Goal: Task Accomplishment & Management: Manage account settings

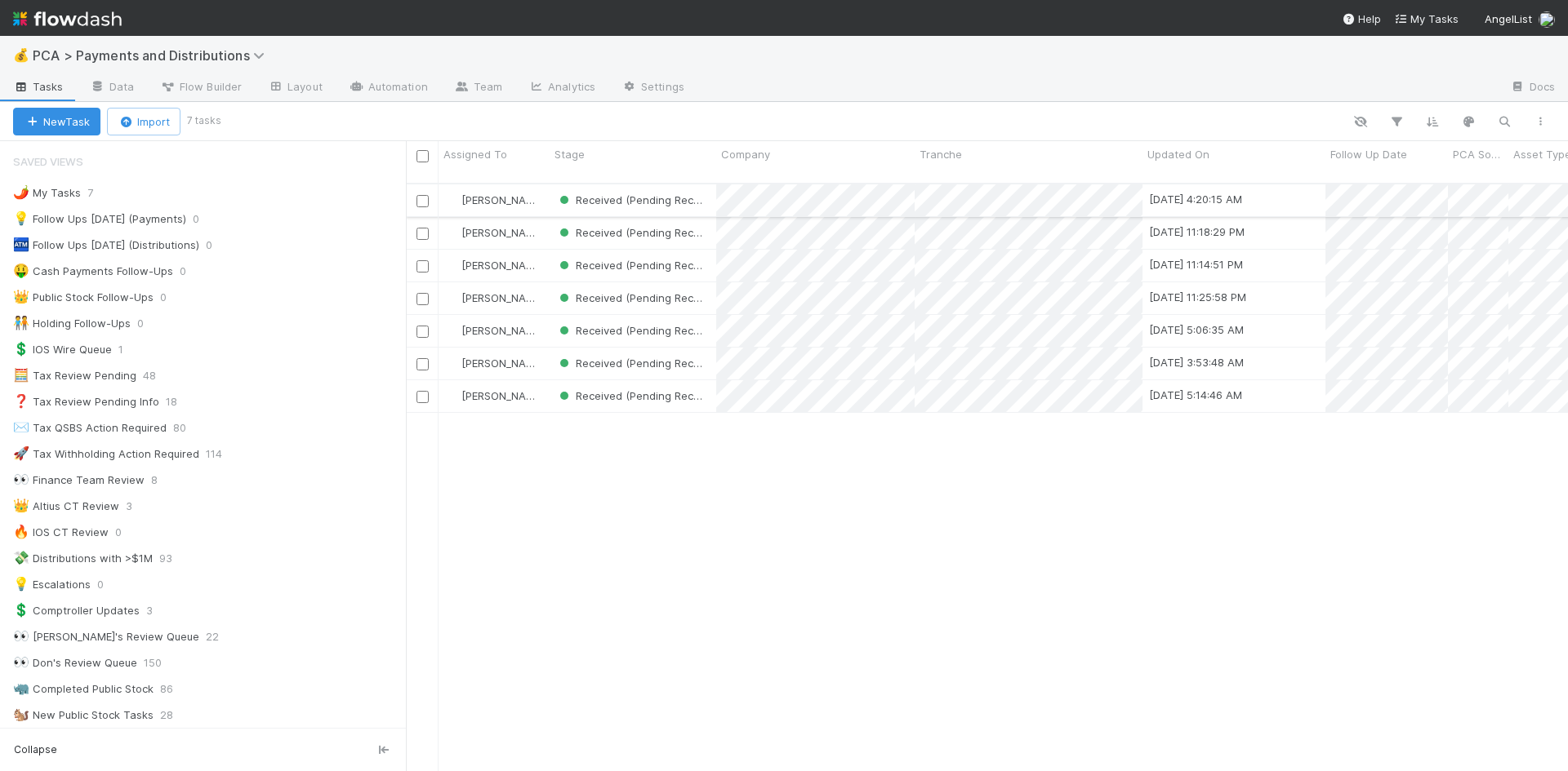
scroll to position [980, 0]
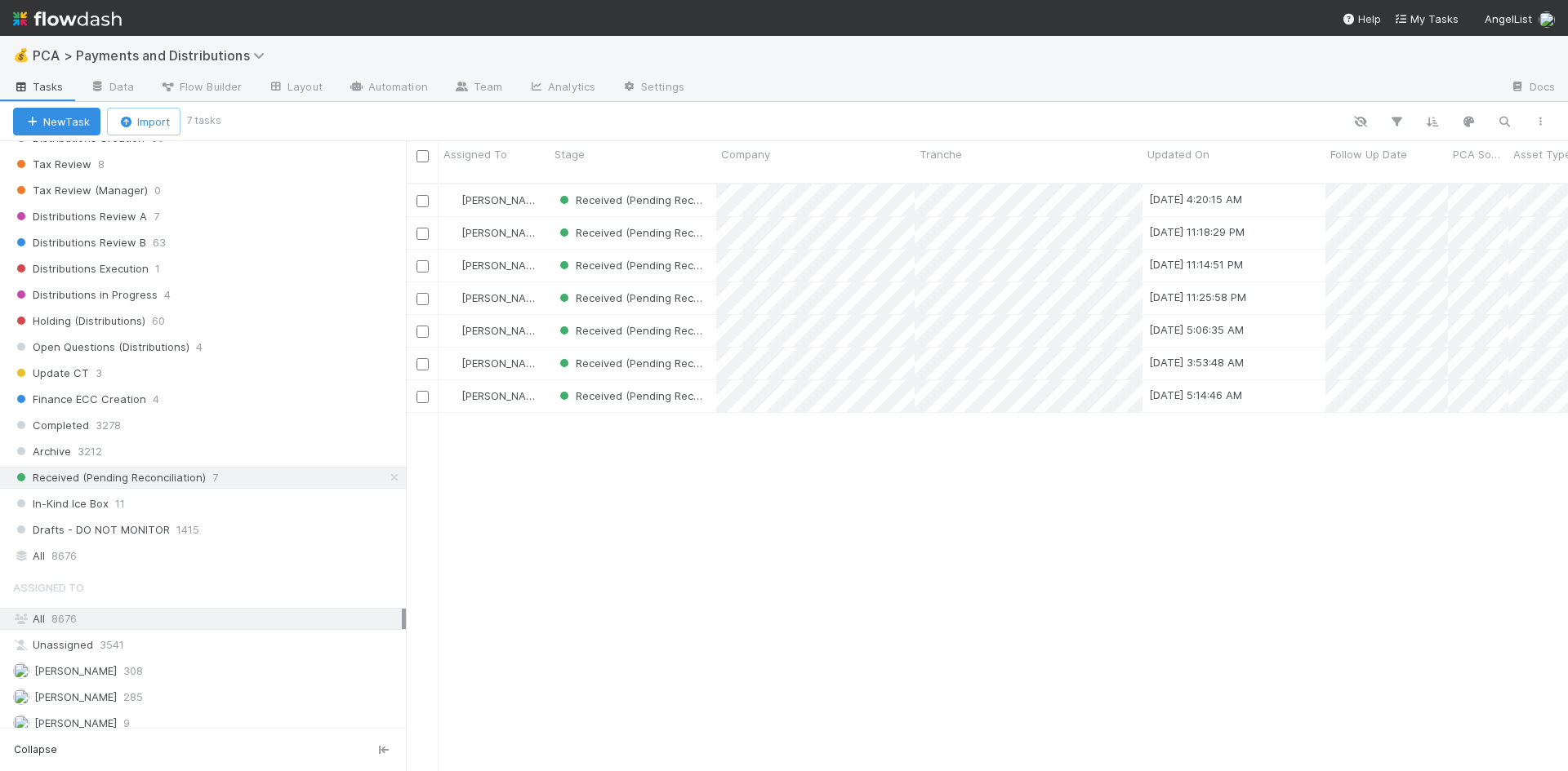
click at [1071, 566] on div "Meg Castanare Received (Pending Reconciliation) 8/23/25, 4:20:15 AM 8/22/25, 6:…" at bounding box center [987, 485] width 1162 height 601
click at [1104, 528] on div "Meg Castanare Received (Pending Reconciliation) 8/23/25, 4:20:15 AM 8/22/25, 6:…" at bounding box center [987, 485] width 1162 height 601
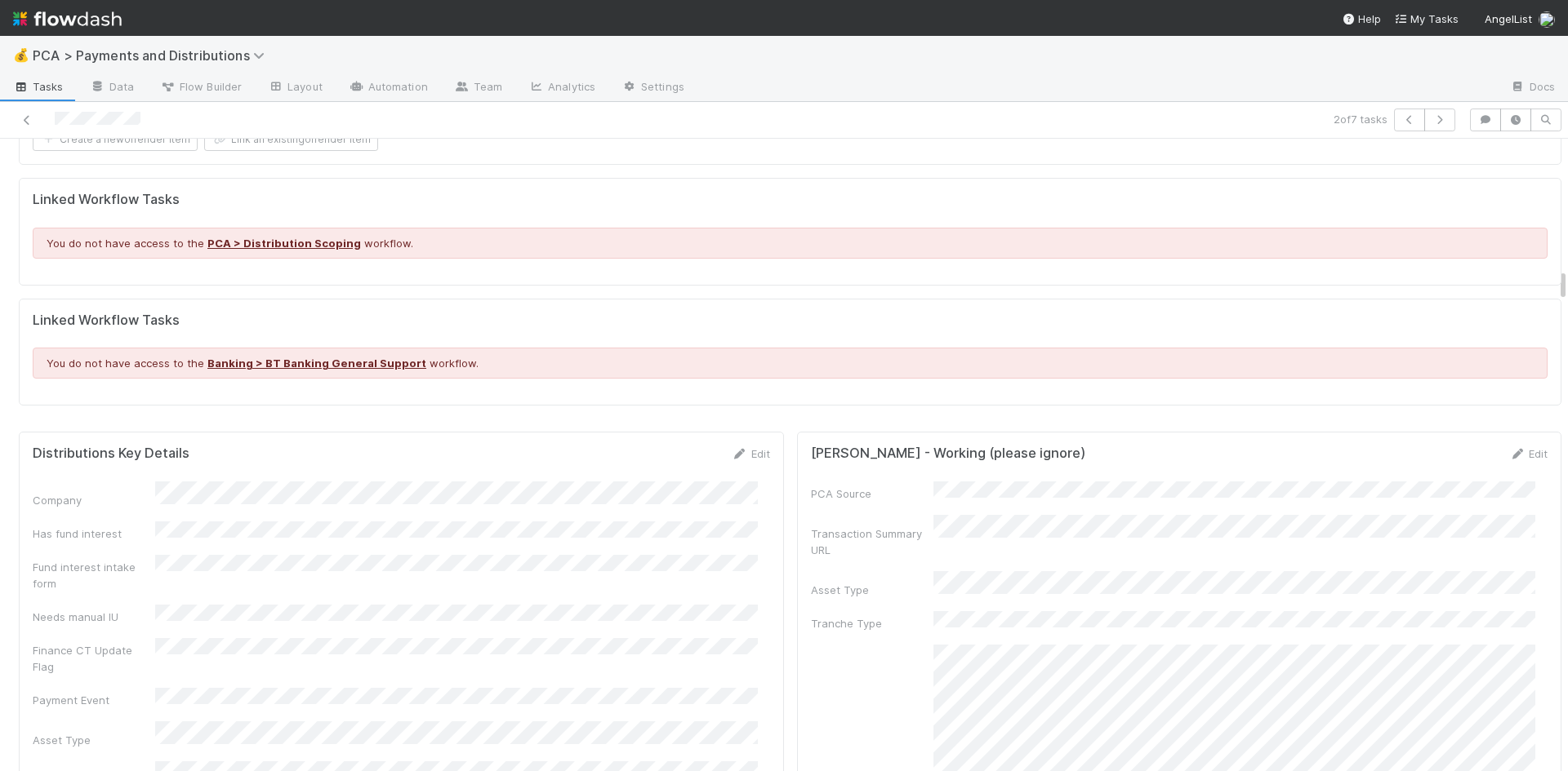
scroll to position [2939, 0]
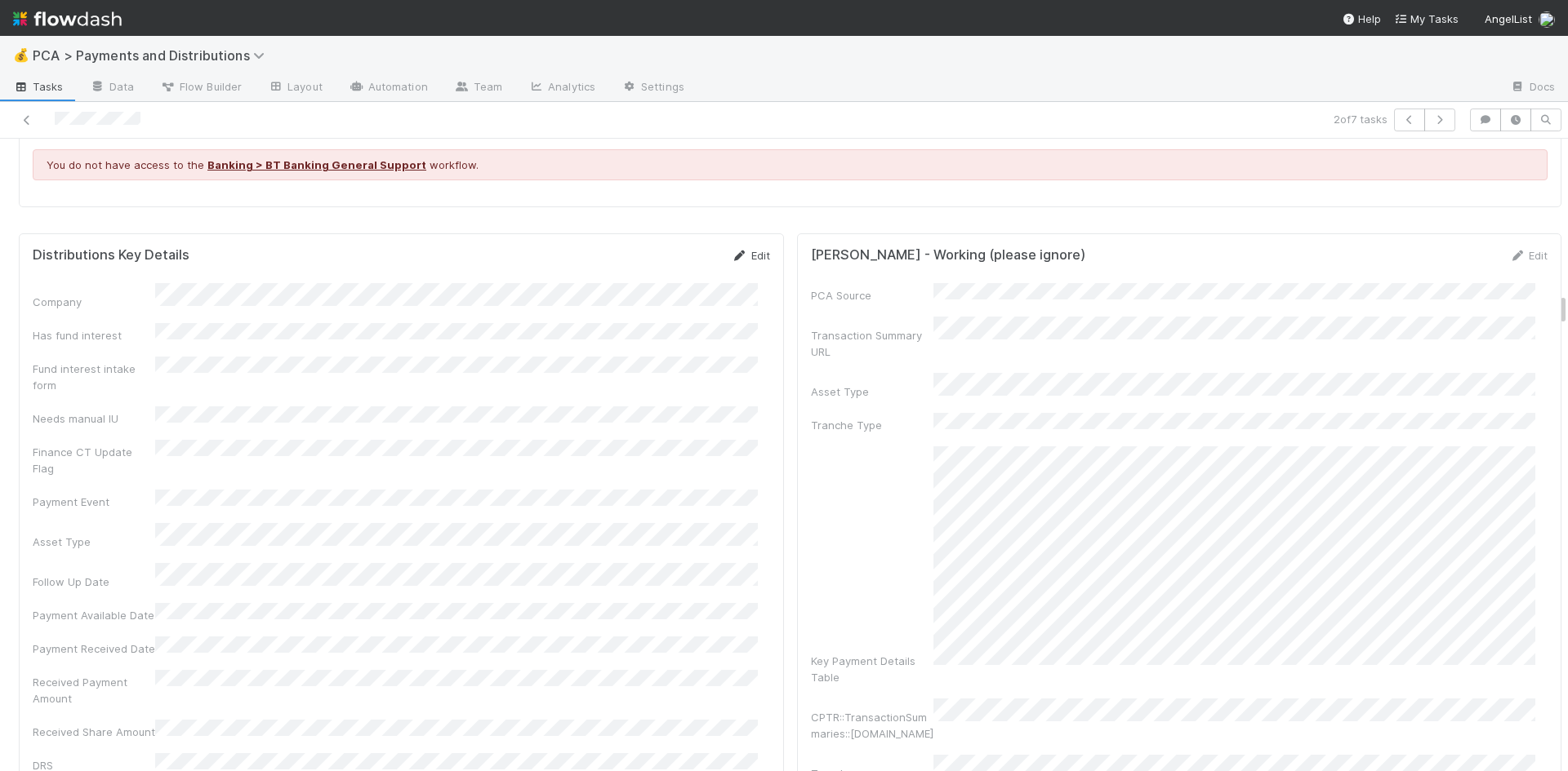
click at [733, 251] on icon at bounding box center [740, 255] width 17 height 10
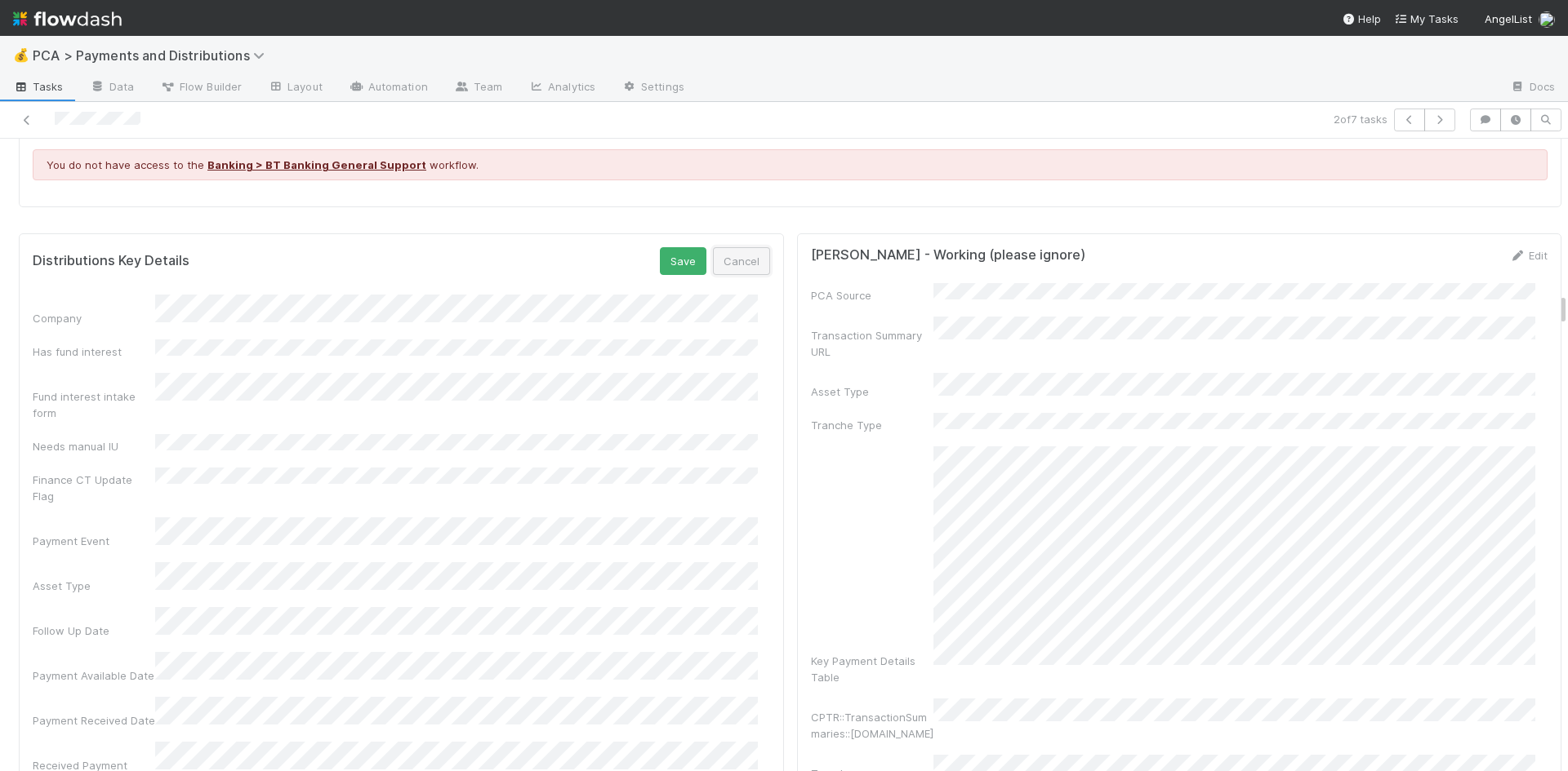
click at [750, 248] on button "Cancel" at bounding box center [742, 261] width 58 height 28
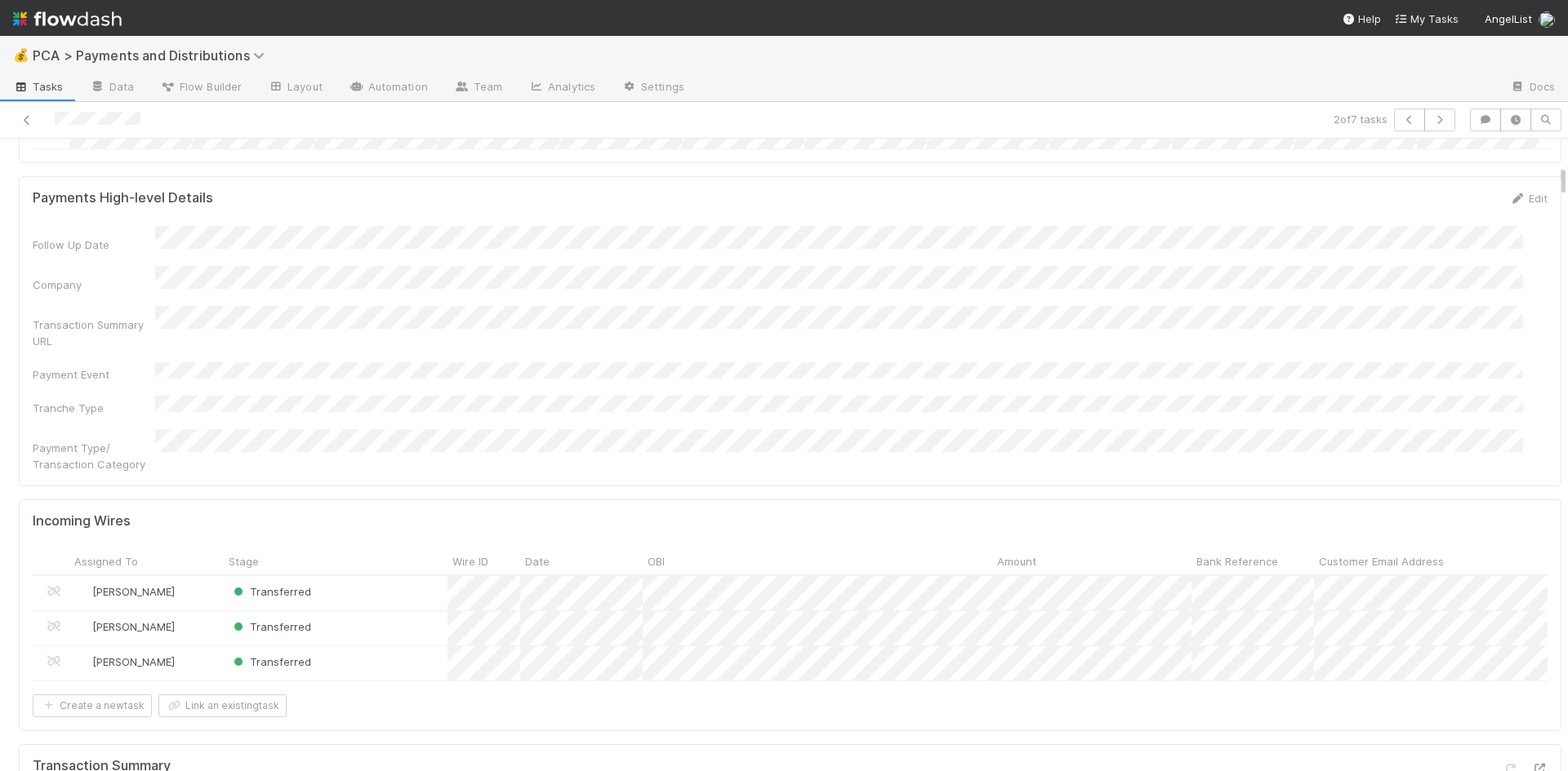
scroll to position [490, 0]
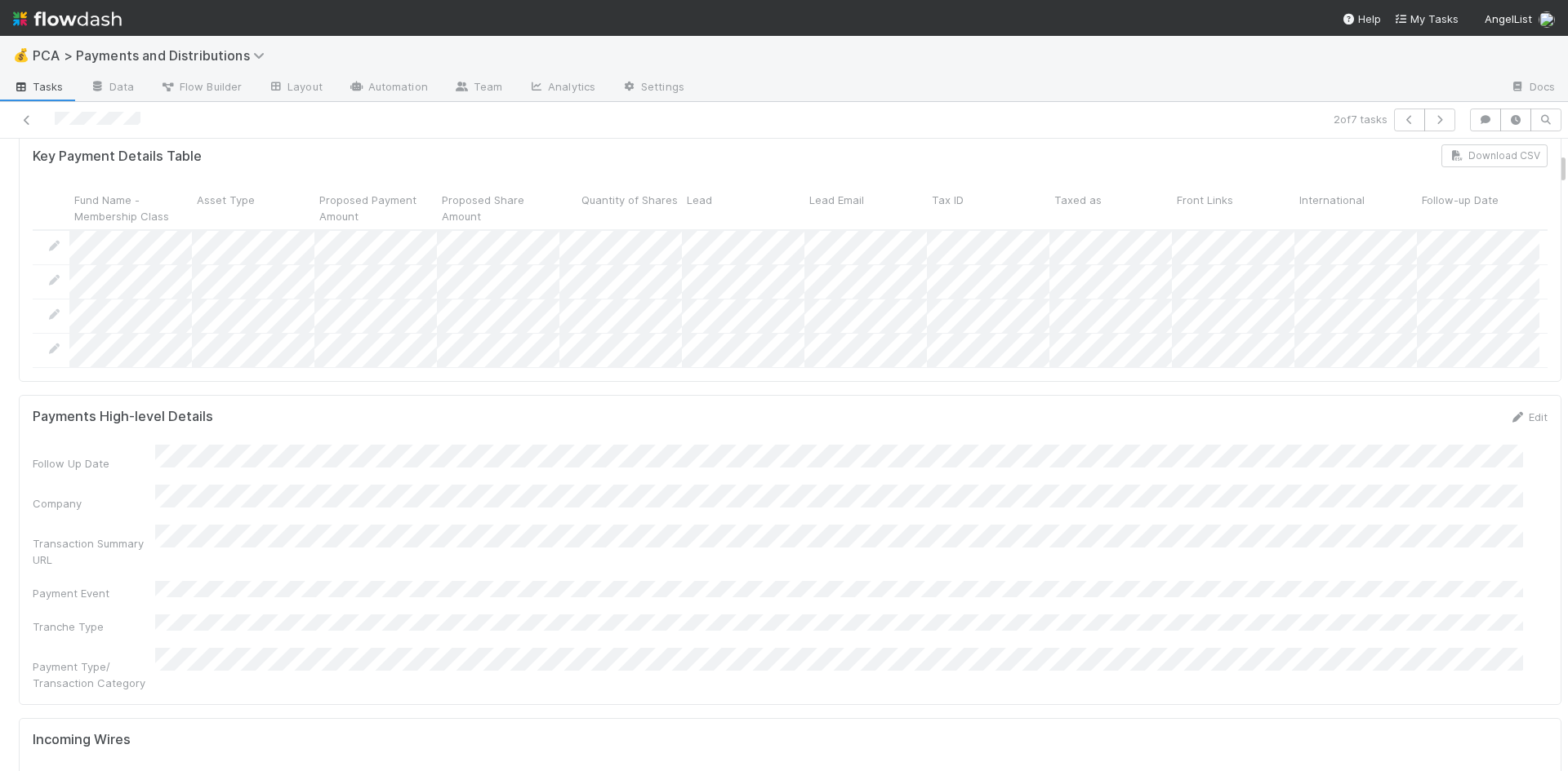
scroll to position [327, 0]
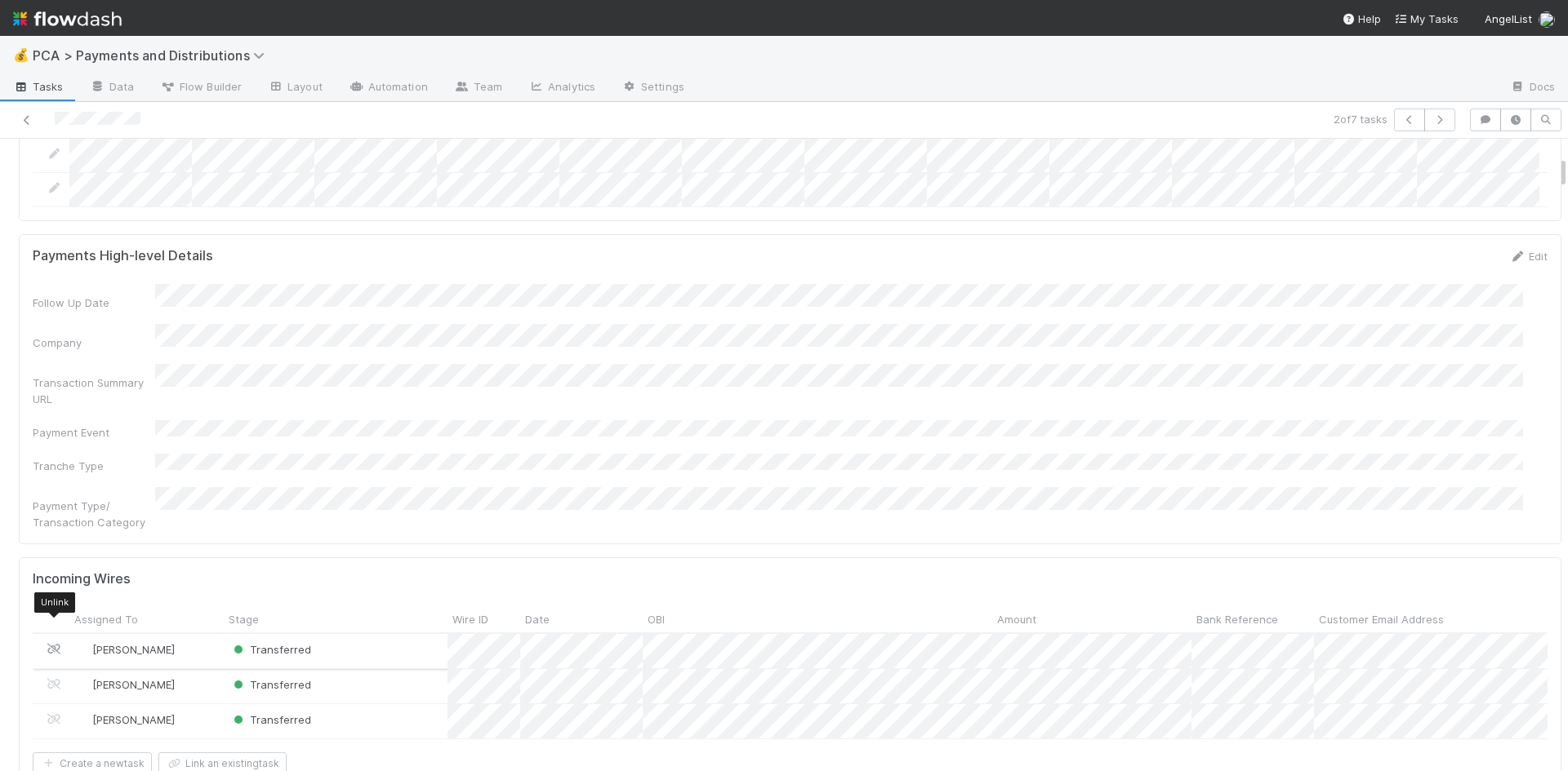
click at [57, 643] on span at bounding box center [54, 649] width 17 height 13
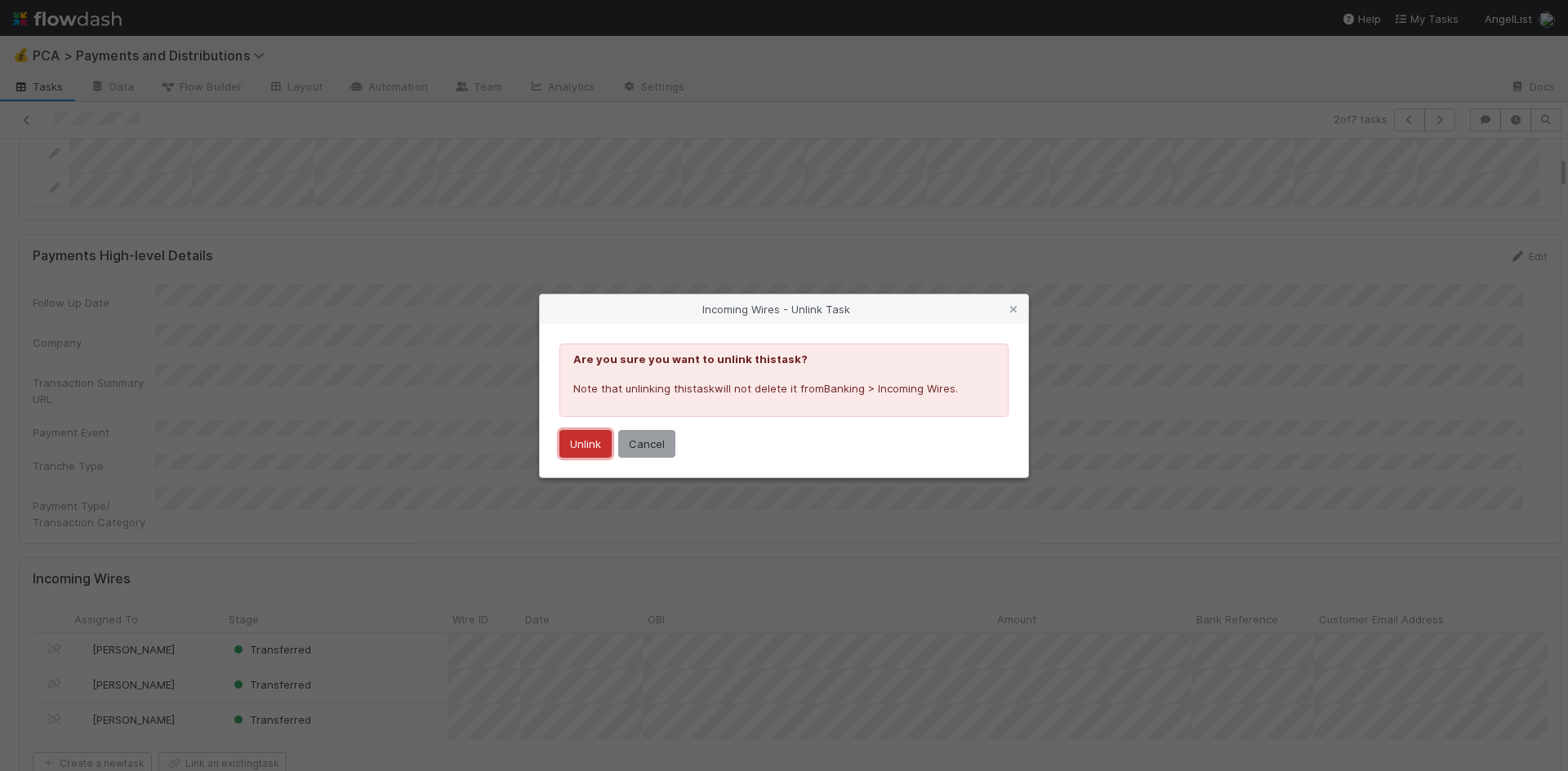
click at [575, 446] on button "Unlink" at bounding box center [586, 444] width 52 height 28
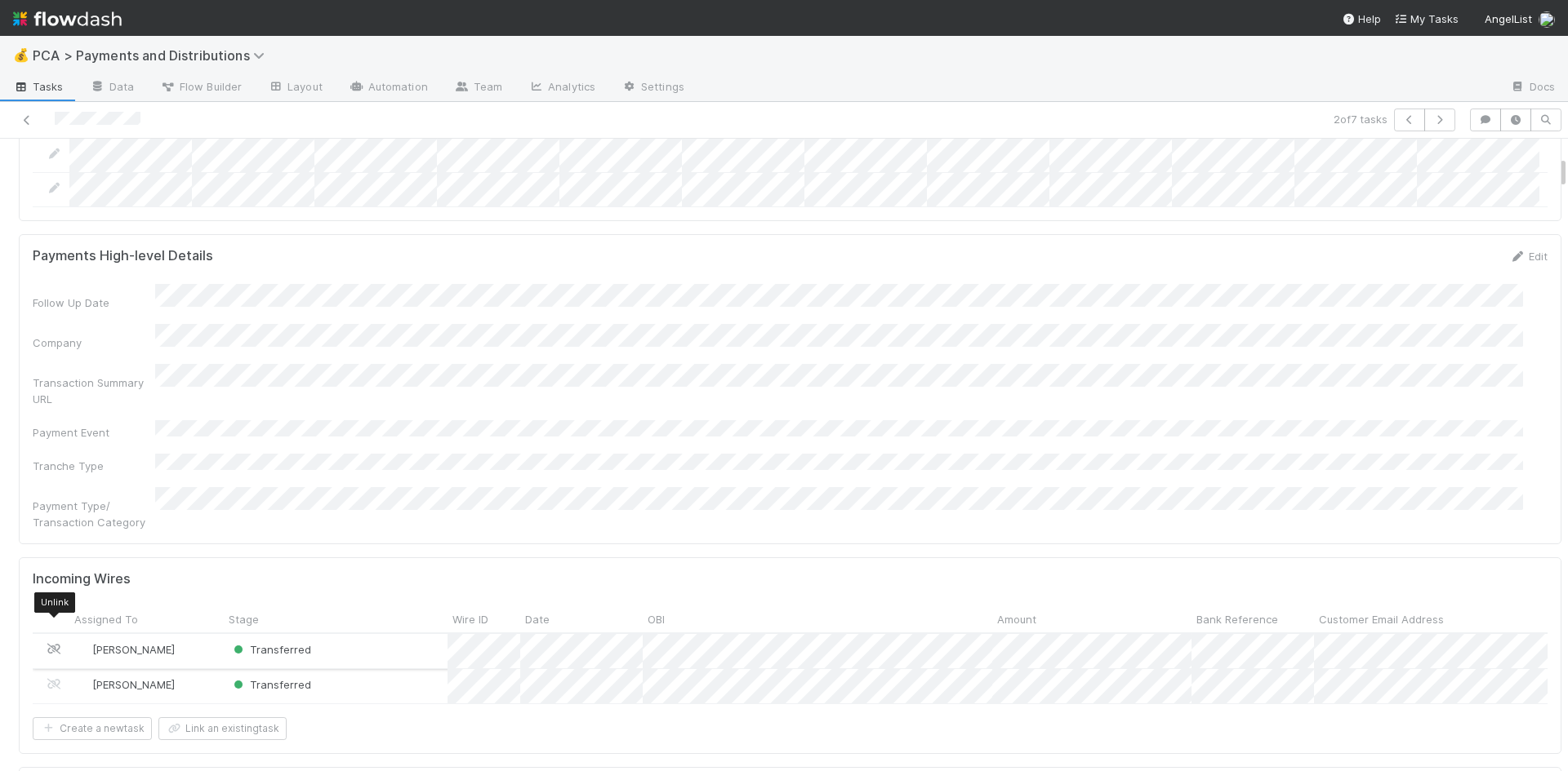
click at [54, 644] on icon at bounding box center [54, 648] width 17 height 10
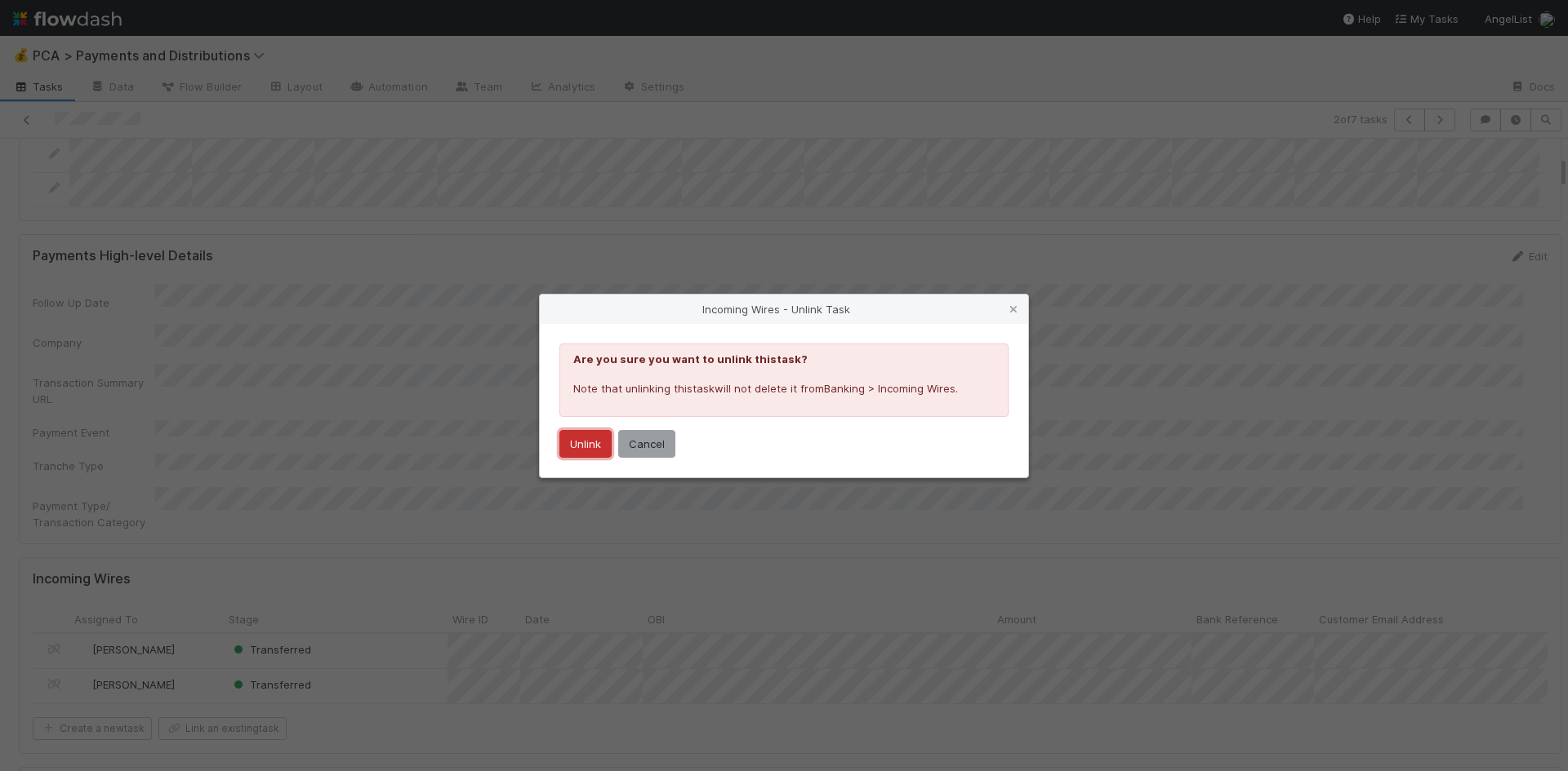
click at [583, 443] on button "Unlink" at bounding box center [586, 444] width 52 height 28
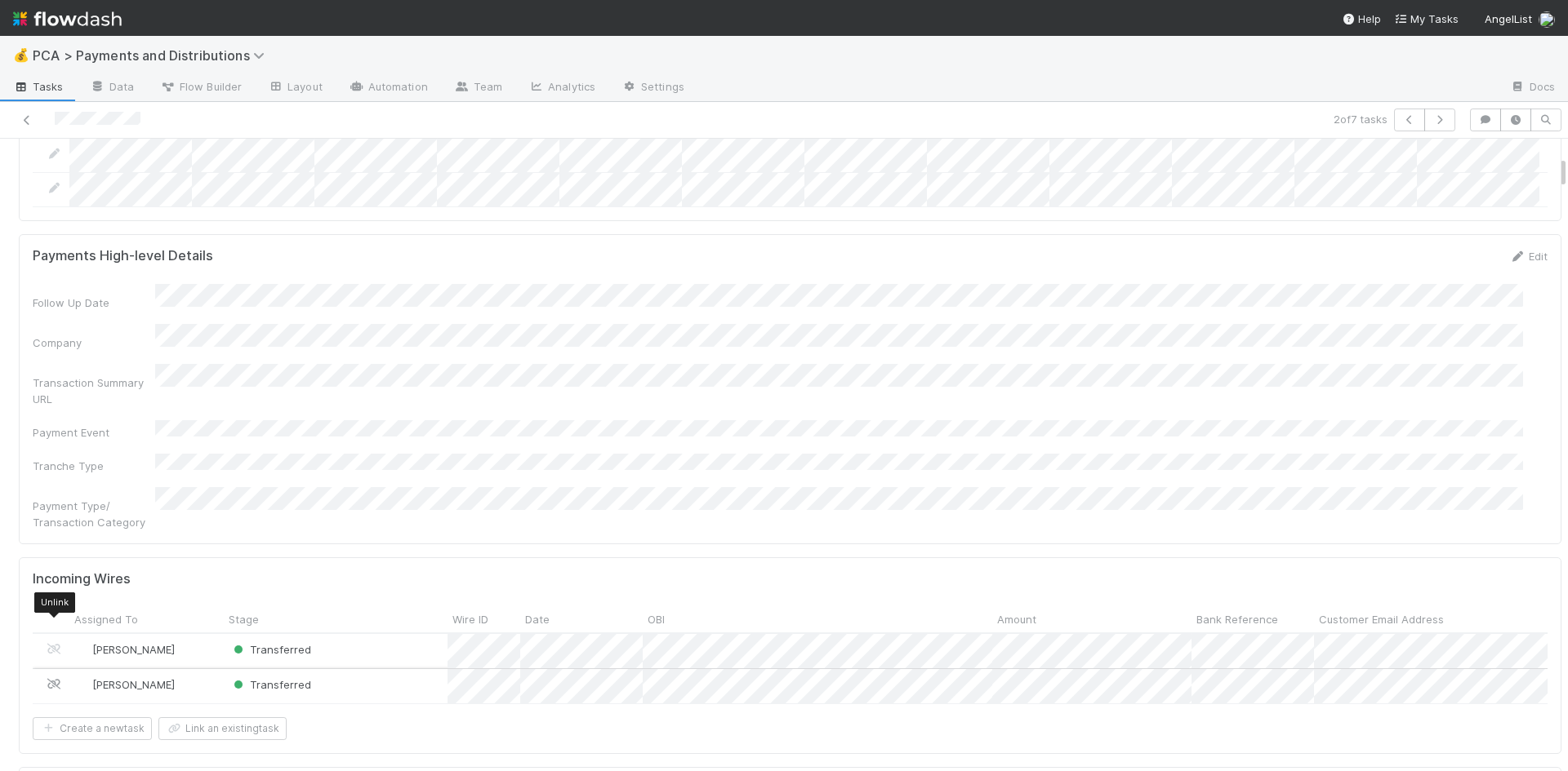
click at [52, 679] on icon at bounding box center [54, 684] width 17 height 10
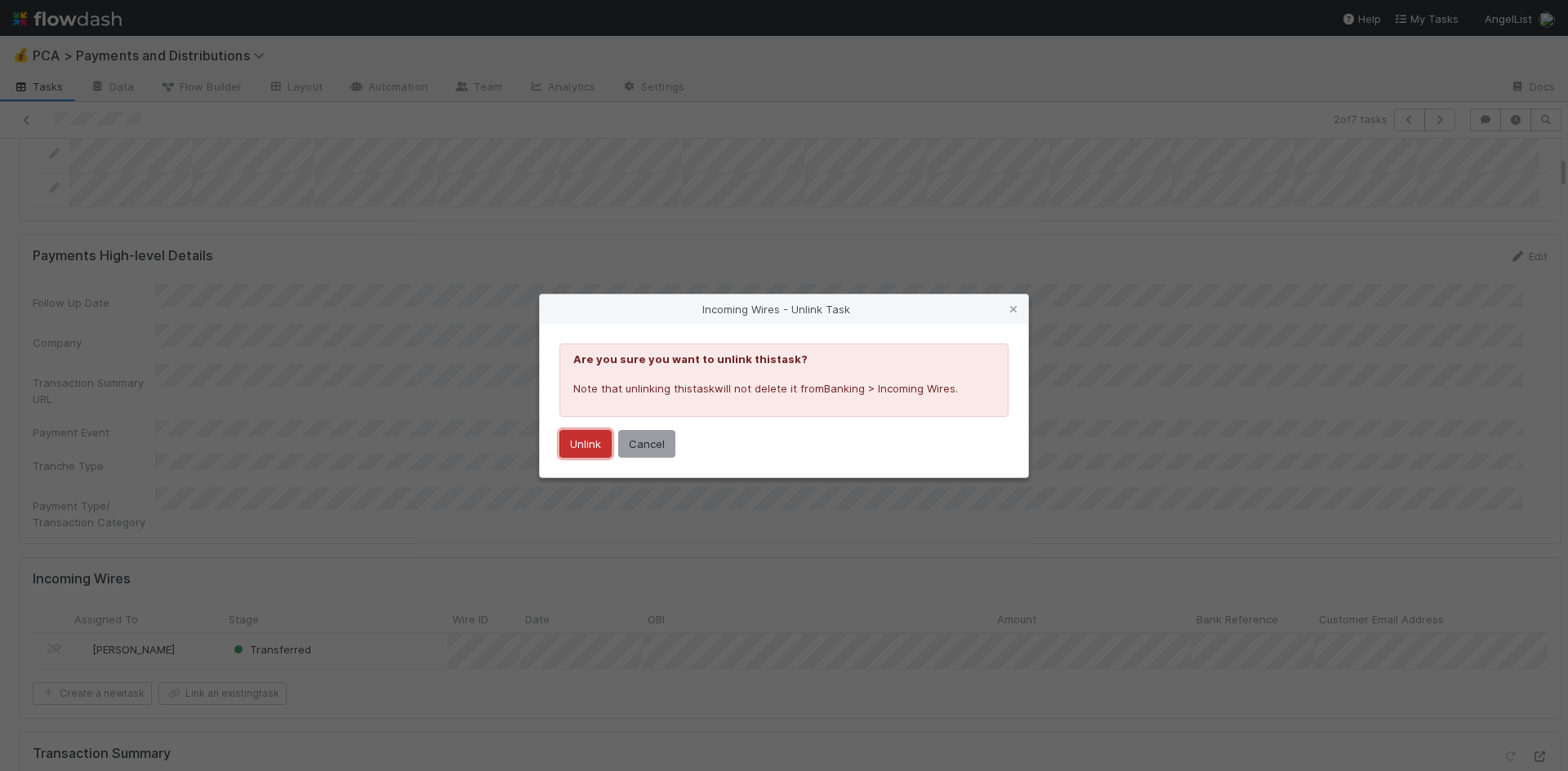
click at [569, 442] on button "Unlink" at bounding box center [586, 444] width 52 height 28
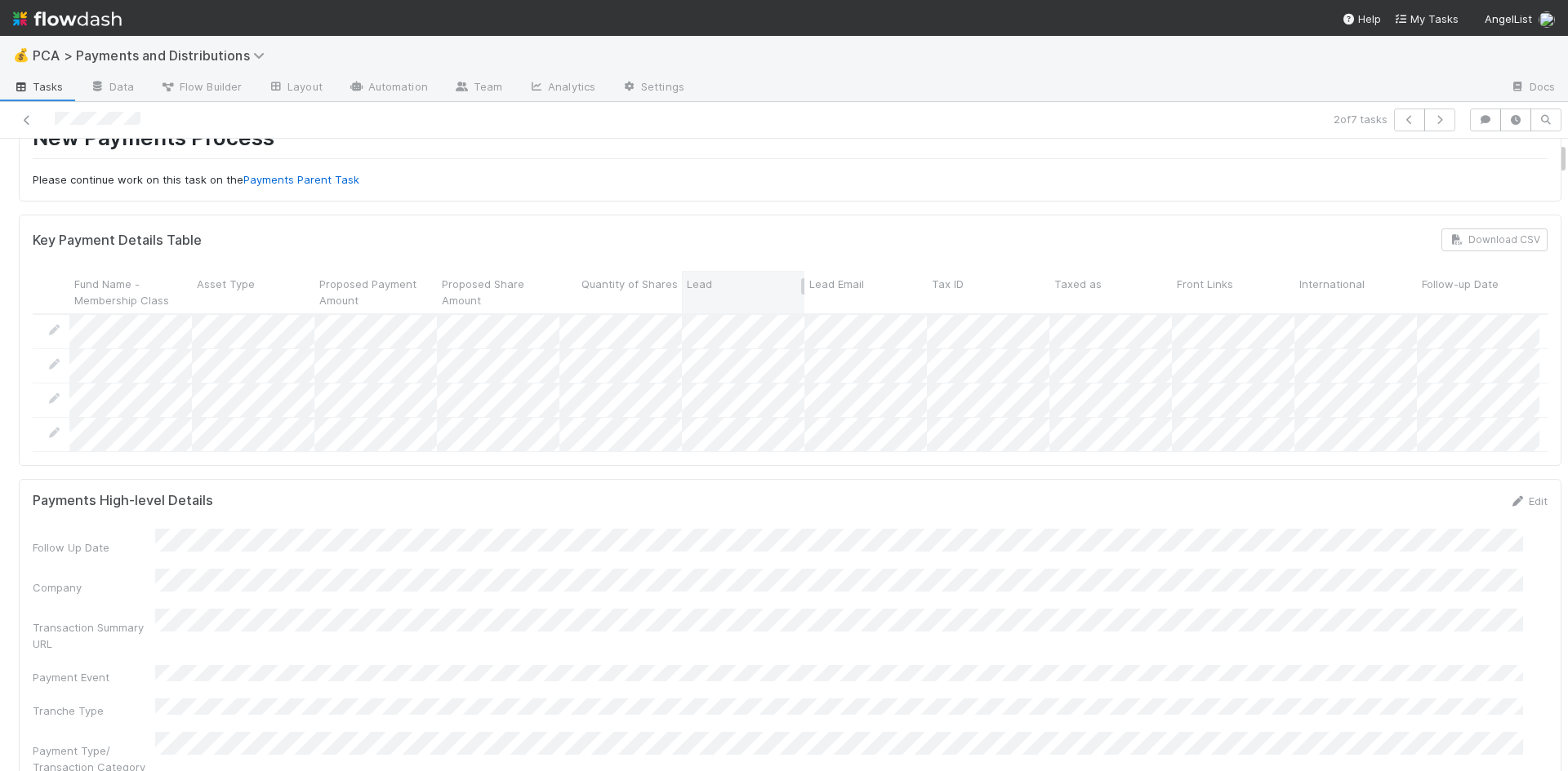
scroll to position [0, 0]
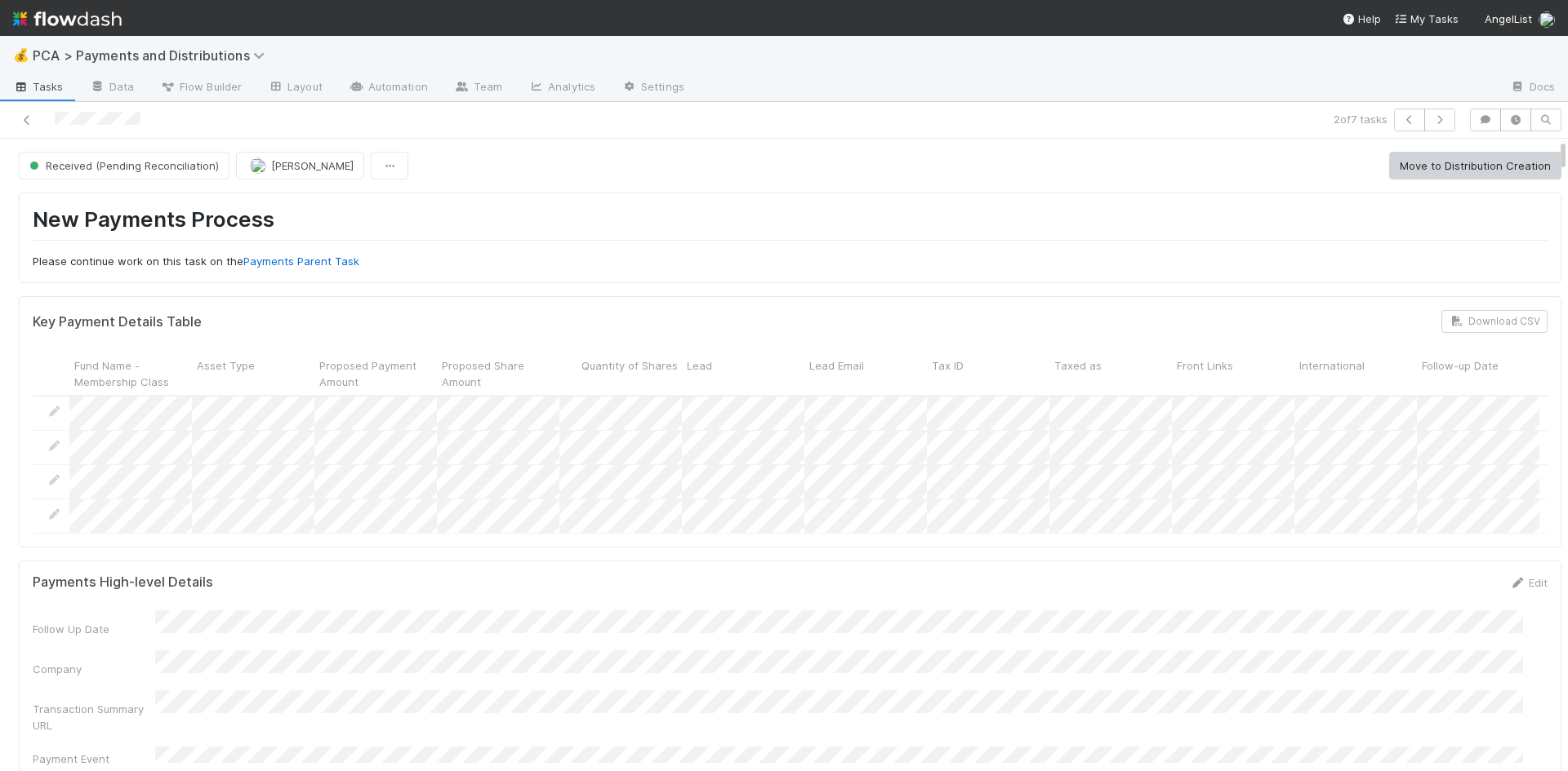
click at [771, 175] on div "Received (Pending Reconciliation) Meg Castanare Move to Distribution Creation" at bounding box center [790, 165] width 1543 height 28
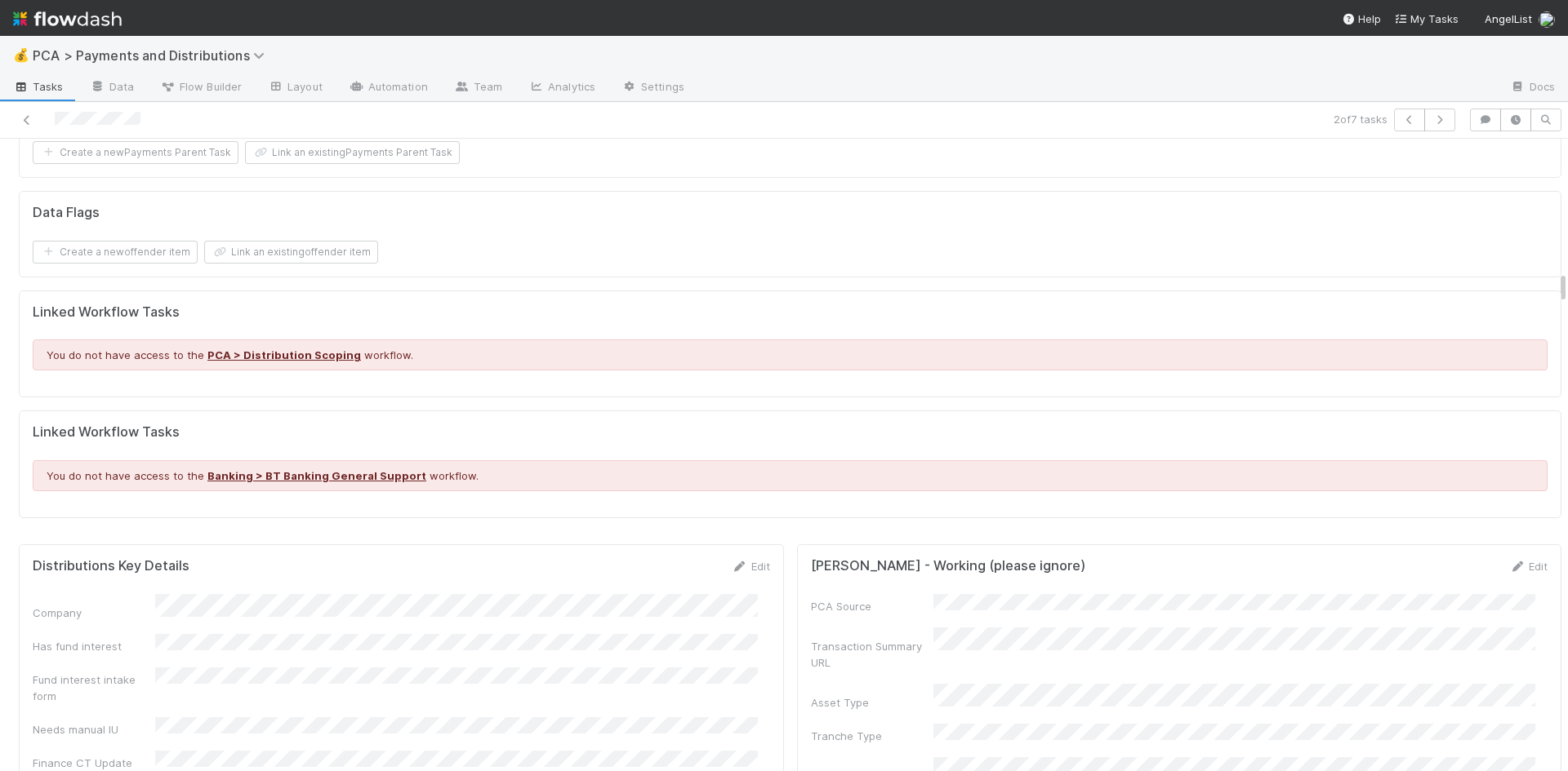
scroll to position [2530, 0]
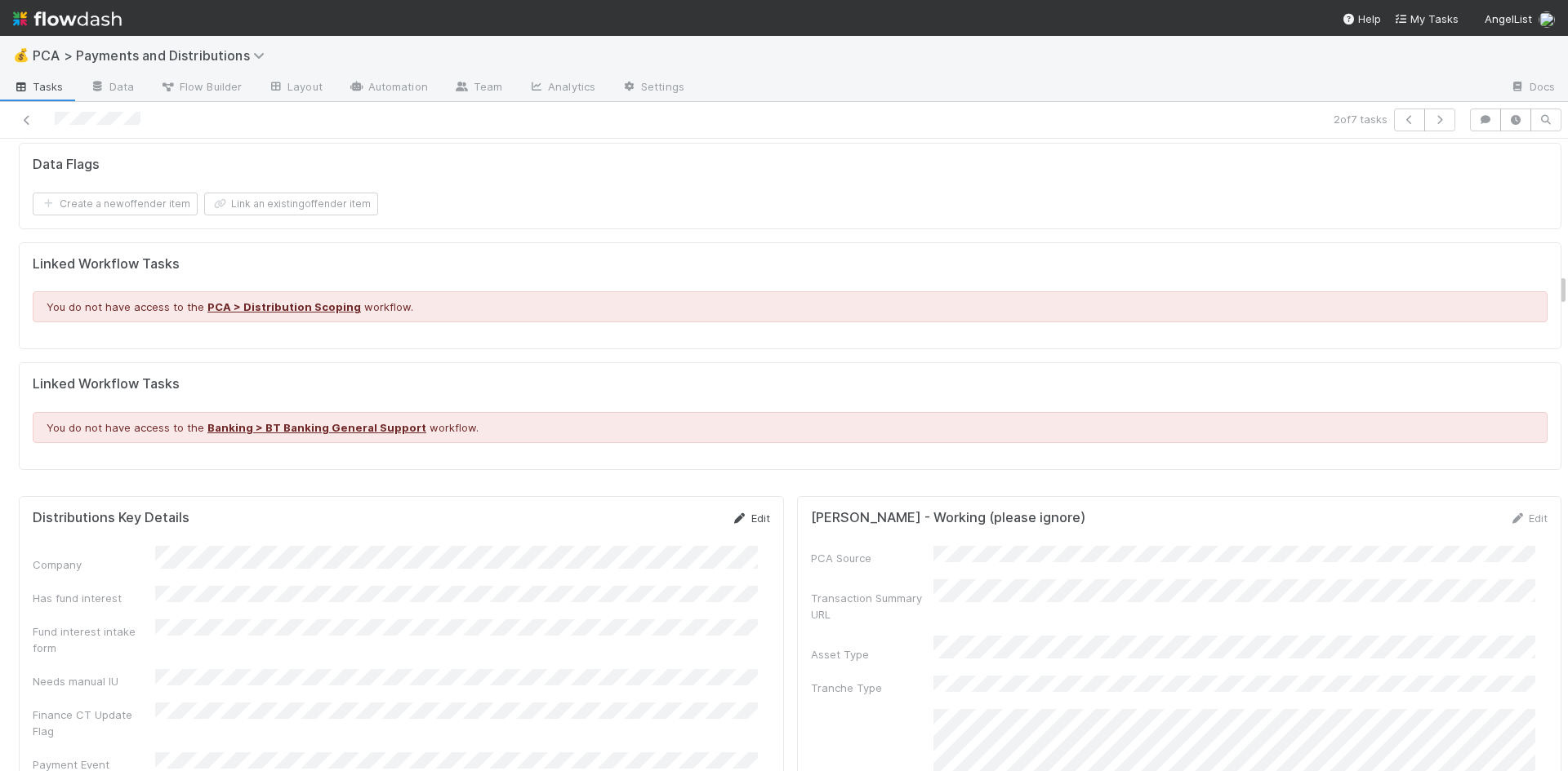
click at [744, 512] on link "Edit" at bounding box center [750, 518] width 38 height 13
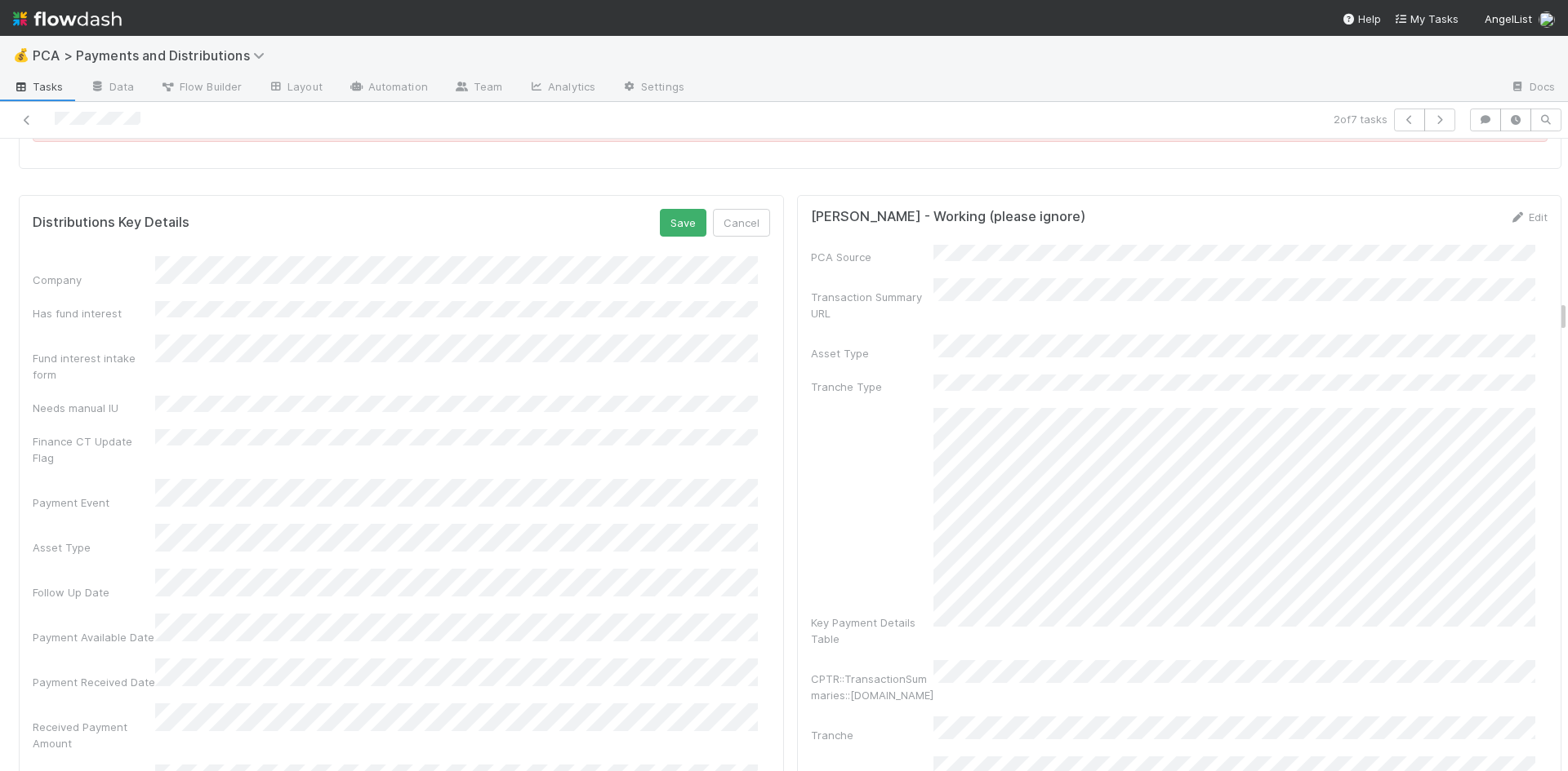
scroll to position [3102, 0]
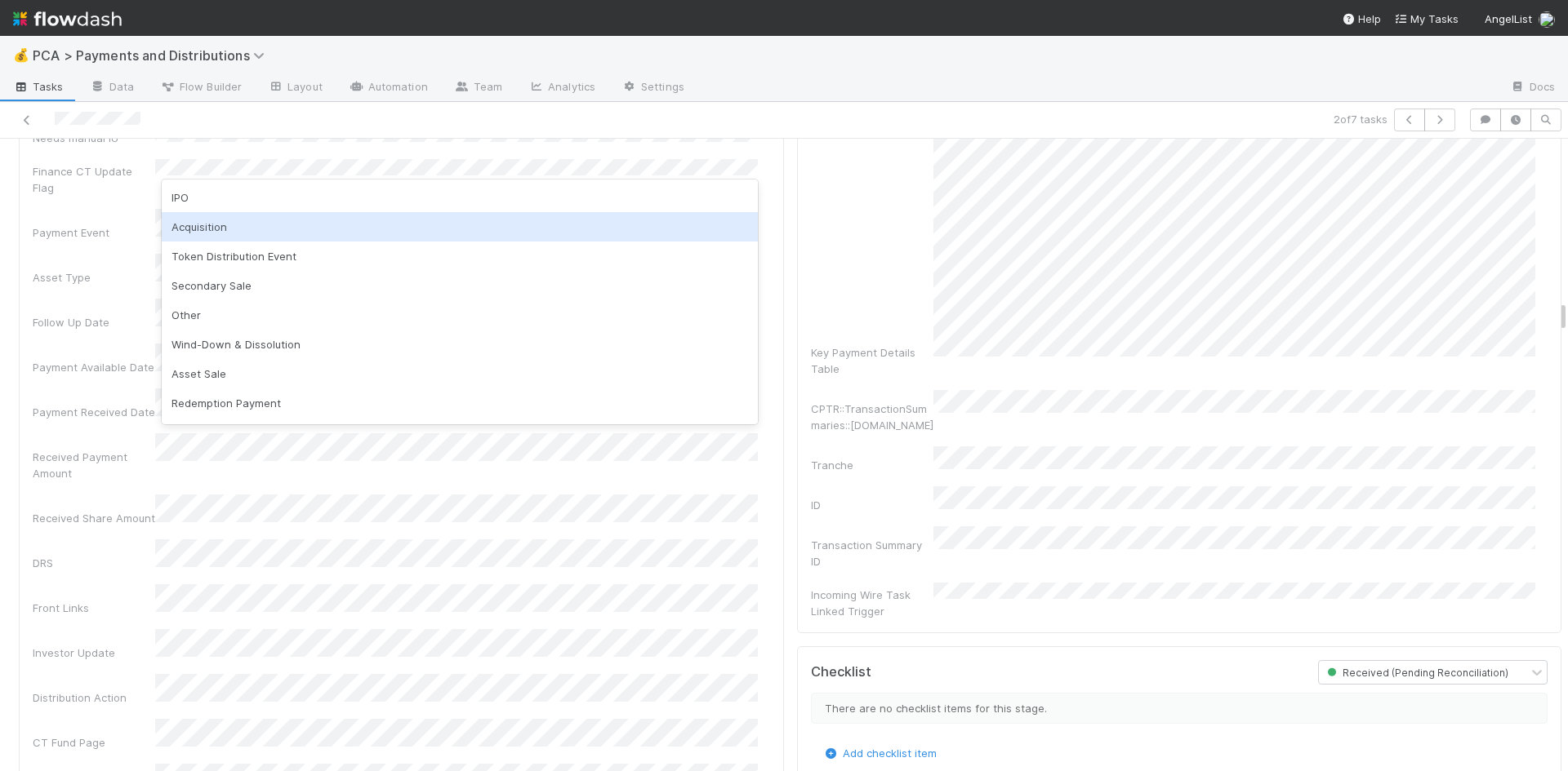
click at [233, 221] on div "Acquisition" at bounding box center [459, 227] width 596 height 30
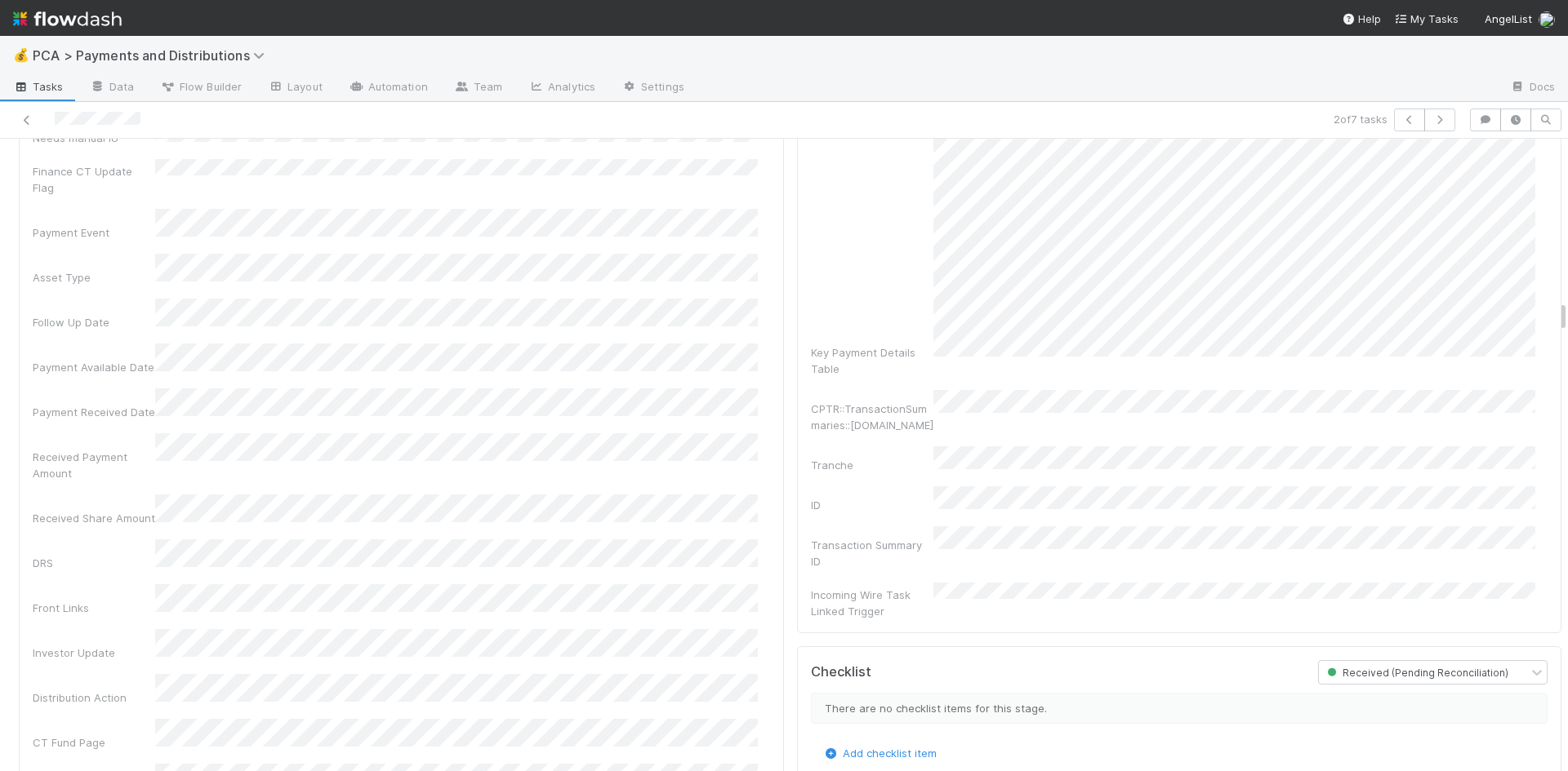
click at [379, 472] on div "24" at bounding box center [380, 477] width 22 height 22
click at [408, 468] on div "25" at bounding box center [407, 477] width 22 height 22
drag, startPoint x: 403, startPoint y: 516, endPoint x: 340, endPoint y: 429, distance: 107.4
click at [400, 508] on div "25" at bounding box center [407, 517] width 22 height 22
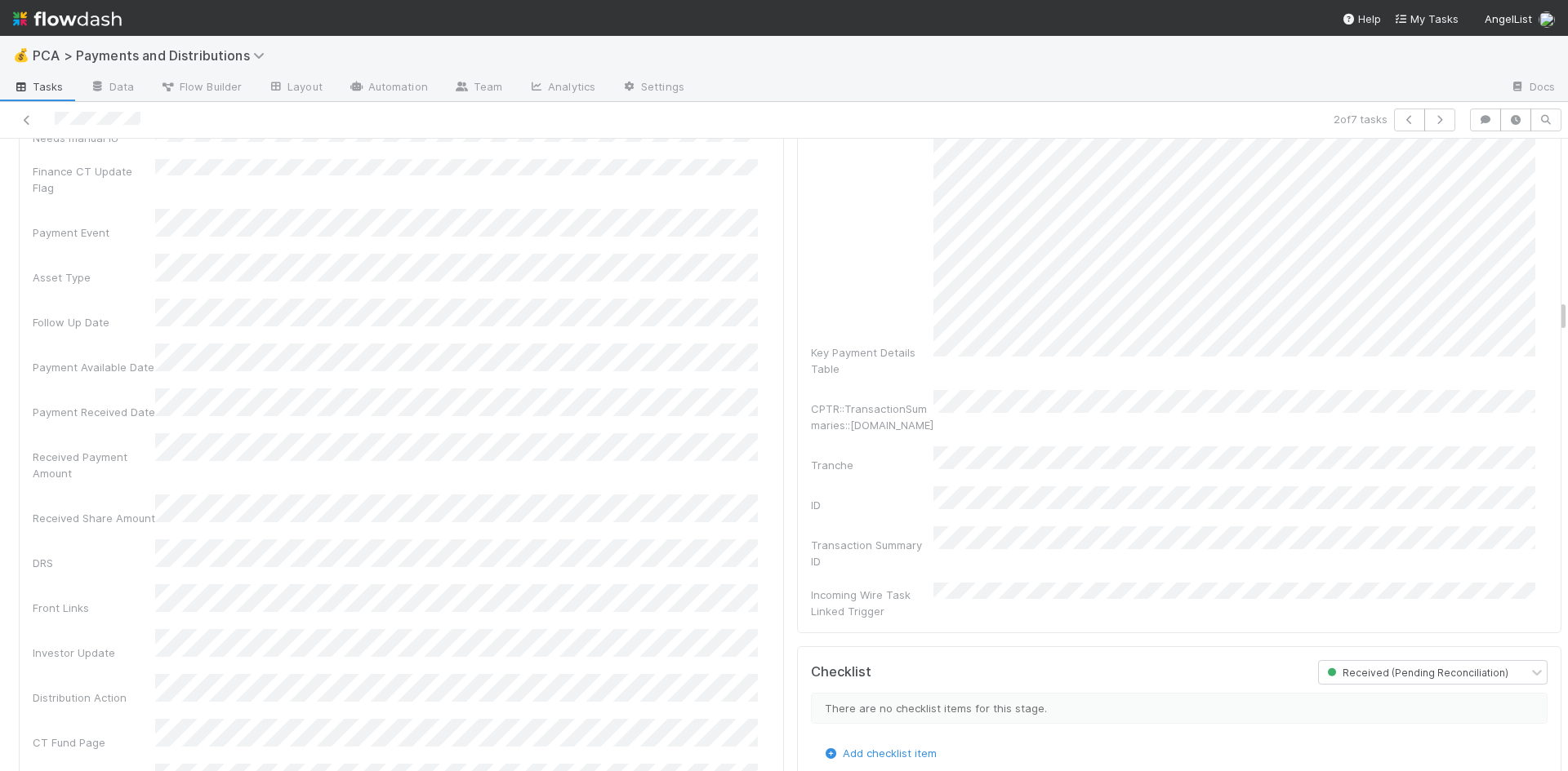
scroll to position [2694, 0]
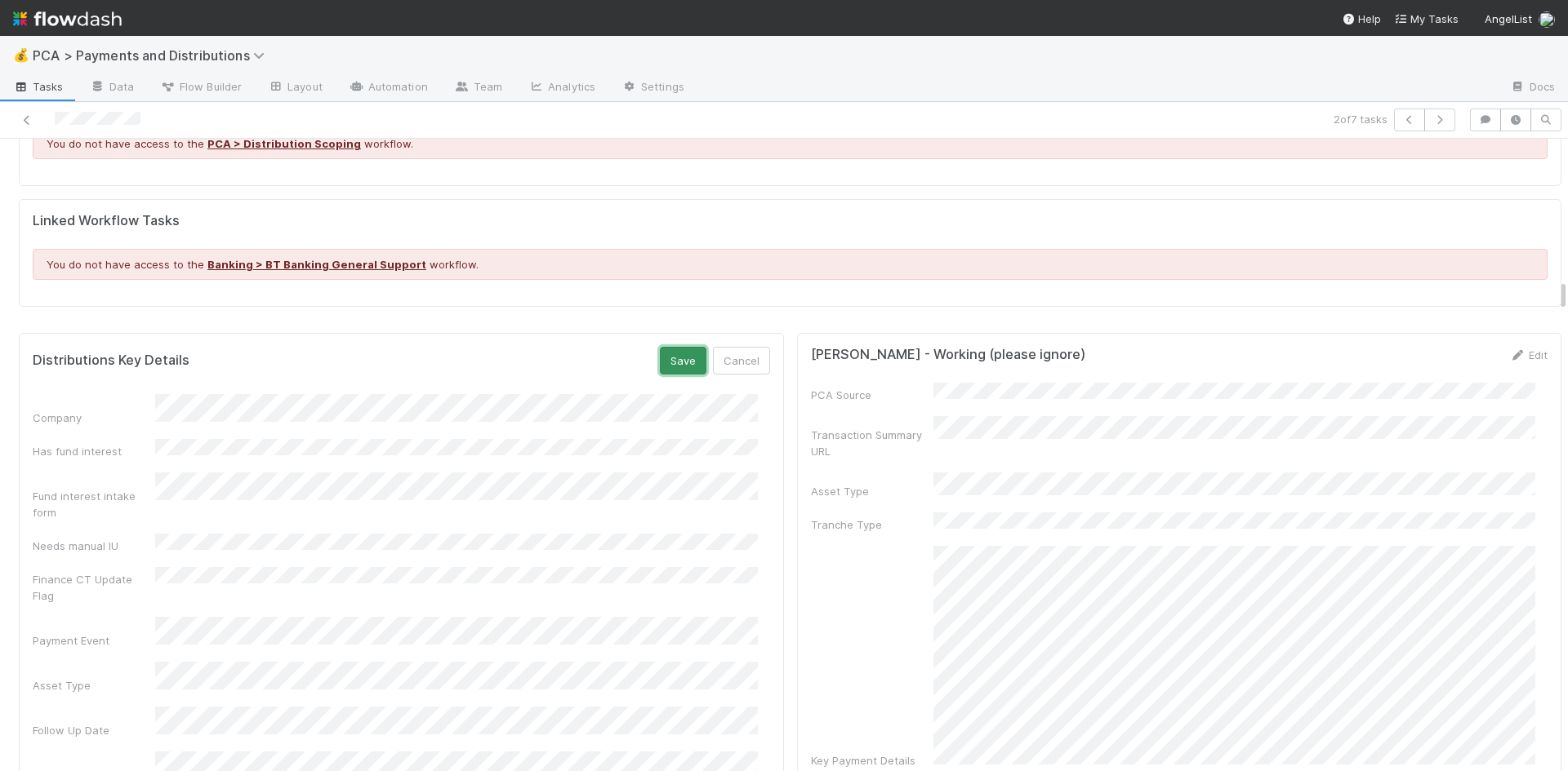
click at [676, 346] on button "Save" at bounding box center [683, 360] width 46 height 28
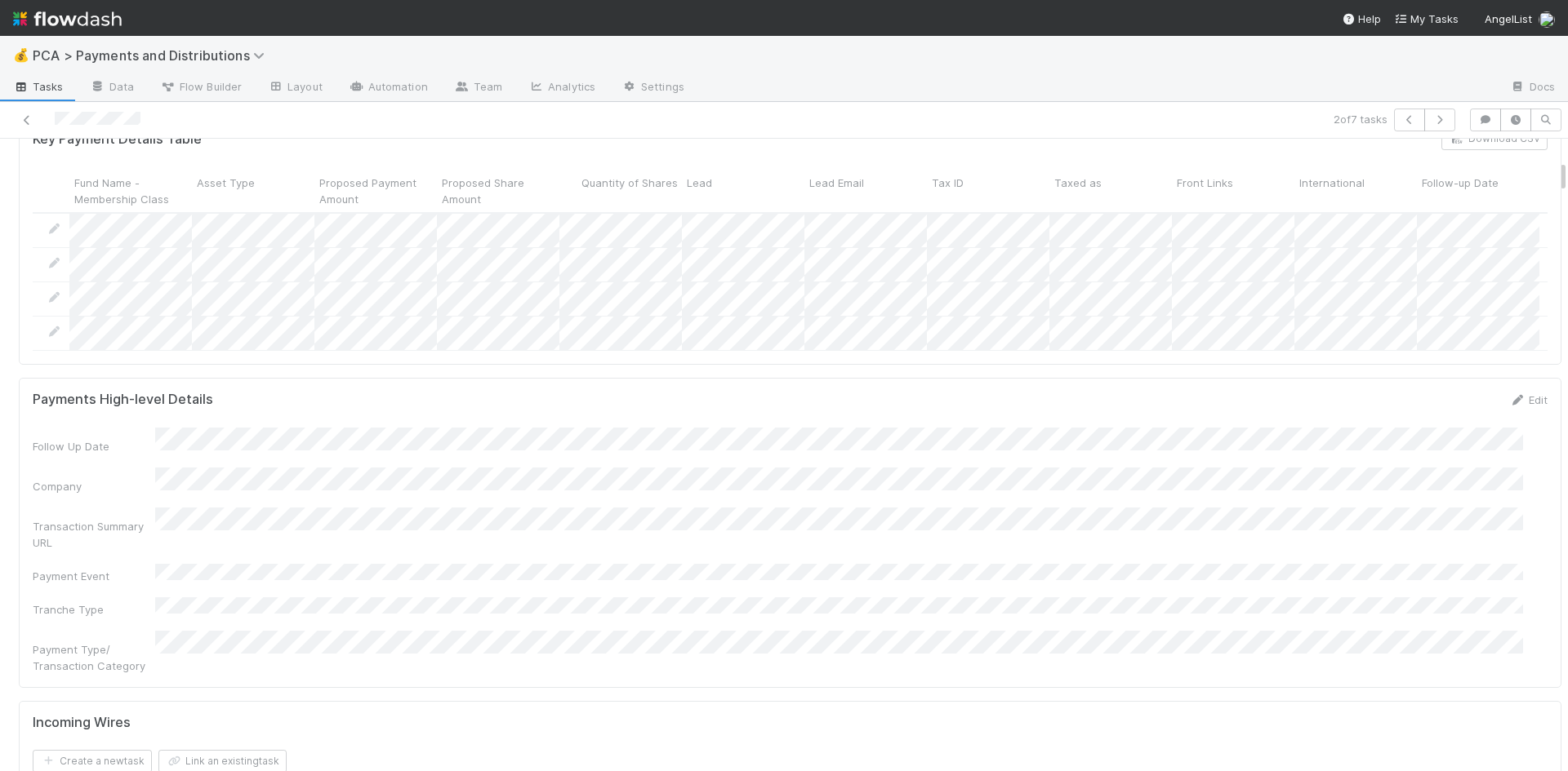
scroll to position [0, 0]
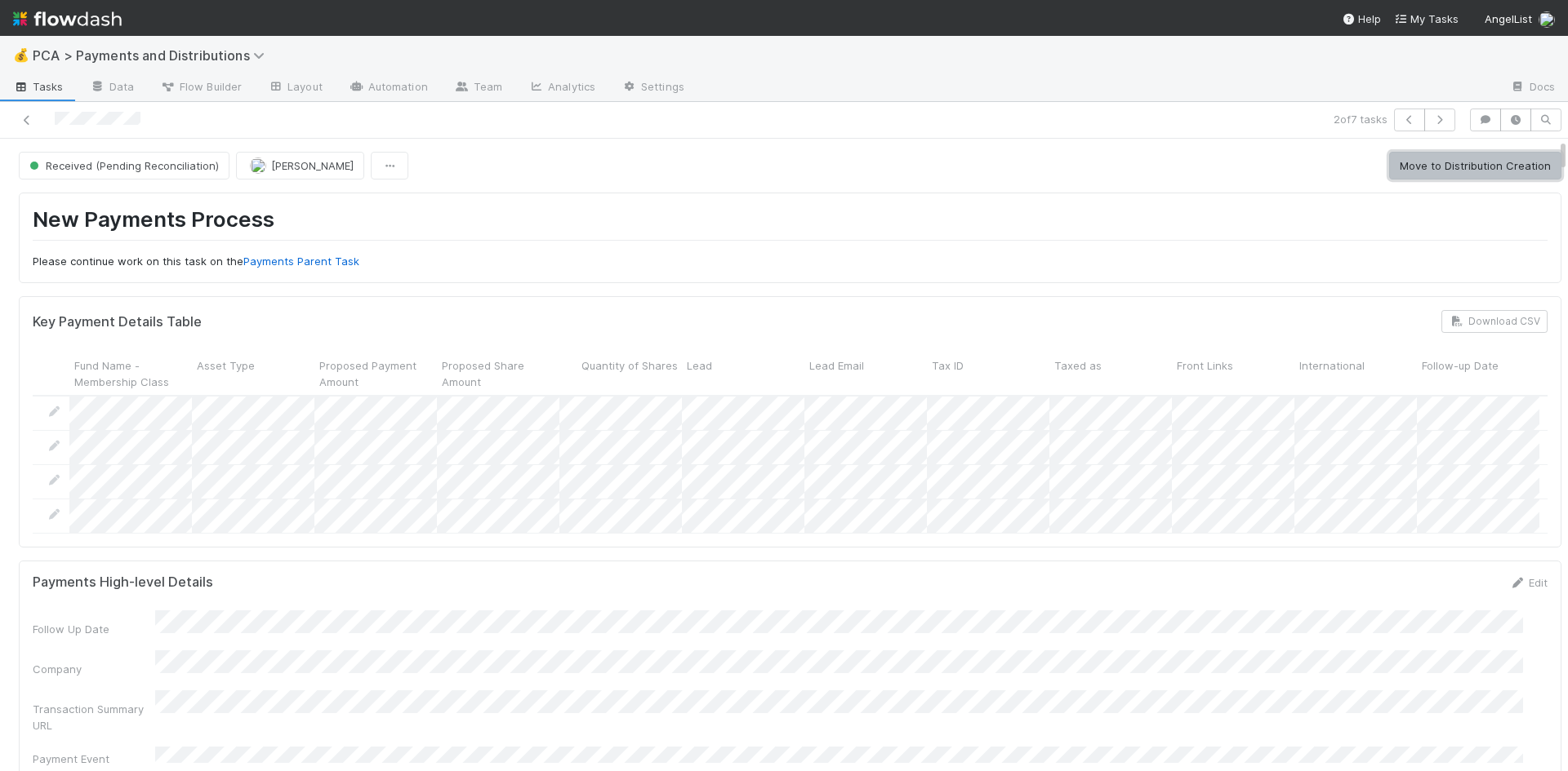
click at [1436, 163] on button "Move to Distribution Creation" at bounding box center [1475, 165] width 172 height 28
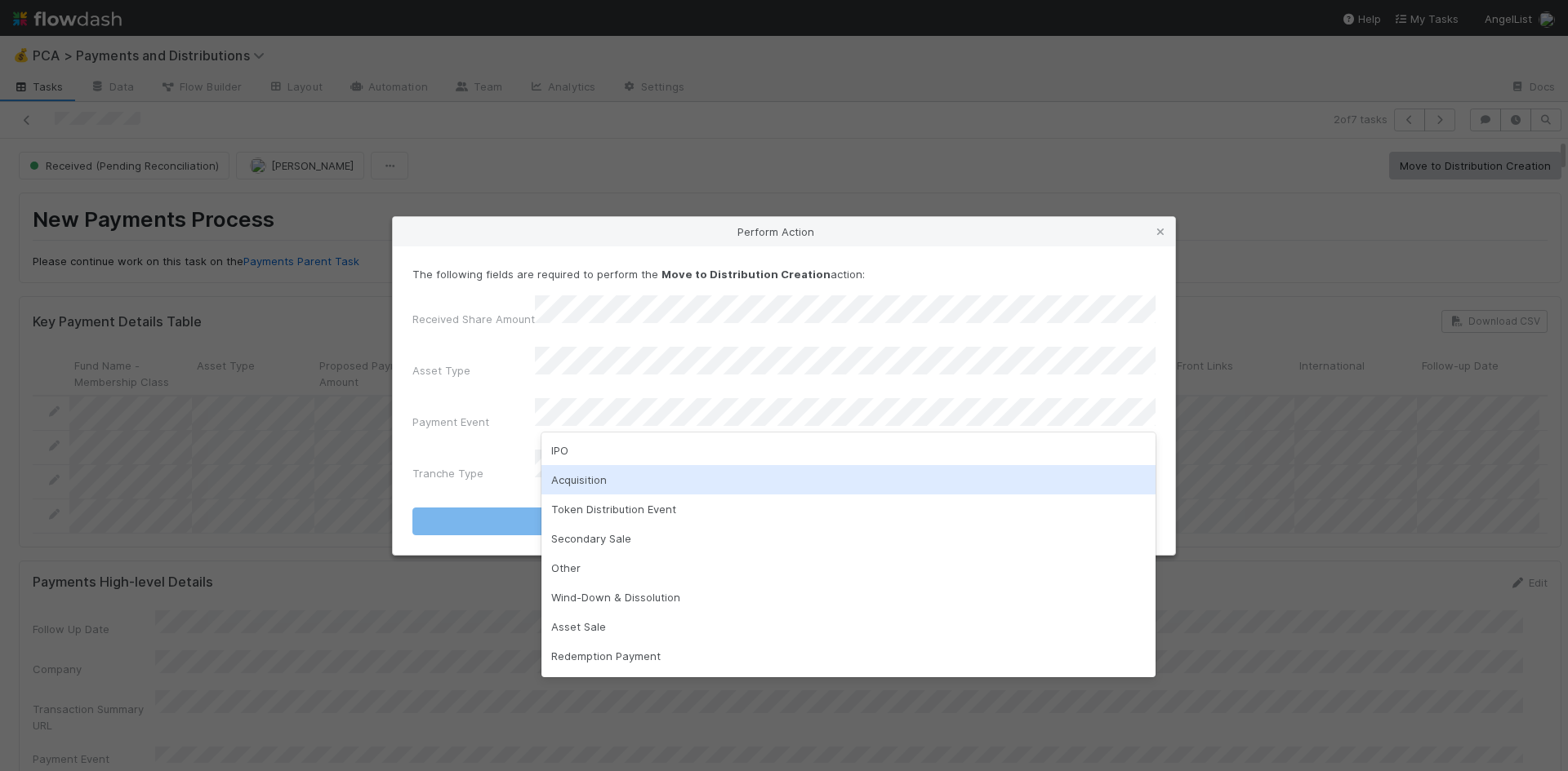
click at [641, 481] on div "Acquisition" at bounding box center [849, 480] width 614 height 30
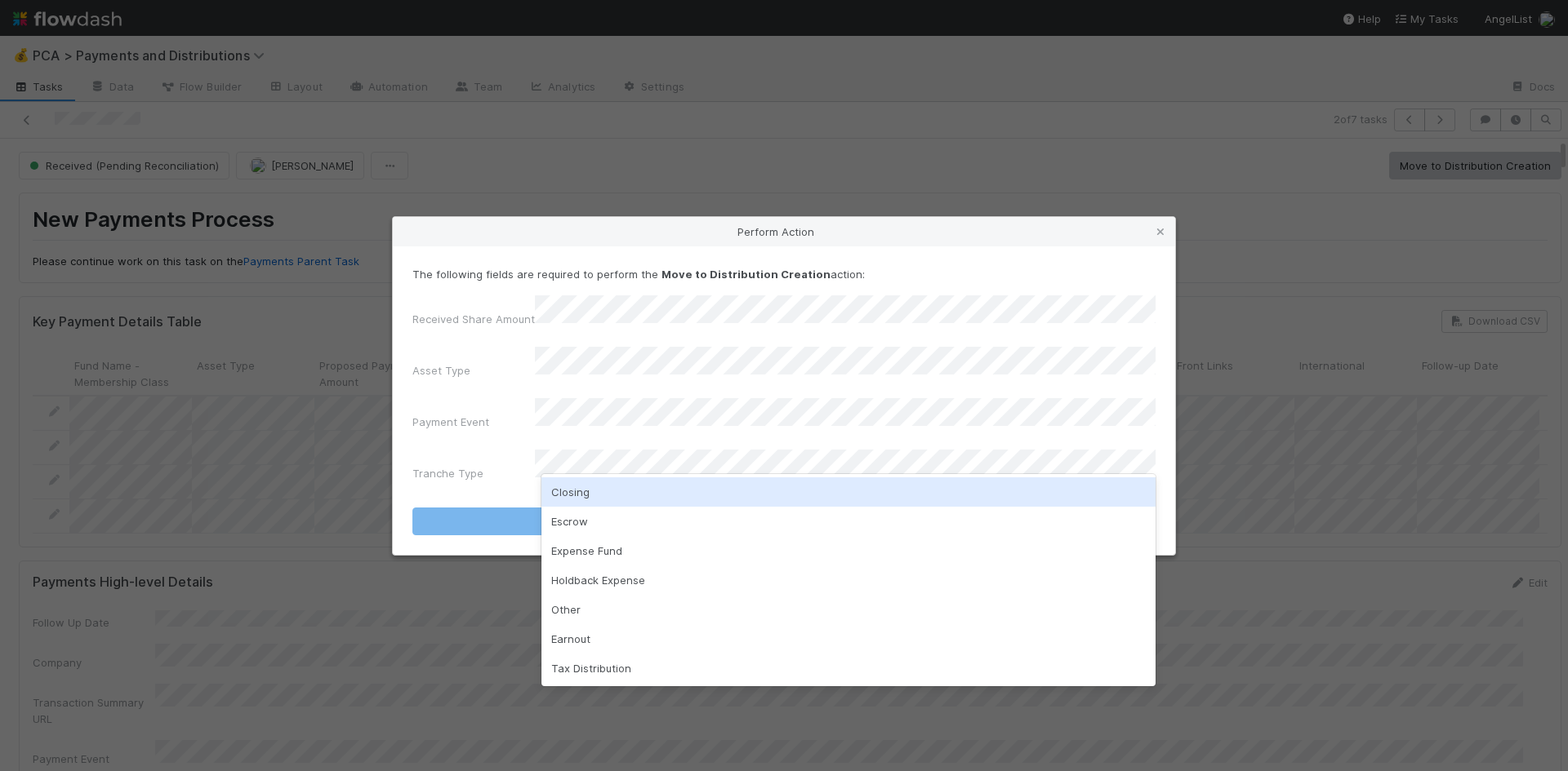
click at [648, 486] on div "Closing" at bounding box center [849, 492] width 614 height 30
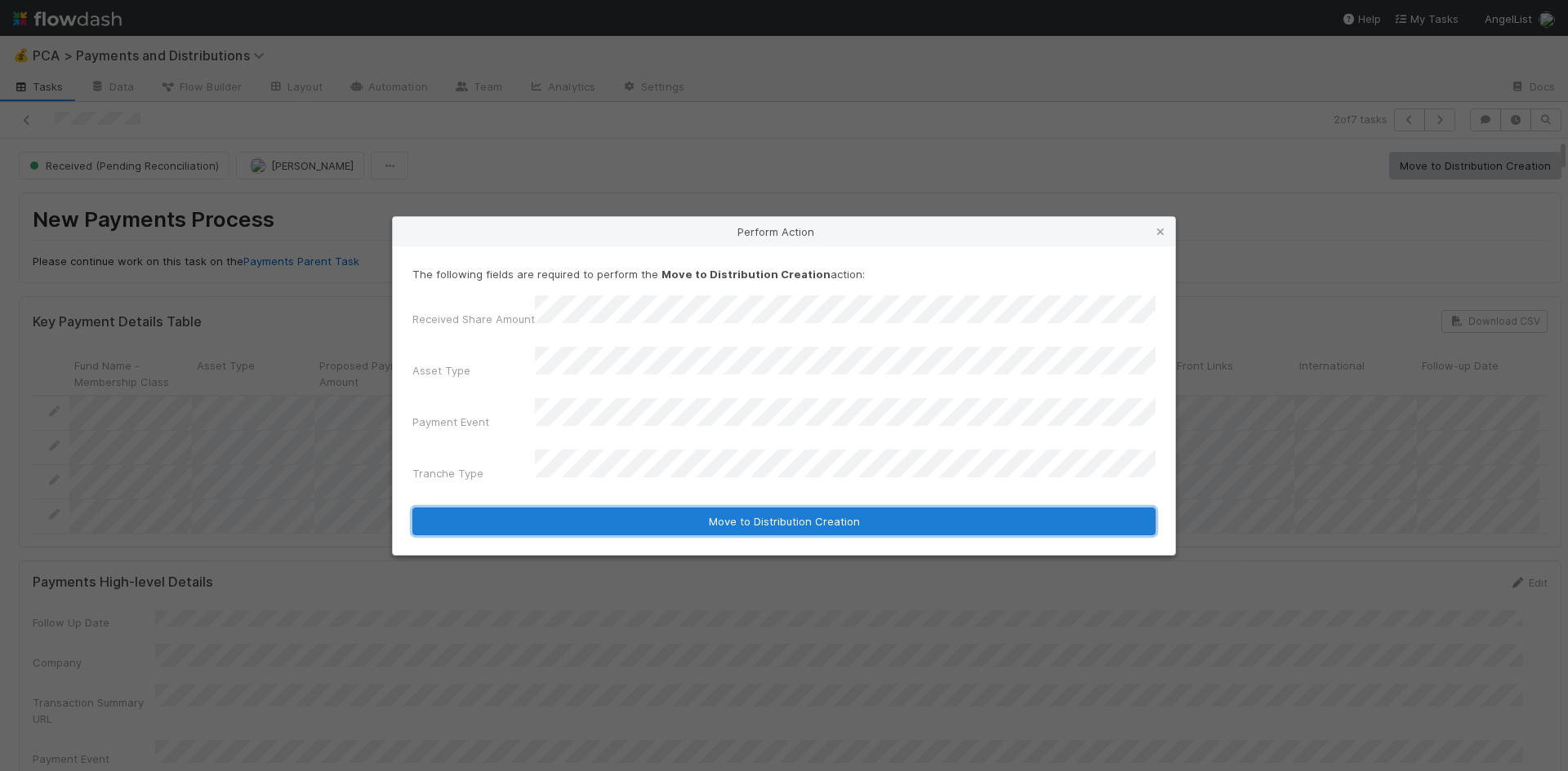
click at [669, 508] on button "Move to Distribution Creation" at bounding box center [784, 522] width 744 height 28
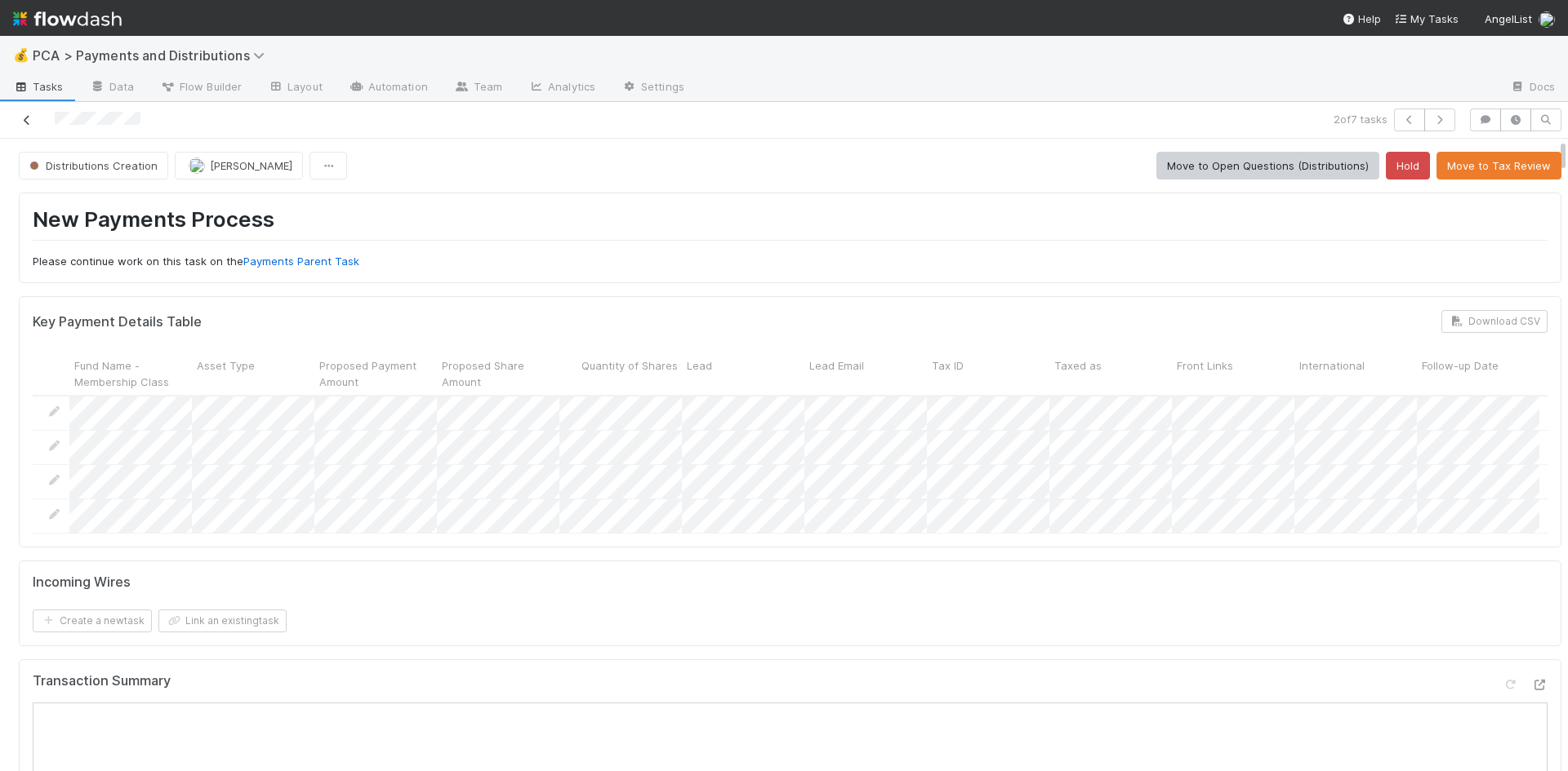
click at [31, 116] on icon at bounding box center [27, 120] width 17 height 10
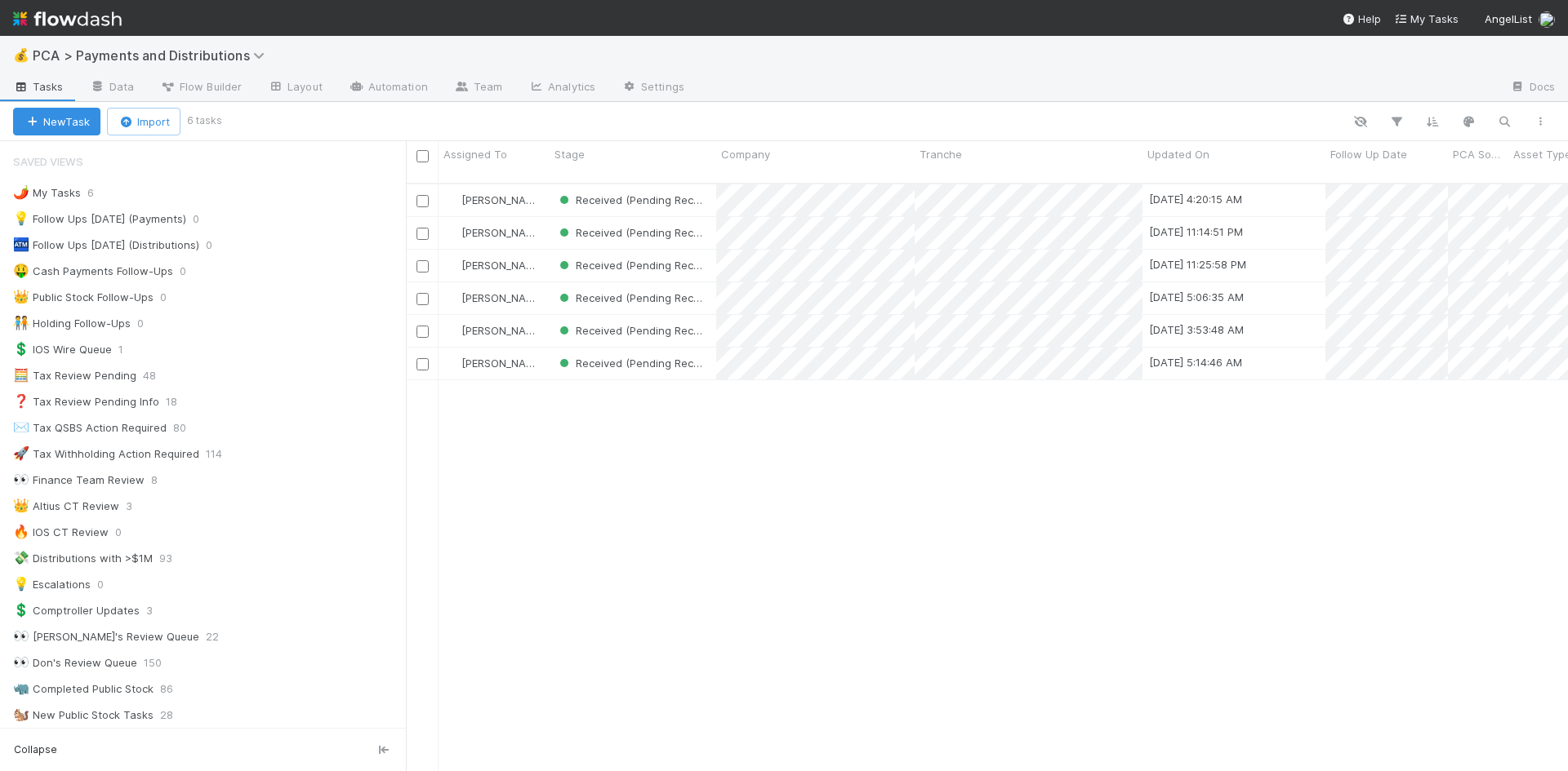
scroll to position [589, 1150]
click at [931, 588] on div "Meg Castanare Received (Pending Reconciliation) 8/23/25, 4:20:15 AM 8/22/25, 6:…" at bounding box center [987, 485] width 1162 height 601
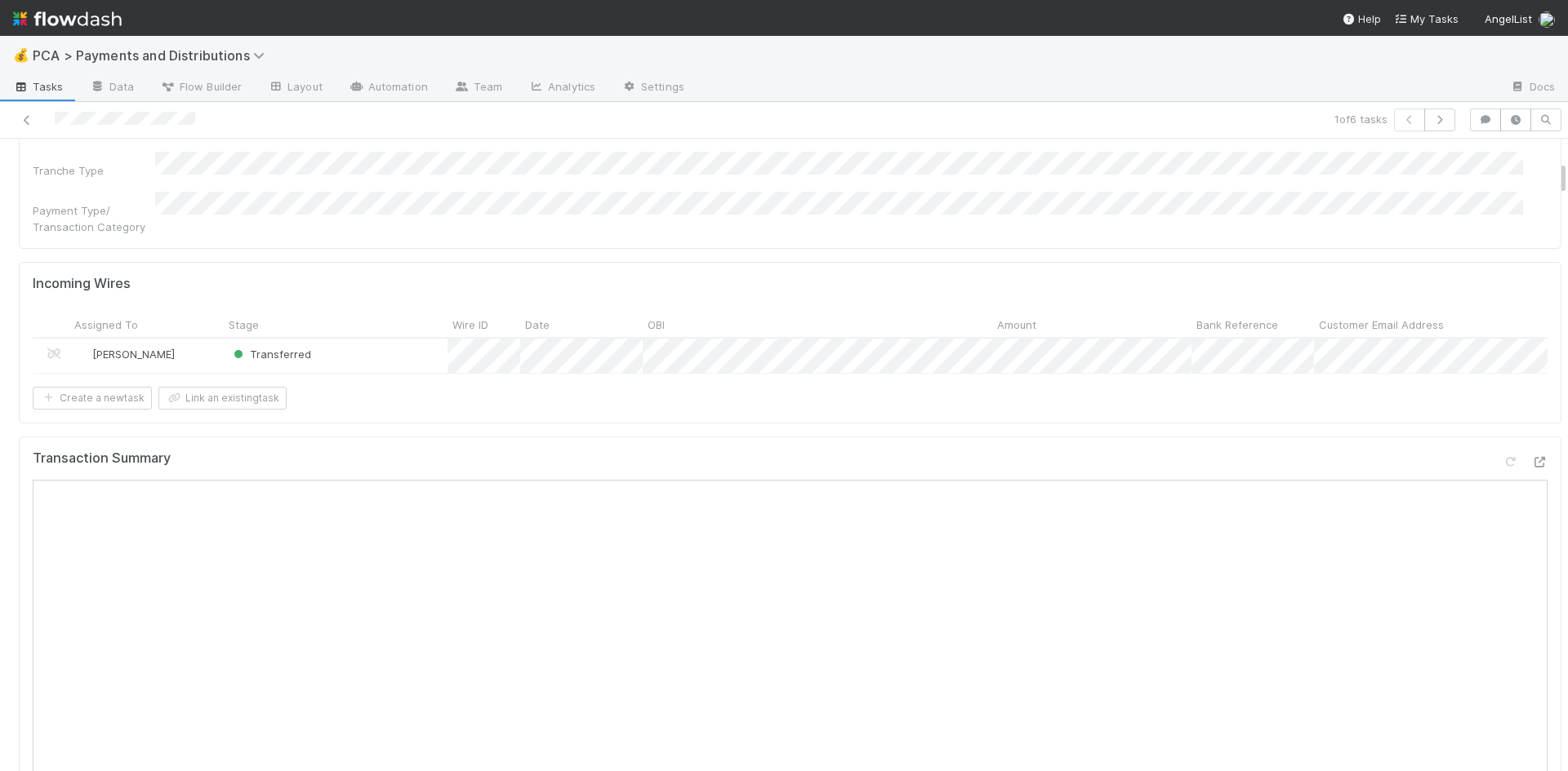
scroll to position [408, 0]
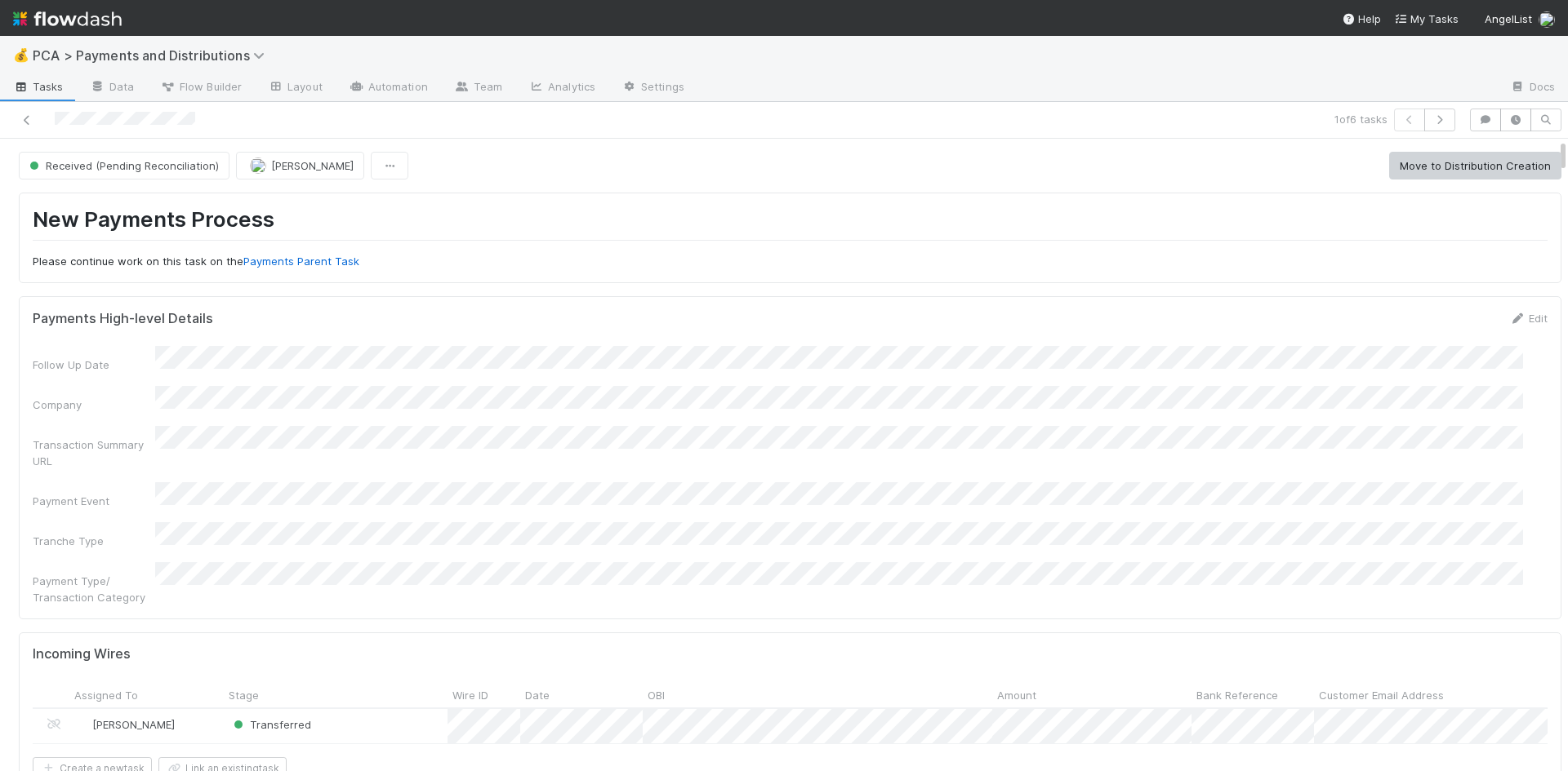
scroll to position [163, 0]
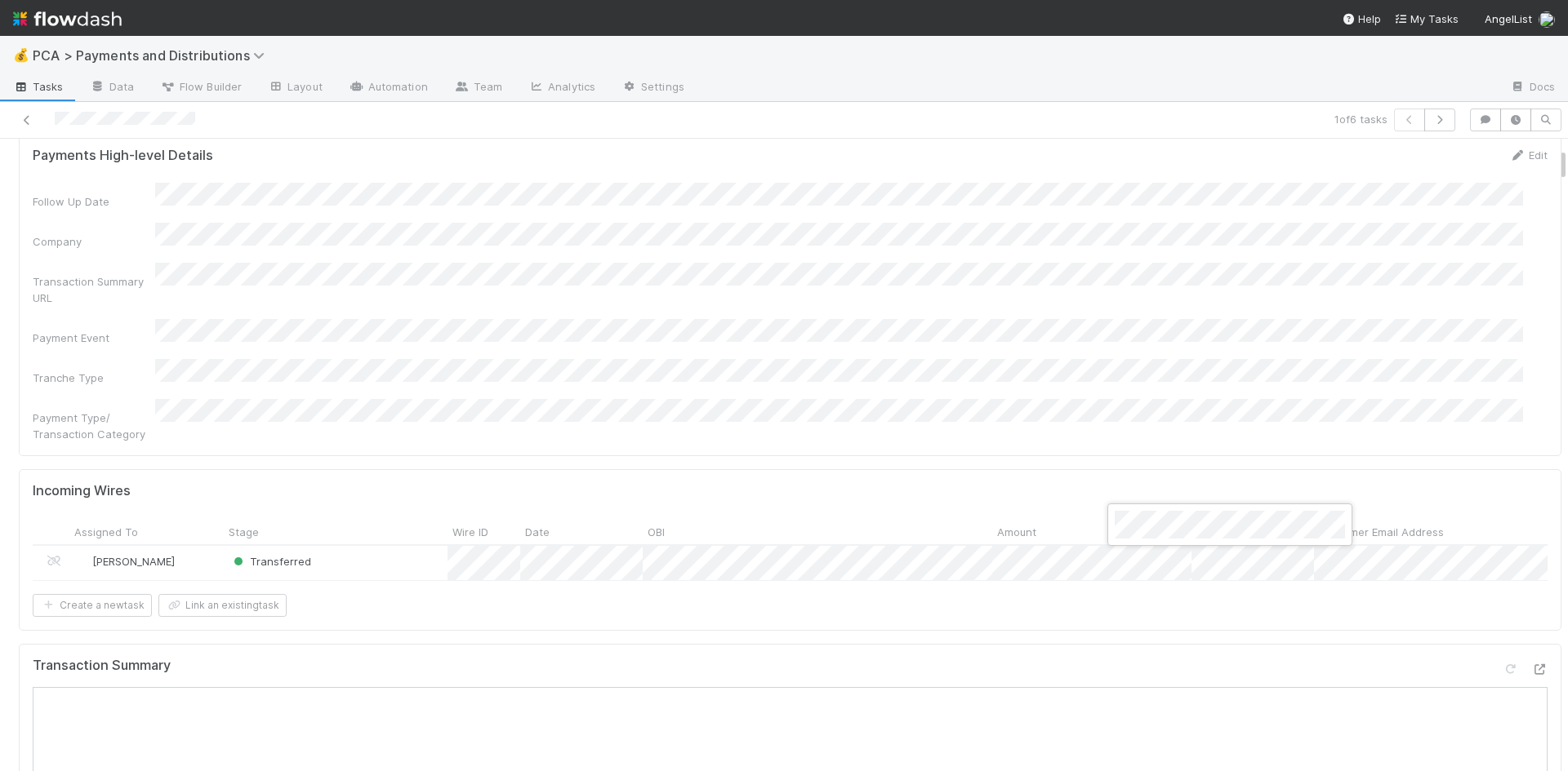
click at [1129, 600] on div at bounding box center [784, 386] width 1568 height 771
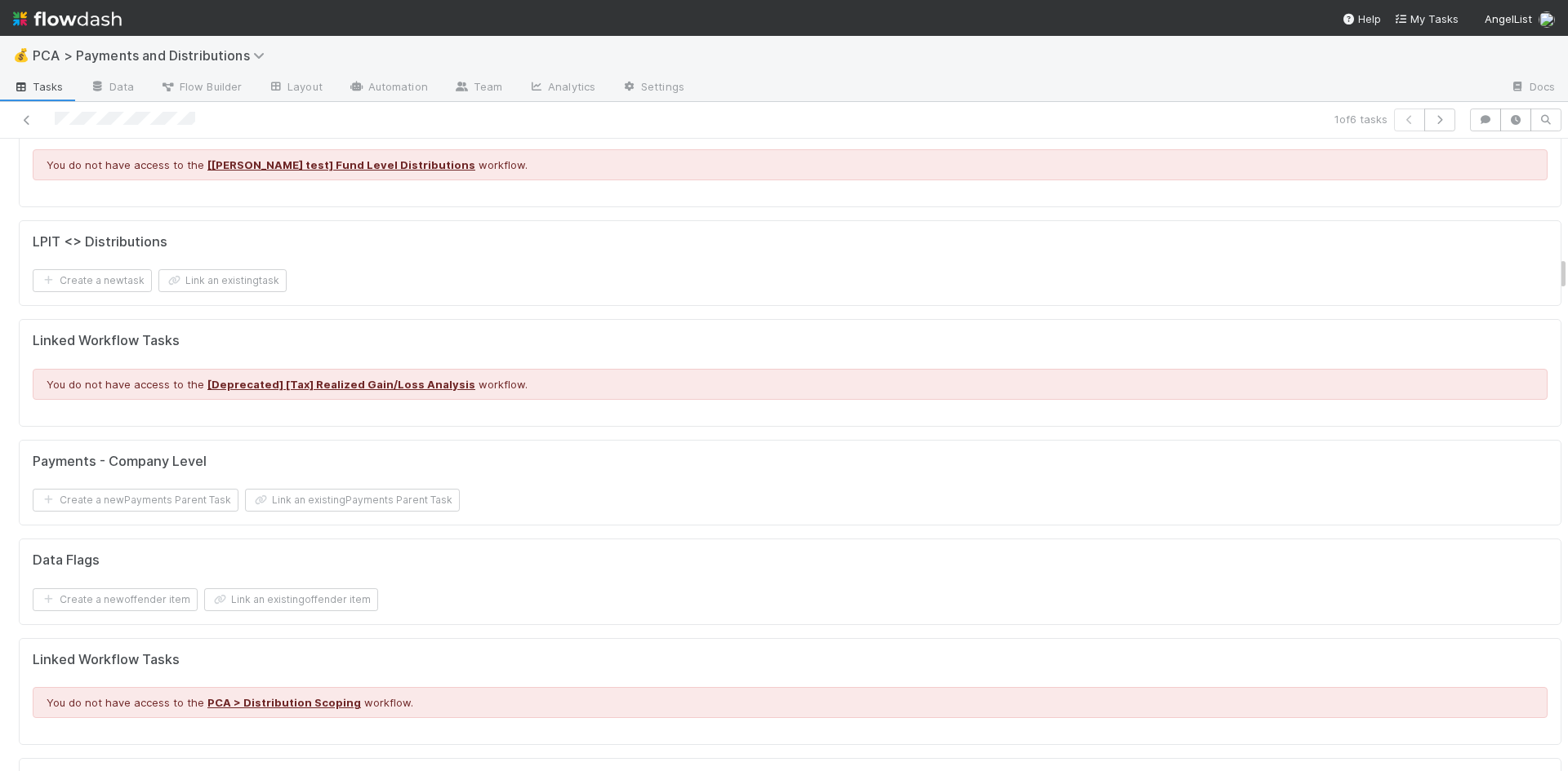
scroll to position [2286, 0]
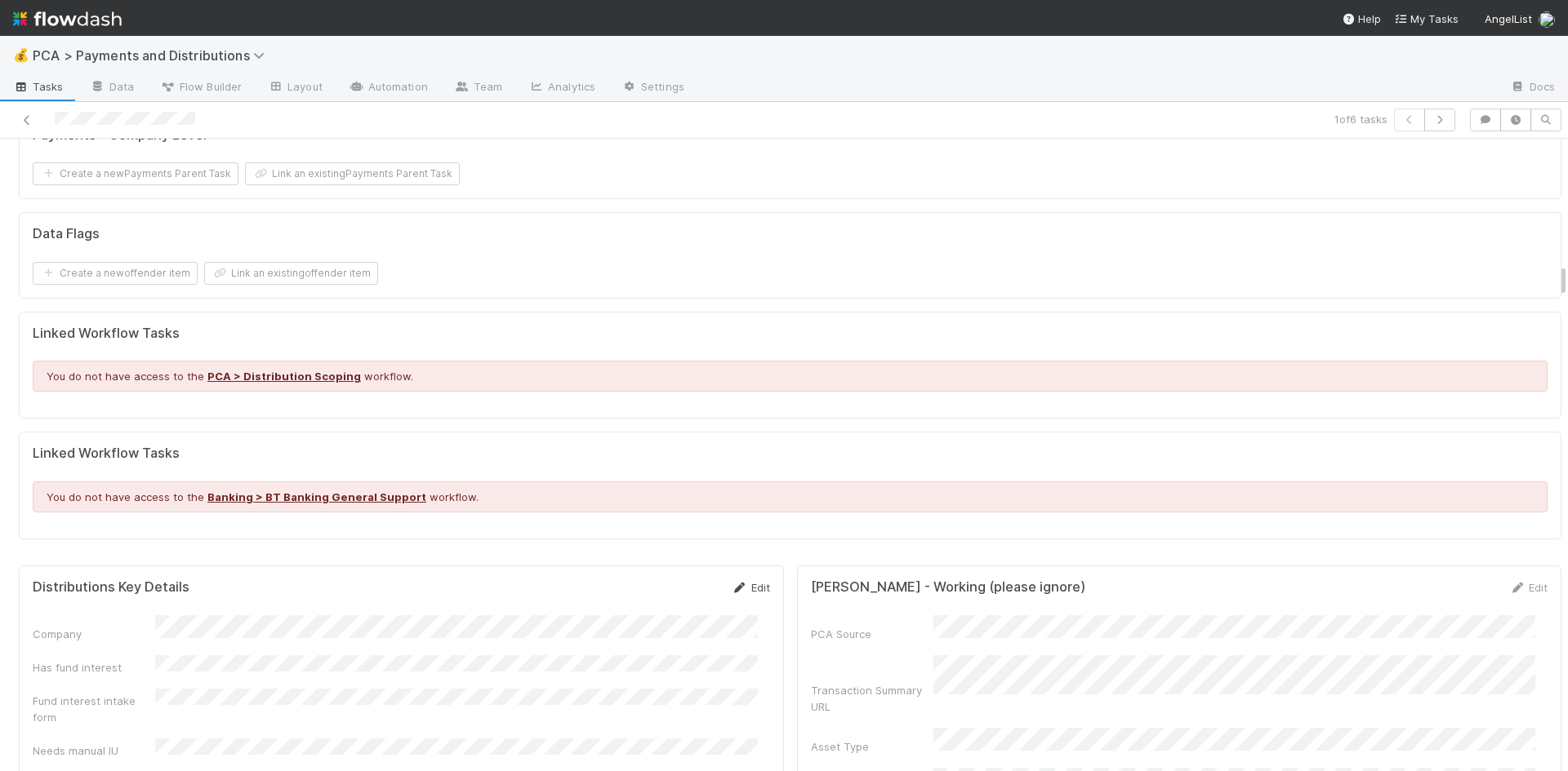
click at [741, 582] on link "Edit" at bounding box center [750, 588] width 38 height 13
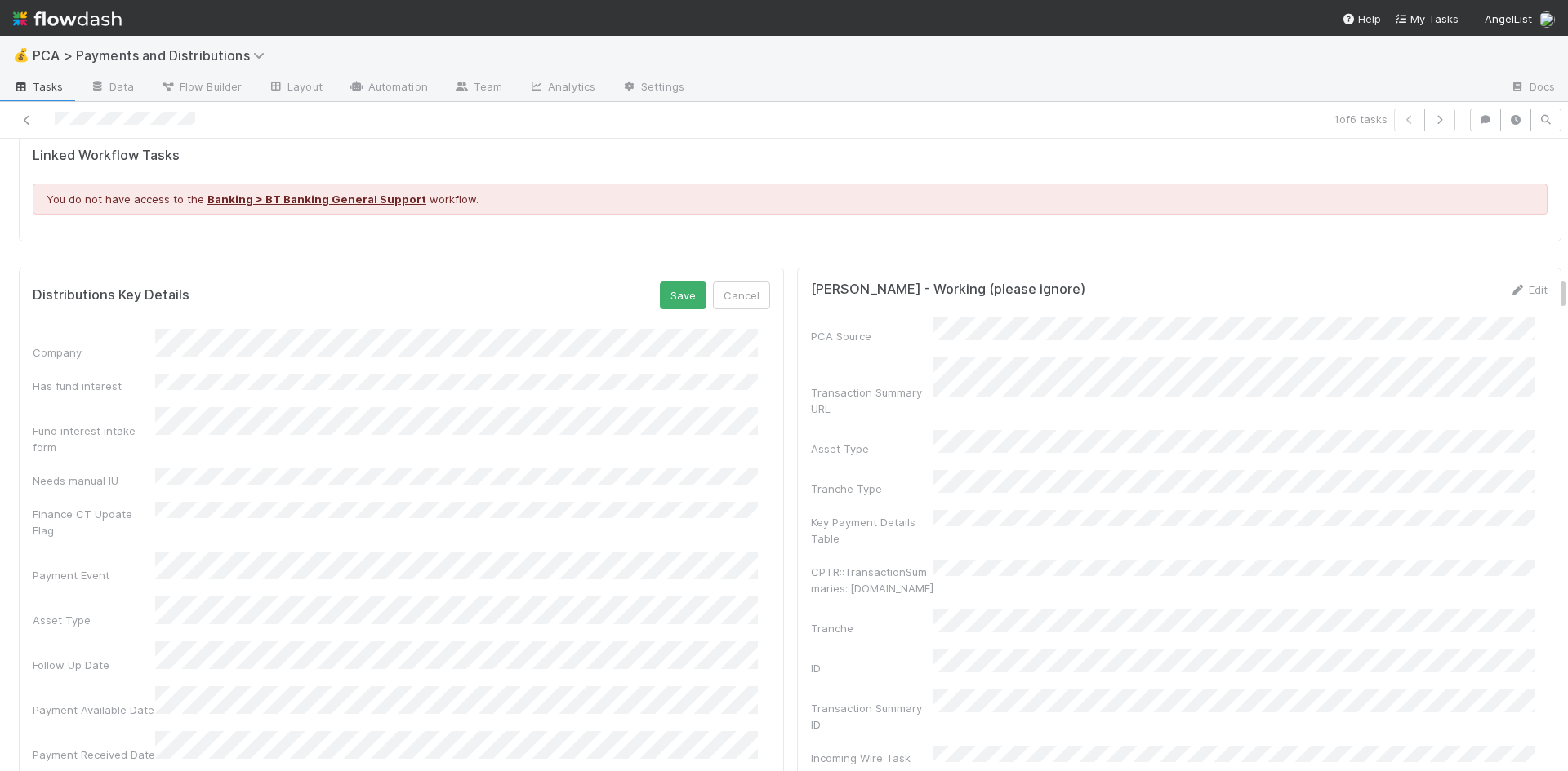
scroll to position [2612, 0]
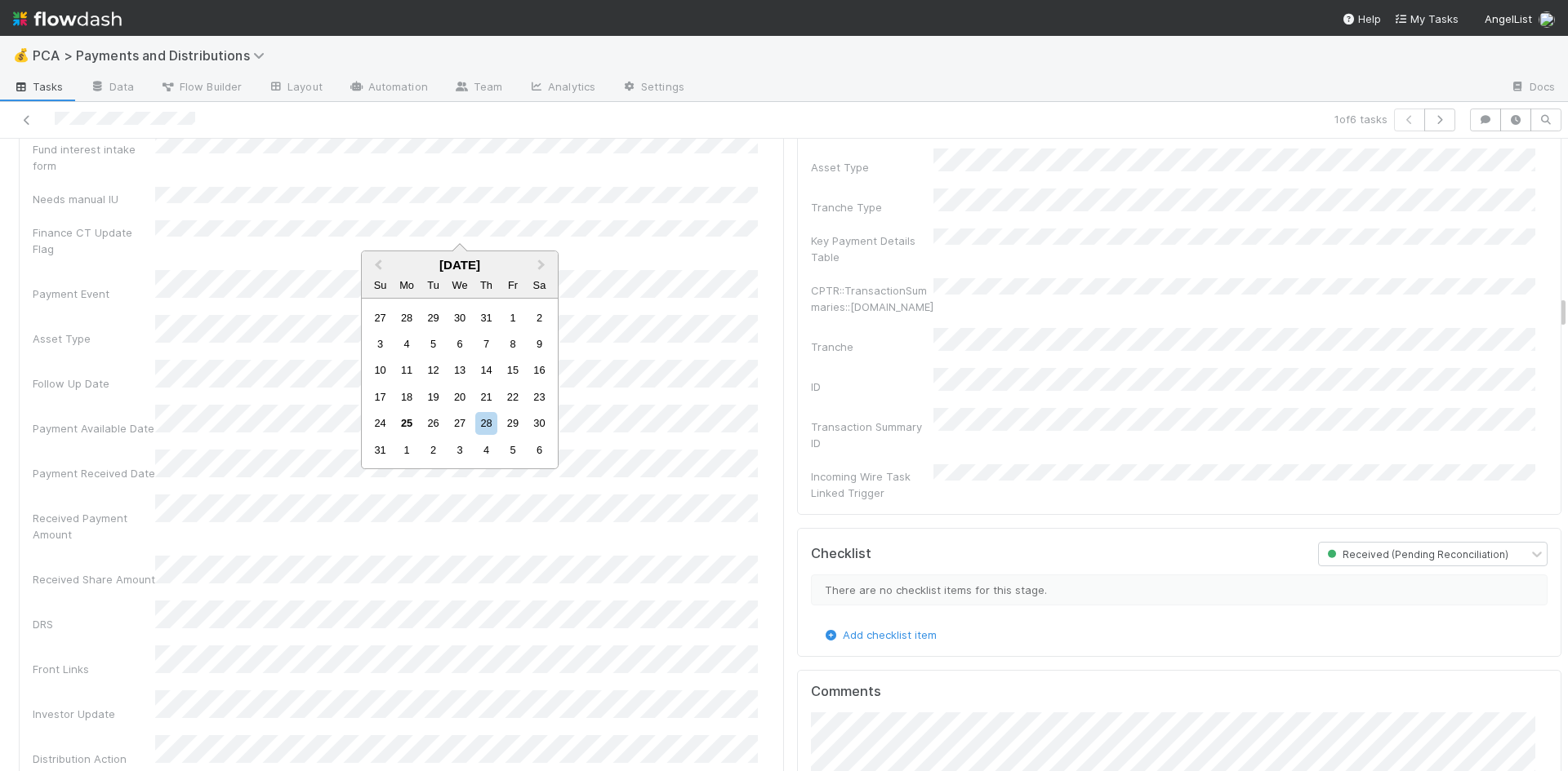
scroll to position [2939, 0]
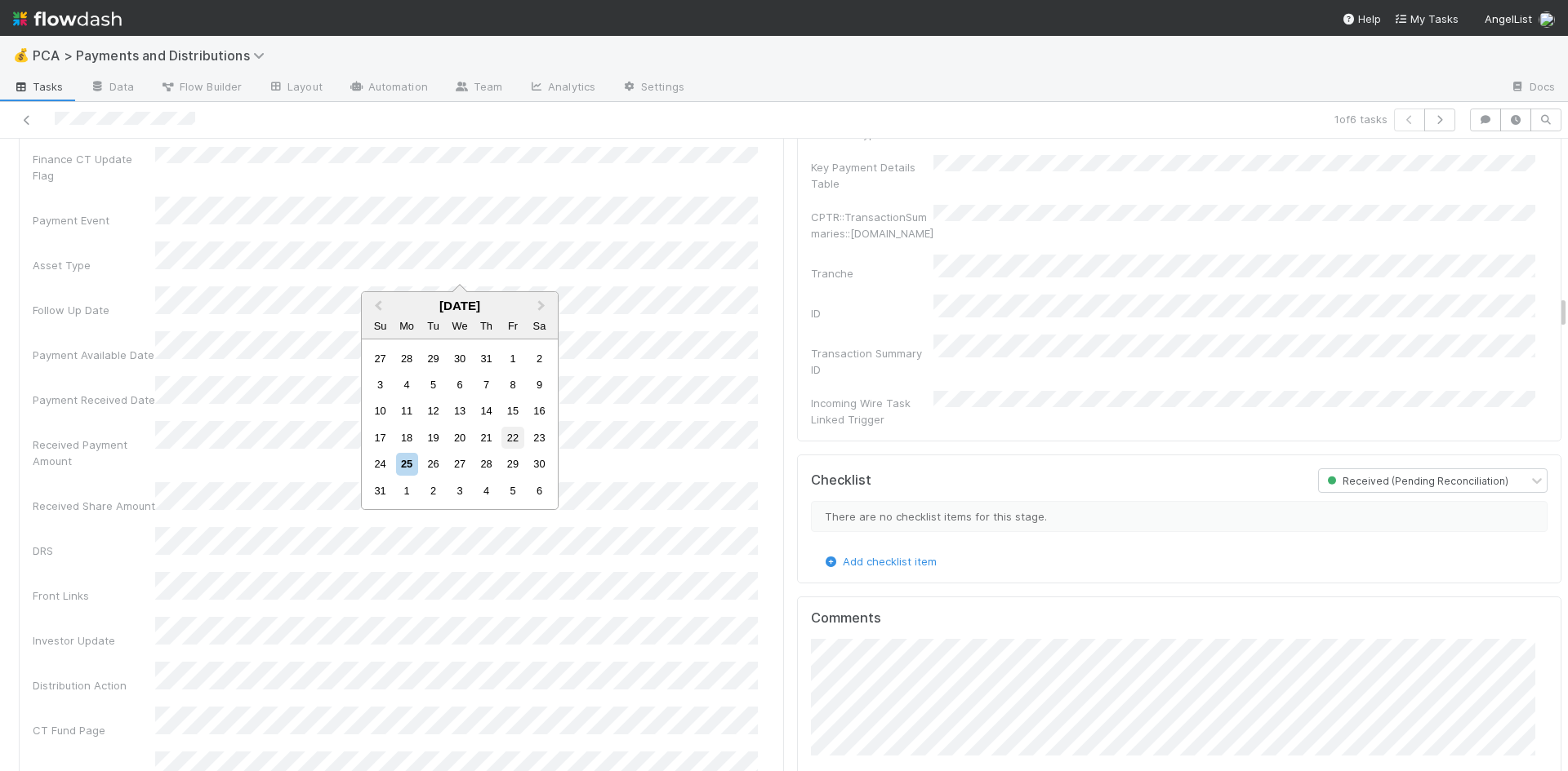
click at [504, 438] on div "22" at bounding box center [513, 438] width 22 height 22
click at [513, 477] on div "22" at bounding box center [513, 479] width 22 height 22
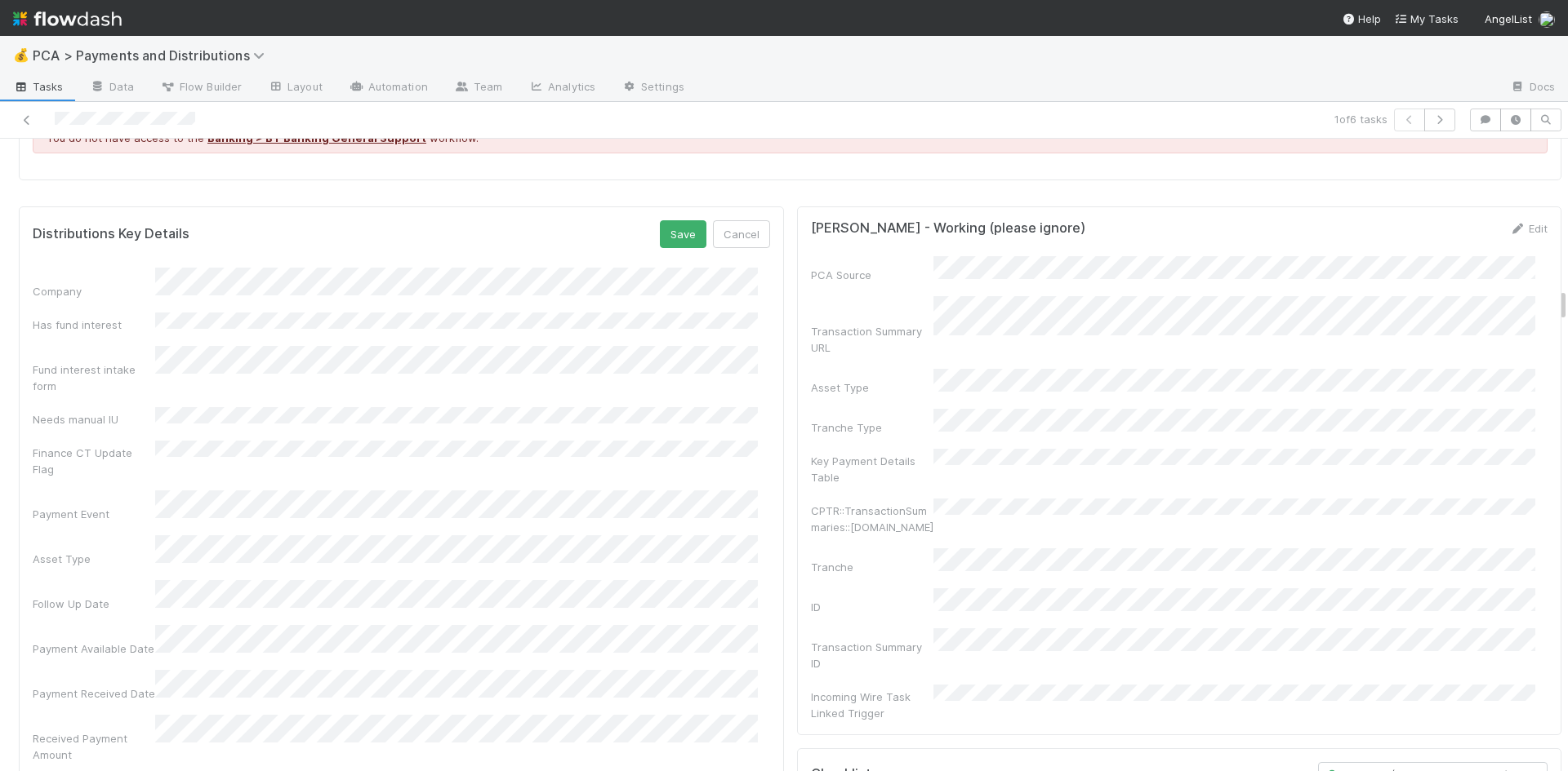
scroll to position [2530, 0]
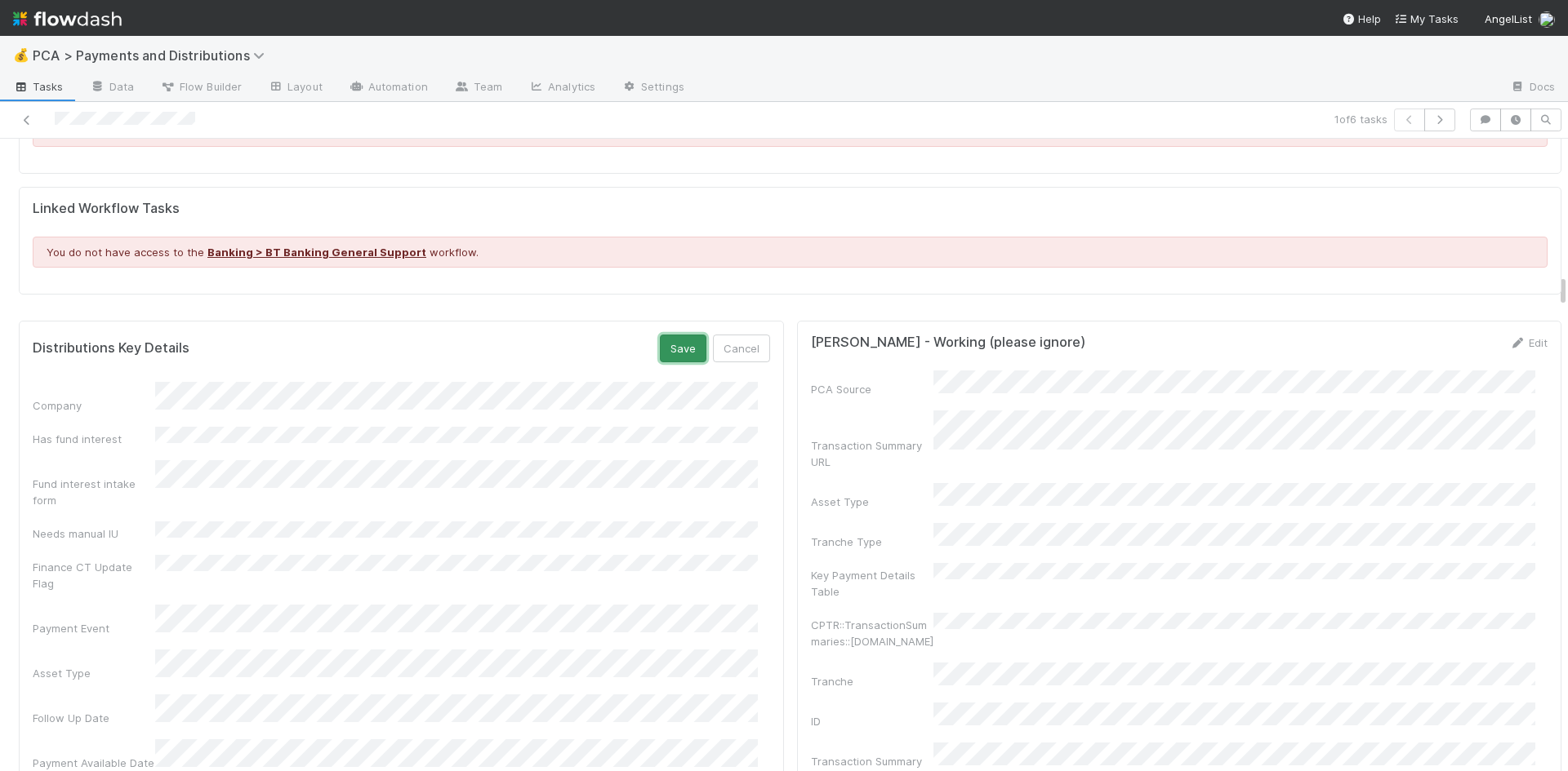
click at [673, 334] on button "Save" at bounding box center [683, 348] width 46 height 28
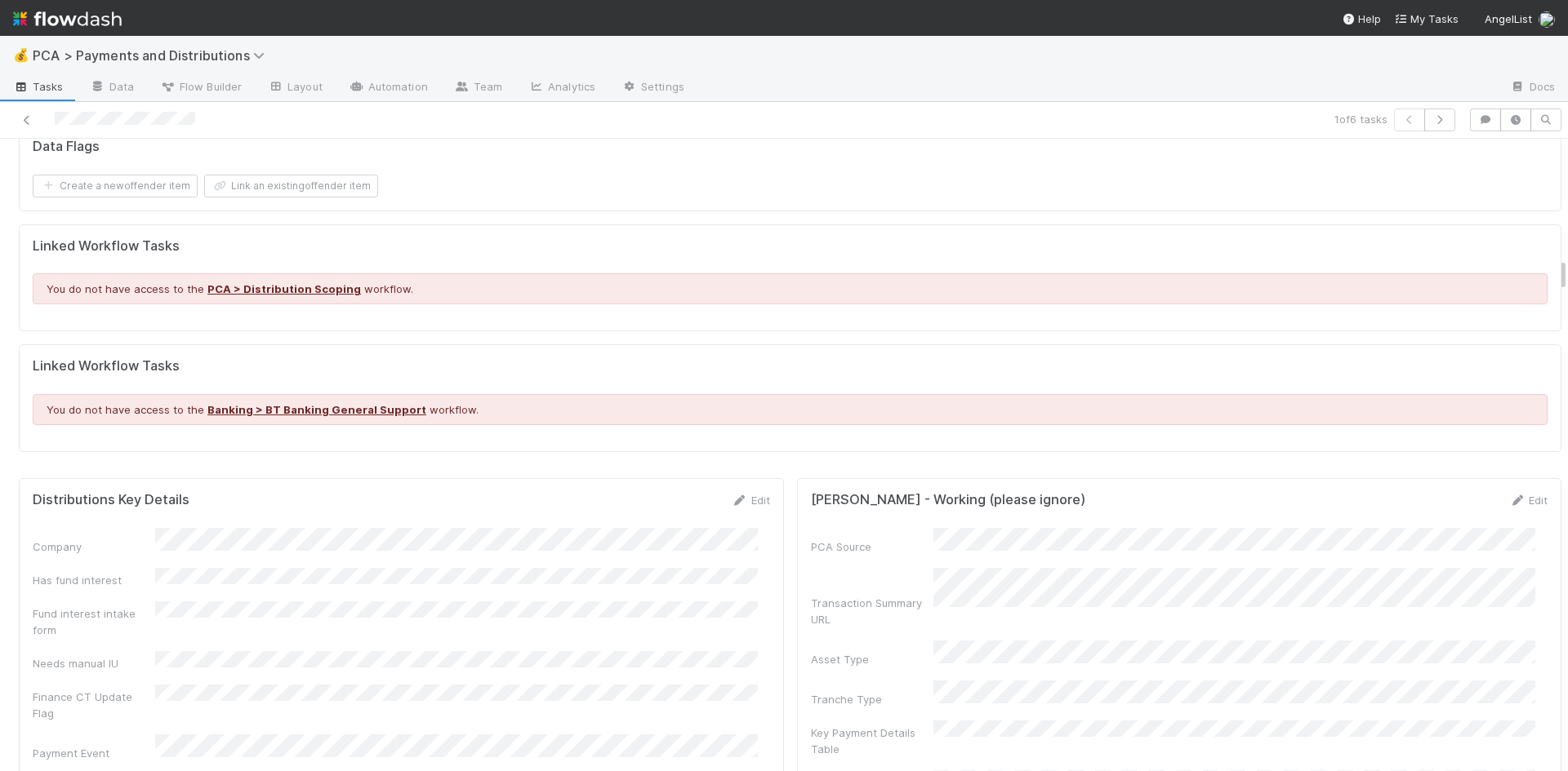
scroll to position [2524, 0]
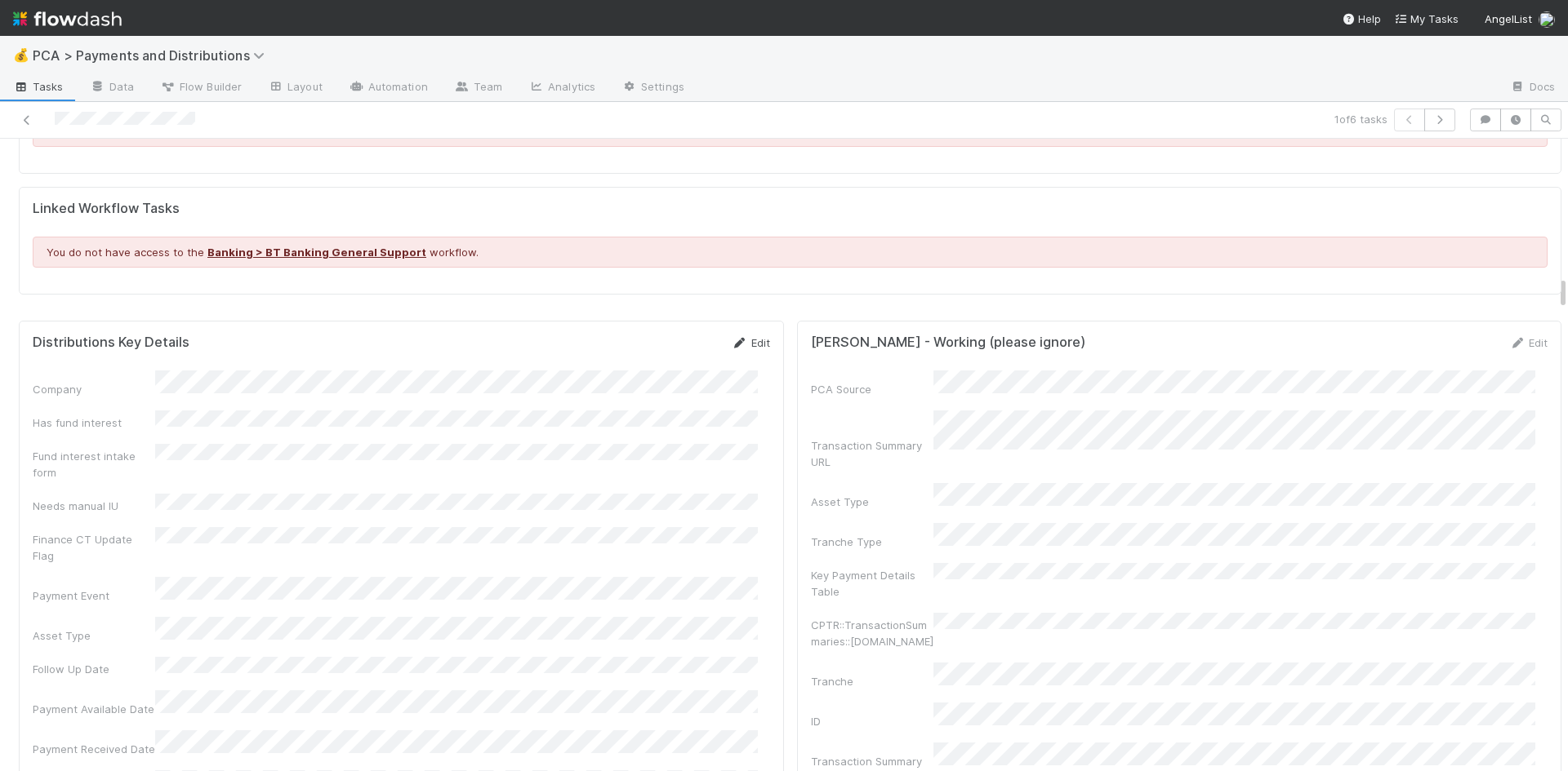
click at [734, 338] on icon at bounding box center [740, 343] width 17 height 10
click at [674, 334] on button "Save" at bounding box center [683, 348] width 46 height 28
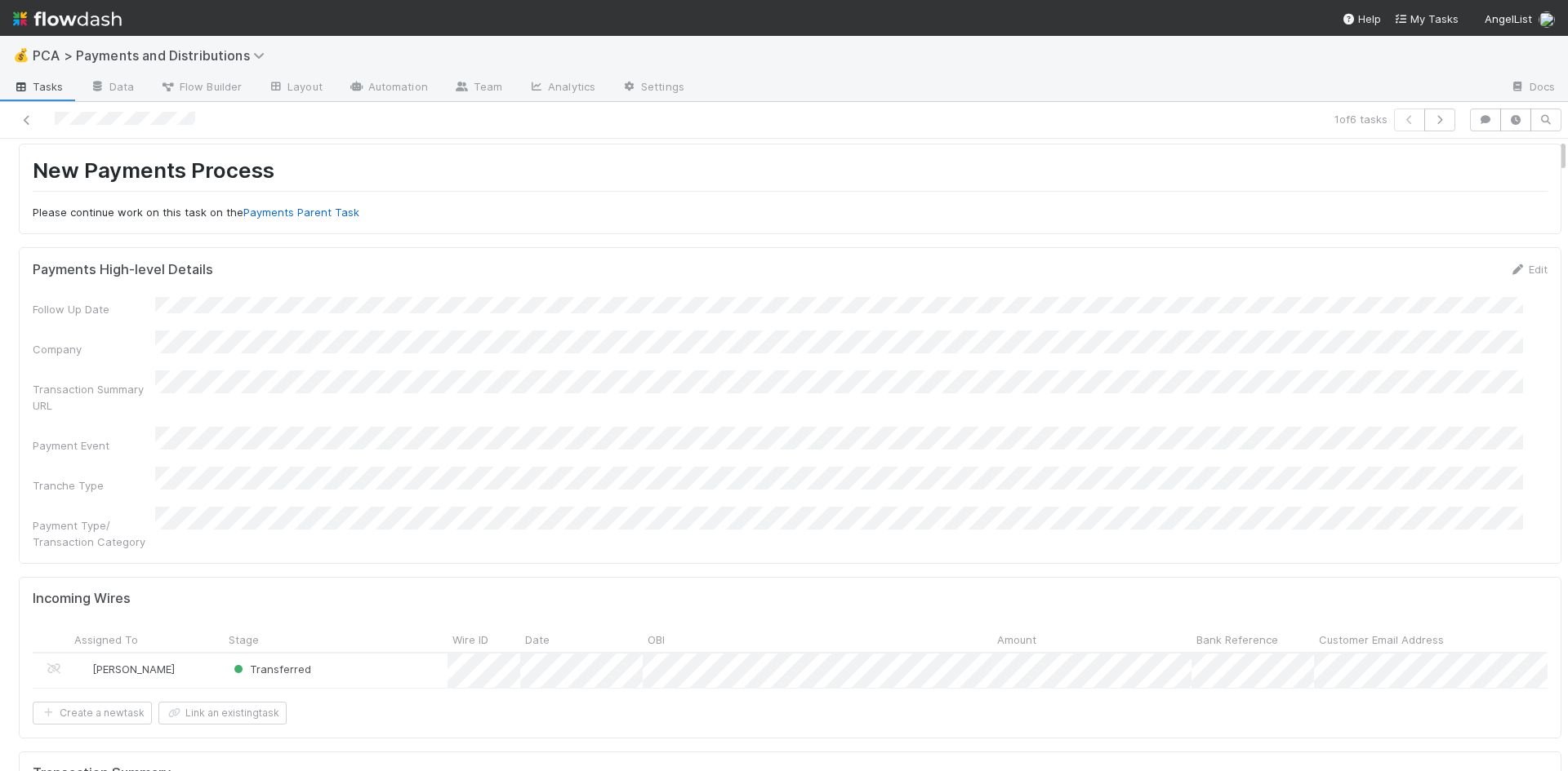
scroll to position [0, 0]
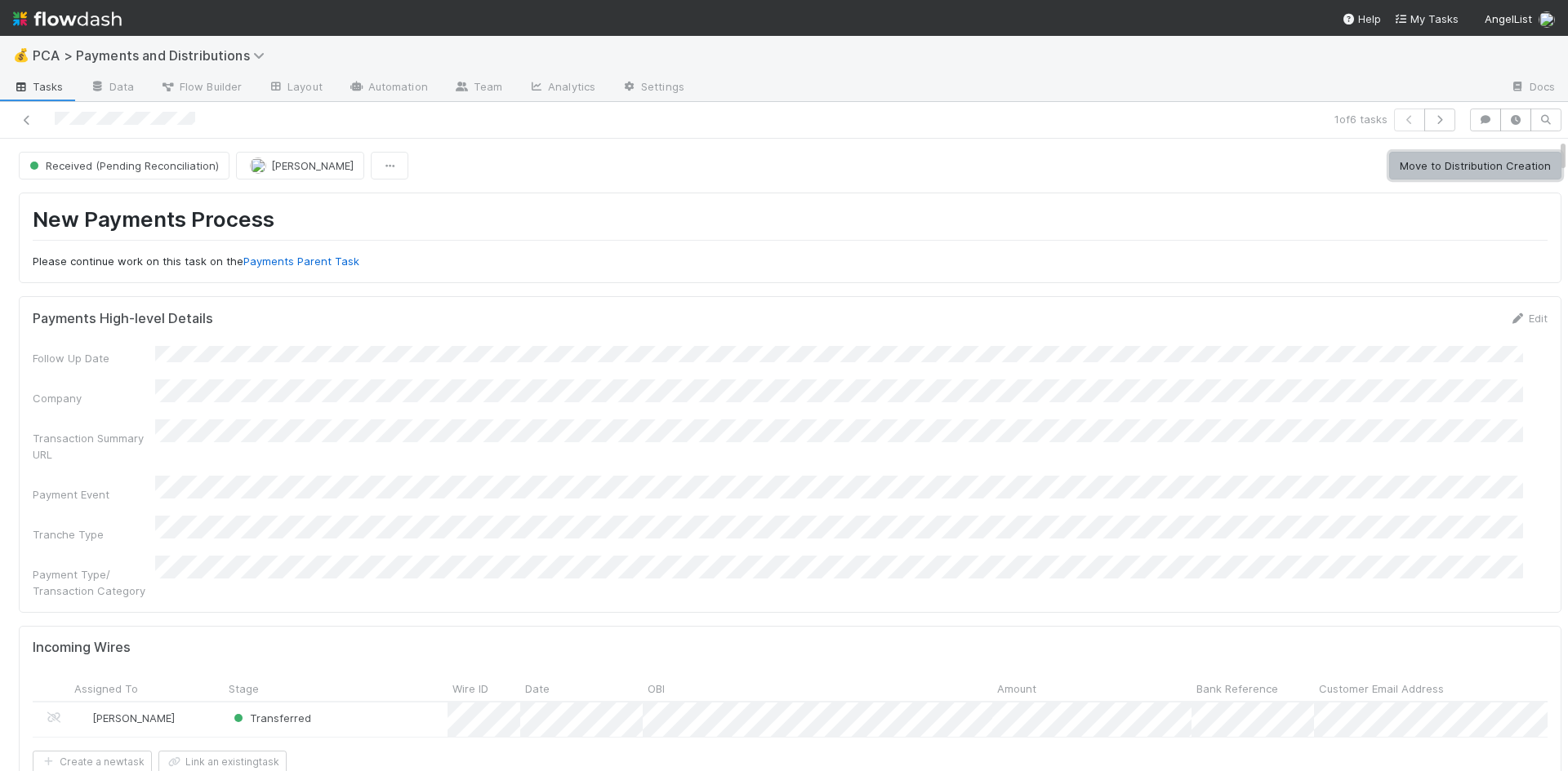
drag, startPoint x: 1470, startPoint y: 163, endPoint x: 1394, endPoint y: 204, distance: 86.4
click at [1467, 165] on button "Move to Distribution Creation" at bounding box center [1475, 165] width 172 height 28
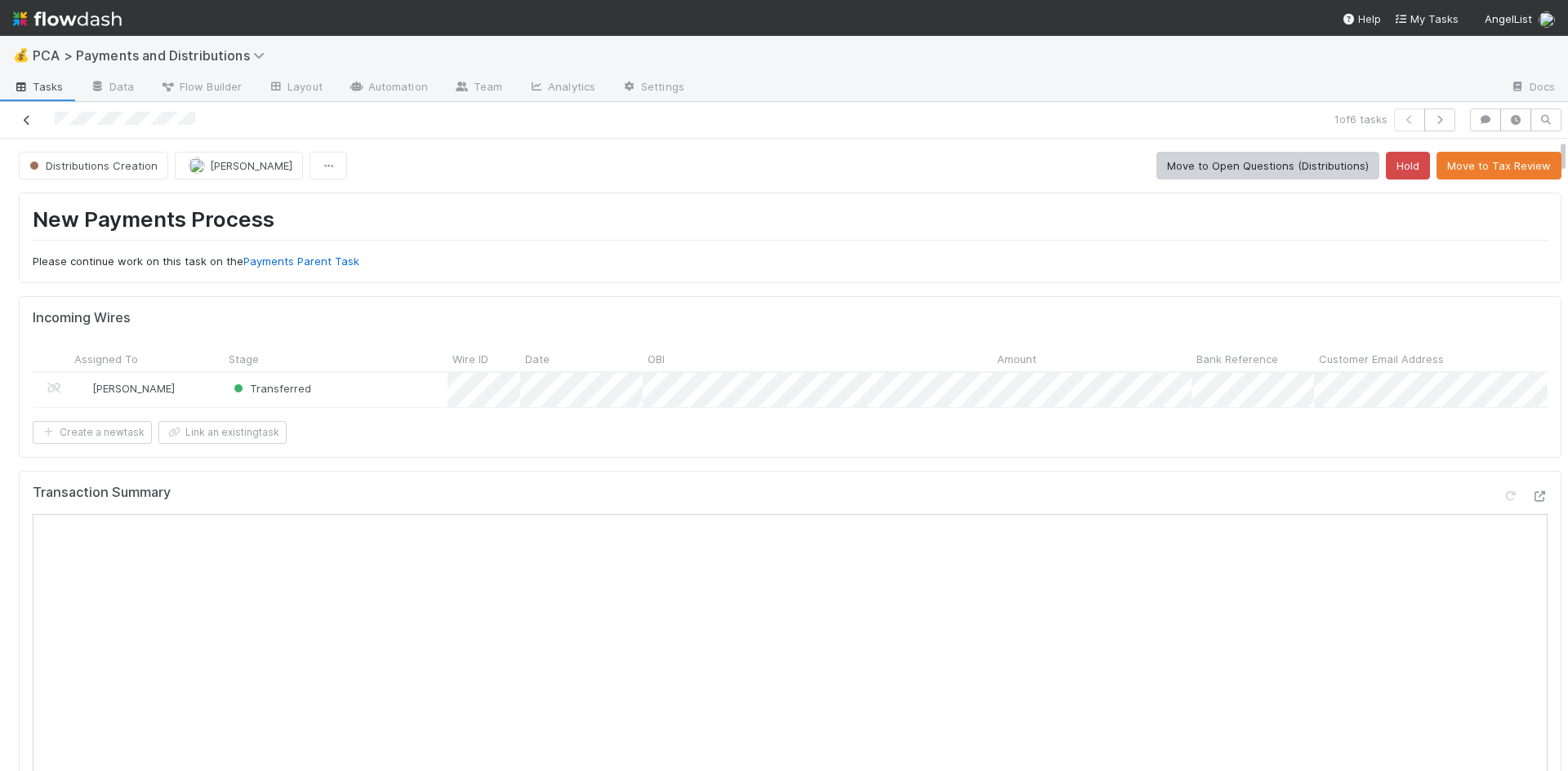
click at [25, 117] on icon at bounding box center [27, 120] width 17 height 10
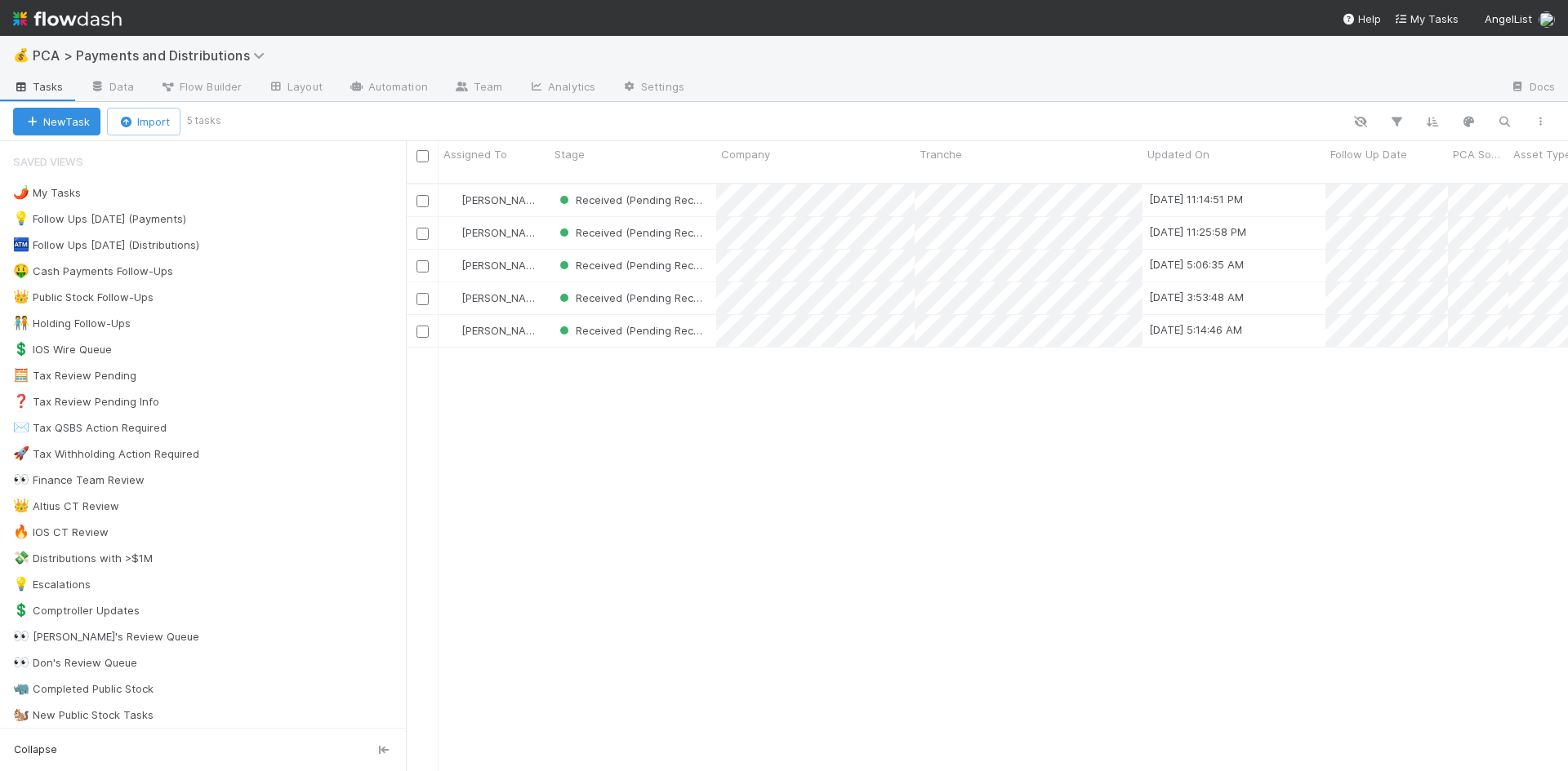
scroll to position [589, 1150]
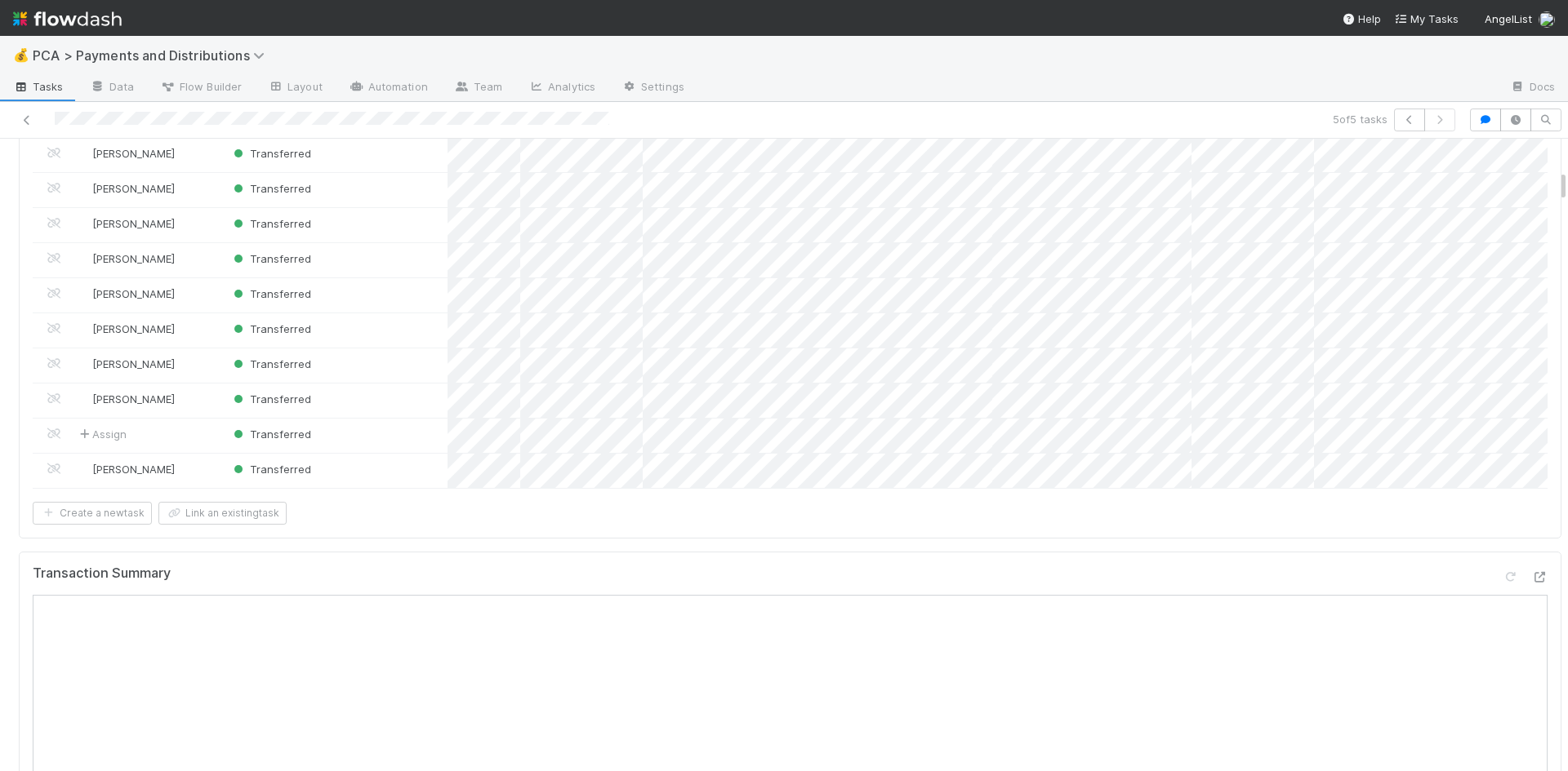
scroll to position [735, 0]
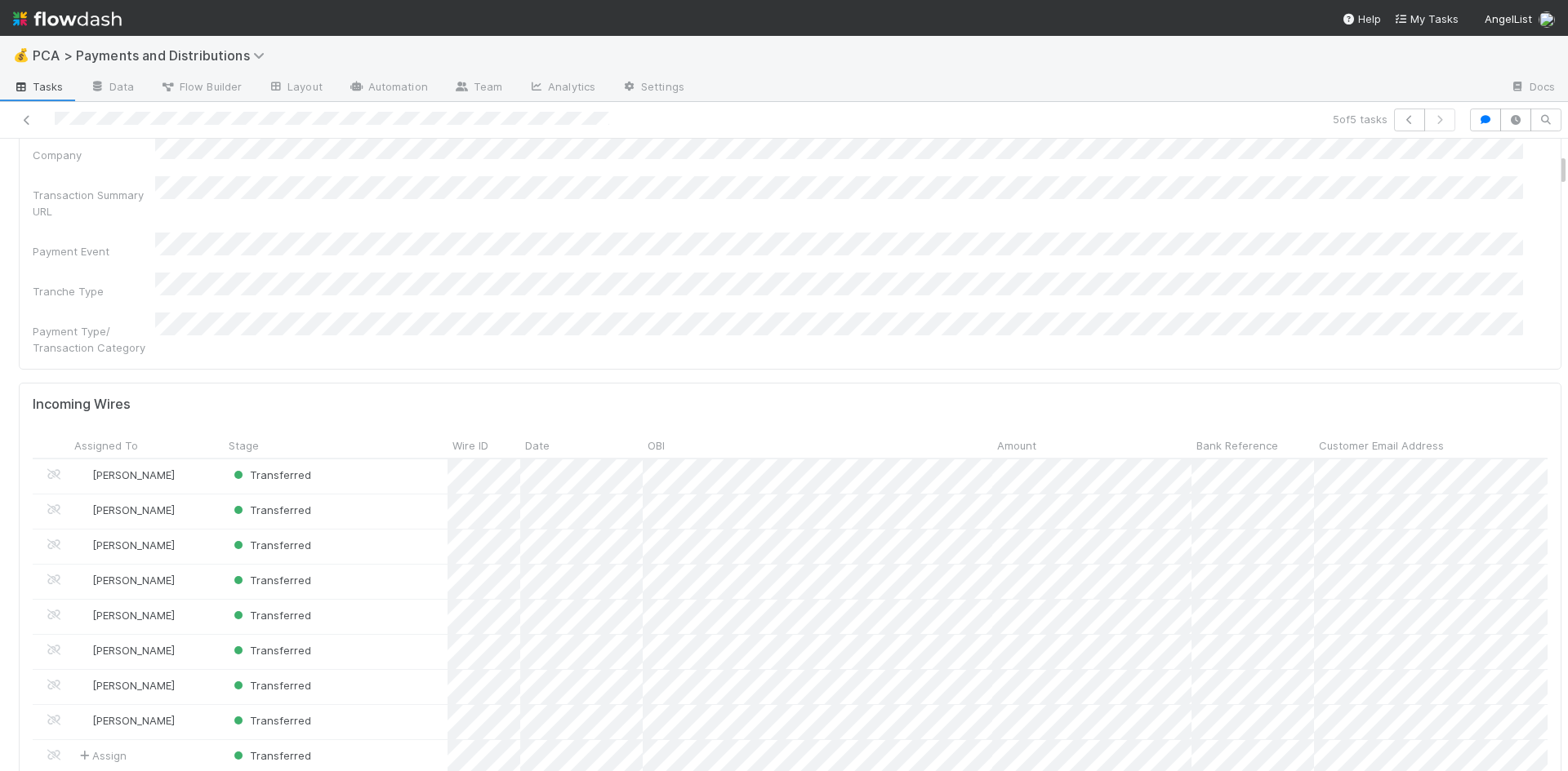
scroll to position [408, 0]
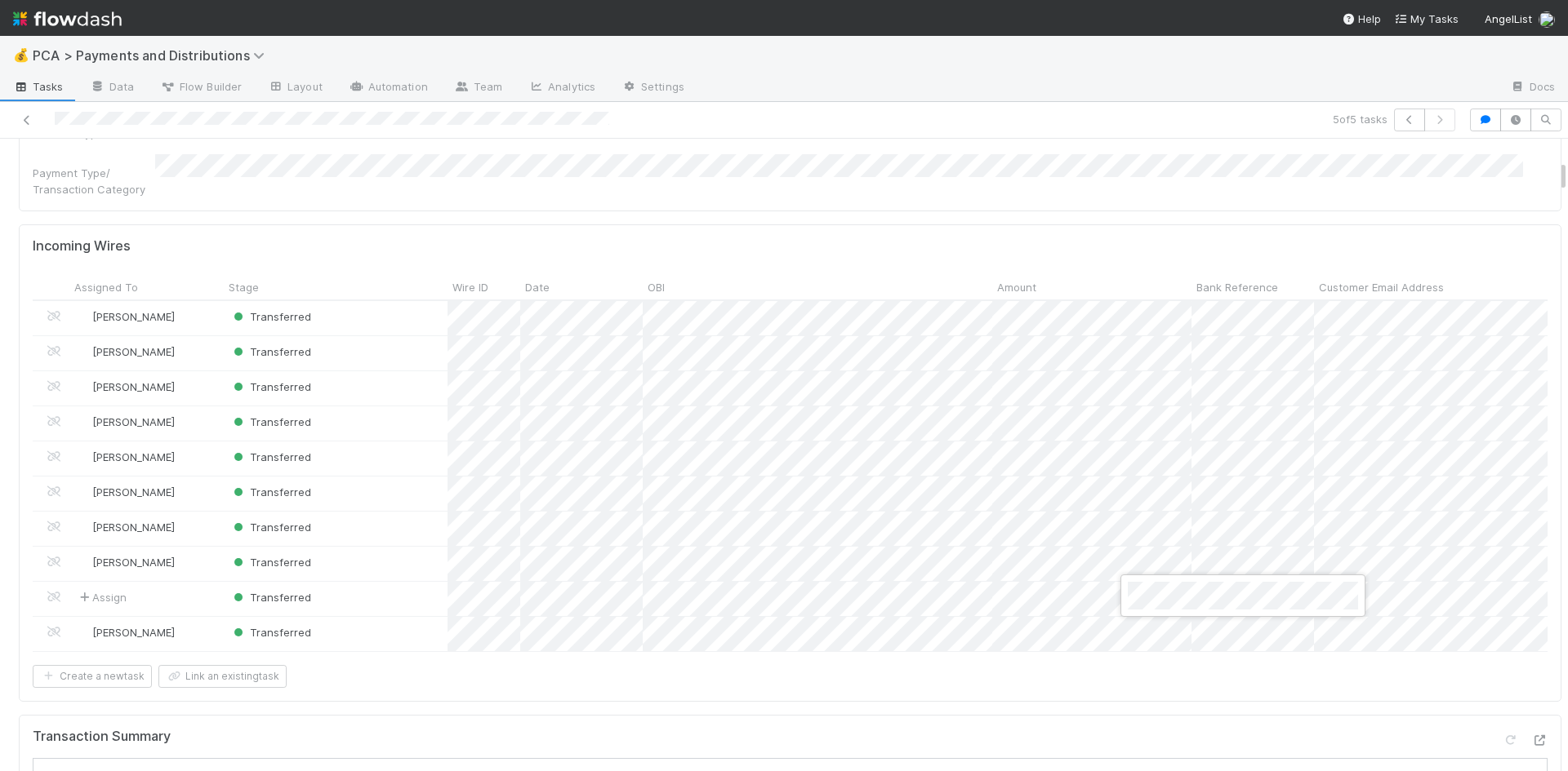
drag, startPoint x: 765, startPoint y: 159, endPoint x: 771, endPoint y: 189, distance: 30.6
click at [765, 159] on div at bounding box center [784, 386] width 1568 height 771
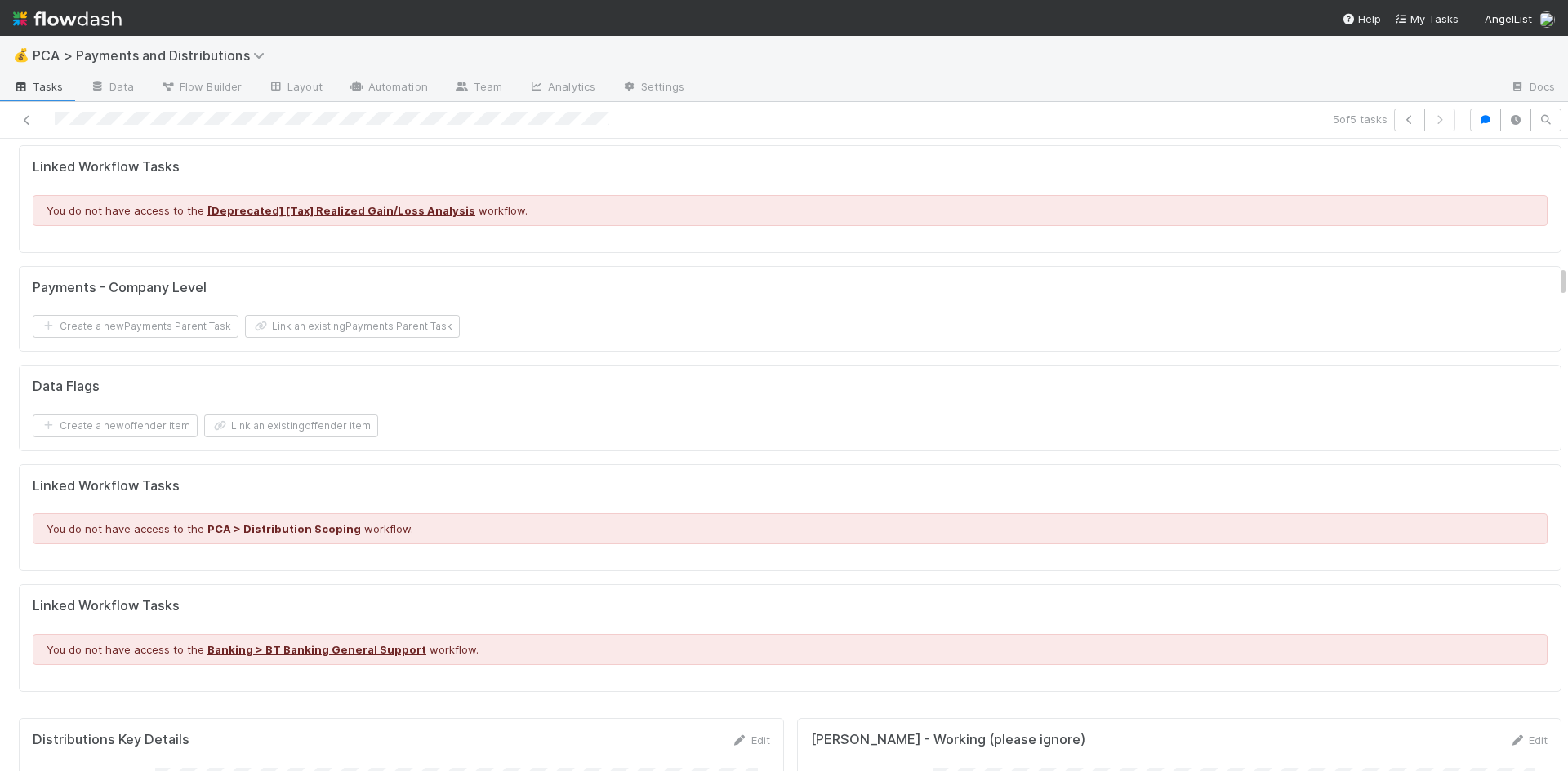
scroll to position [2939, 0]
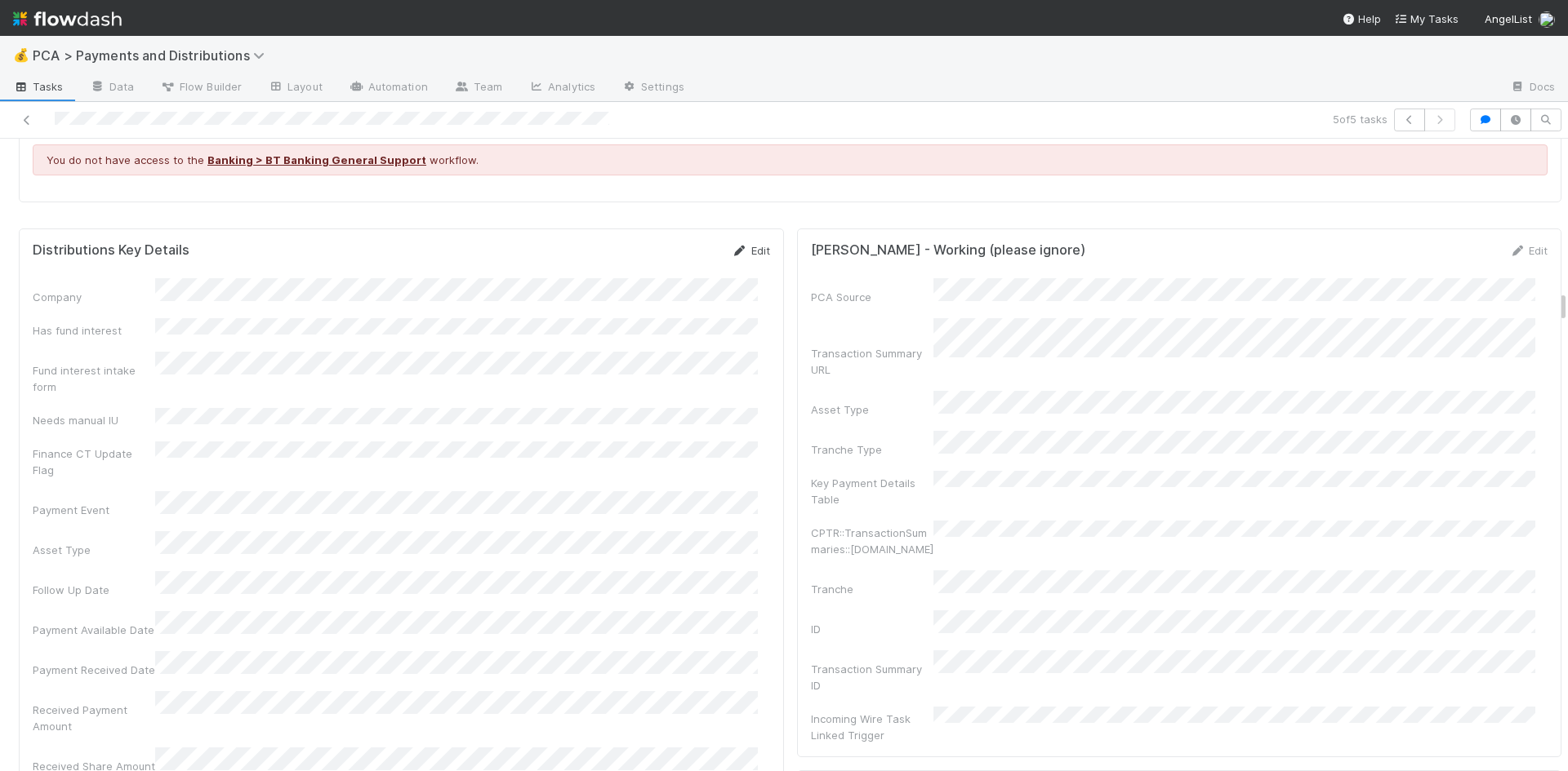
click at [737, 244] on link "Edit" at bounding box center [750, 251] width 38 height 13
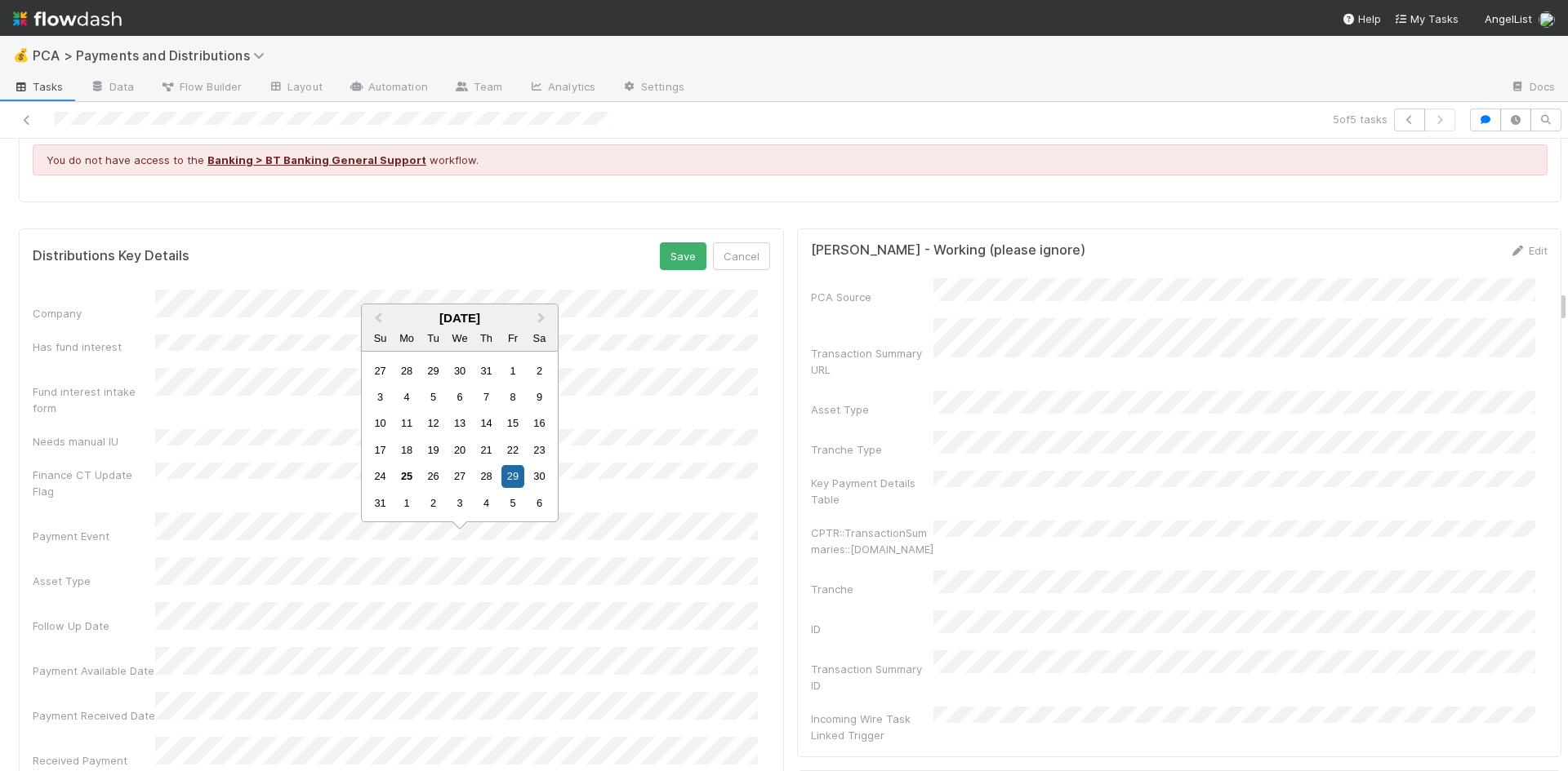
click at [39, 603] on div "Follow Up Date" at bounding box center [402, 619] width 738 height 32
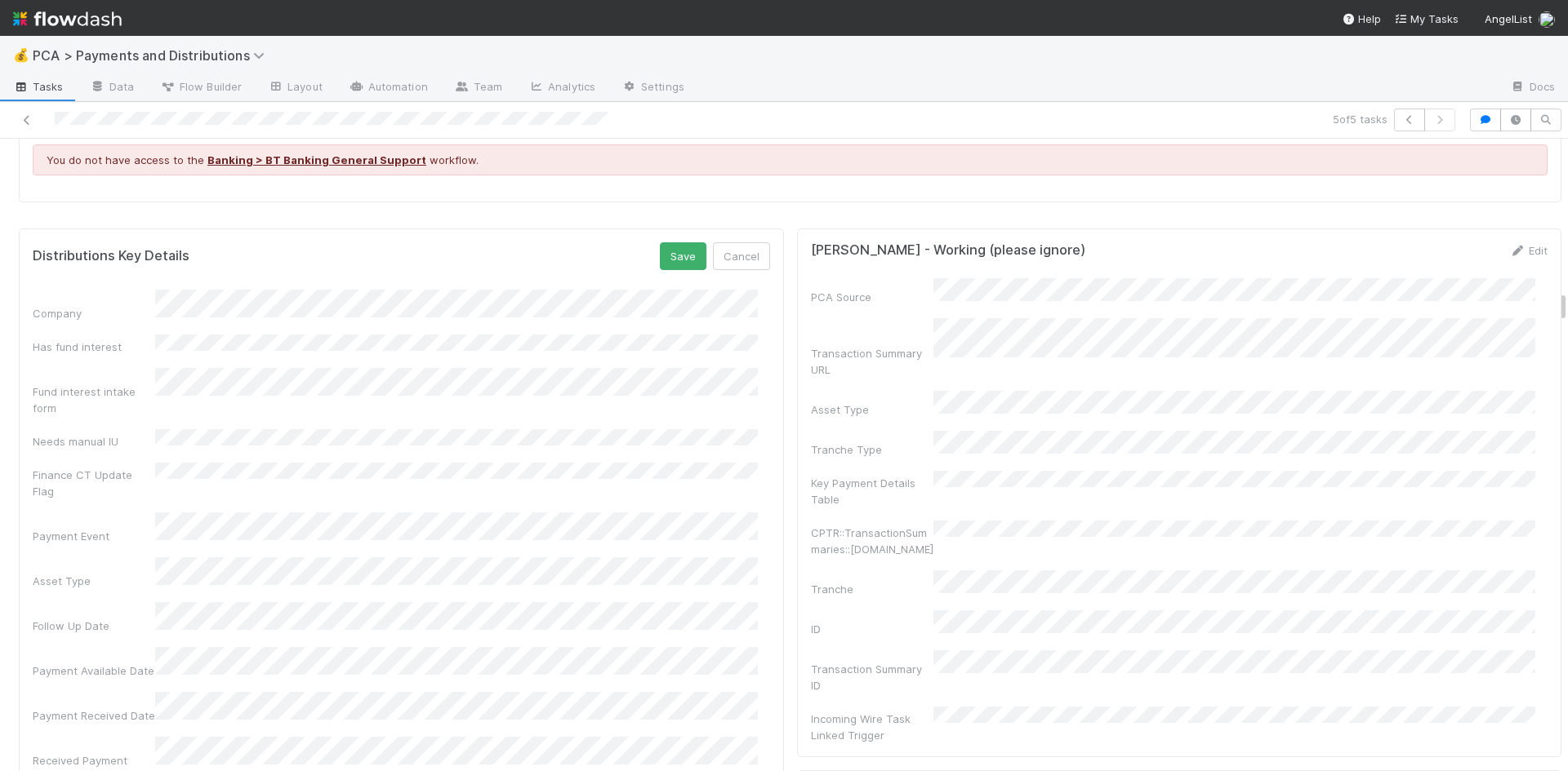
click at [112, 738] on div "Received Payment Amount" at bounding box center [402, 762] width 738 height 48
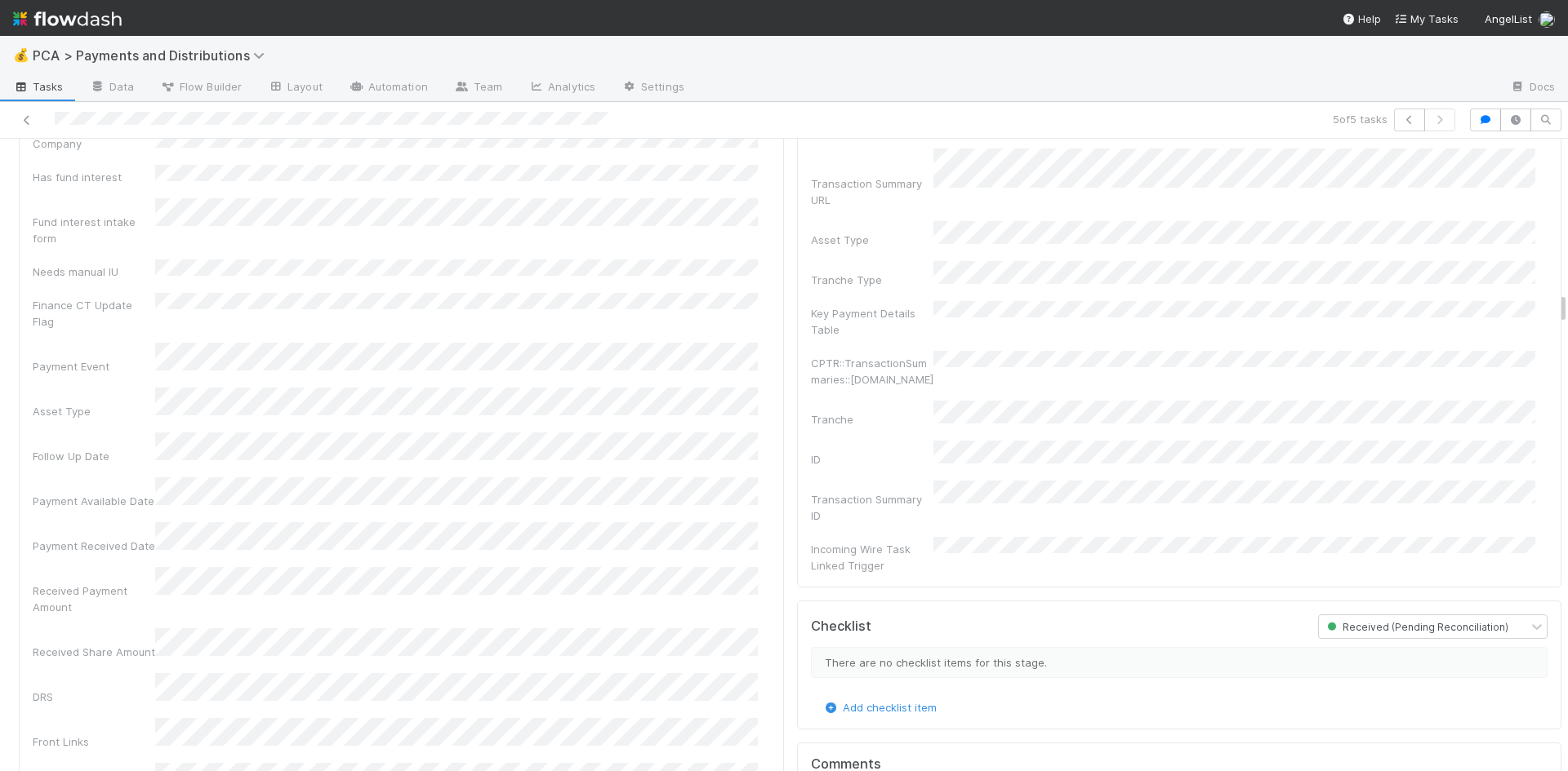
scroll to position [3020, 0]
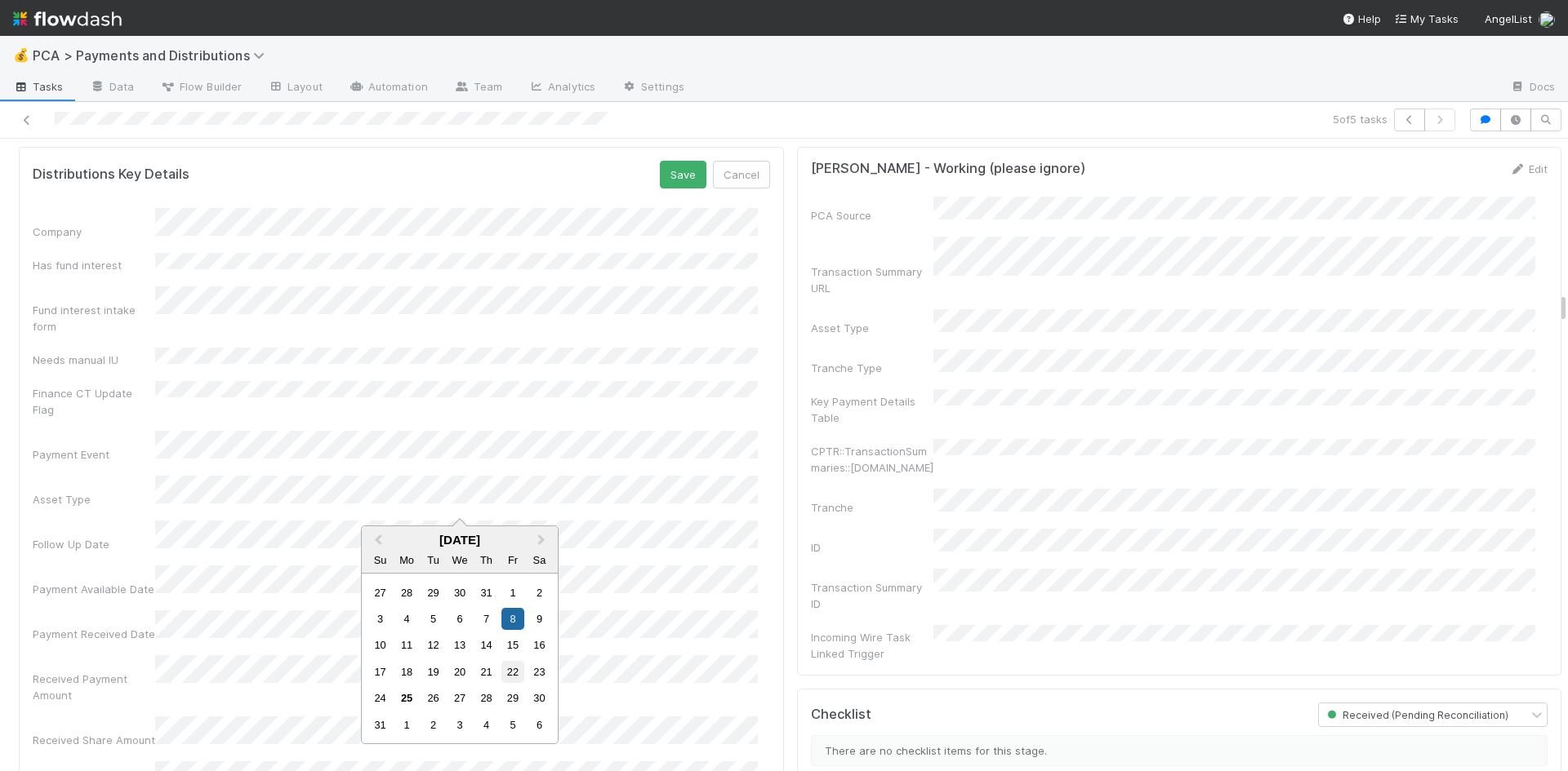
click at [516, 673] on div "22" at bounding box center [513, 673] width 22 height 22
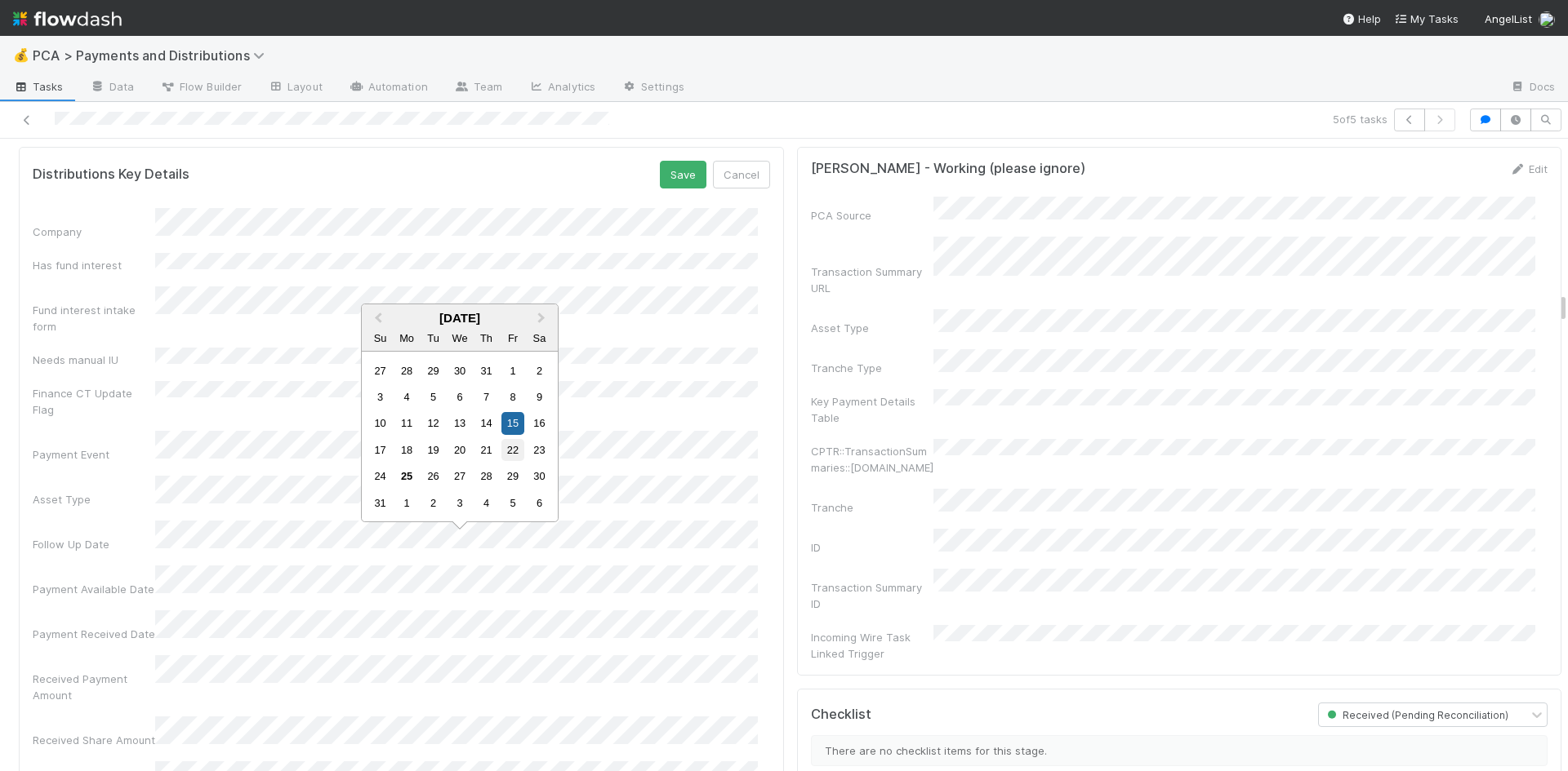
click at [508, 454] on div "22" at bounding box center [513, 451] width 22 height 22
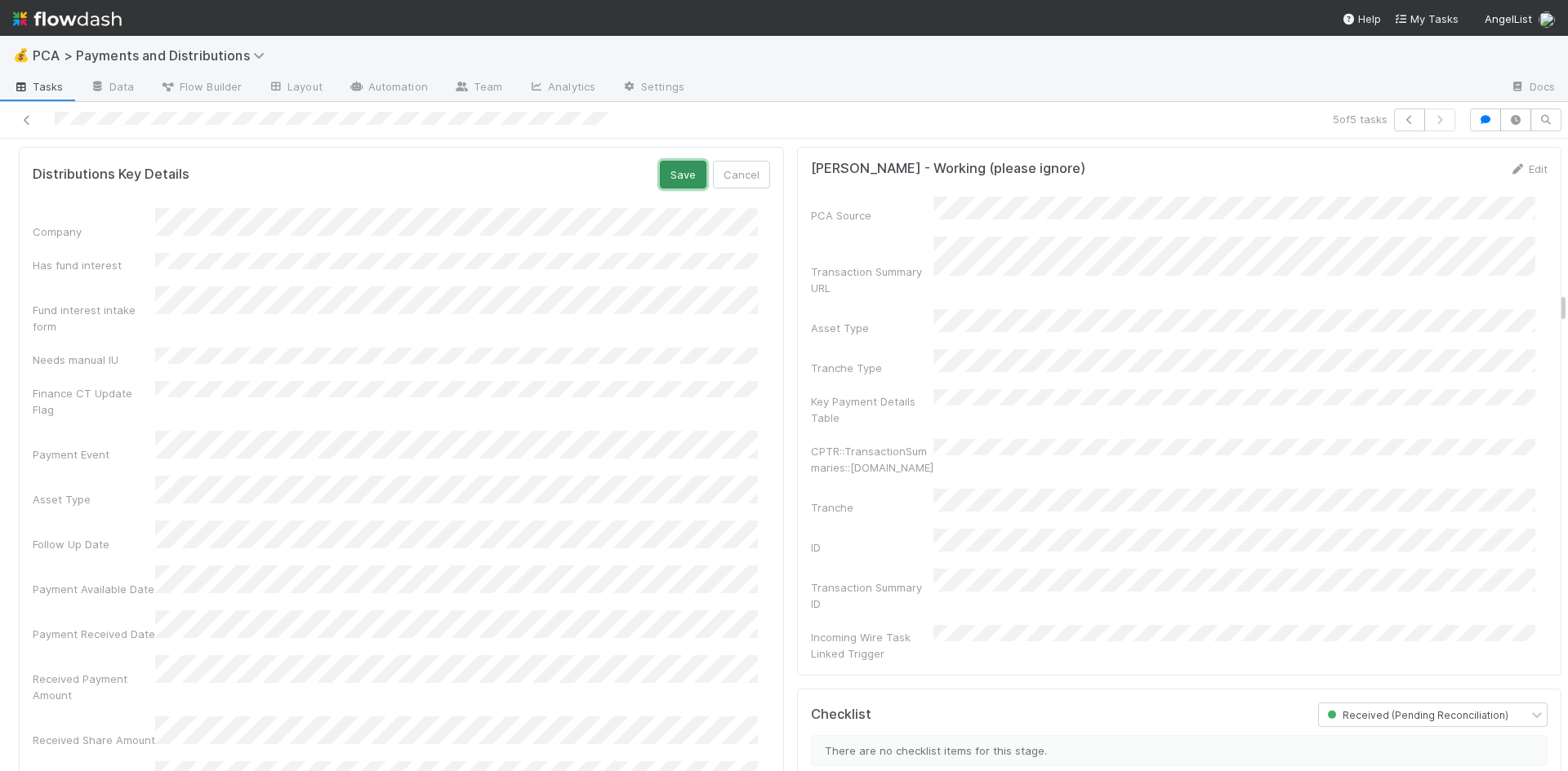
click at [665, 161] on button "Save" at bounding box center [683, 175] width 46 height 28
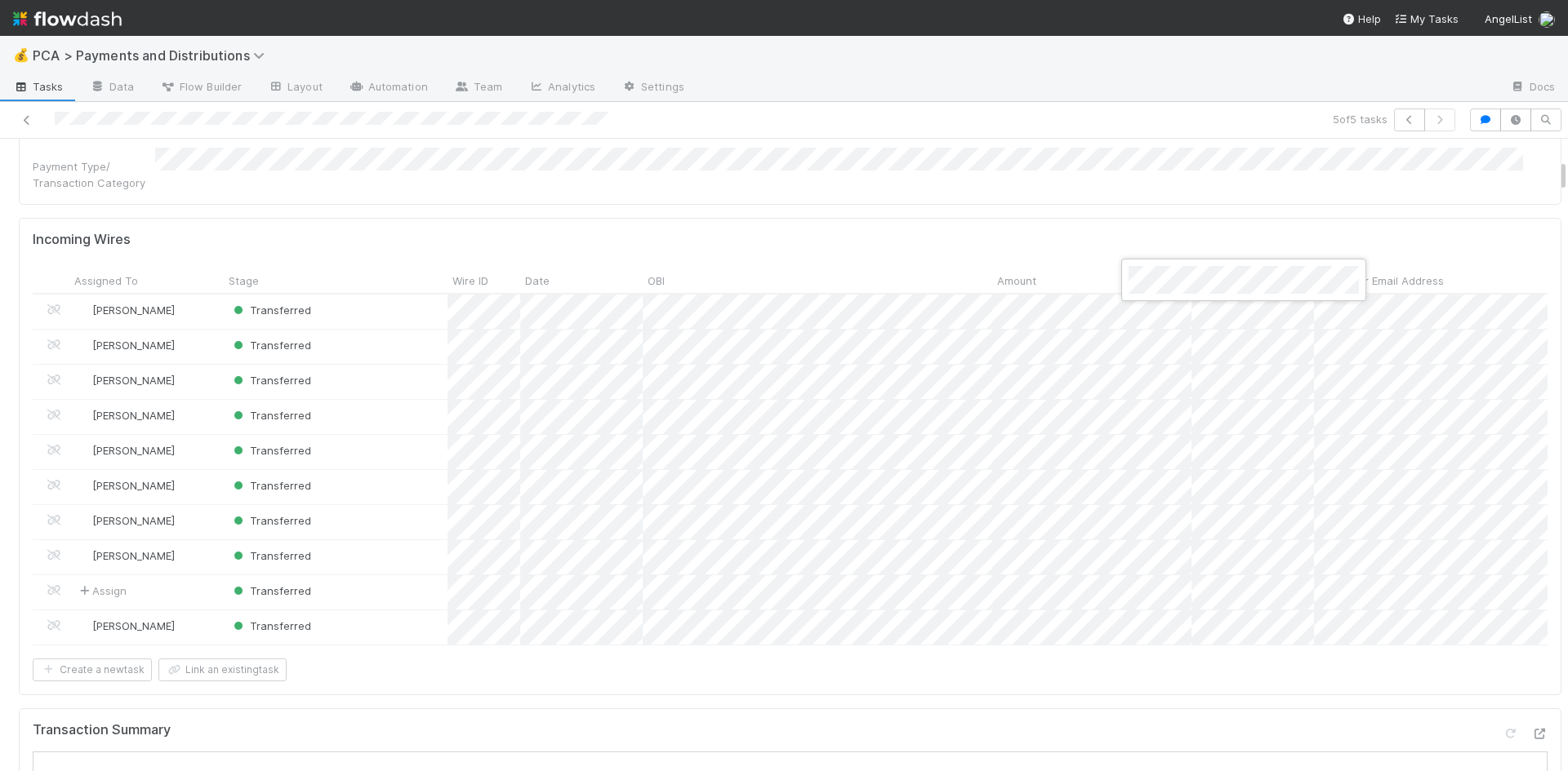
scroll to position [401, 0]
click at [1174, 320] on div at bounding box center [784, 386] width 1568 height 771
click at [1160, 355] on div at bounding box center [784, 386] width 1568 height 771
click at [1168, 388] on div at bounding box center [784, 386] width 1568 height 771
click at [1166, 417] on div at bounding box center [784, 386] width 1568 height 771
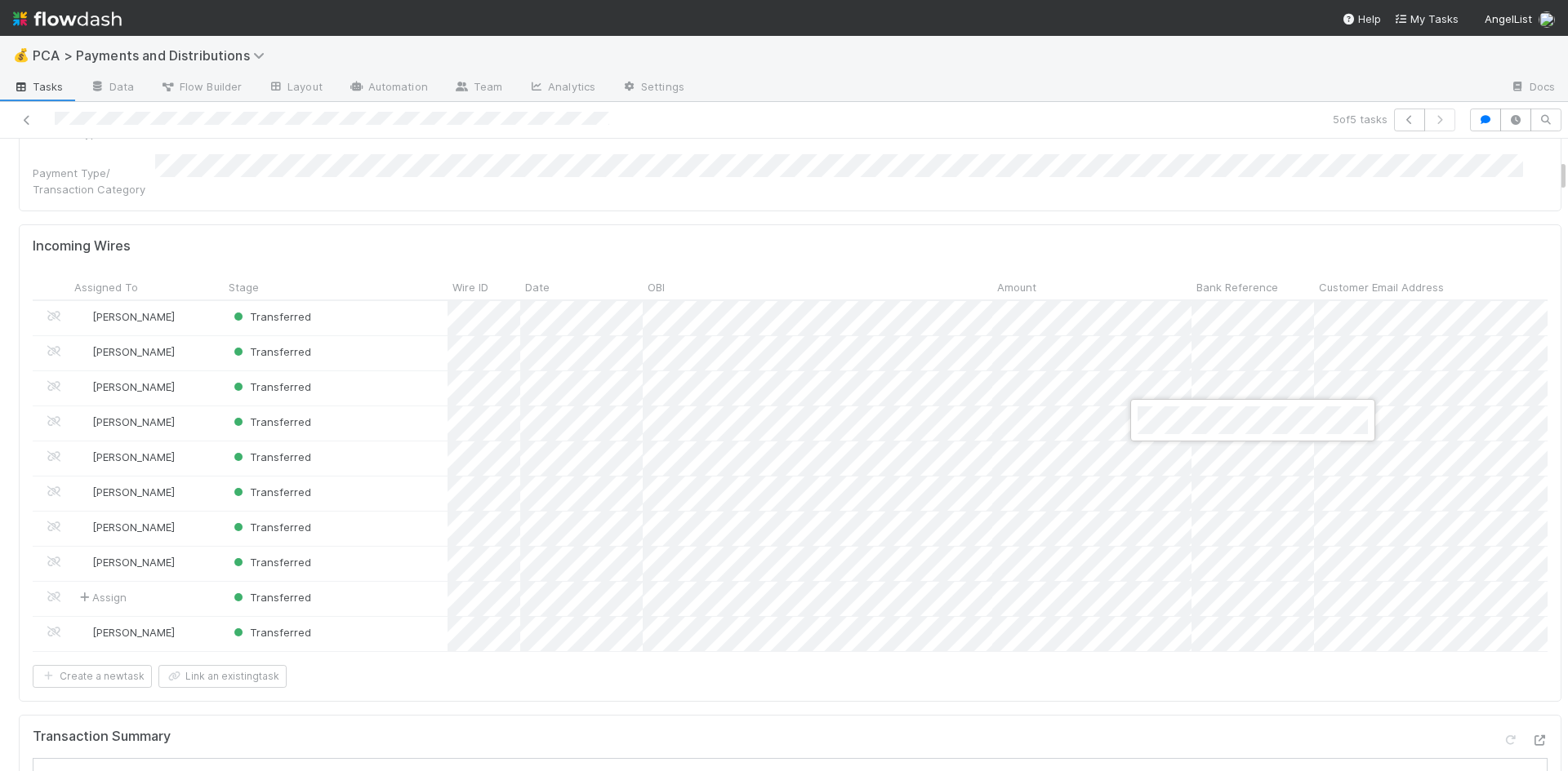
click at [1164, 461] on div at bounding box center [784, 386] width 1568 height 771
click at [1156, 496] on div at bounding box center [784, 386] width 1568 height 771
click at [1158, 532] on div at bounding box center [784, 386] width 1568 height 771
click at [1162, 568] on div at bounding box center [784, 386] width 1568 height 771
click at [1164, 600] on div at bounding box center [784, 386] width 1568 height 771
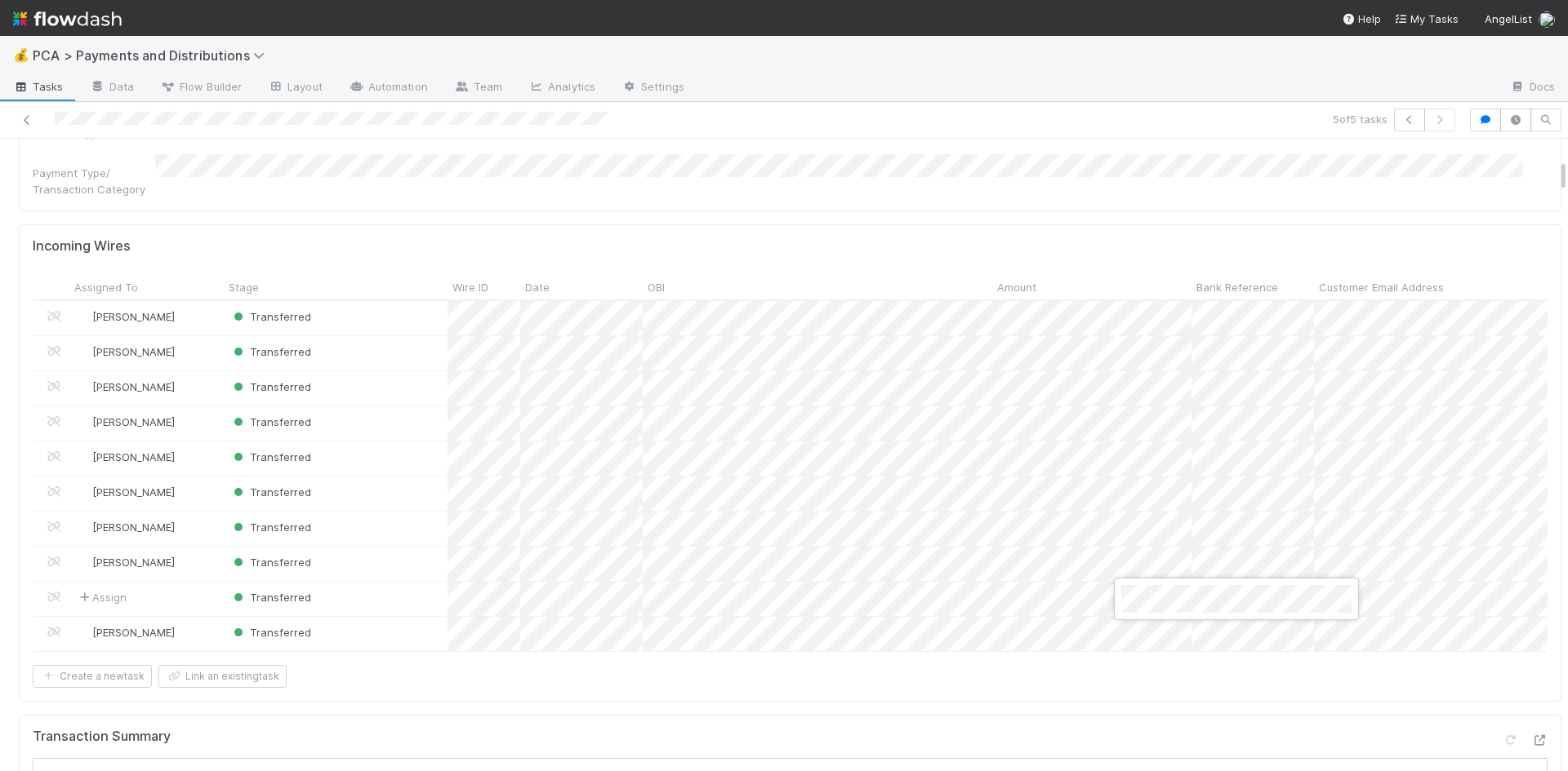
click at [359, 683] on div at bounding box center [784, 386] width 1568 height 771
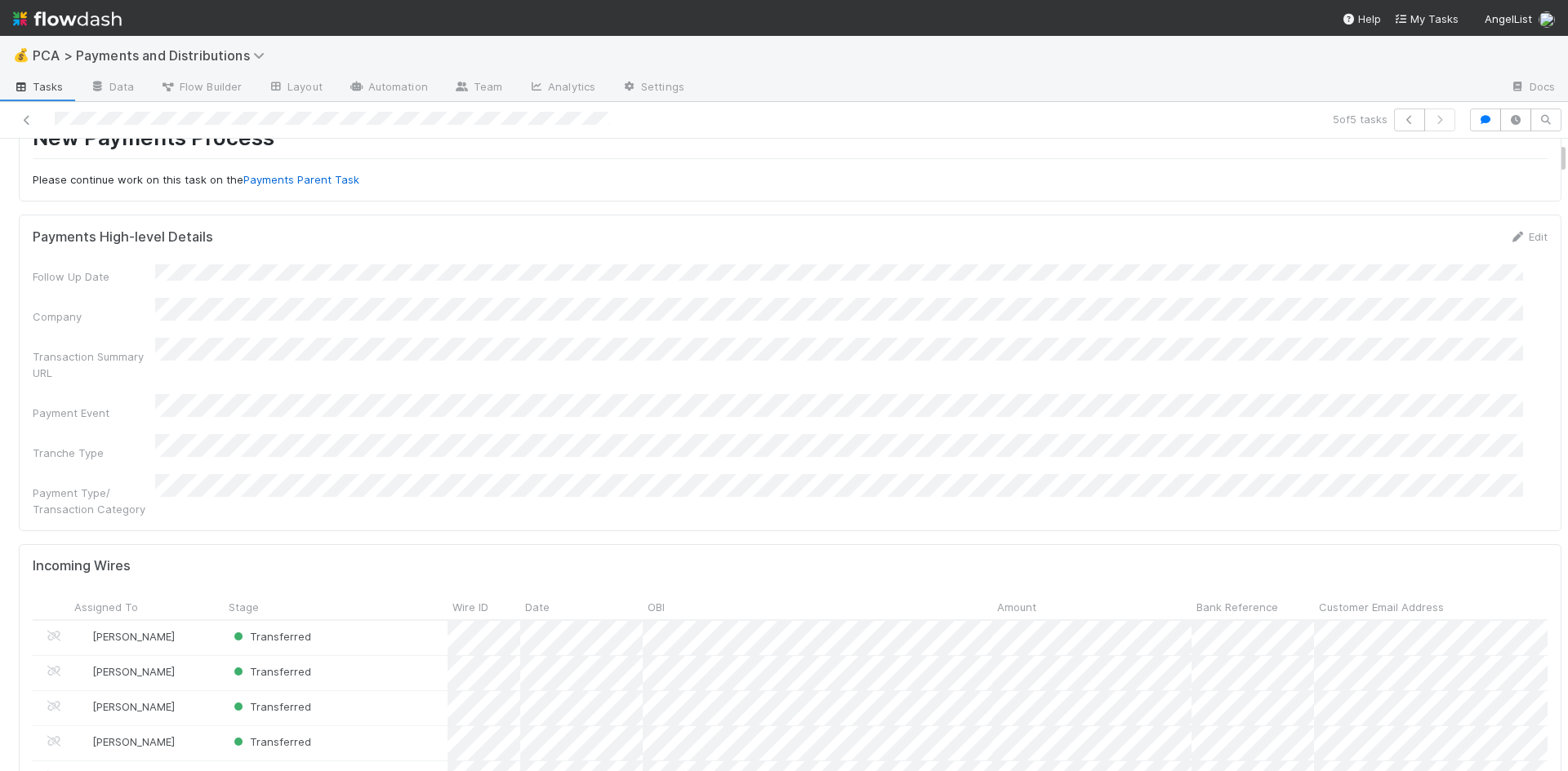
scroll to position [0, 0]
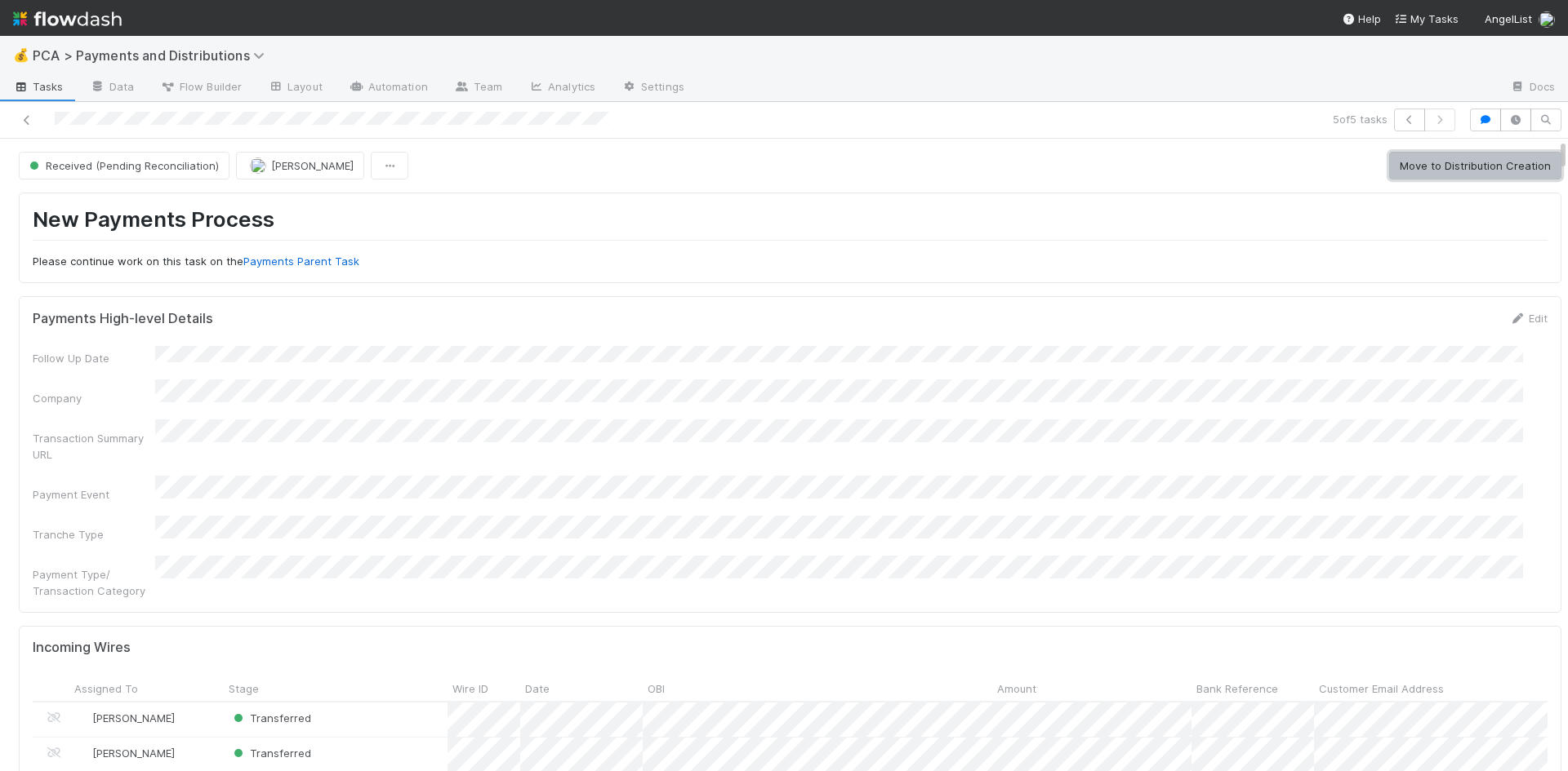
click at [1457, 175] on button "Move to Distribution Creation" at bounding box center [1475, 165] width 172 height 28
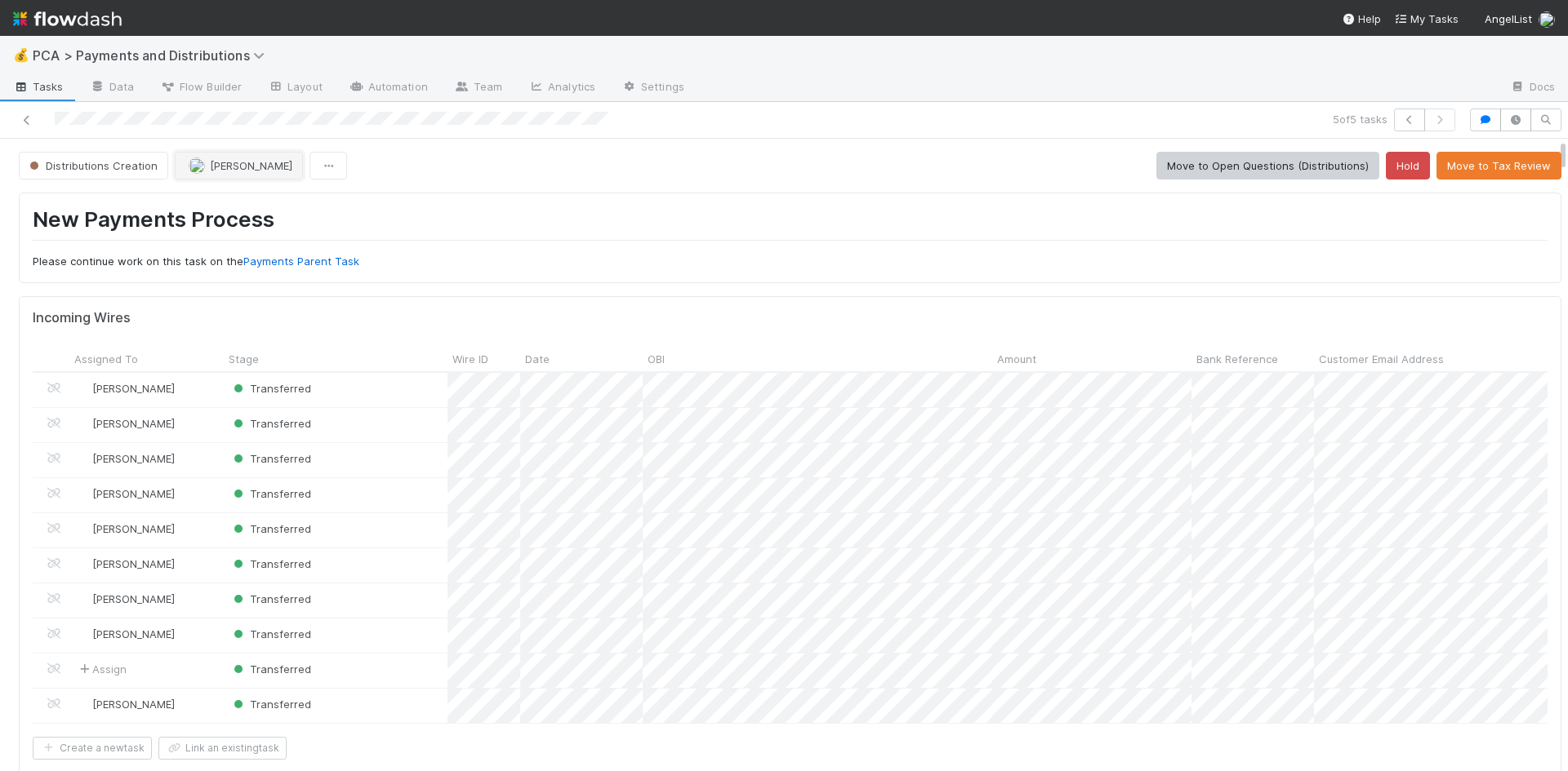
click at [260, 172] on button "Meg Castanare" at bounding box center [239, 165] width 128 height 28
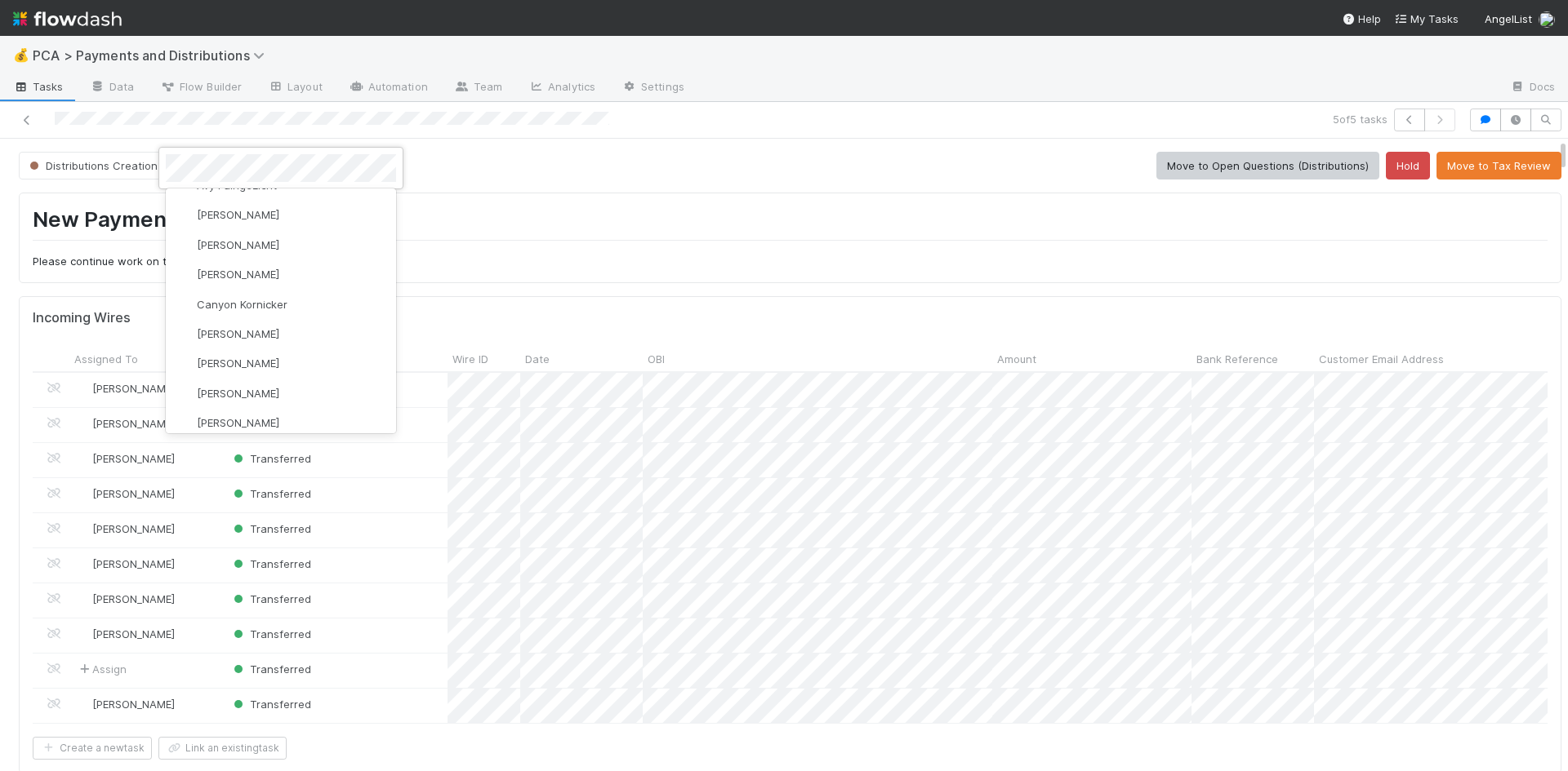
scroll to position [571, 0]
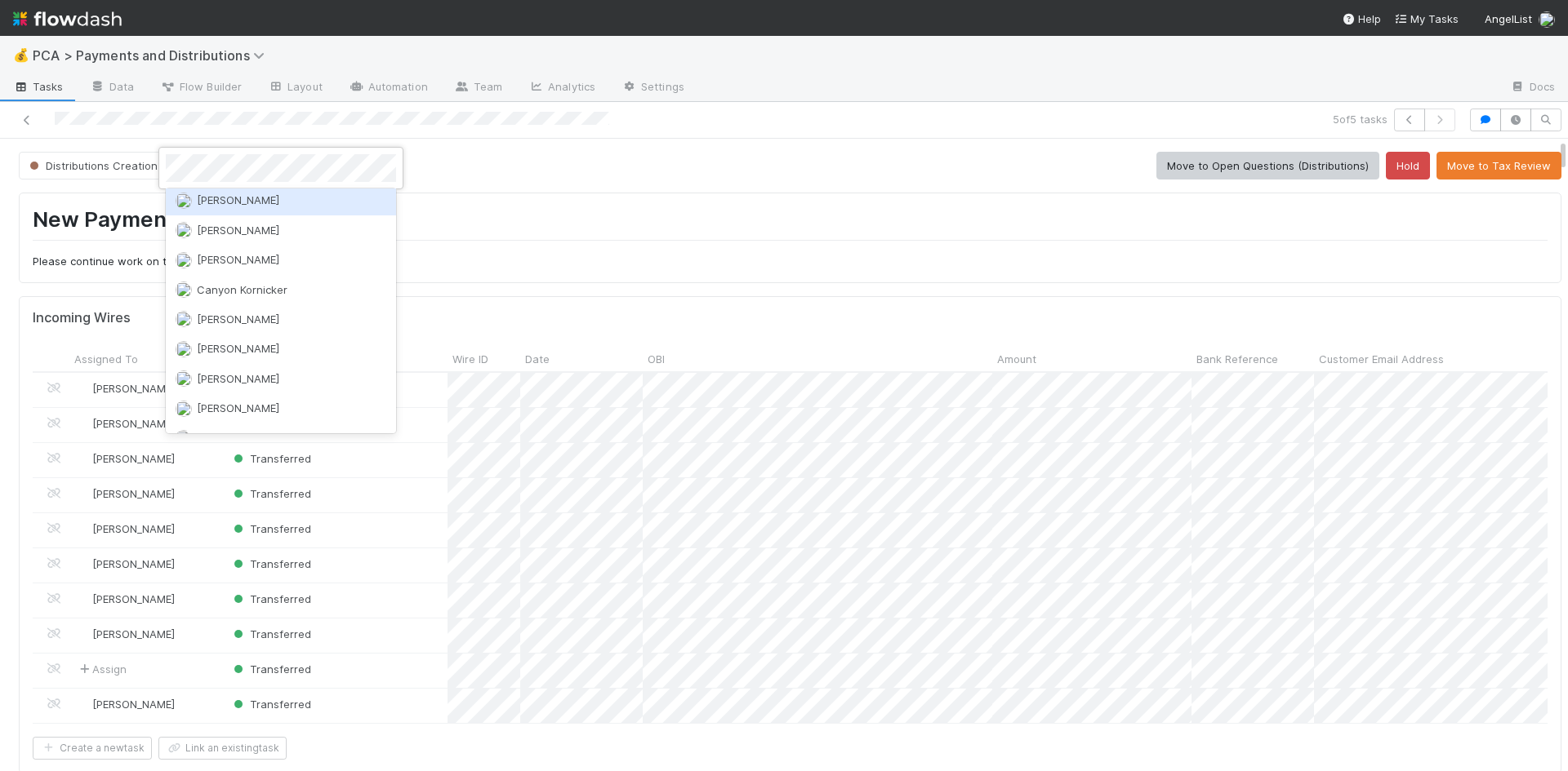
click at [293, 210] on div "[PERSON_NAME]" at bounding box center [281, 200] width 231 height 30
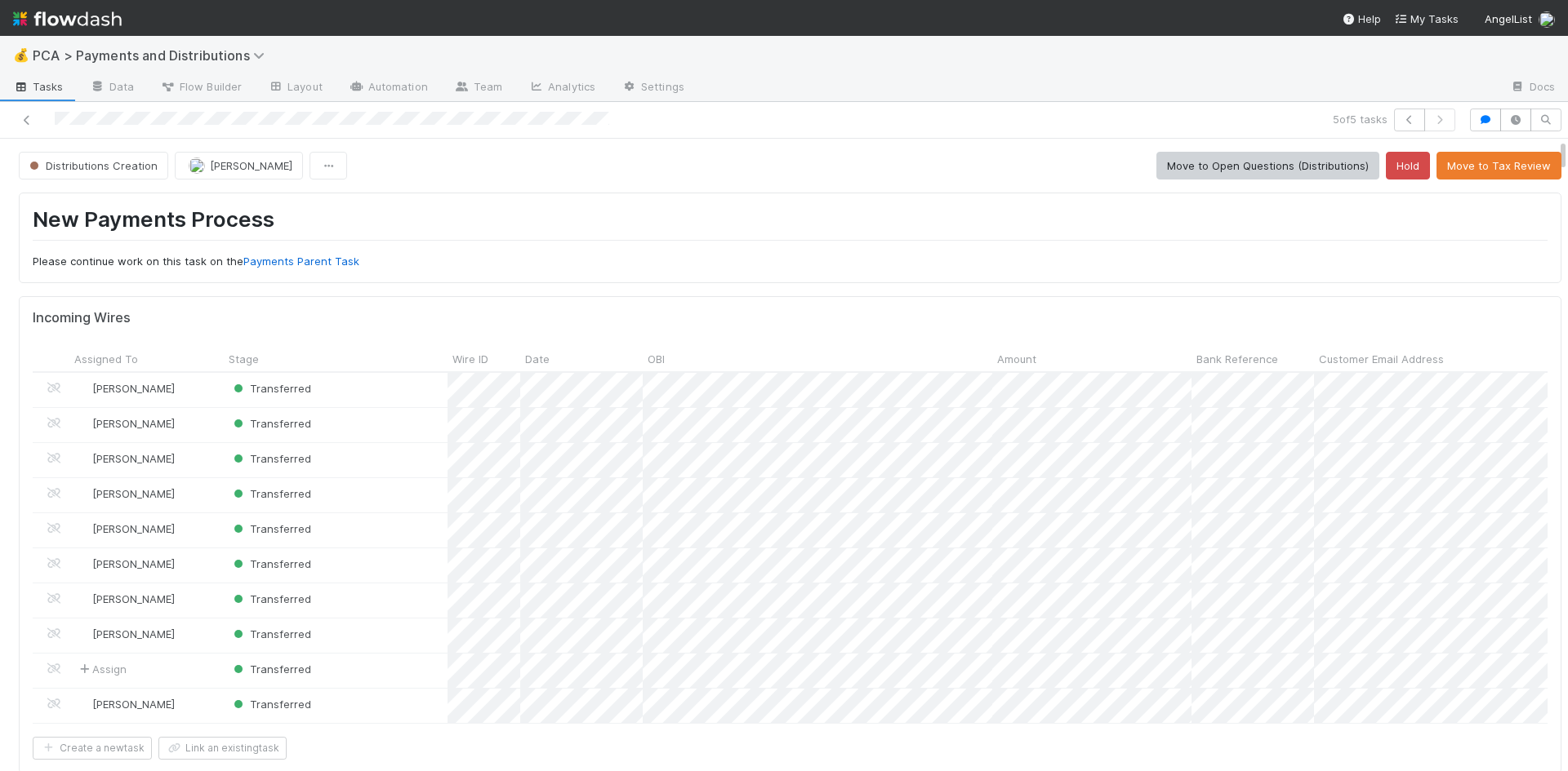
click at [243, 168] on span "[PERSON_NAME]" at bounding box center [251, 165] width 83 height 13
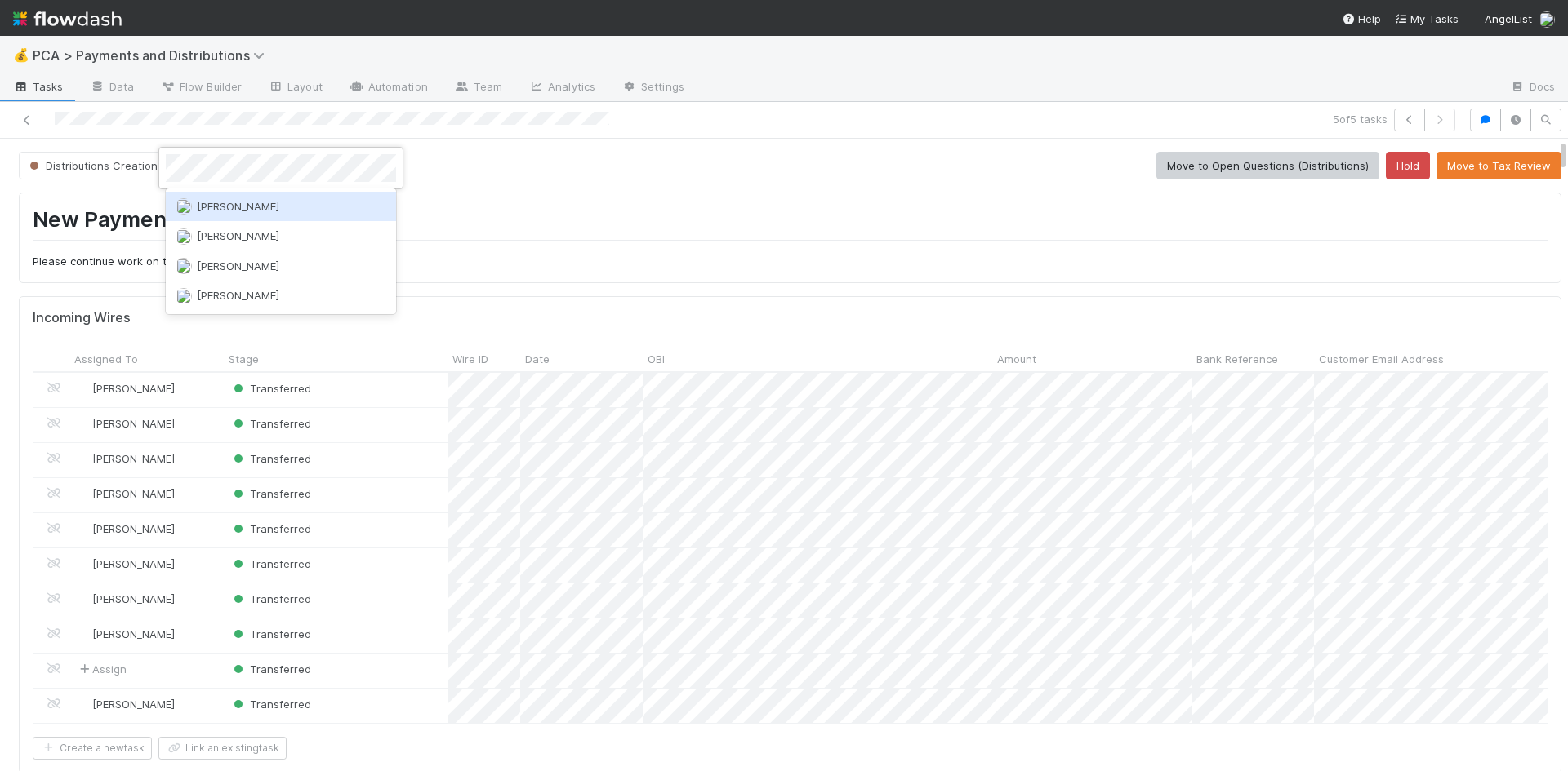
click at [248, 239] on span "[PERSON_NAME]" at bounding box center [238, 236] width 83 height 13
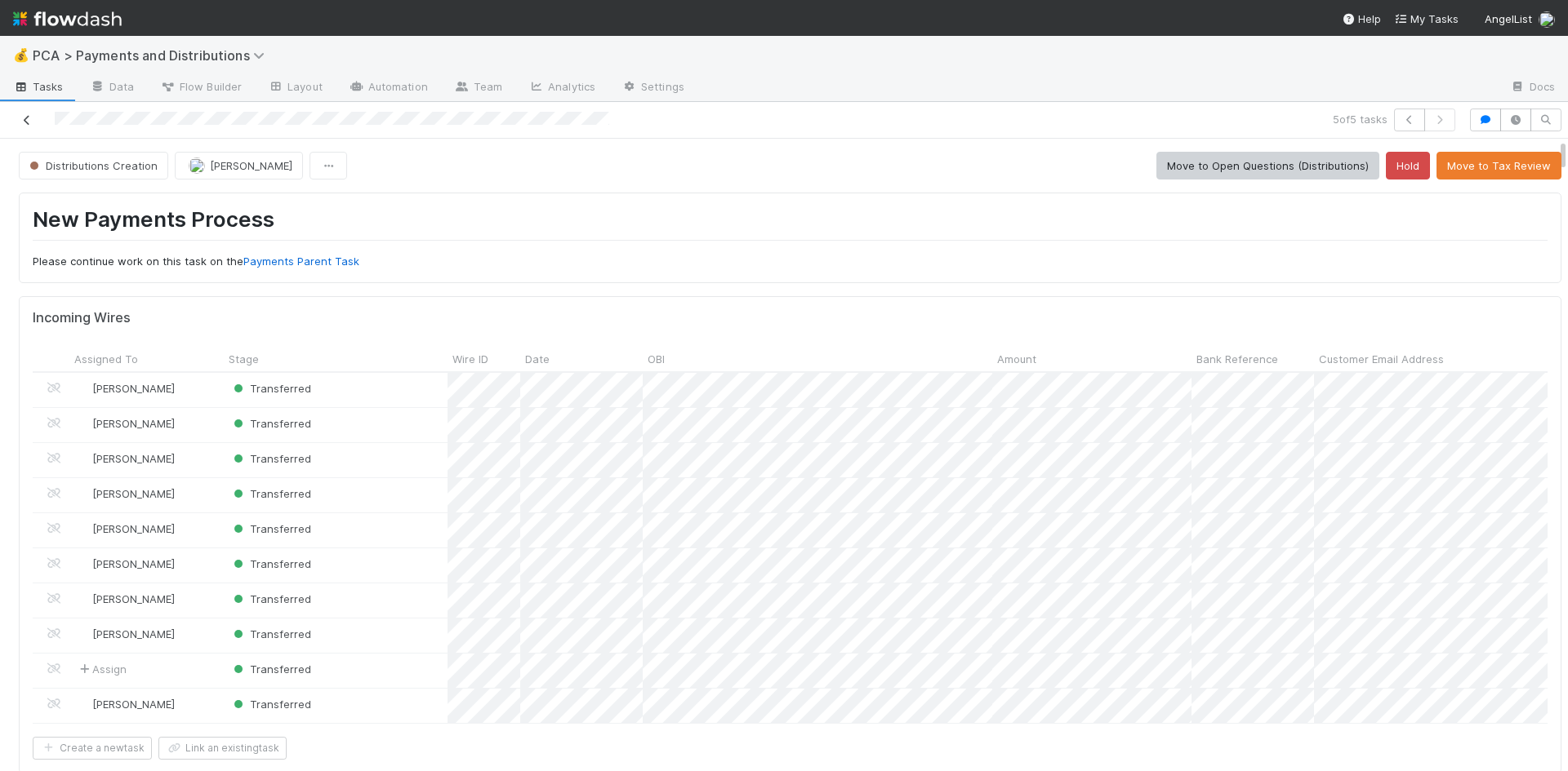
click at [21, 117] on icon at bounding box center [27, 120] width 17 height 10
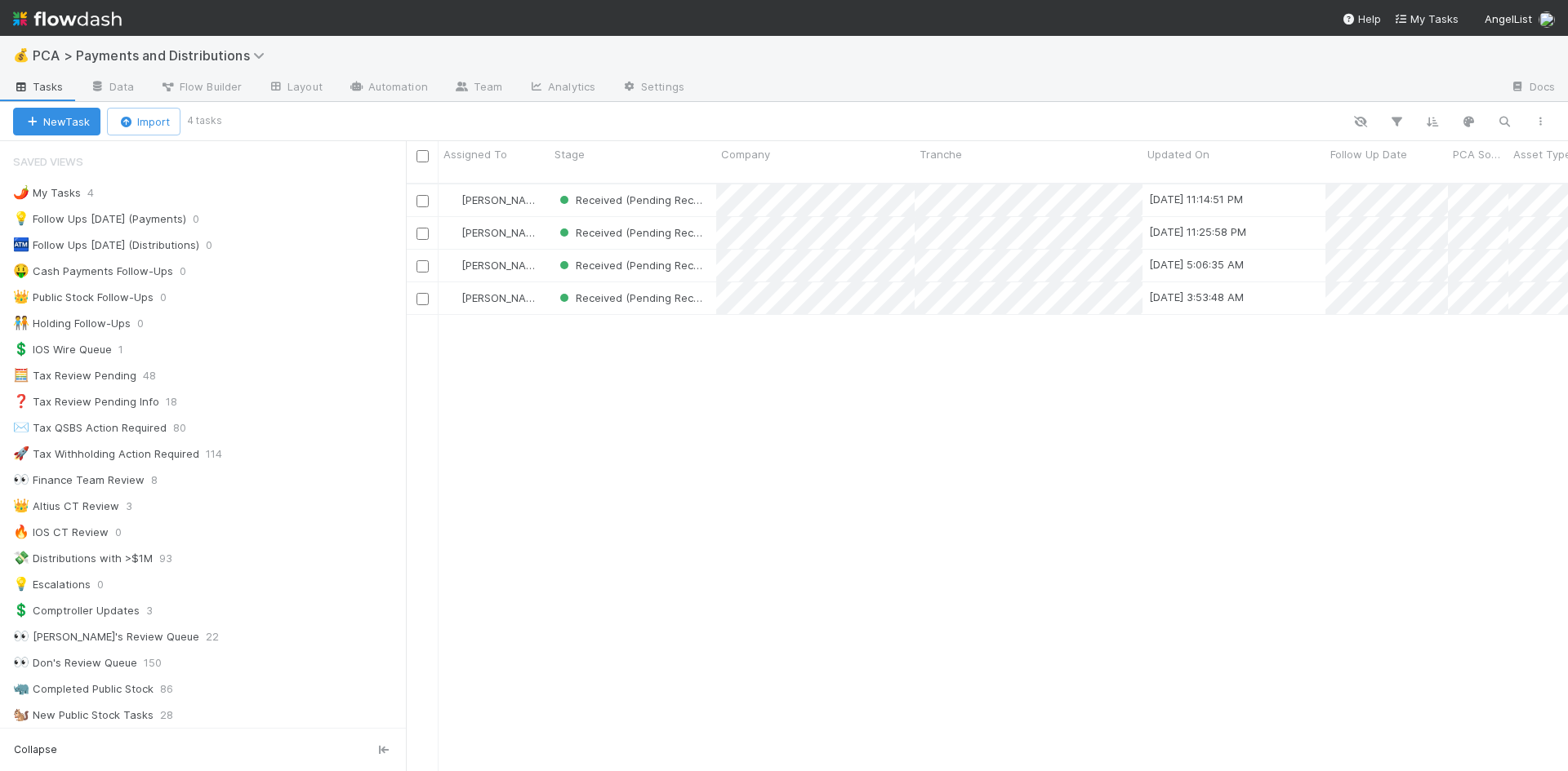
scroll to position [589, 1150]
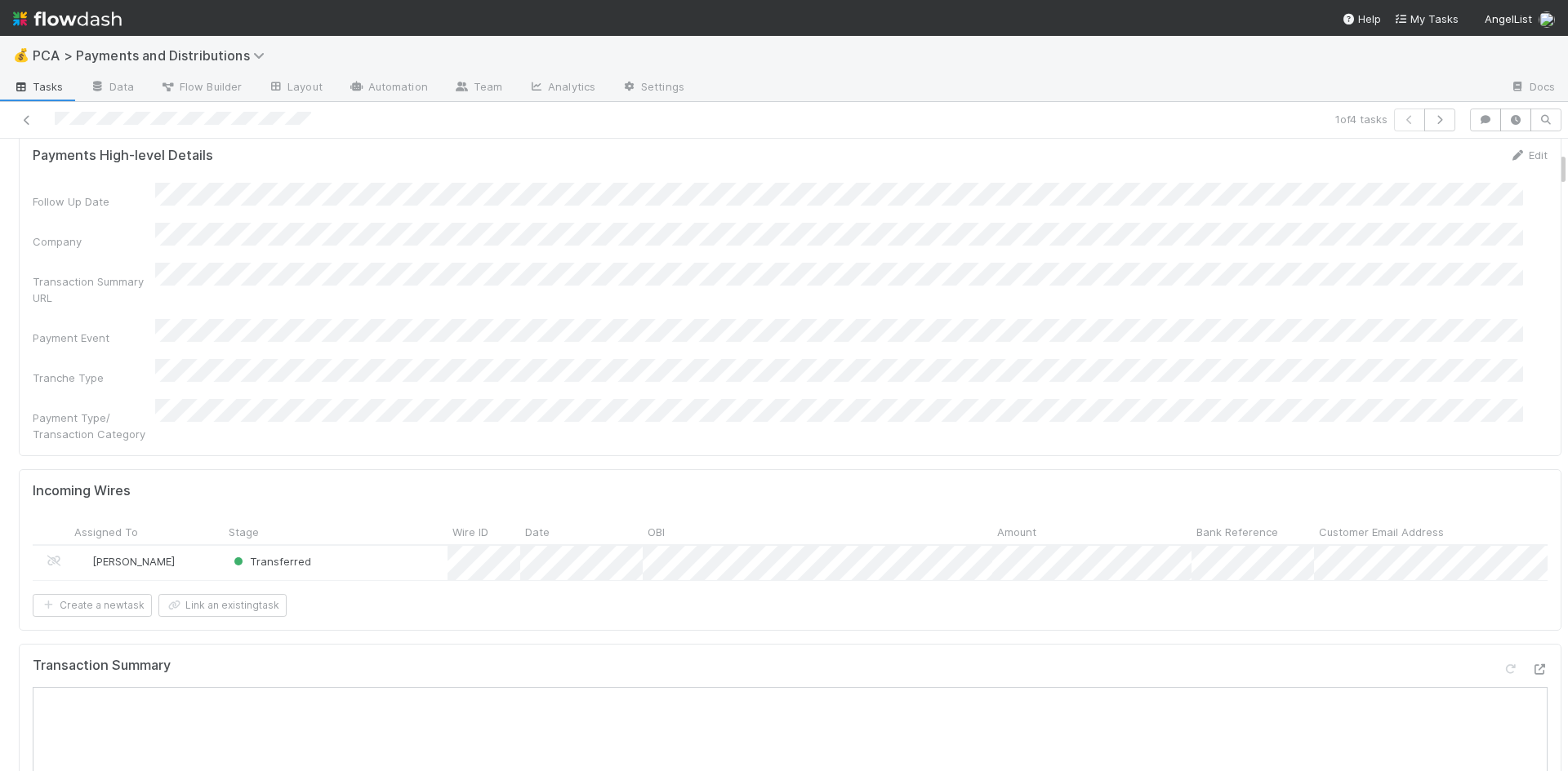
scroll to position [408, 0]
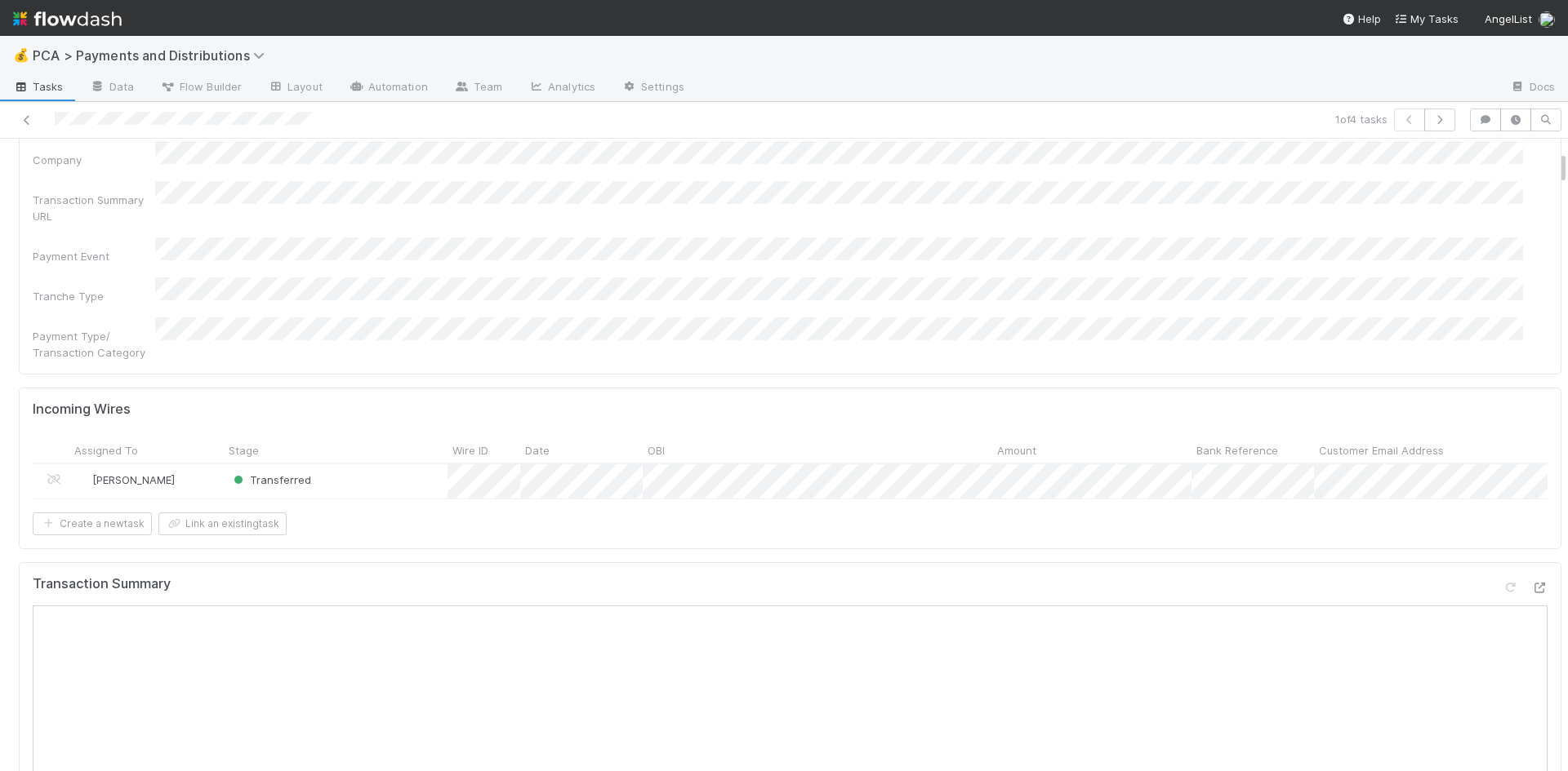
scroll to position [163, 0]
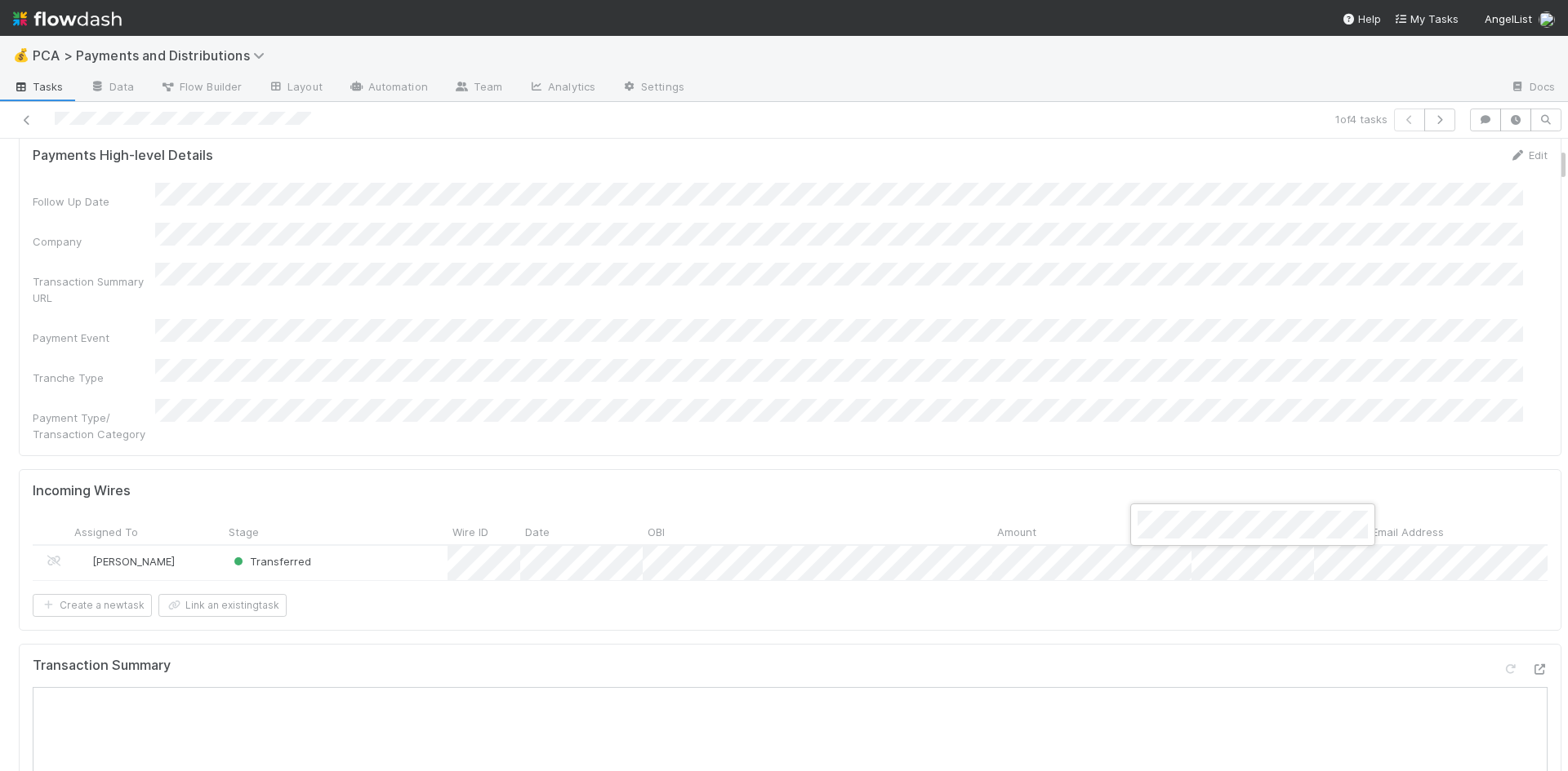
click at [1055, 569] on div at bounding box center [784, 386] width 1568 height 771
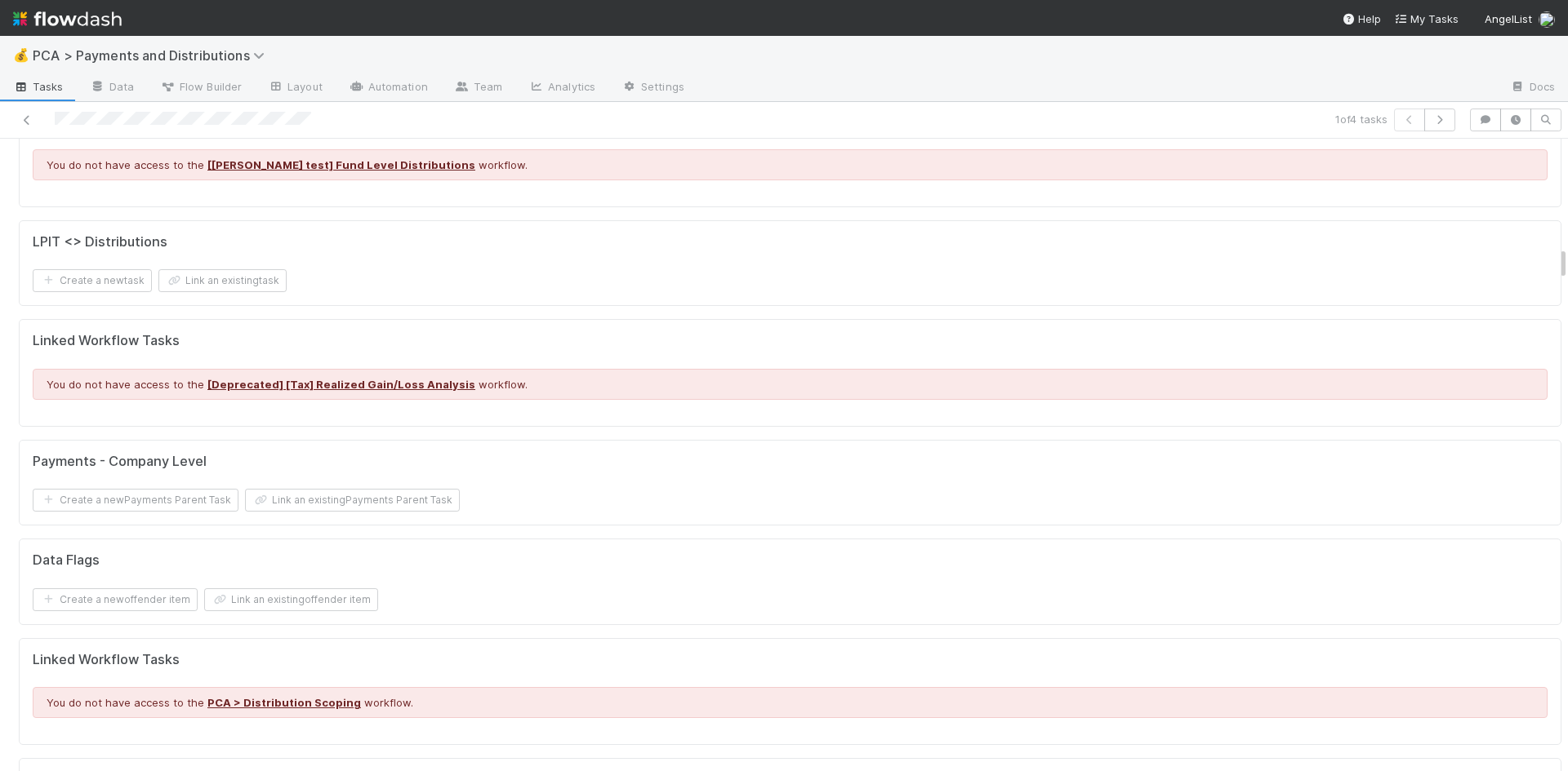
scroll to position [2367, 0]
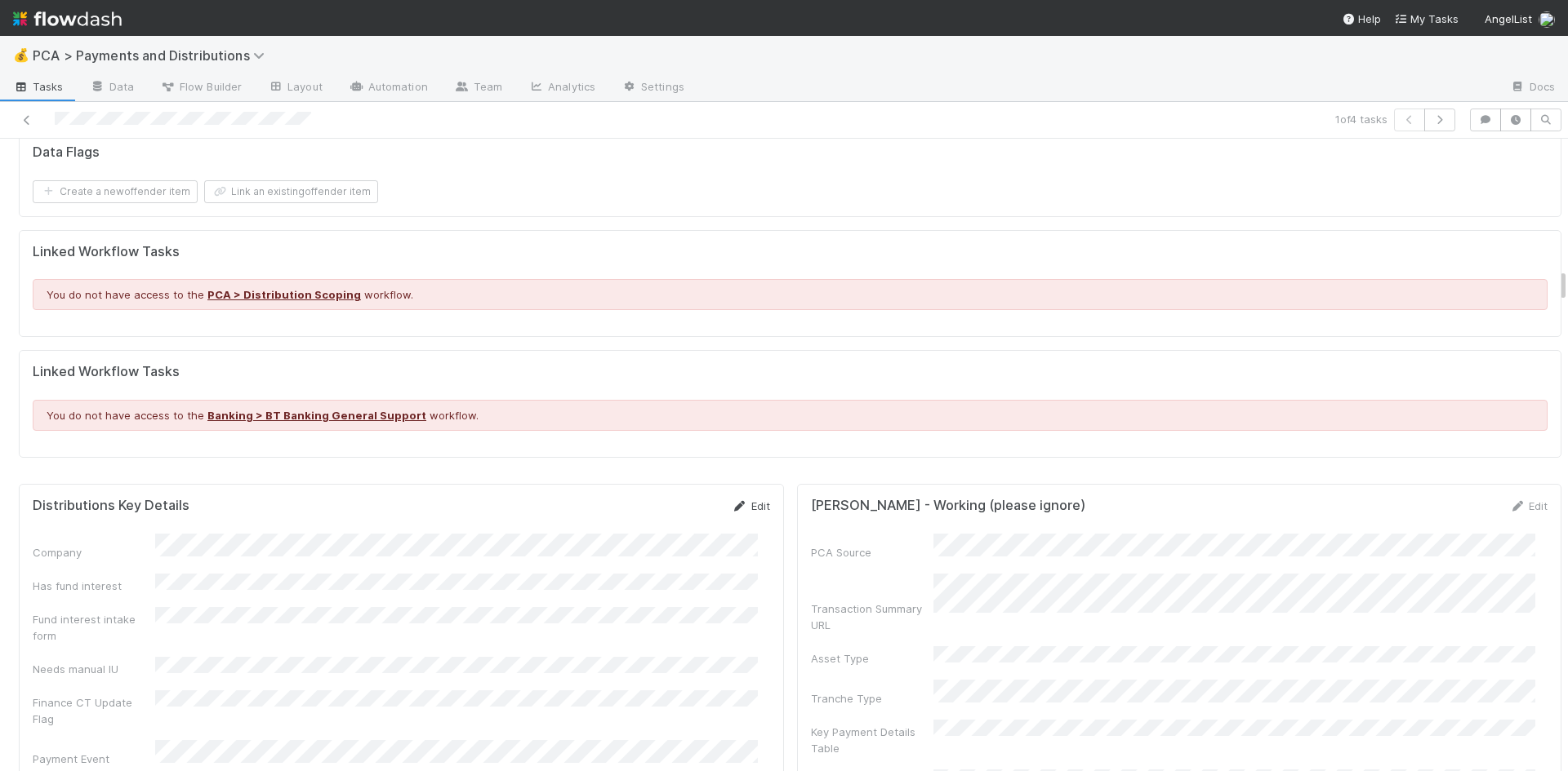
click at [734, 502] on icon at bounding box center [740, 506] width 17 height 10
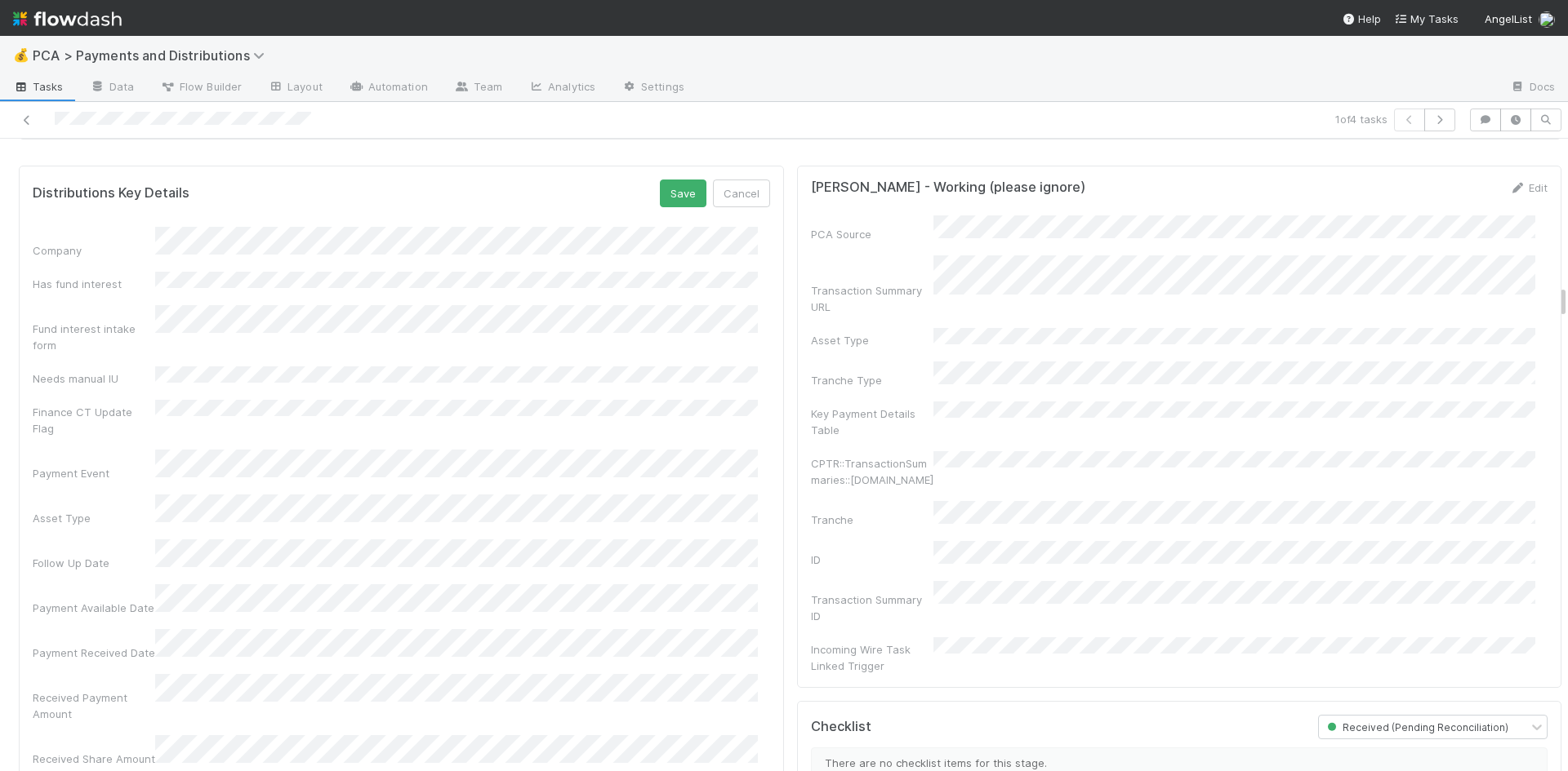
scroll to position [2776, 0]
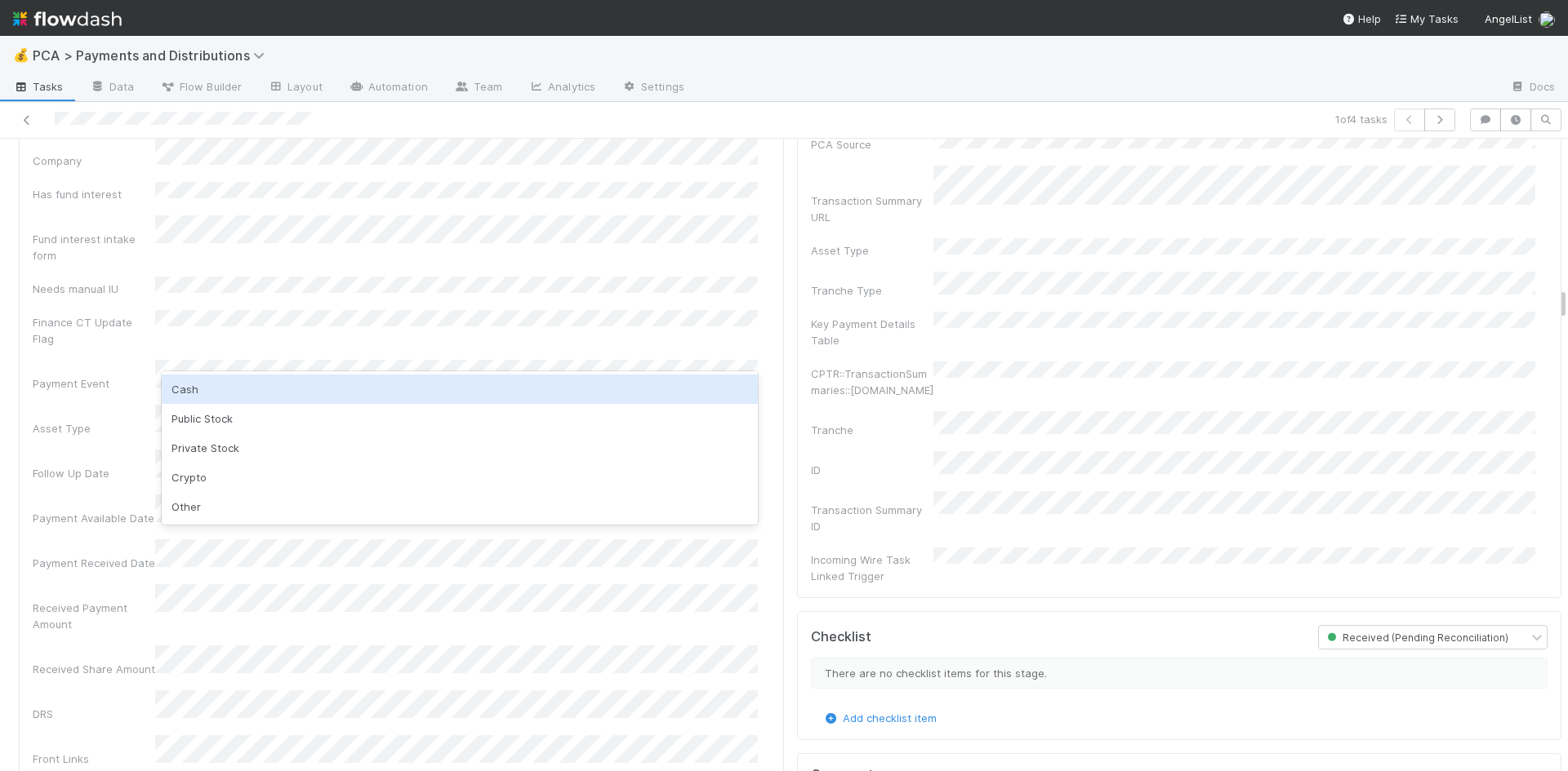
click at [233, 392] on div "Cash" at bounding box center [459, 389] width 596 height 30
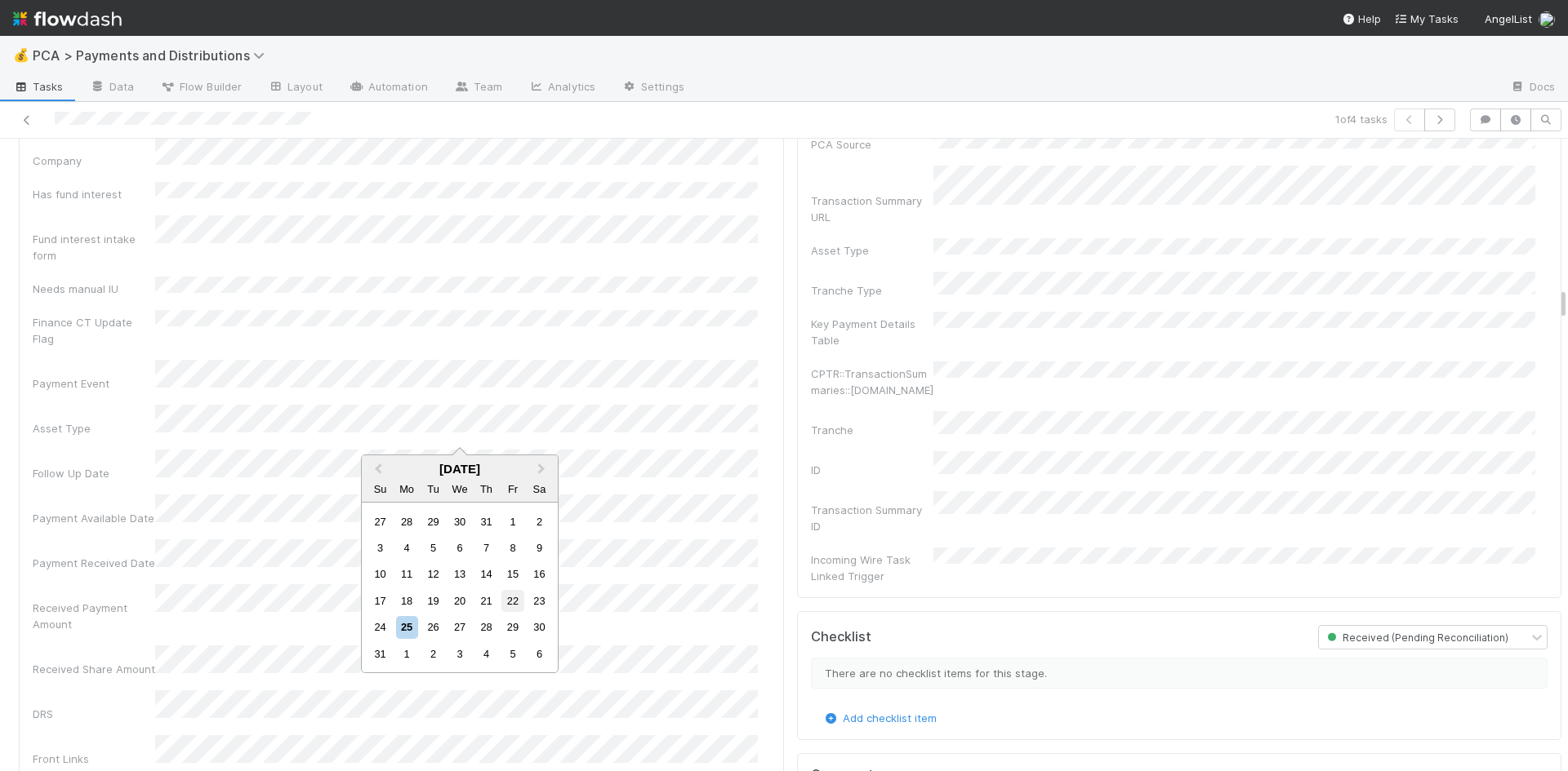
click at [508, 602] on div "22" at bounding box center [513, 601] width 22 height 22
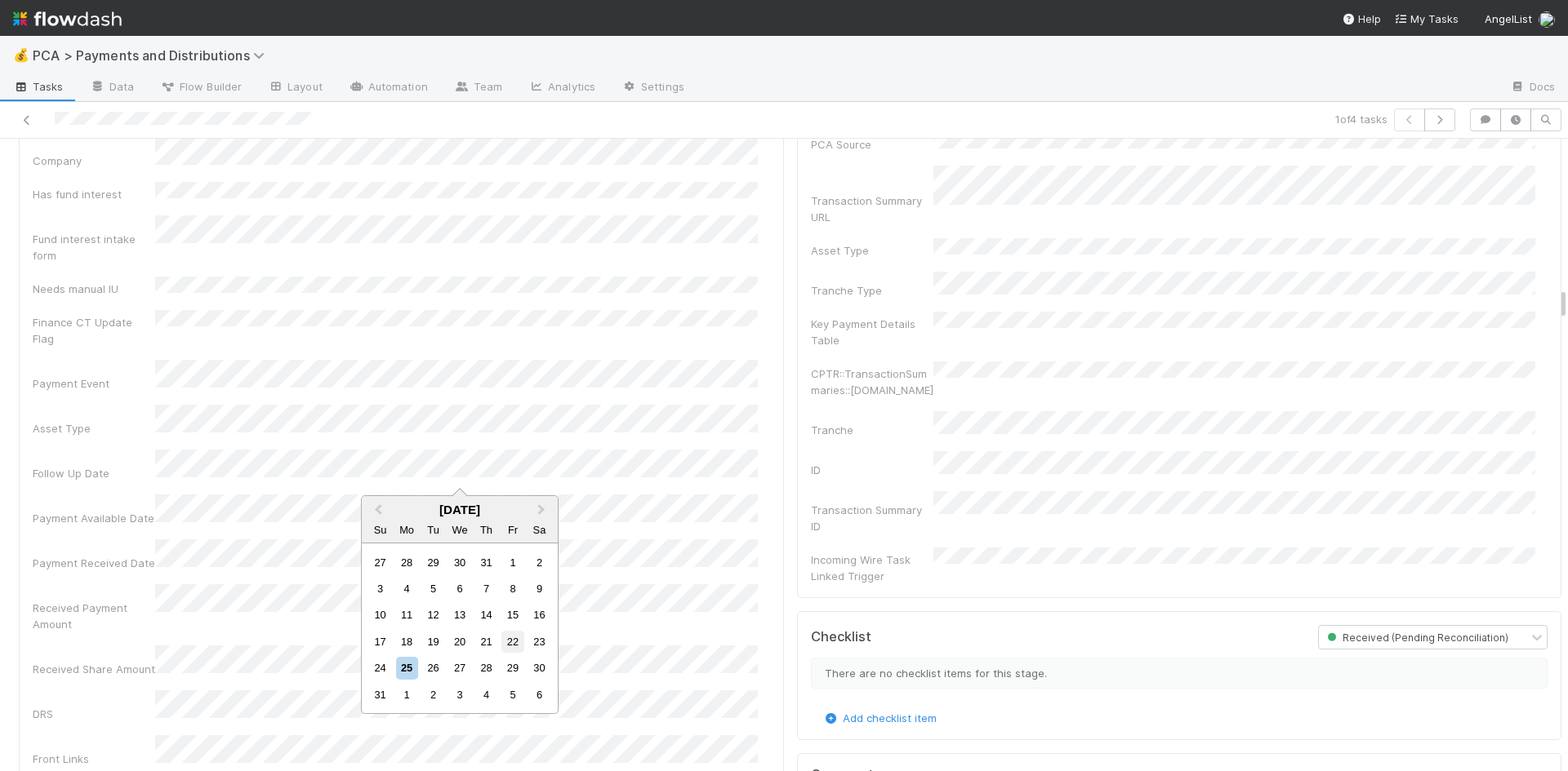
click at [515, 636] on div "22" at bounding box center [513, 642] width 22 height 22
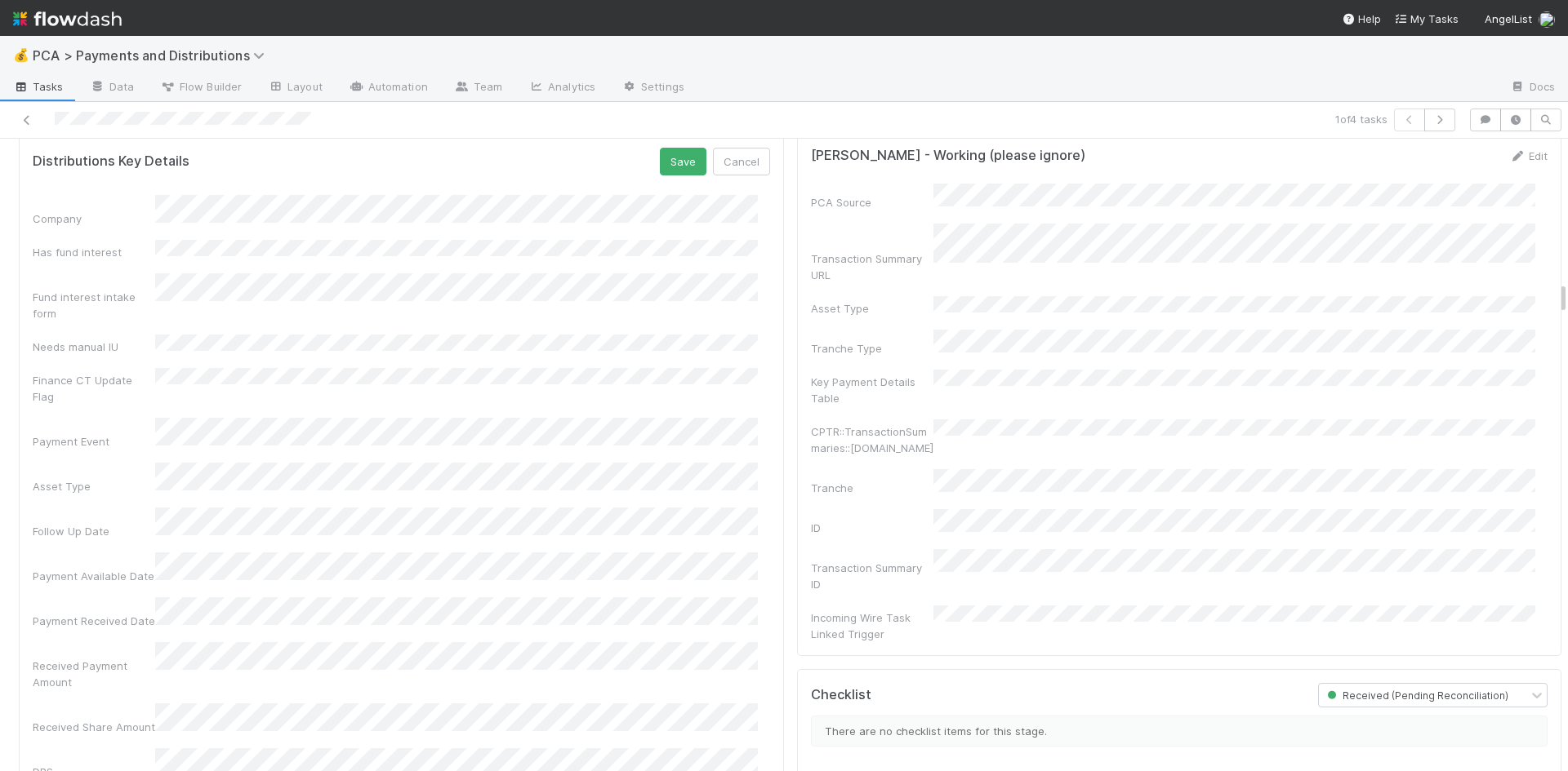
scroll to position [2612, 0]
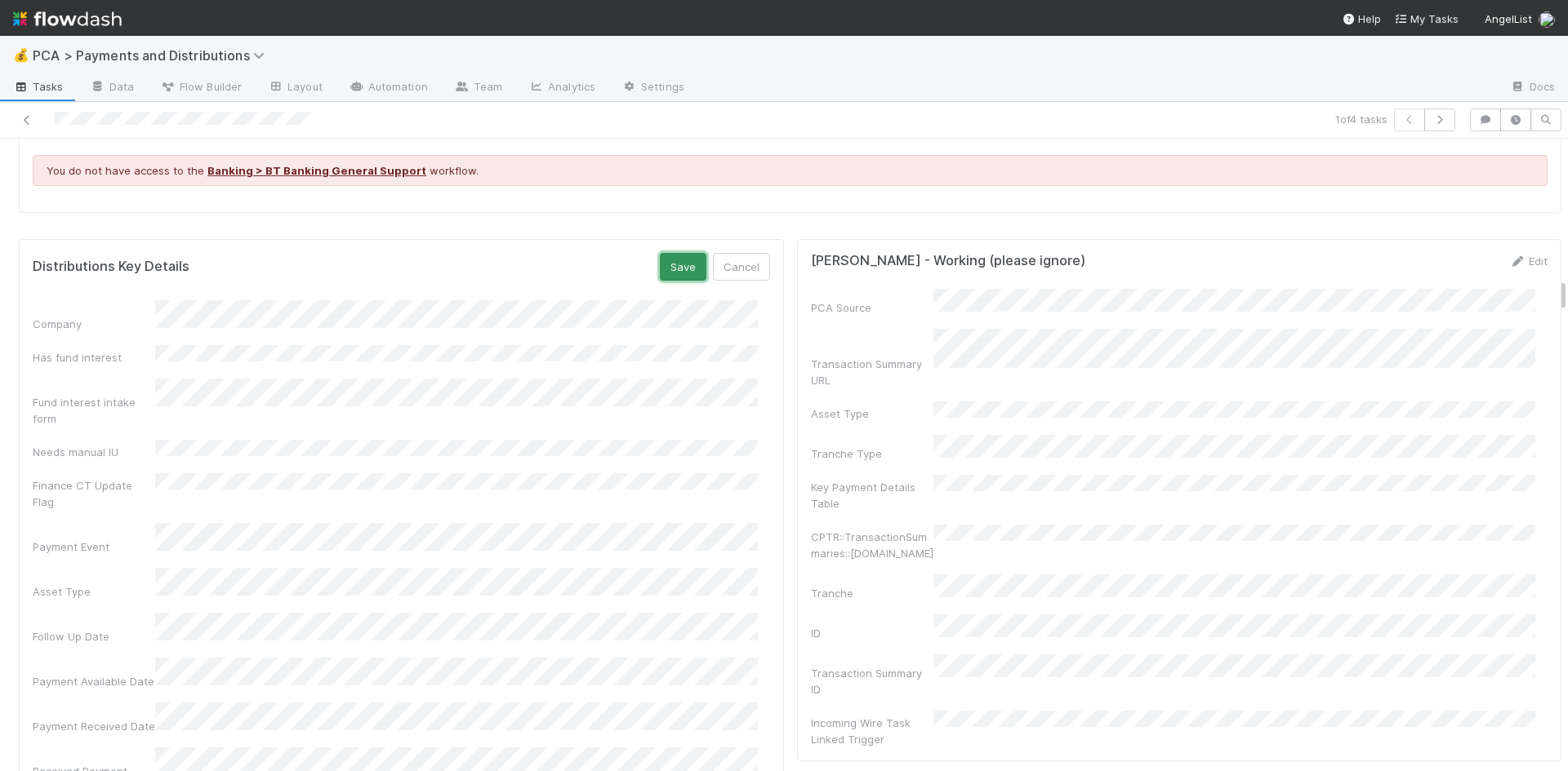
click at [674, 253] on button "Save" at bounding box center [683, 267] width 46 height 28
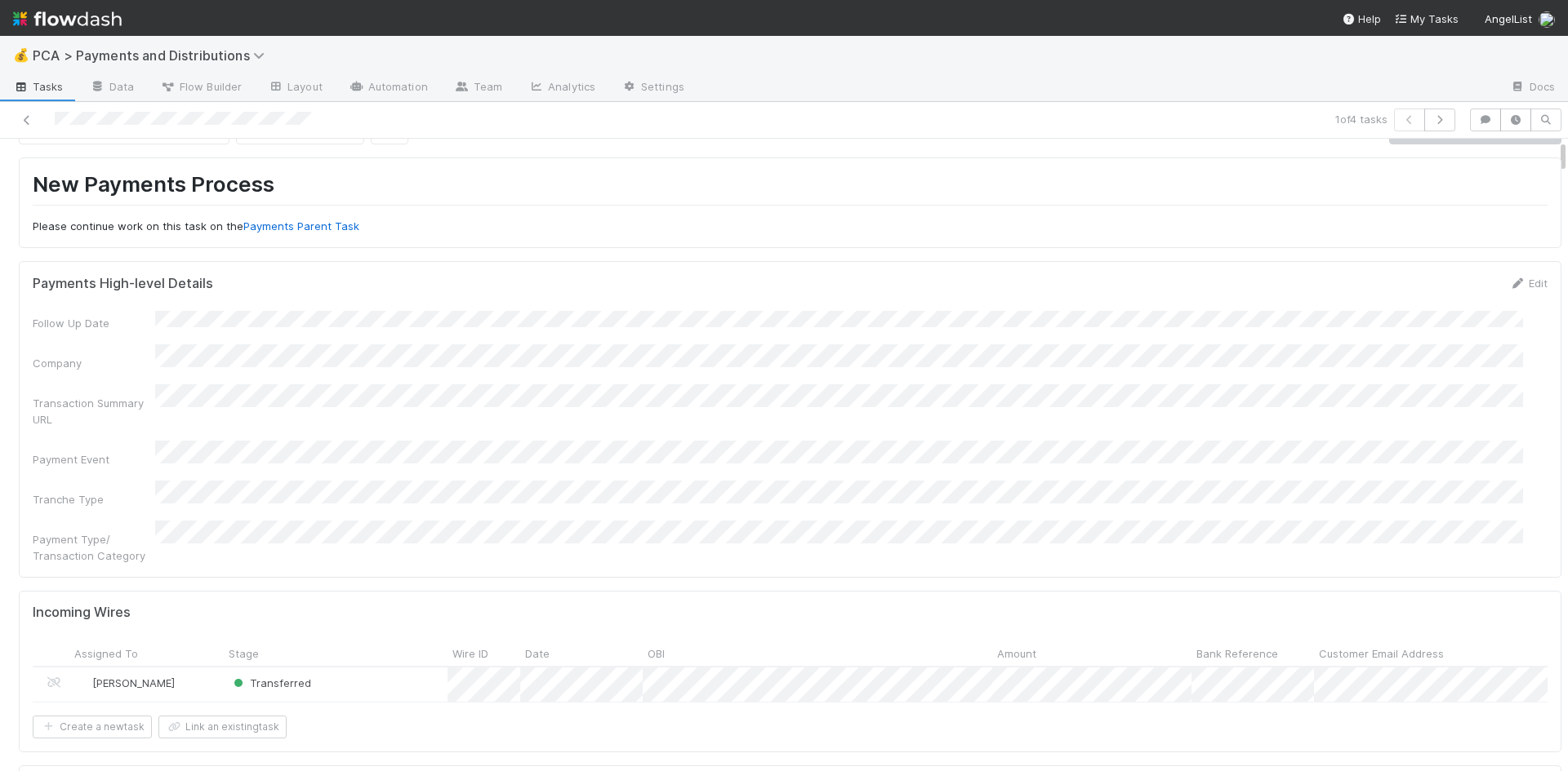
scroll to position [0, 0]
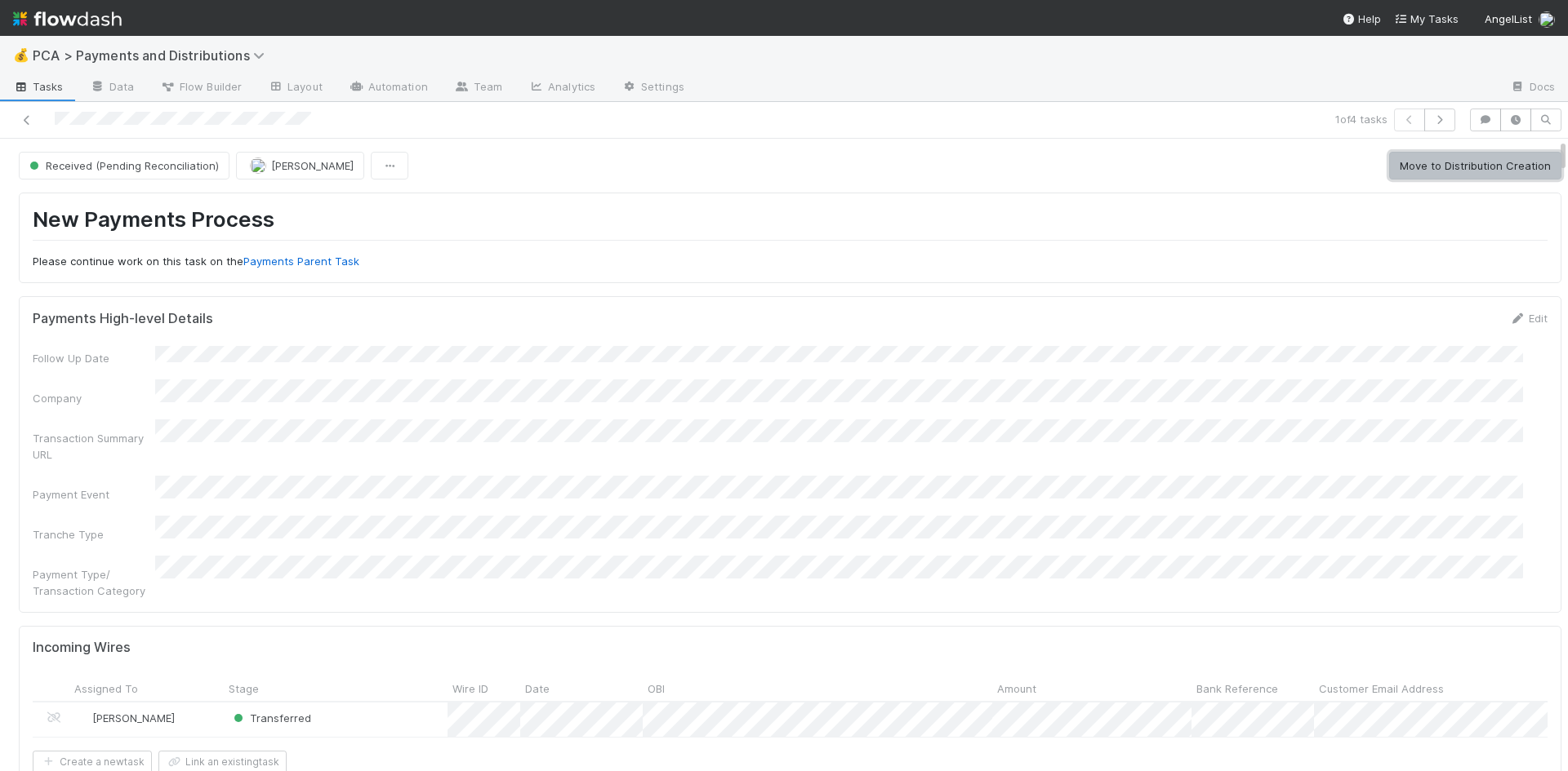
click at [1440, 167] on button "Move to Distribution Creation" at bounding box center [1475, 165] width 172 height 28
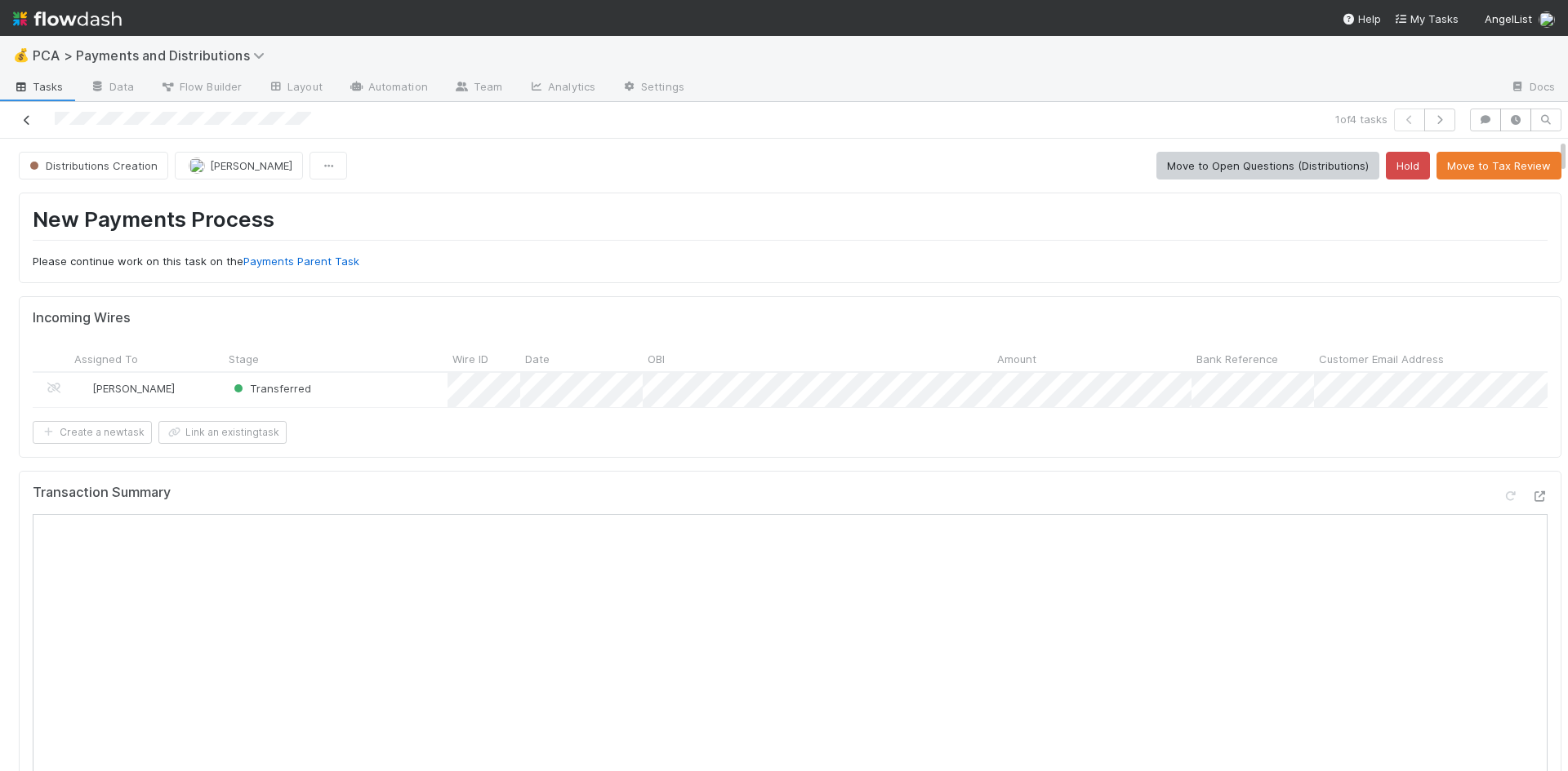
click at [28, 115] on icon at bounding box center [27, 120] width 17 height 10
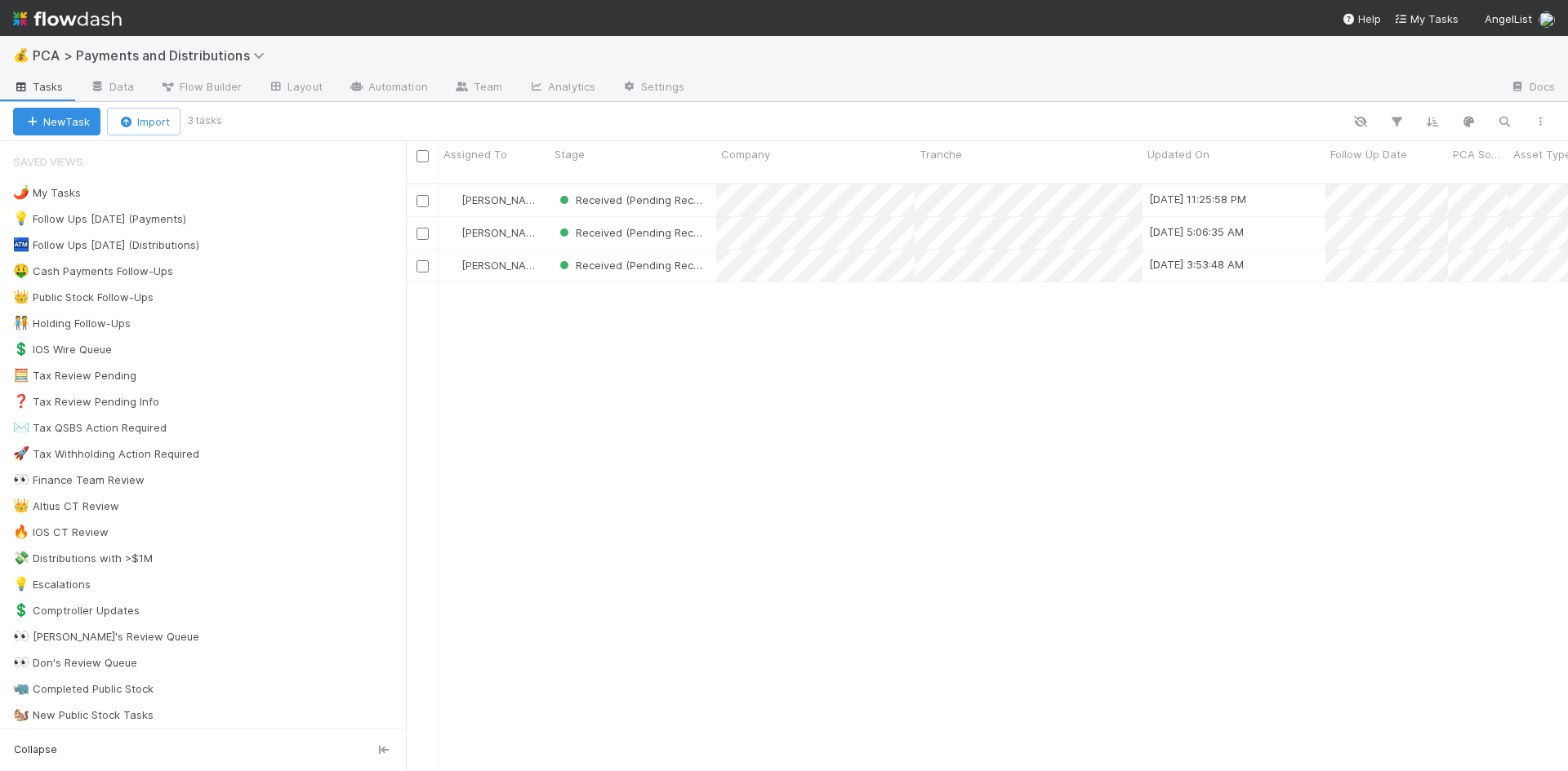
scroll to position [589, 1150]
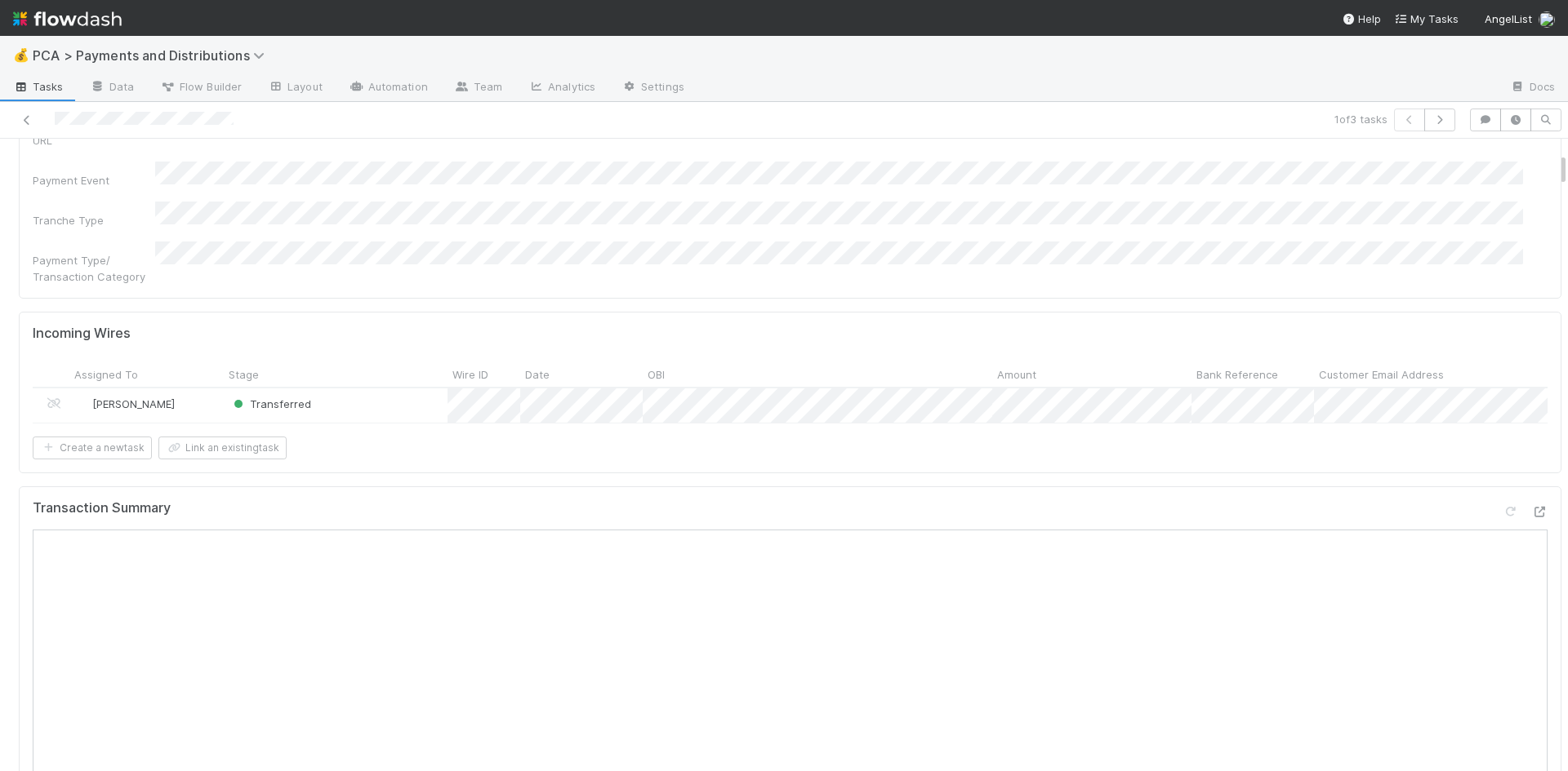
scroll to position [490, 0]
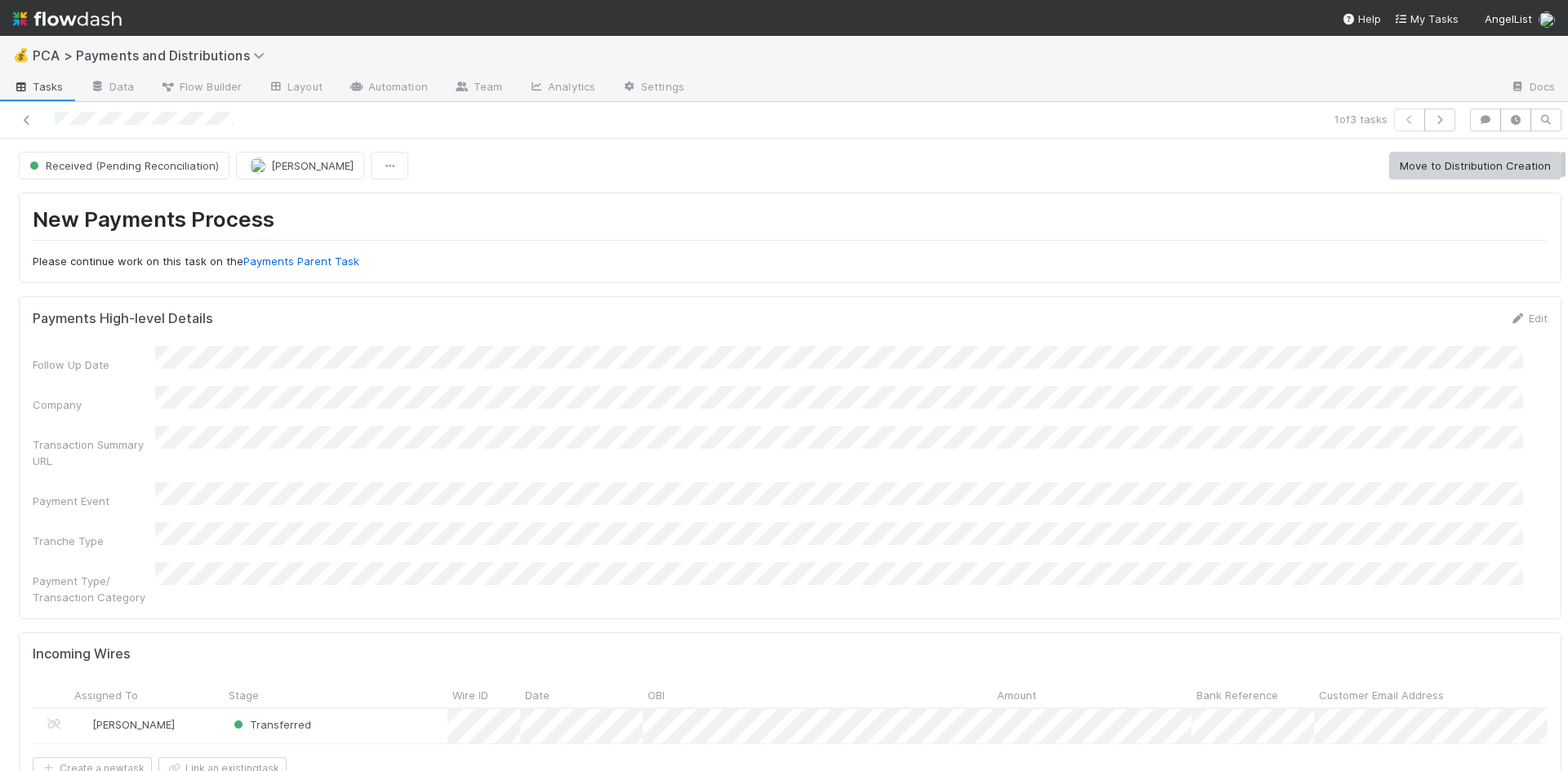
scroll to position [245, 0]
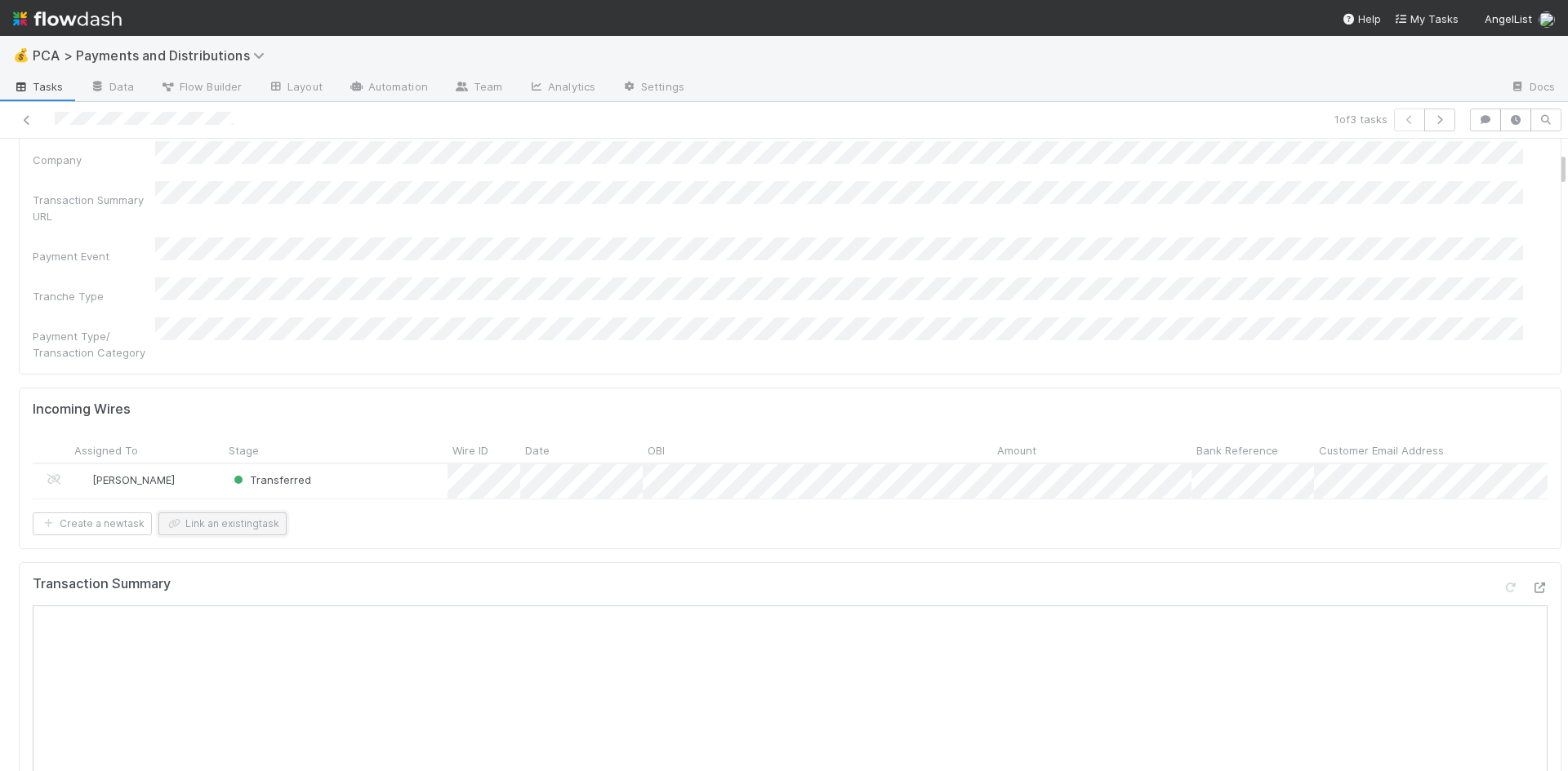
click at [201, 513] on button "Link an existing task" at bounding box center [222, 524] width 128 height 23
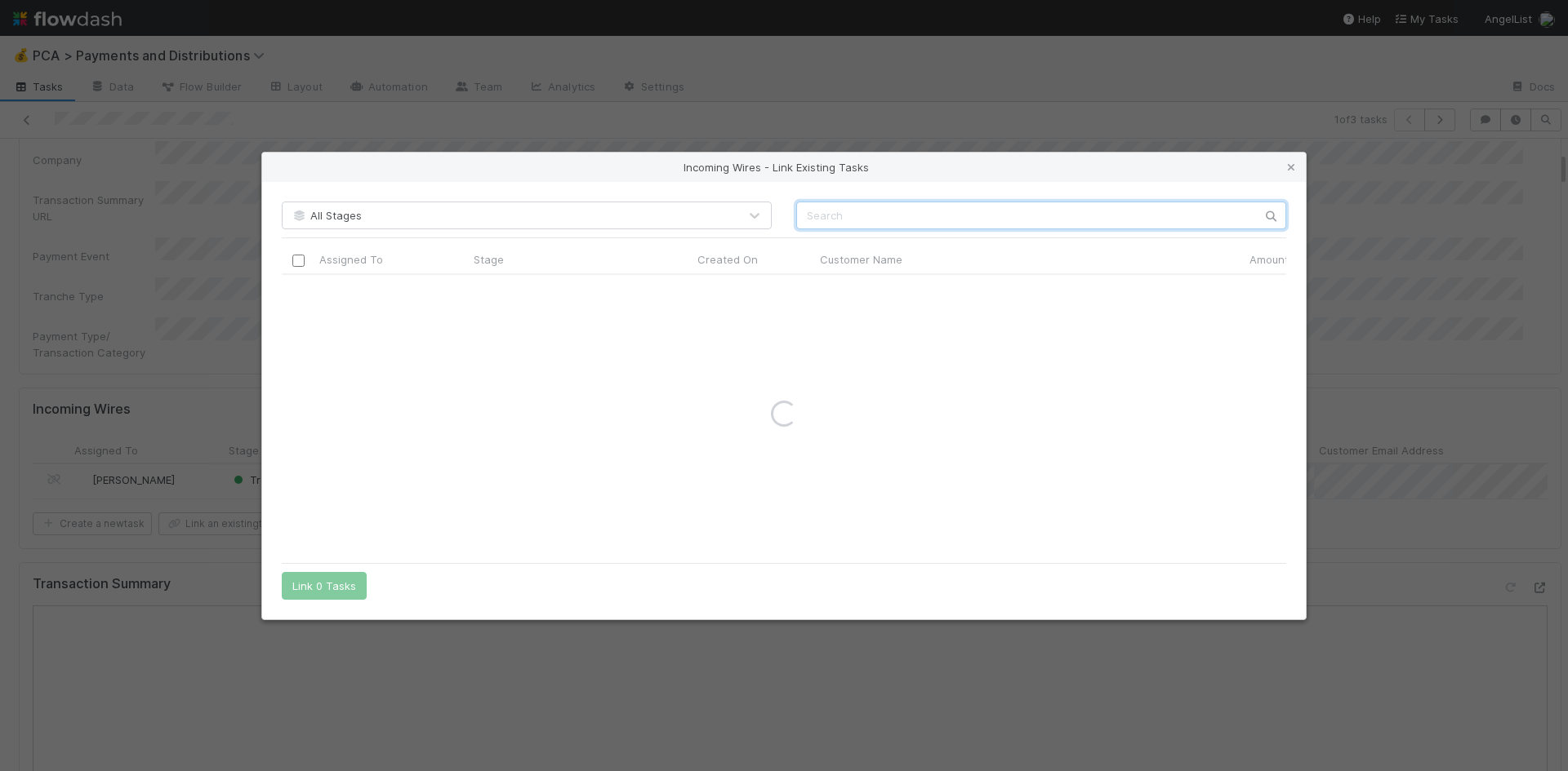
click at [837, 210] on input "text" at bounding box center [1041, 216] width 490 height 28
type input "farmwise"
click at [1294, 169] on icon at bounding box center [1292, 167] width 17 height 10
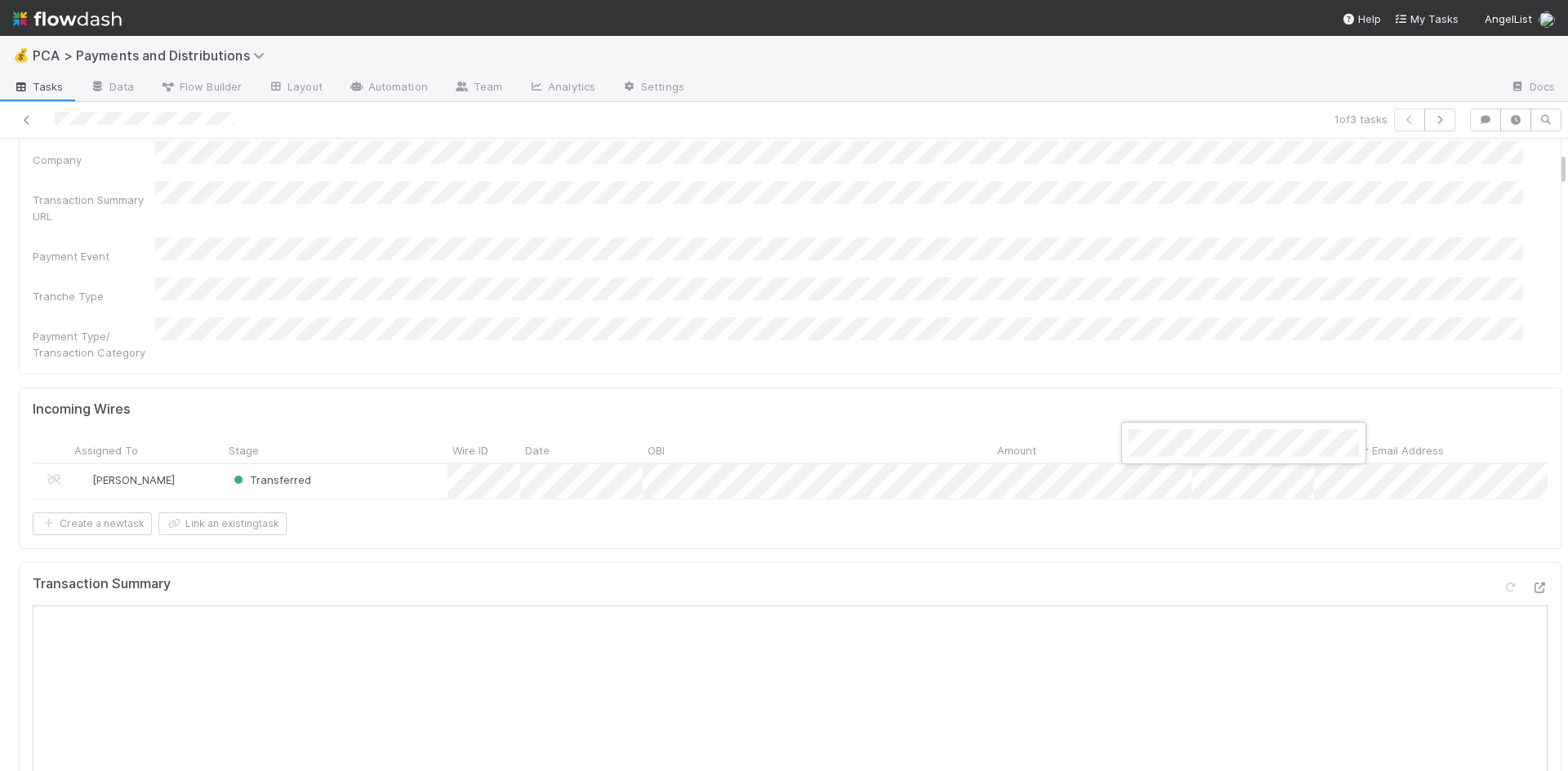
click at [1062, 532] on div at bounding box center [784, 386] width 1568 height 771
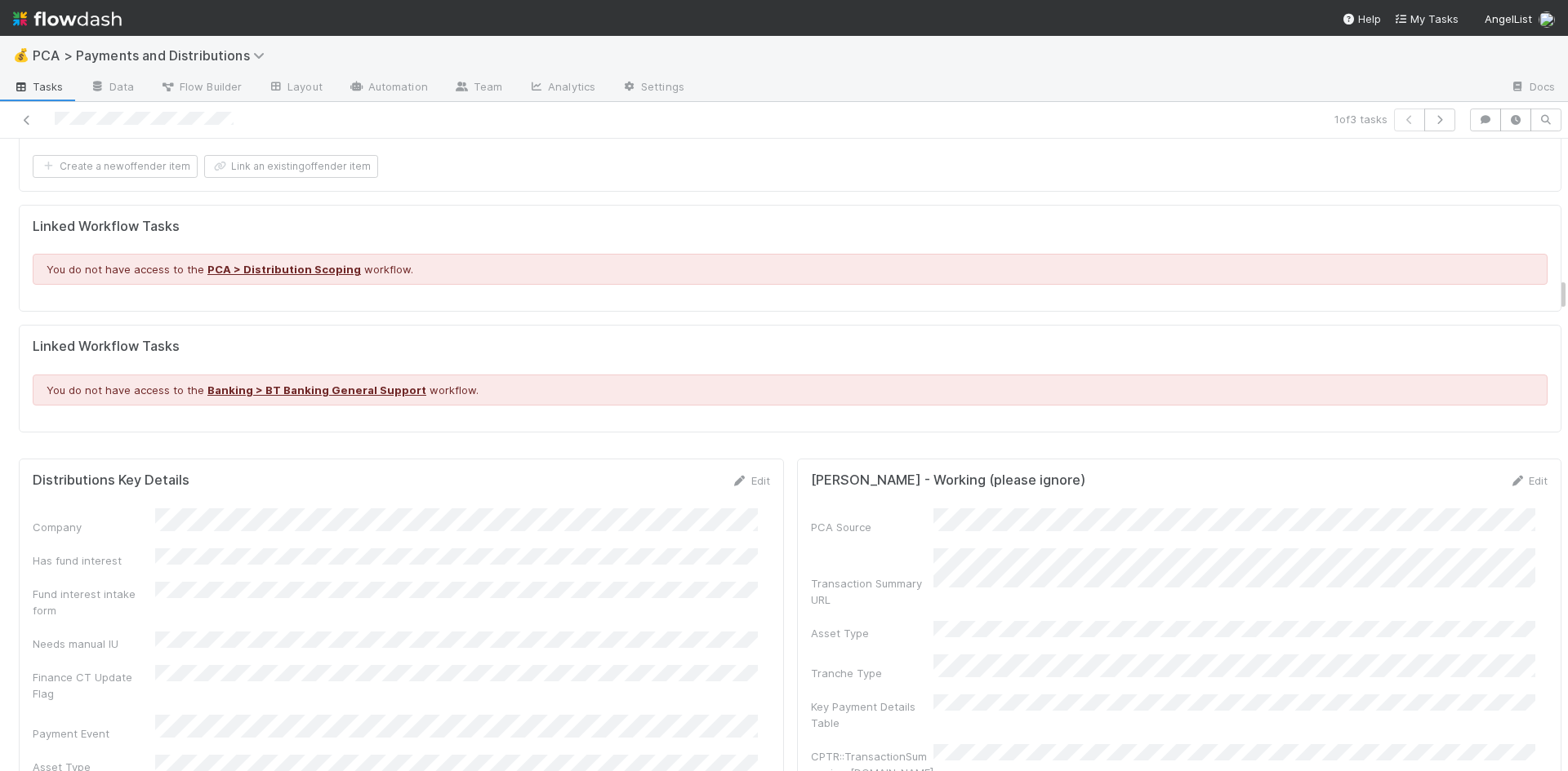
scroll to position [2530, 0]
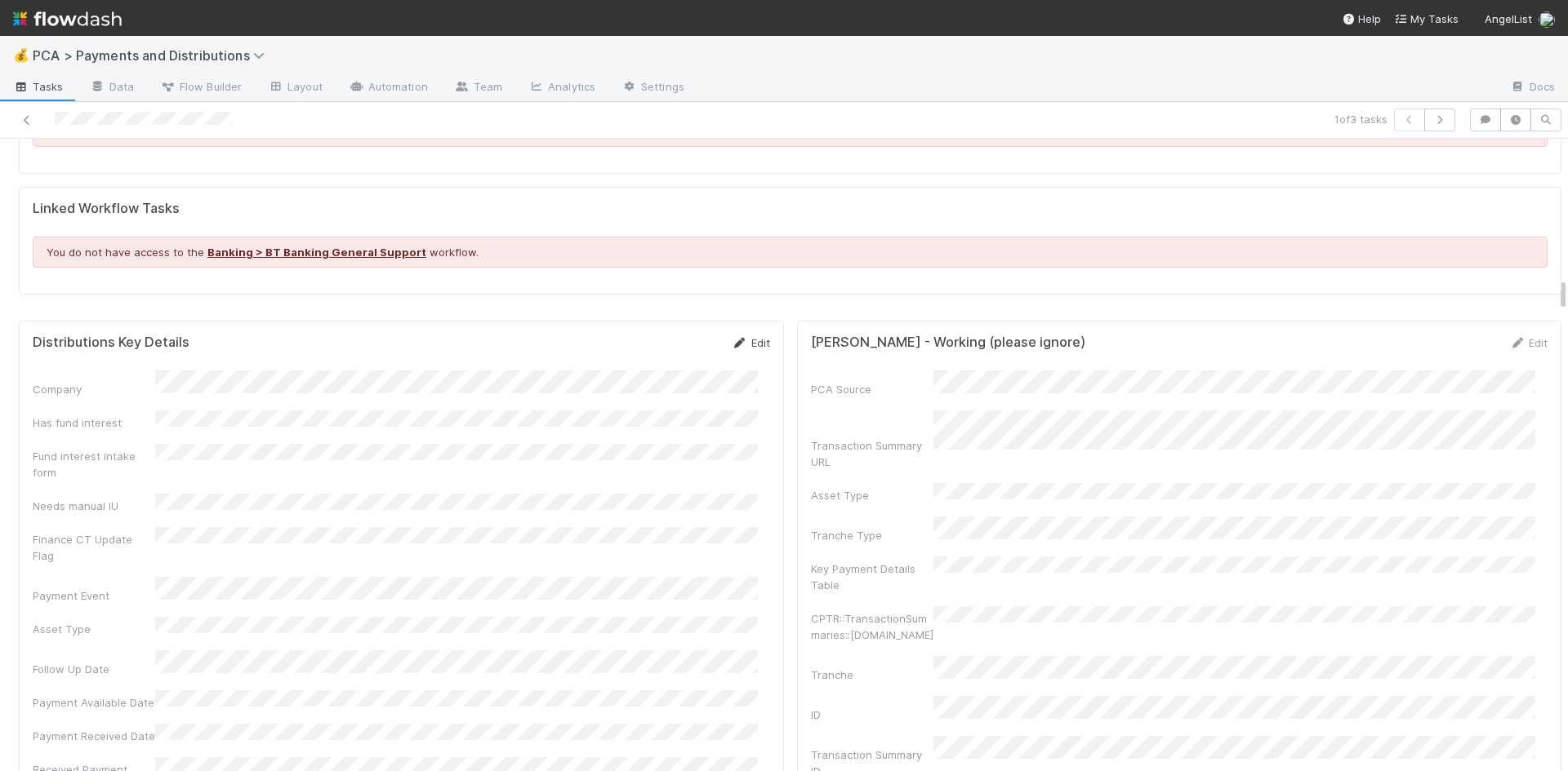
click at [734, 338] on icon at bounding box center [740, 343] width 17 height 10
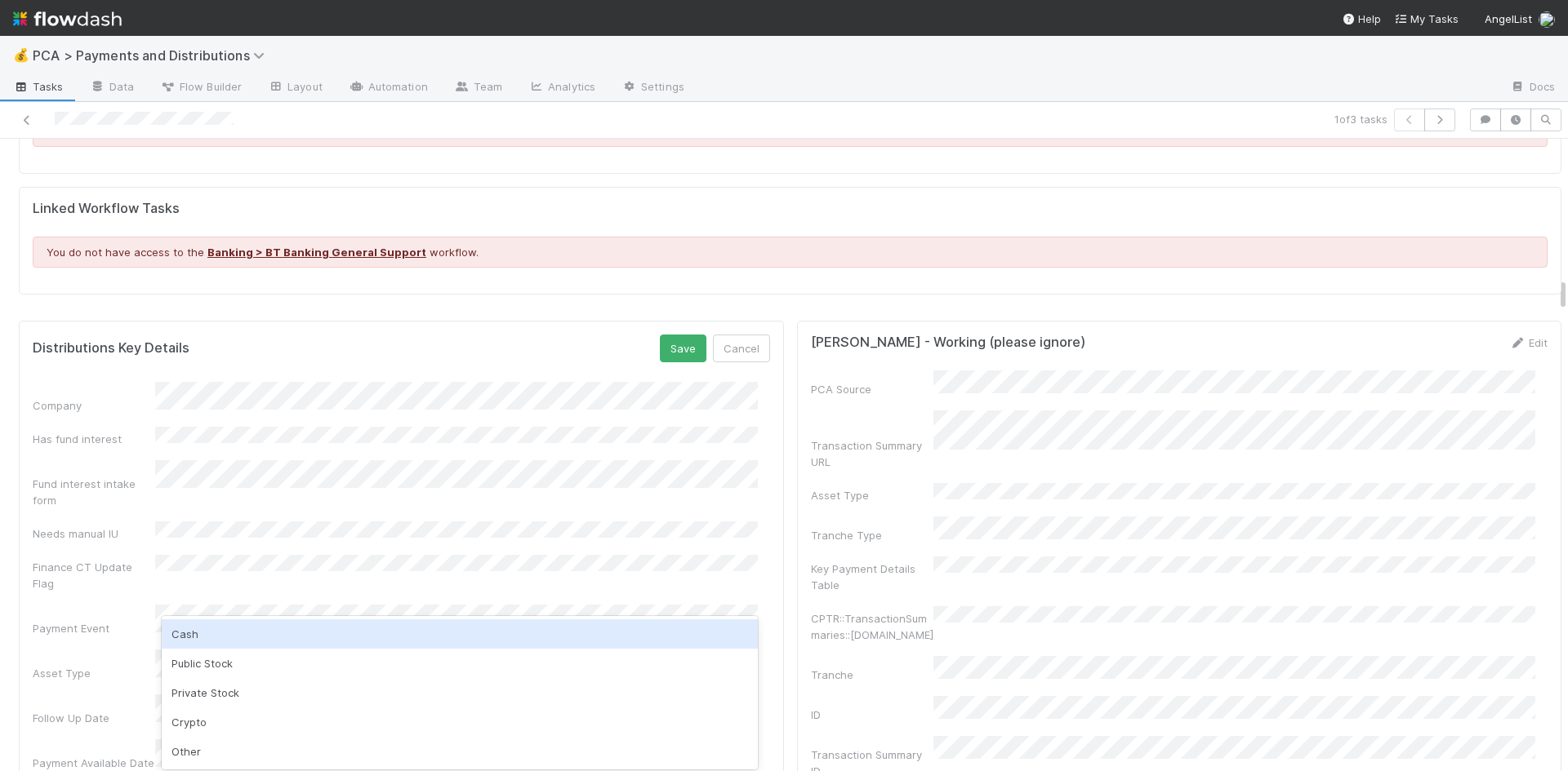
click at [244, 630] on div "Cash" at bounding box center [459, 634] width 596 height 30
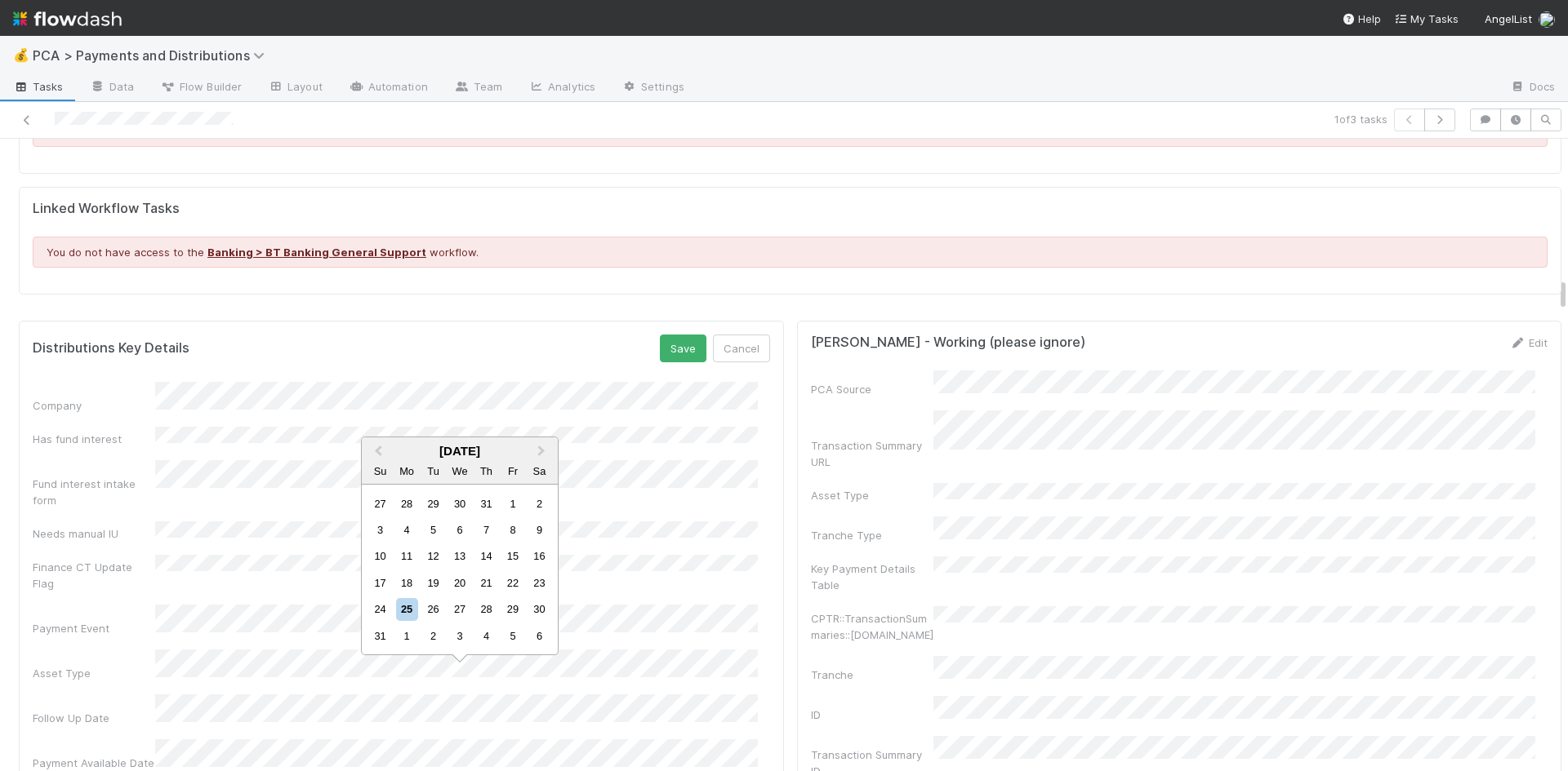
drag, startPoint x: 515, startPoint y: 582, endPoint x: 321, endPoint y: 695, distance: 224.5
click at [509, 587] on div "22" at bounding box center [513, 583] width 22 height 22
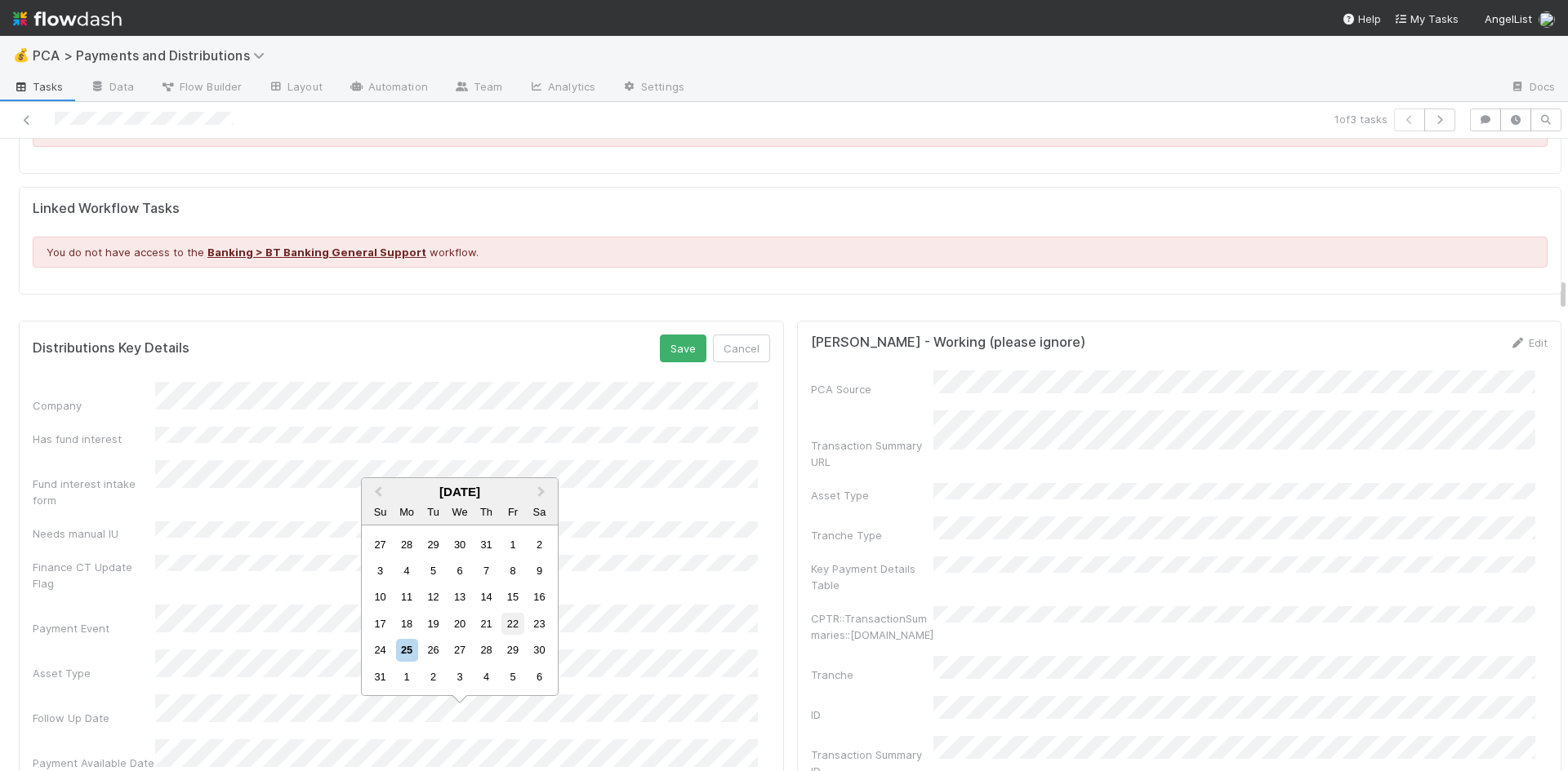
click at [515, 622] on div "22" at bounding box center [513, 624] width 22 height 22
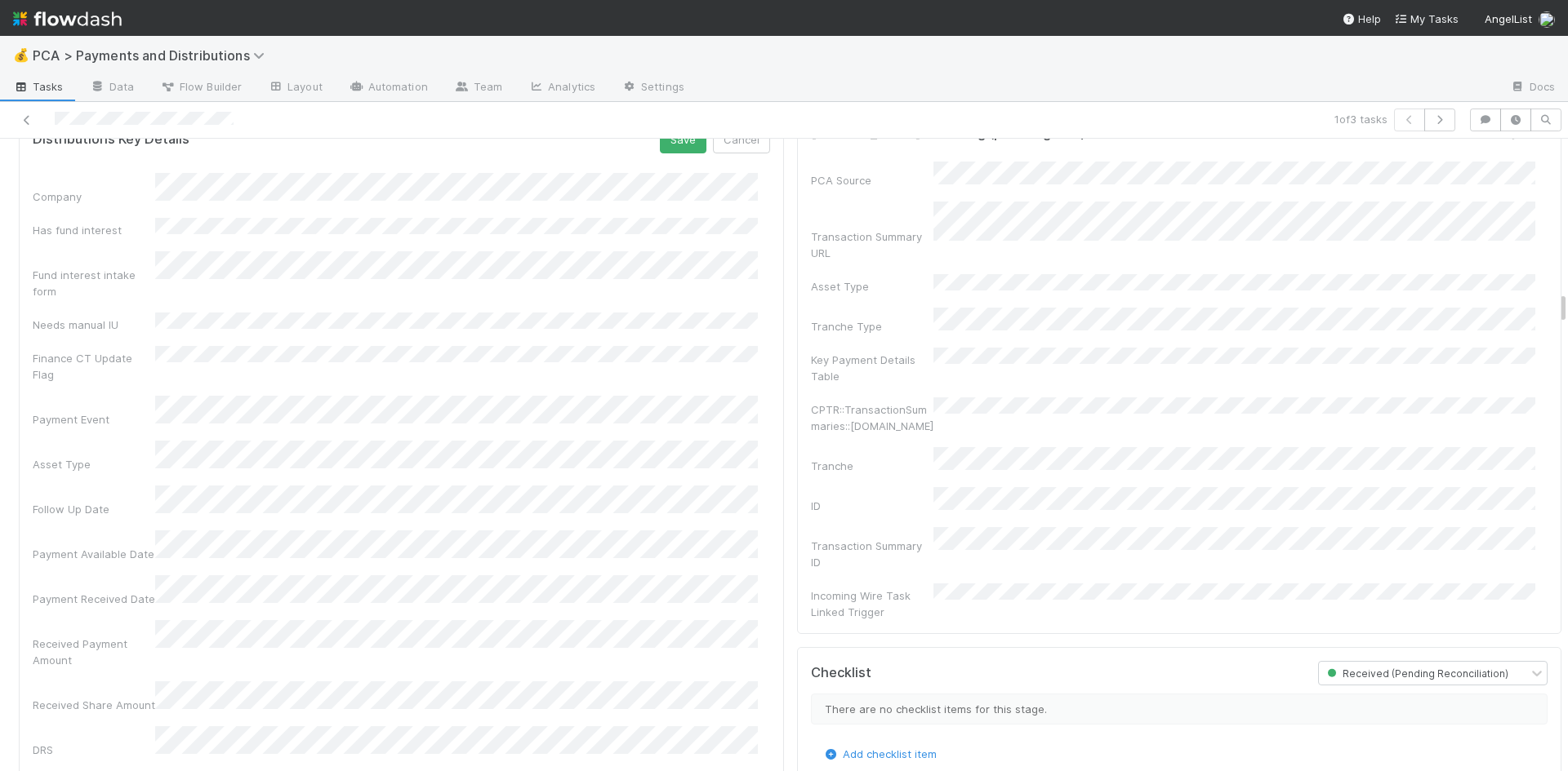
scroll to position [2857, 0]
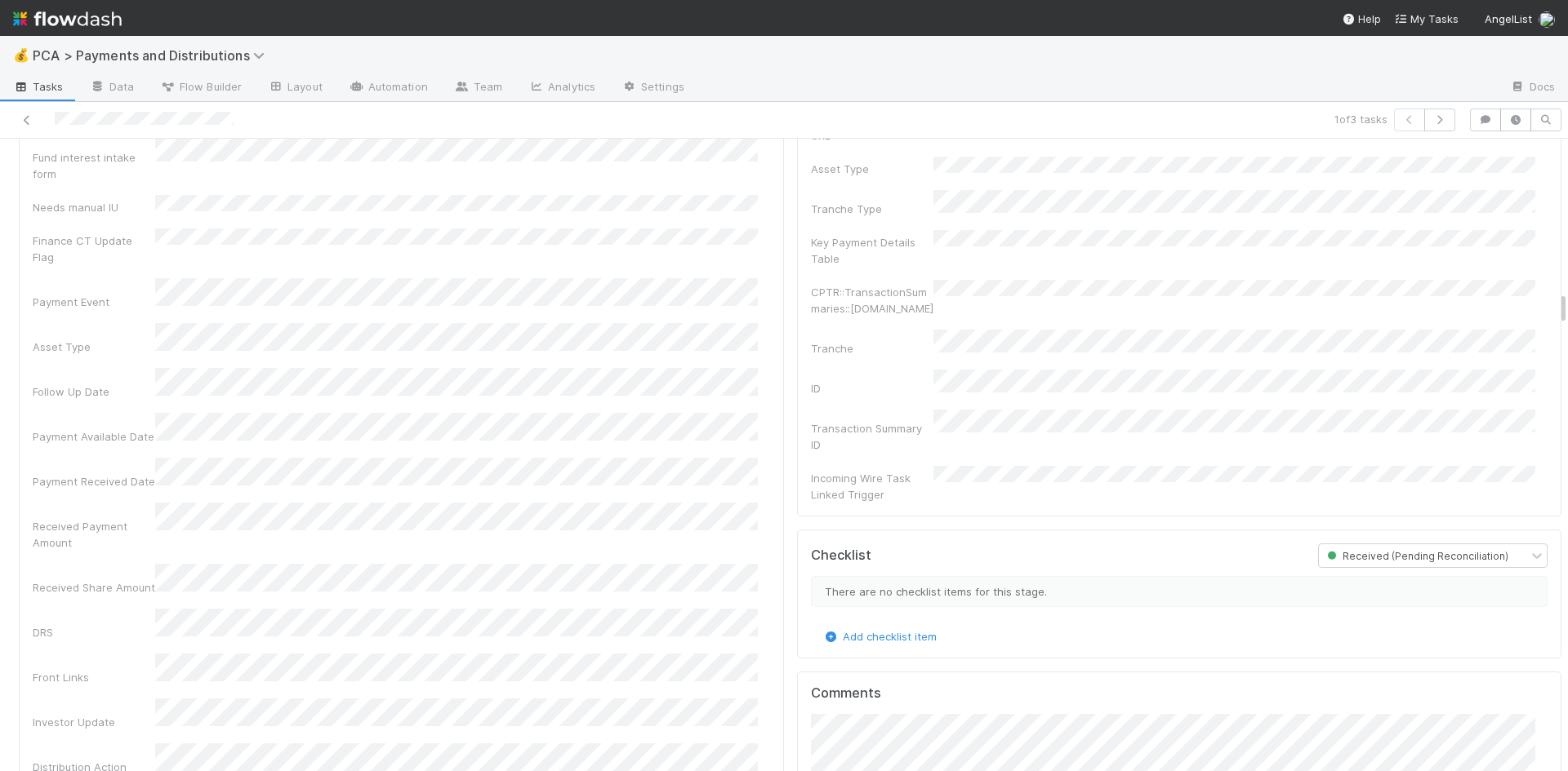
click at [90, 503] on div "Received Payment Amount" at bounding box center [402, 527] width 738 height 48
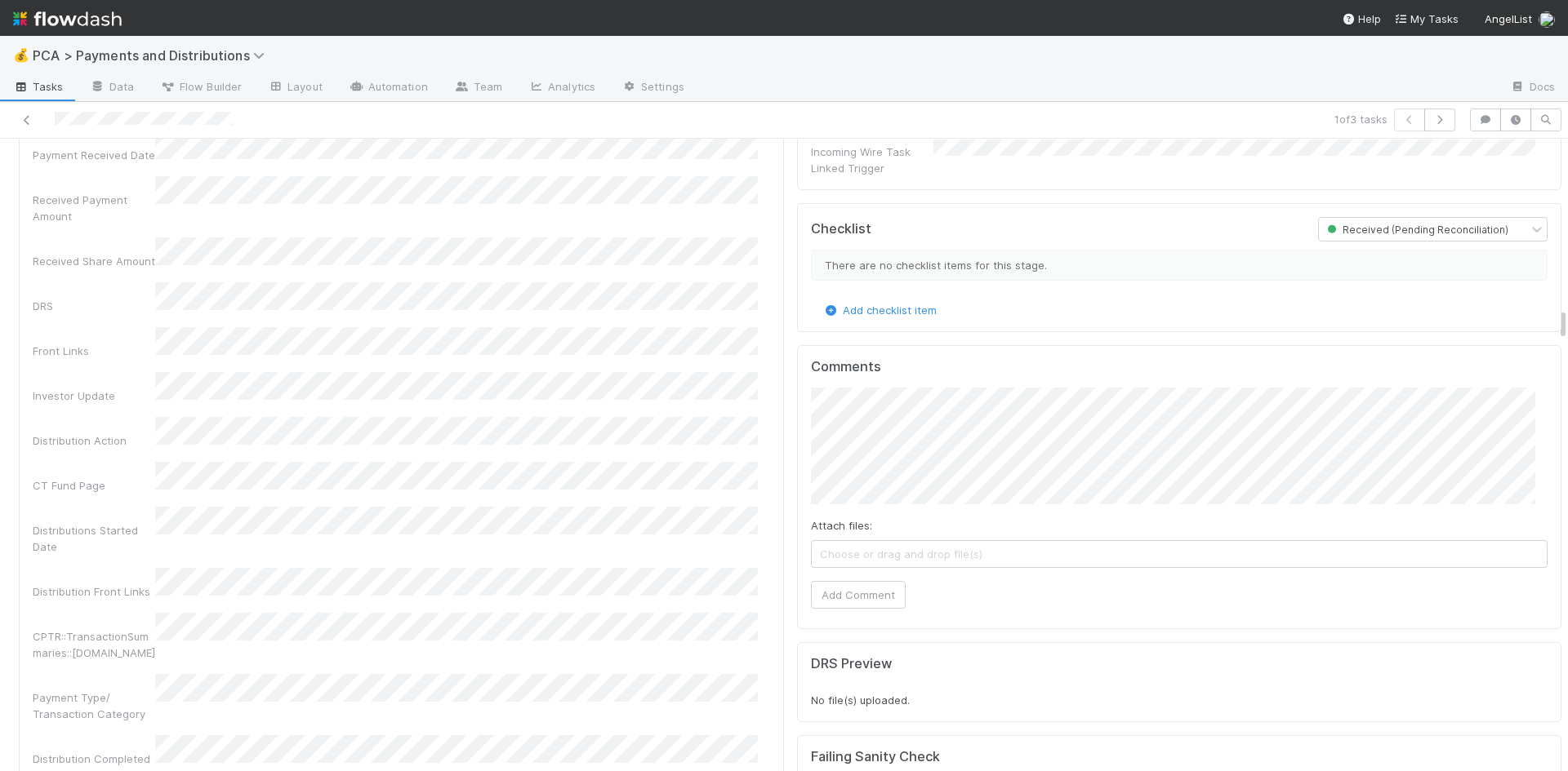
scroll to position [2776, 0]
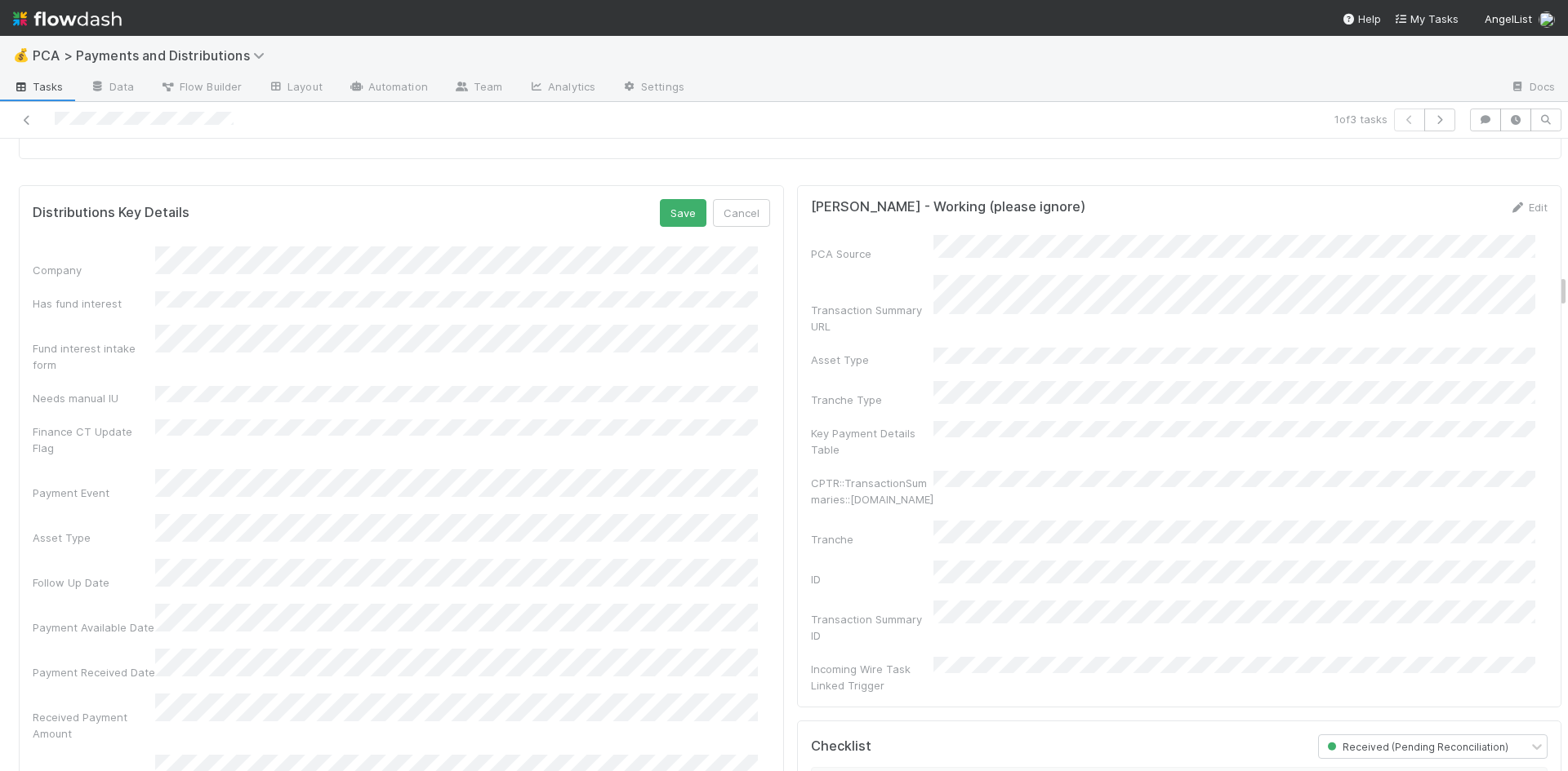
scroll to position [2530, 0]
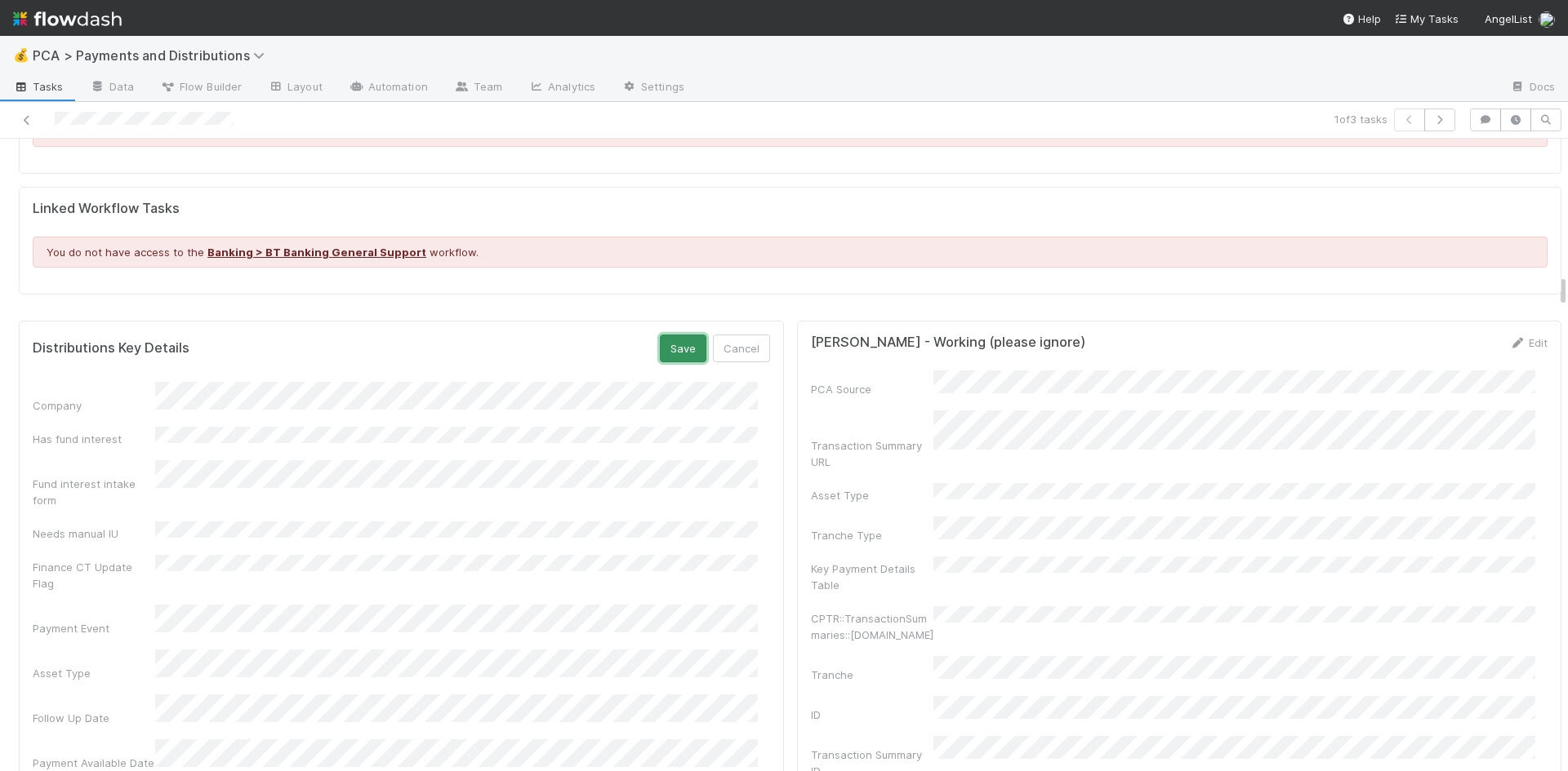
click at [677, 334] on button "Save" at bounding box center [683, 348] width 46 height 28
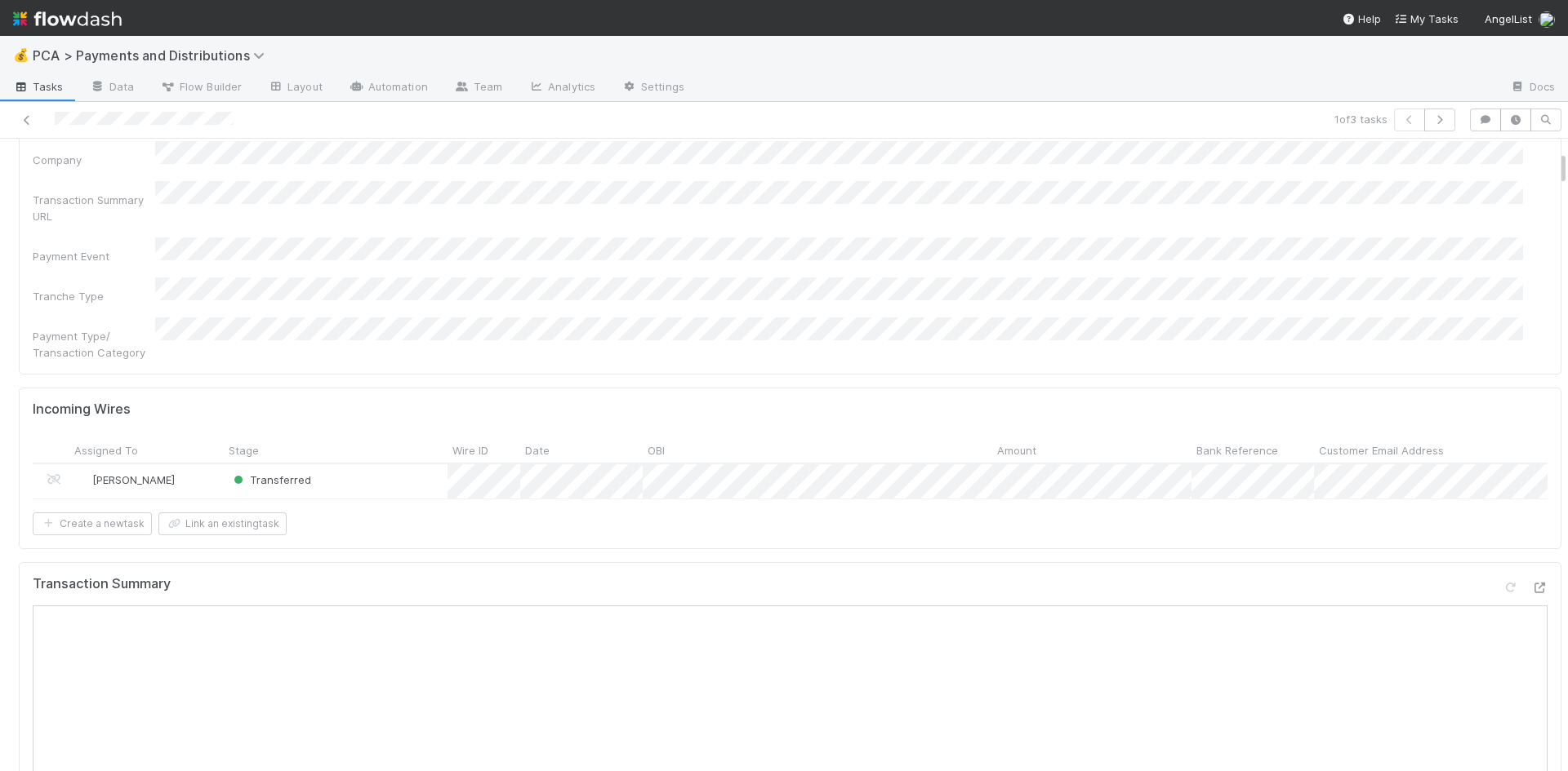
scroll to position [0, 0]
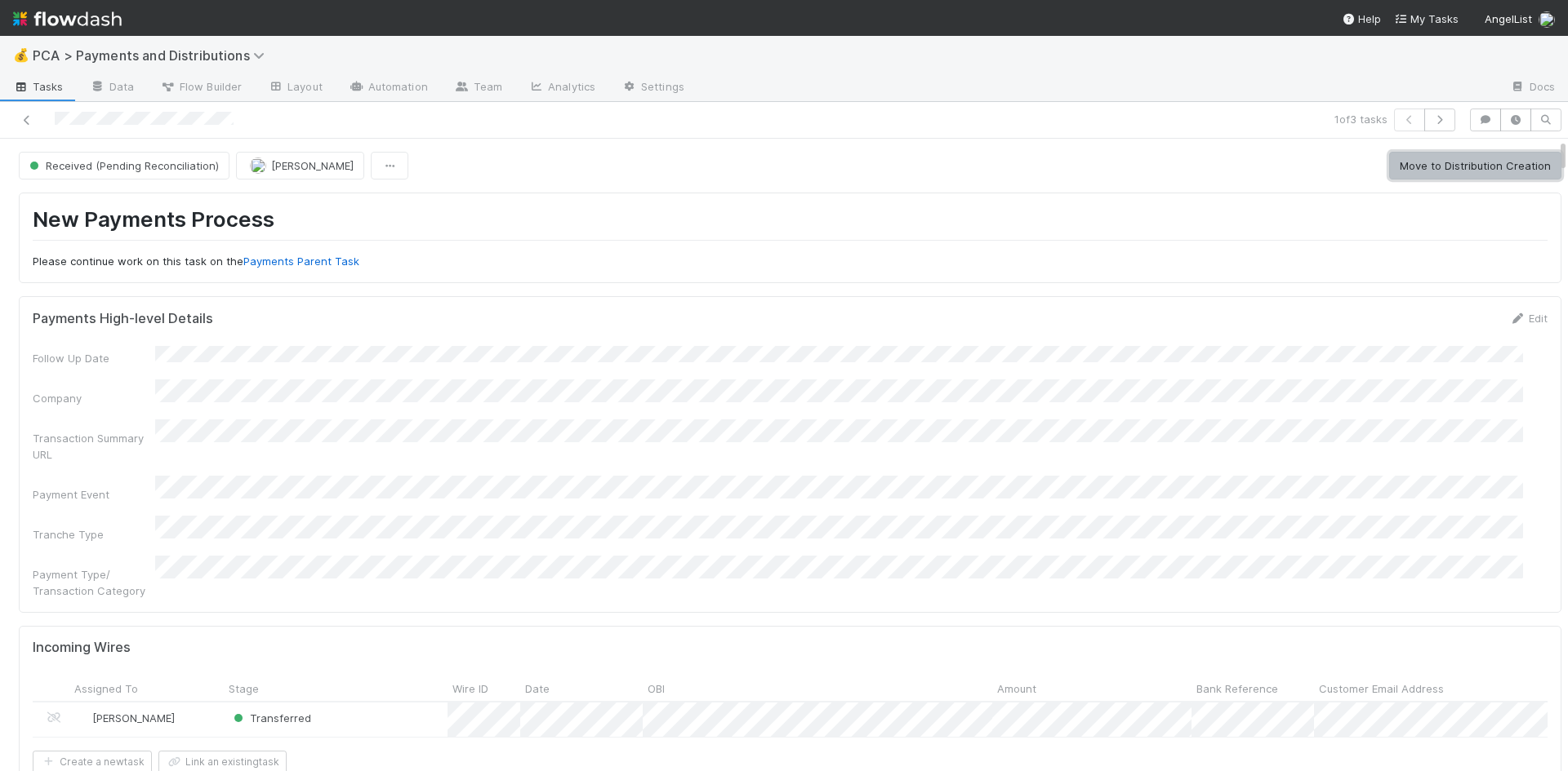
click at [1456, 167] on button "Move to Distribution Creation" at bounding box center [1475, 165] width 172 height 28
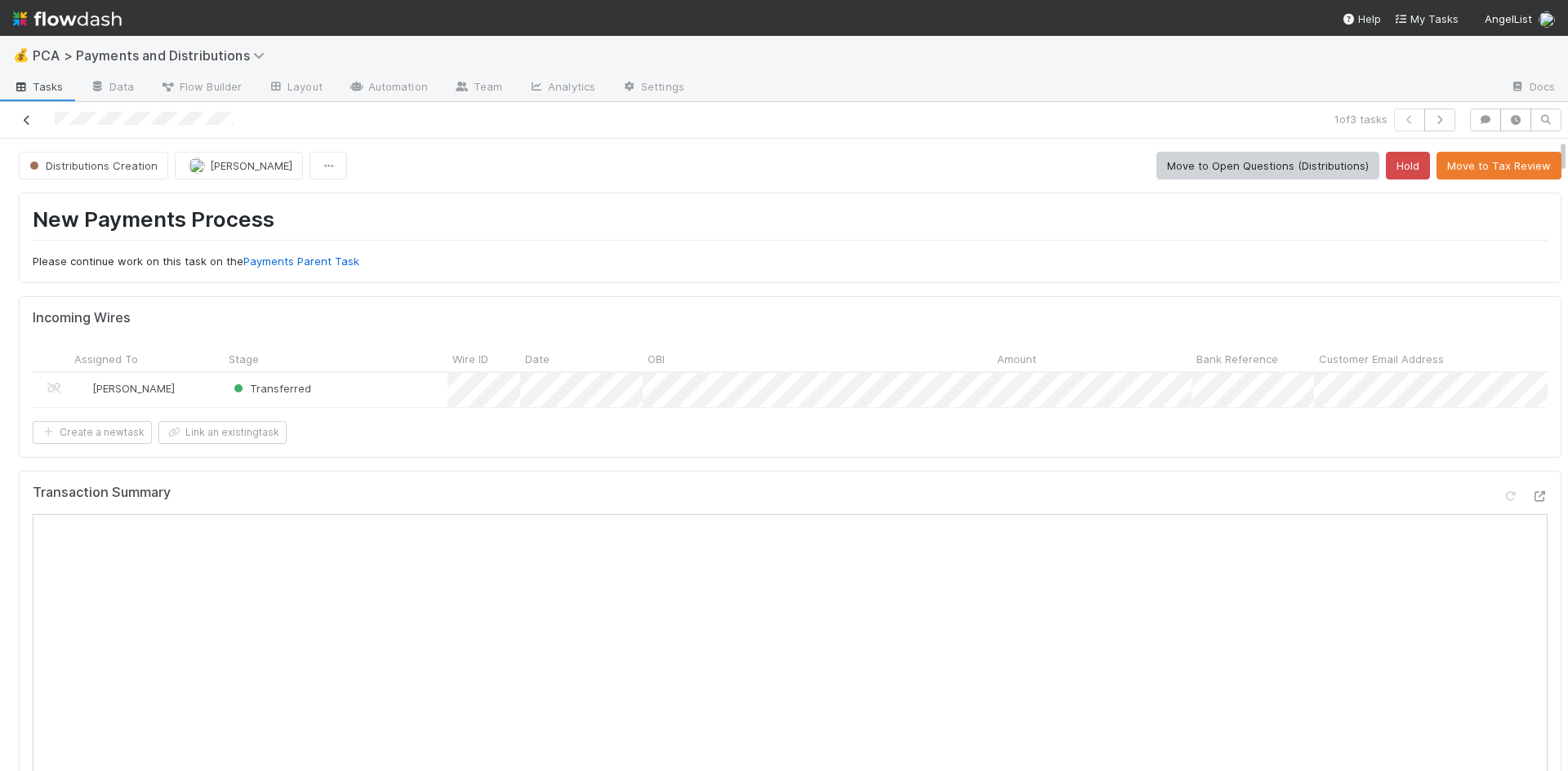
click at [23, 120] on icon at bounding box center [27, 120] width 17 height 10
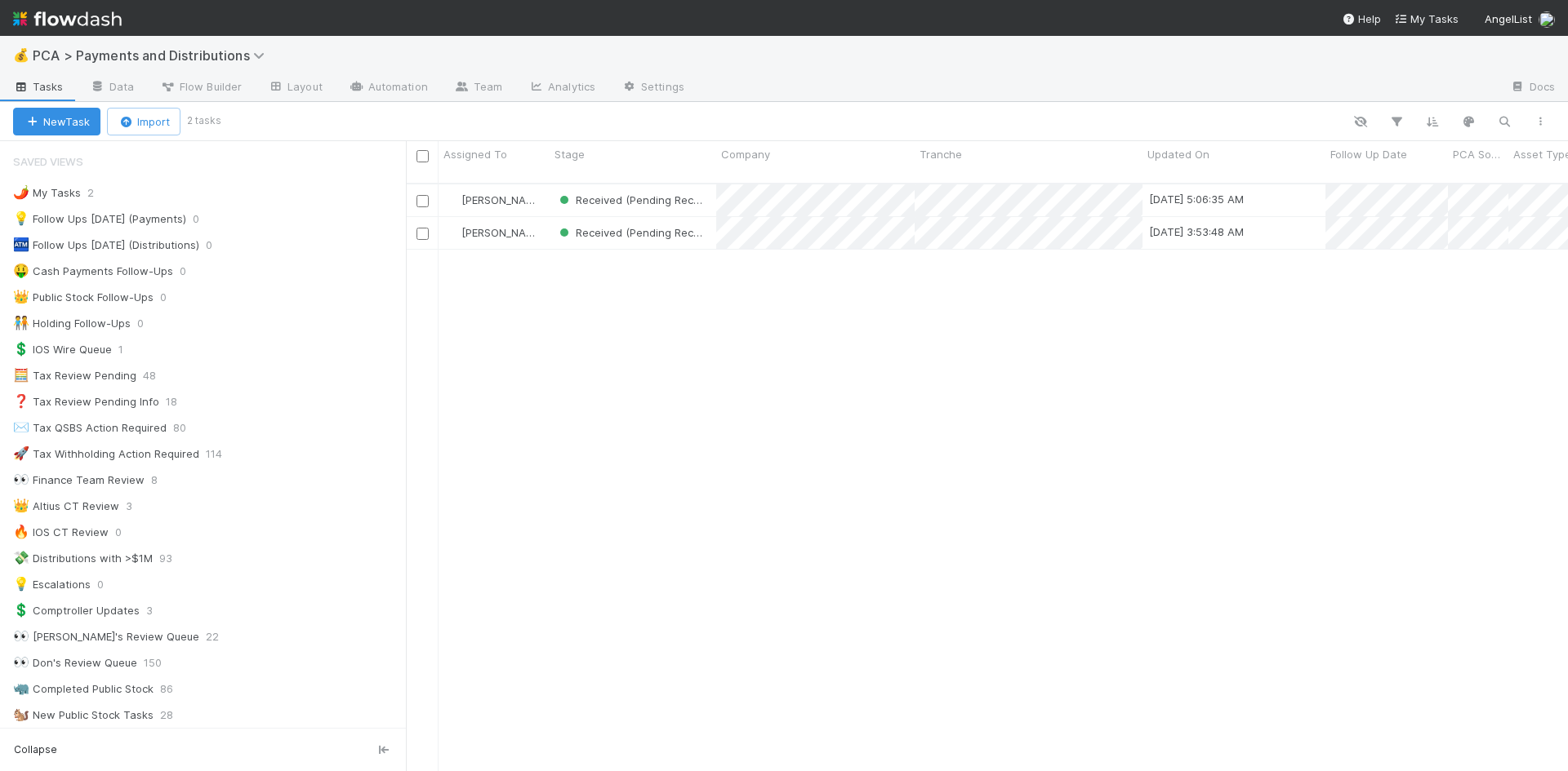
scroll to position [13, 13]
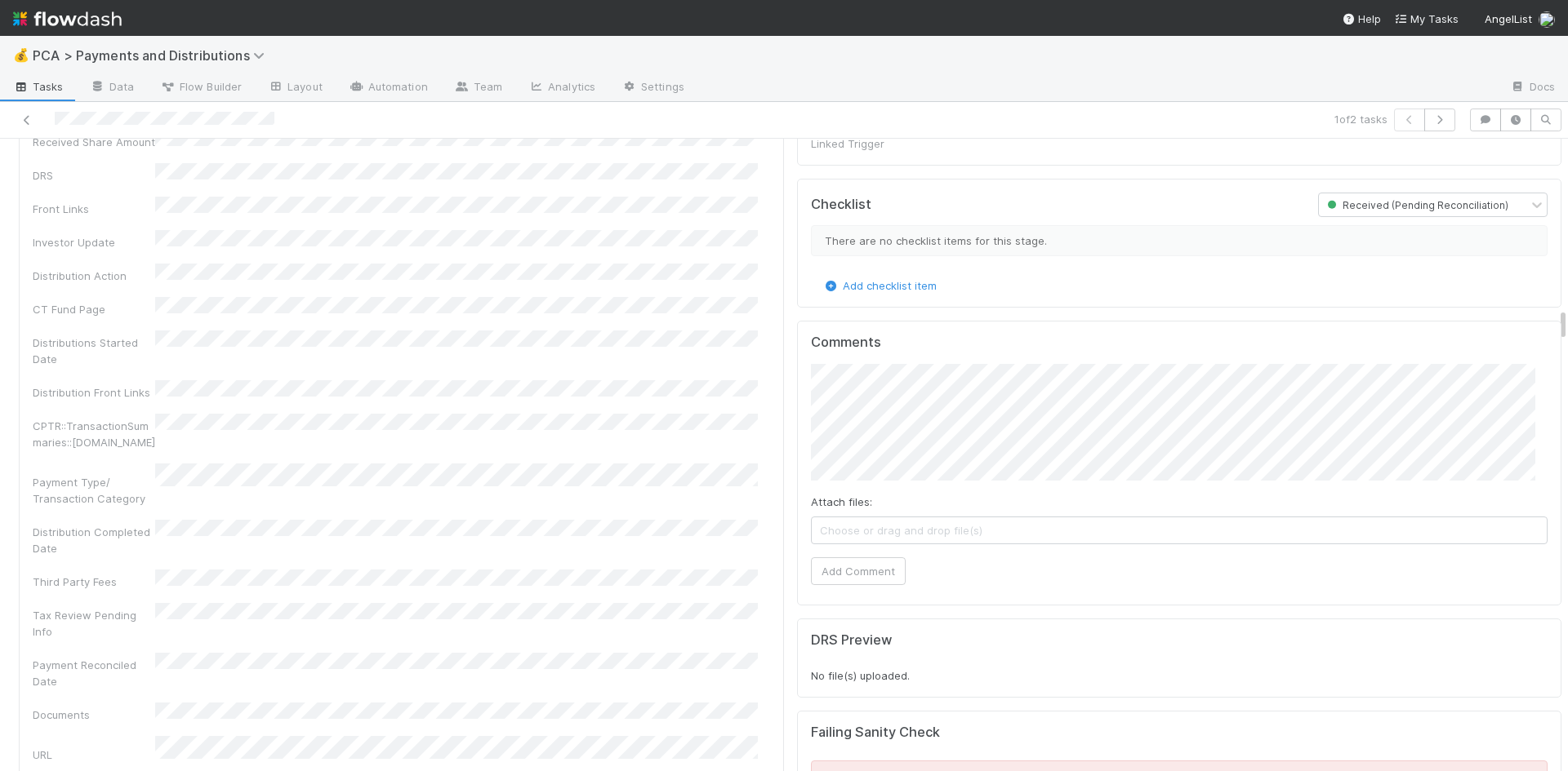
scroll to position [3102, 0]
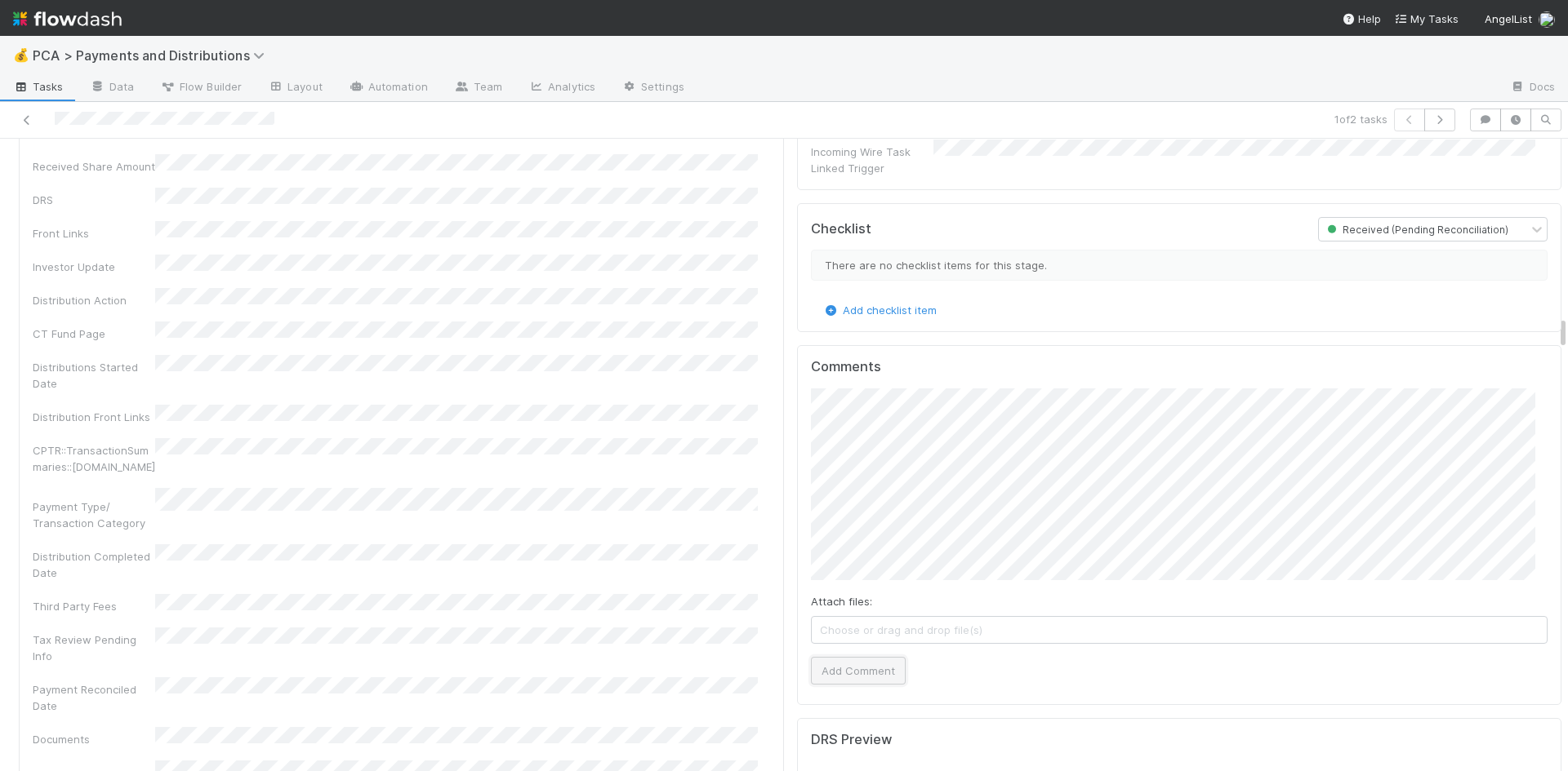
click at [849, 657] on button "Add Comment" at bounding box center [859, 671] width 95 height 28
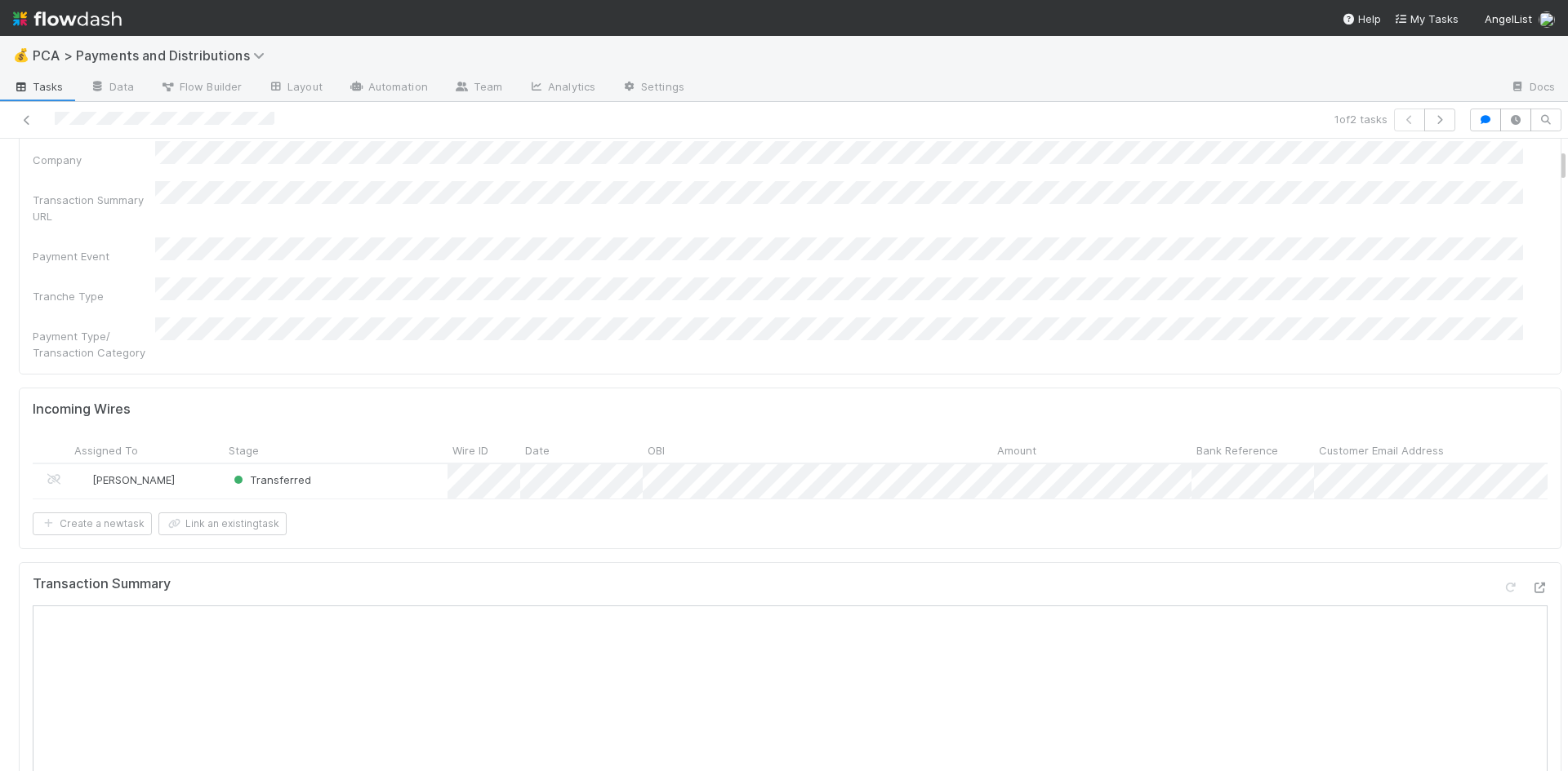
scroll to position [0, 0]
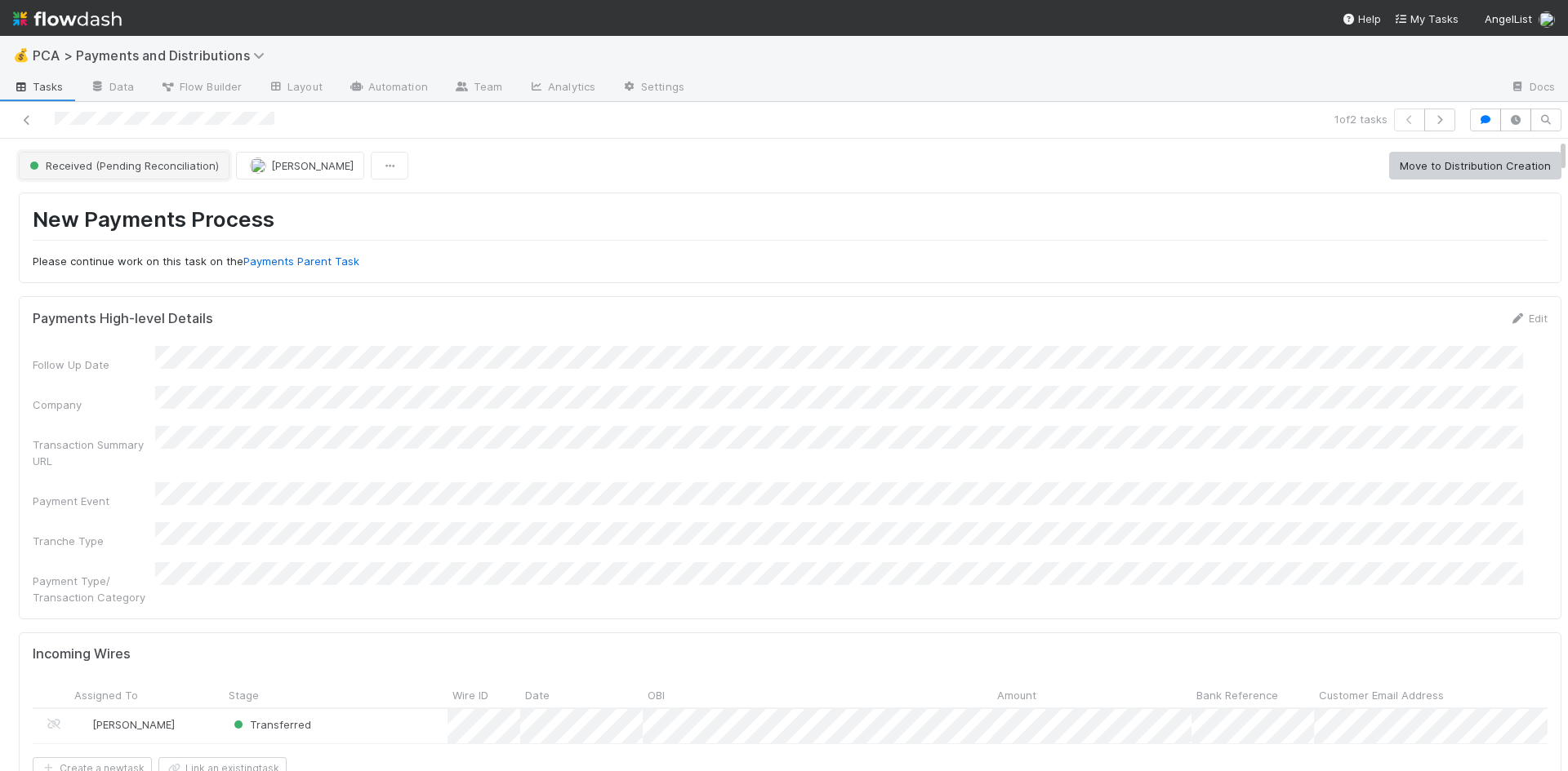
click at [178, 167] on span "Received (Pending Reconciliation)" at bounding box center [122, 165] width 192 height 13
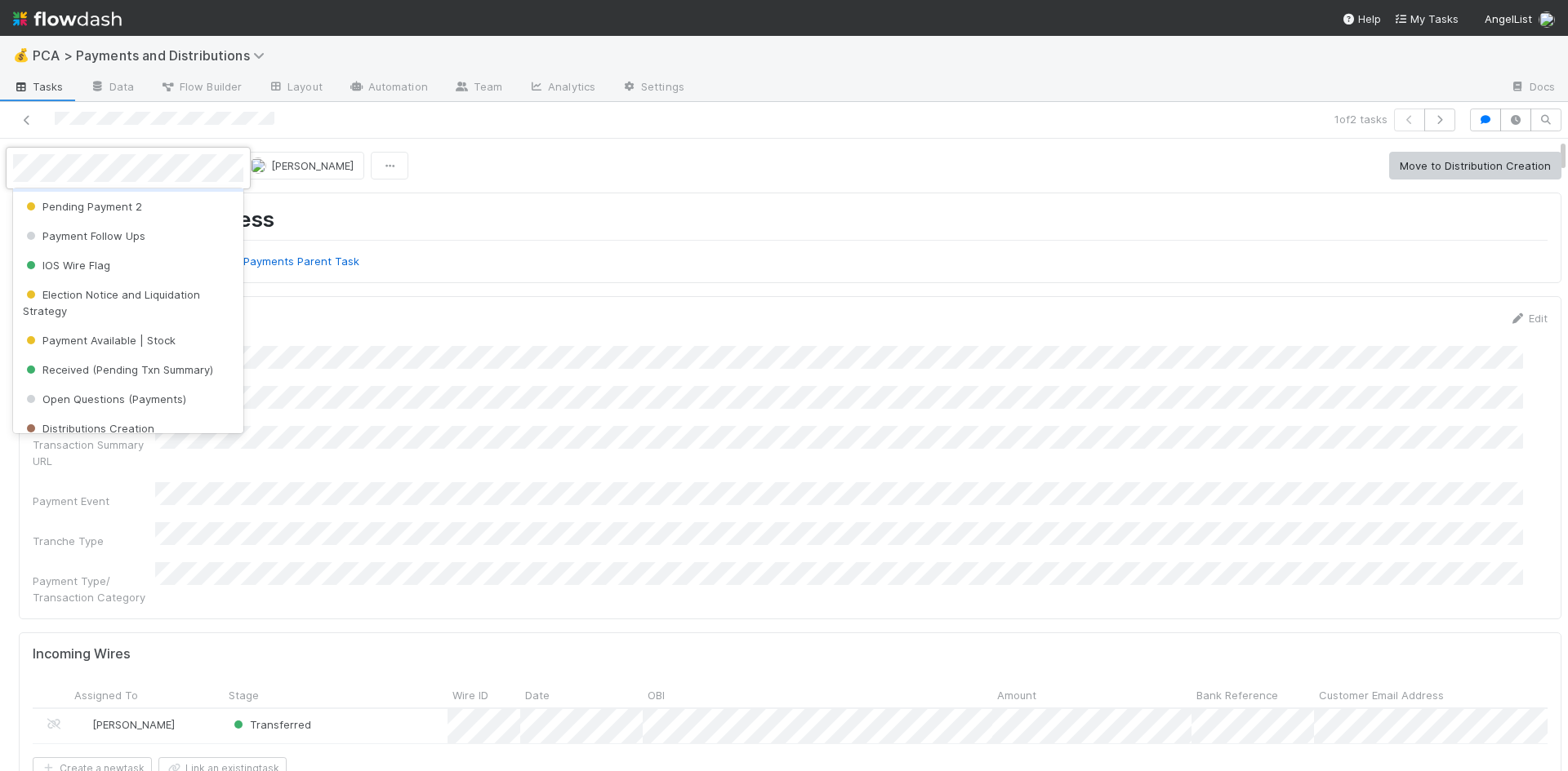
scroll to position [82, 0]
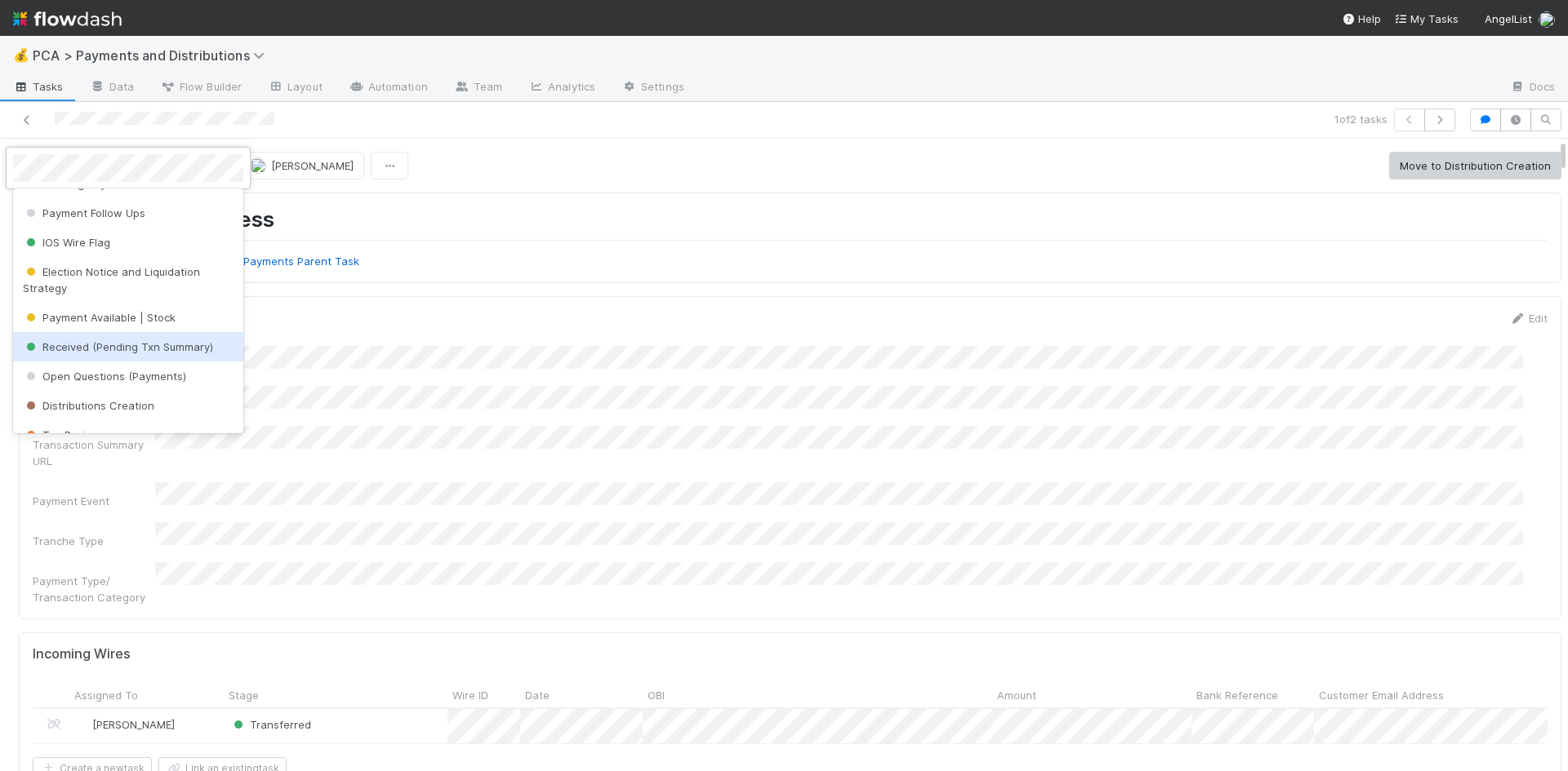
click at [170, 354] on div "Received (Pending Txn Summary)" at bounding box center [128, 347] width 231 height 30
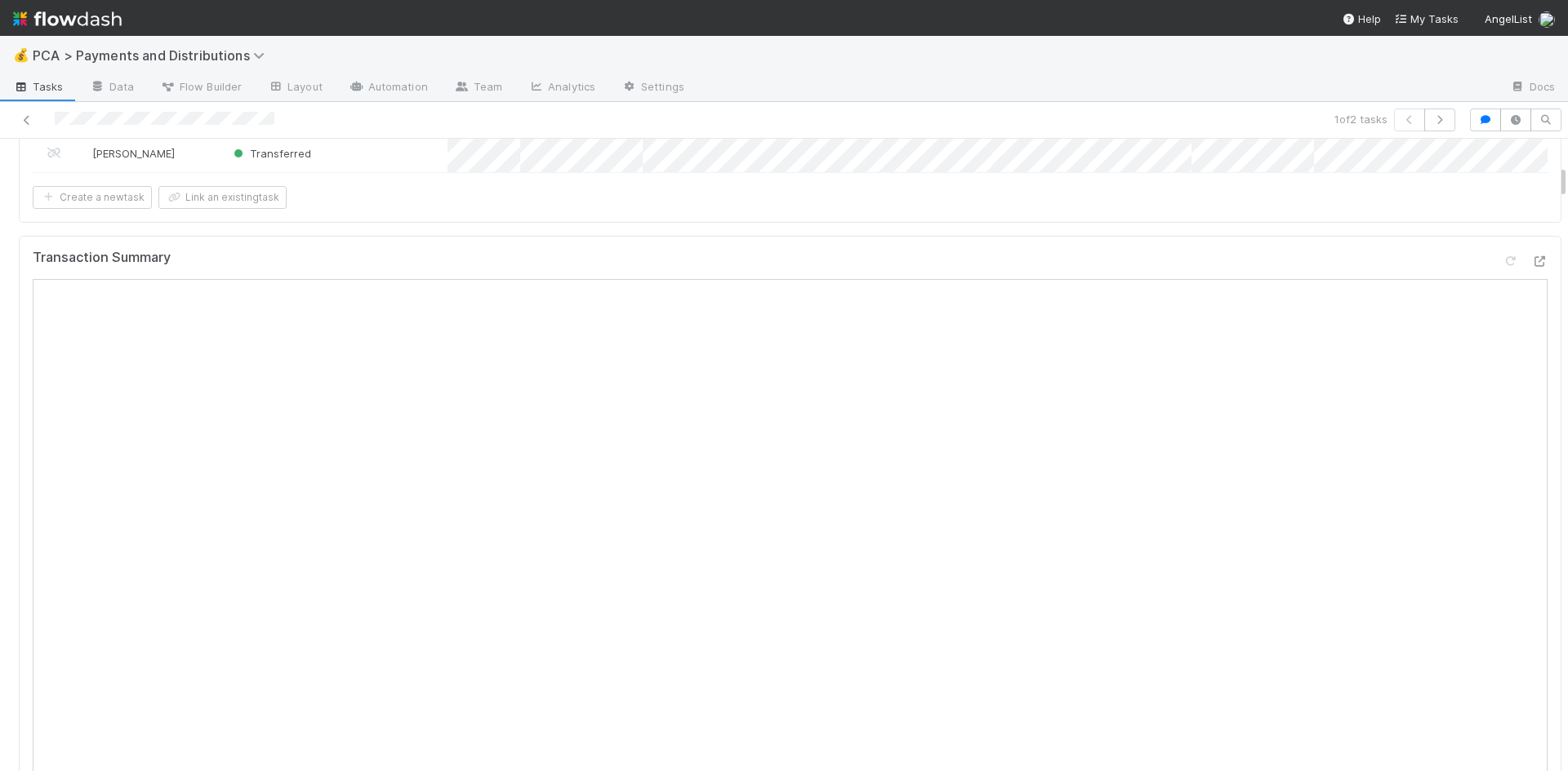
scroll to position [0, 0]
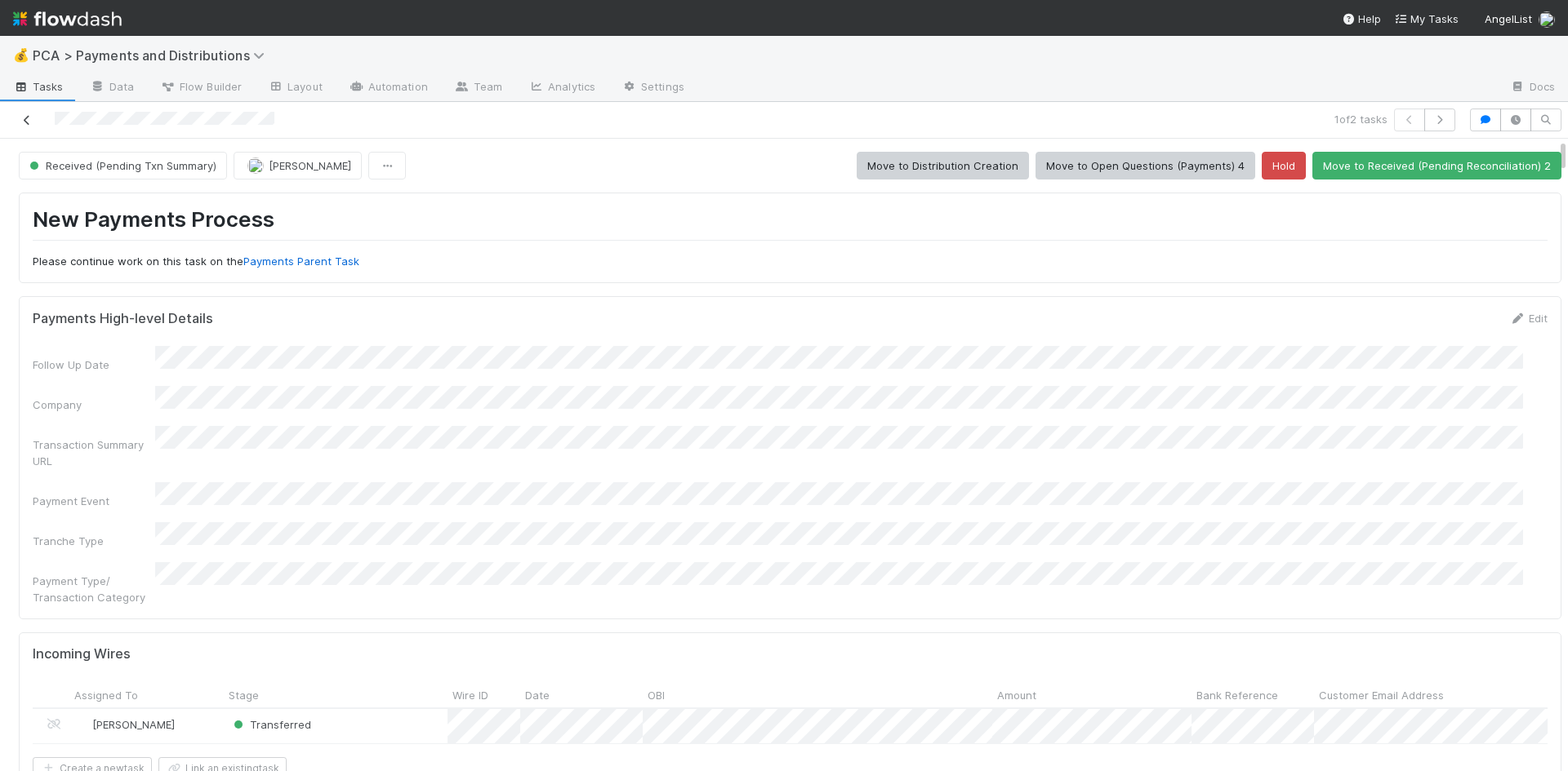
click at [23, 117] on icon at bounding box center [27, 120] width 17 height 10
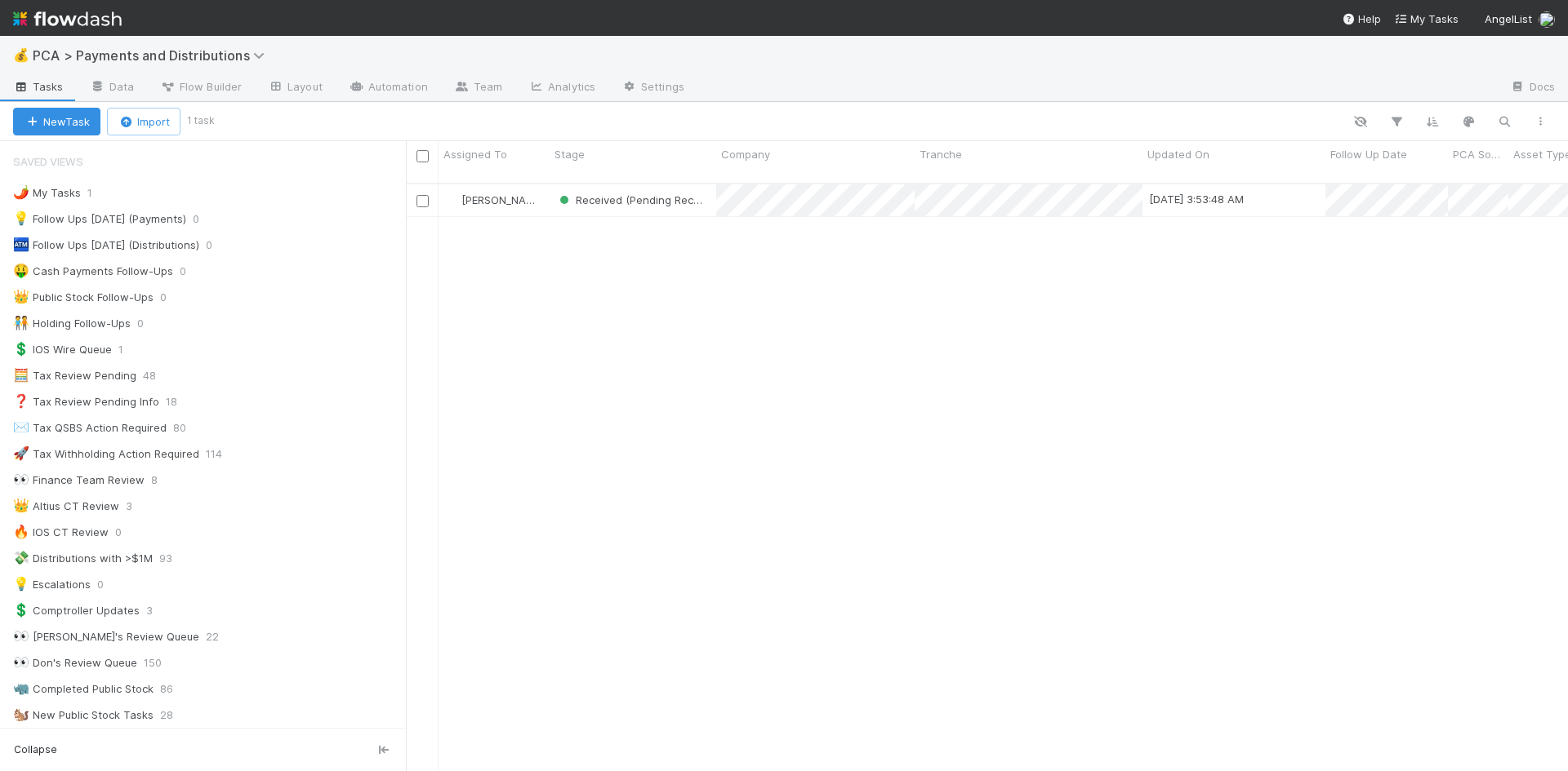
scroll to position [13, 13]
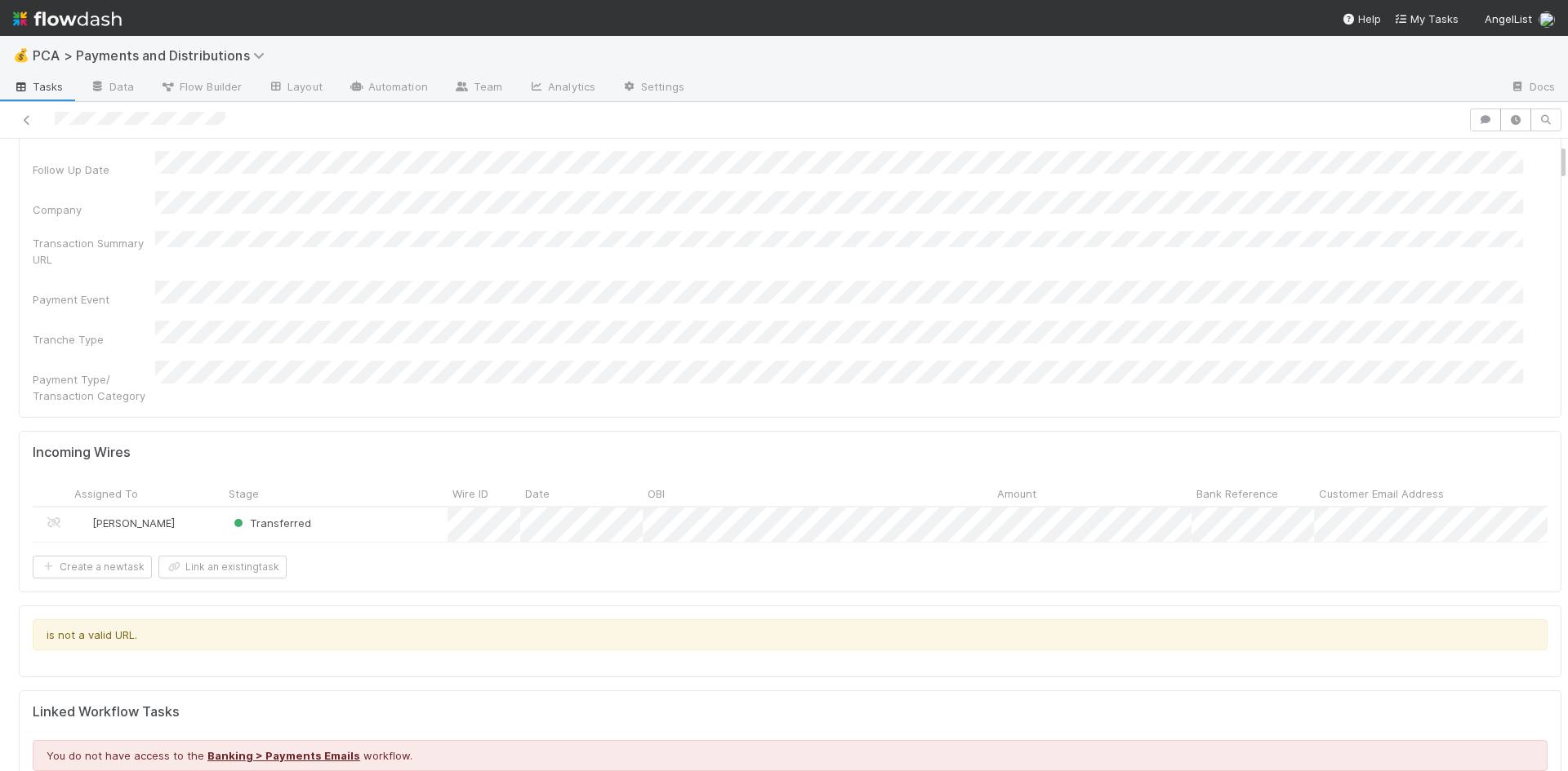
scroll to position [82, 0]
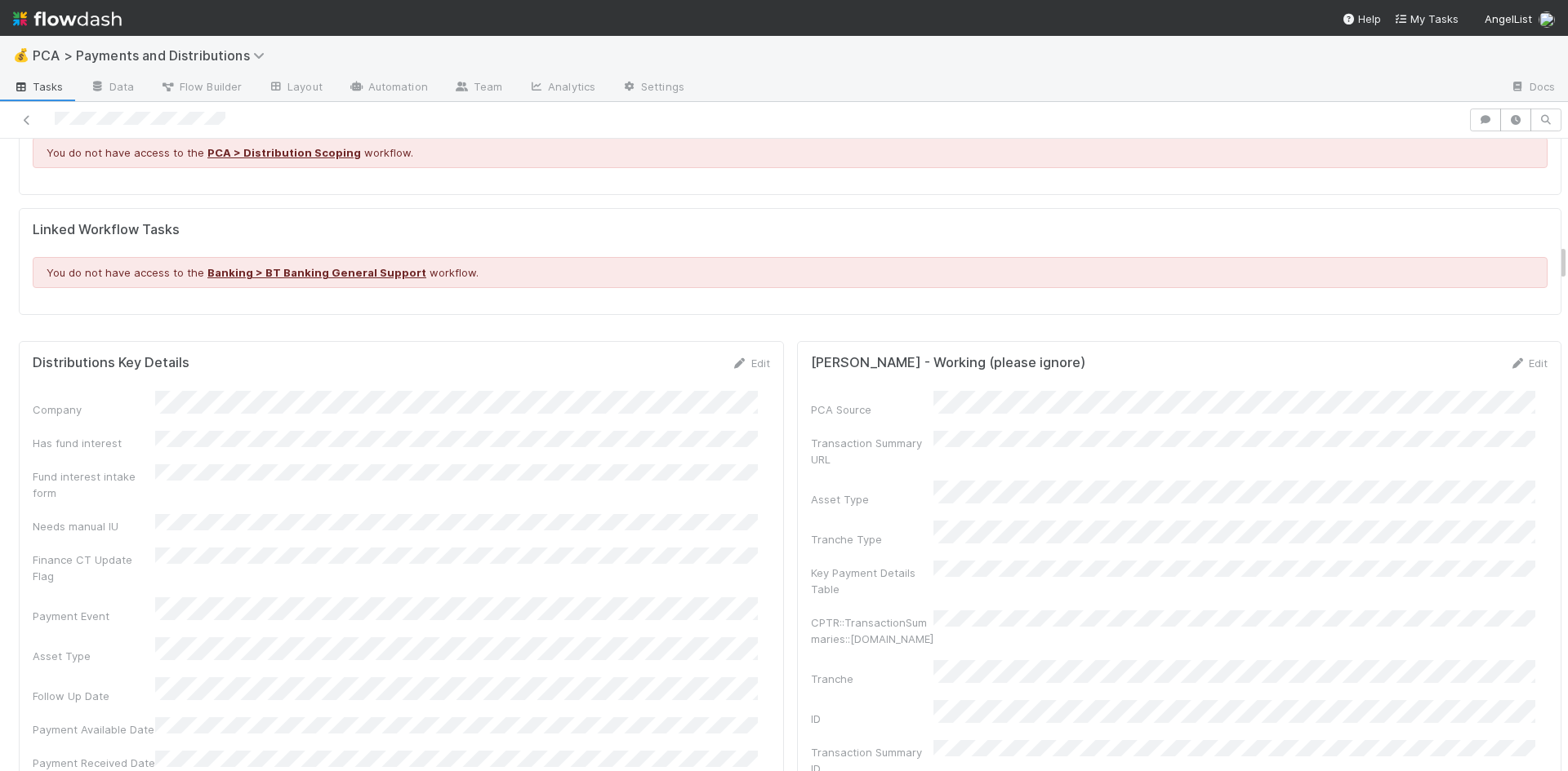
scroll to position [1796, 0]
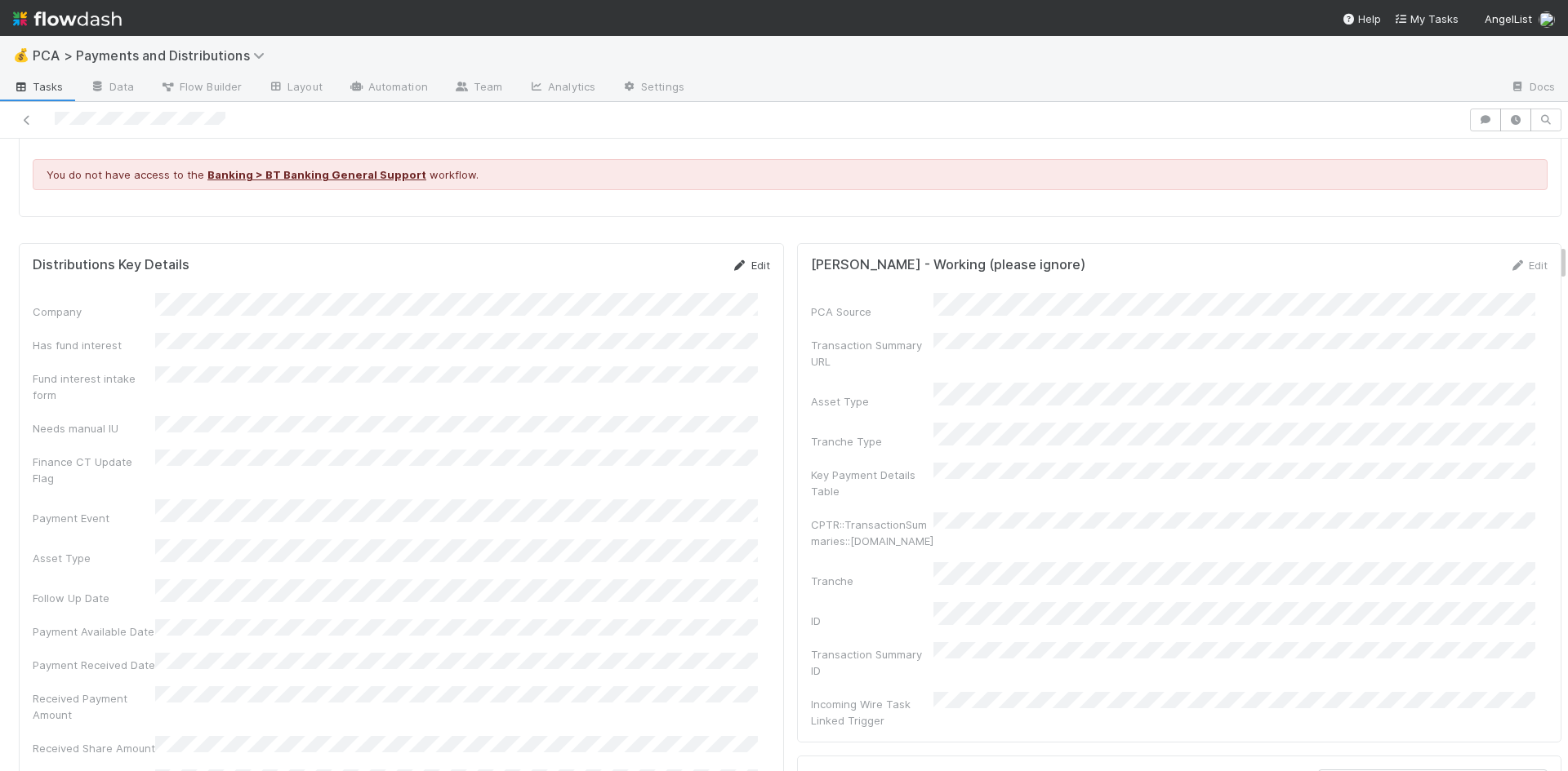
click at [738, 259] on link "Edit" at bounding box center [750, 266] width 38 height 13
click at [674, 257] on button "Save" at bounding box center [683, 271] width 46 height 28
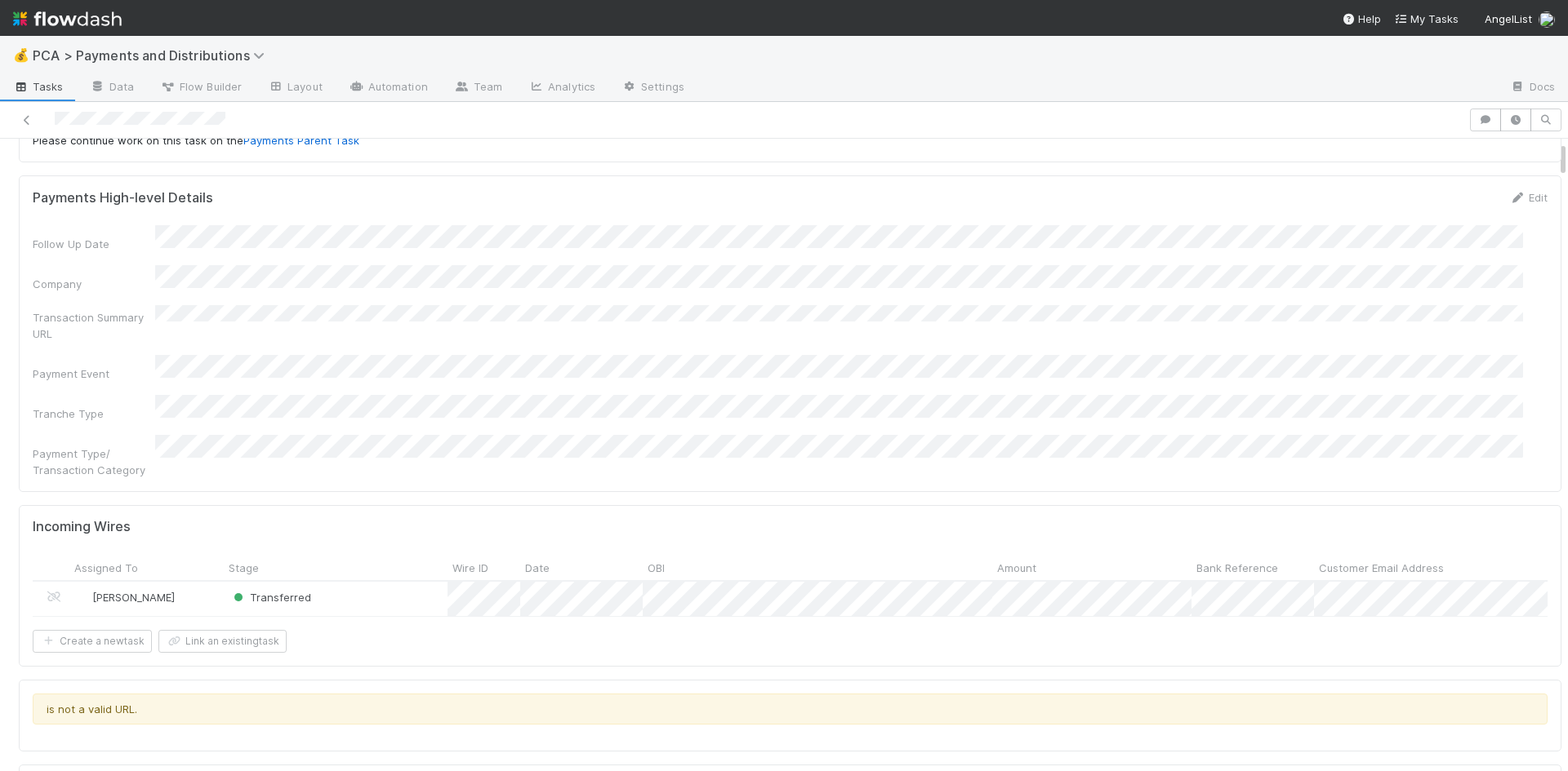
scroll to position [0, 0]
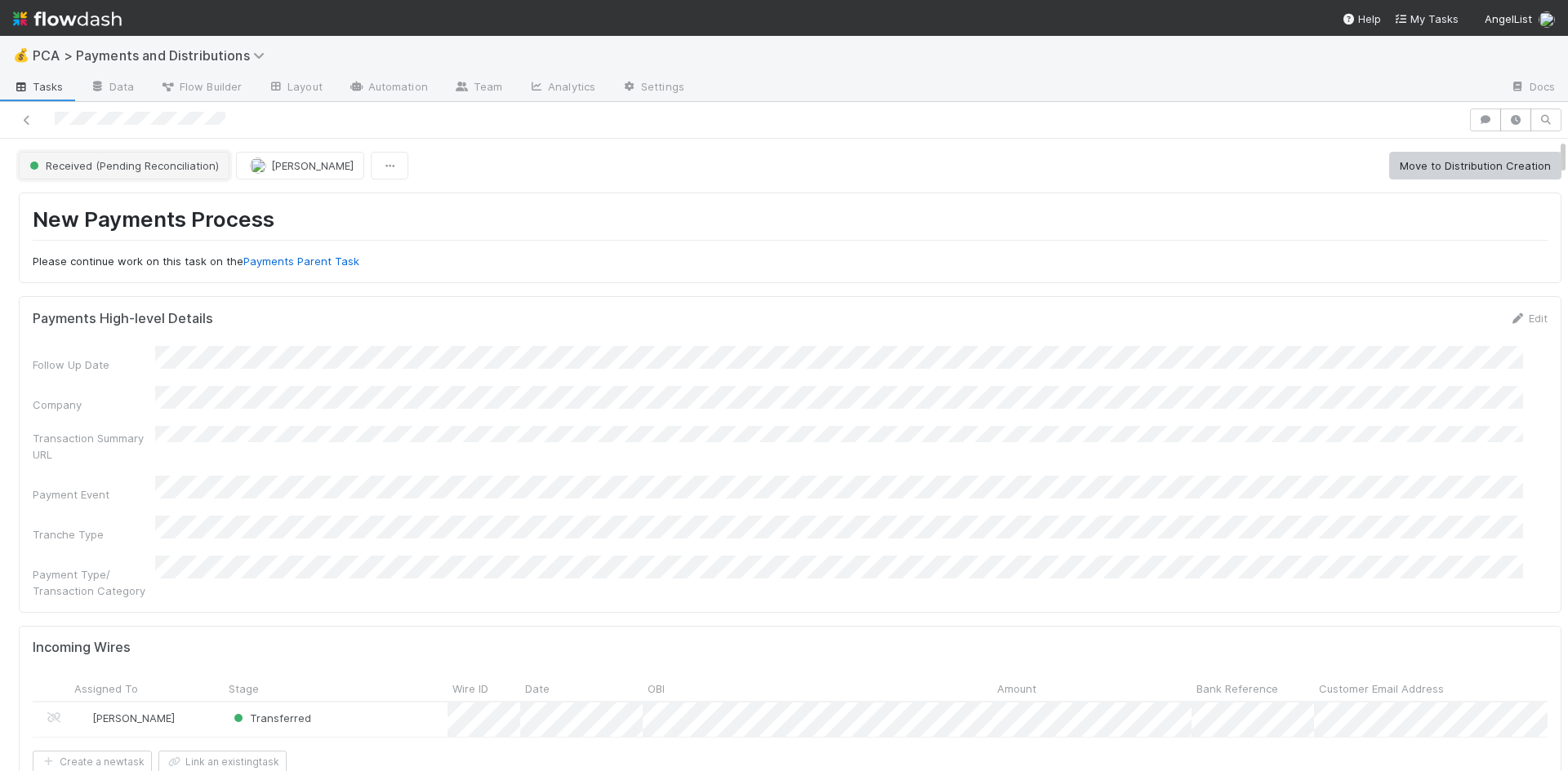
click at [112, 170] on span "Received (Pending Reconciliation)" at bounding box center [122, 165] width 192 height 13
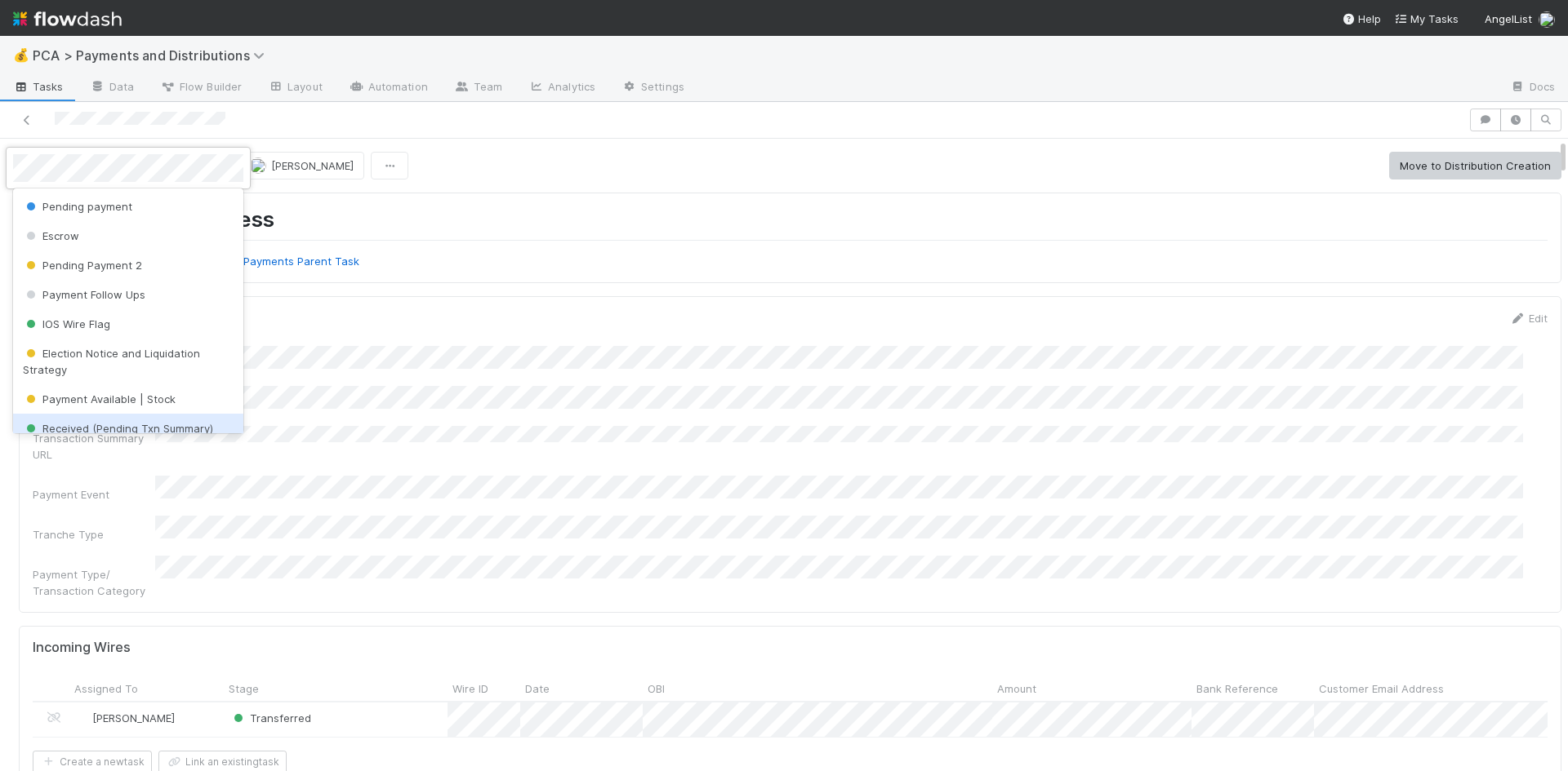
click at [149, 425] on span "Received (Pending Txn Summary)" at bounding box center [118, 428] width 191 height 13
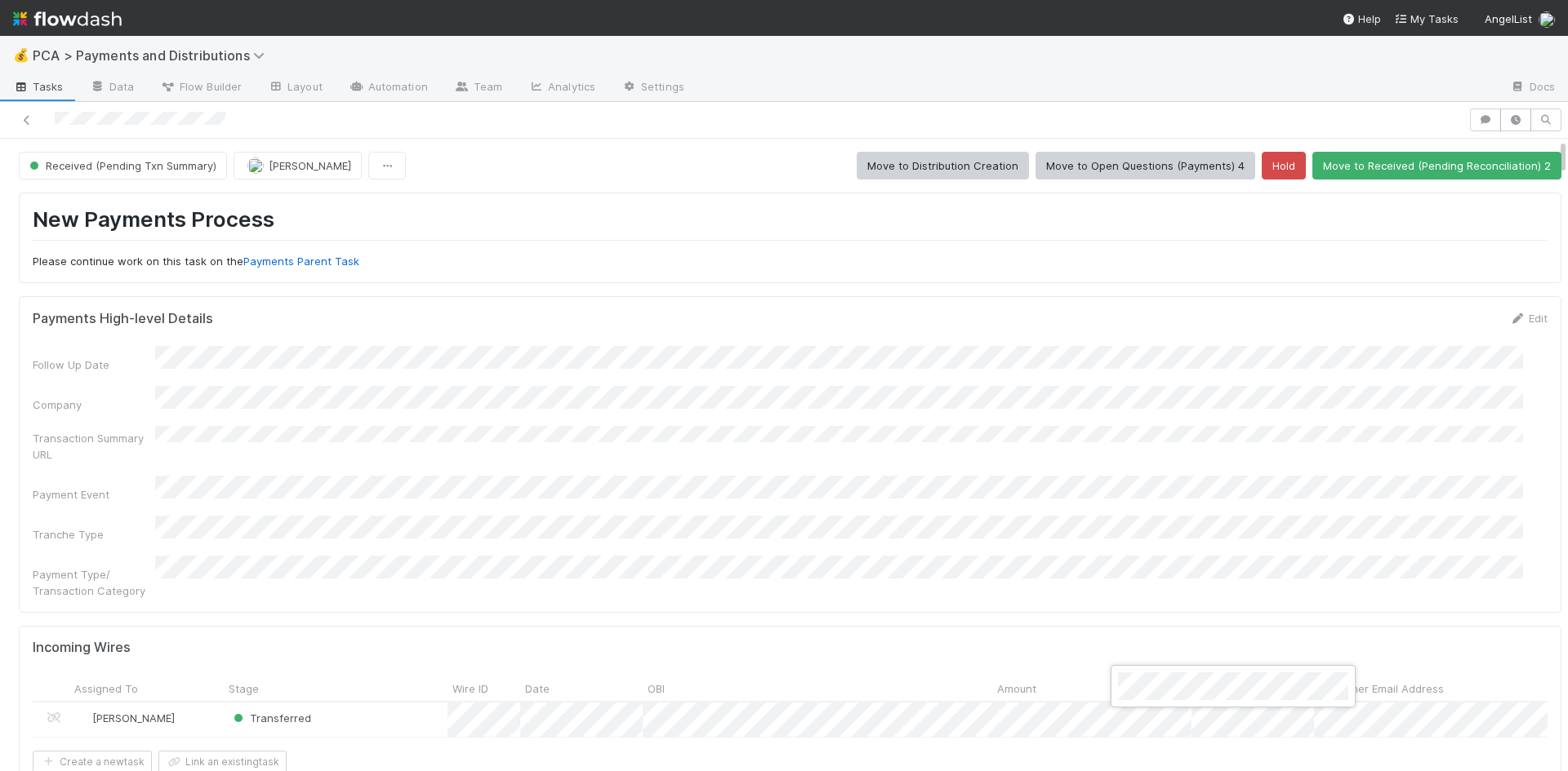
click at [1262, 481] on div at bounding box center [784, 386] width 1568 height 771
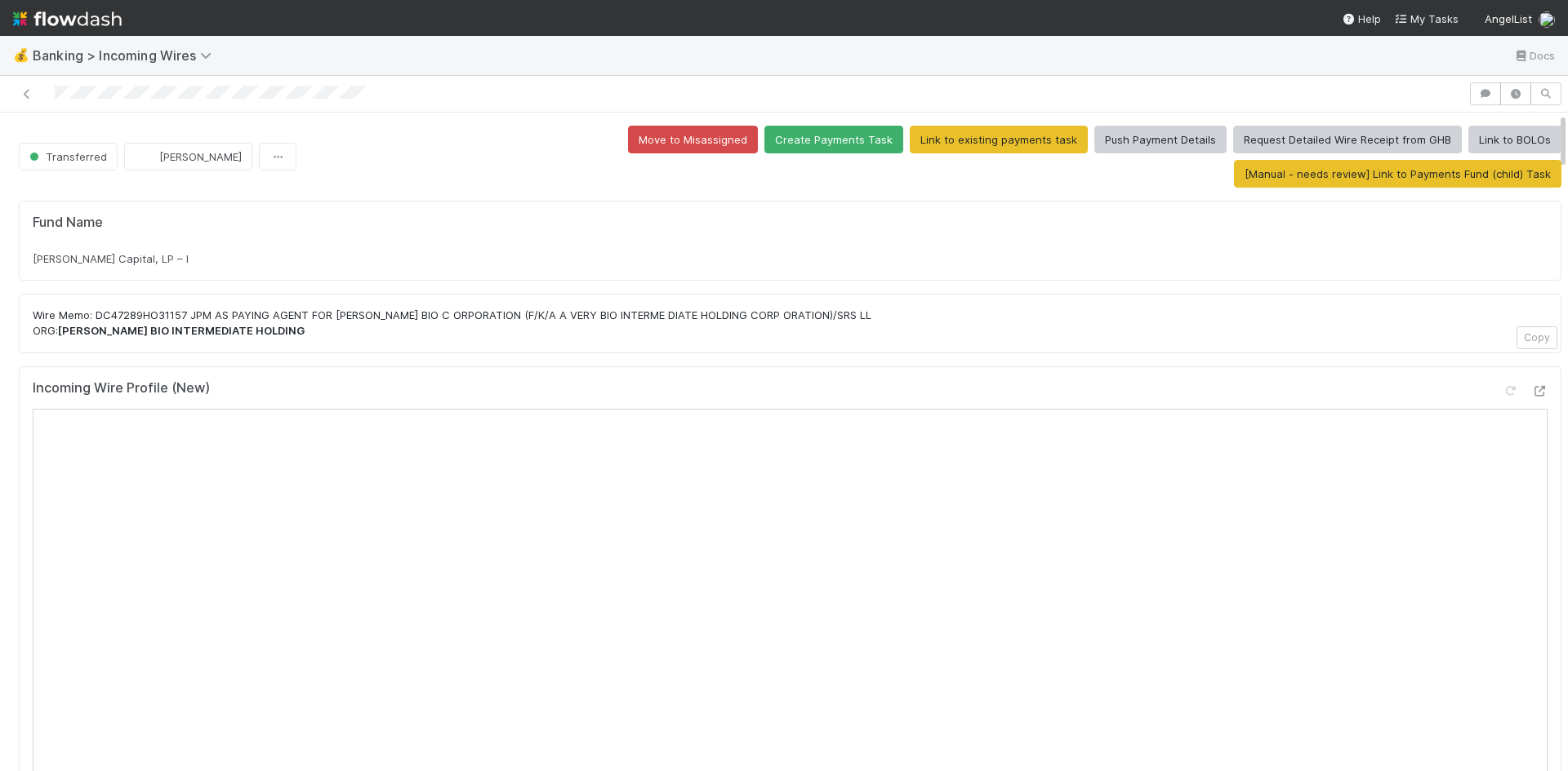
click at [181, 253] on span "Kenny Workman Capital, LP – I" at bounding box center [111, 259] width 156 height 13
drag, startPoint x: 207, startPoint y: 226, endPoint x: 0, endPoint y: 221, distance: 207.1
copy span "Kenny Workman Capital, LP – I"
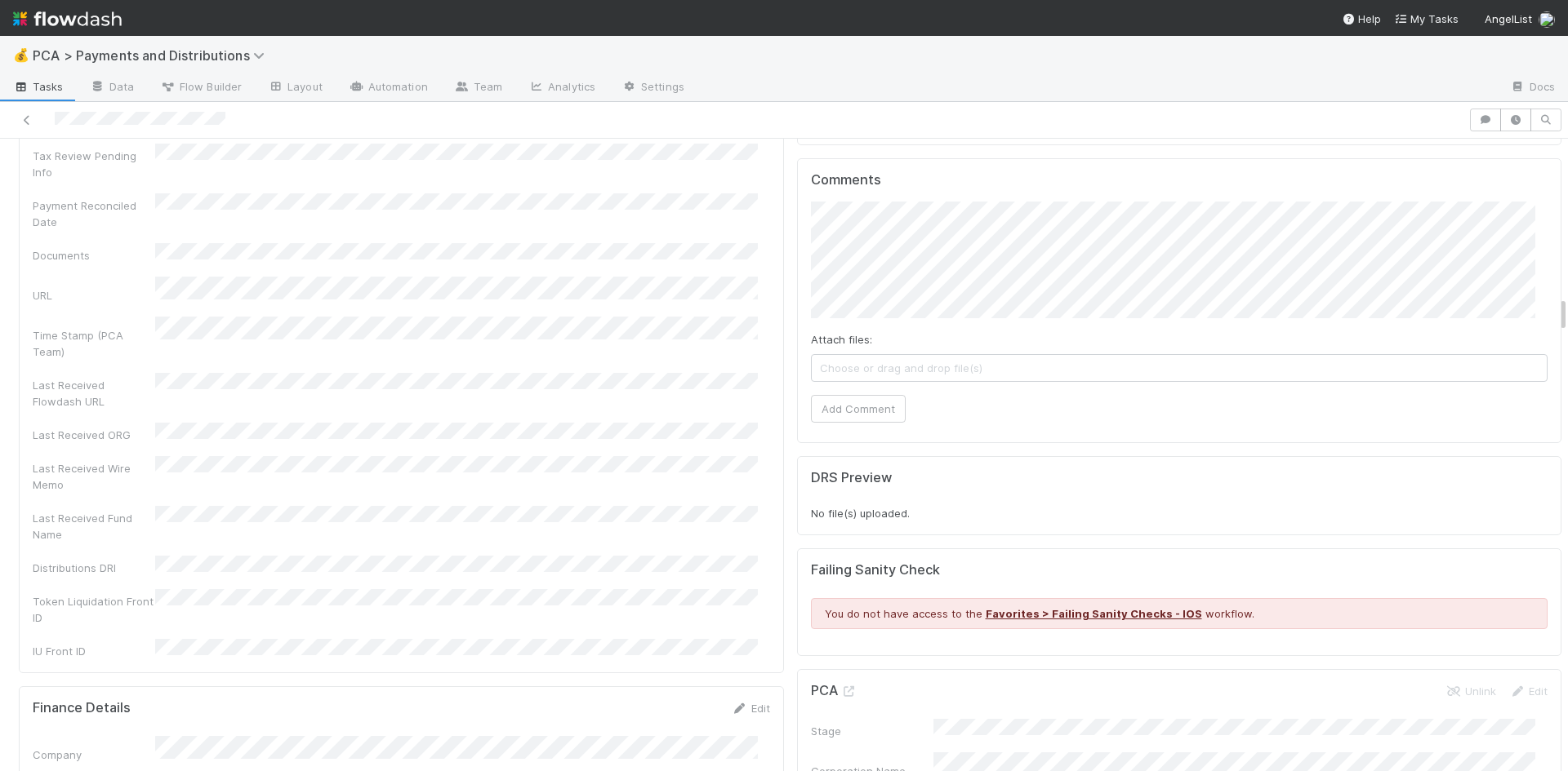
scroll to position [2694, 0]
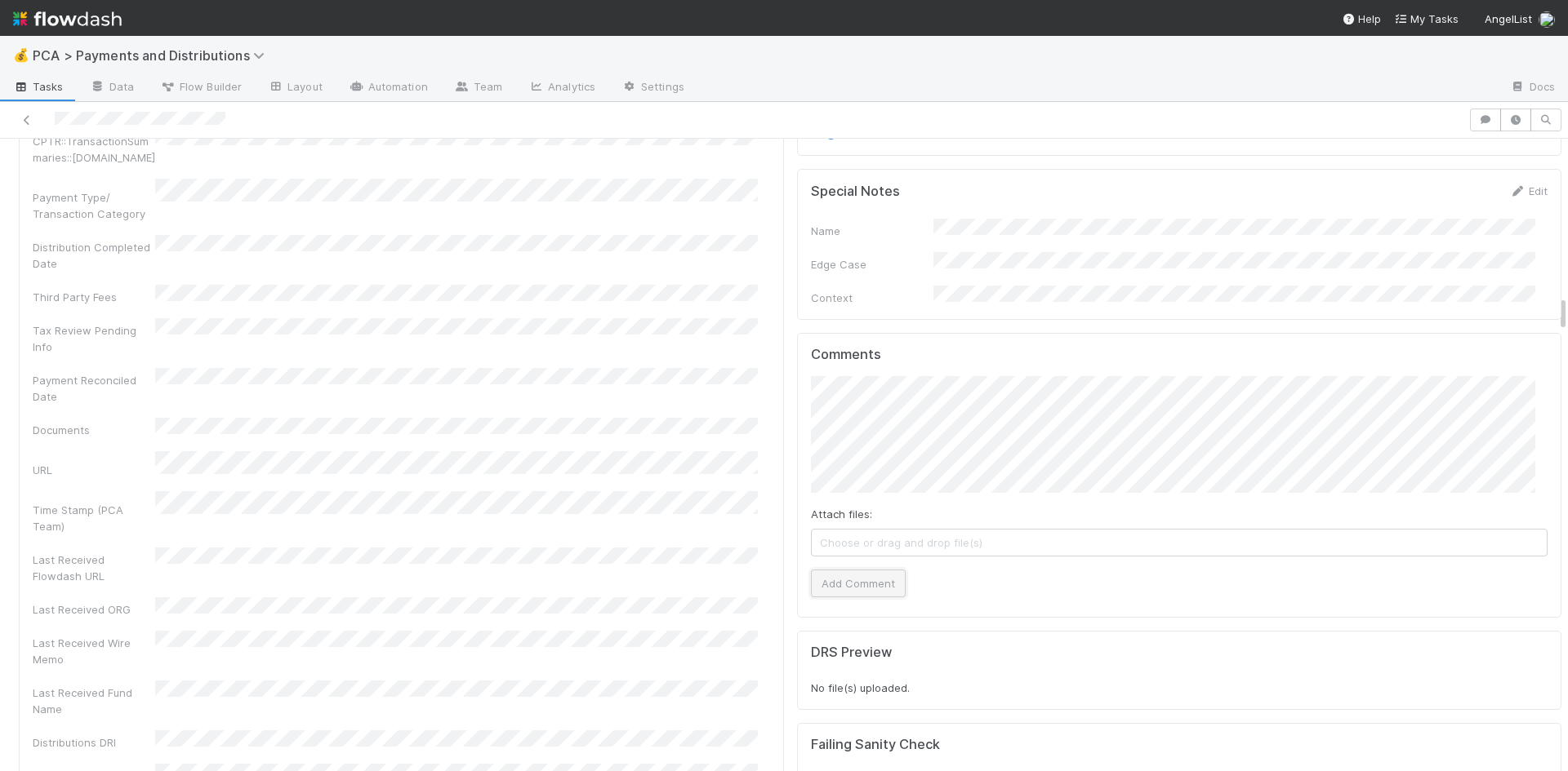
click at [849, 569] on button "Add Comment" at bounding box center [859, 583] width 95 height 28
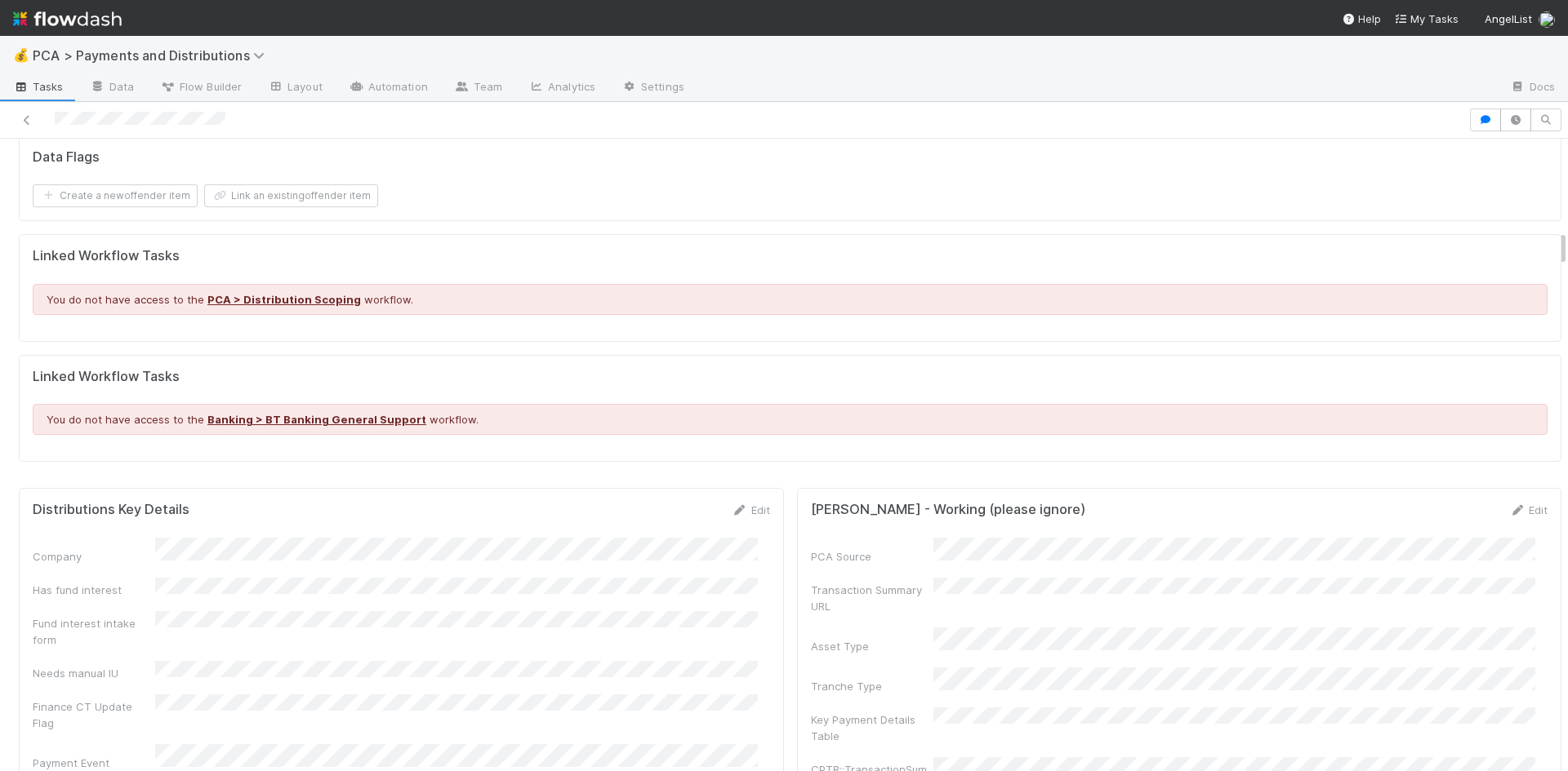
scroll to position [1633, 0]
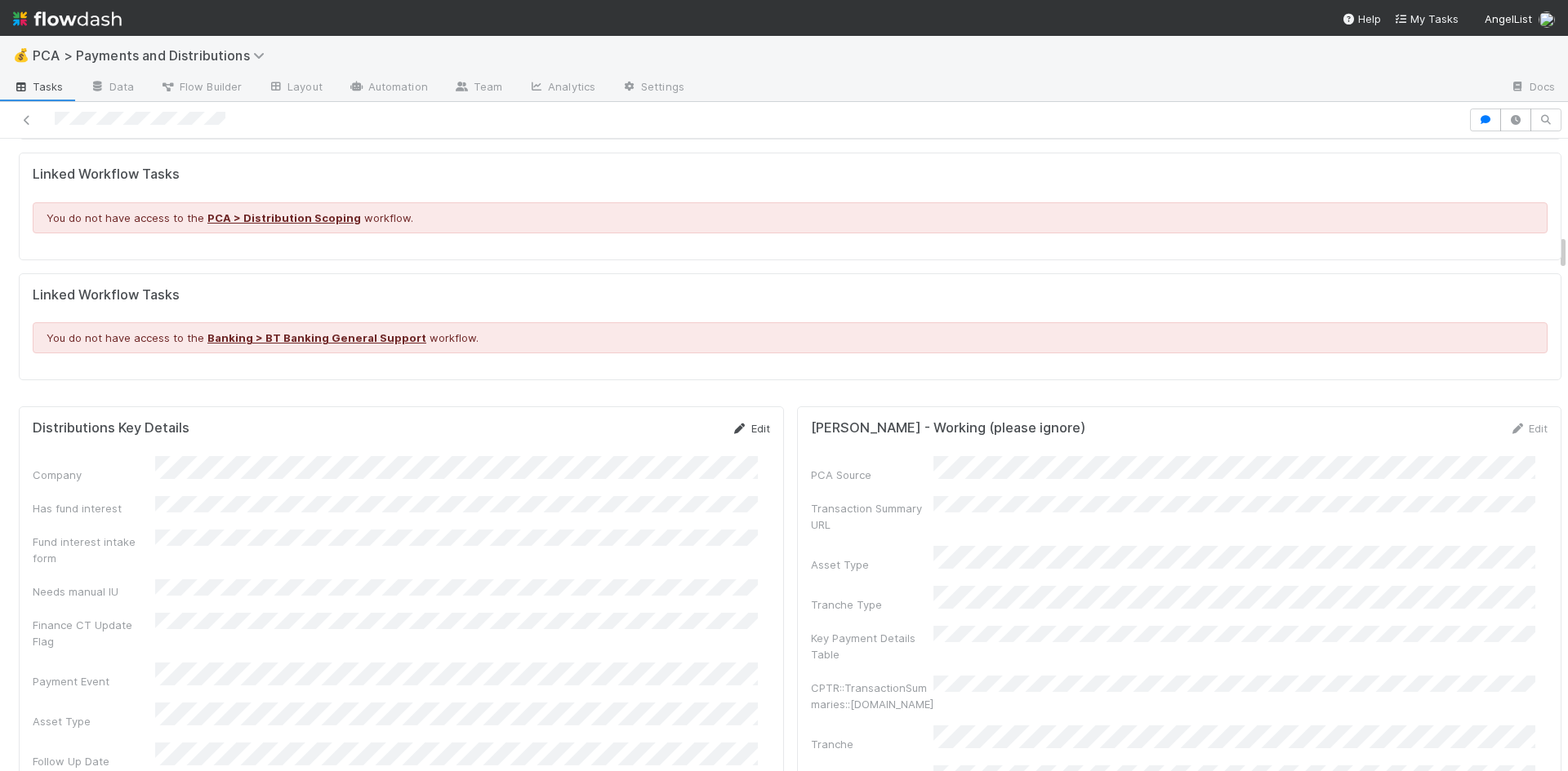
click at [739, 422] on link "Edit" at bounding box center [750, 428] width 38 height 13
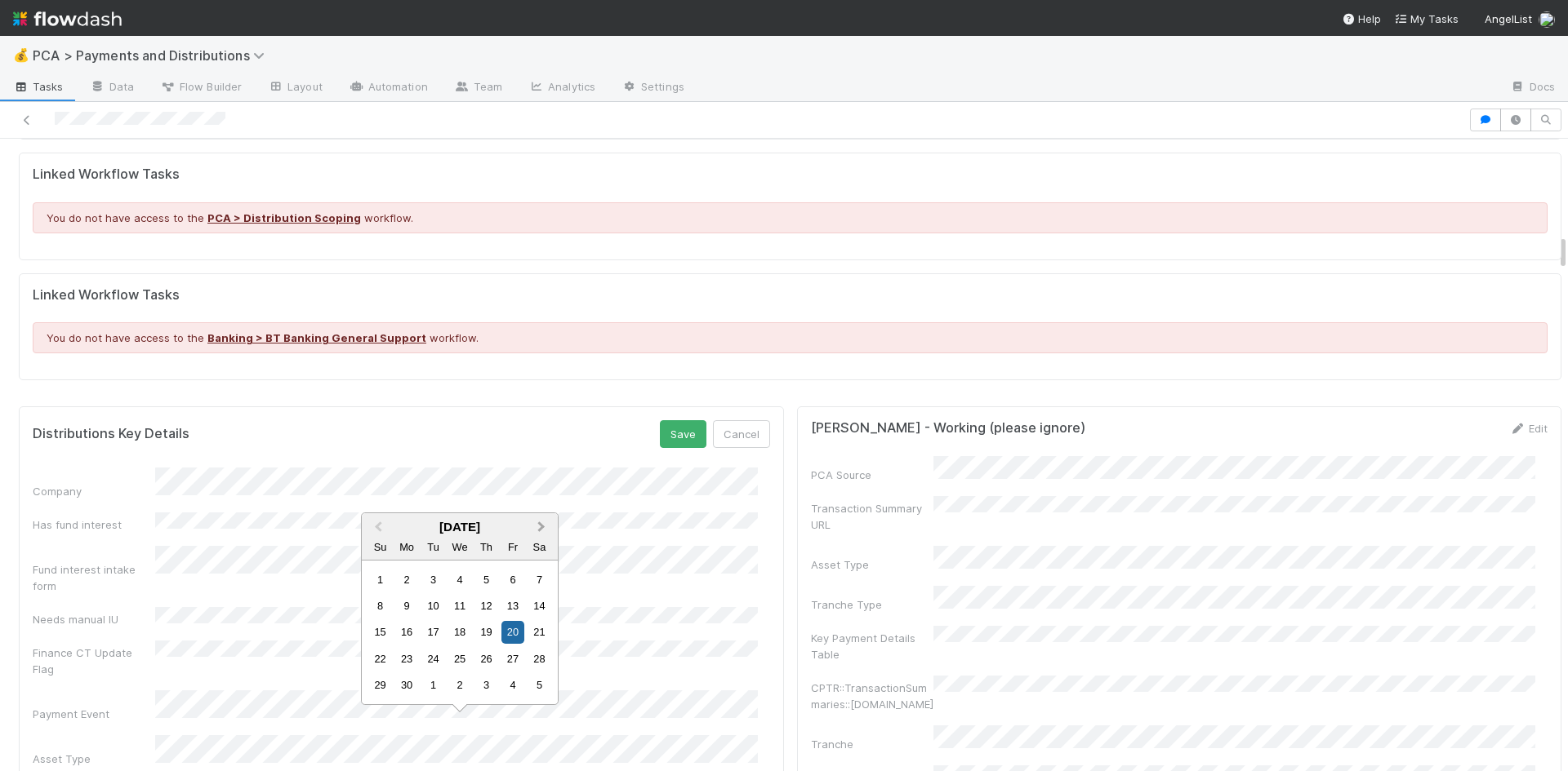
click at [542, 523] on button "Next Month" at bounding box center [543, 528] width 26 height 26
click at [542, 523] on span "Next Month" at bounding box center [542, 528] width 0 height 19
click at [407, 680] on div "1" at bounding box center [407, 686] width 22 height 22
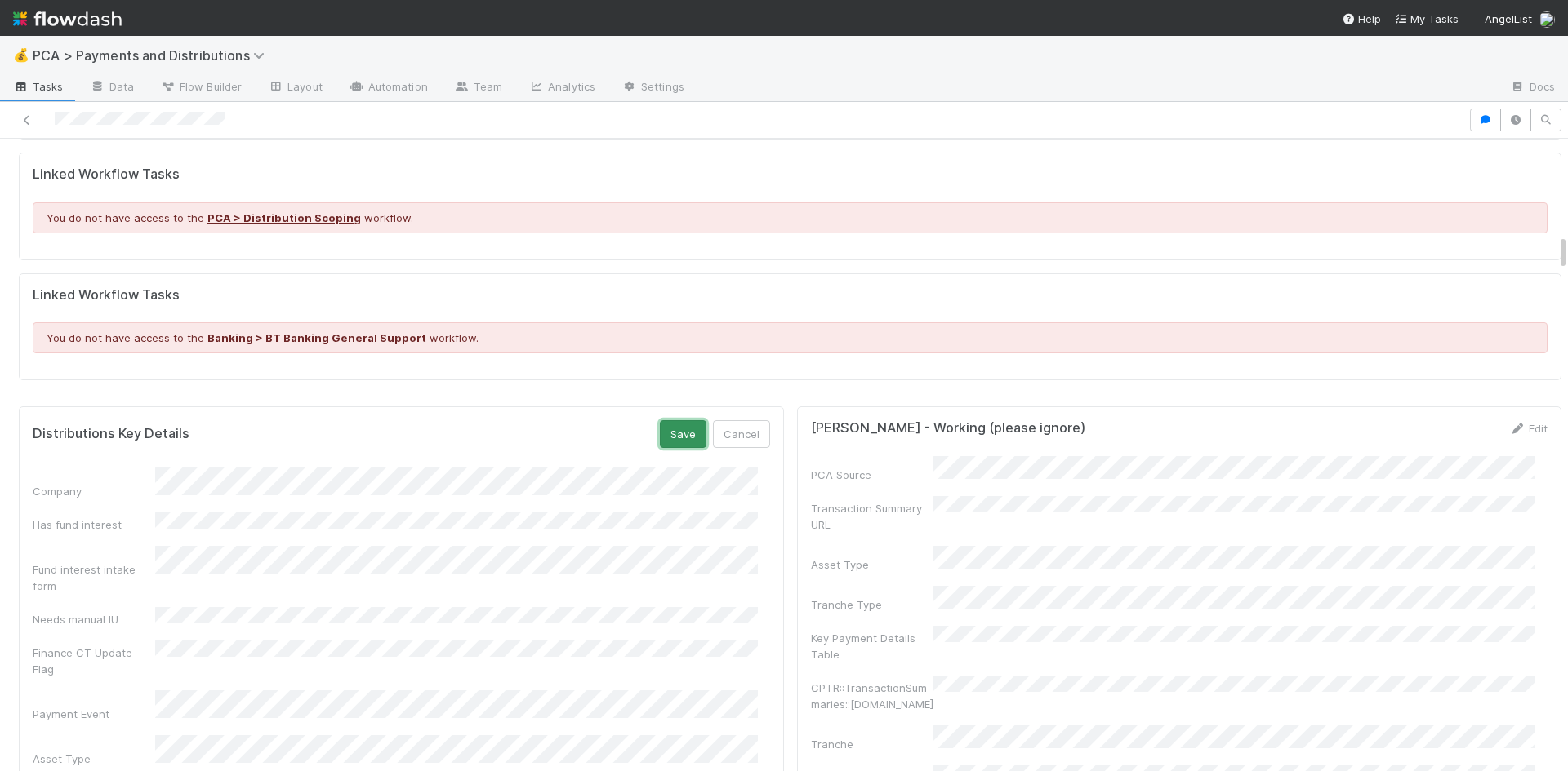
click at [677, 421] on button "Save" at bounding box center [683, 435] width 46 height 28
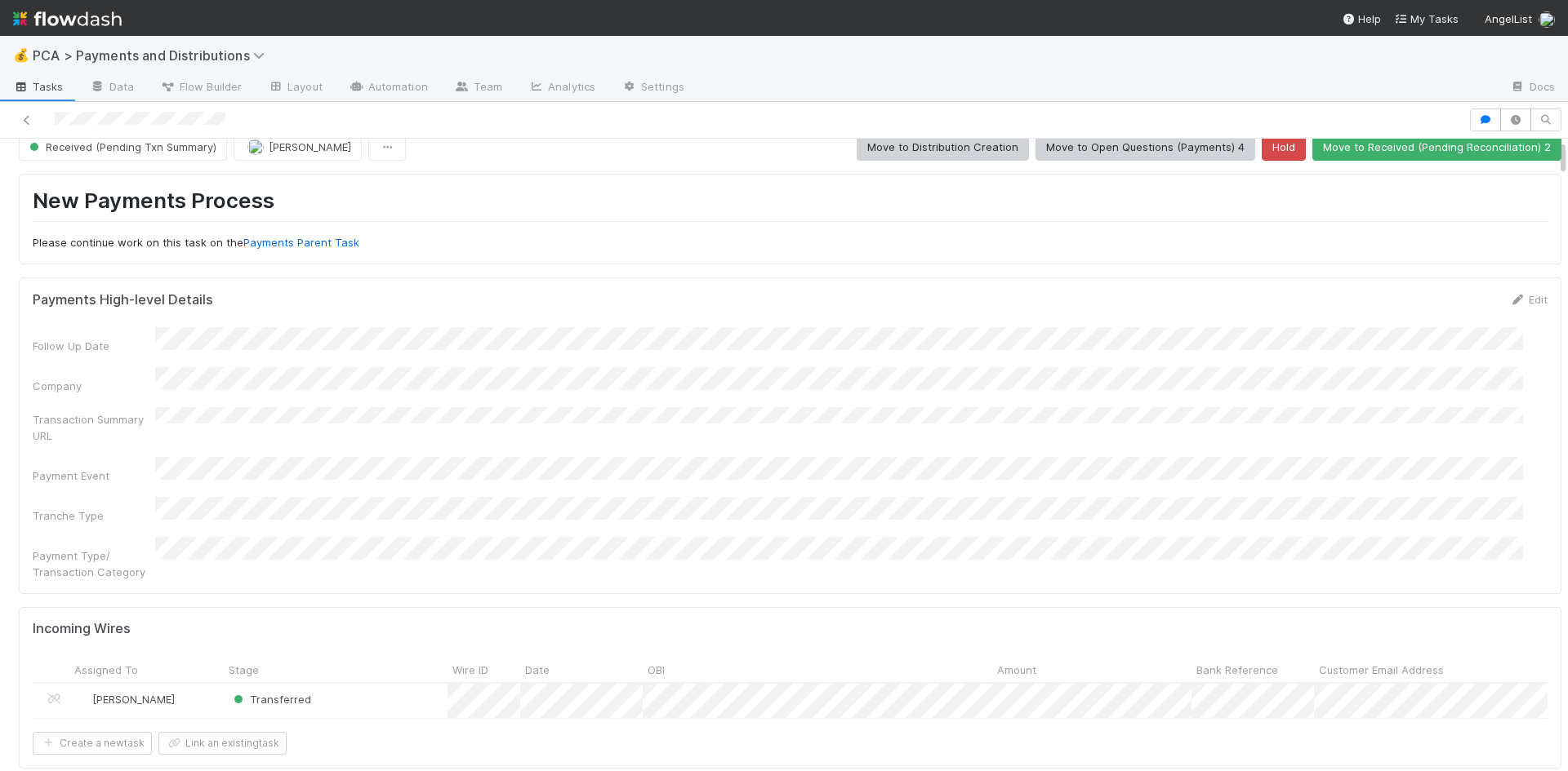
scroll to position [0, 0]
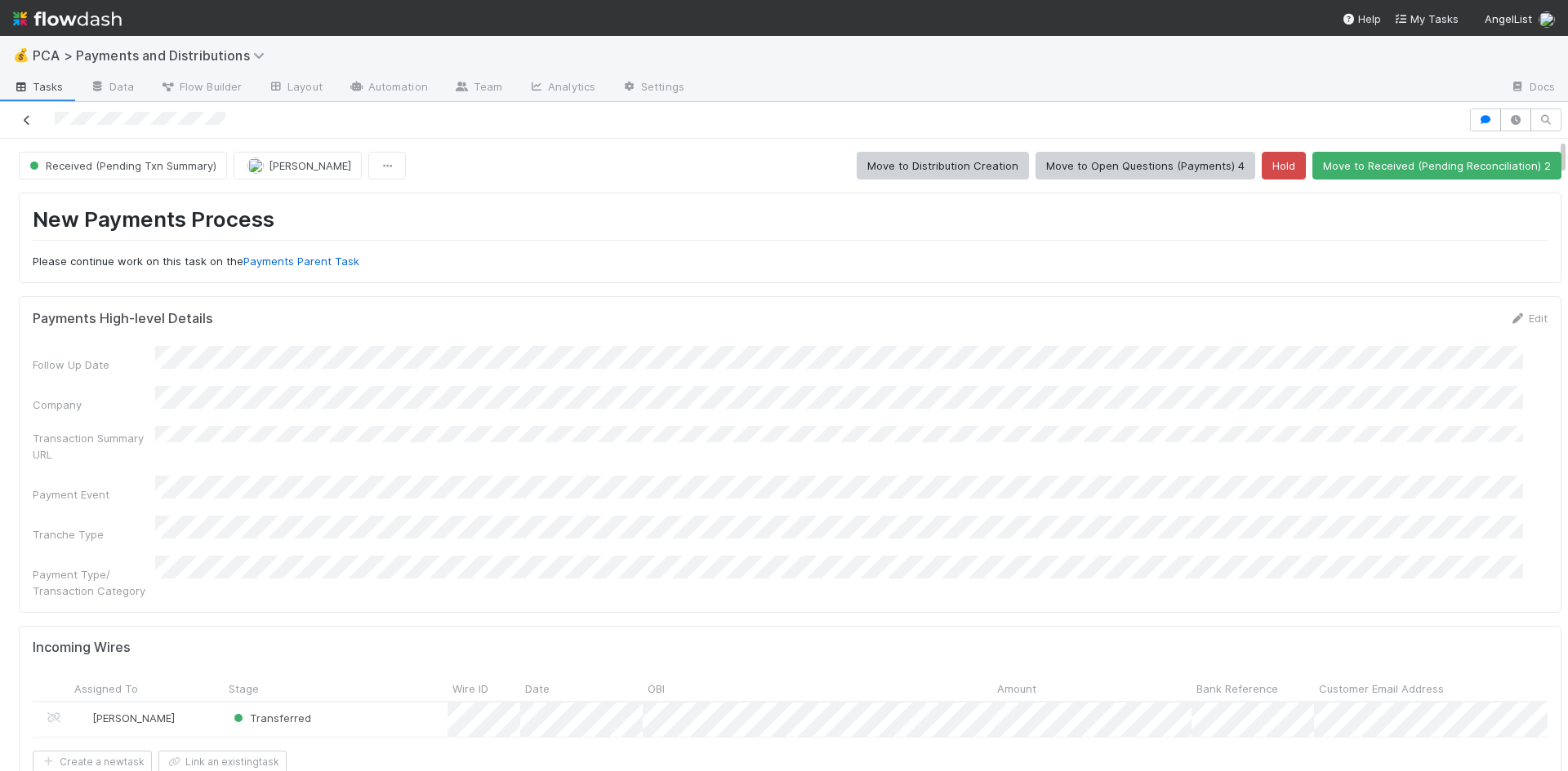
click at [27, 121] on icon at bounding box center [27, 120] width 17 height 10
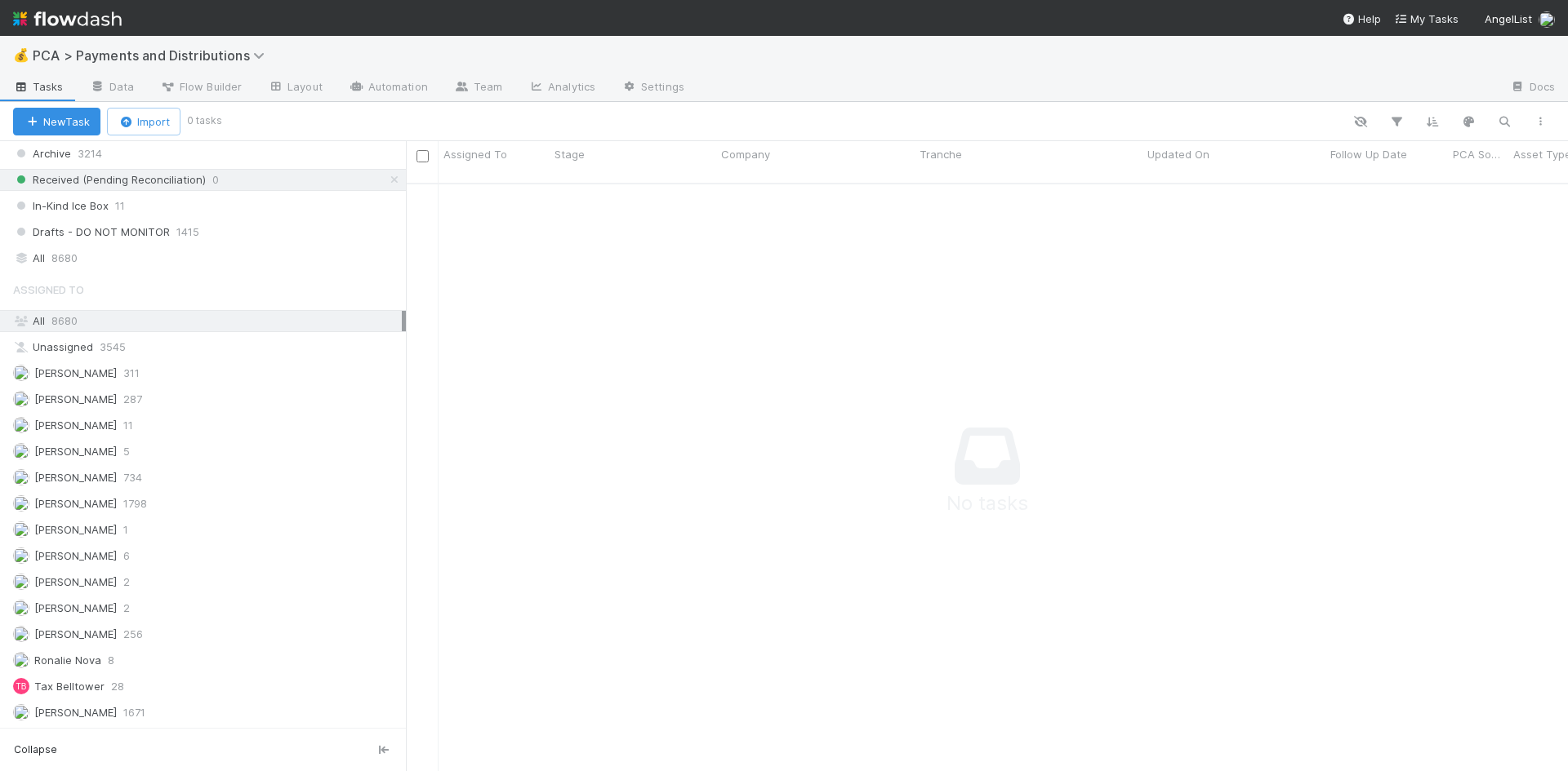
scroll to position [1115, 0]
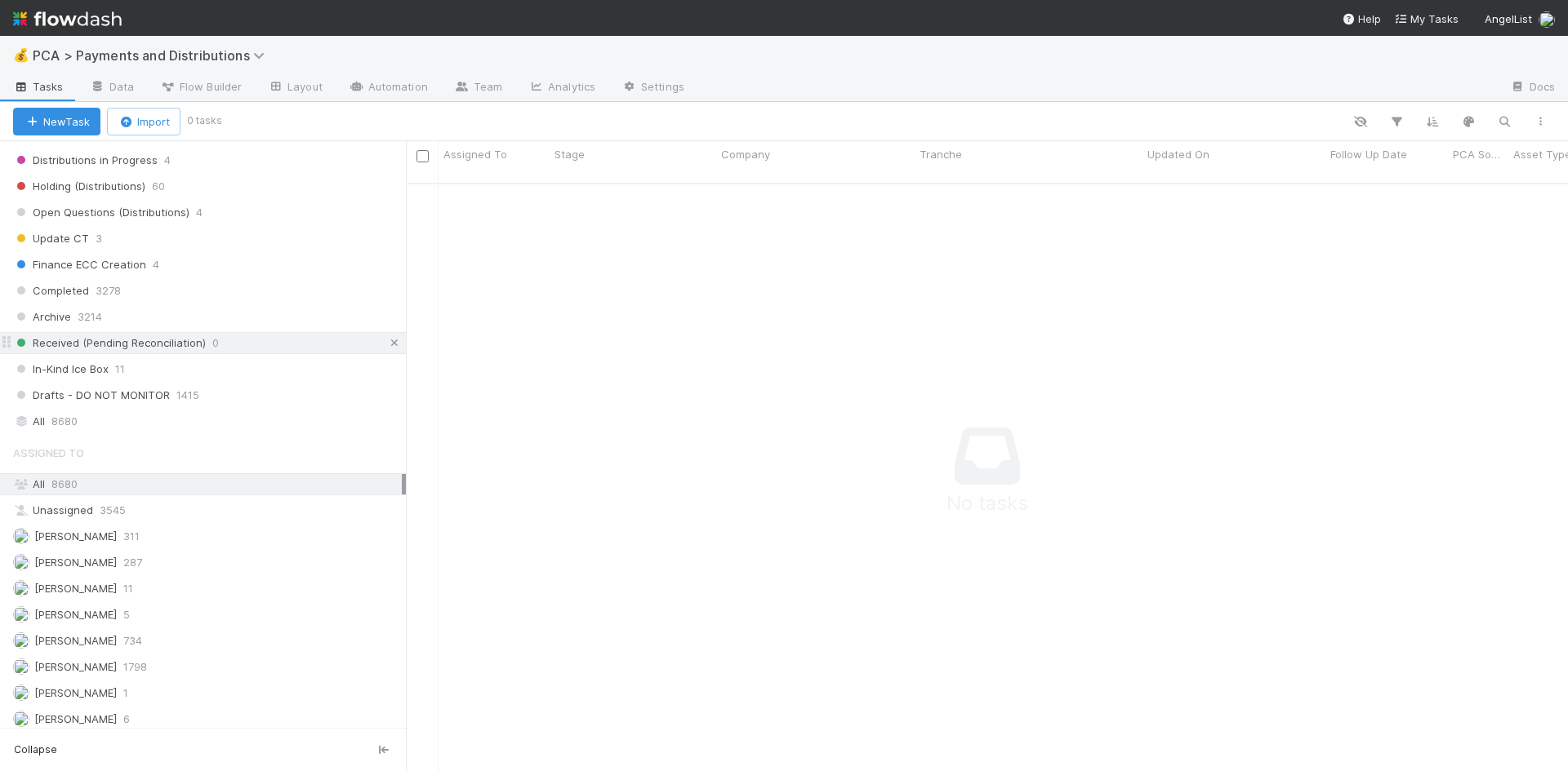
click at [387, 340] on icon at bounding box center [395, 343] width 17 height 10
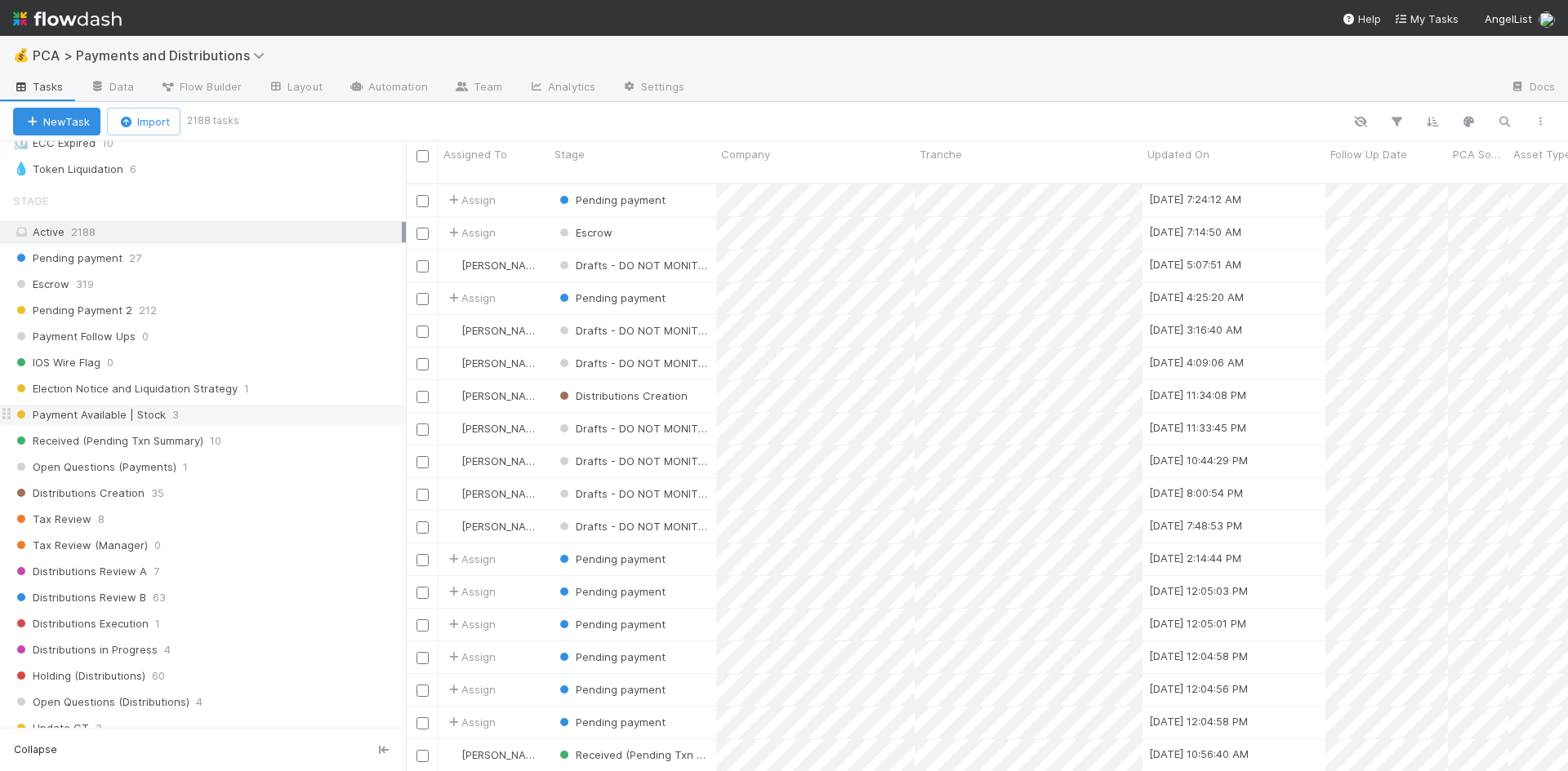
scroll to position [589, 1150]
click at [280, 266] on div "Pending payment 27" at bounding box center [209, 258] width 393 height 20
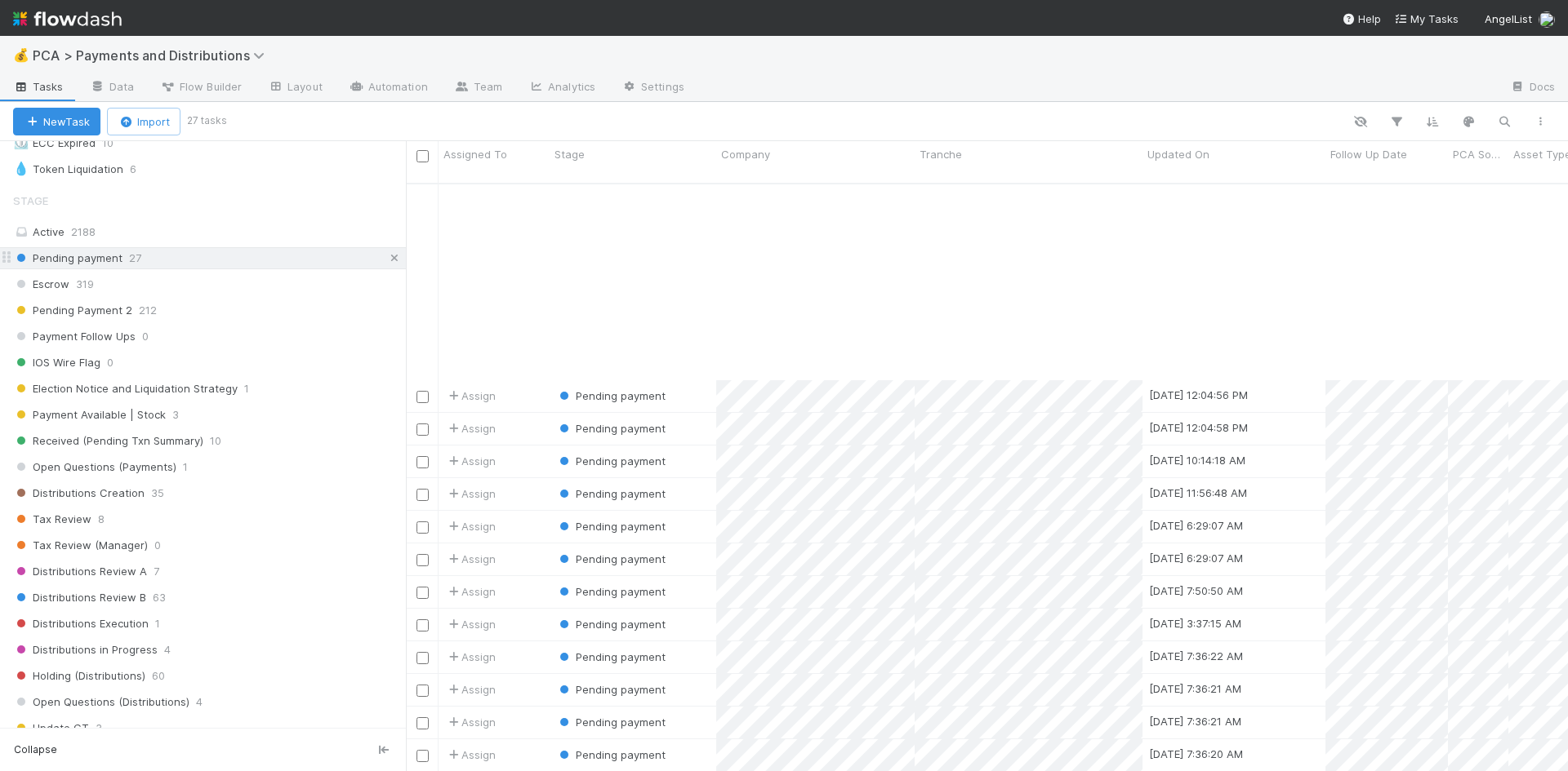
scroll to position [293, 0]
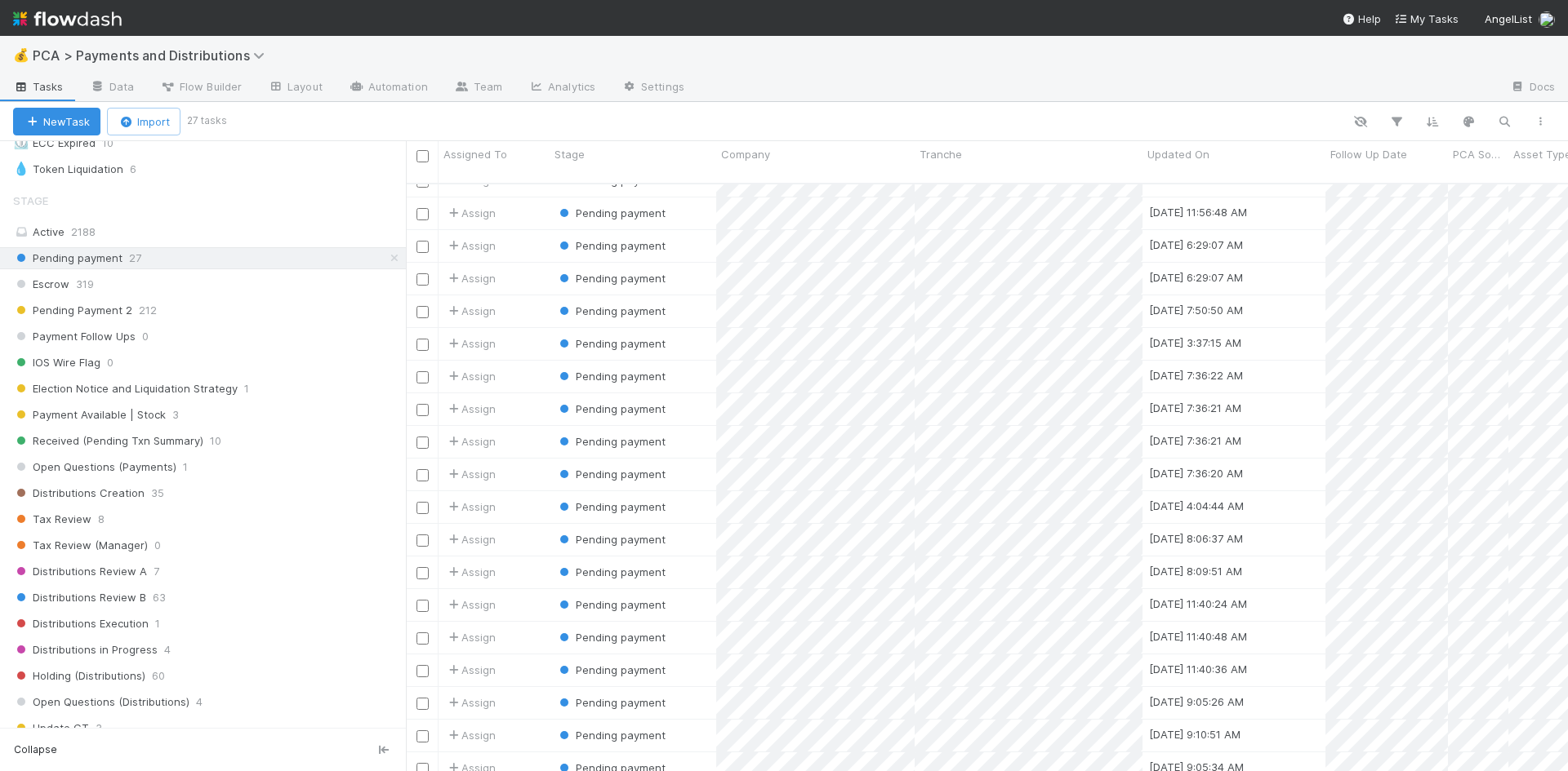
drag, startPoint x: 383, startPoint y: 256, endPoint x: 362, endPoint y: 321, distance: 68.3
click at [387, 256] on icon at bounding box center [395, 257] width 17 height 10
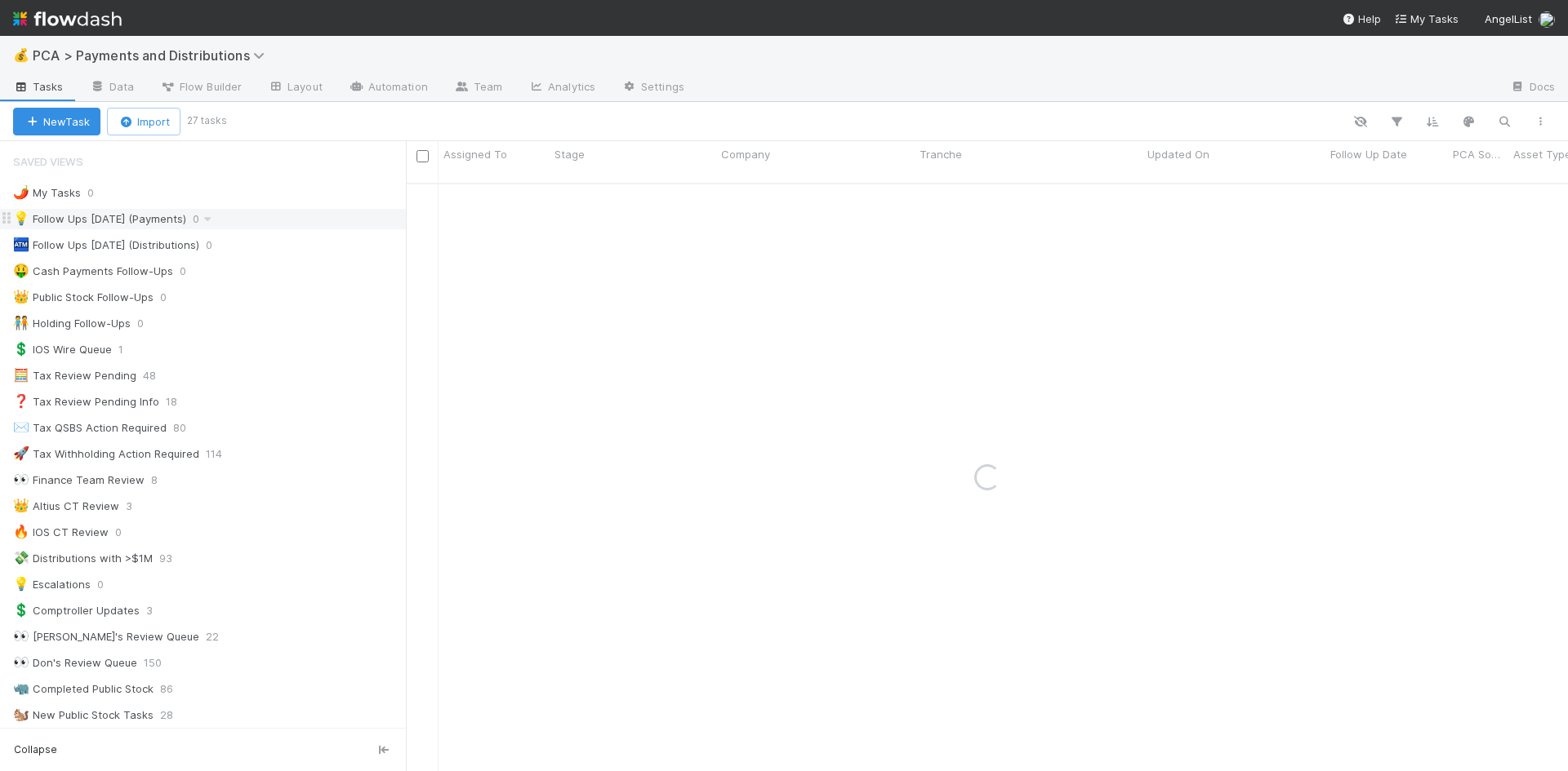
click at [281, 228] on div "💡 Follow Ups Today (Payments) 0" at bounding box center [209, 219] width 393 height 20
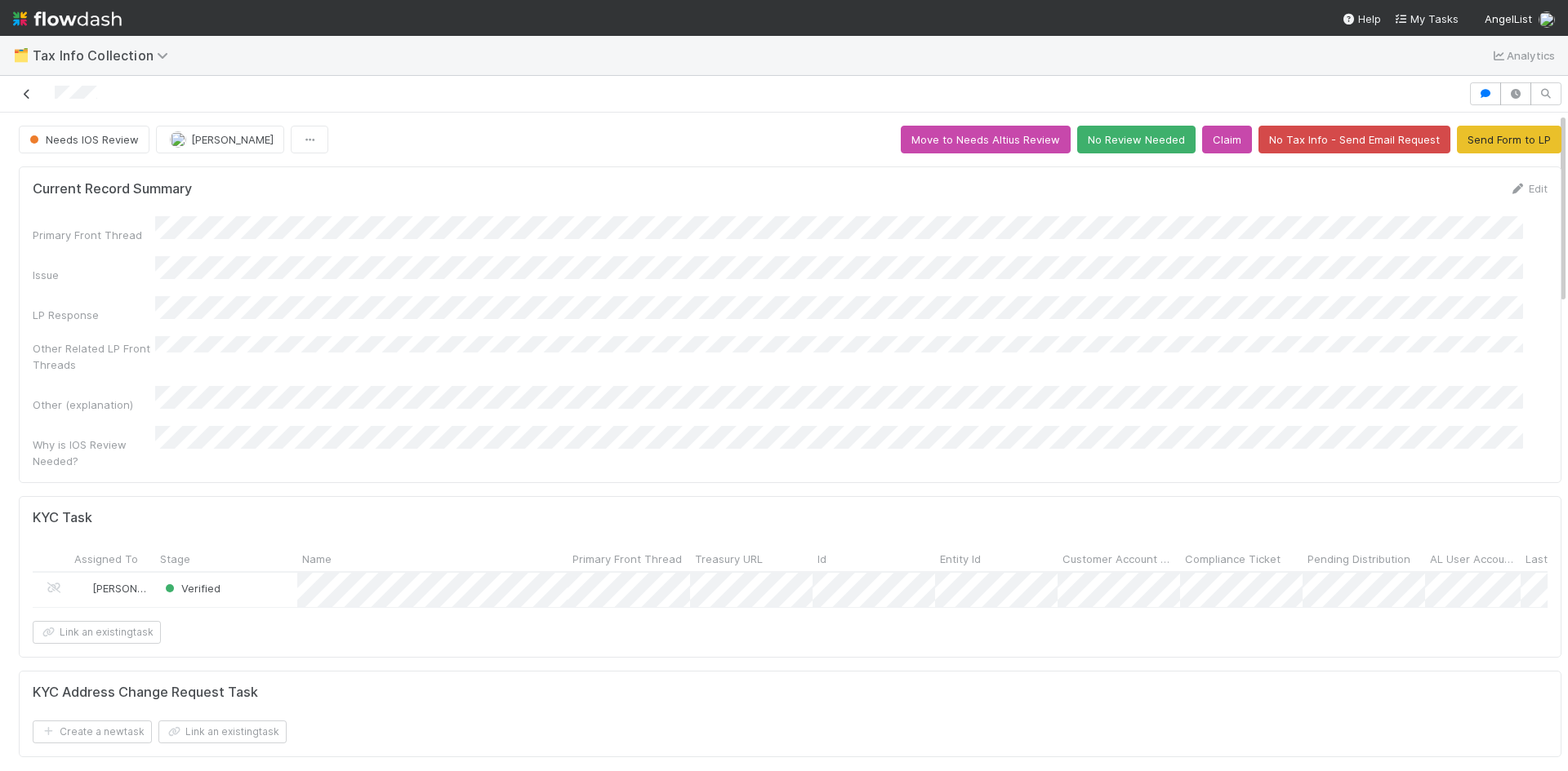
click at [29, 97] on icon at bounding box center [27, 94] width 17 height 10
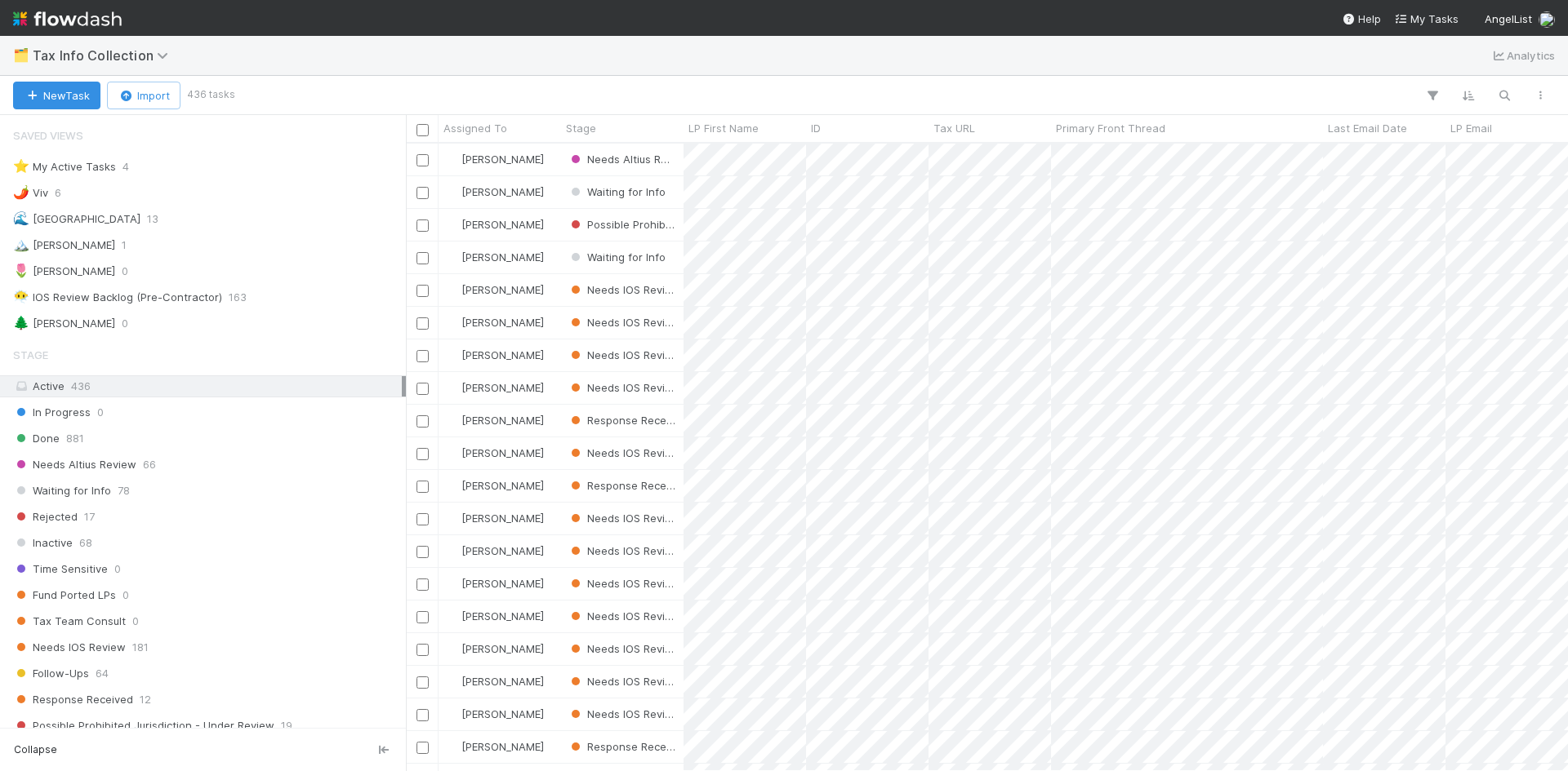
scroll to position [616, 1150]
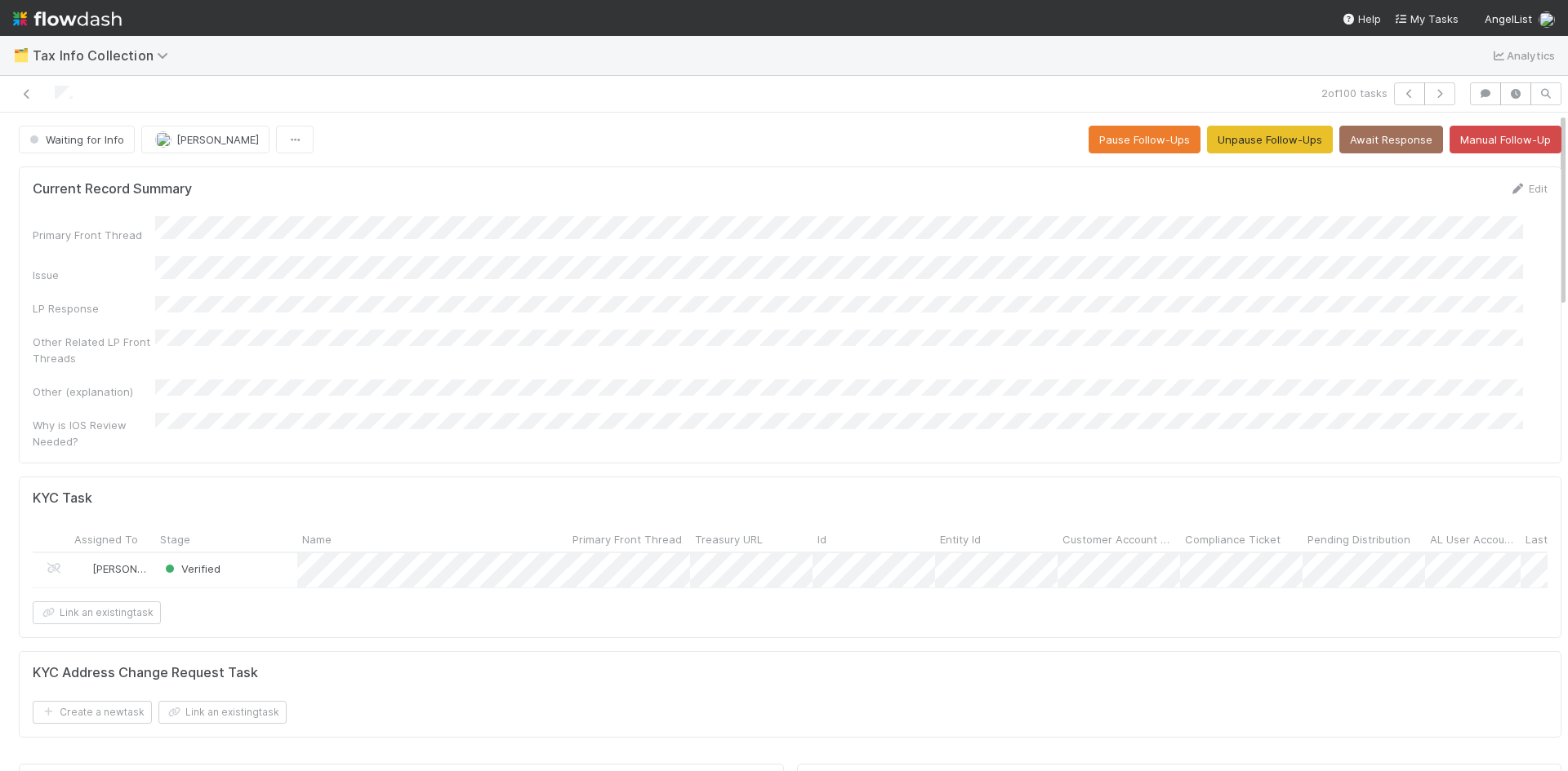
drag, startPoint x: 1140, startPoint y: 4, endPoint x: 1127, endPoint y: 0, distance: 13.6
click at [1140, 4] on nav "Help My Tasks AngelList" at bounding box center [784, 18] width 1568 height 36
click at [27, 91] on icon at bounding box center [27, 94] width 17 height 10
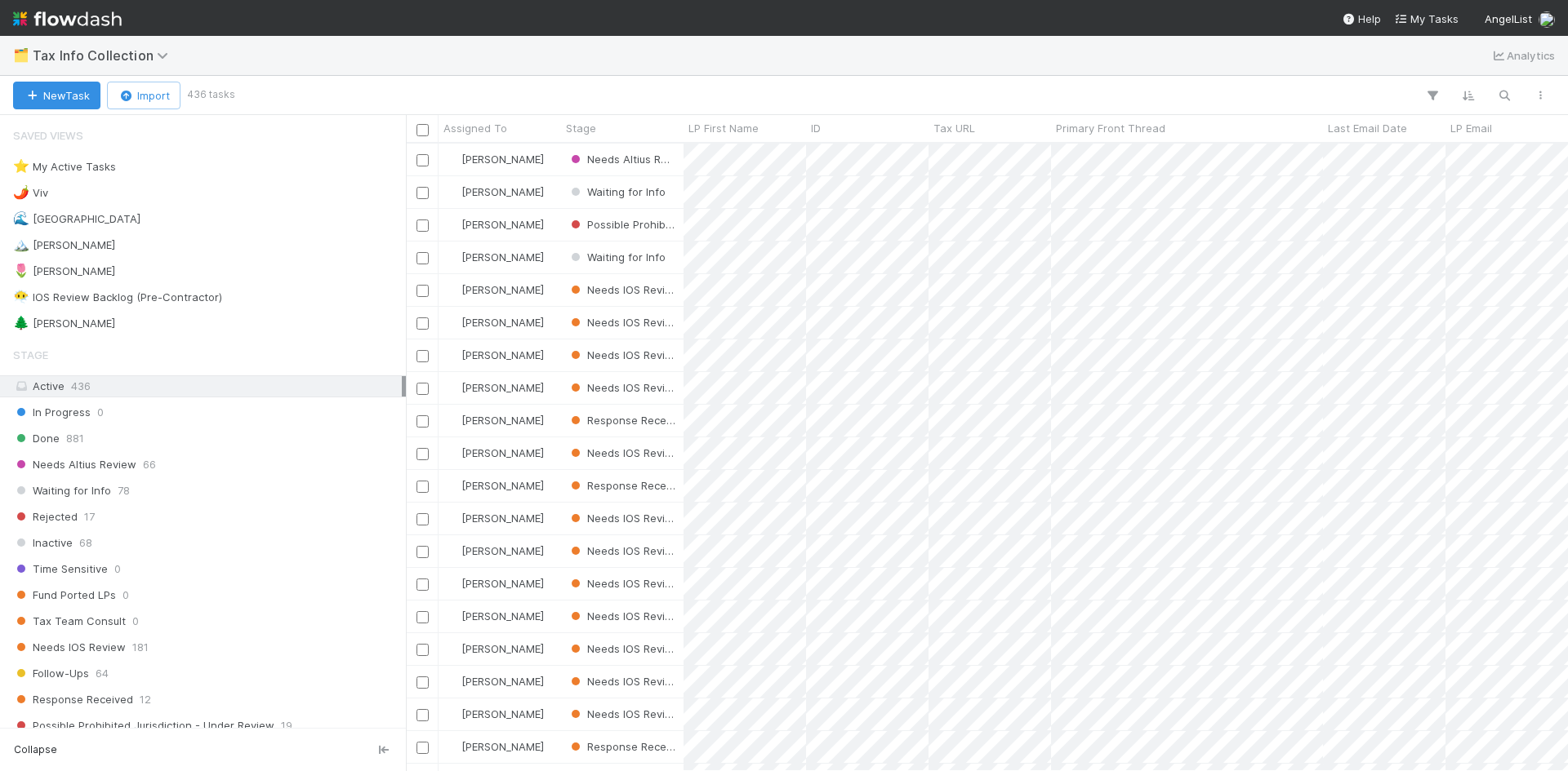
scroll to position [616, 1150]
click at [204, 694] on div "Response Received 12" at bounding box center [207, 700] width 389 height 20
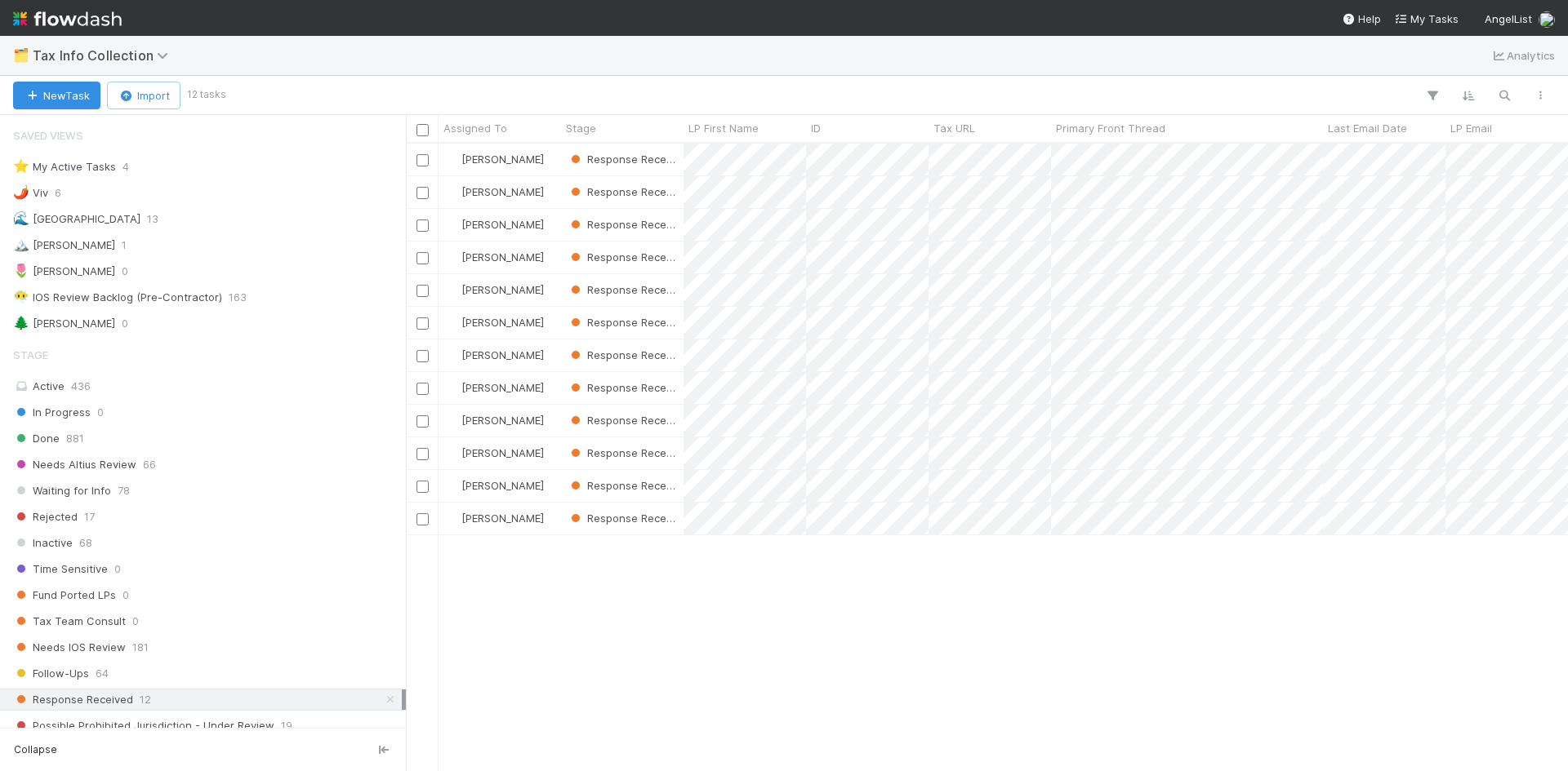
scroll to position [616, 1150]
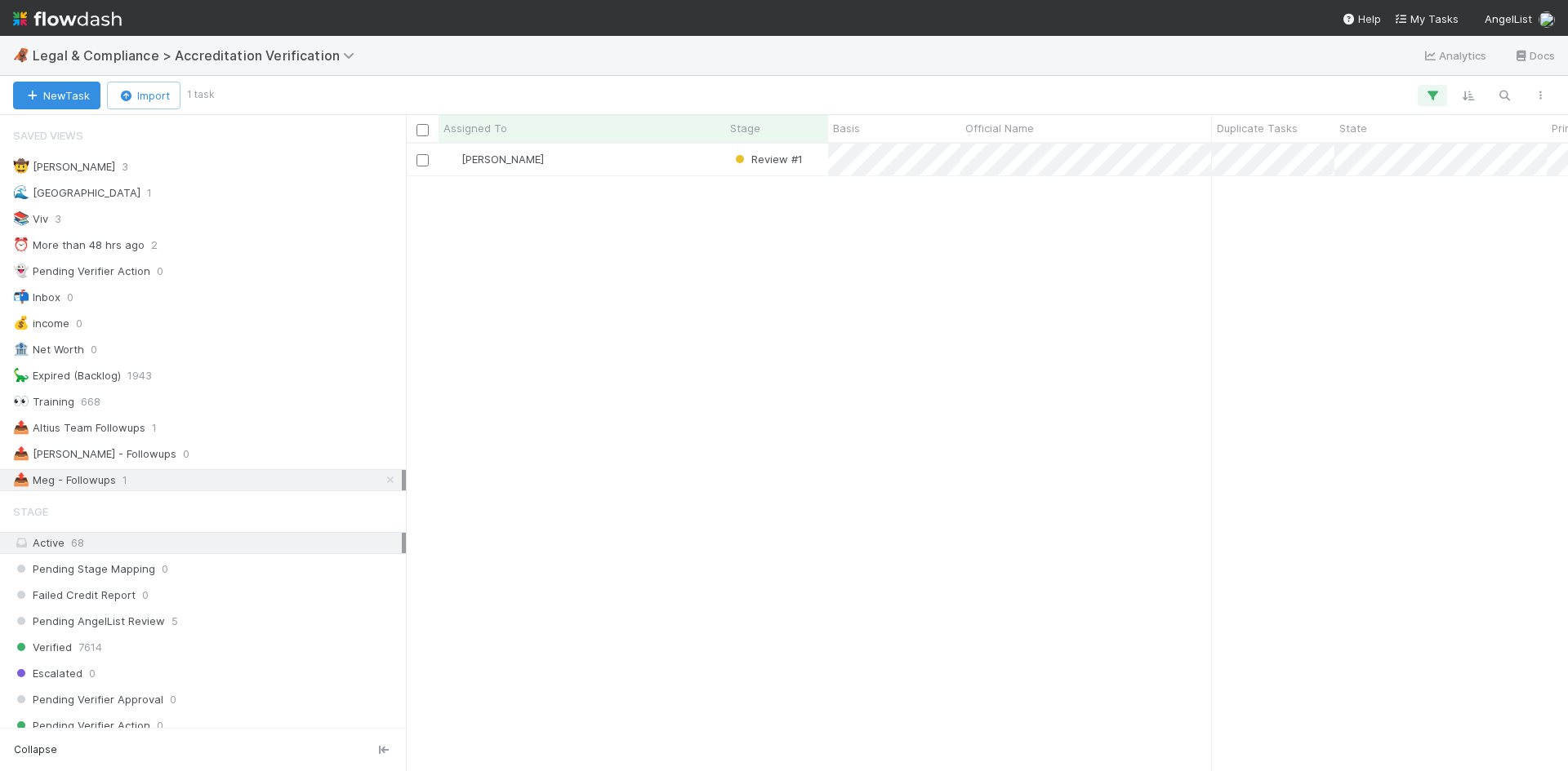
scroll to position [616, 1150]
click at [667, 172] on div "[PERSON_NAME]" at bounding box center [582, 160] width 286 height 32
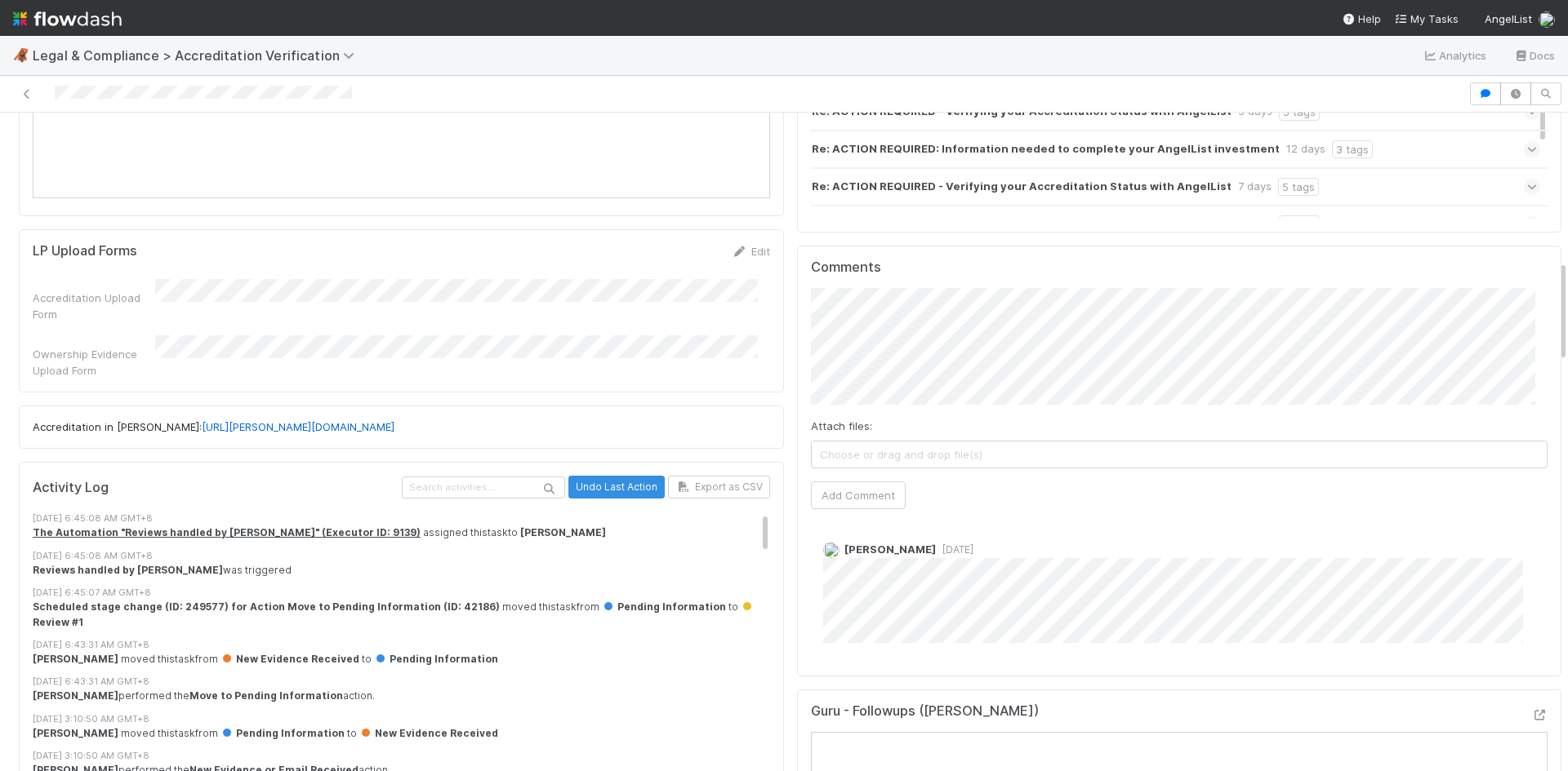
scroll to position [898, 0]
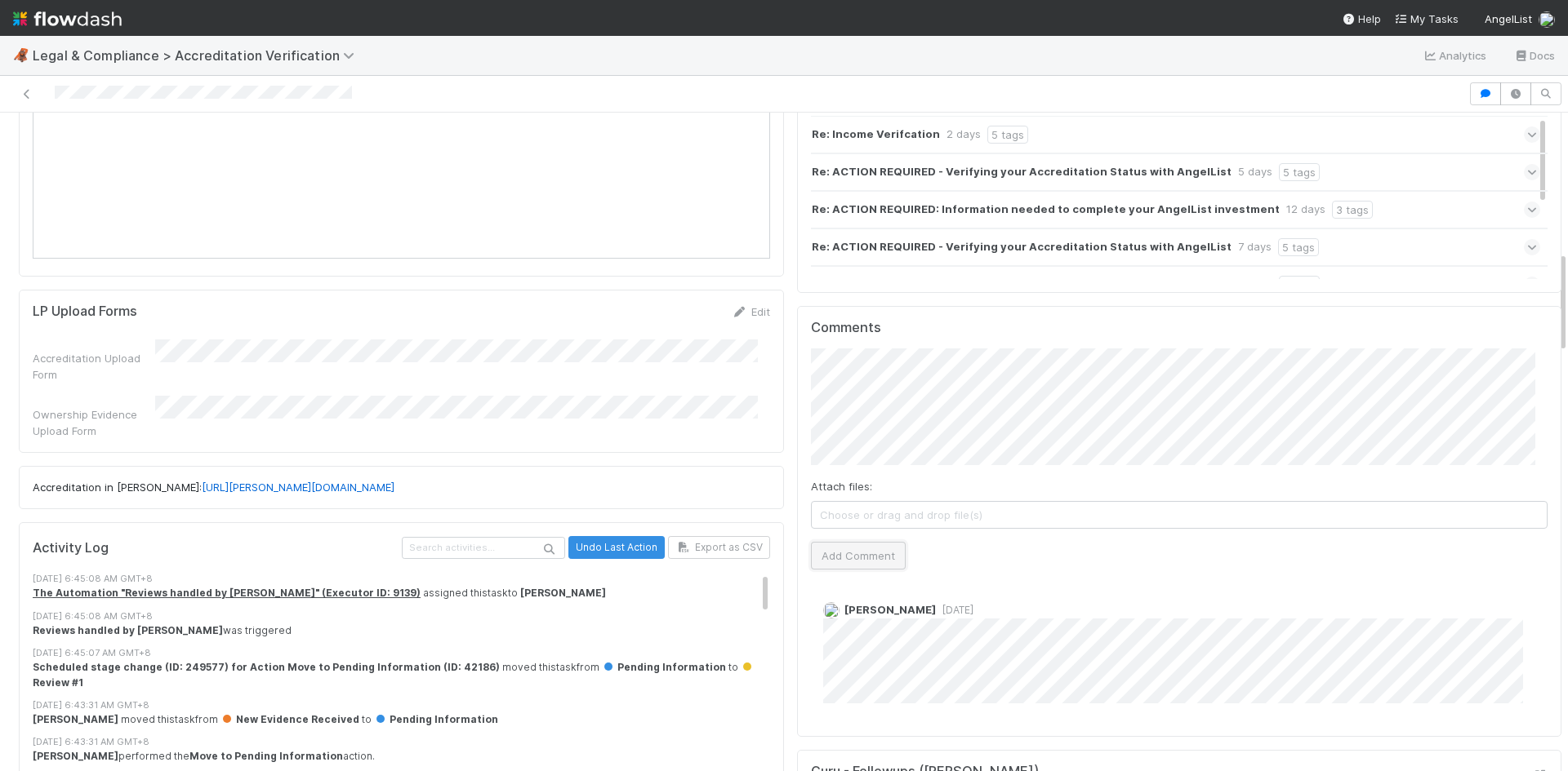
click at [865, 542] on button "Add Comment" at bounding box center [859, 555] width 95 height 28
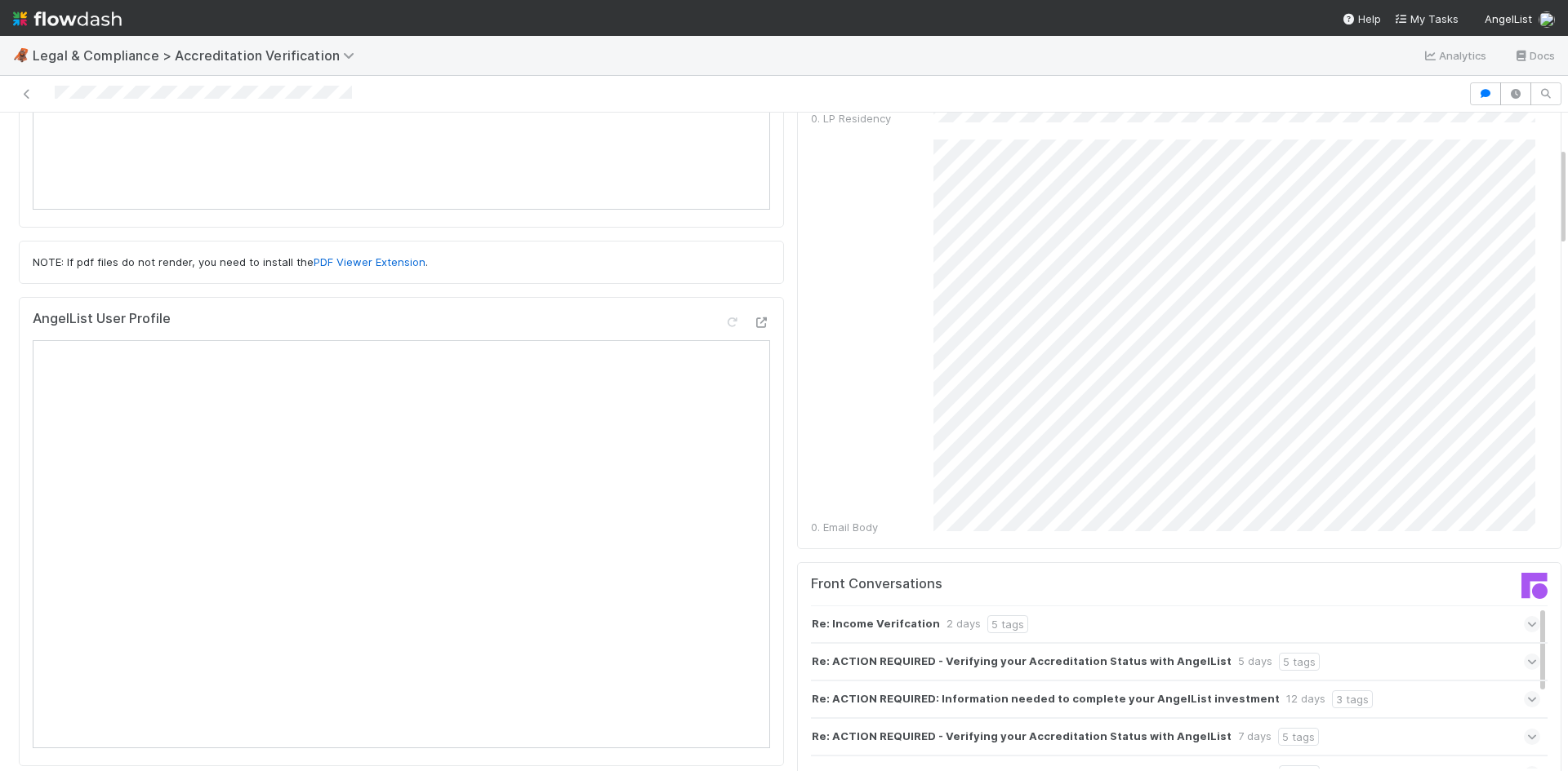
scroll to position [0, 0]
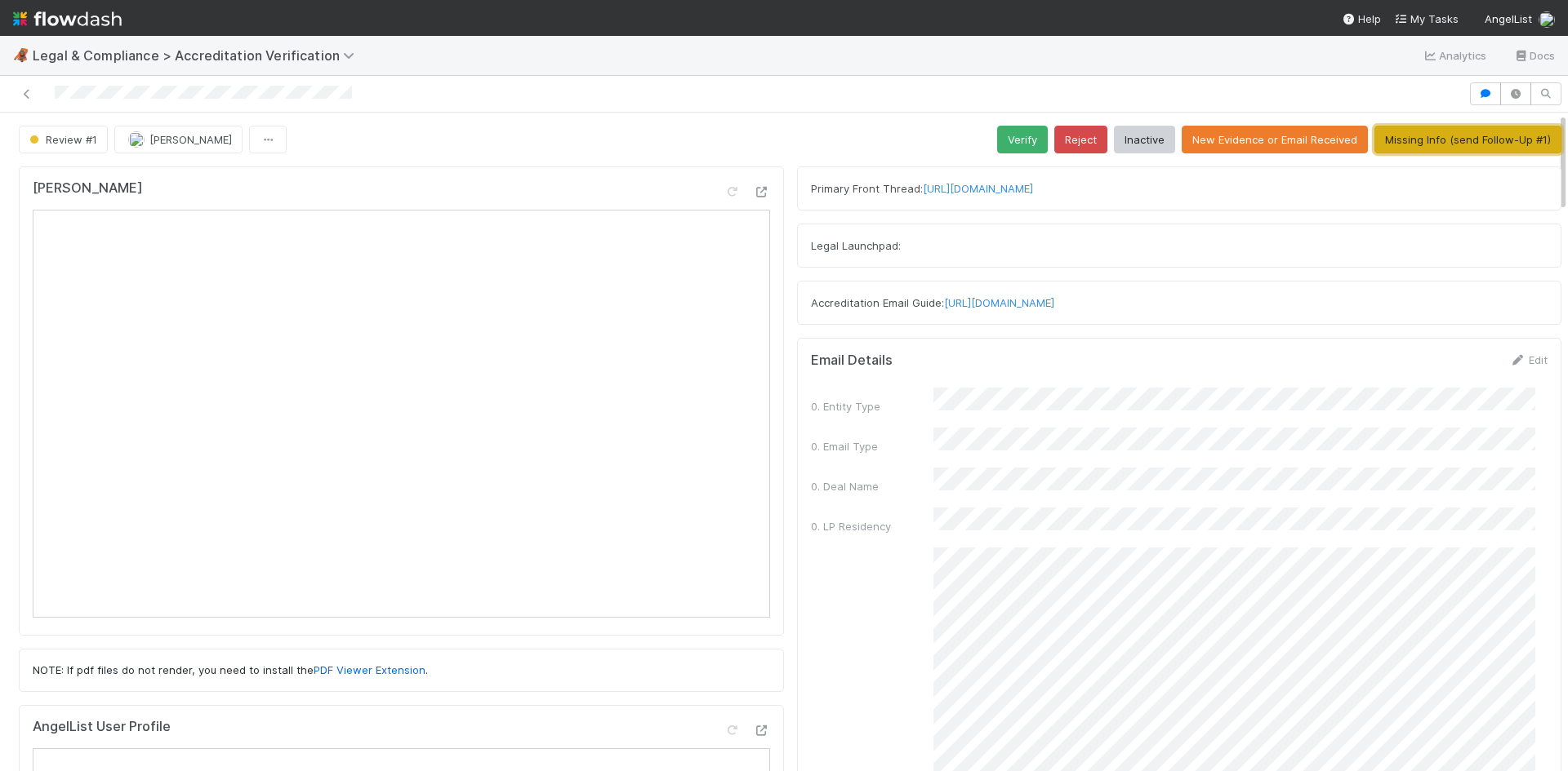
click at [1427, 142] on button "Missing Info (send Follow-Up #1)" at bounding box center [1468, 139] width 187 height 28
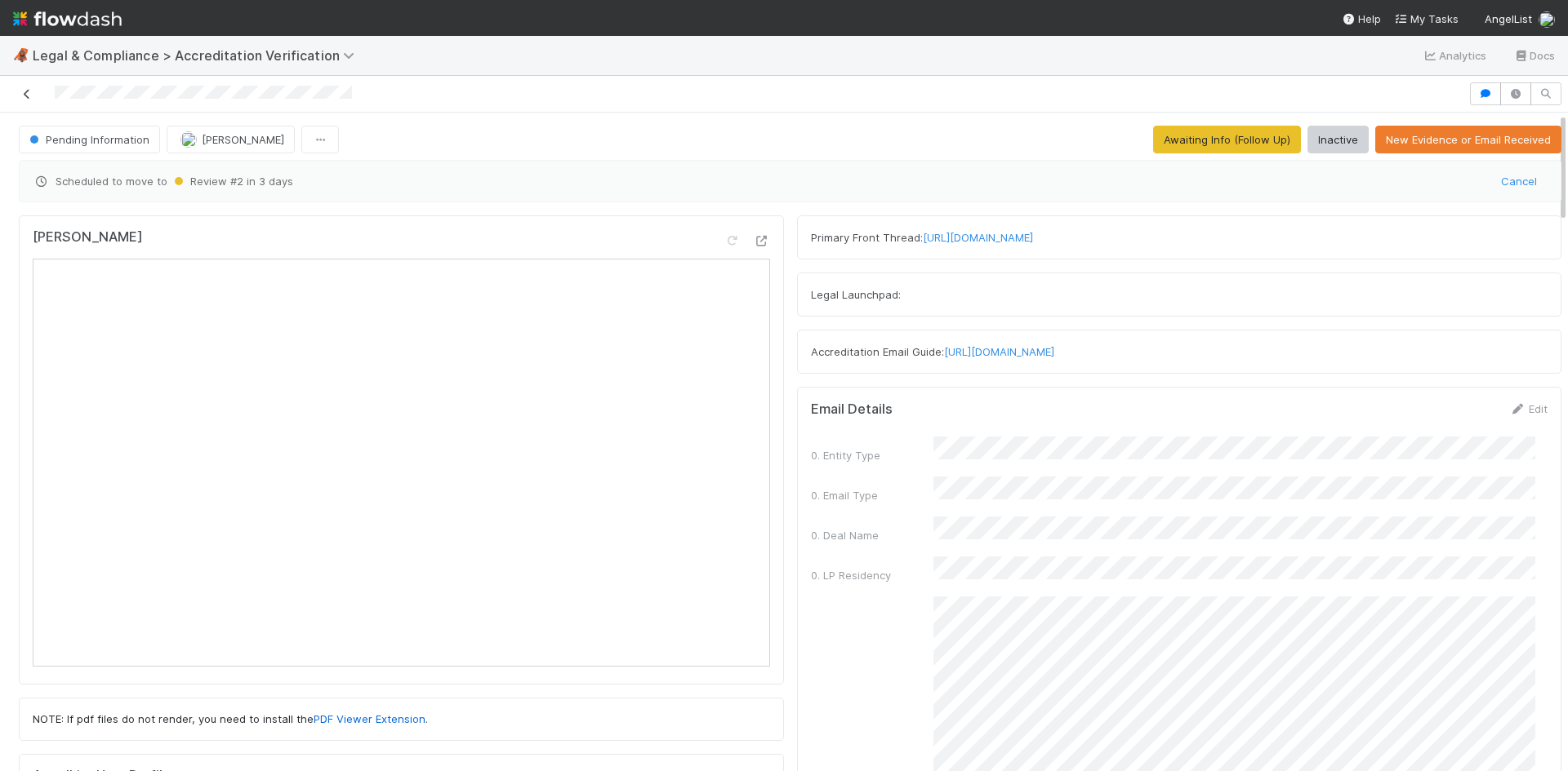
click at [25, 92] on icon at bounding box center [27, 94] width 17 height 10
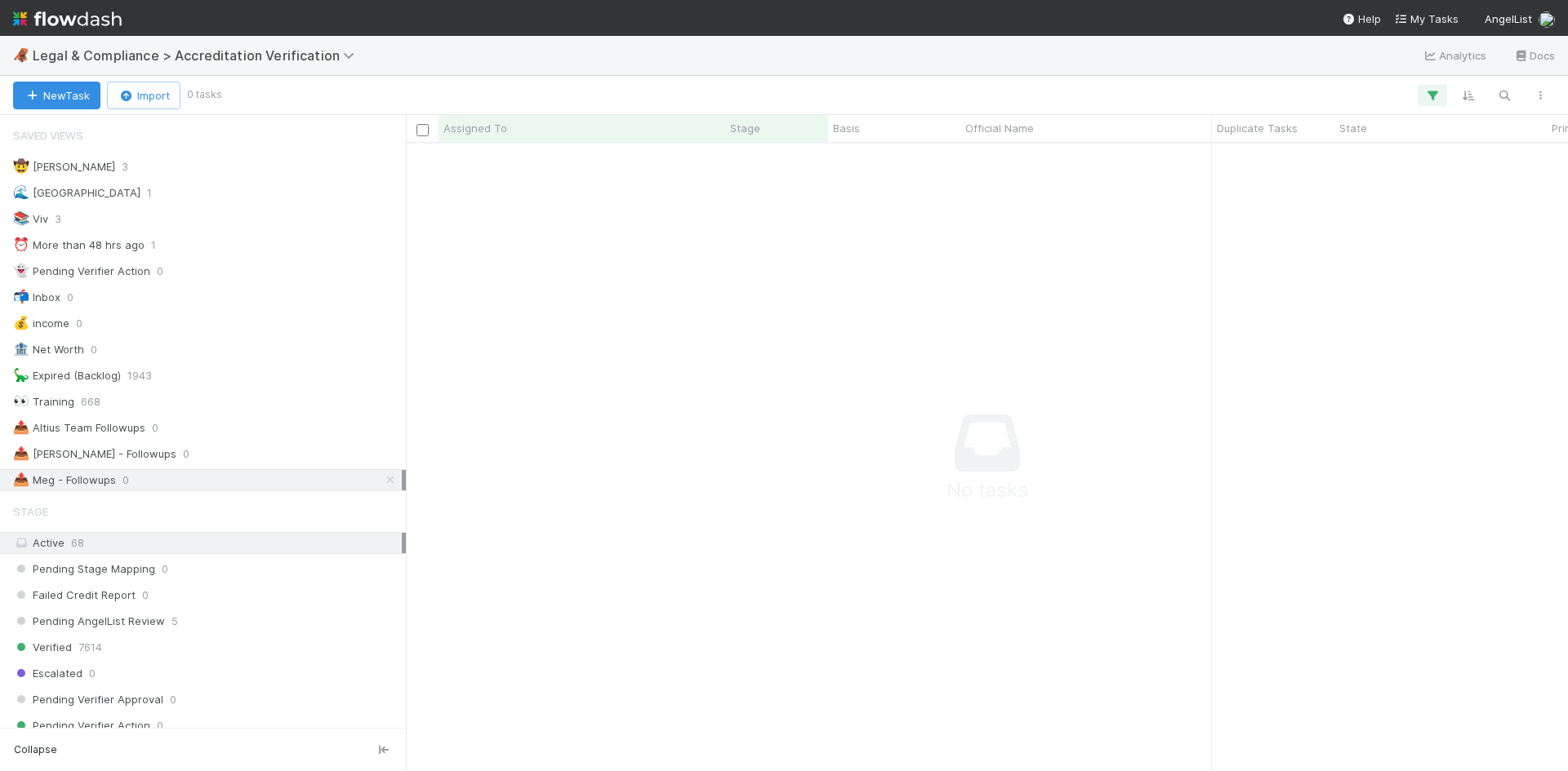
scroll to position [13, 13]
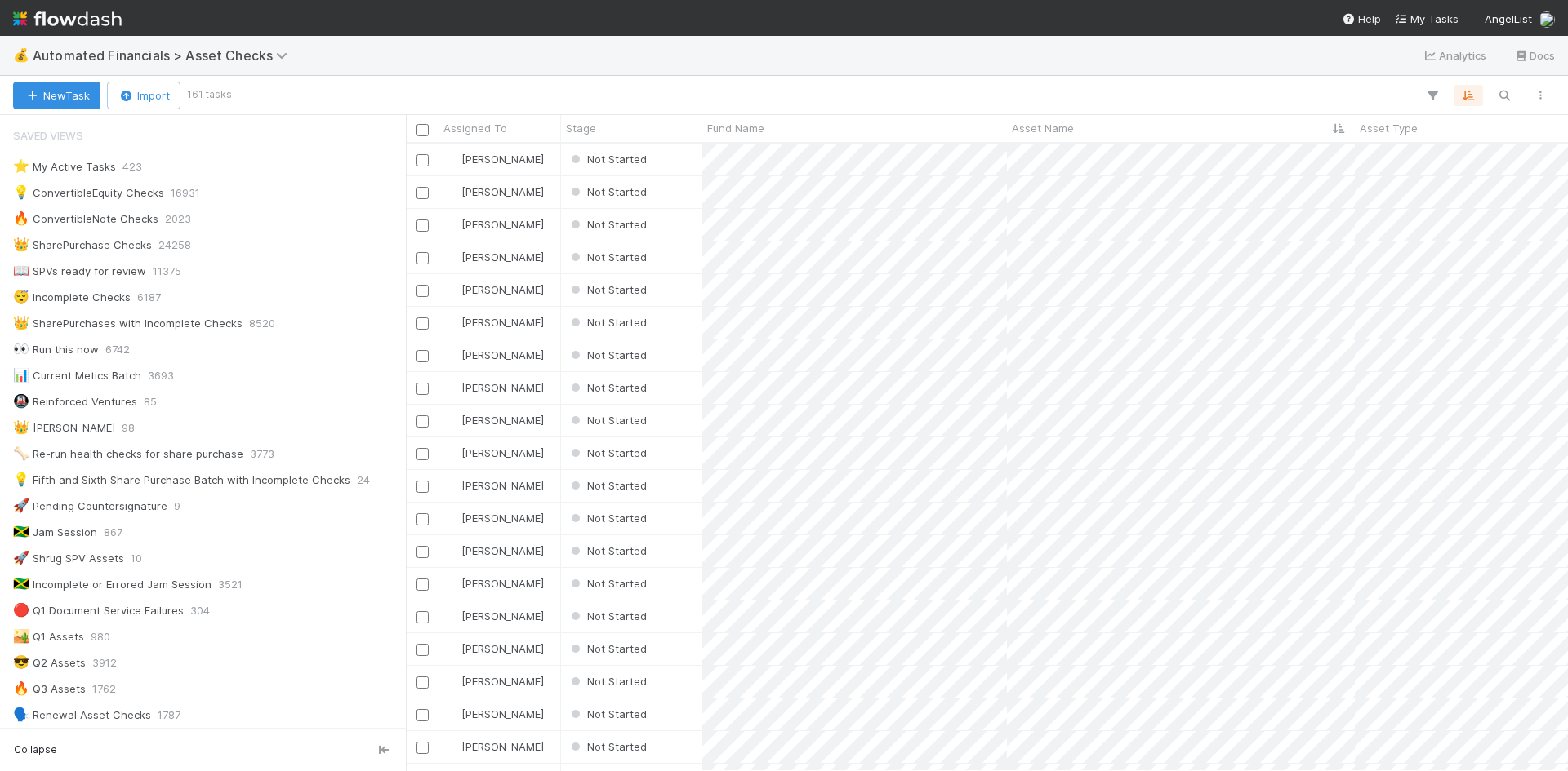
scroll to position [993, 0]
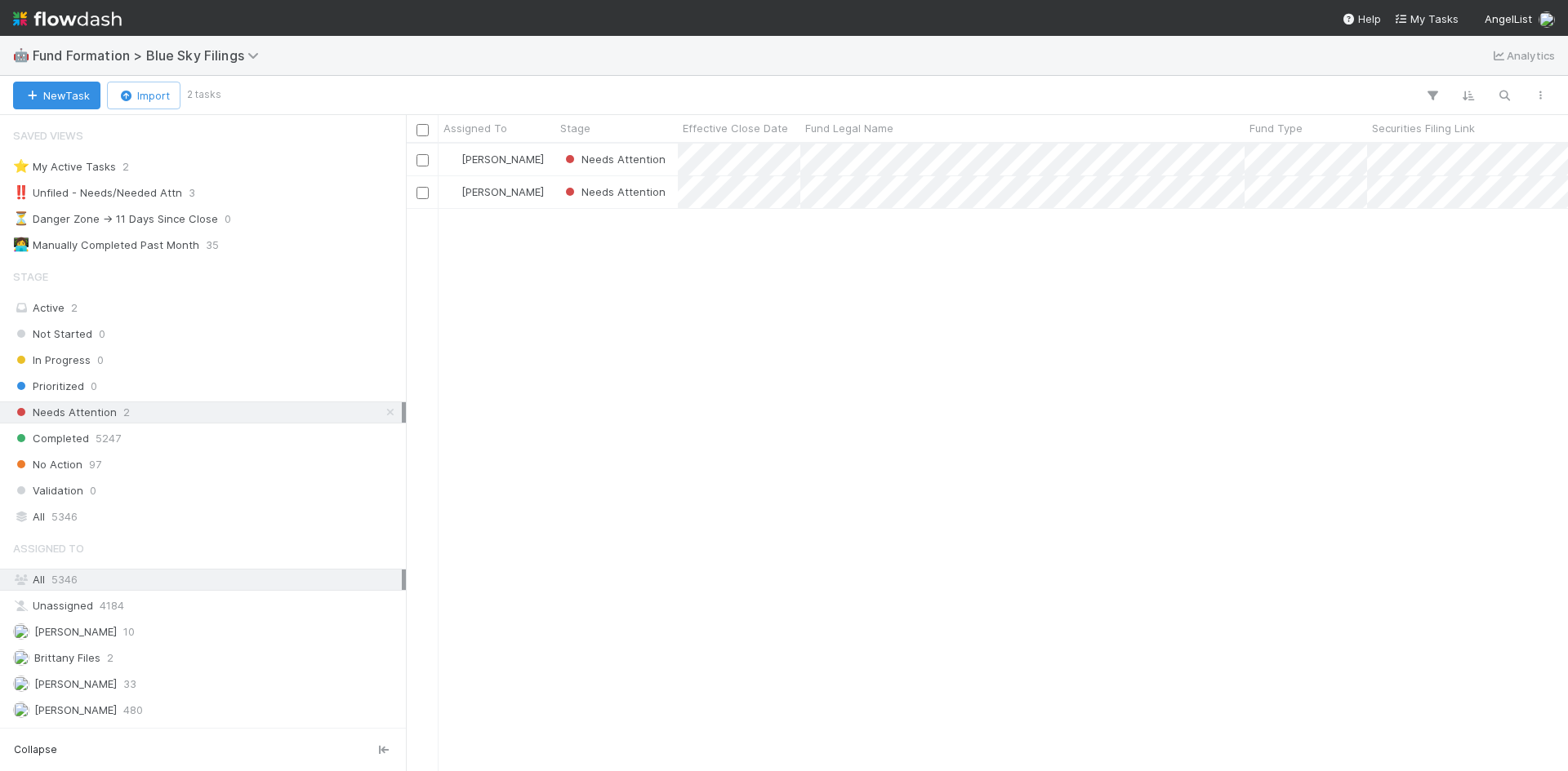
scroll to position [616, 1150]
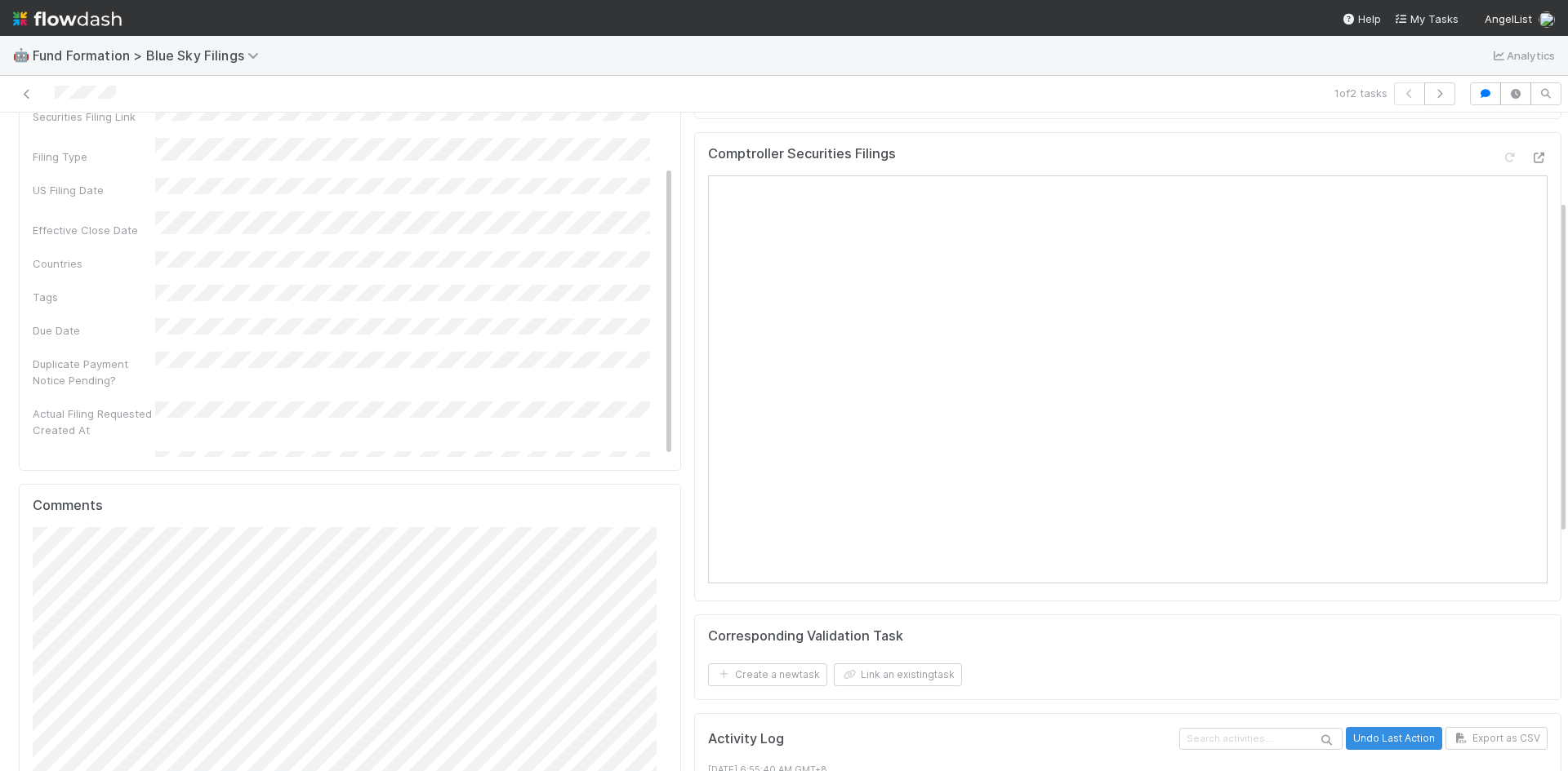
scroll to position [327, 0]
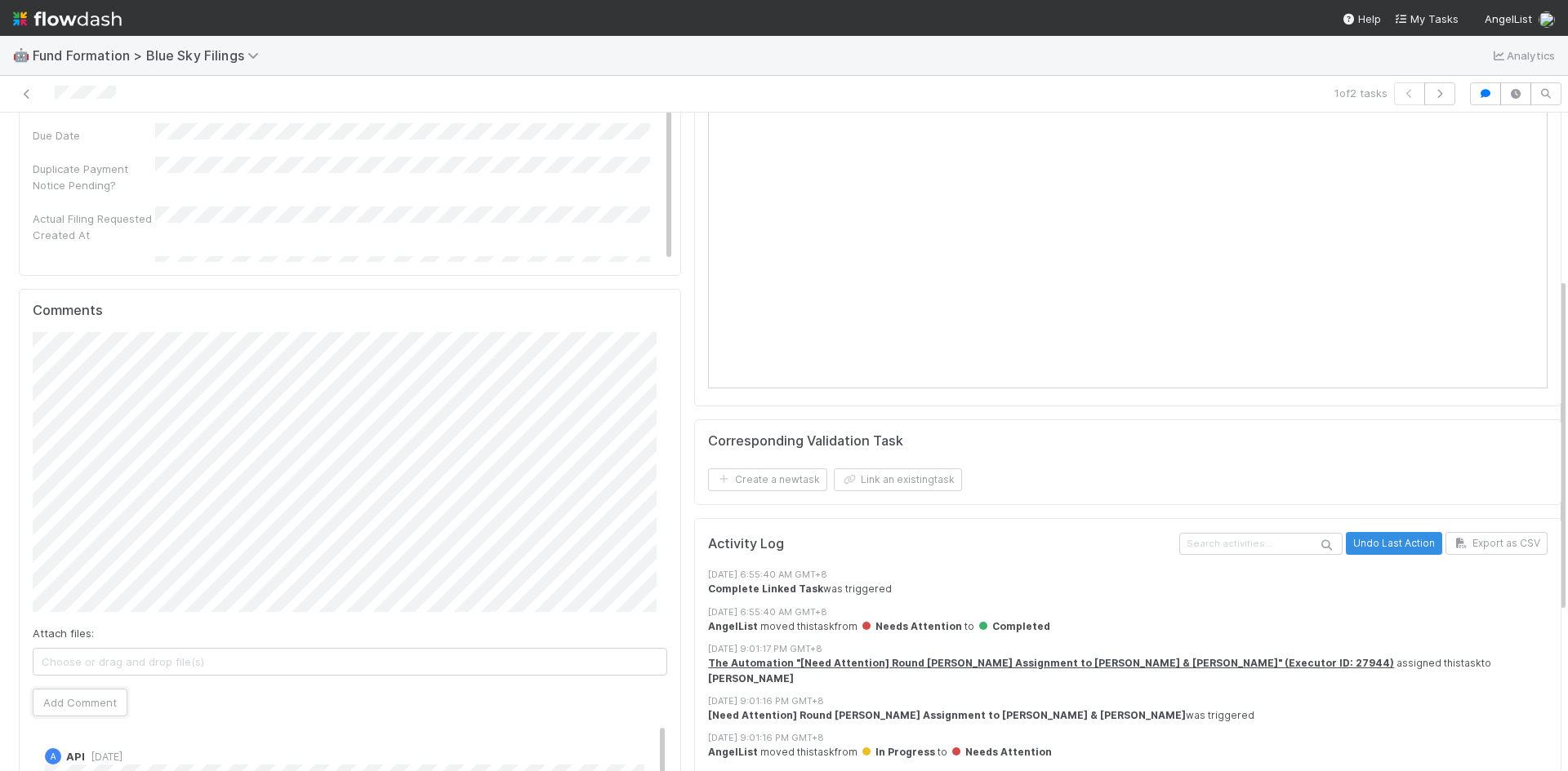
drag, startPoint x: 75, startPoint y: 693, endPoint x: 204, endPoint y: 637, distance: 140.6
click at [75, 692] on button "Add Comment" at bounding box center [80, 703] width 95 height 28
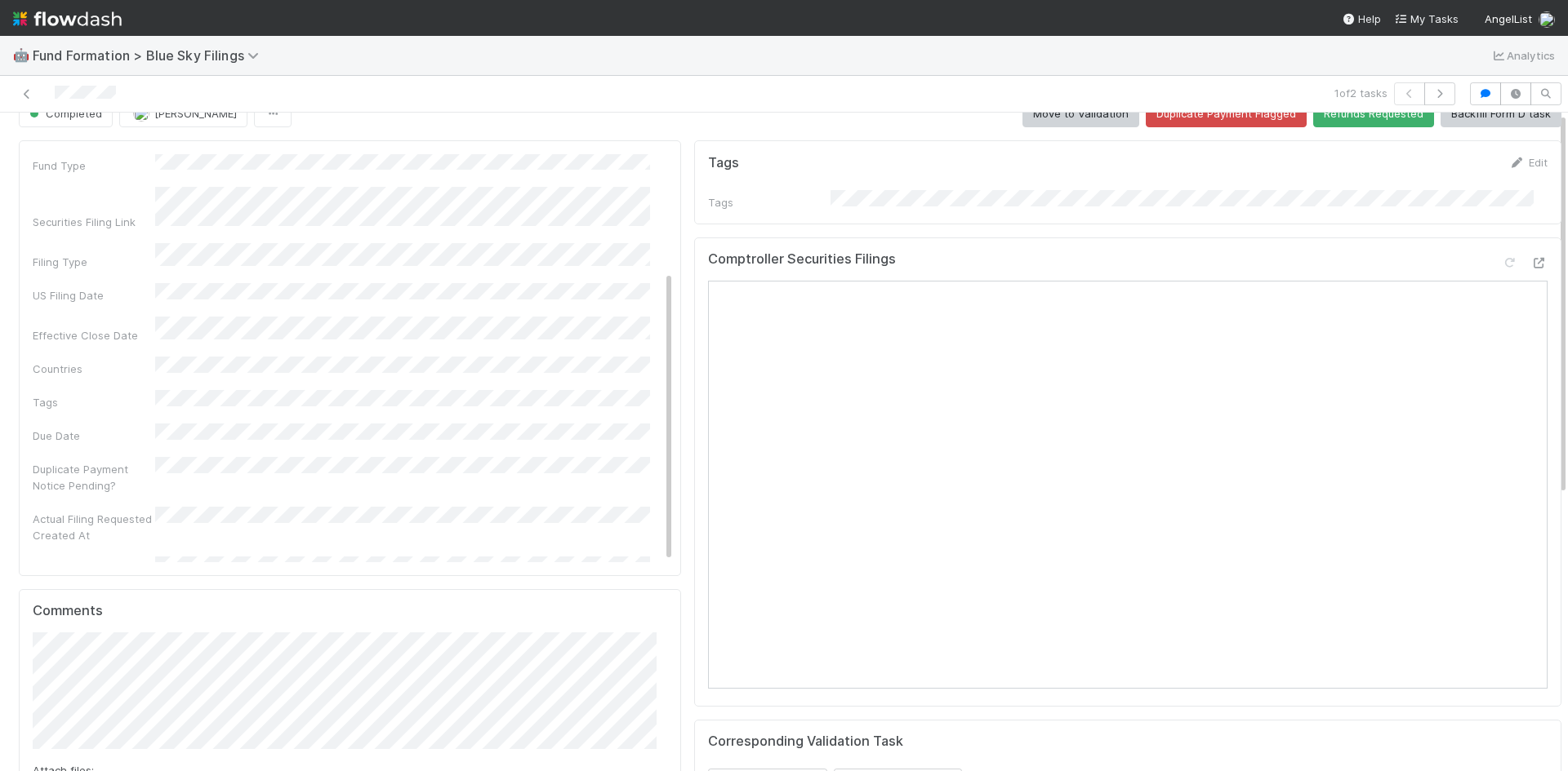
scroll to position [0, 0]
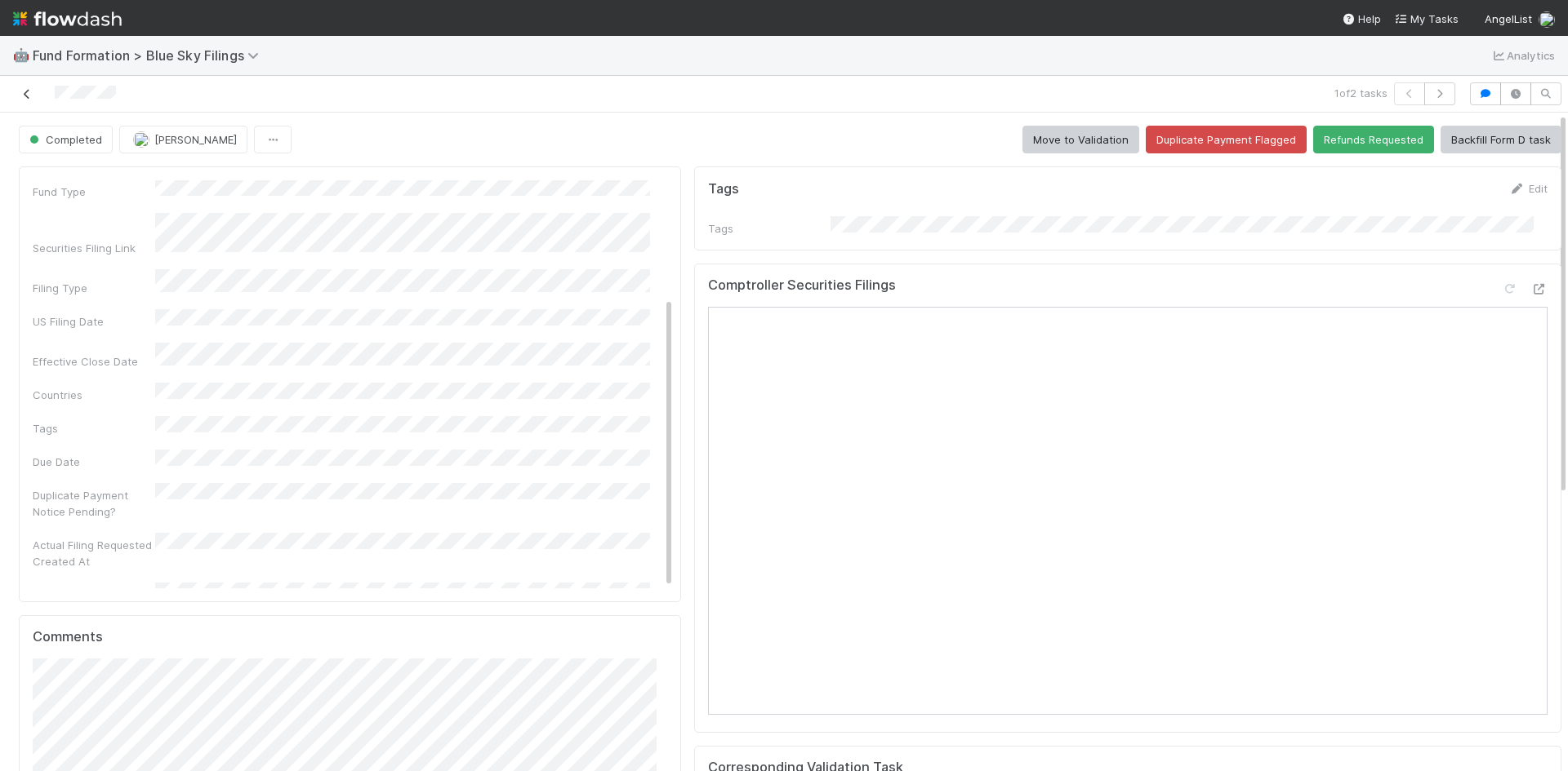
click at [20, 91] on icon at bounding box center [27, 94] width 17 height 10
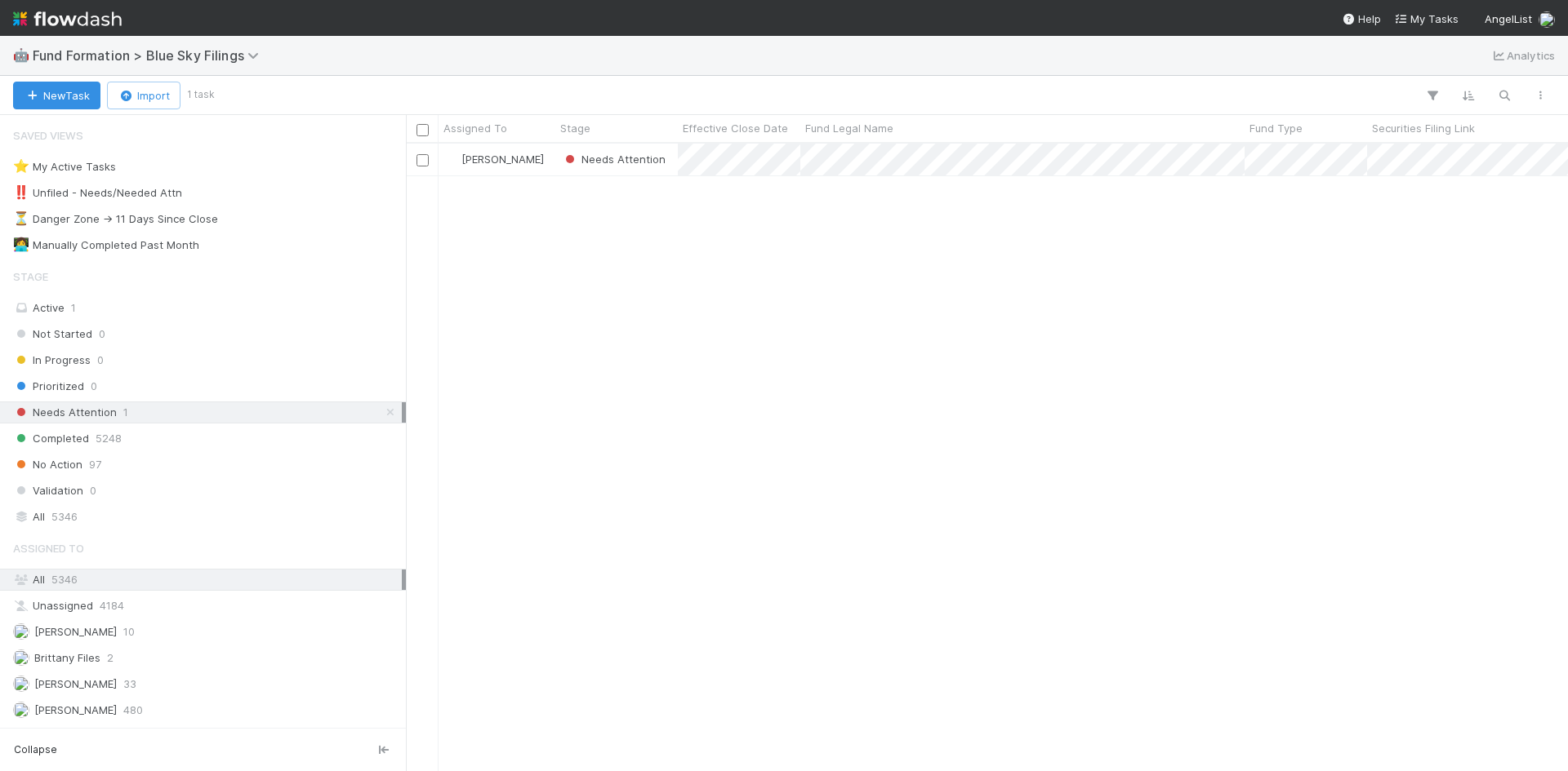
scroll to position [616, 1150]
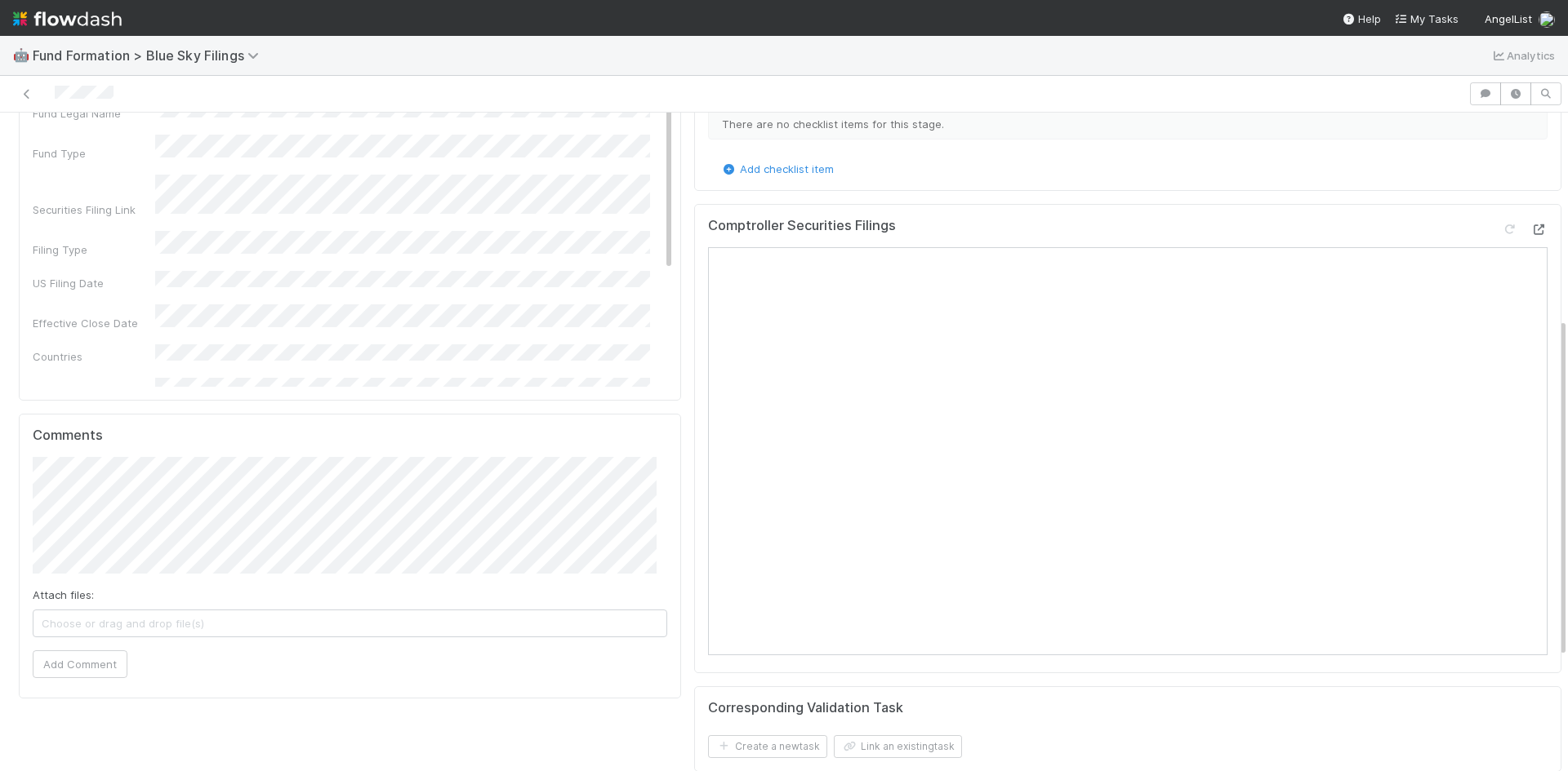
scroll to position [408, 0]
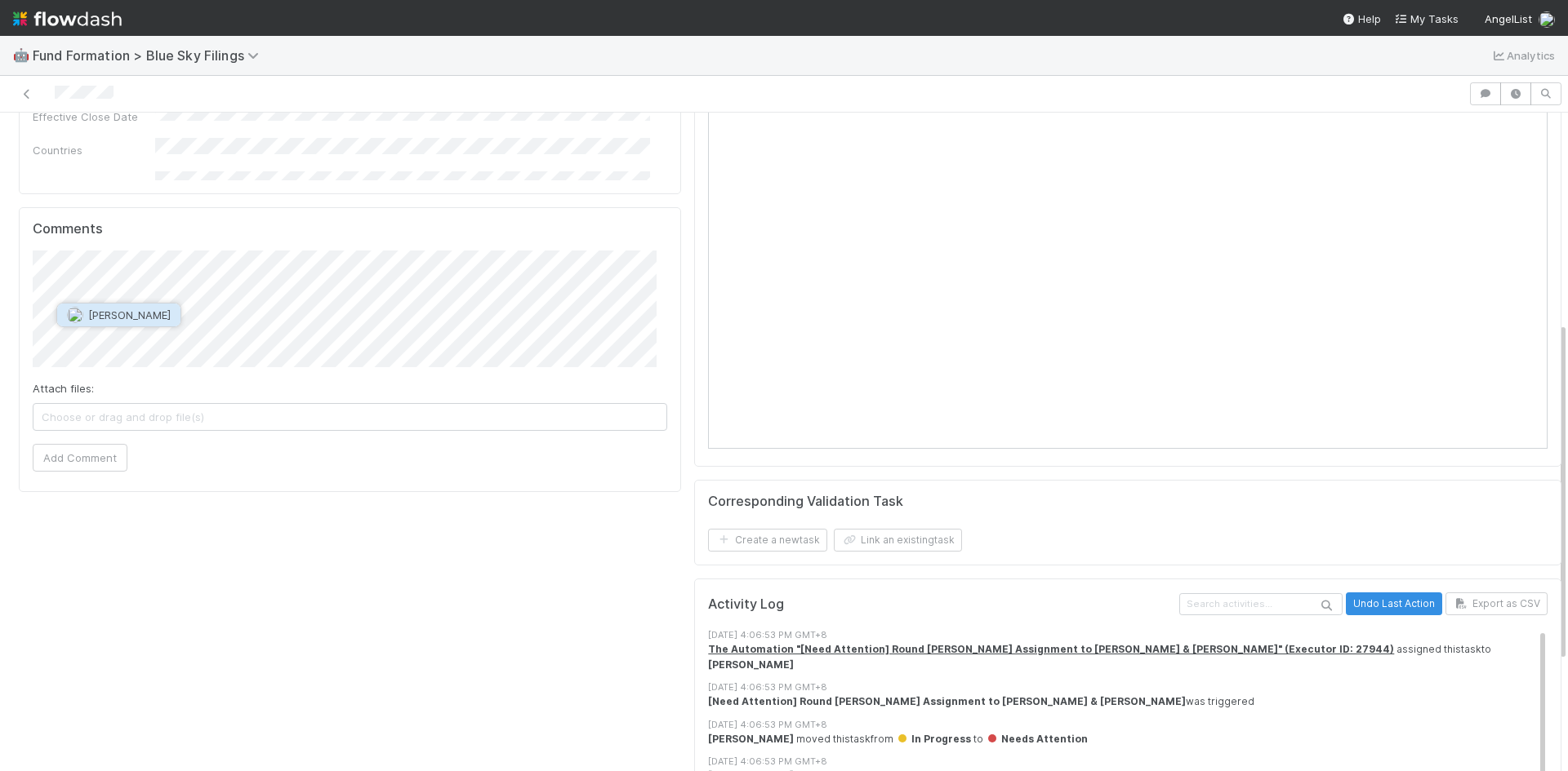
click at [167, 320] on span "[PERSON_NAME]" at bounding box center [129, 315] width 83 height 13
click at [246, 340] on span "Brittany Files" at bounding box center [249, 338] width 66 height 13
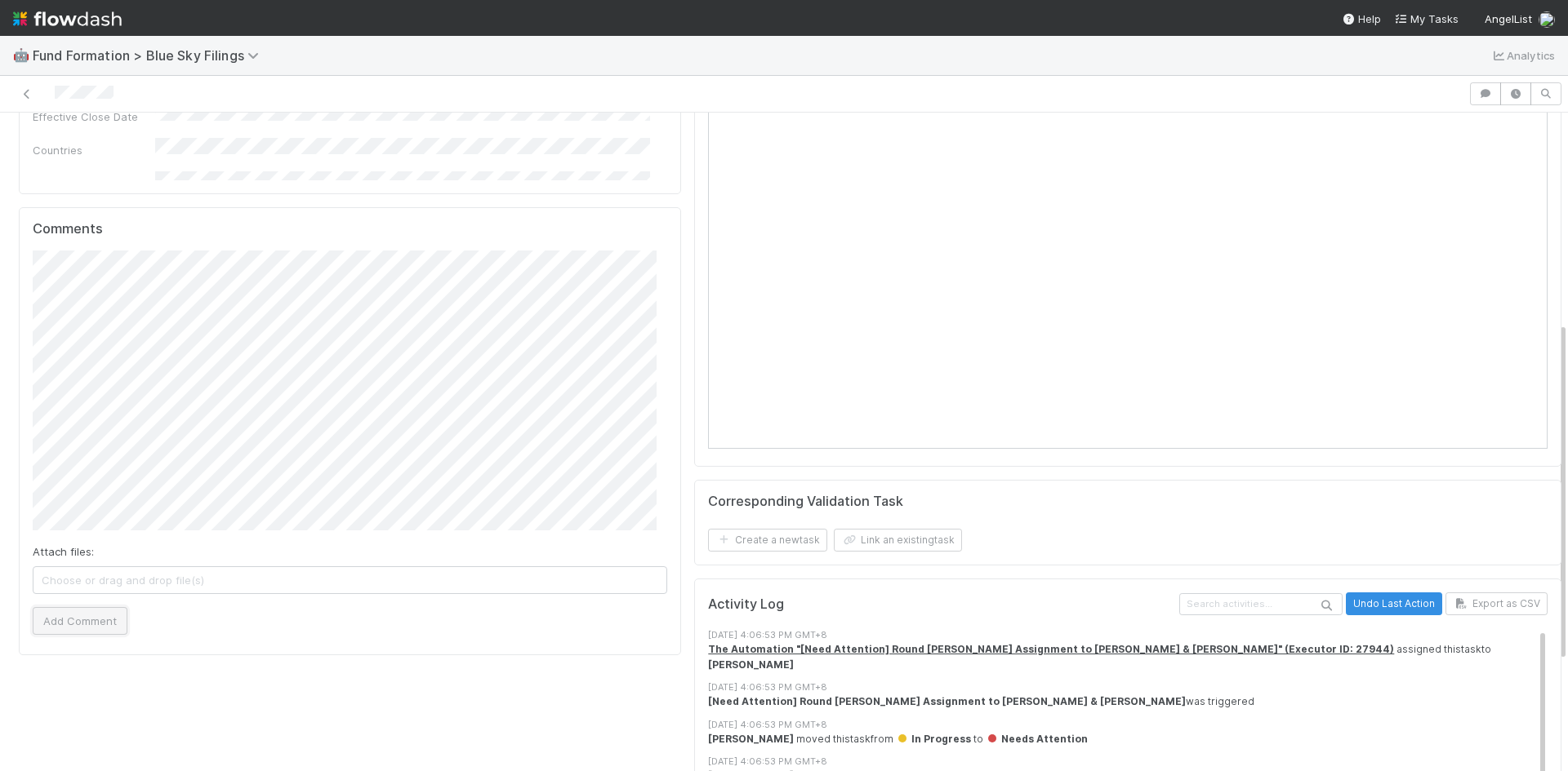
click at [88, 614] on button "Add Comment" at bounding box center [80, 621] width 95 height 28
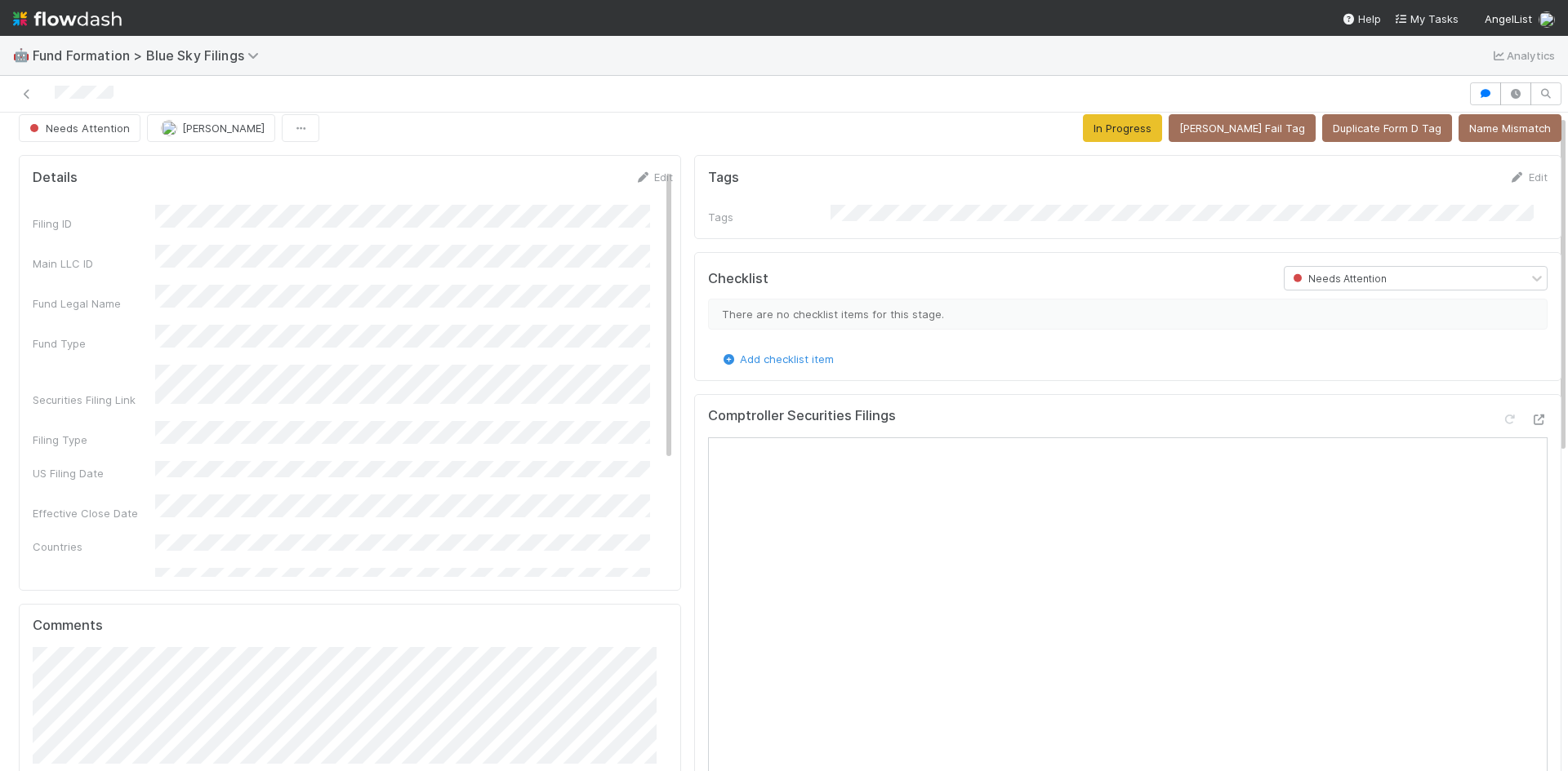
scroll to position [0, 0]
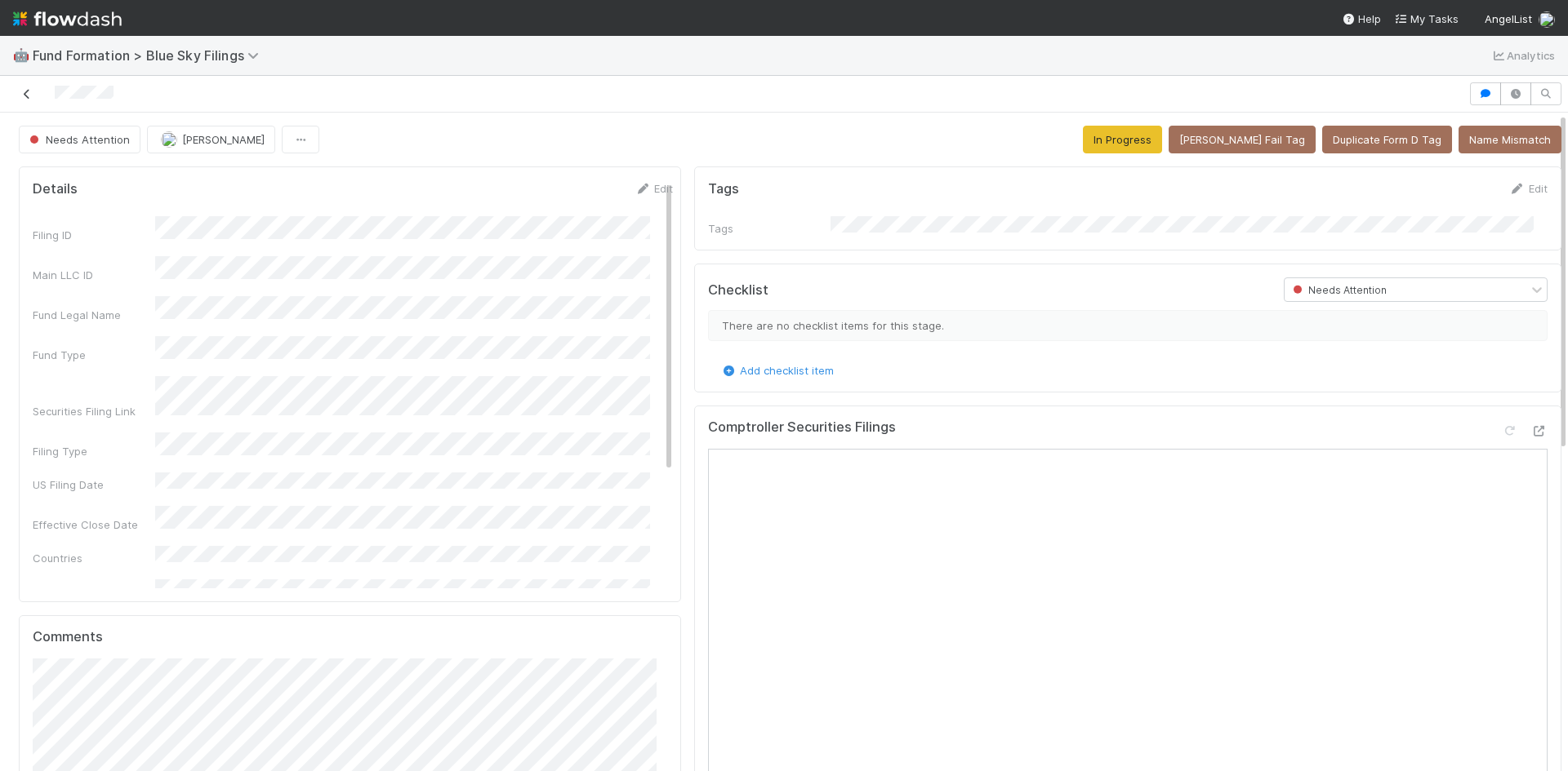
click at [24, 91] on icon at bounding box center [27, 94] width 17 height 10
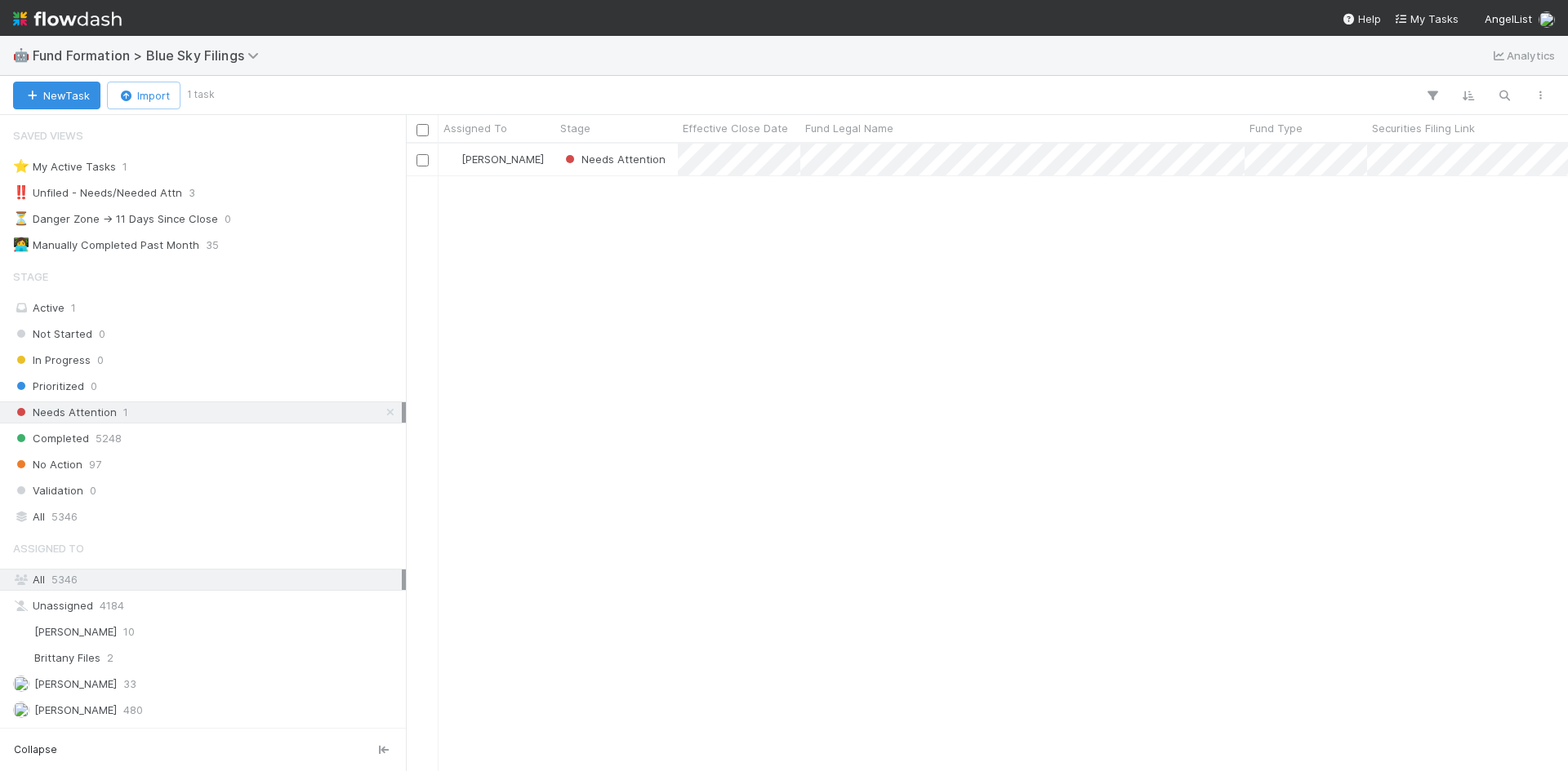
scroll to position [616, 1150]
click at [1222, 518] on div "Meg Castanare Needs Attention 8/13/25, 6:45:22 PM 8/22/25, 4:06:53 PM" at bounding box center [987, 457] width 1162 height 627
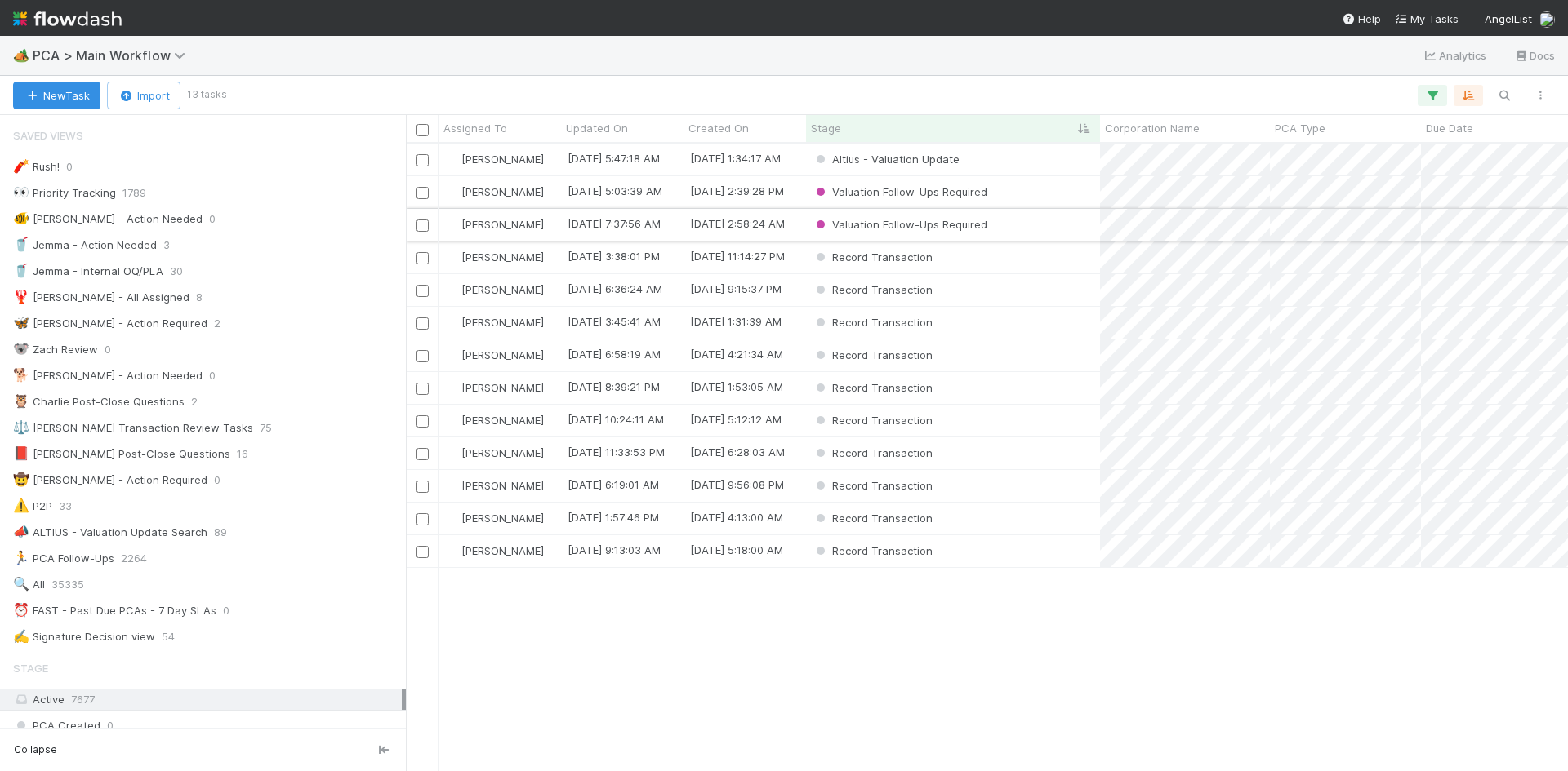
scroll to position [2204, 0]
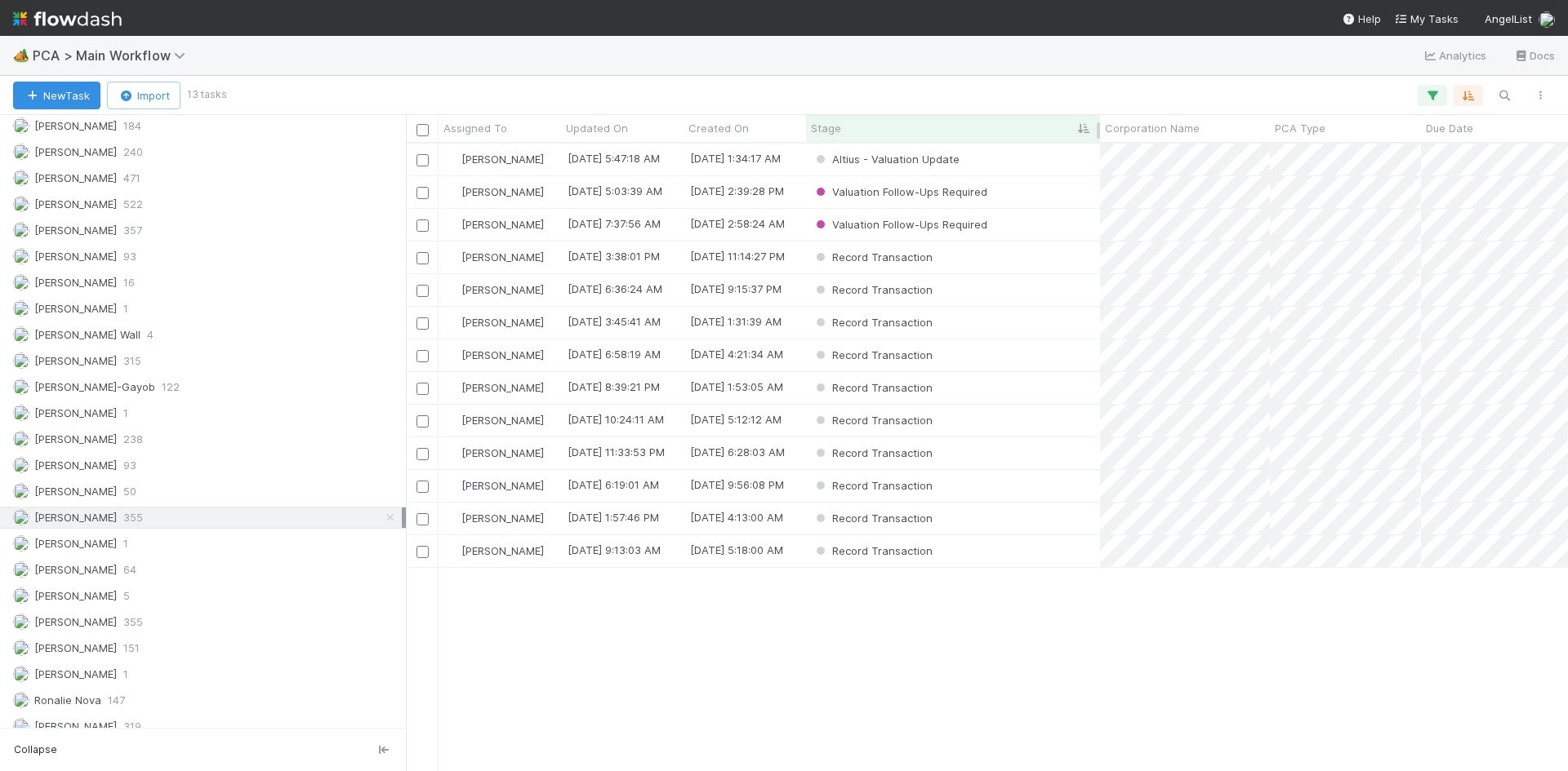
click at [872, 126] on div "Stage" at bounding box center [954, 128] width 285 height 17
click at [967, 632] on div "Sort First → Last Sort Last → First" at bounding box center [784, 386] width 1568 height 771
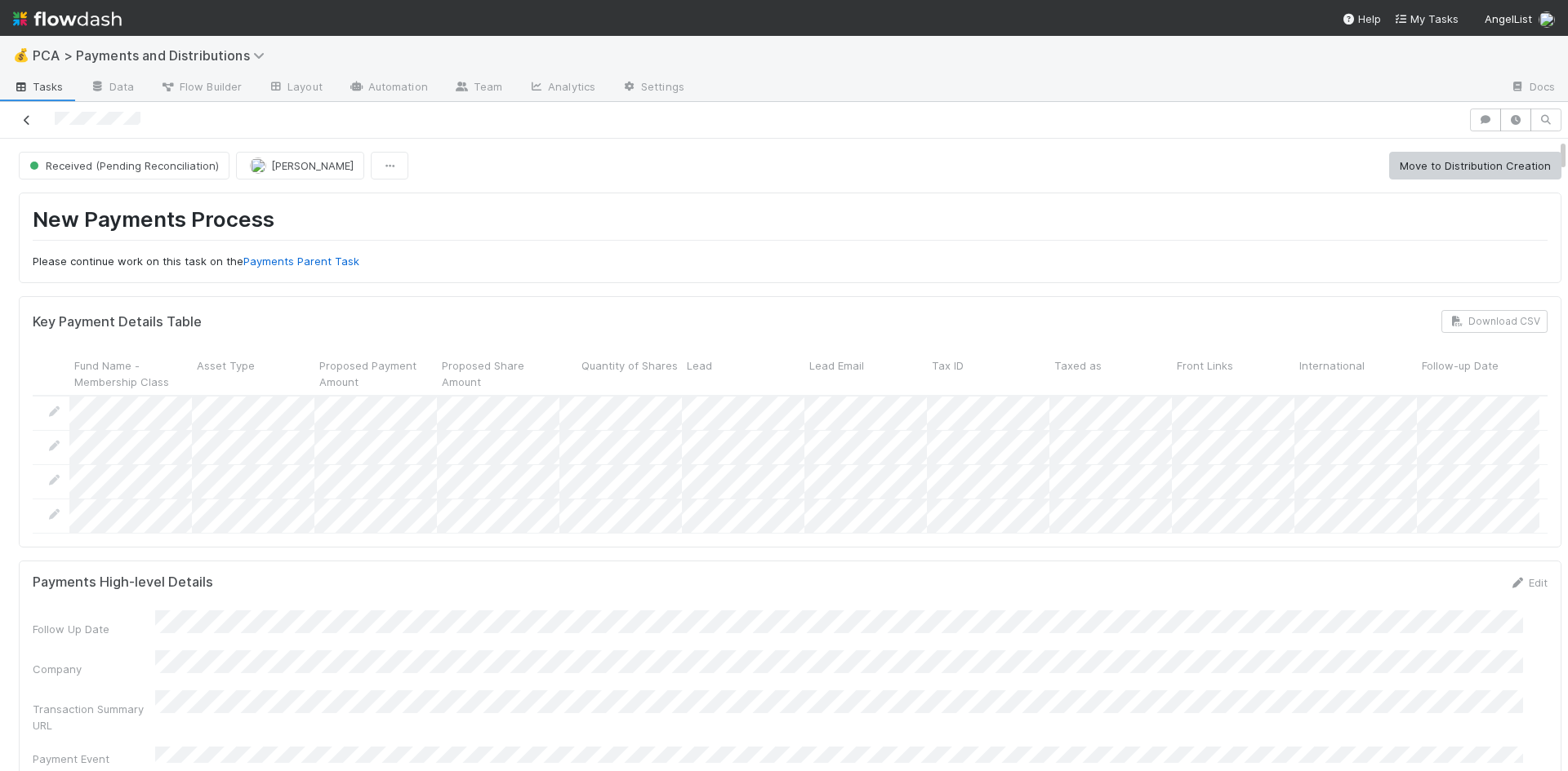
click at [28, 115] on icon at bounding box center [27, 120] width 17 height 10
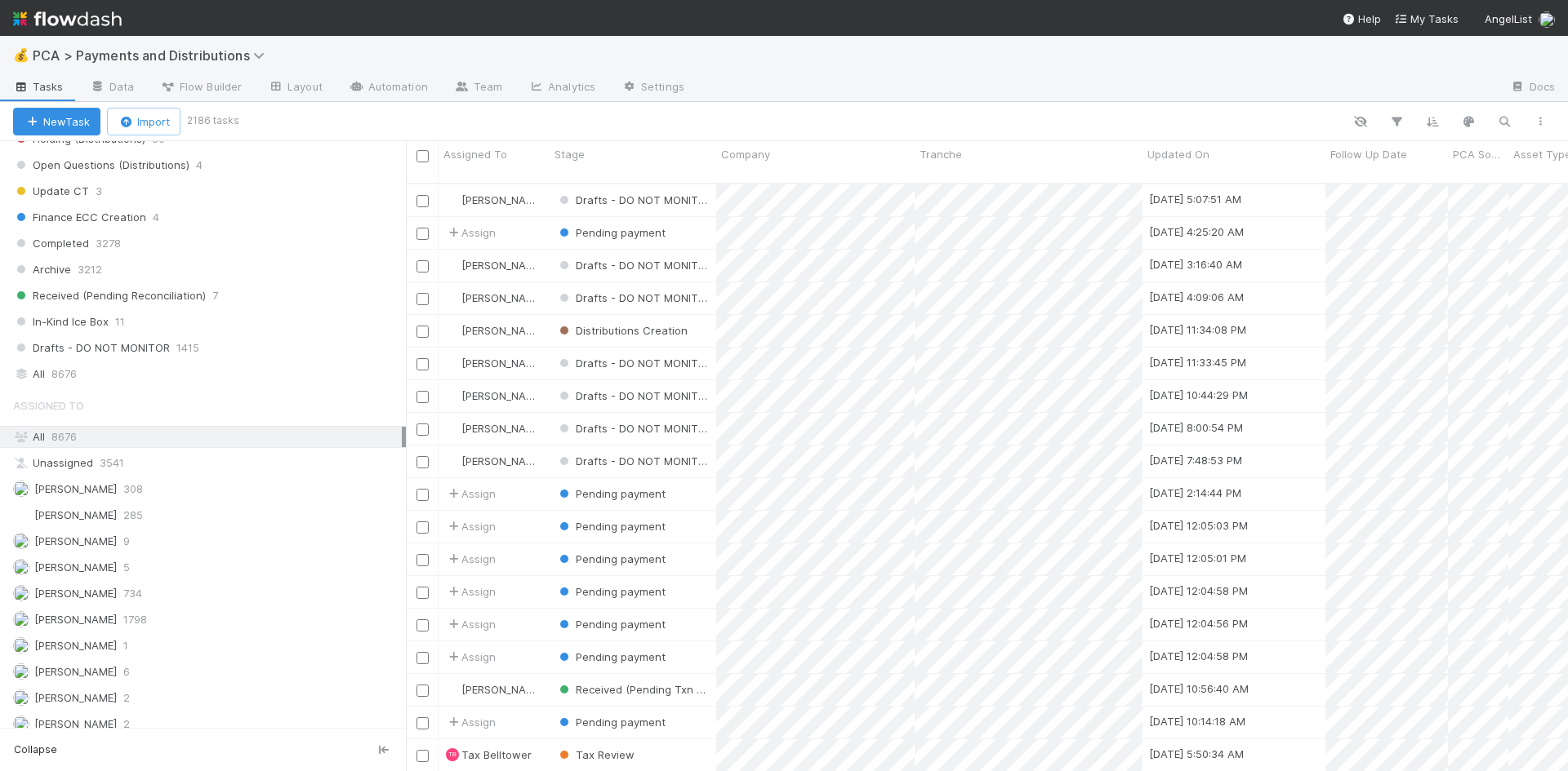
scroll to position [1222, 0]
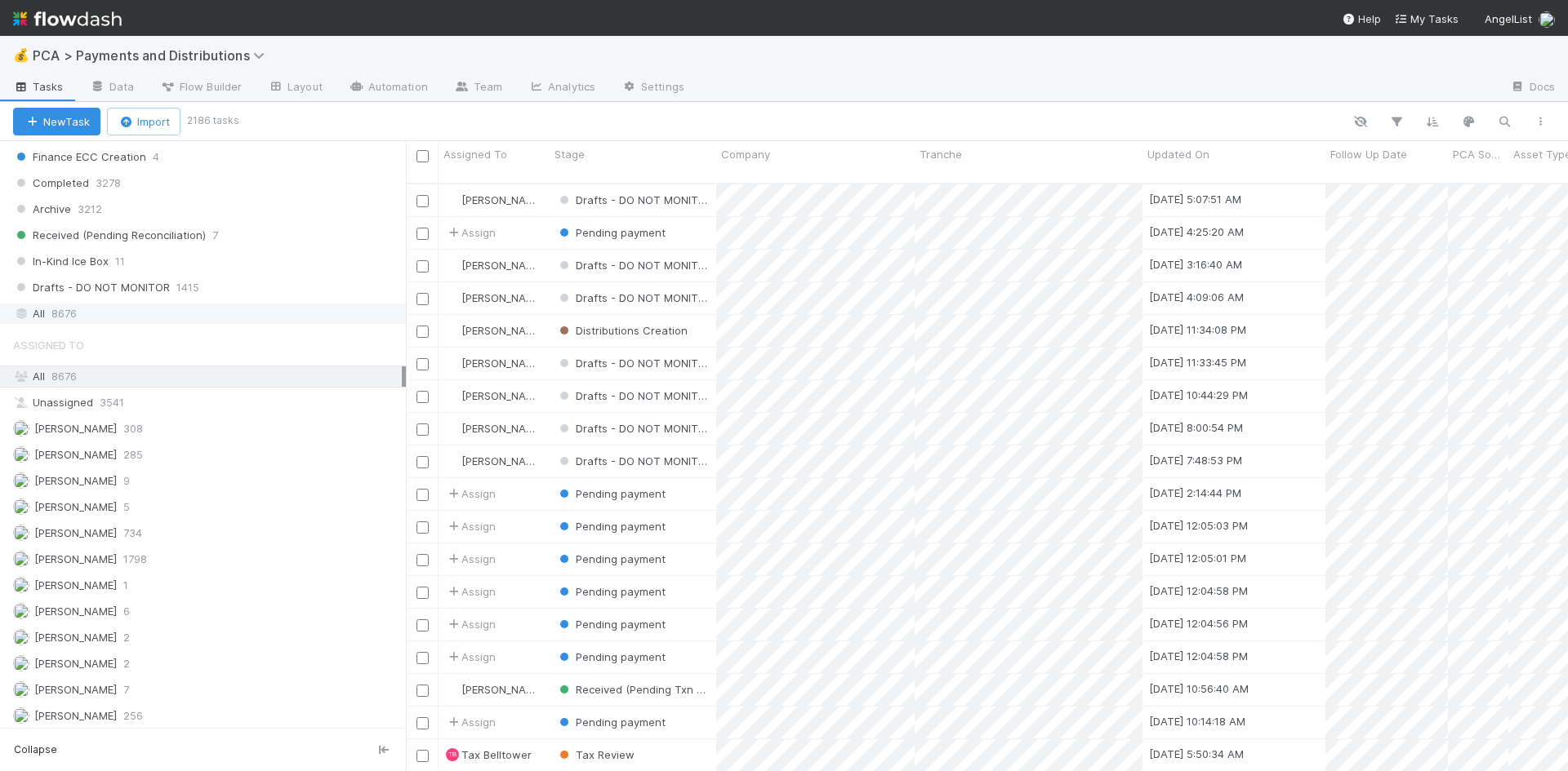
click at [116, 307] on div "All 8676" at bounding box center [207, 314] width 389 height 20
click at [1506, 118] on icon "button" at bounding box center [1505, 122] width 17 height 15
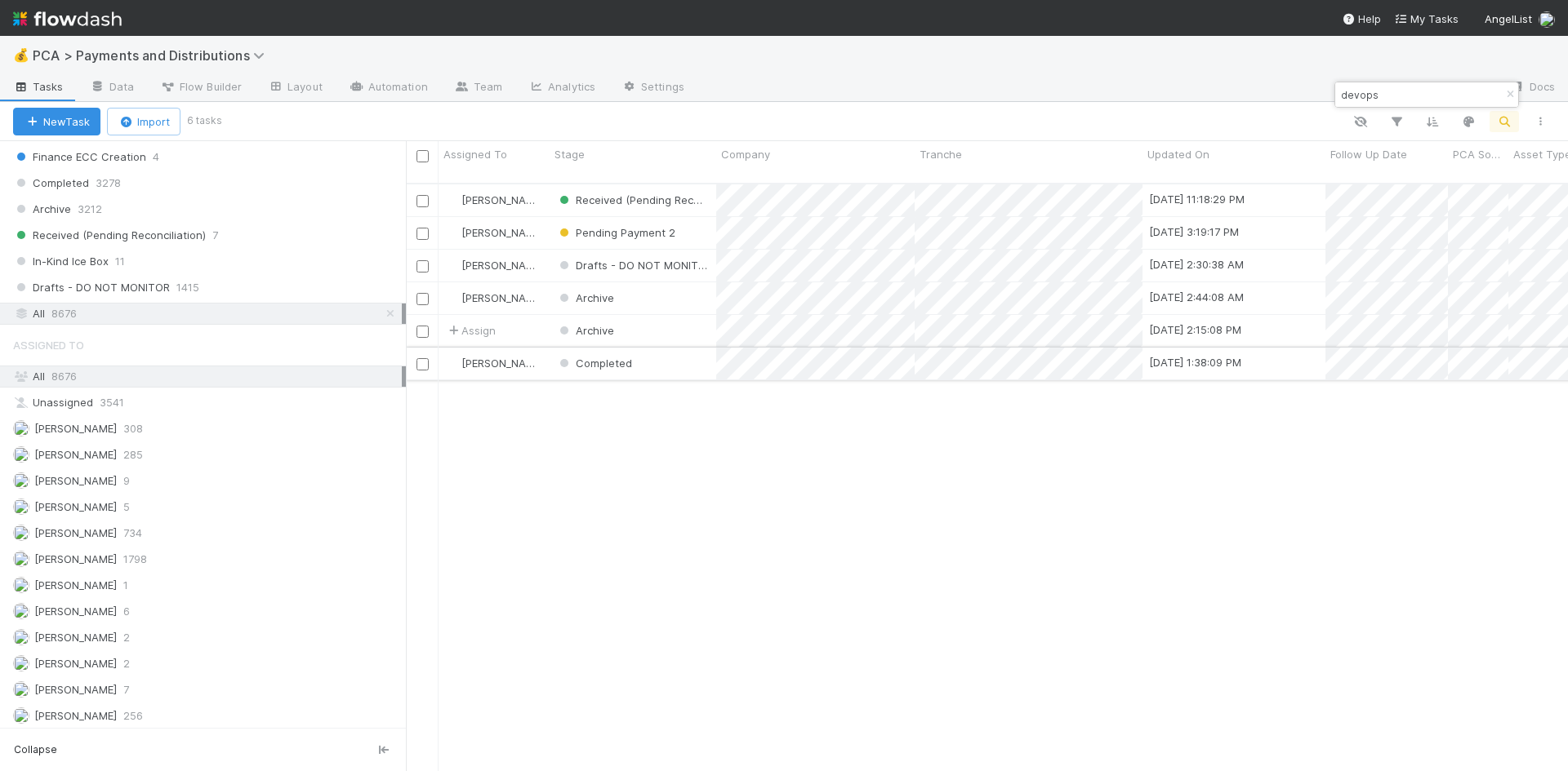
type input "devops"
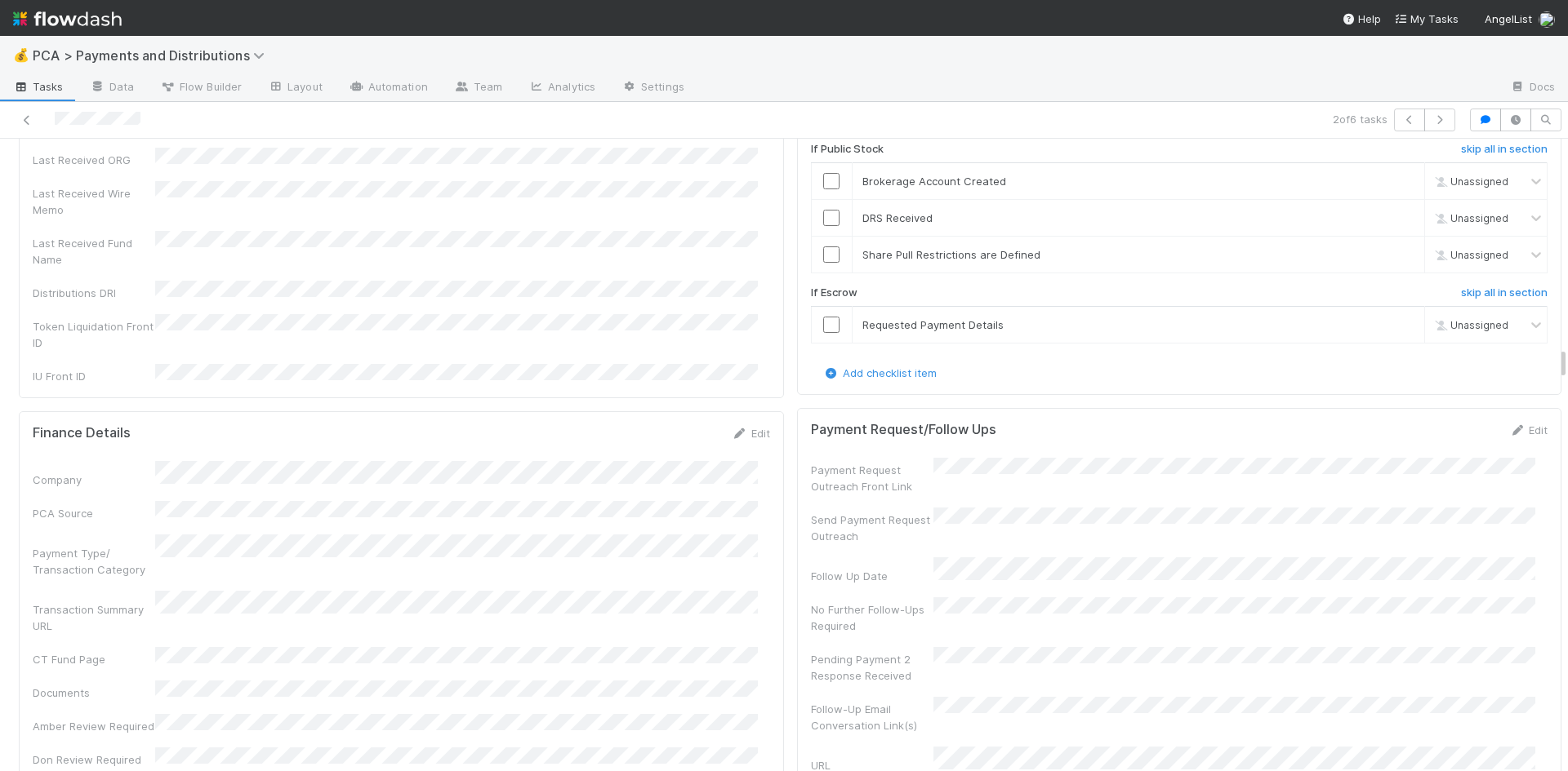
scroll to position [3918, 0]
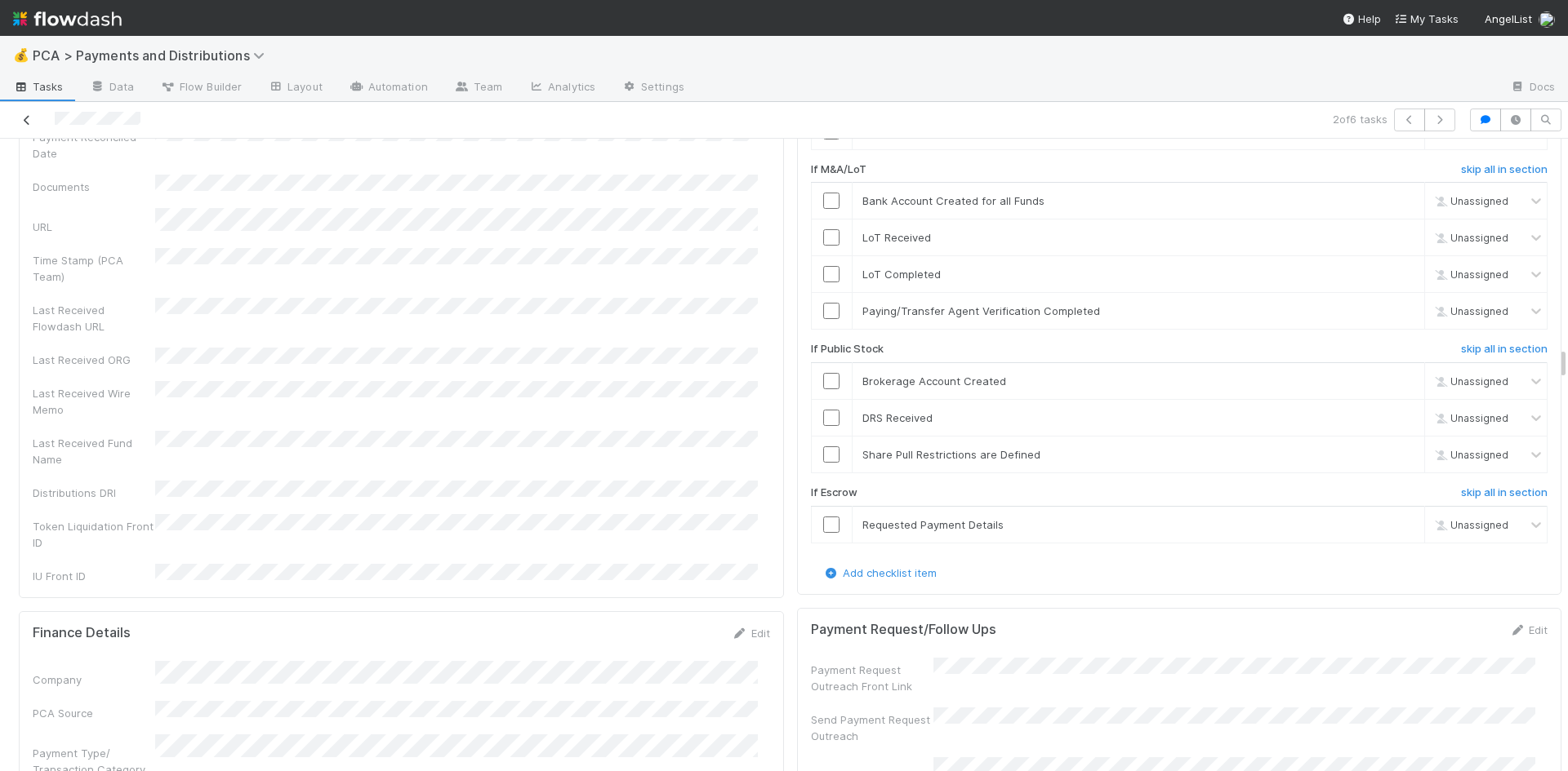
click at [26, 117] on icon at bounding box center [27, 120] width 17 height 10
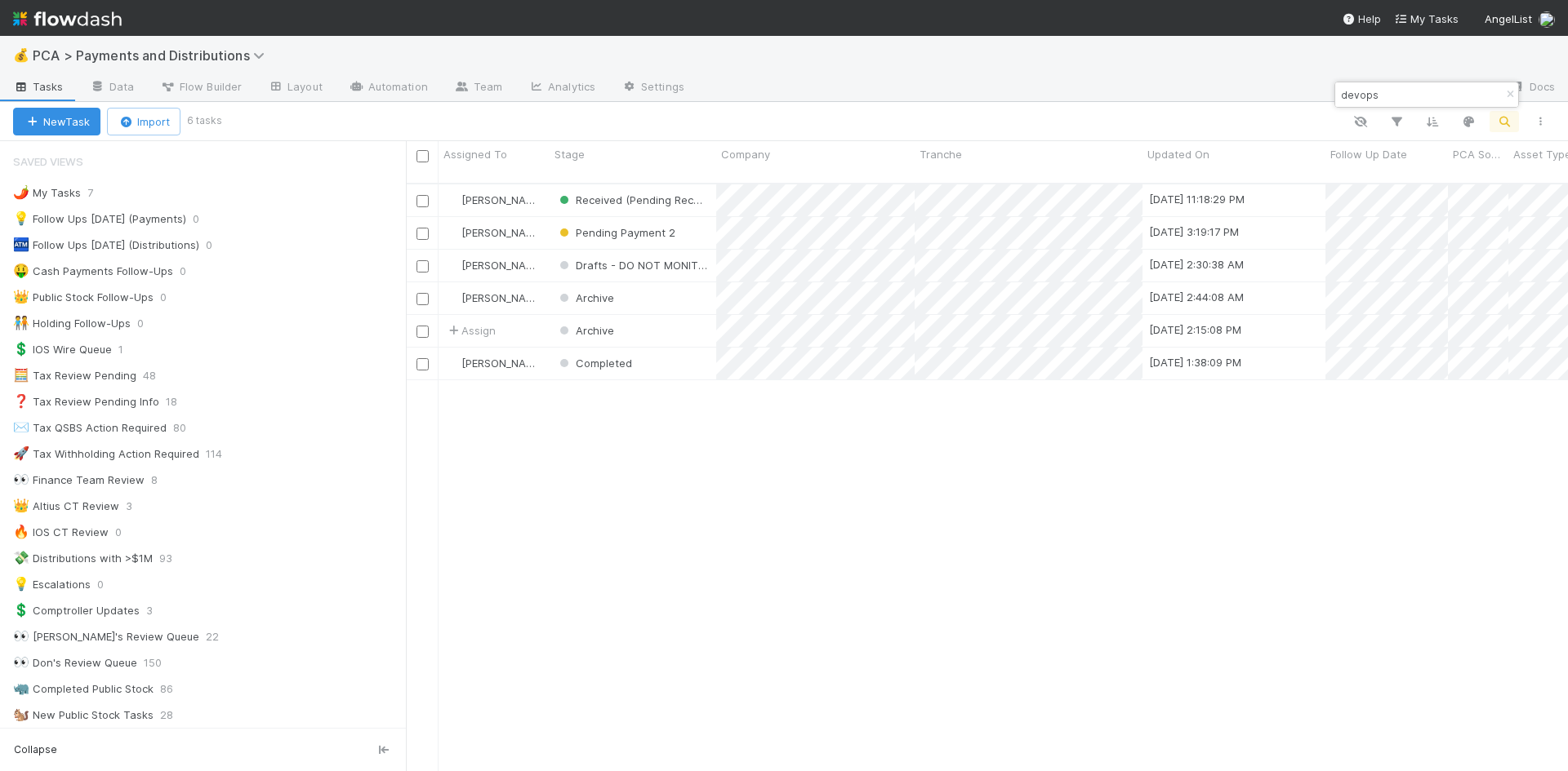
scroll to position [589, 1150]
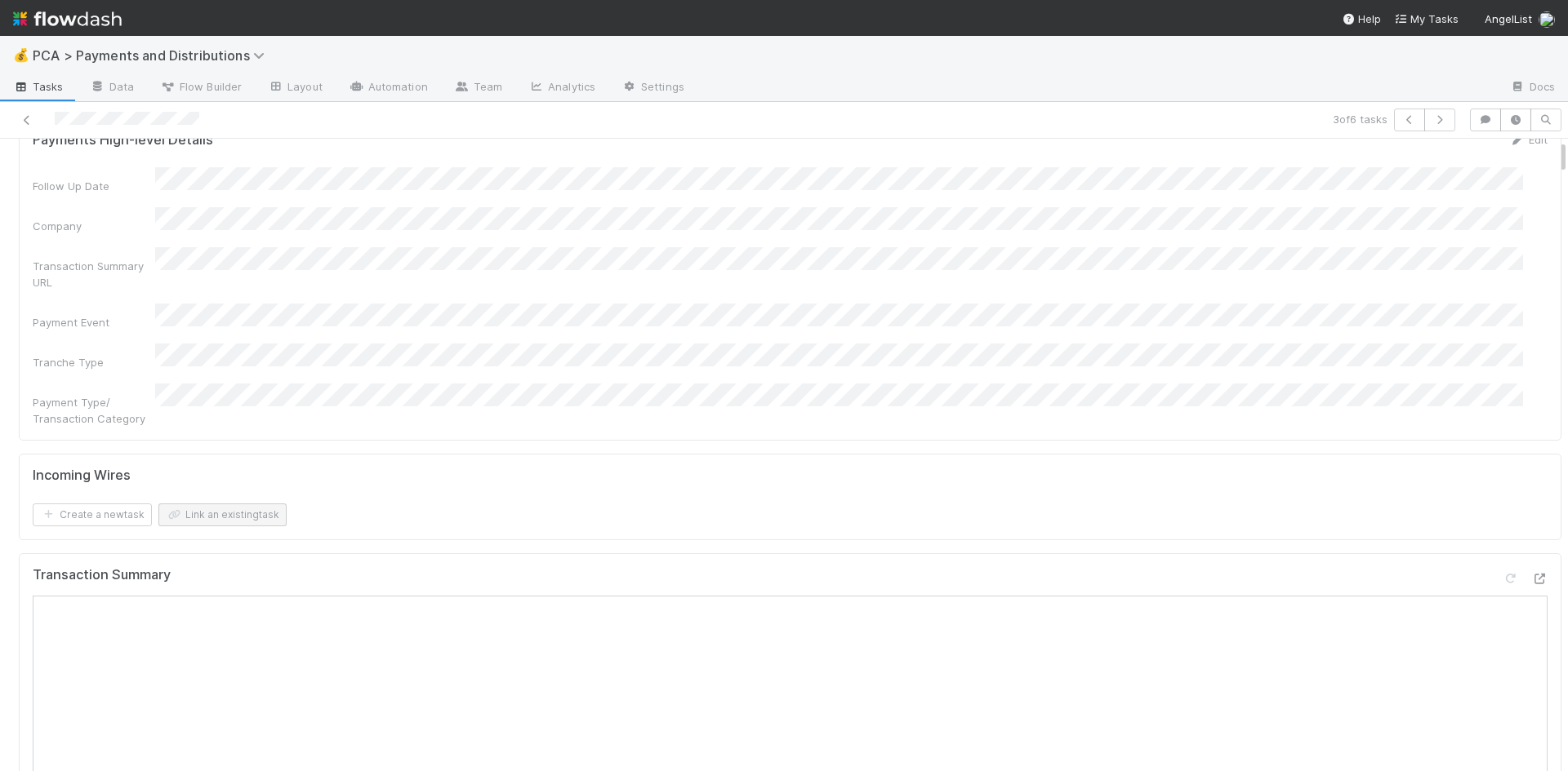
scroll to position [327, 0]
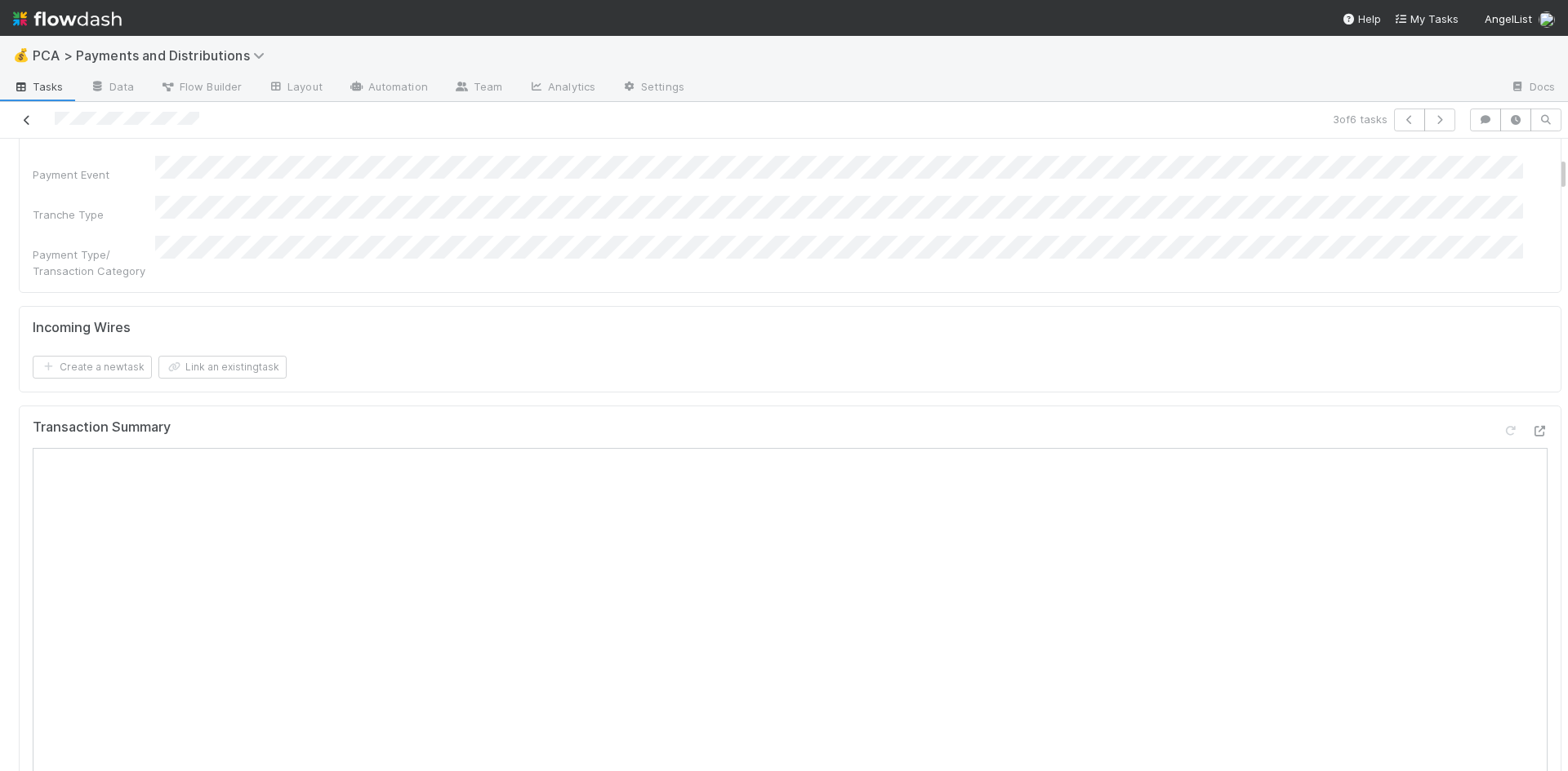
click at [26, 118] on icon at bounding box center [27, 120] width 17 height 10
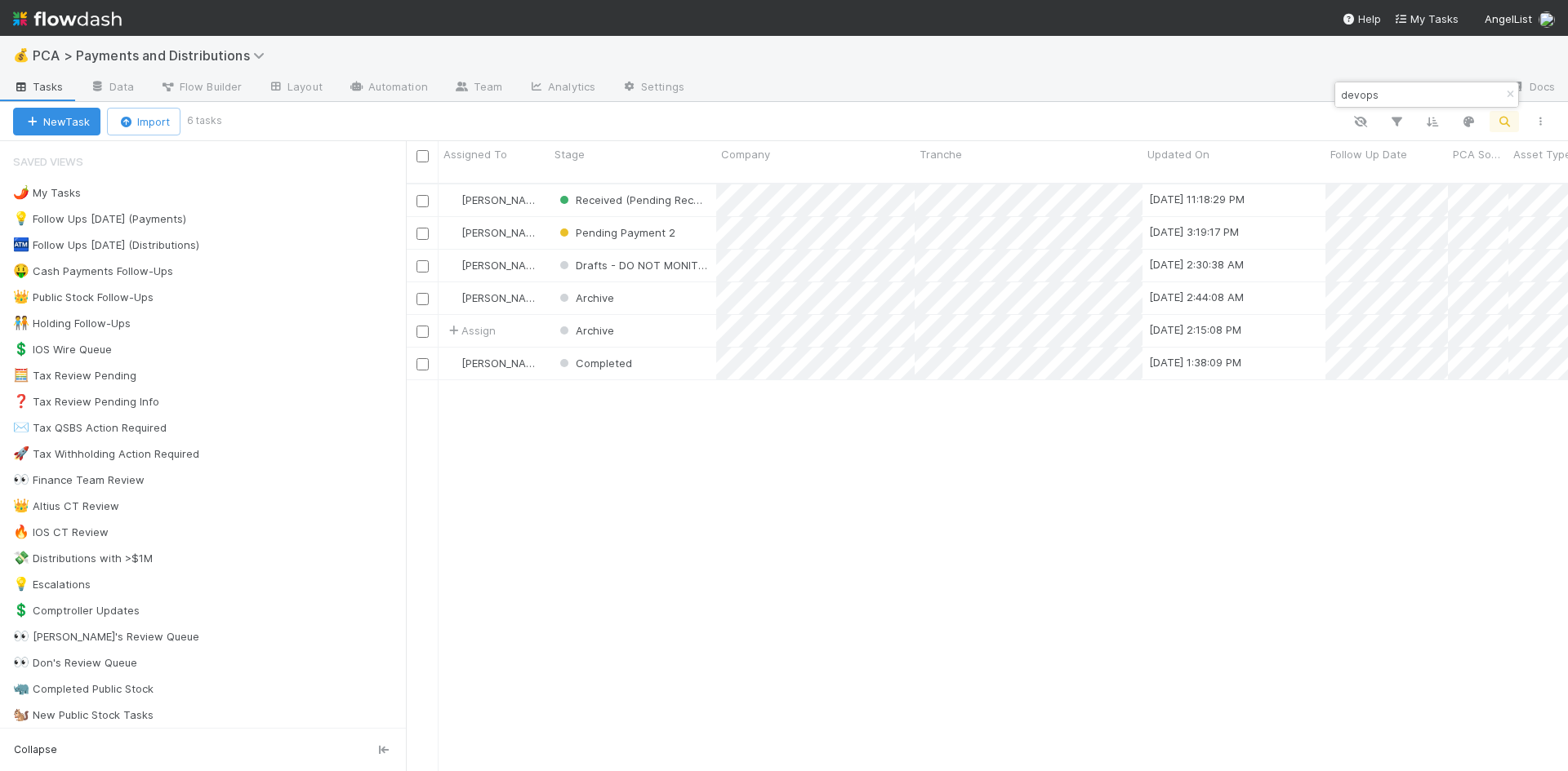
scroll to position [589, 1150]
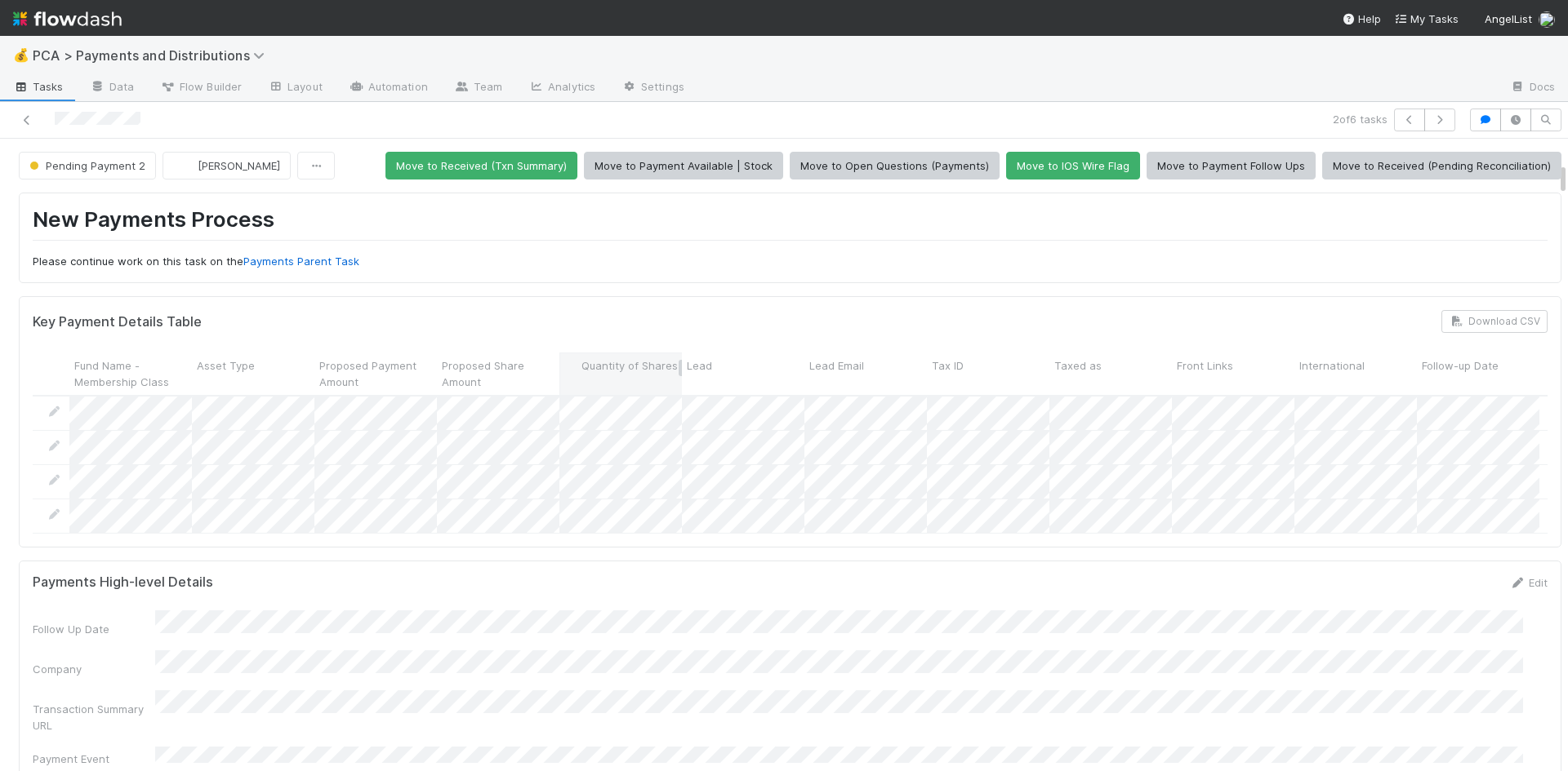
scroll to position [490, 0]
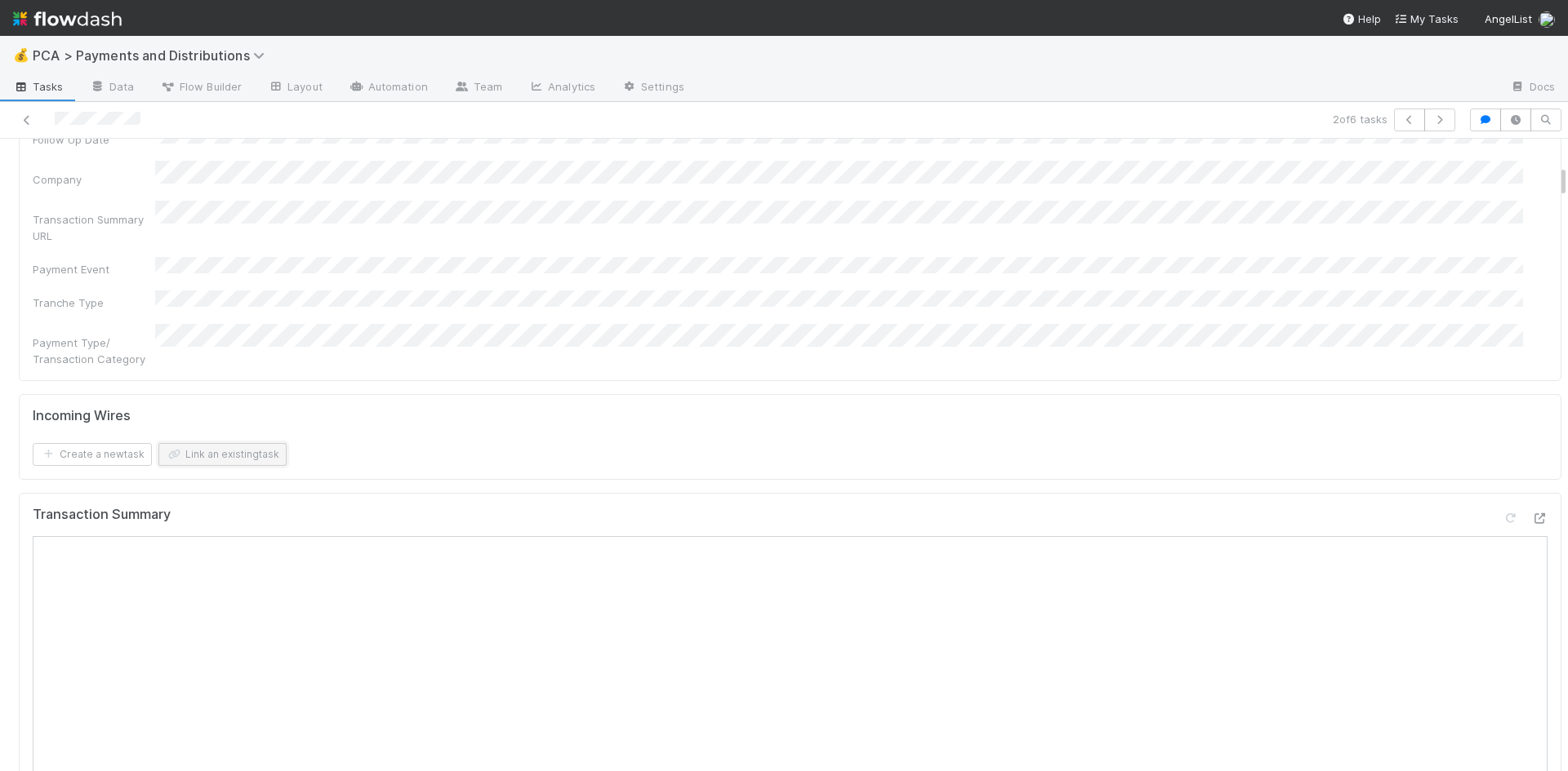
click at [226, 443] on button "Link an existing task" at bounding box center [222, 454] width 128 height 23
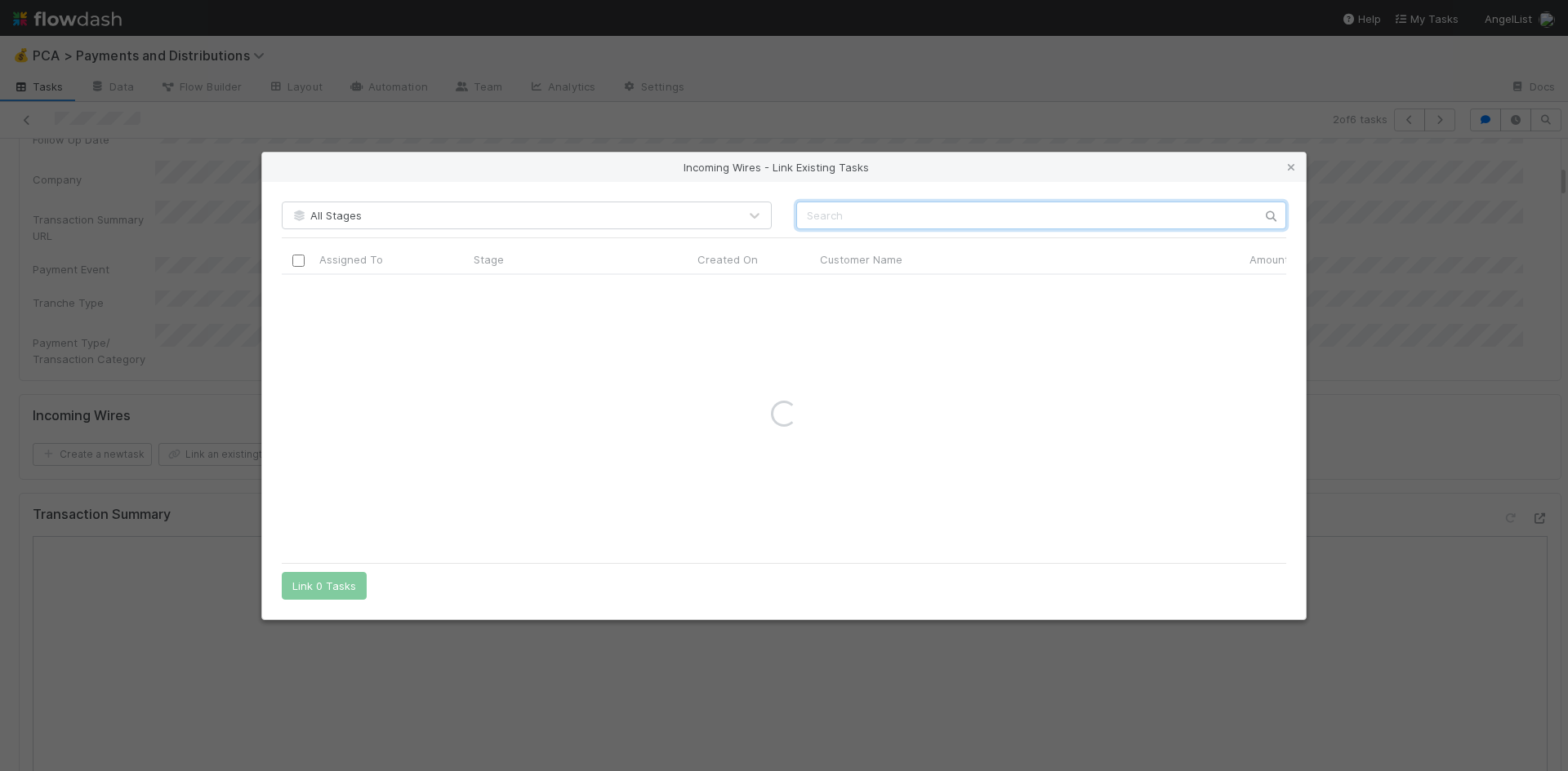
click at [855, 218] on input "text" at bounding box center [1041, 216] width 490 height 28
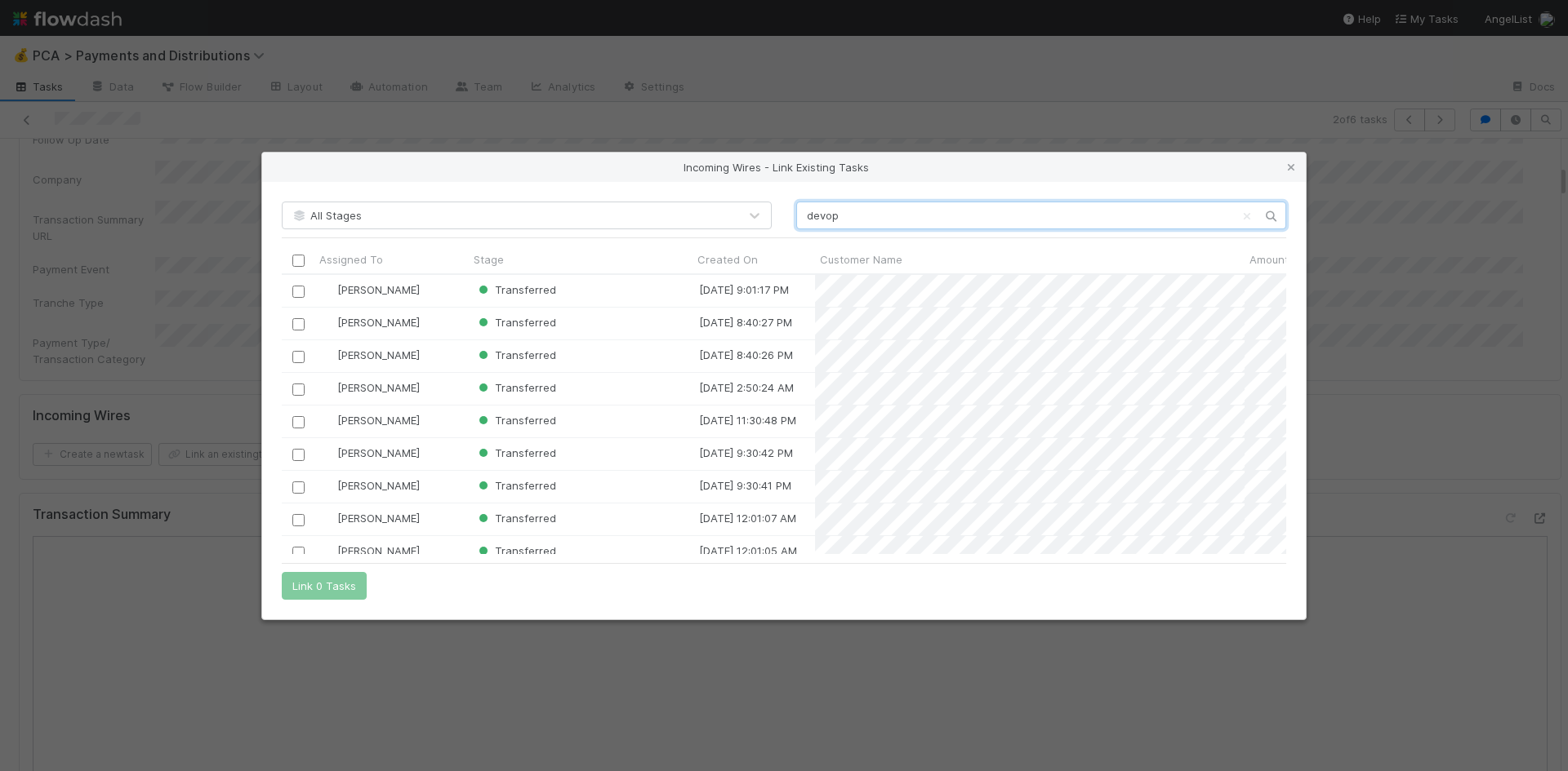
scroll to position [268, 993]
type input "devop"
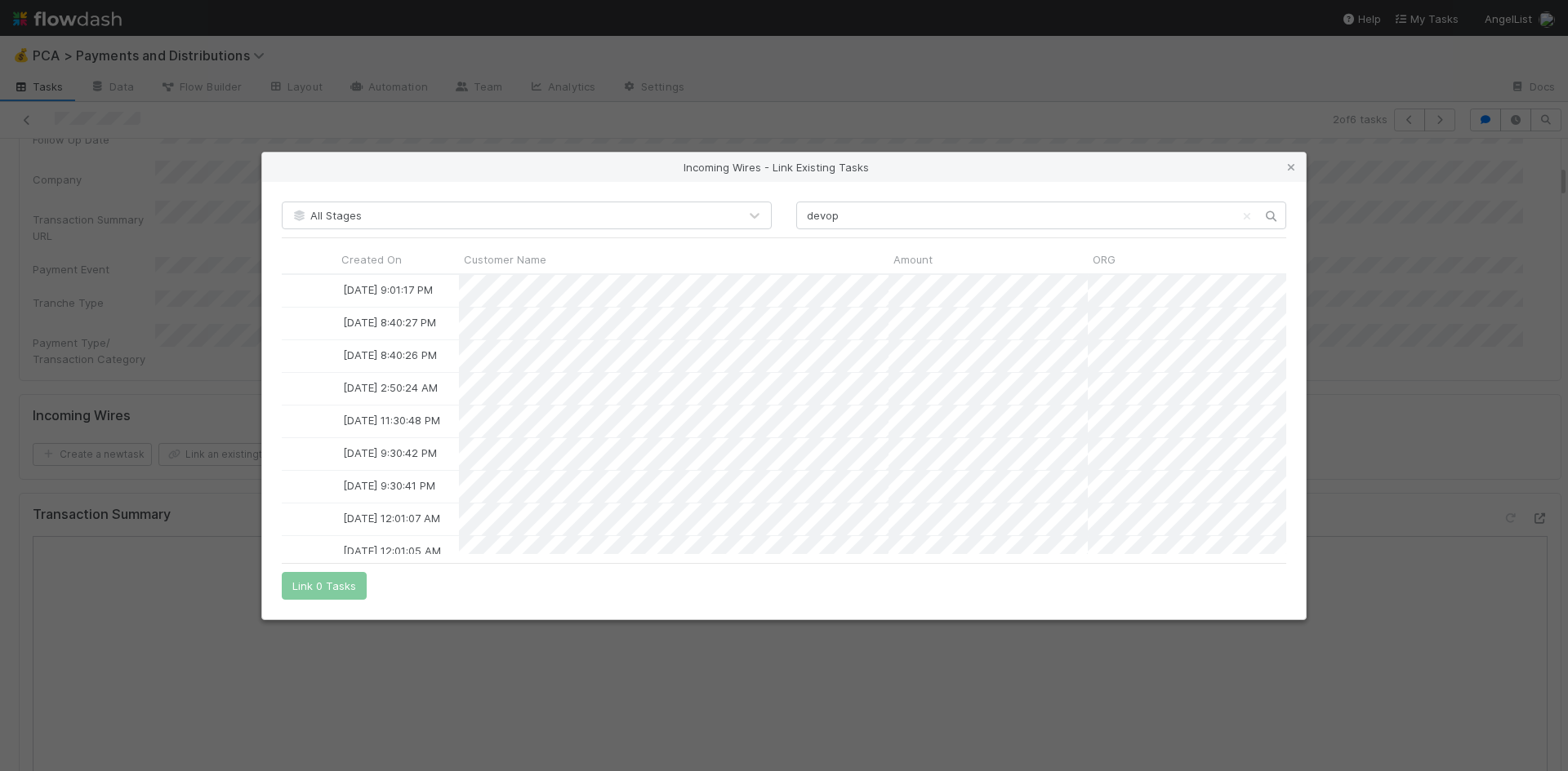
scroll to position [0, 0]
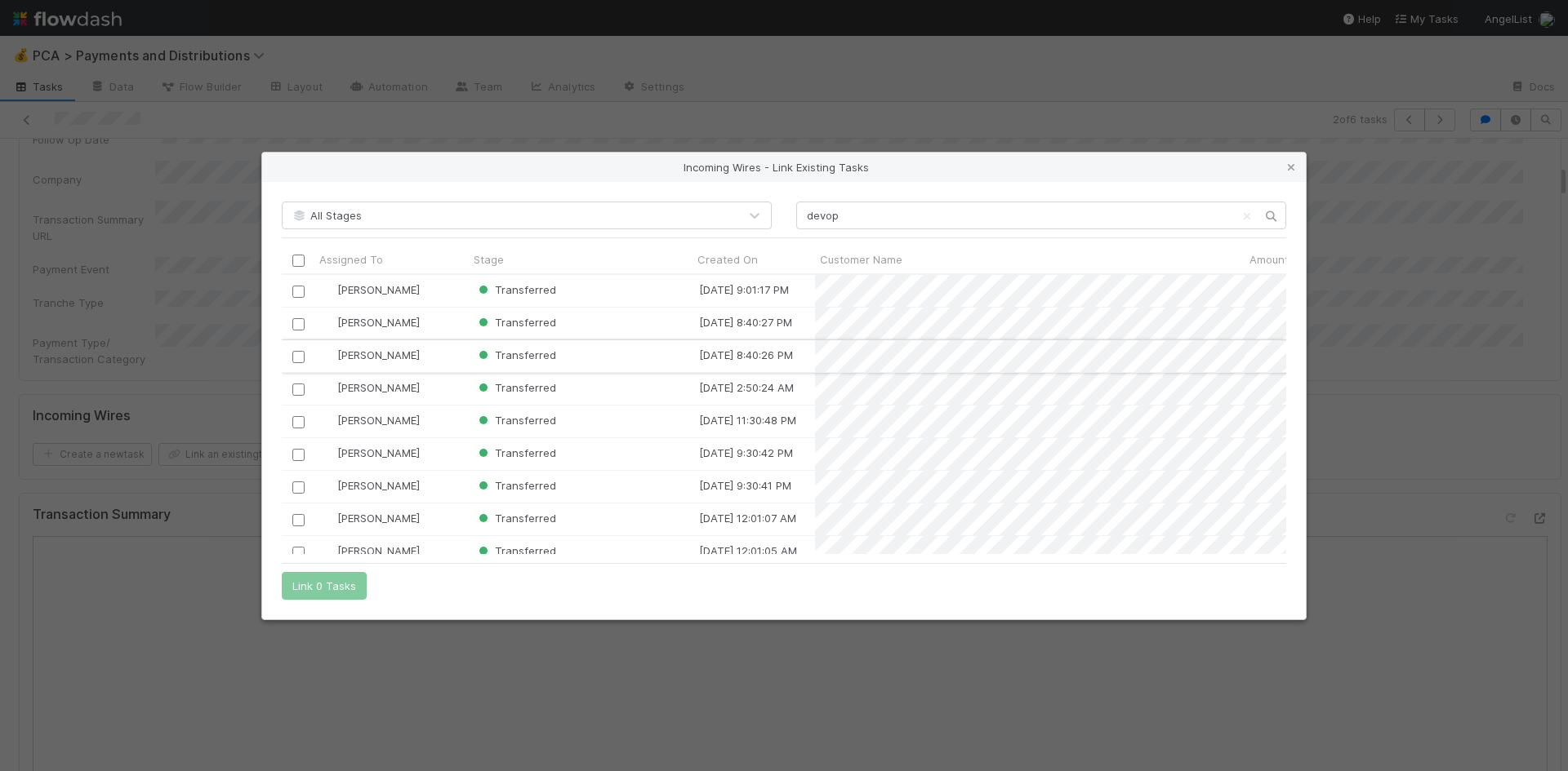
click at [299, 352] on input "checkbox" at bounding box center [298, 356] width 12 height 12
click at [301, 324] on input "checkbox" at bounding box center [298, 323] width 12 height 12
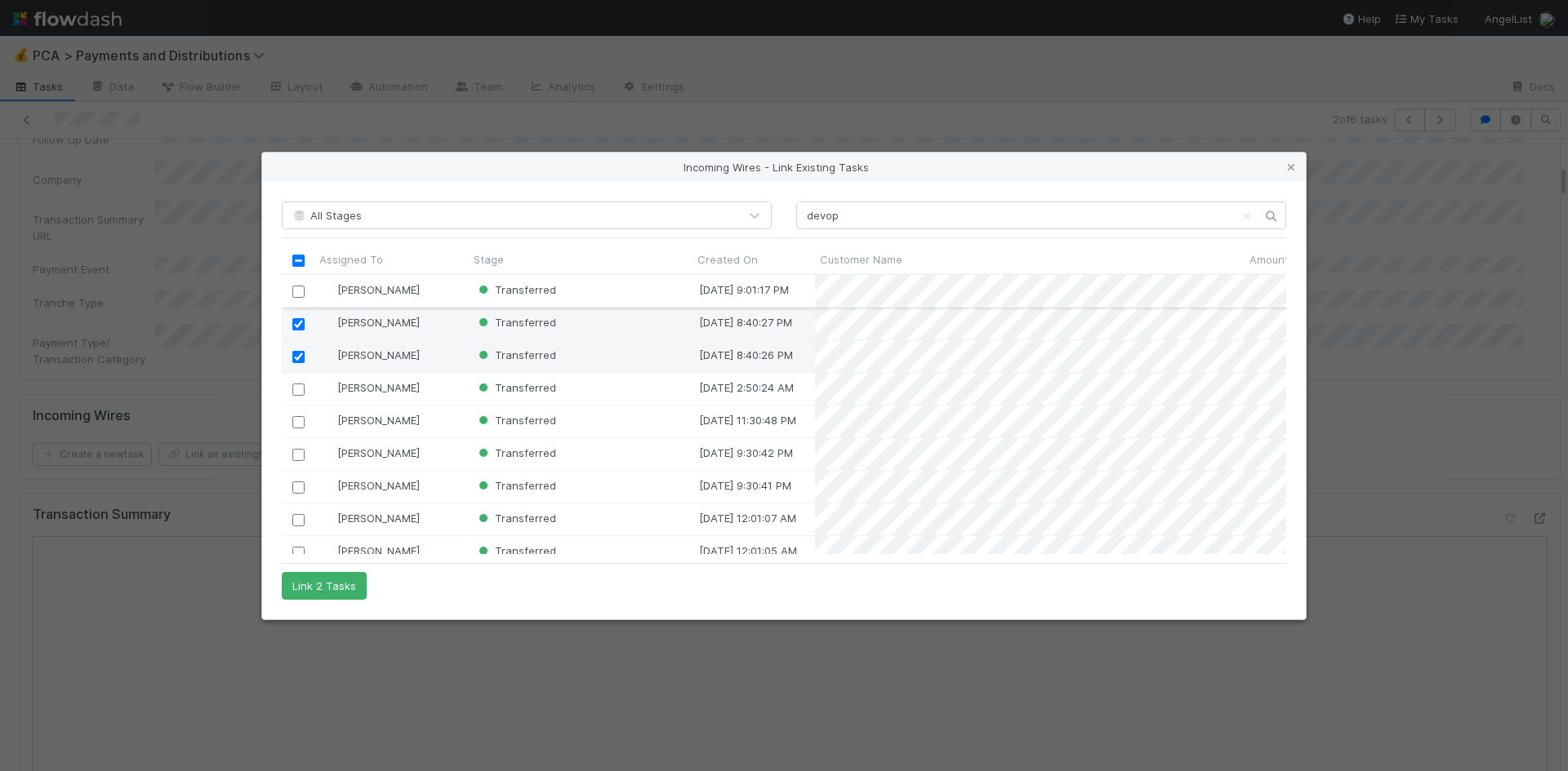
click at [301, 292] on input "checkbox" at bounding box center [298, 291] width 12 height 12
click at [341, 589] on button "Link 3 Tasks" at bounding box center [323, 586] width 85 height 28
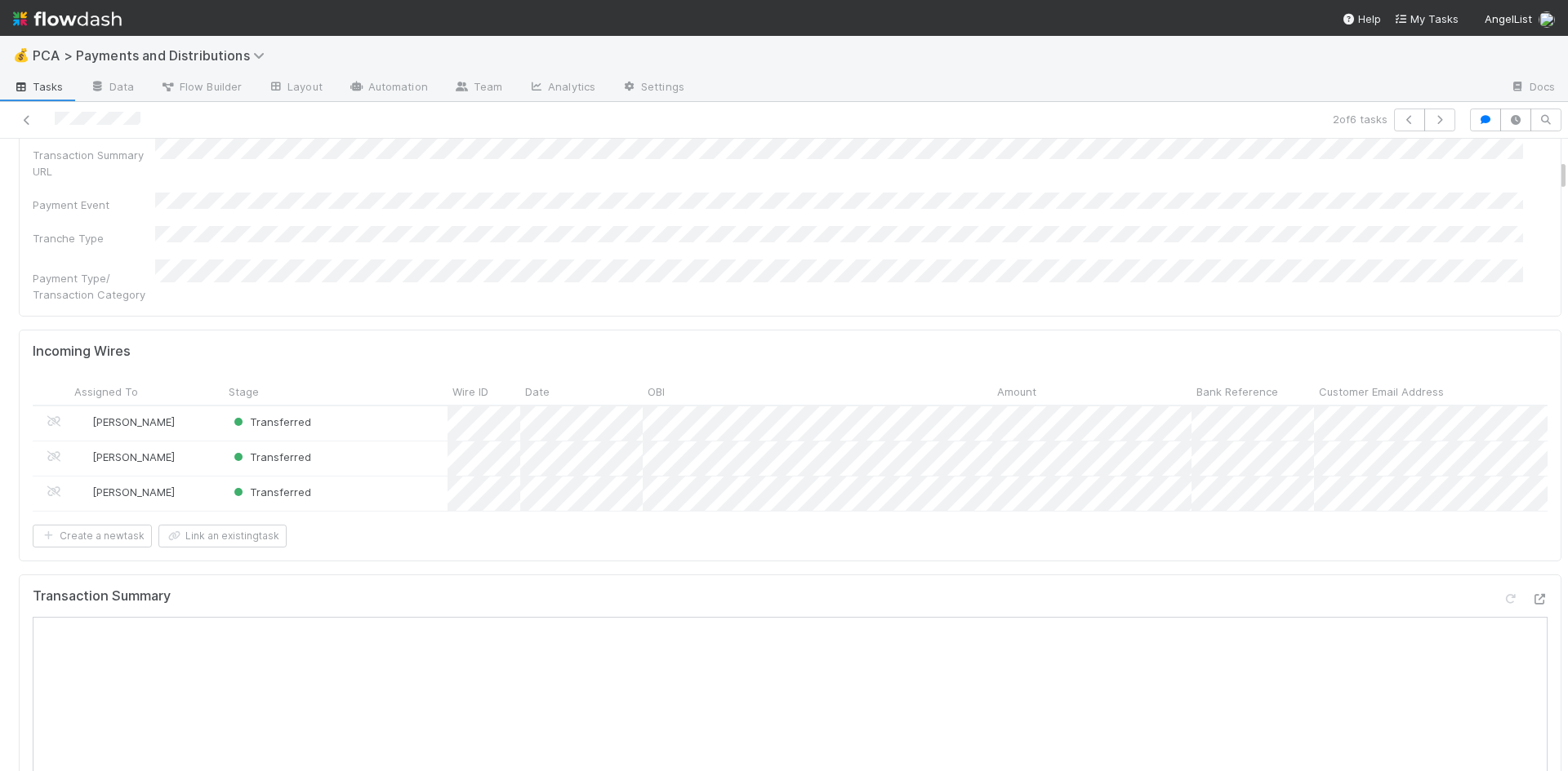
scroll to position [653, 0]
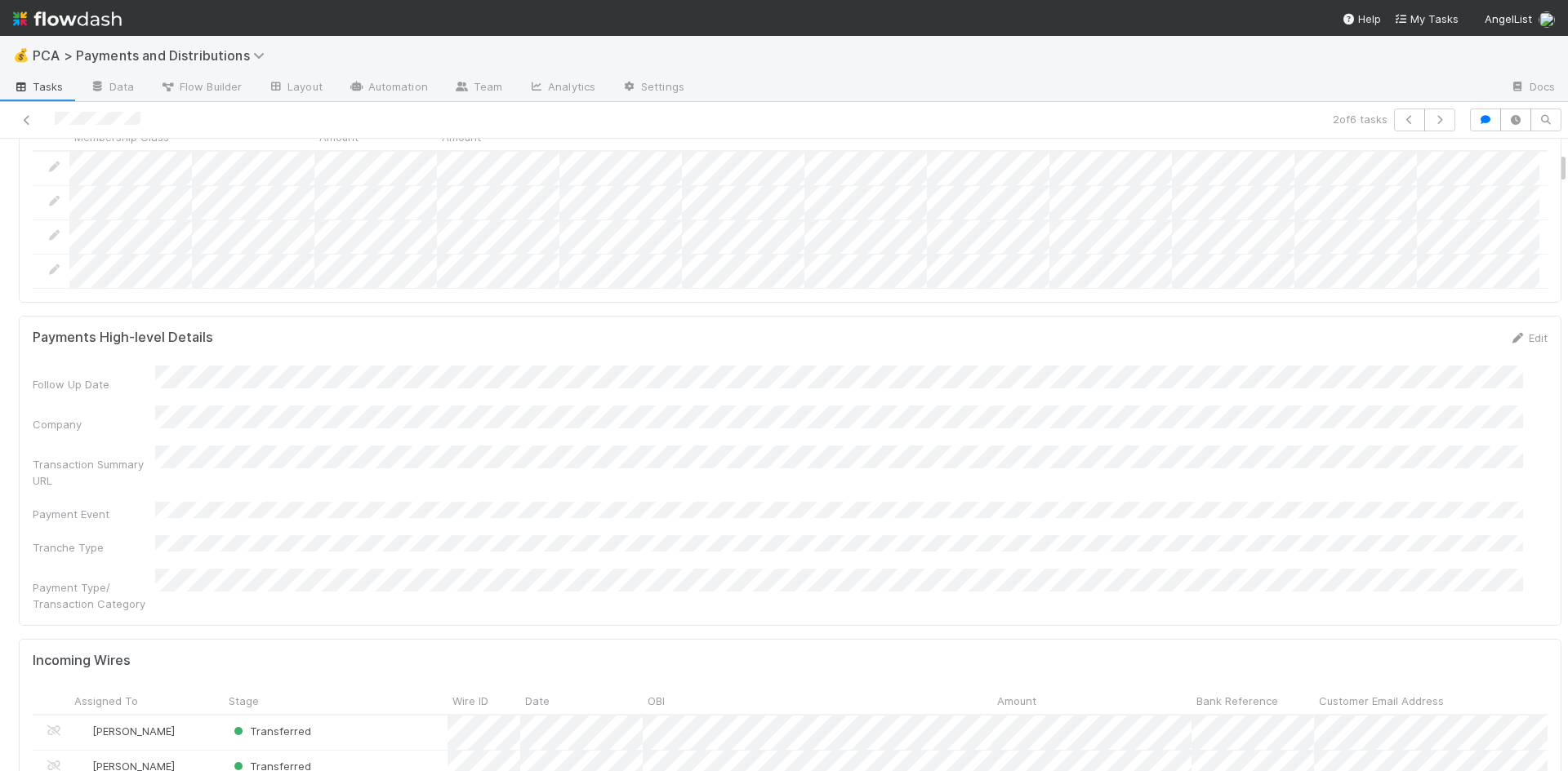
scroll to position [408, 0]
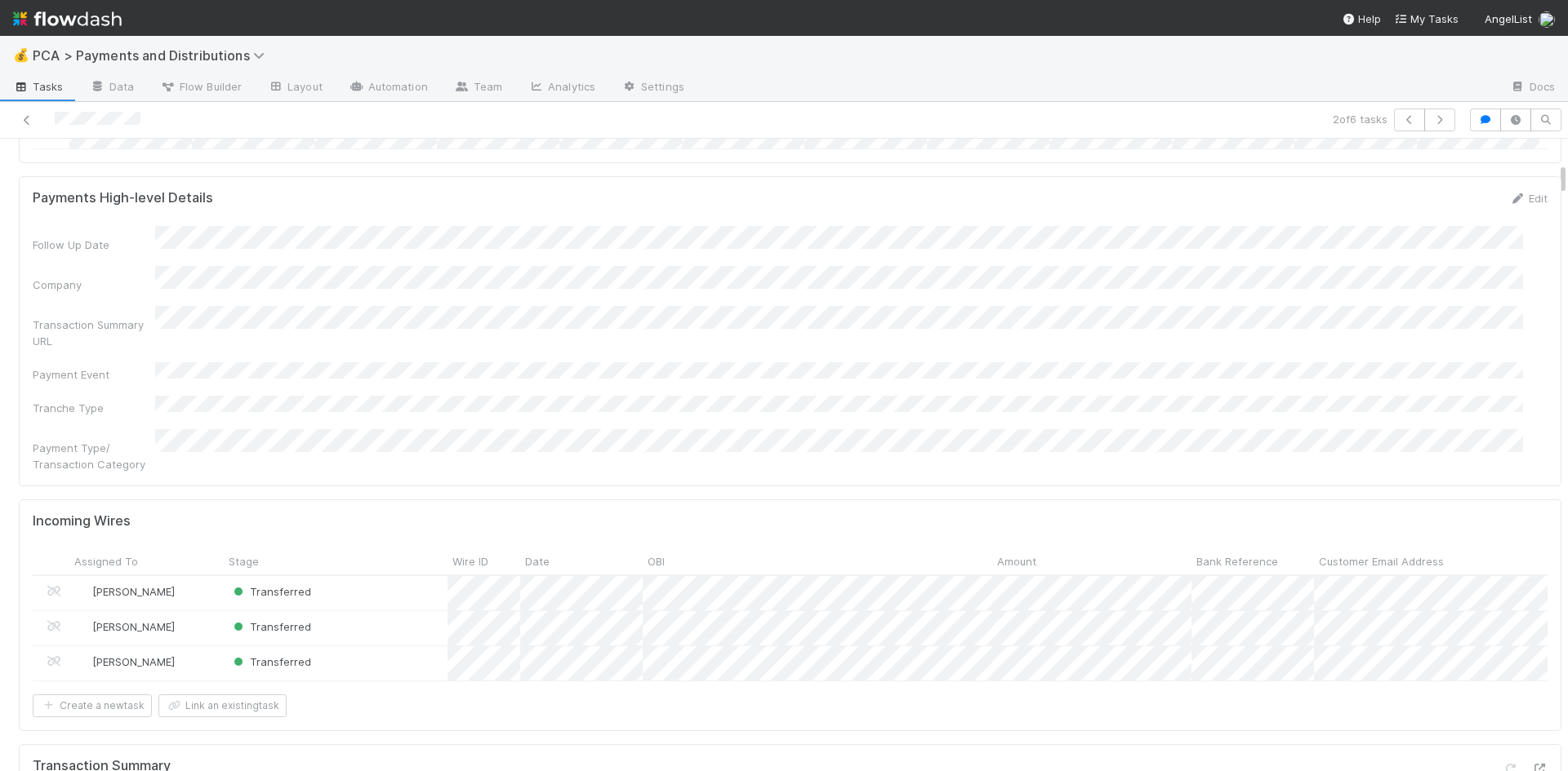
scroll to position [490, 0]
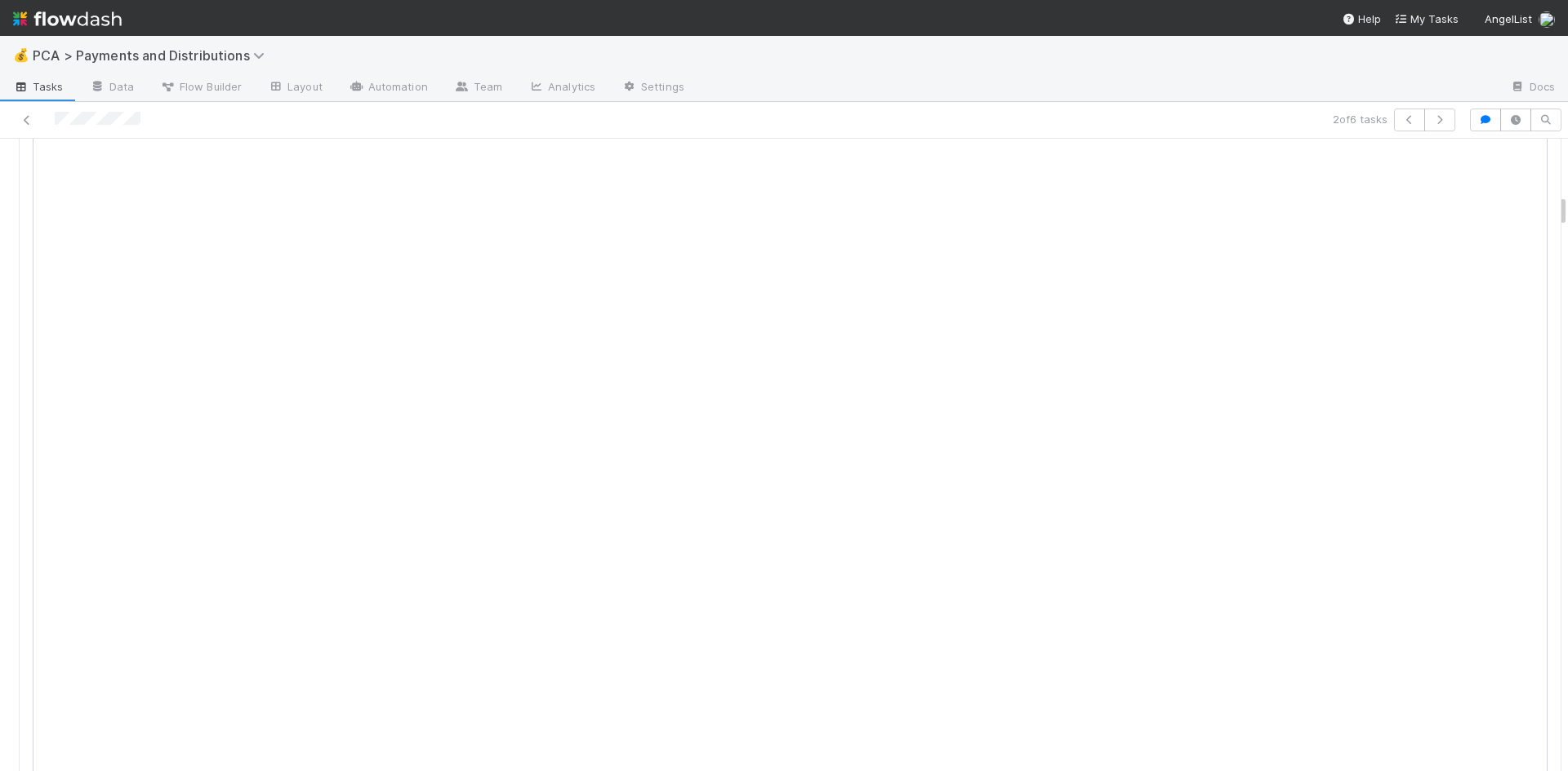
scroll to position [490, 0]
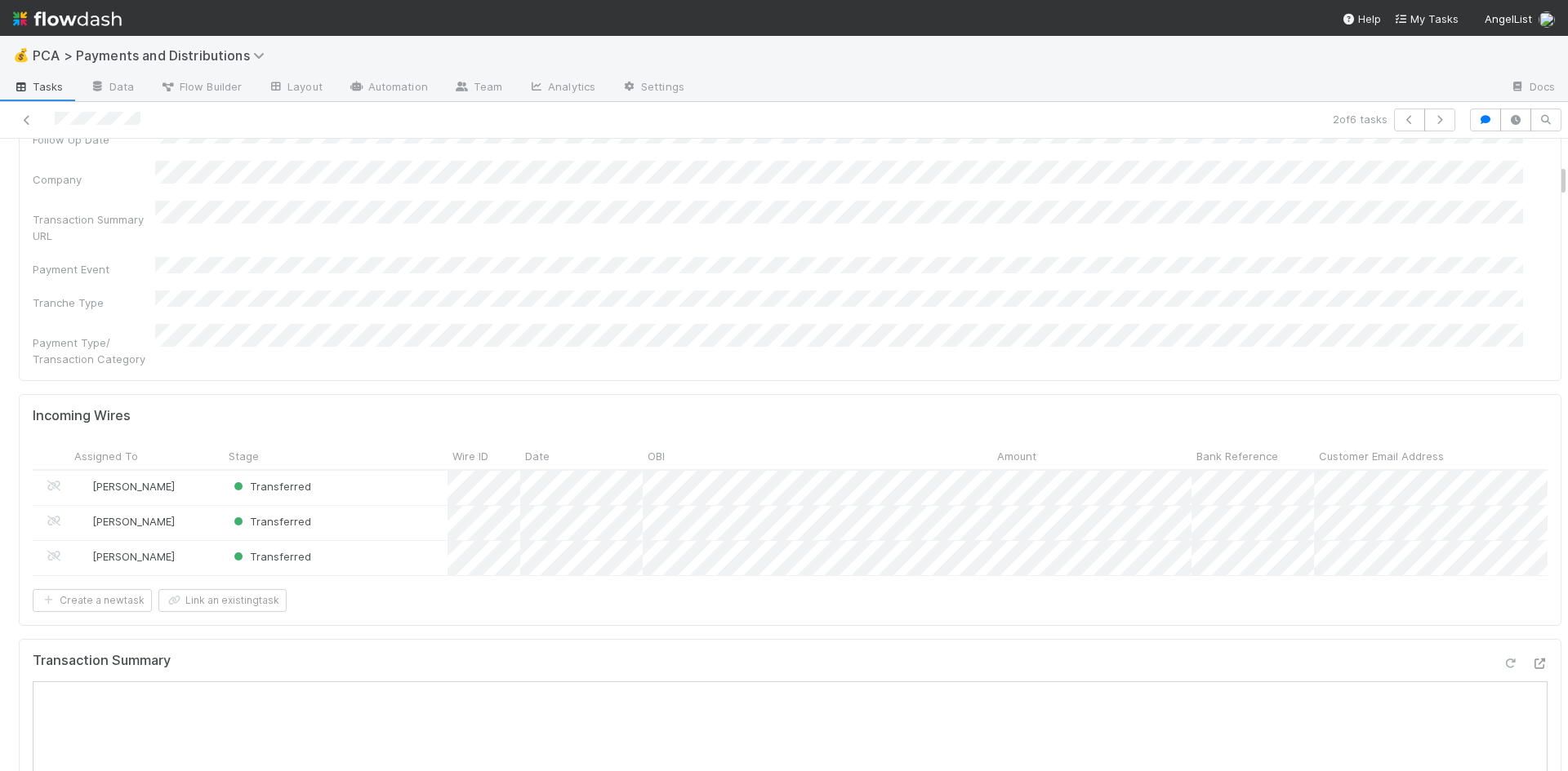
click at [1502, 659] on icon at bounding box center [1510, 663] width 17 height 10
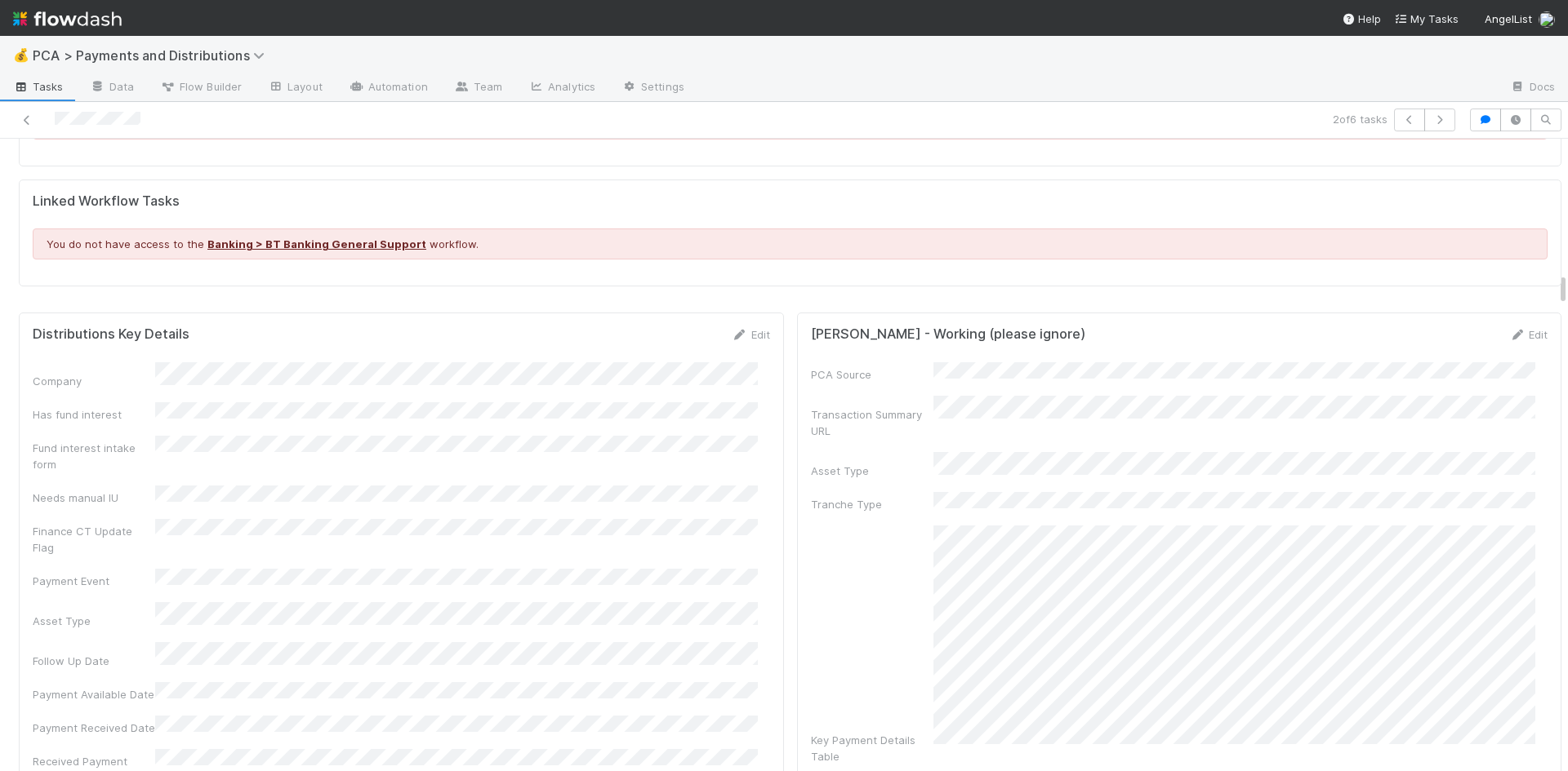
scroll to position [3020, 0]
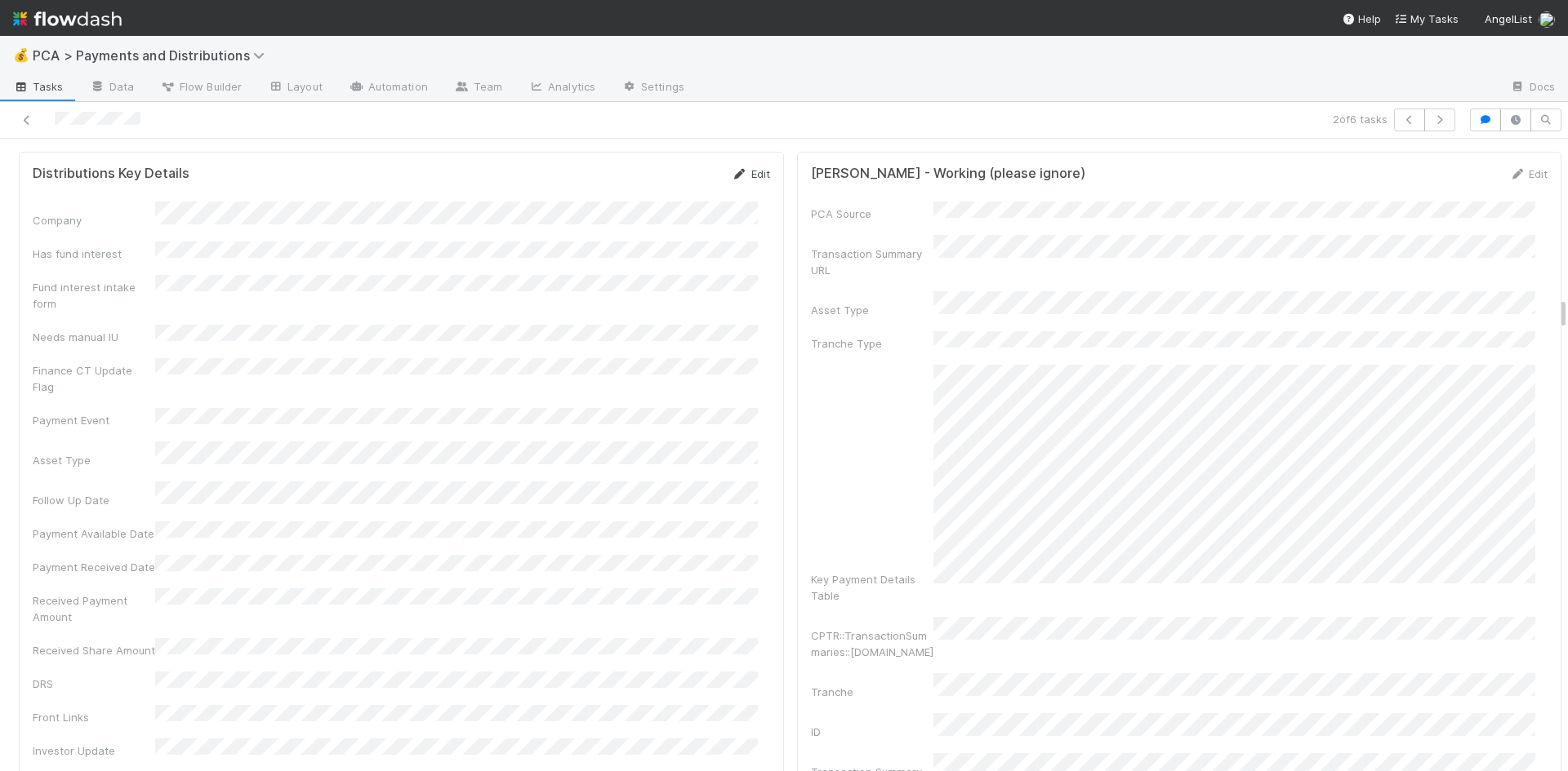
click at [745, 167] on link "Edit" at bounding box center [750, 174] width 38 height 13
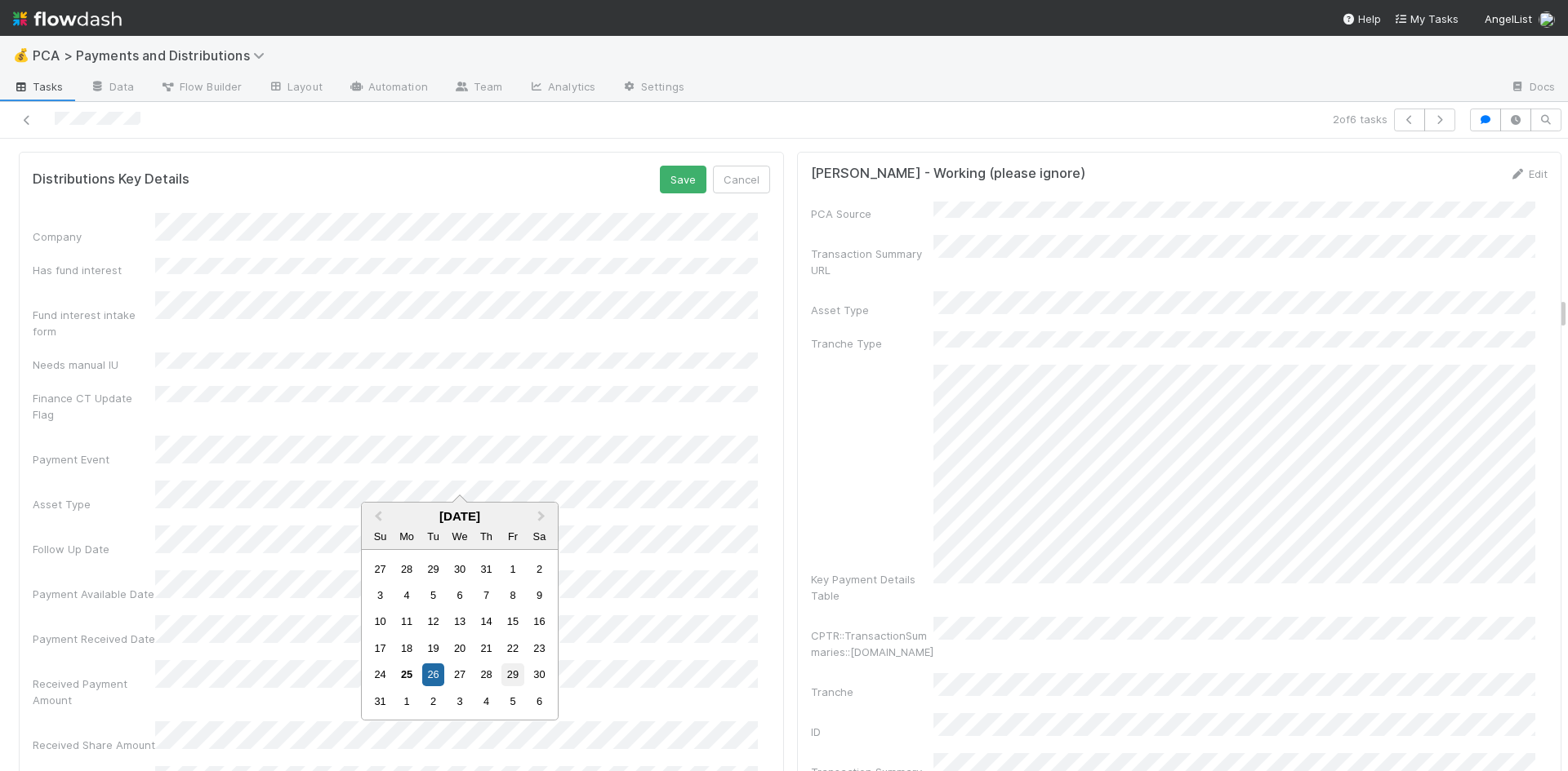
click at [507, 671] on div "29" at bounding box center [513, 674] width 22 height 22
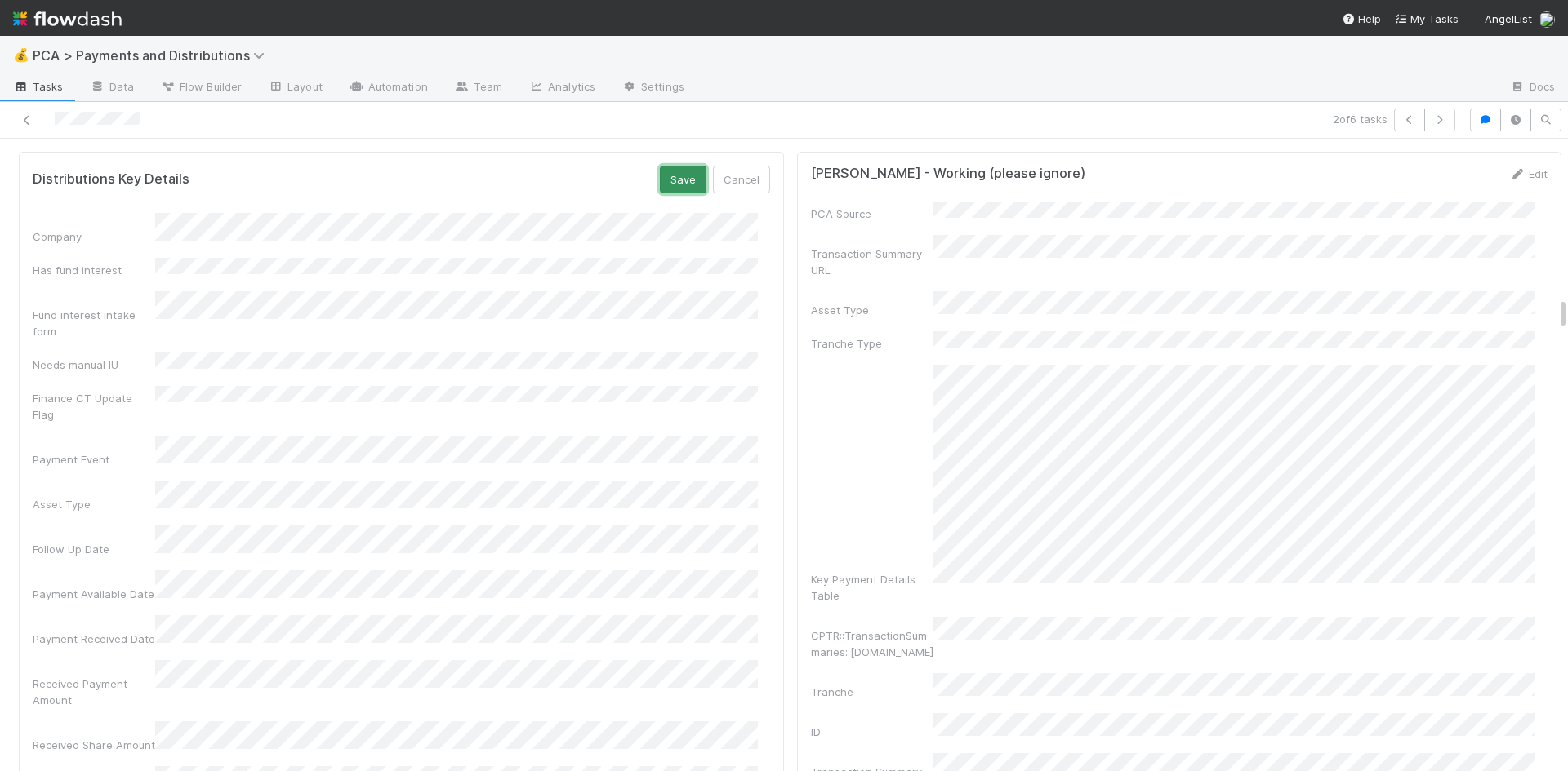
click at [671, 167] on button "Save" at bounding box center [683, 179] width 46 height 28
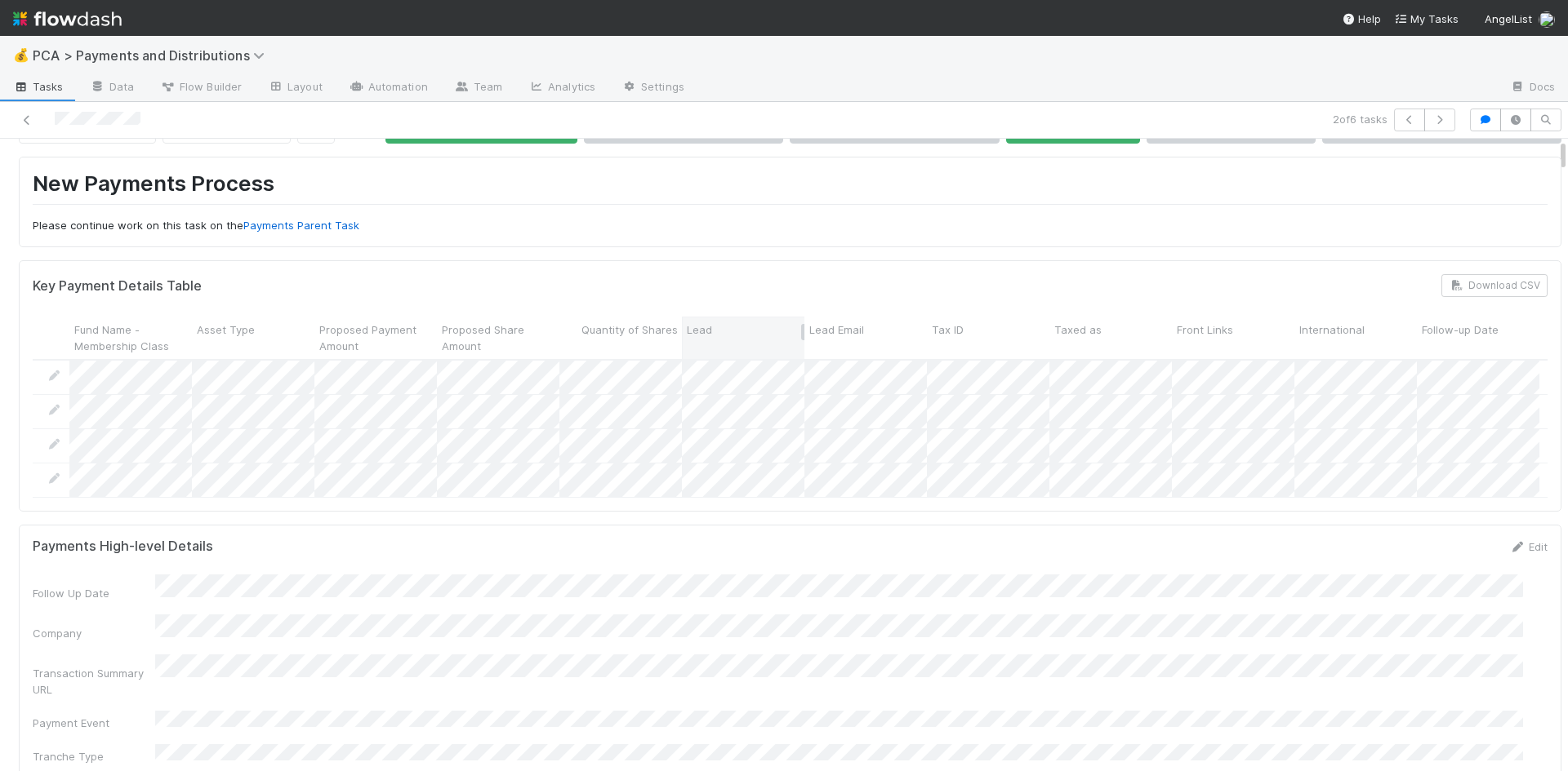
scroll to position [0, 0]
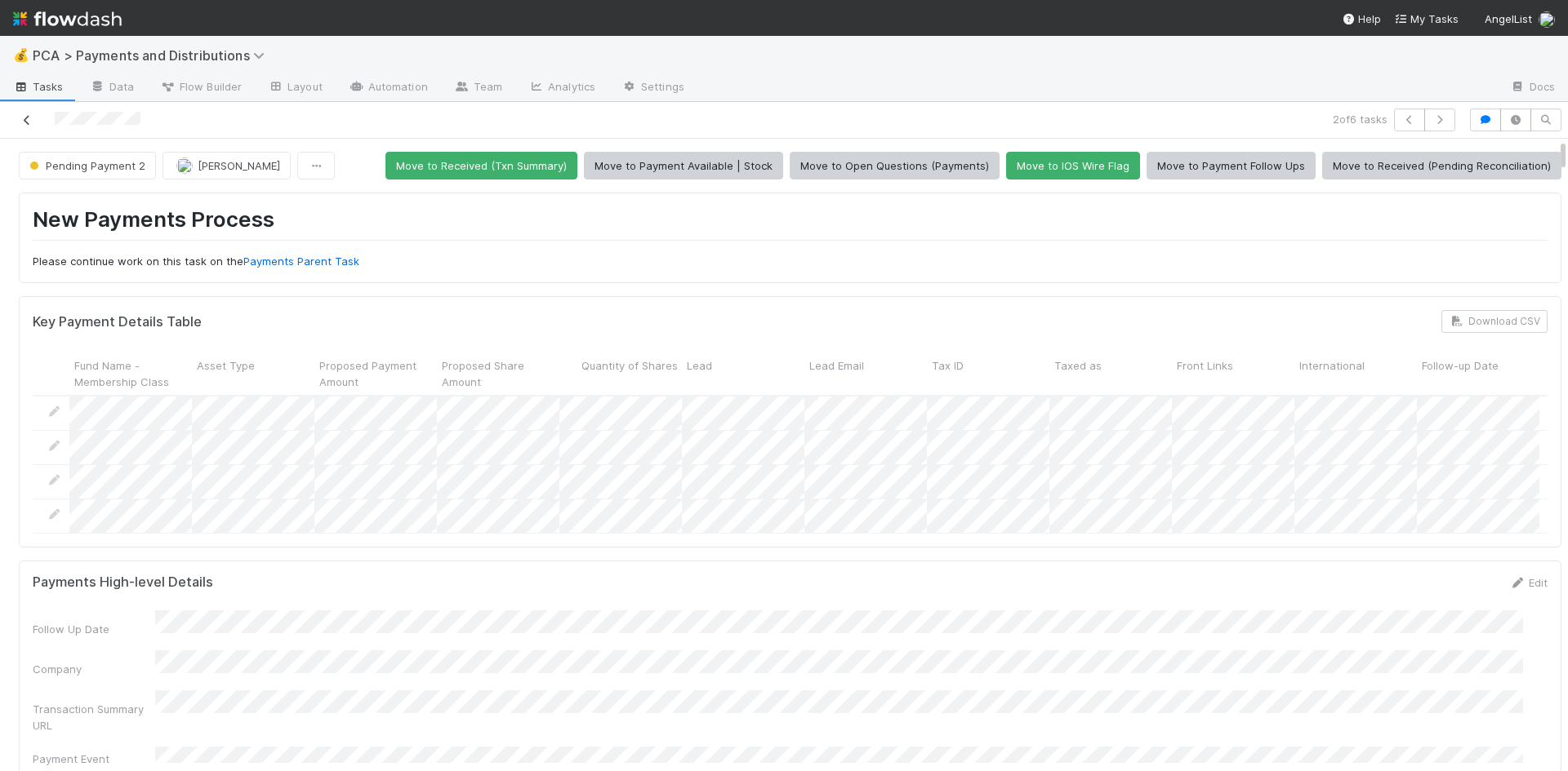
click at [29, 117] on icon at bounding box center [27, 120] width 17 height 10
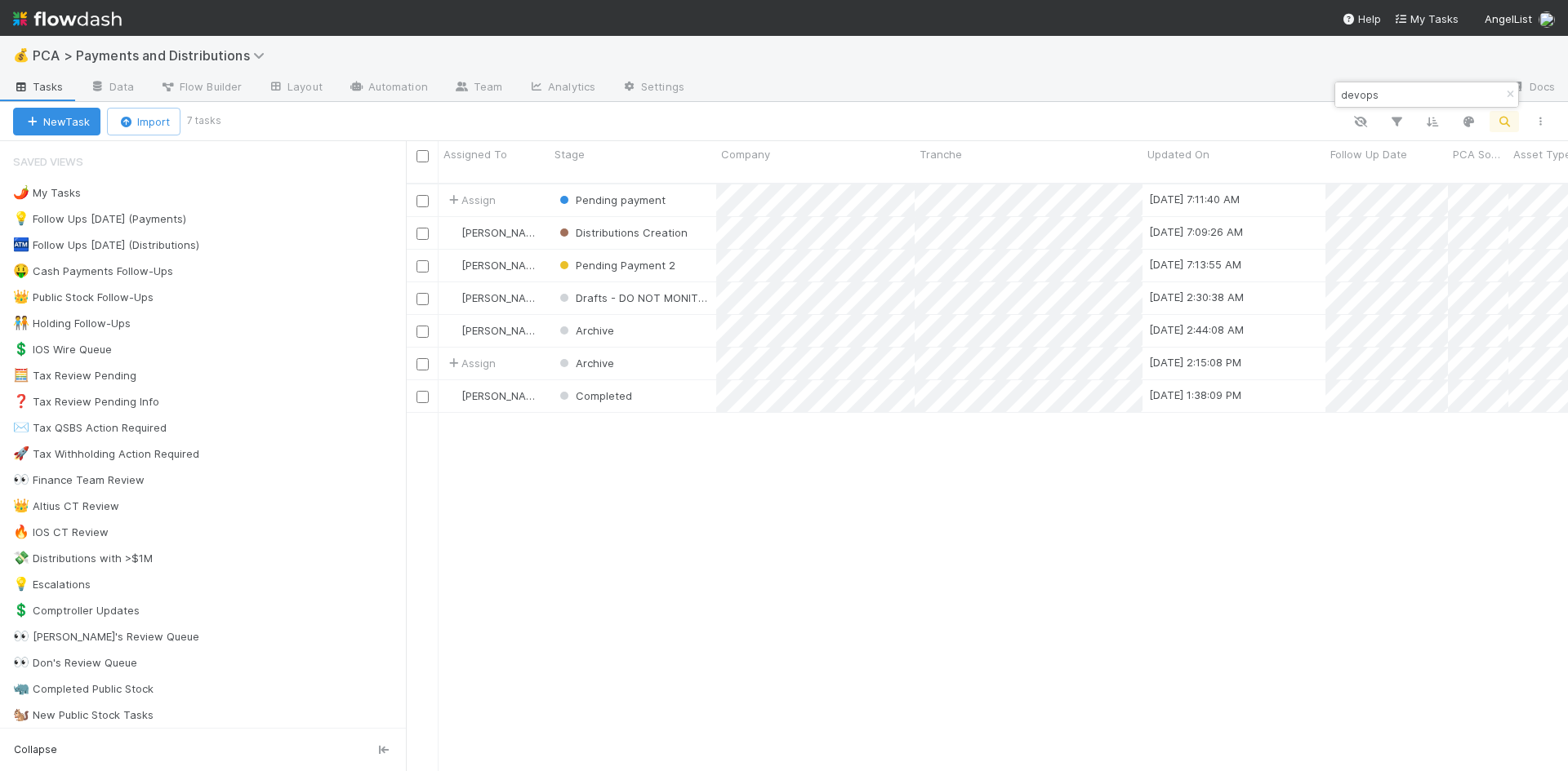
scroll to position [589, 1150]
click at [650, 193] on span "Pending payment" at bounding box center [621, 200] width 90 height 13
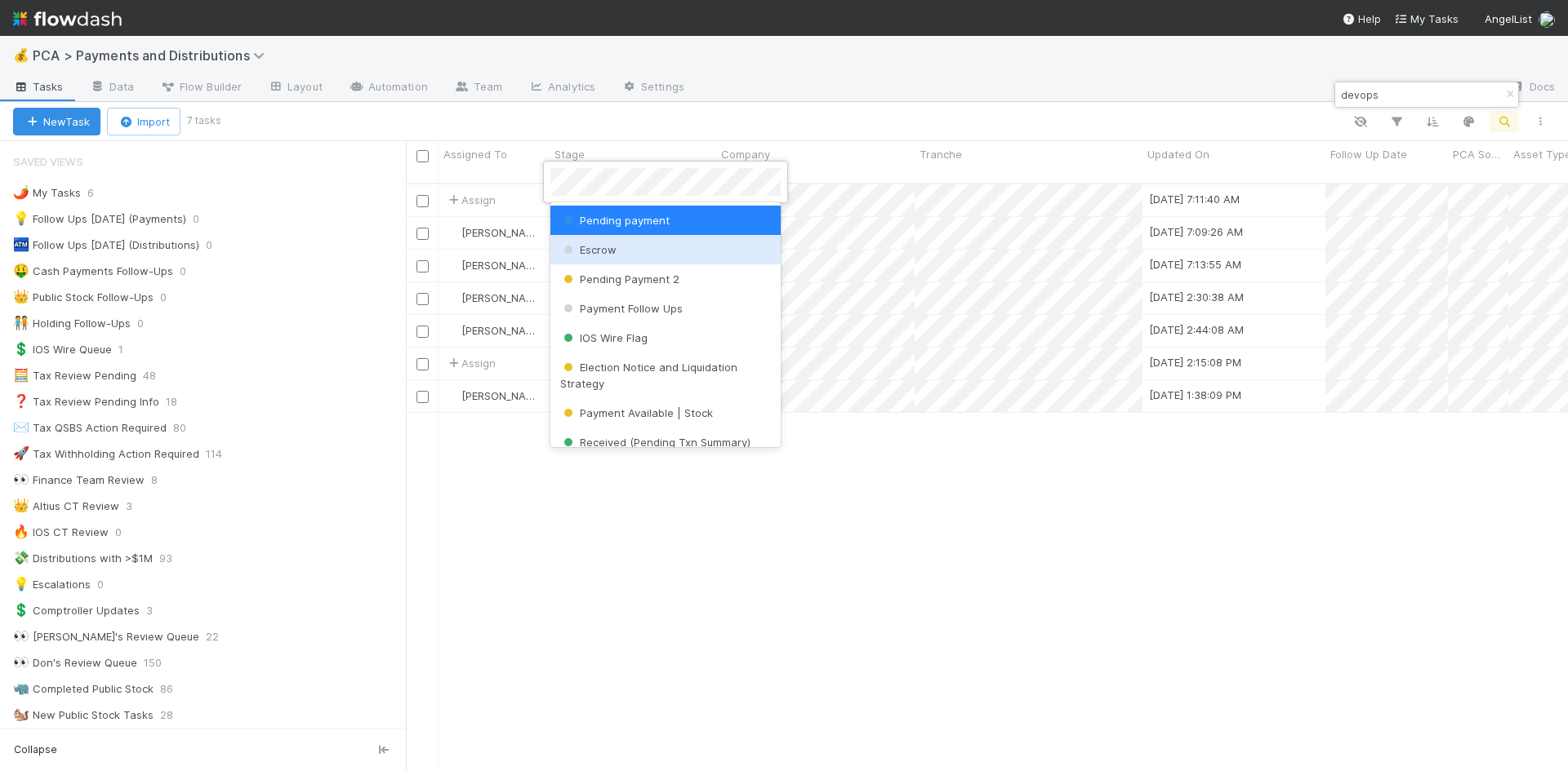
click at [1132, 539] on div at bounding box center [784, 386] width 1568 height 771
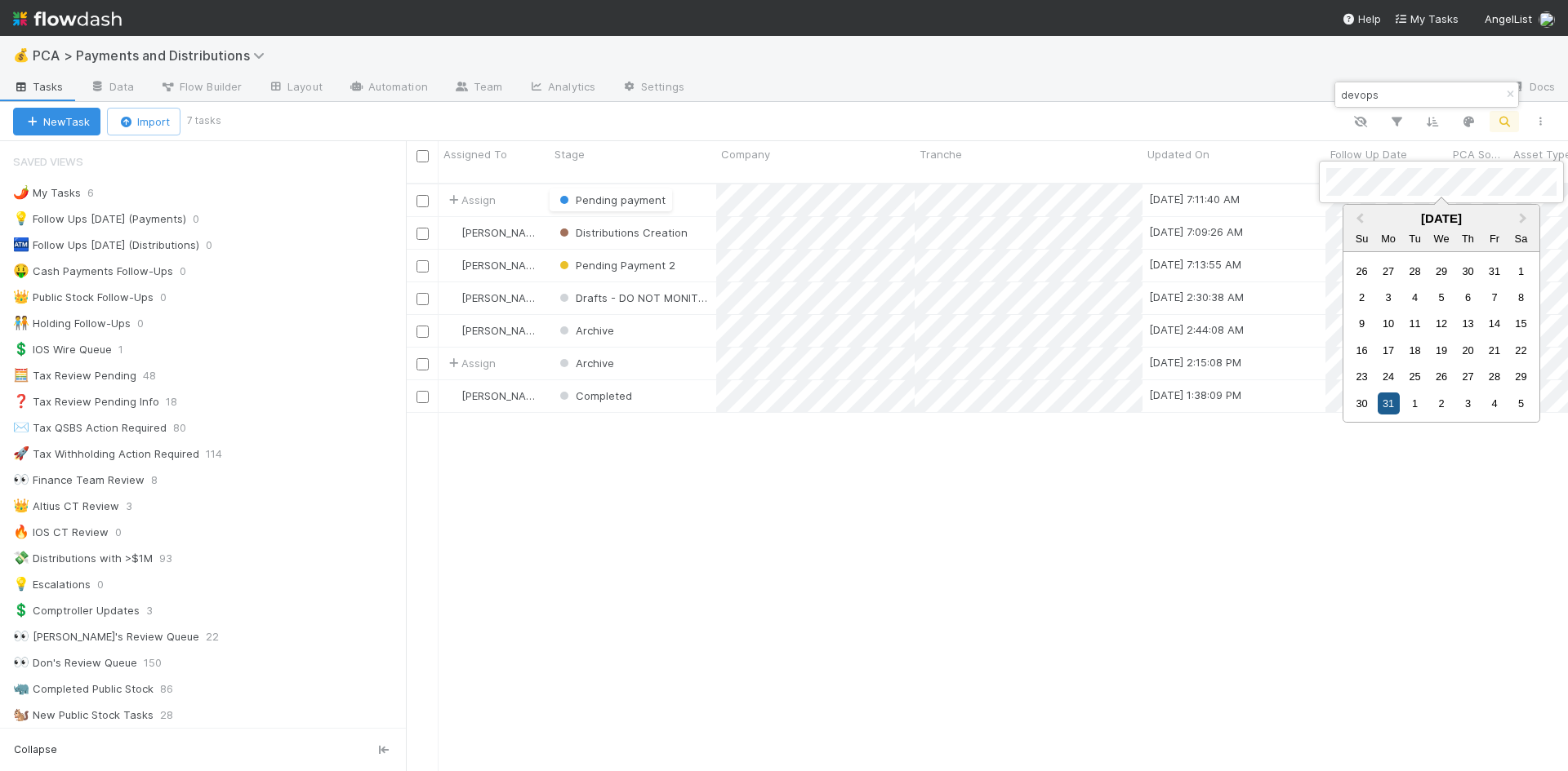
click at [1395, 400] on div "31" at bounding box center [1389, 404] width 22 height 22
click at [620, 178] on div at bounding box center [784, 386] width 1568 height 771
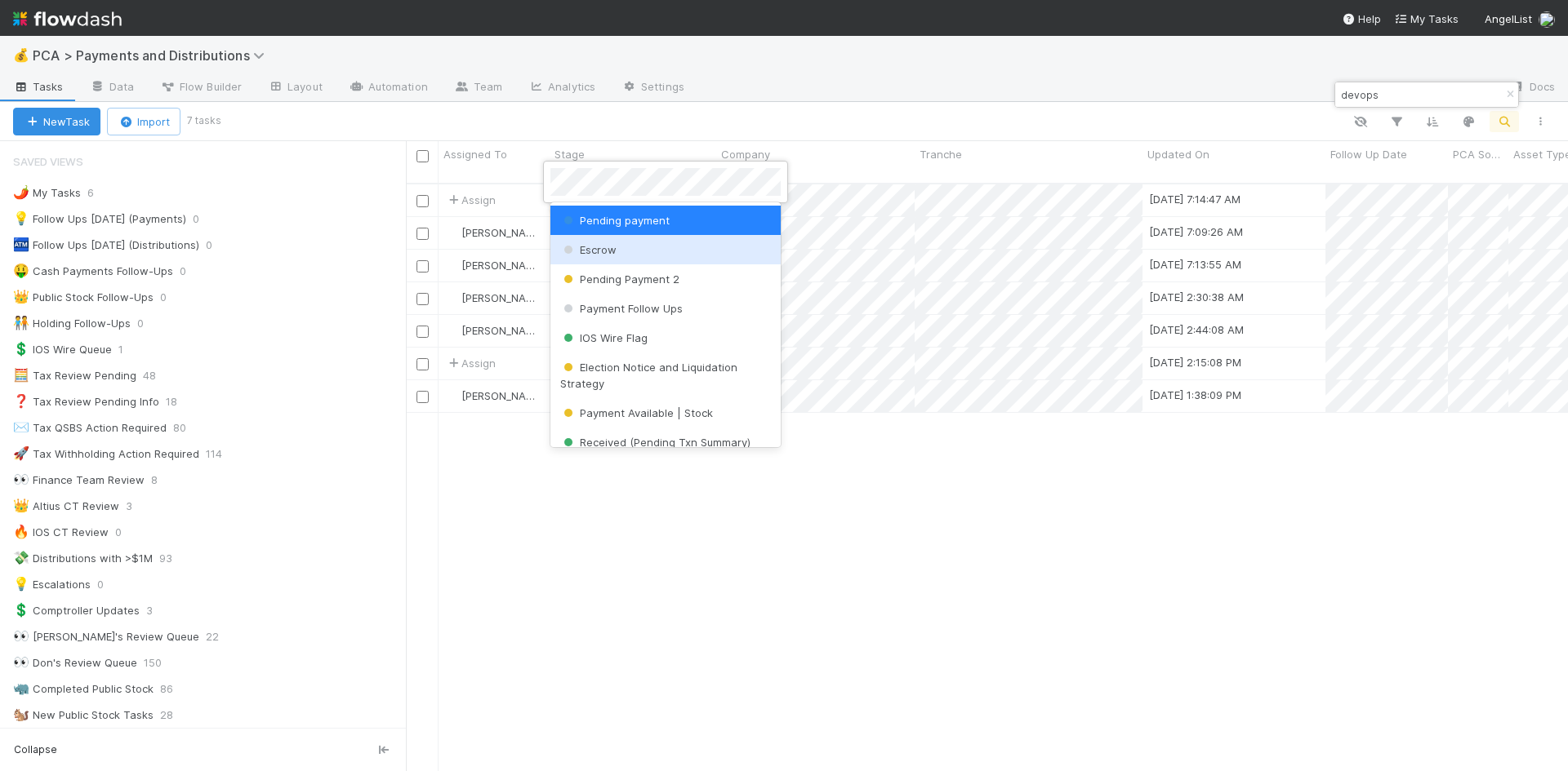
click at [651, 253] on div "Escrow" at bounding box center [665, 250] width 231 height 30
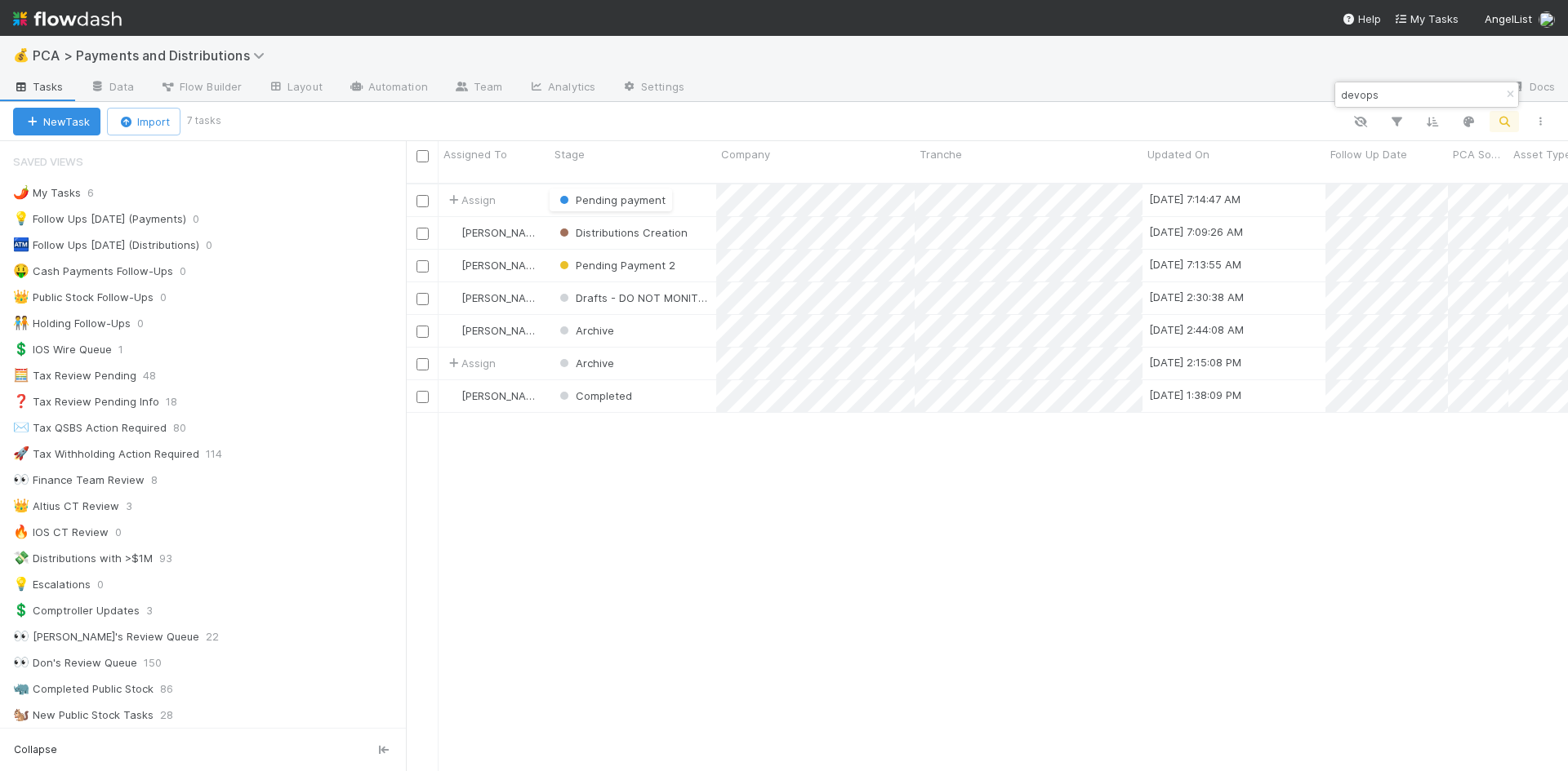
click at [1017, 535] on div "Assign Pending payment 8/25/25, 7:14:47 AM 8/25/25, 7:11:39 AM 0 0 0 0 0 Alliso…" at bounding box center [987, 485] width 1162 height 601
click at [1357, 98] on input "devops" at bounding box center [1419, 94] width 164 height 20
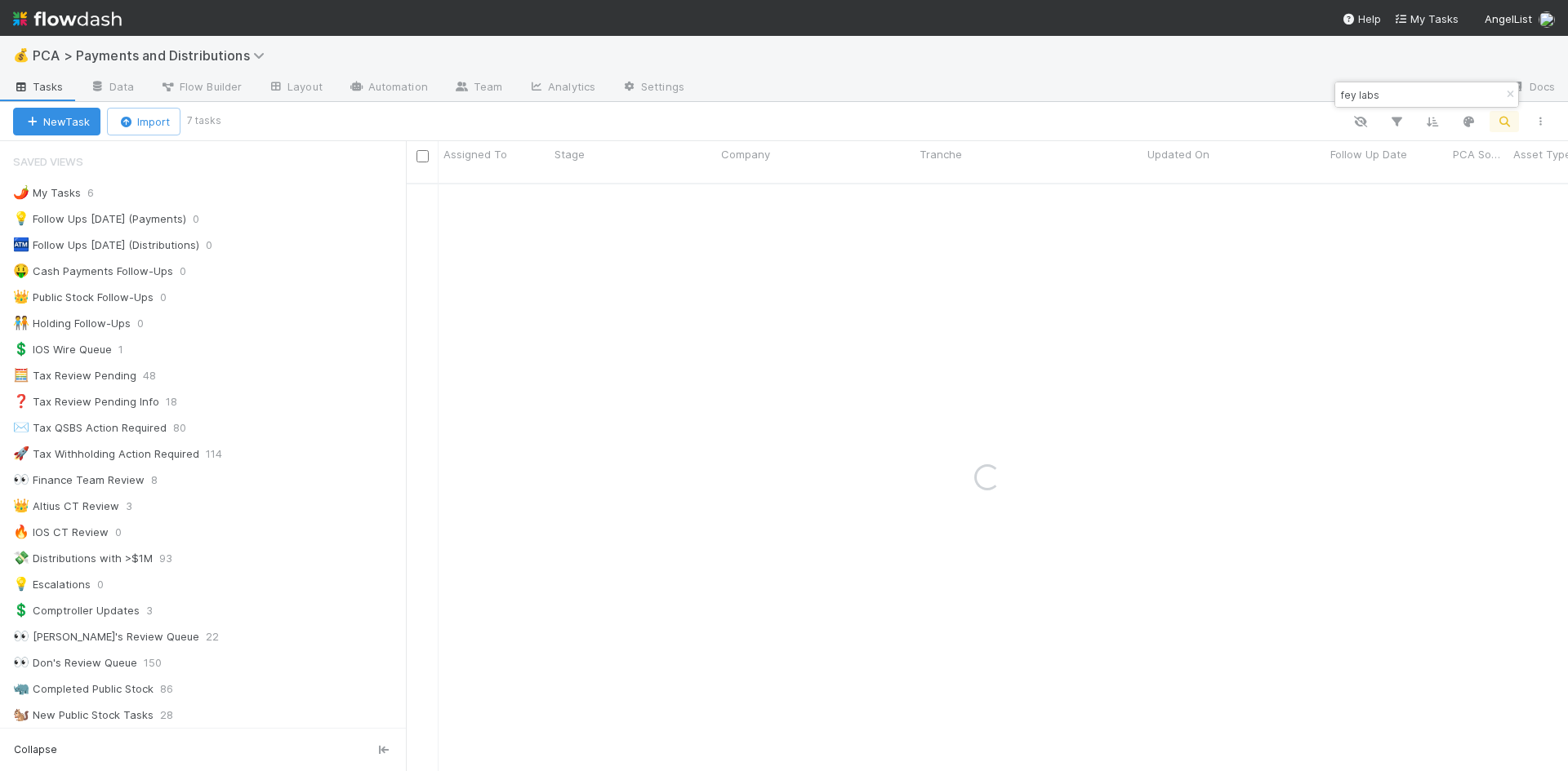
type input "fey labs"
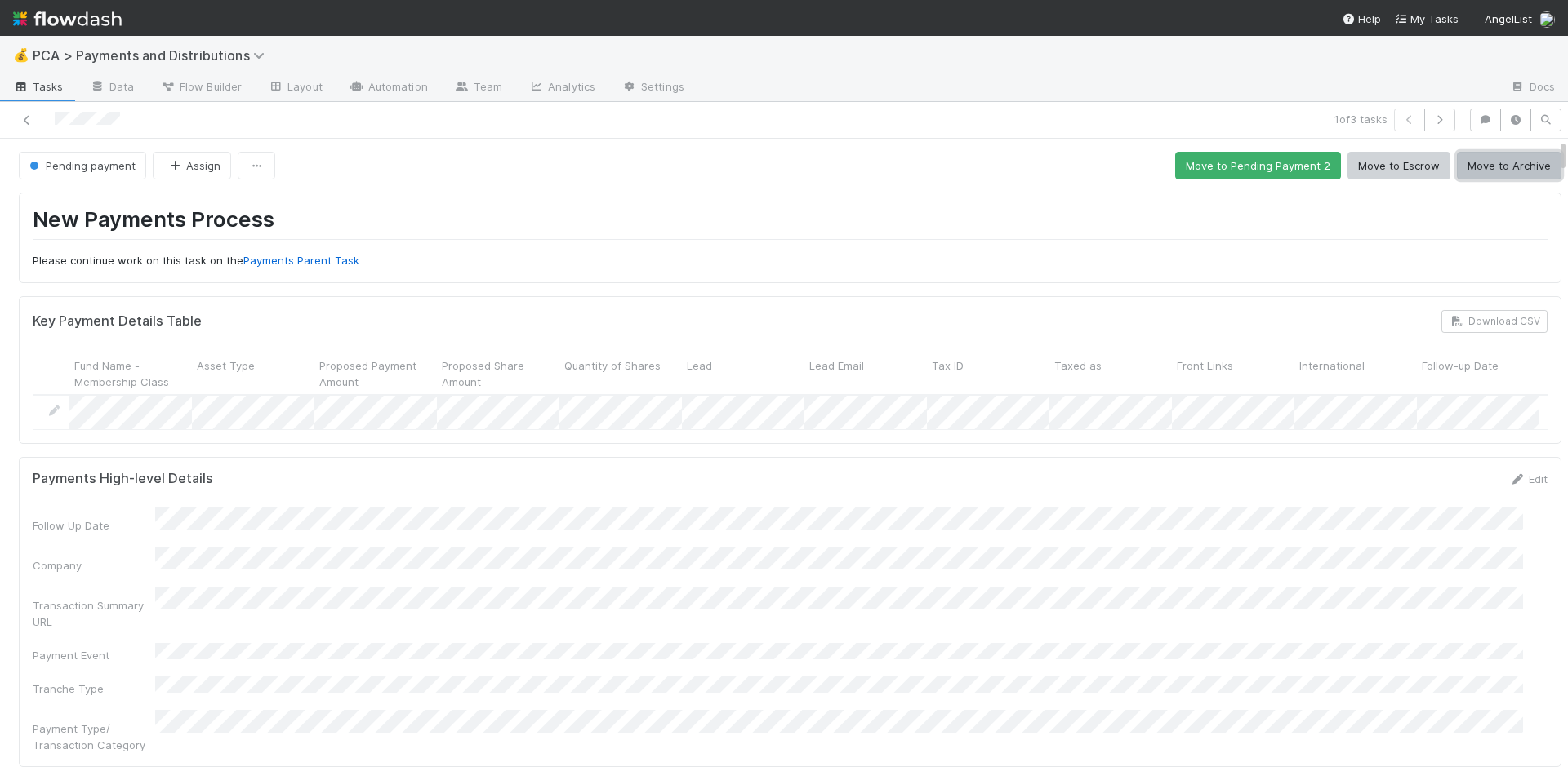
click at [1493, 161] on button "Move to Archive" at bounding box center [1509, 165] width 104 height 28
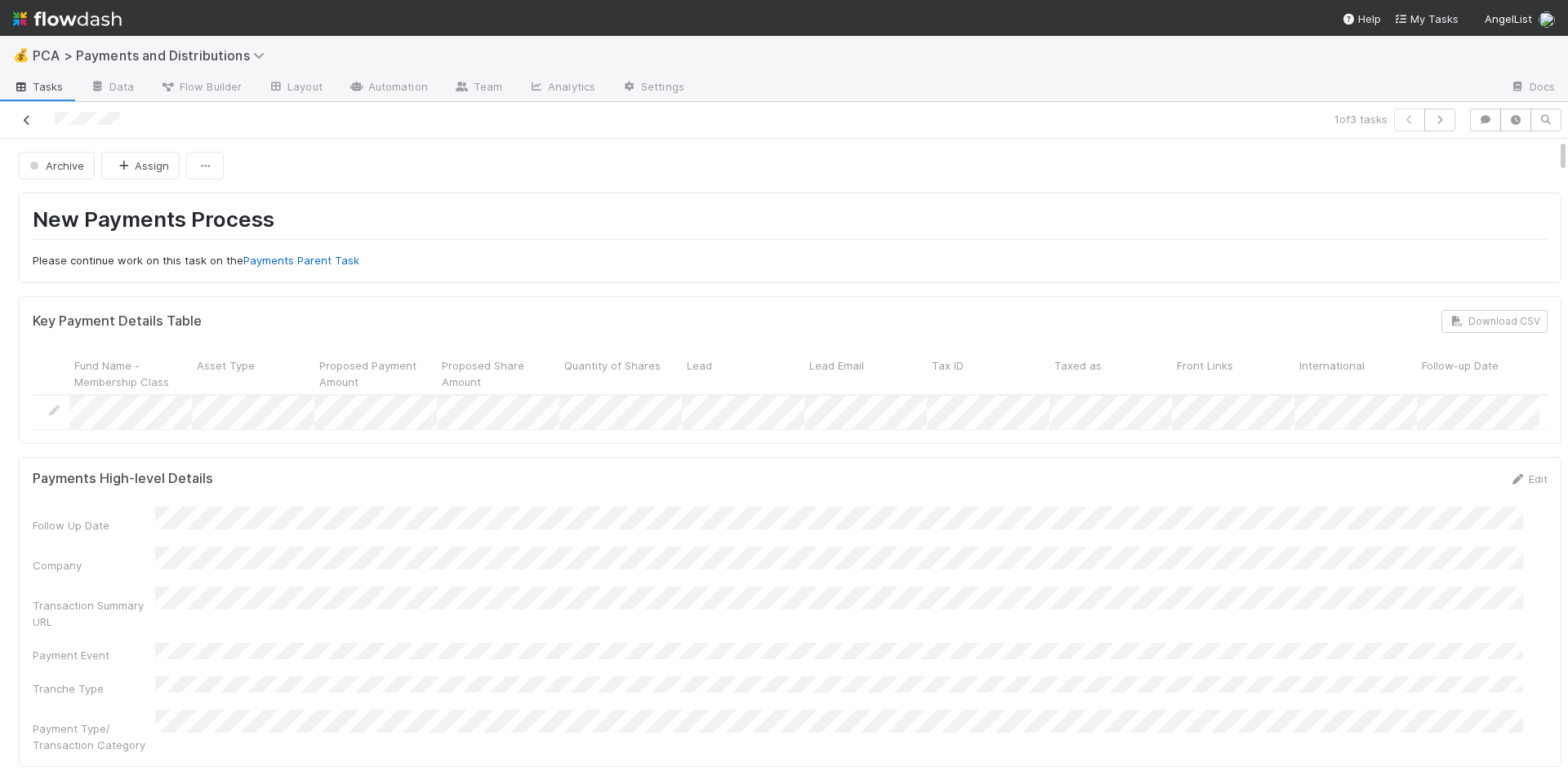
click at [31, 120] on icon at bounding box center [27, 120] width 17 height 10
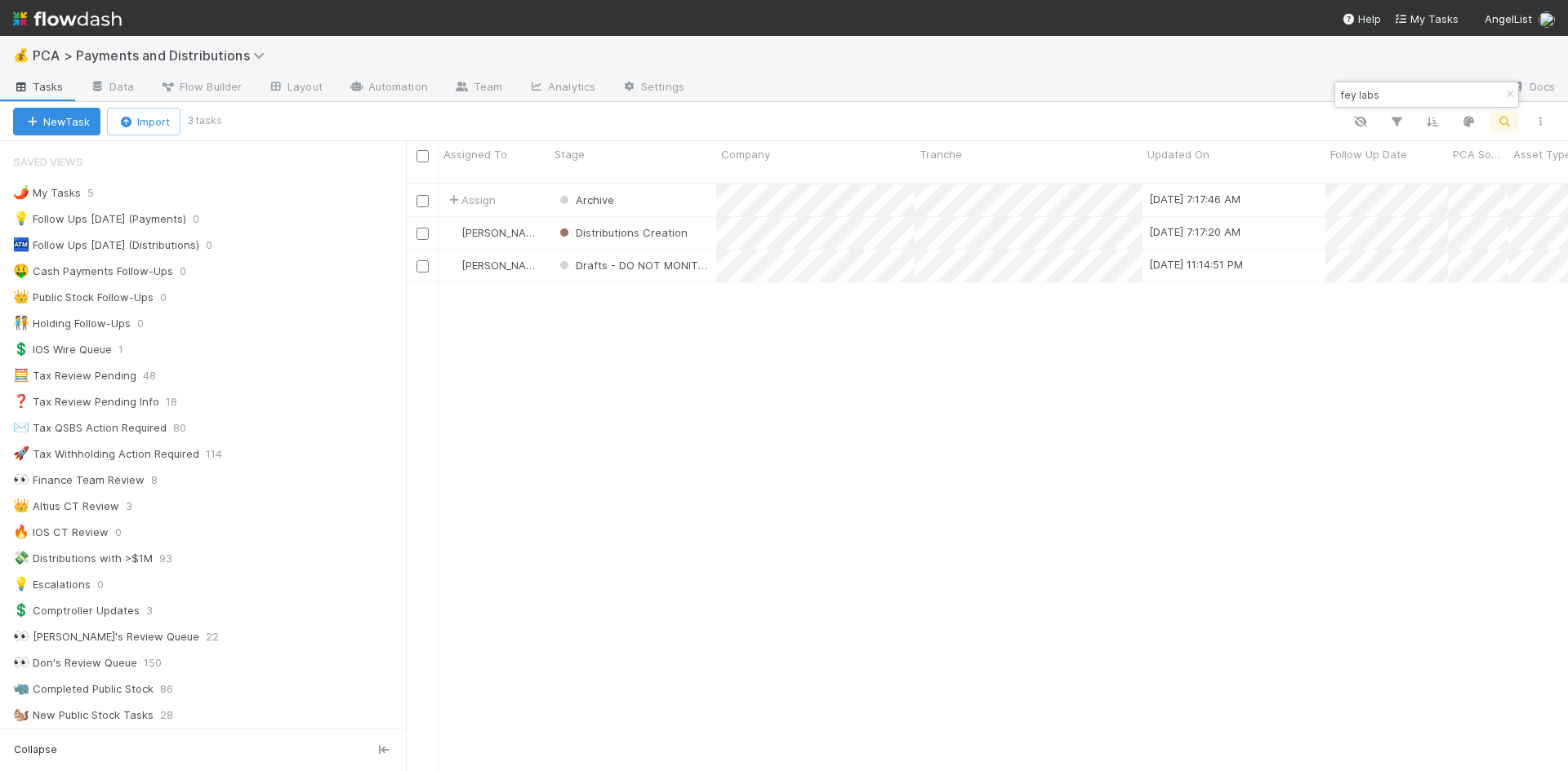
scroll to position [589, 1150]
drag, startPoint x: 1388, startPoint y: 98, endPoint x: 1342, endPoint y: 98, distance: 46.0
click at [1342, 98] on input "fey labs" at bounding box center [1419, 94] width 164 height 20
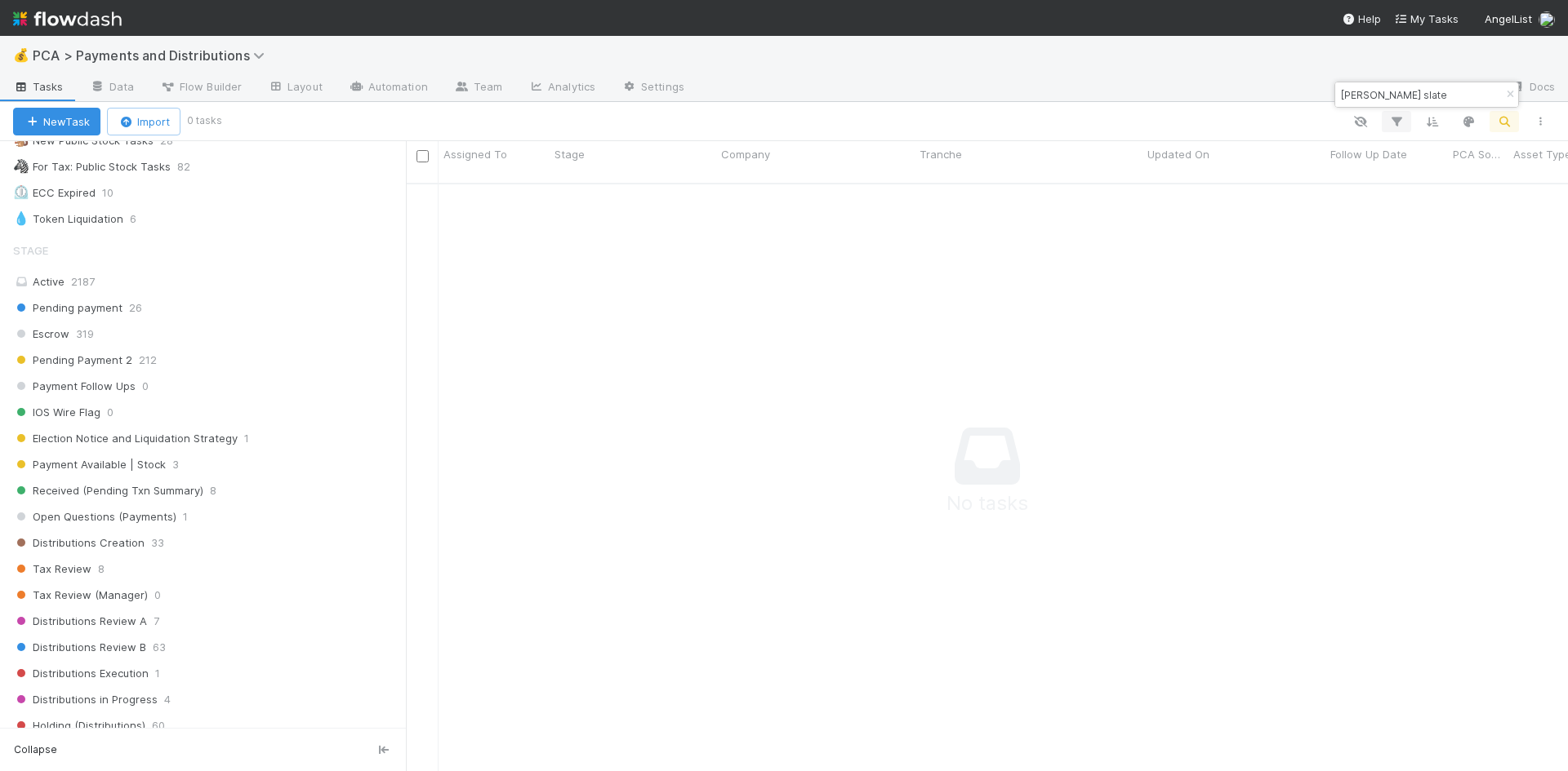
scroll to position [898, 0]
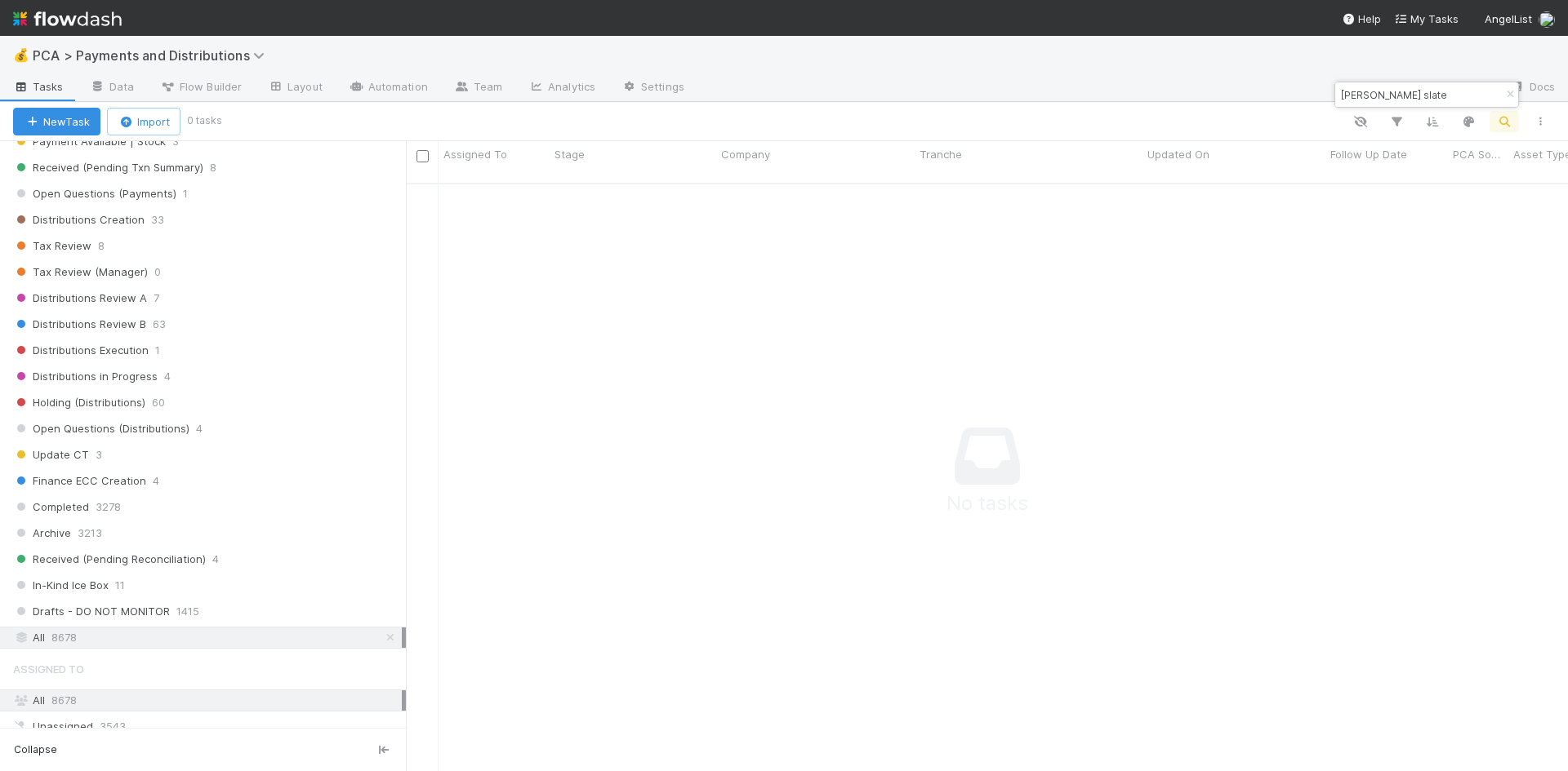
click at [1361, 92] on input "blenk slate" at bounding box center [1419, 94] width 164 height 20
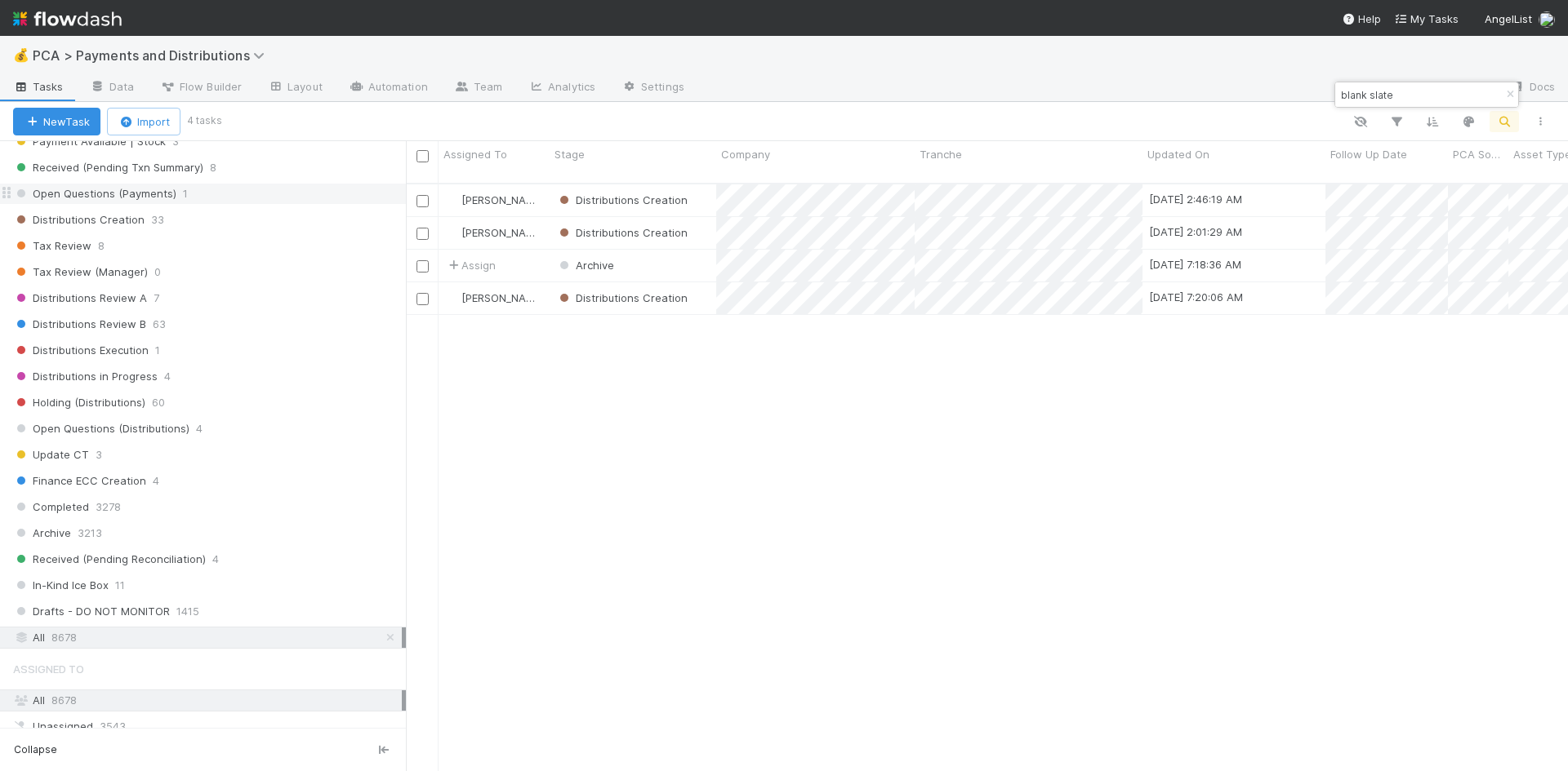
scroll to position [589, 1150]
drag, startPoint x: 1397, startPoint y: 98, endPoint x: 1340, endPoint y: 98, distance: 57.0
click at [1340, 98] on input "blank slate" at bounding box center [1419, 94] width 164 height 20
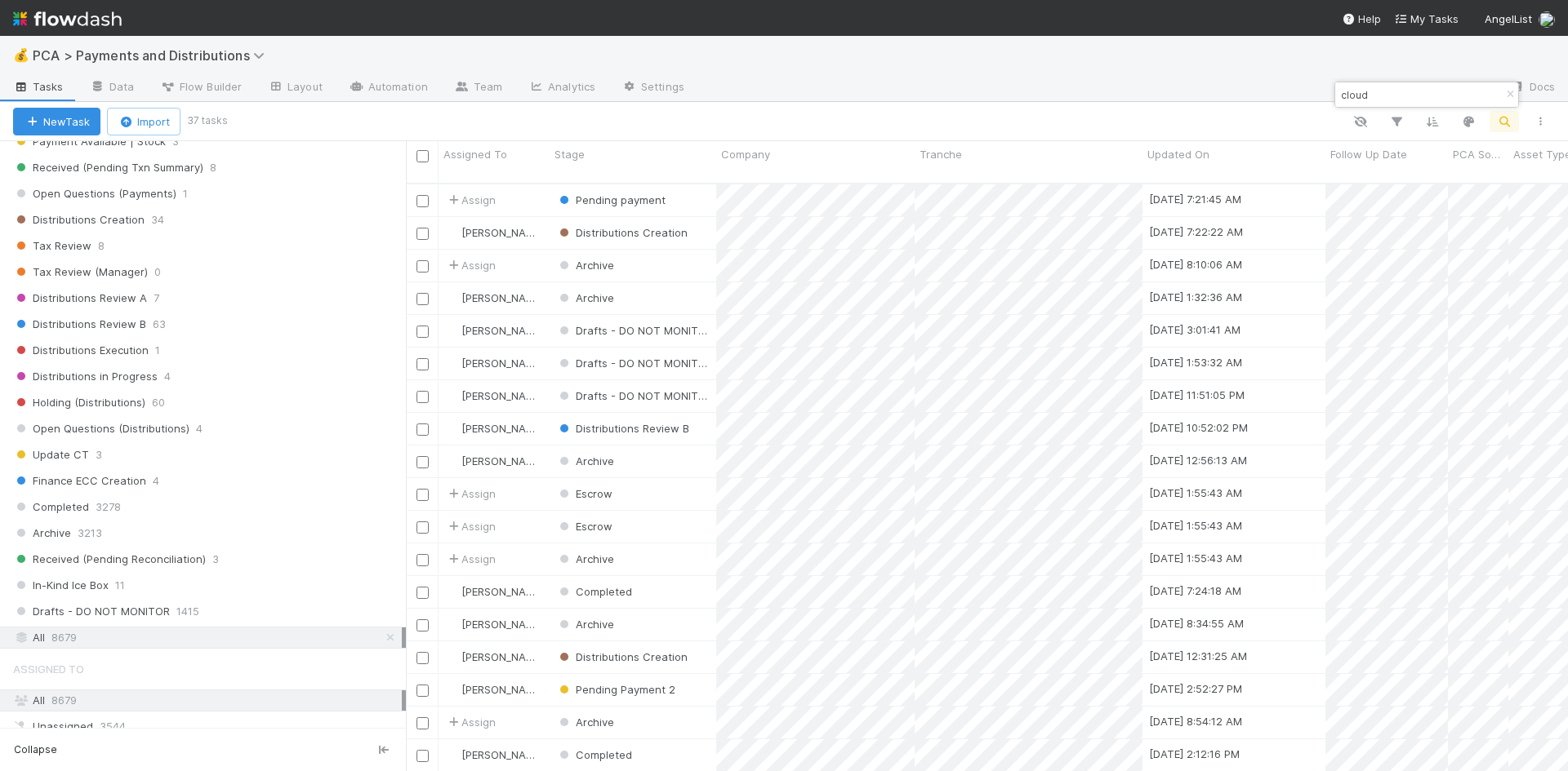
click at [1406, 91] on input "cloud" at bounding box center [1419, 94] width 164 height 20
type input "cloud health"
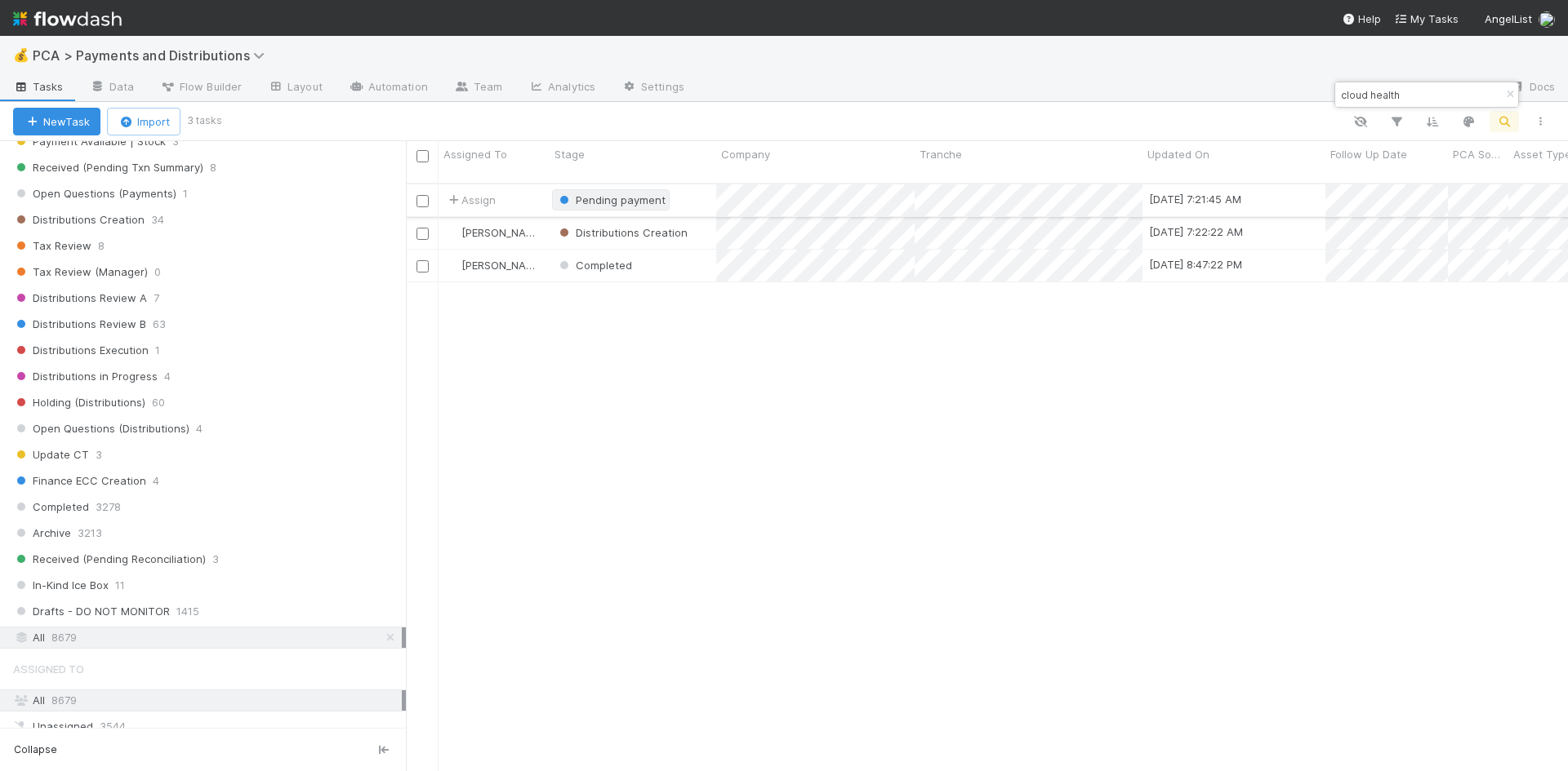
click at [624, 193] on span "Pending payment" at bounding box center [621, 200] width 90 height 13
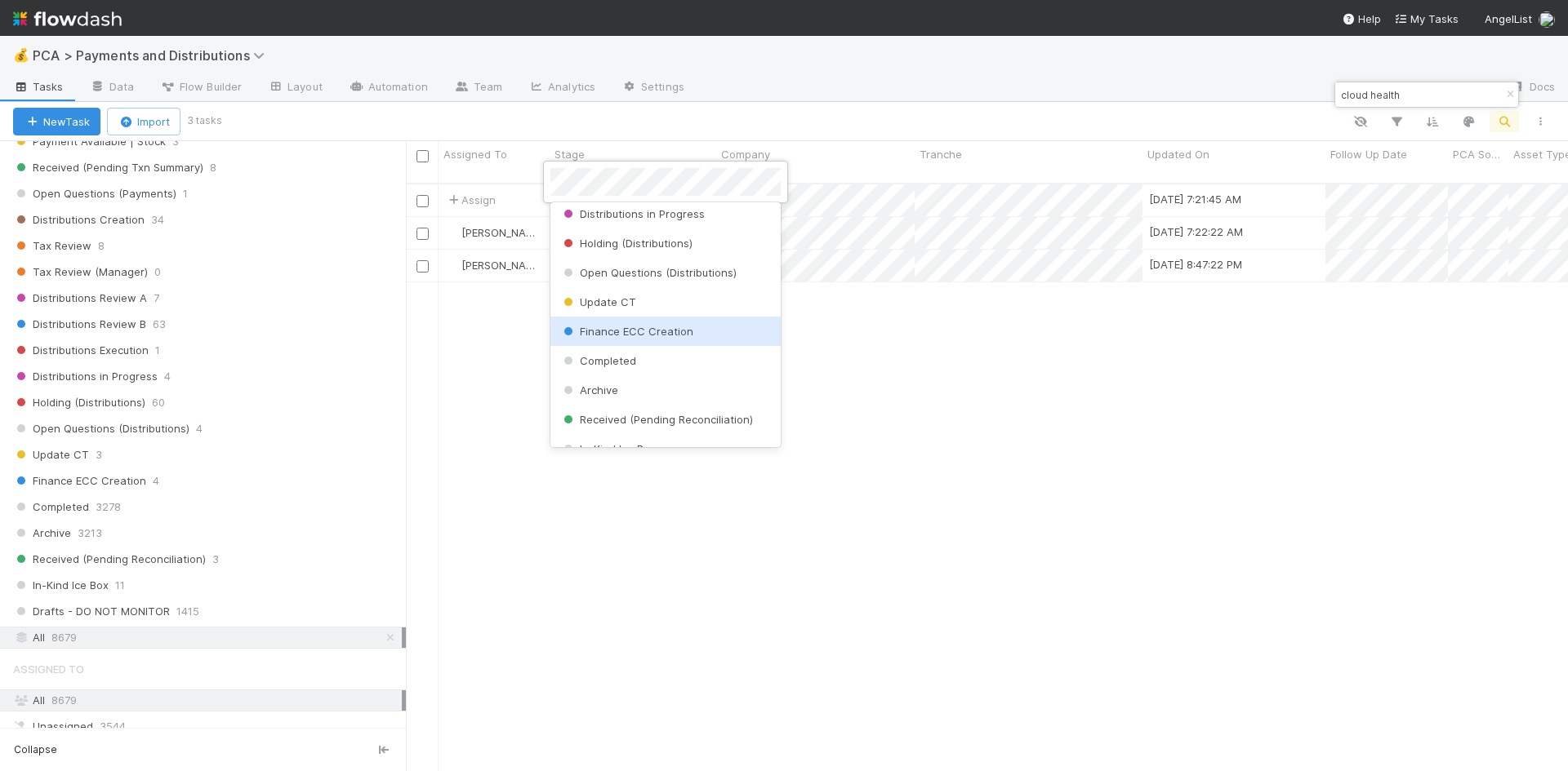
scroll to position [513, 0]
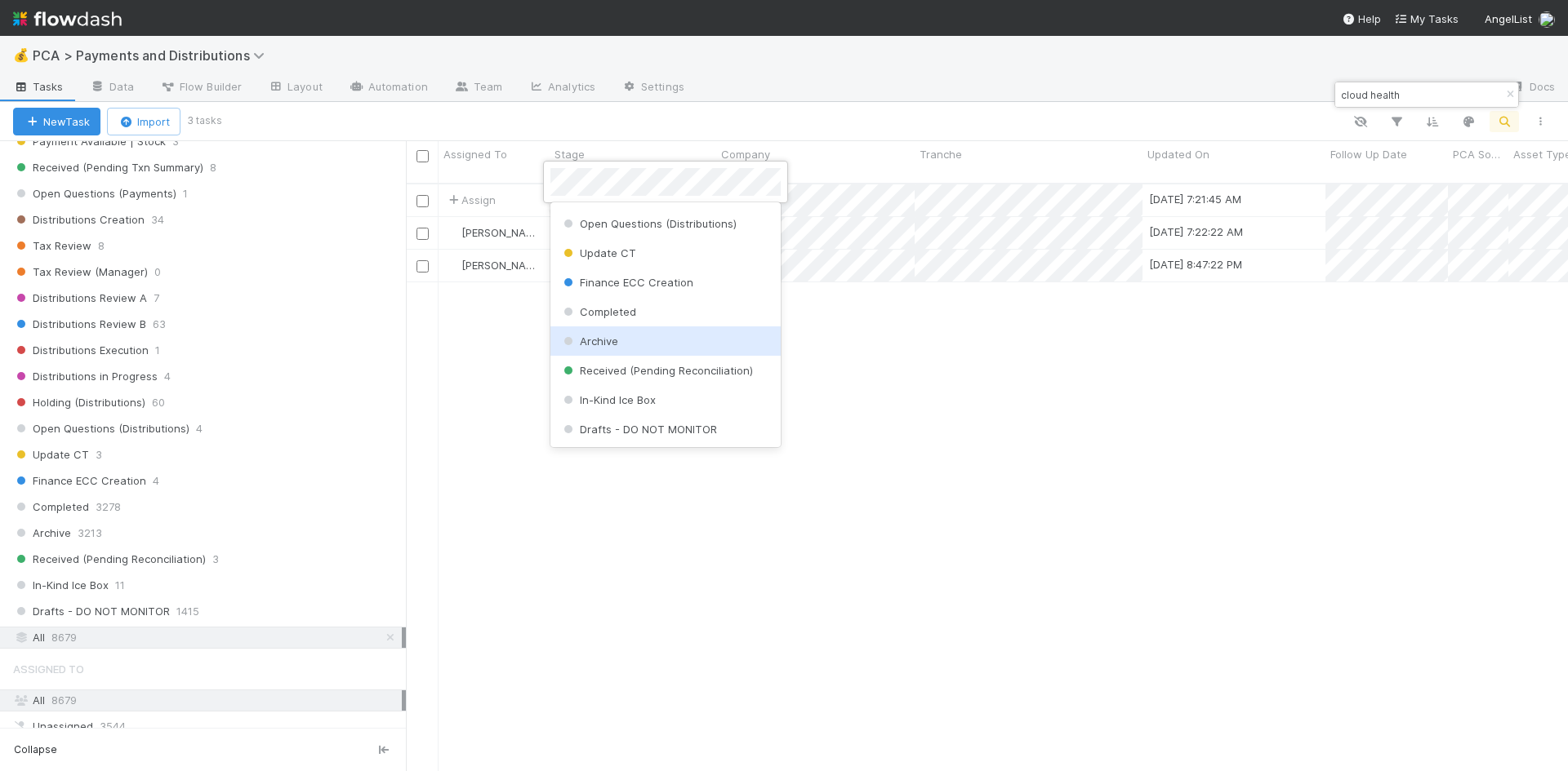
click at [641, 340] on div "Archive" at bounding box center [665, 342] width 231 height 30
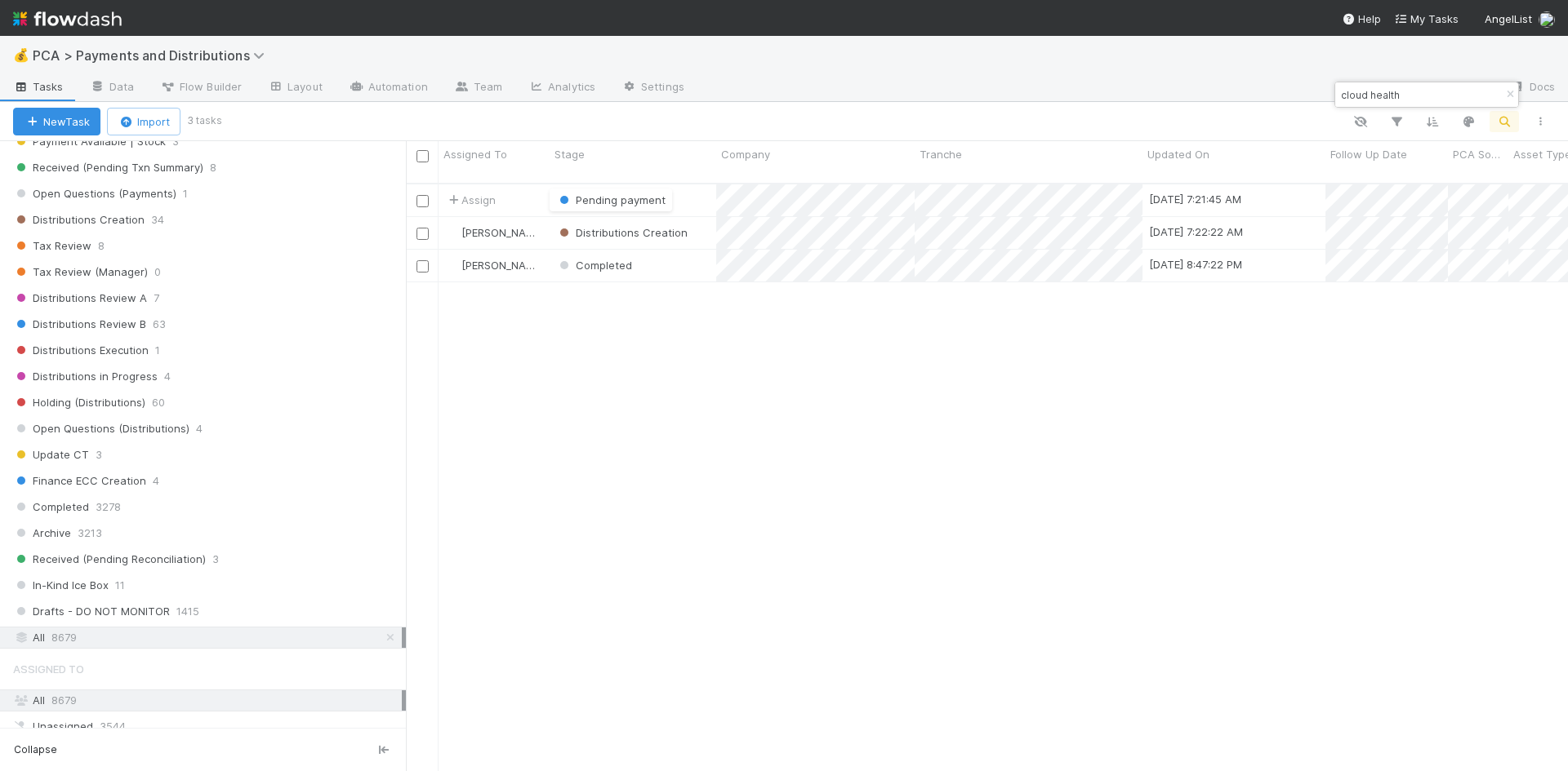
click at [1140, 429] on div "Assign Pending payment 8/25/25, 7:21:45 AM 8/25/25, 7:21:44 AM 1 0 1 0 0 Alliso…" at bounding box center [987, 485] width 1162 height 601
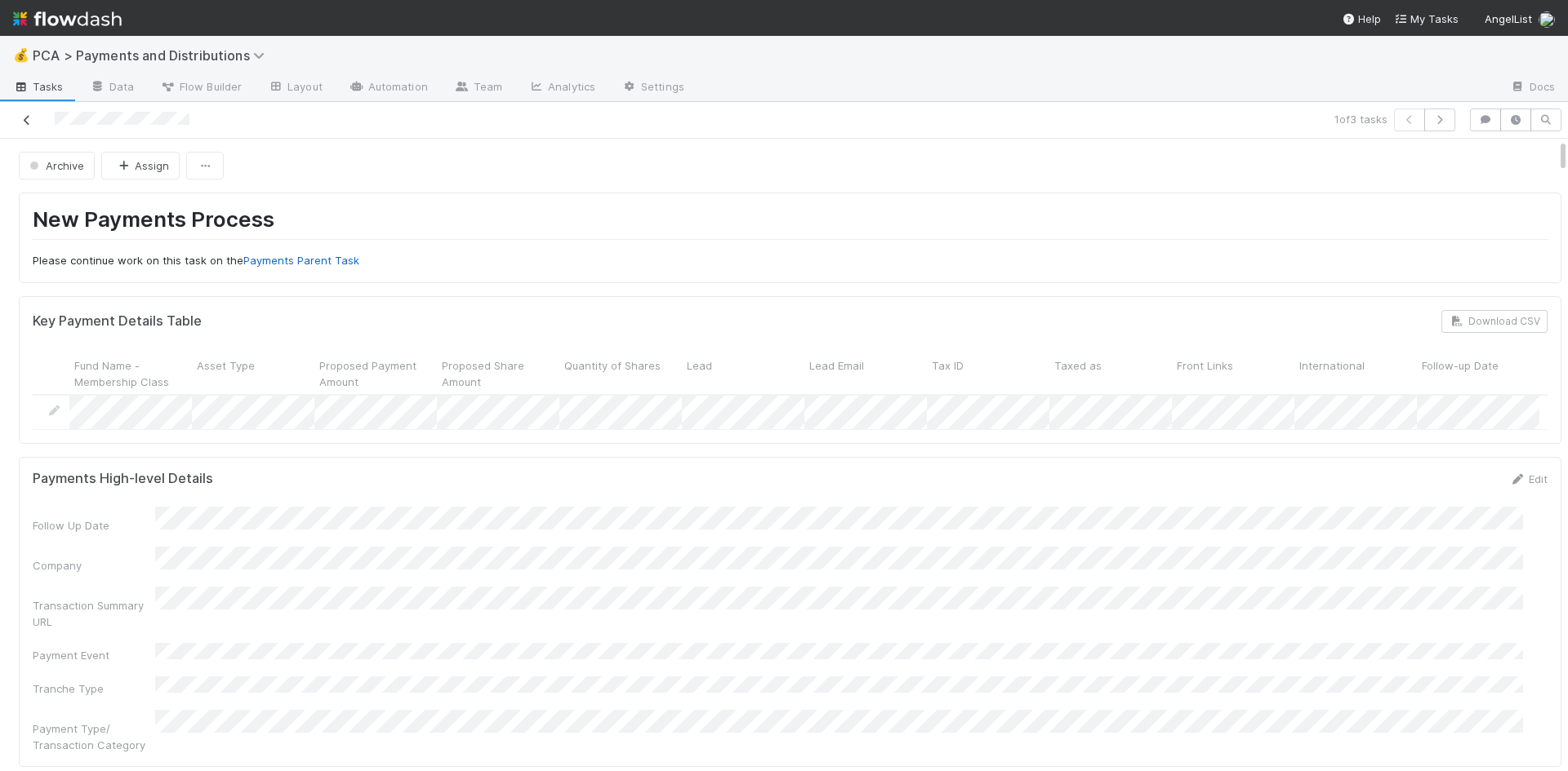
click at [26, 115] on icon at bounding box center [27, 120] width 17 height 10
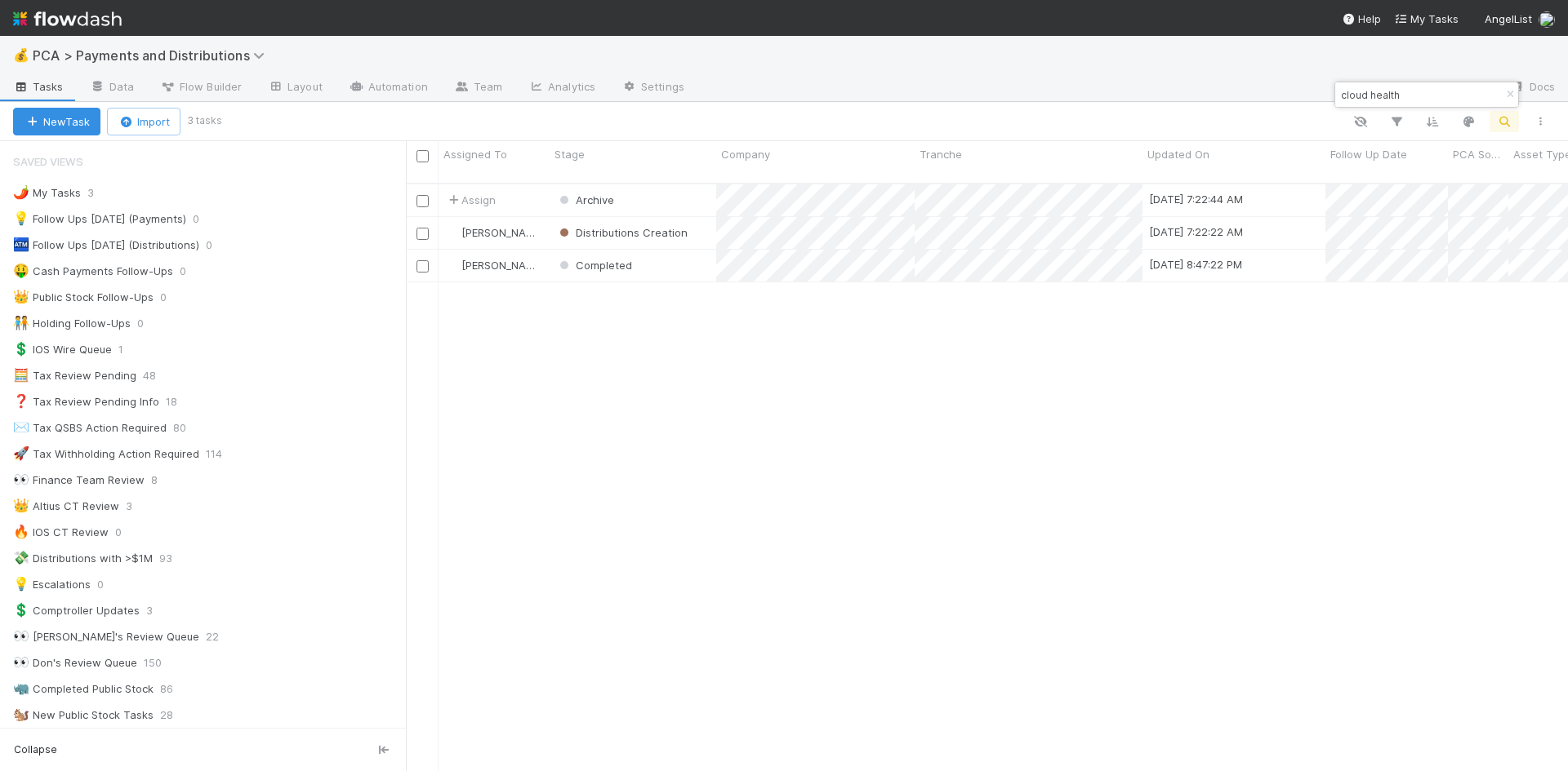
scroll to position [589, 1150]
drag, startPoint x: 1391, startPoint y: 95, endPoint x: 1334, endPoint y: 88, distance: 57.4
click at [1337, 91] on div "cloud health" at bounding box center [1418, 94] width 165 height 20
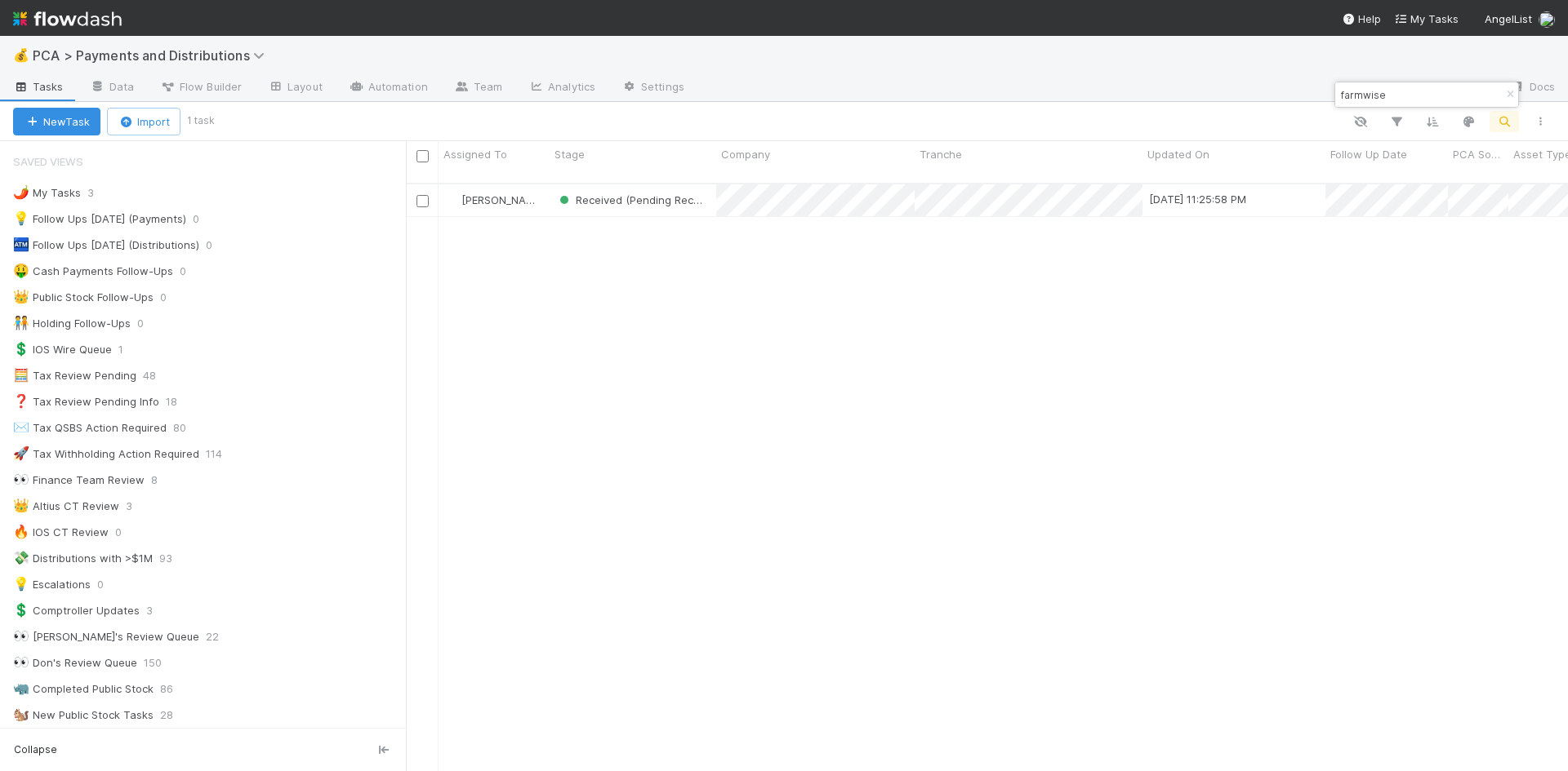
click at [1357, 88] on input "farmwise" at bounding box center [1419, 94] width 164 height 20
type input "buzz tec"
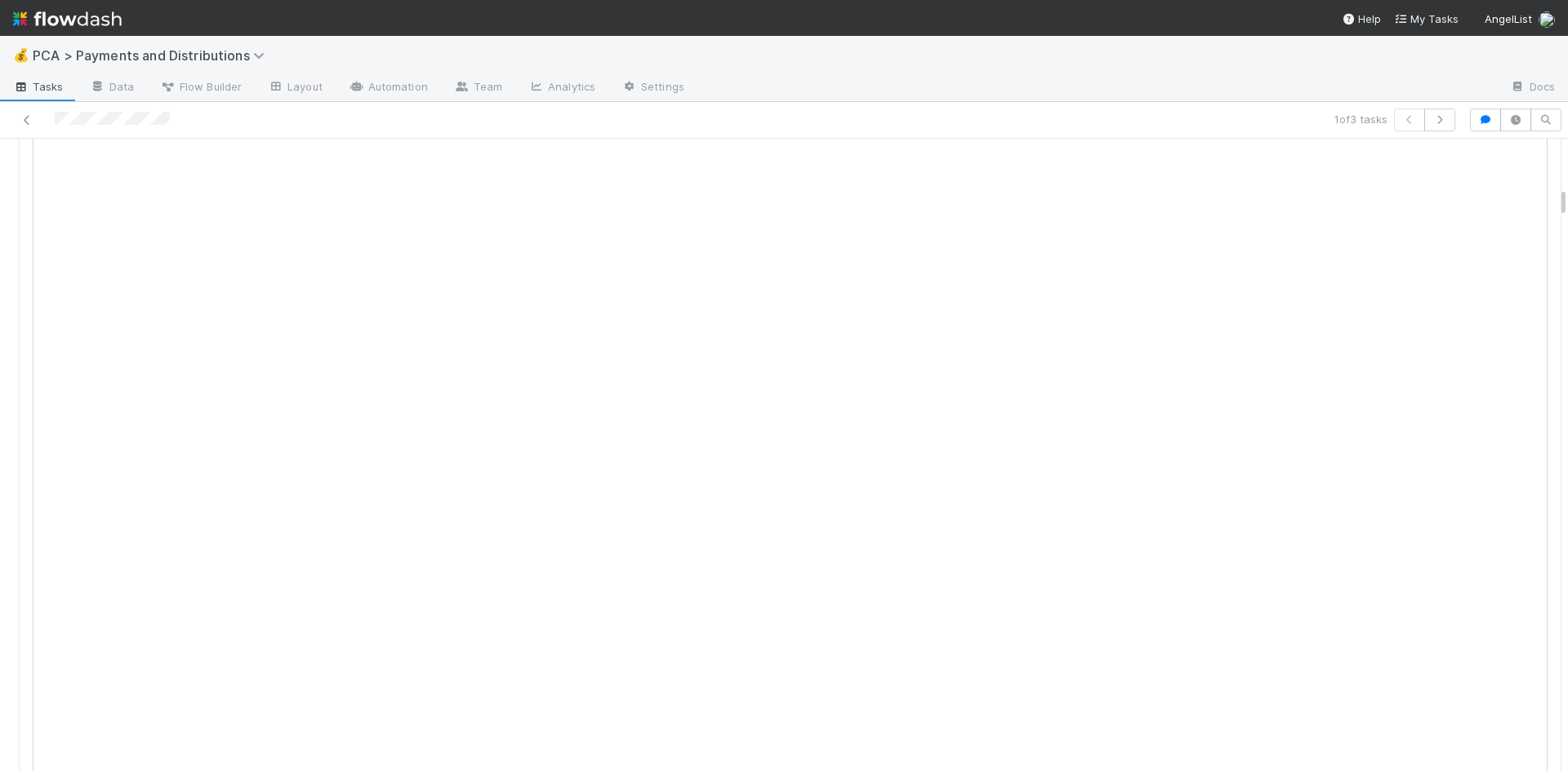
scroll to position [980, 0]
click at [24, 113] on link at bounding box center [27, 120] width 17 height 17
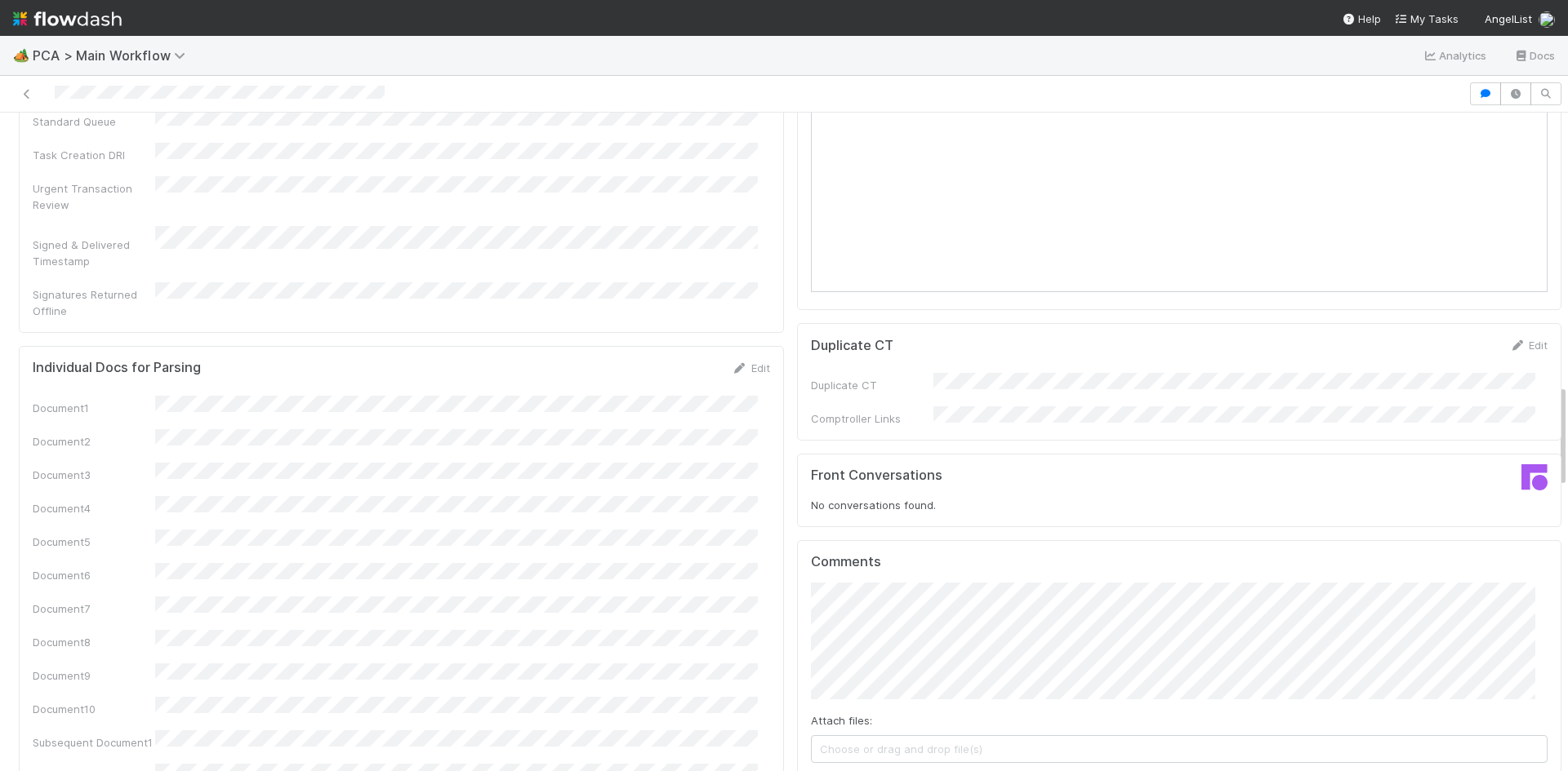
scroll to position [2041, 0]
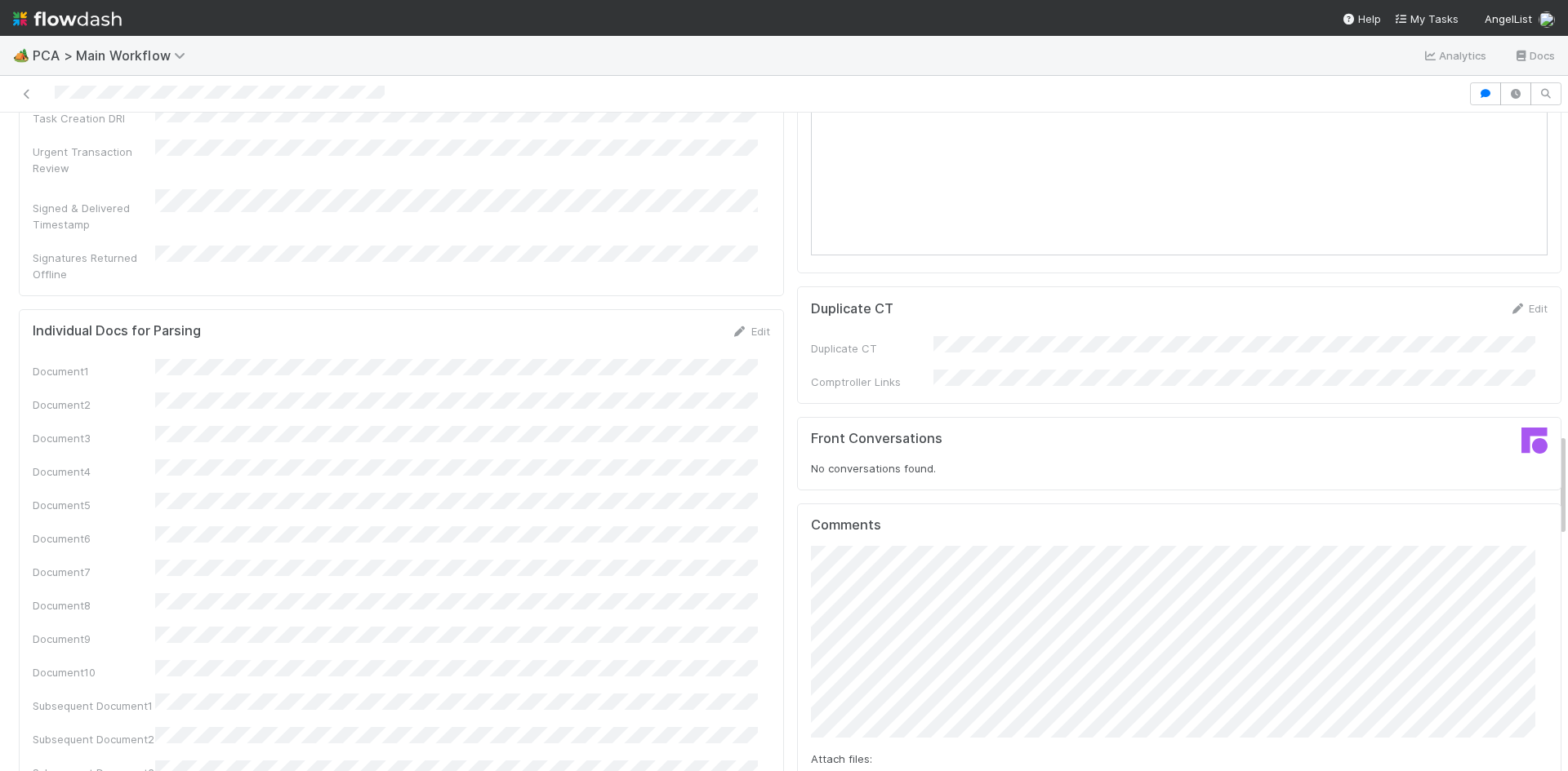
click at [957, 663] on div "Attach files: Choose or drag and drop file(s) Add Comment" at bounding box center [1180, 694] width 738 height 296
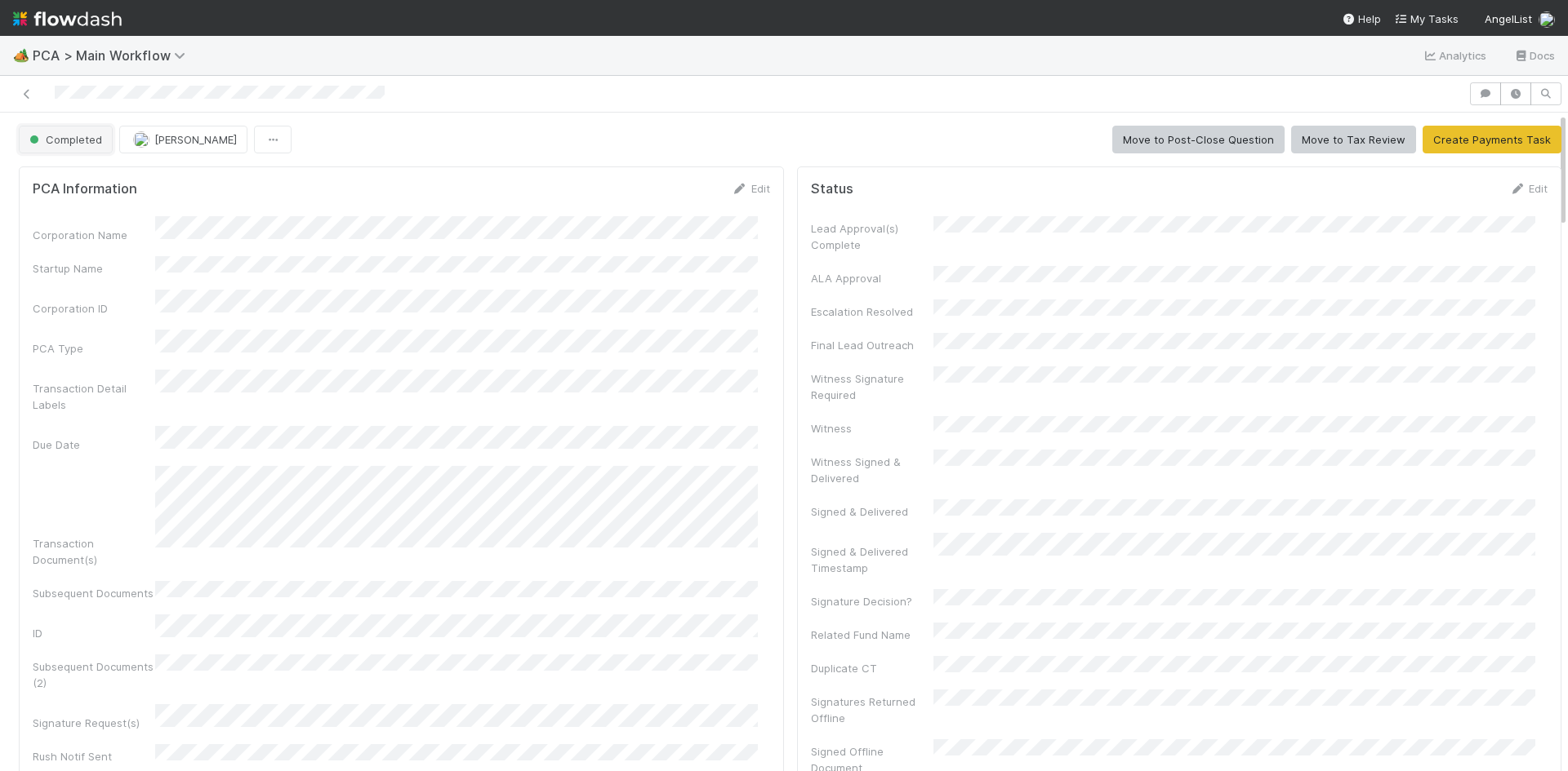
click at [90, 140] on span "Completed" at bounding box center [64, 139] width 76 height 13
drag, startPoint x: 91, startPoint y: 211, endPoint x: 548, endPoint y: 117, distance: 466.6
click at [92, 211] on span "Record Transaction" at bounding box center [83, 210] width 120 height 13
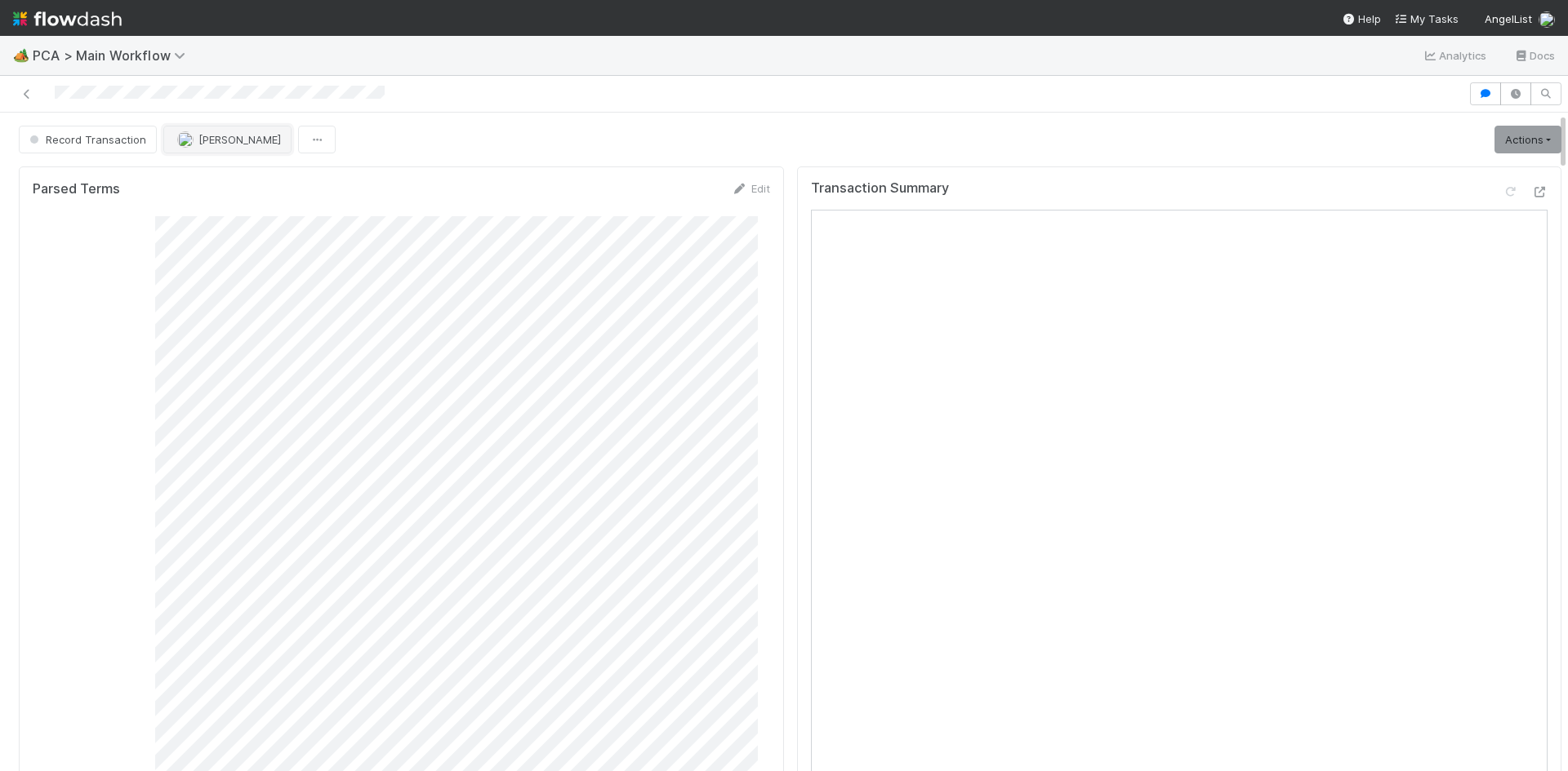
click at [250, 132] on button "[PERSON_NAME]" at bounding box center [228, 139] width 128 height 28
click at [242, 243] on span "Zachary Conley" at bounding box center [226, 240] width 83 height 13
click at [599, 139] on div "Record Transaction Nathalie Gualito Actions Move to TR External Open Question /…" at bounding box center [790, 139] width 1543 height 28
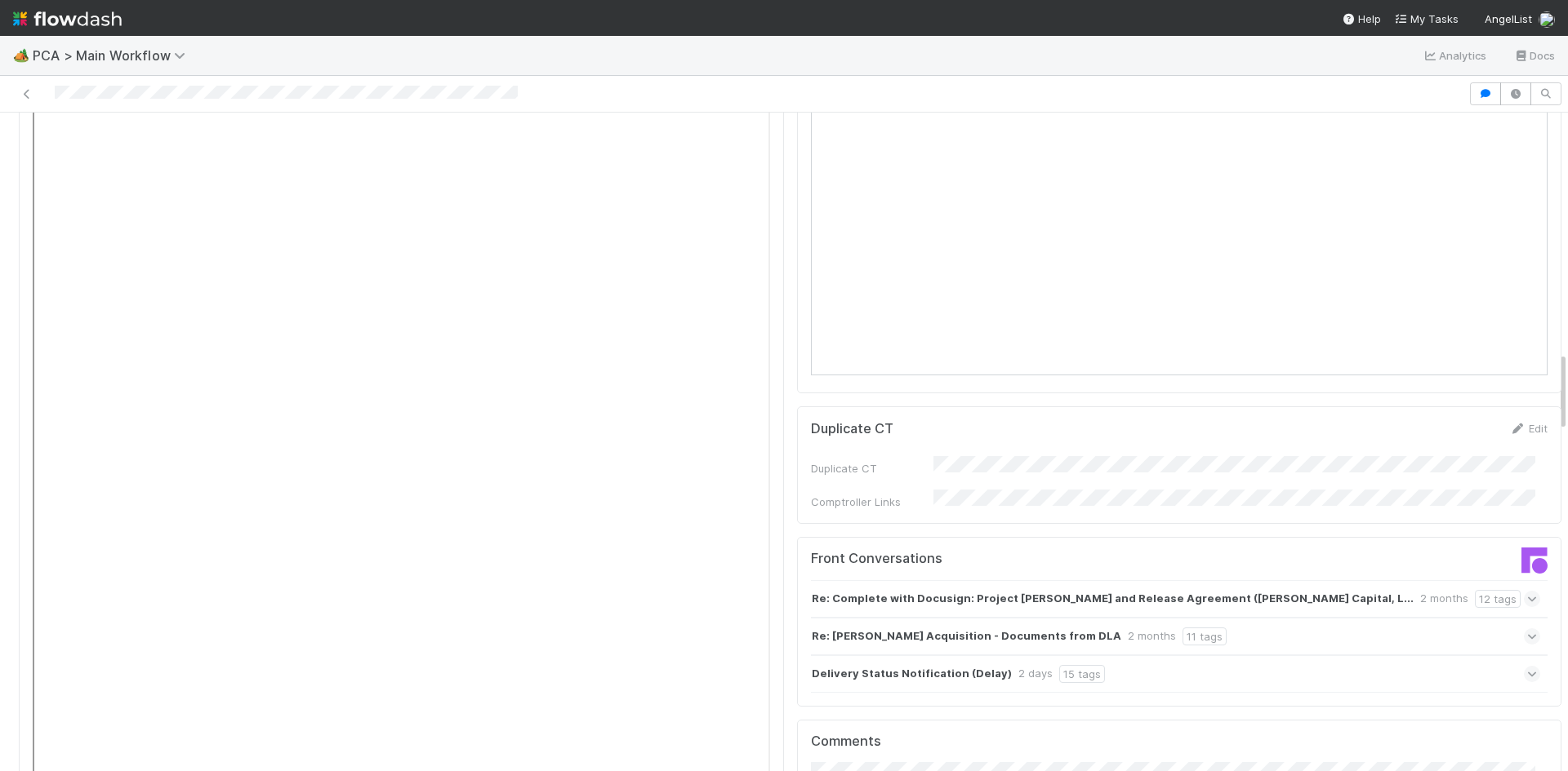
scroll to position [2123, 0]
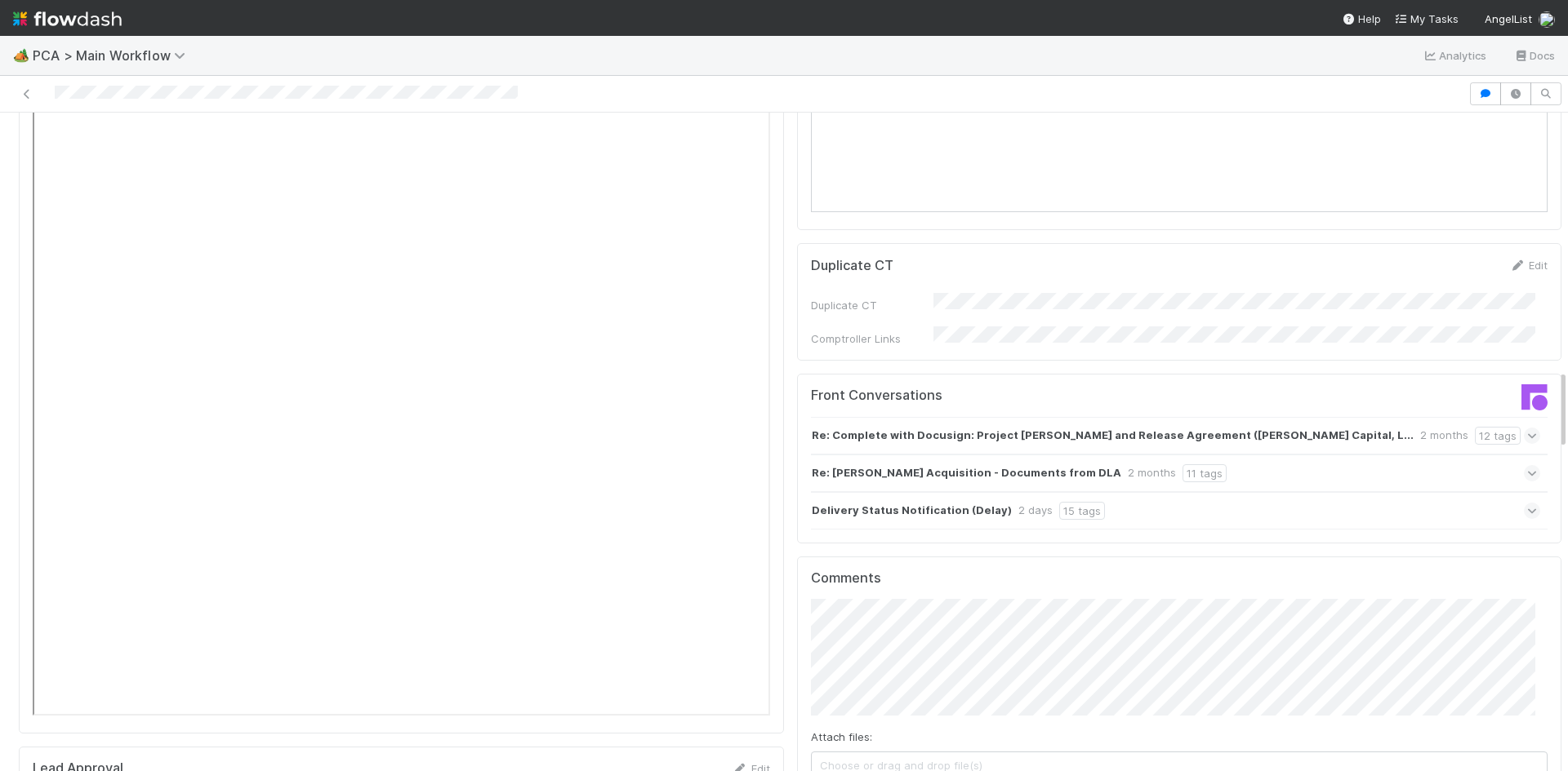
click at [1266, 492] on div "Delivery Status Notification (Delay) 2 days 15 tags" at bounding box center [1177, 511] width 731 height 37
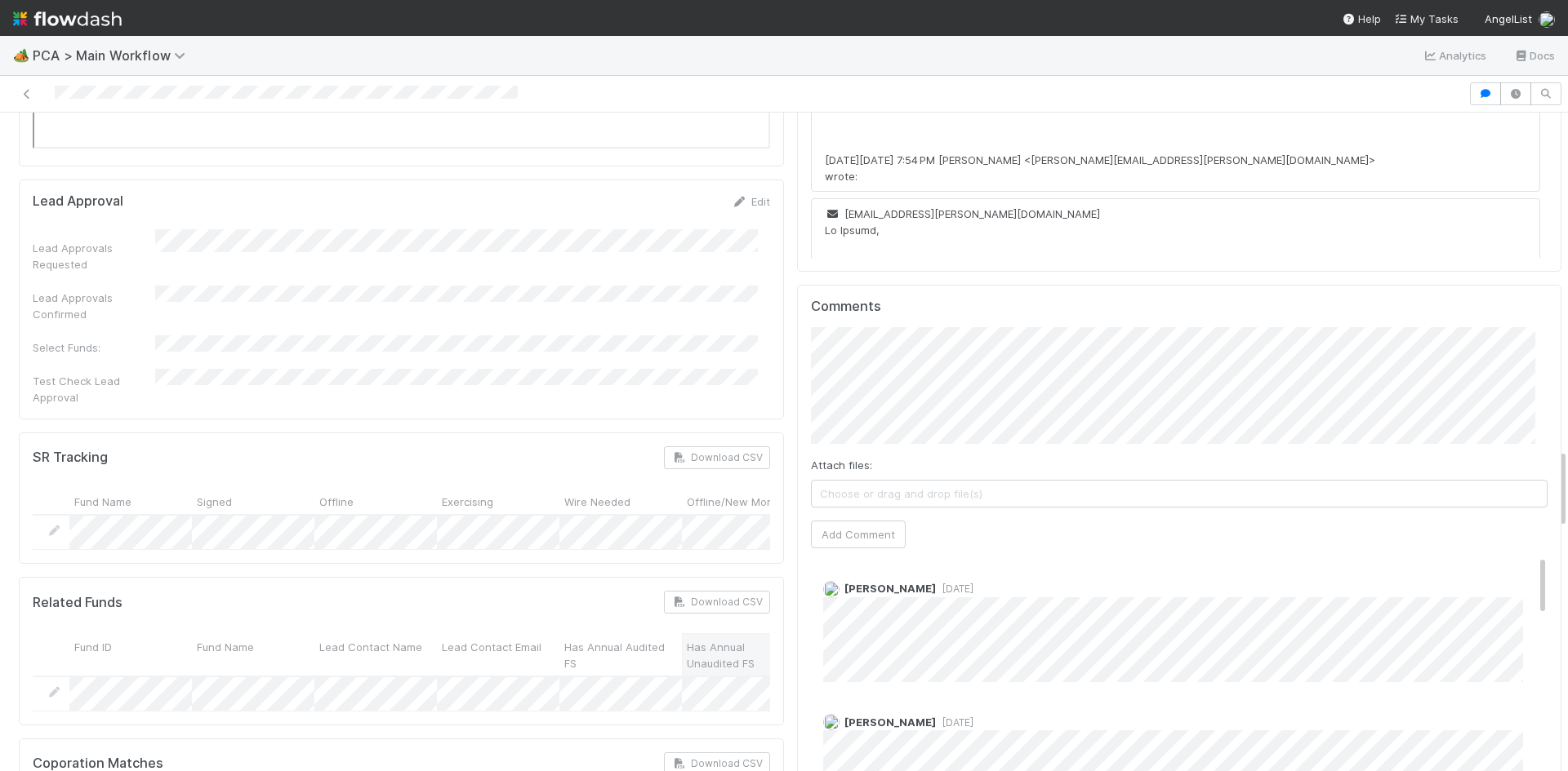
scroll to position [2776, 0]
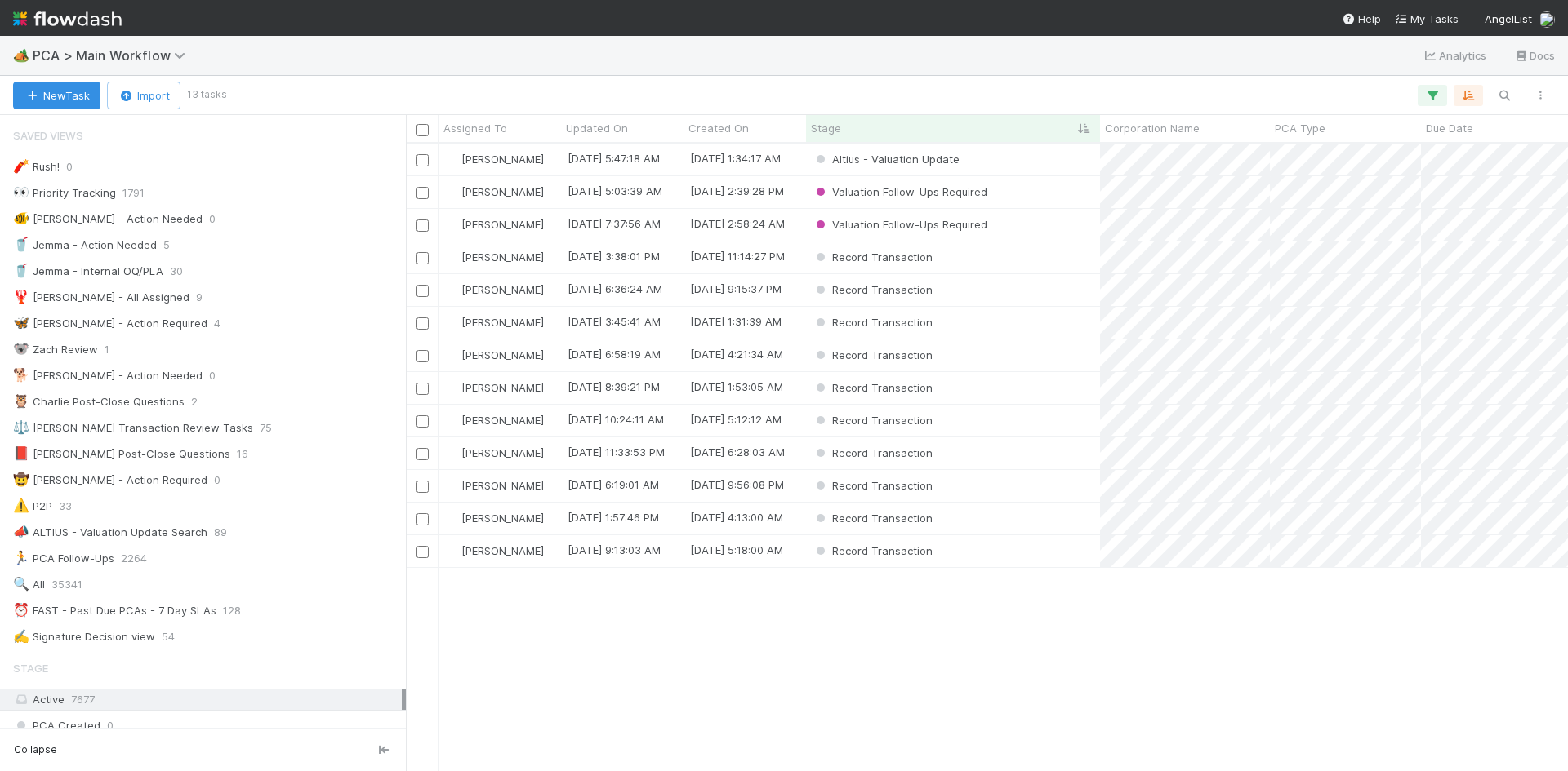
scroll to position [2204, 0]
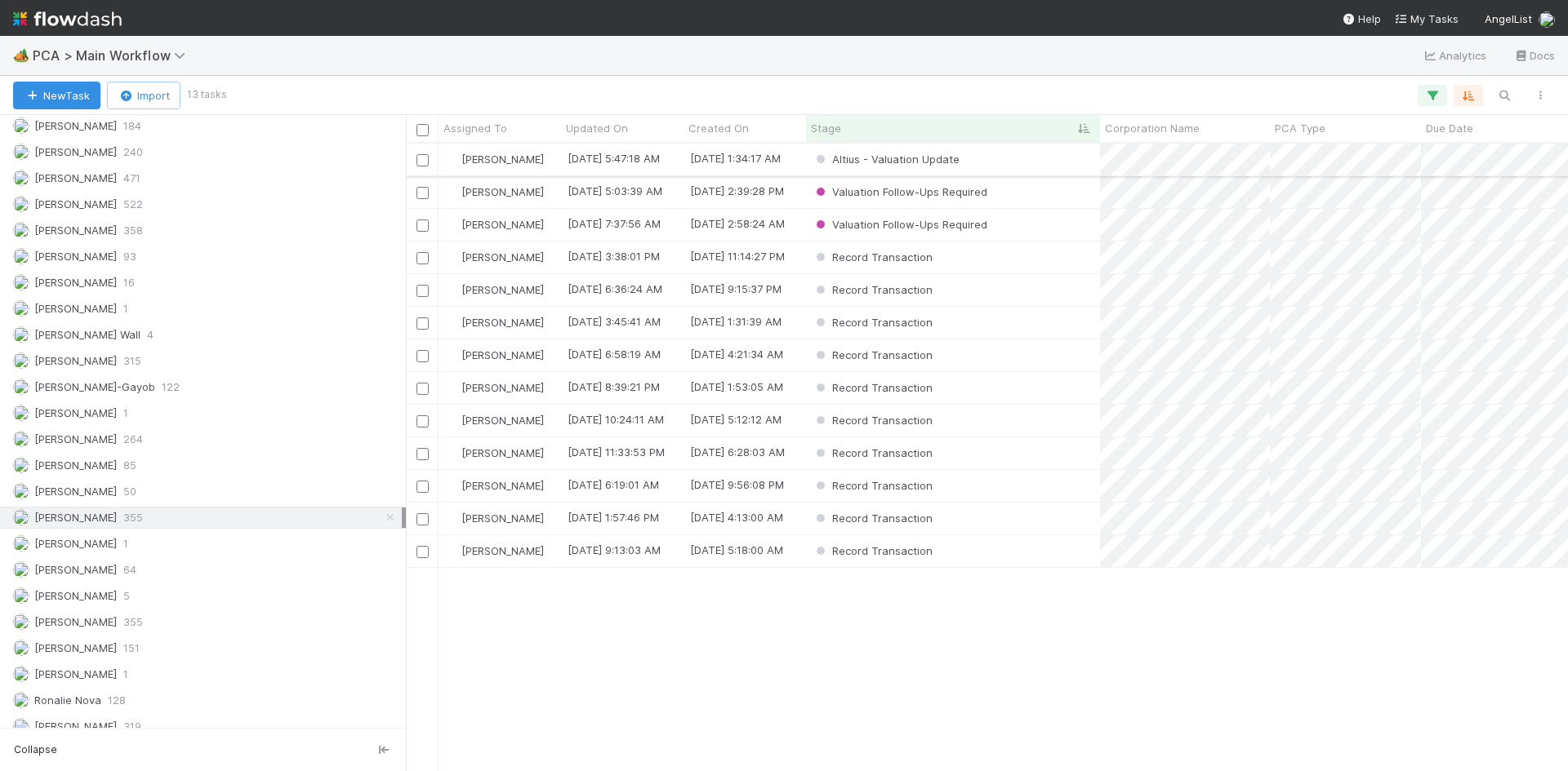
click at [1034, 158] on div "Altius - Valuation Update" at bounding box center [953, 160] width 294 height 32
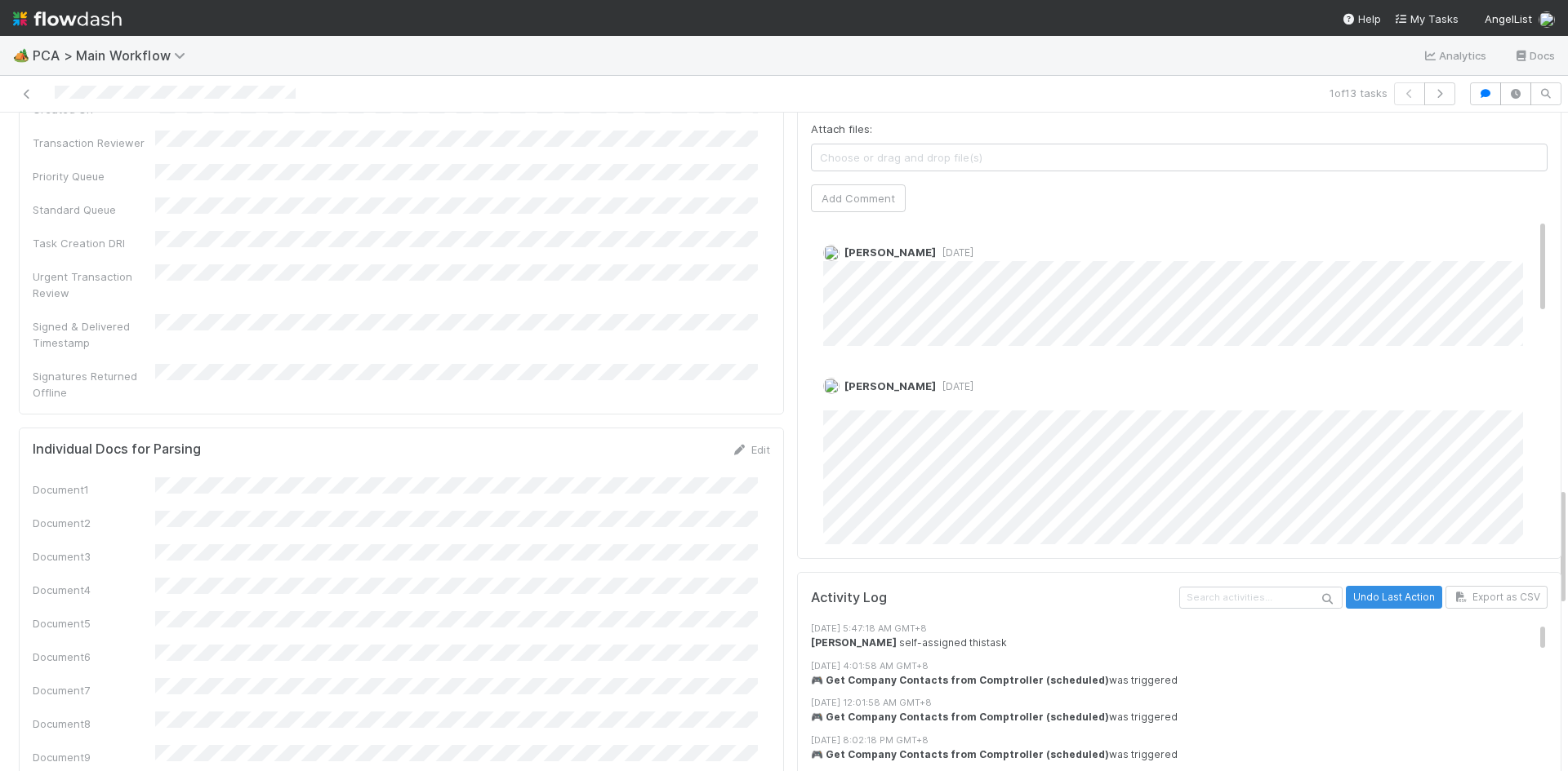
scroll to position [1877, 0]
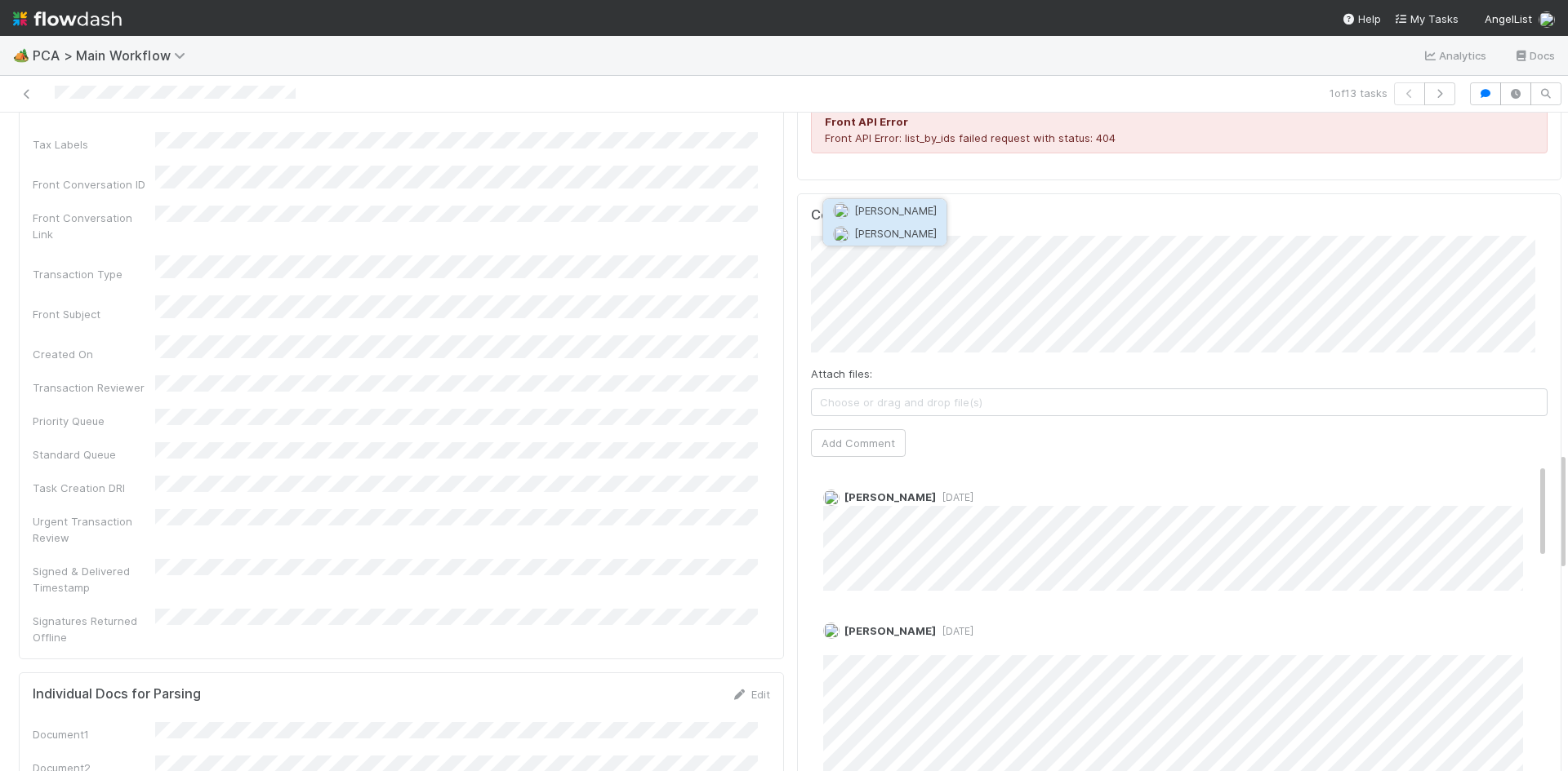
click at [919, 237] on span "[PERSON_NAME]" at bounding box center [895, 233] width 83 height 13
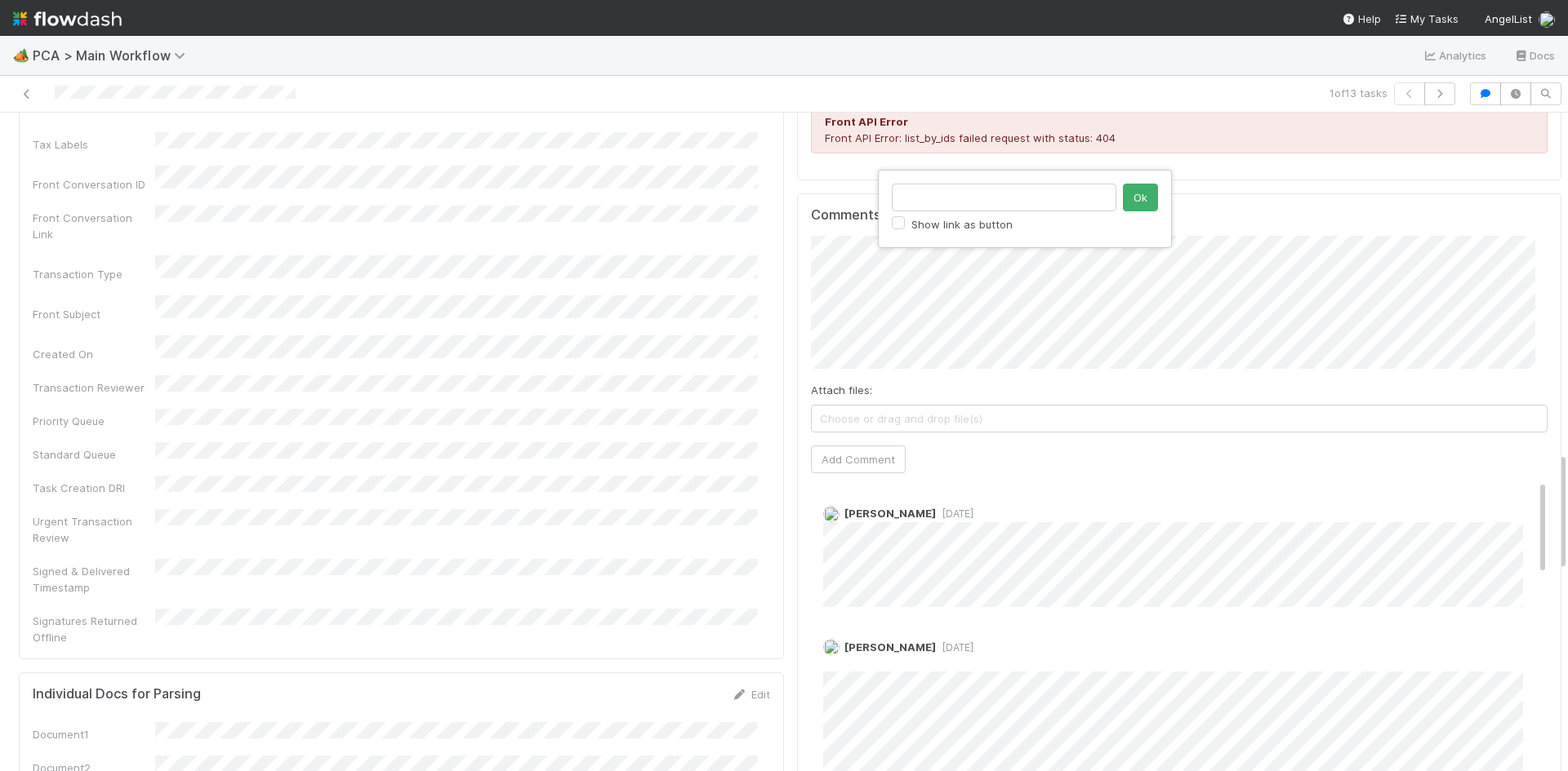
scroll to position [0, 0]
click at [1139, 197] on button "Ok" at bounding box center [1140, 198] width 35 height 28
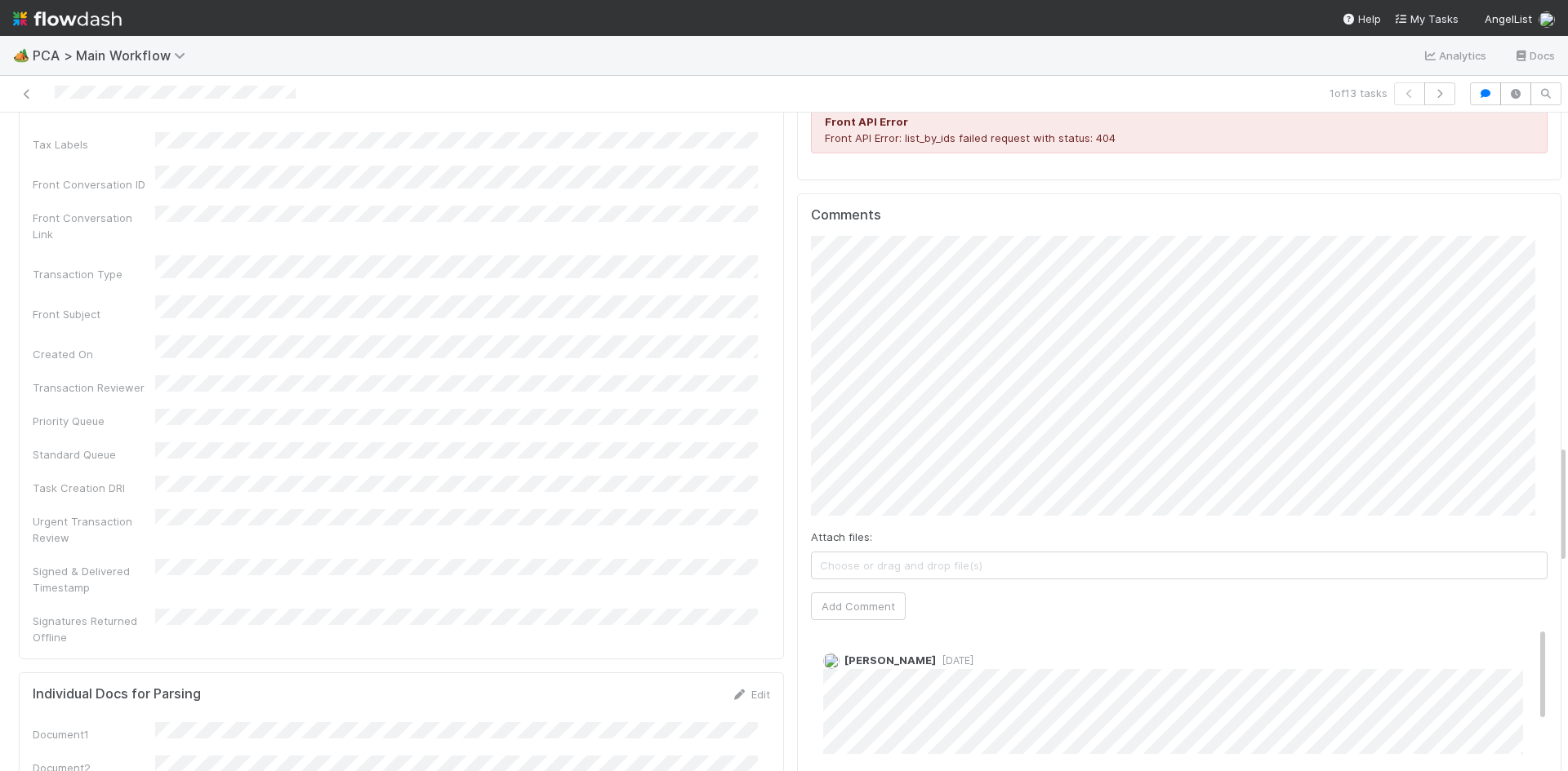
scroll to position [1633, 0]
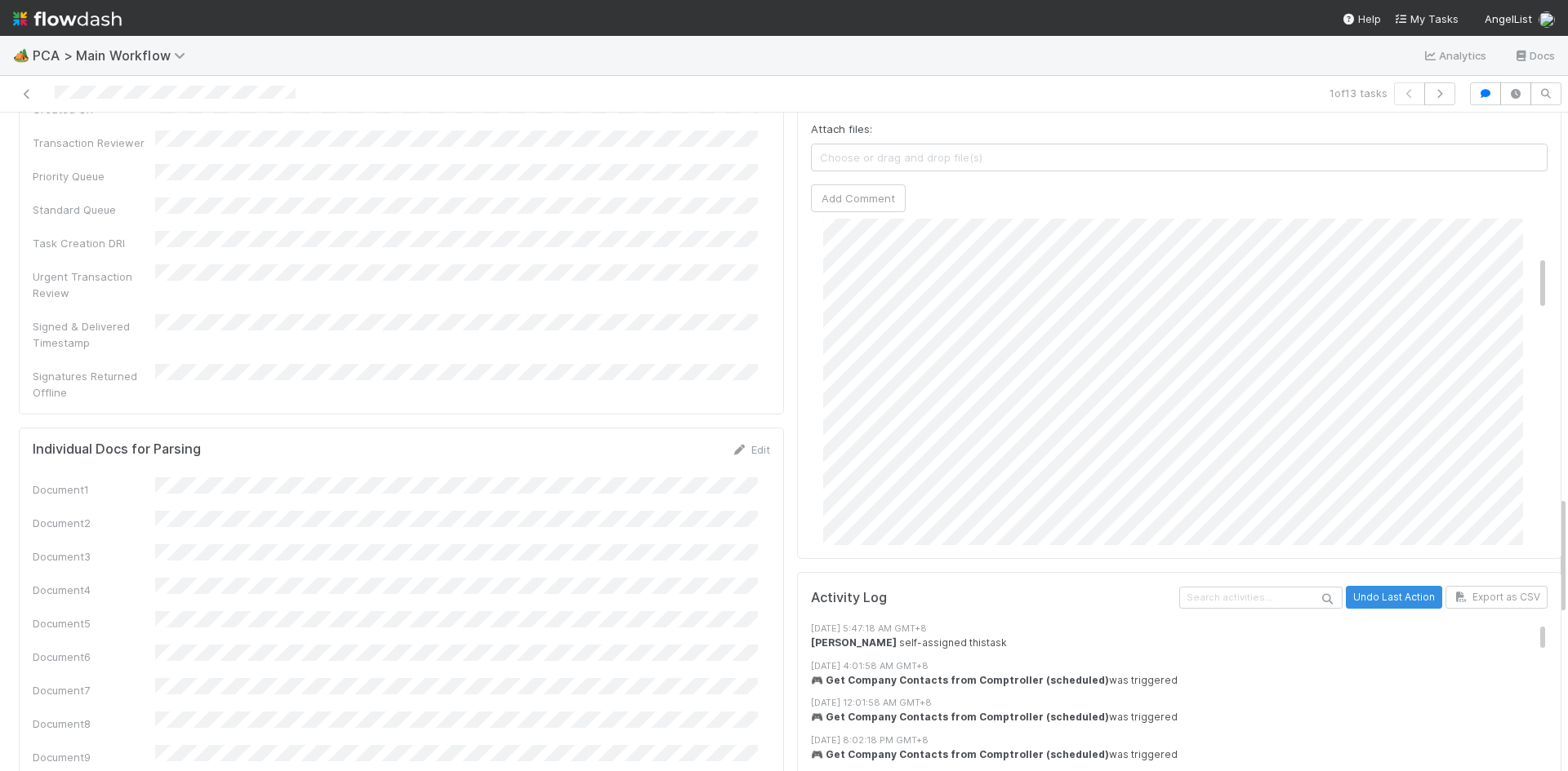
scroll to position [0, 0]
click at [837, 263] on link "Edit" at bounding box center [846, 269] width 19 height 13
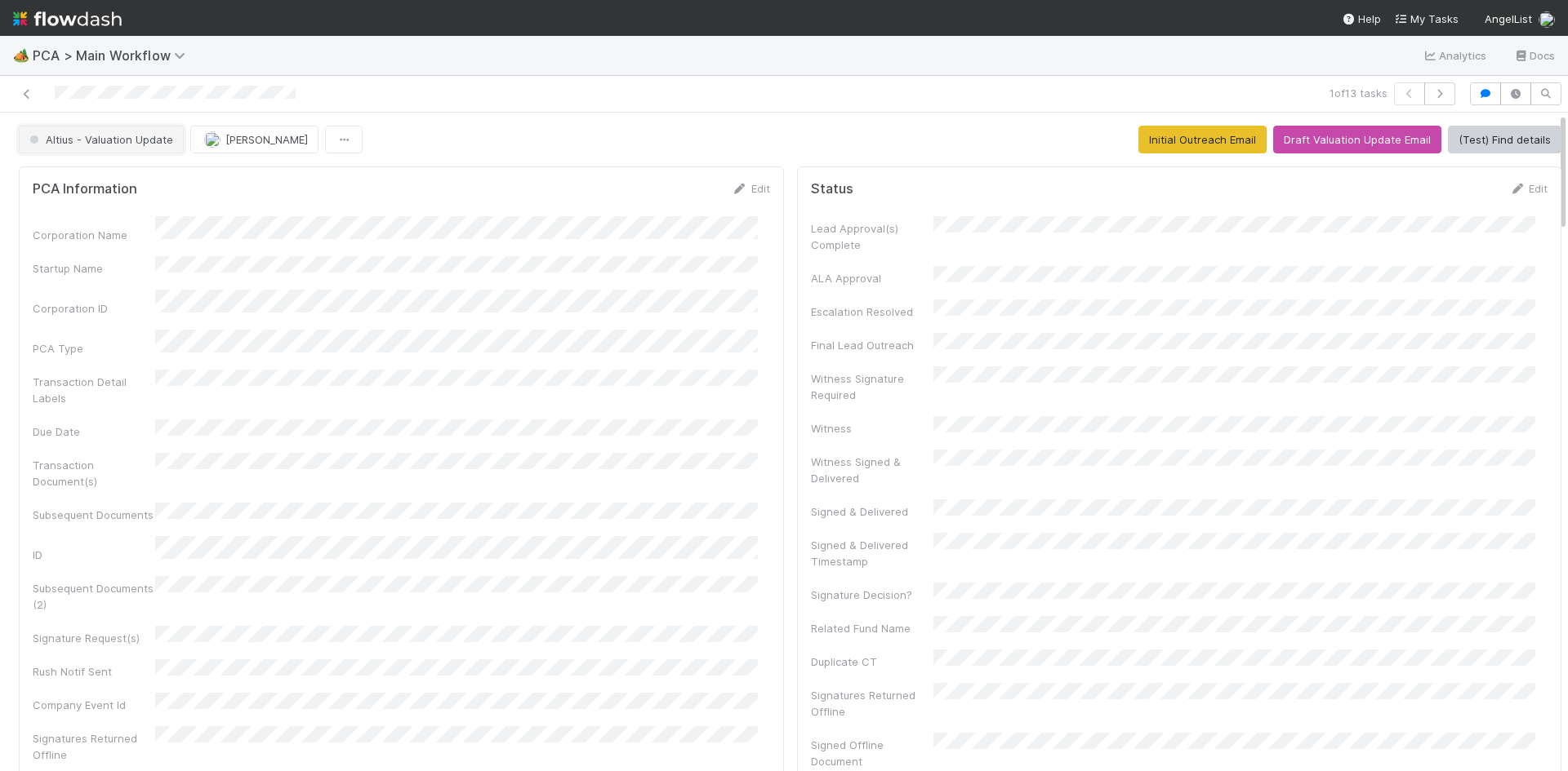
click at [143, 144] on span "Altius - Valuation Update" at bounding box center [99, 139] width 147 height 13
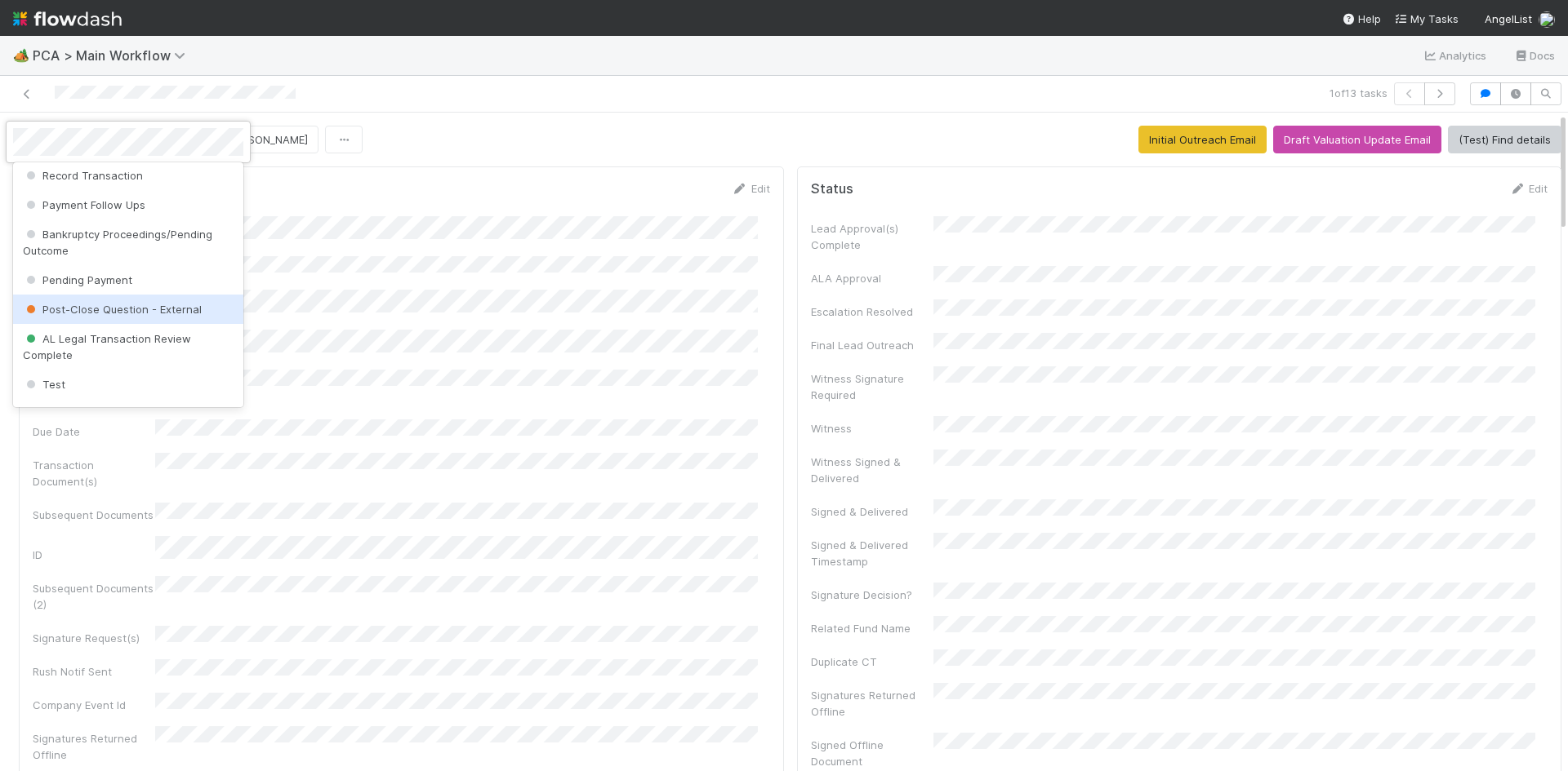
scroll to position [980, 0]
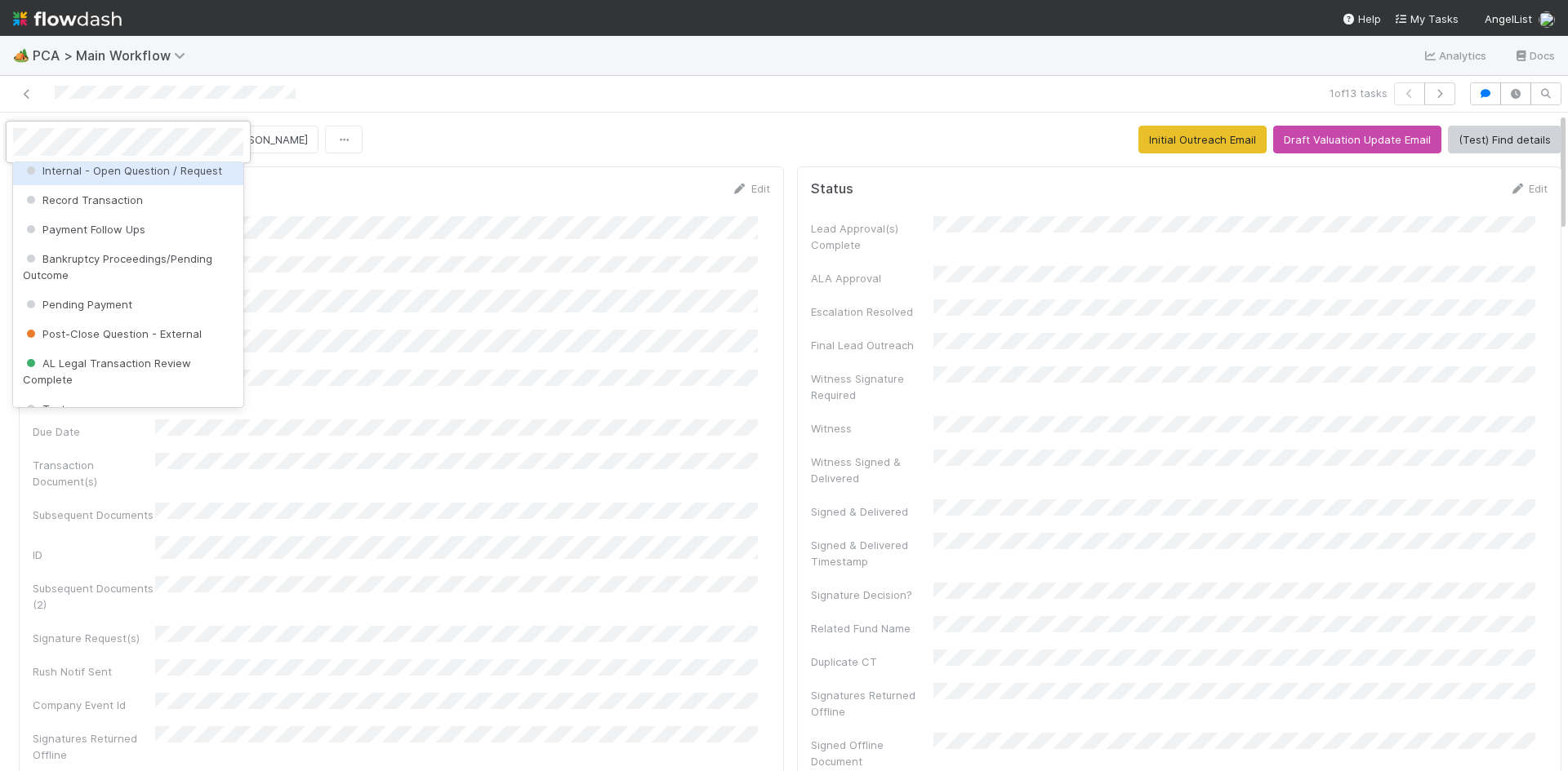
click at [181, 177] on span "Internal - Open Question / Request" at bounding box center [123, 171] width 199 height 13
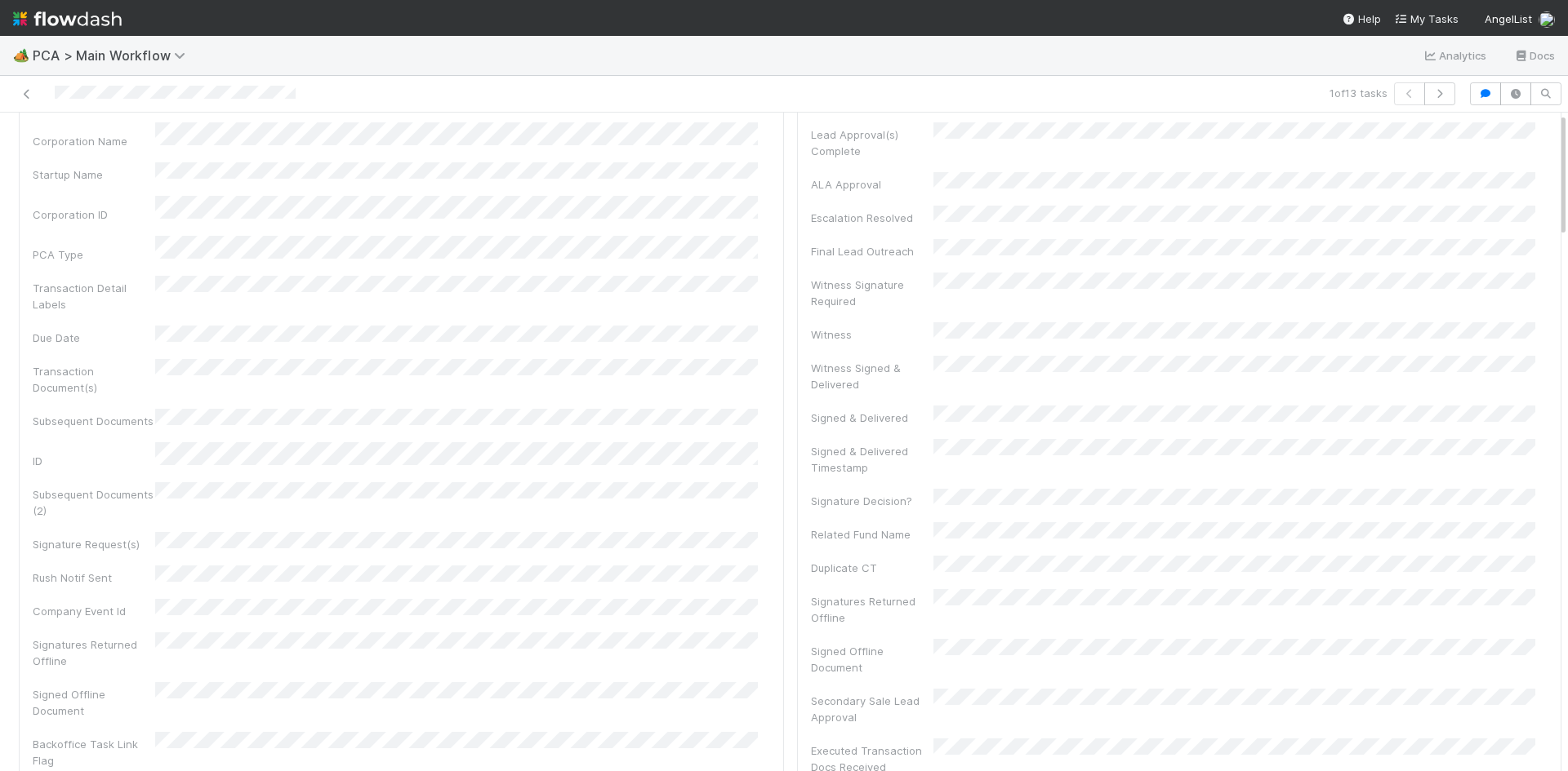
scroll to position [0, 0]
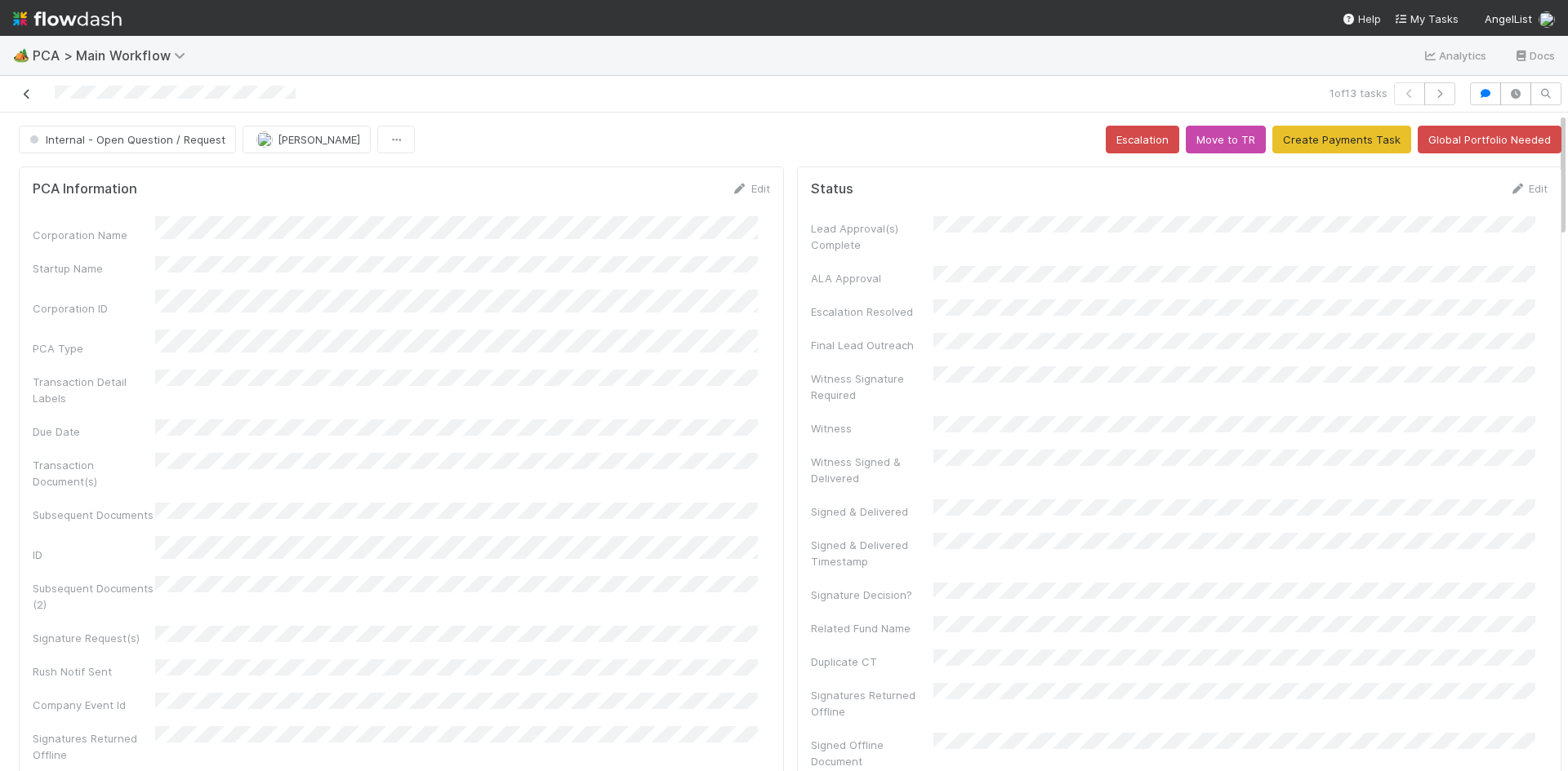
click at [25, 98] on icon at bounding box center [27, 94] width 17 height 10
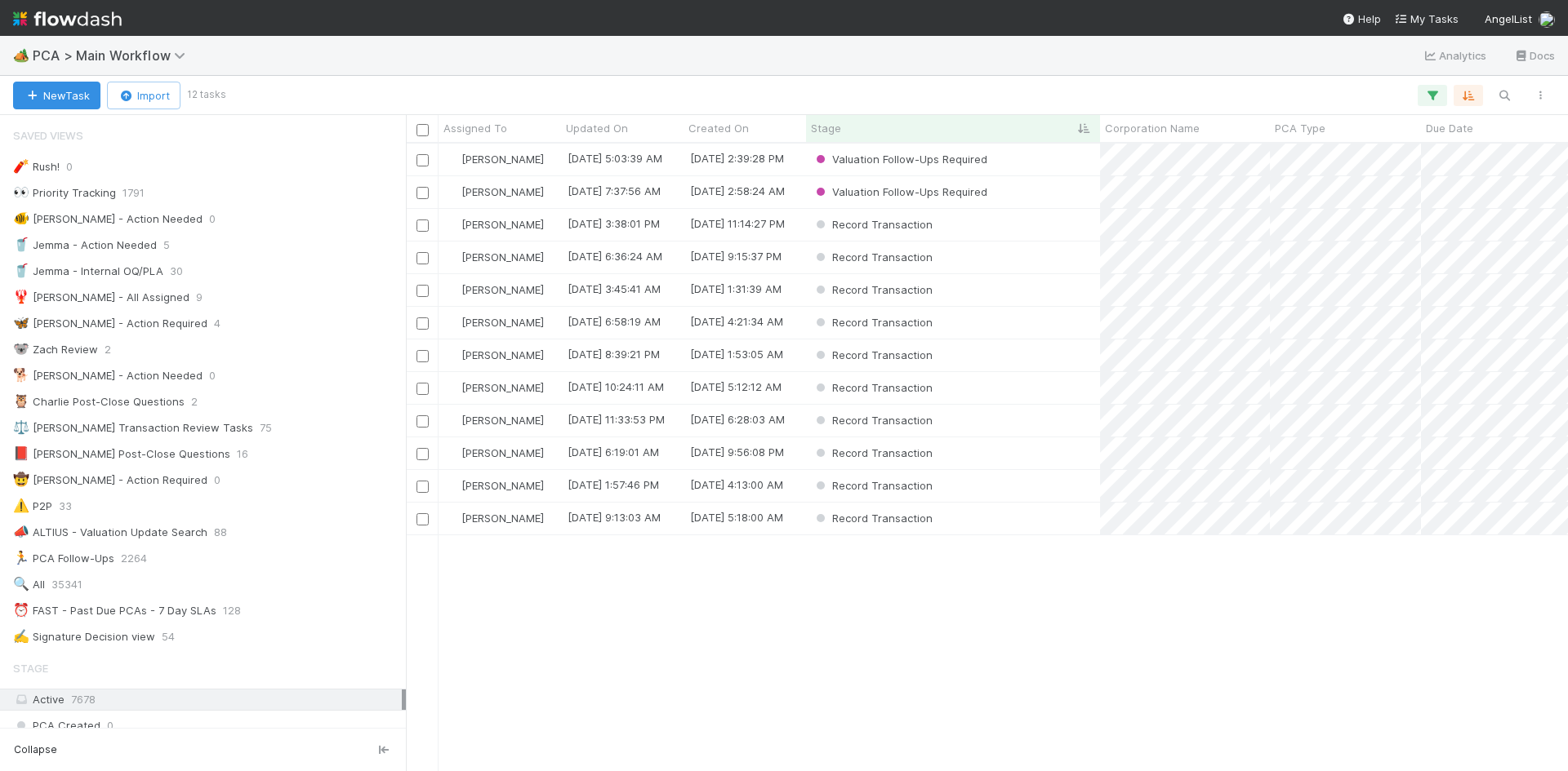
scroll to position [616, 1150]
click at [1051, 195] on div "Valuation Follow-Ups Required" at bounding box center [953, 192] width 294 height 32
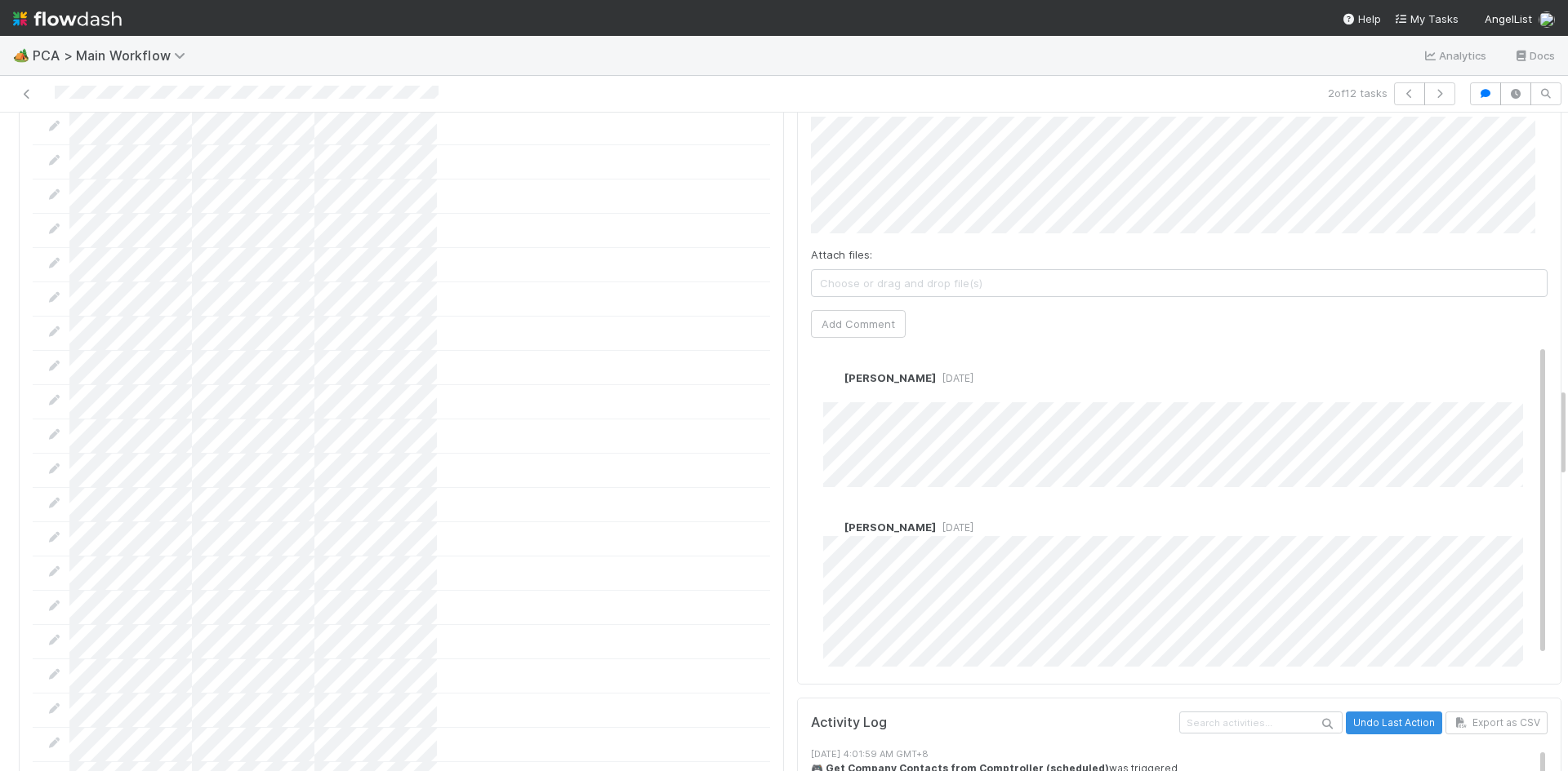
scroll to position [1796, 0]
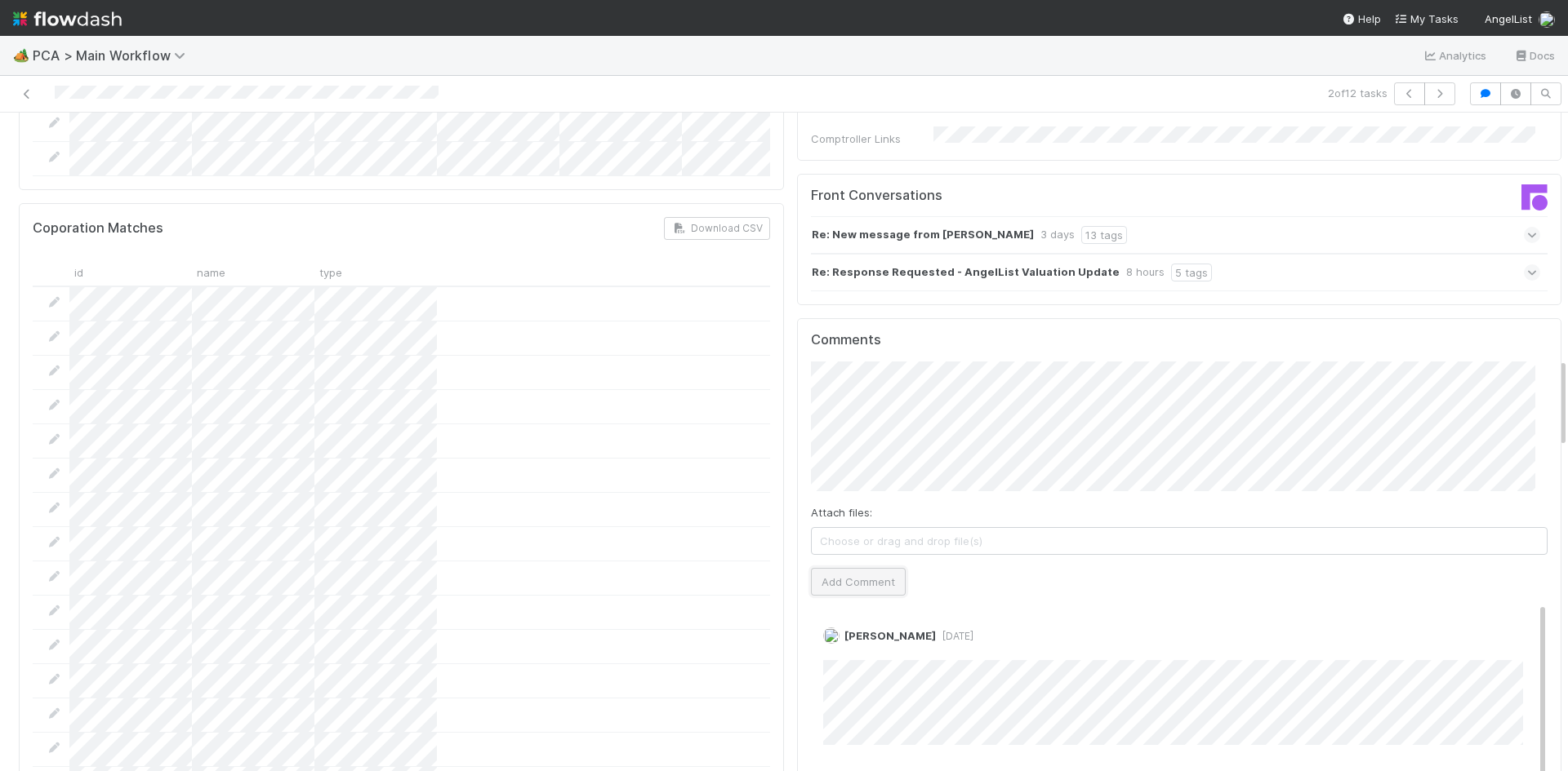
click at [862, 568] on button "Add Comment" at bounding box center [859, 582] width 95 height 28
click at [837, 633] on link "Edit" at bounding box center [846, 639] width 19 height 13
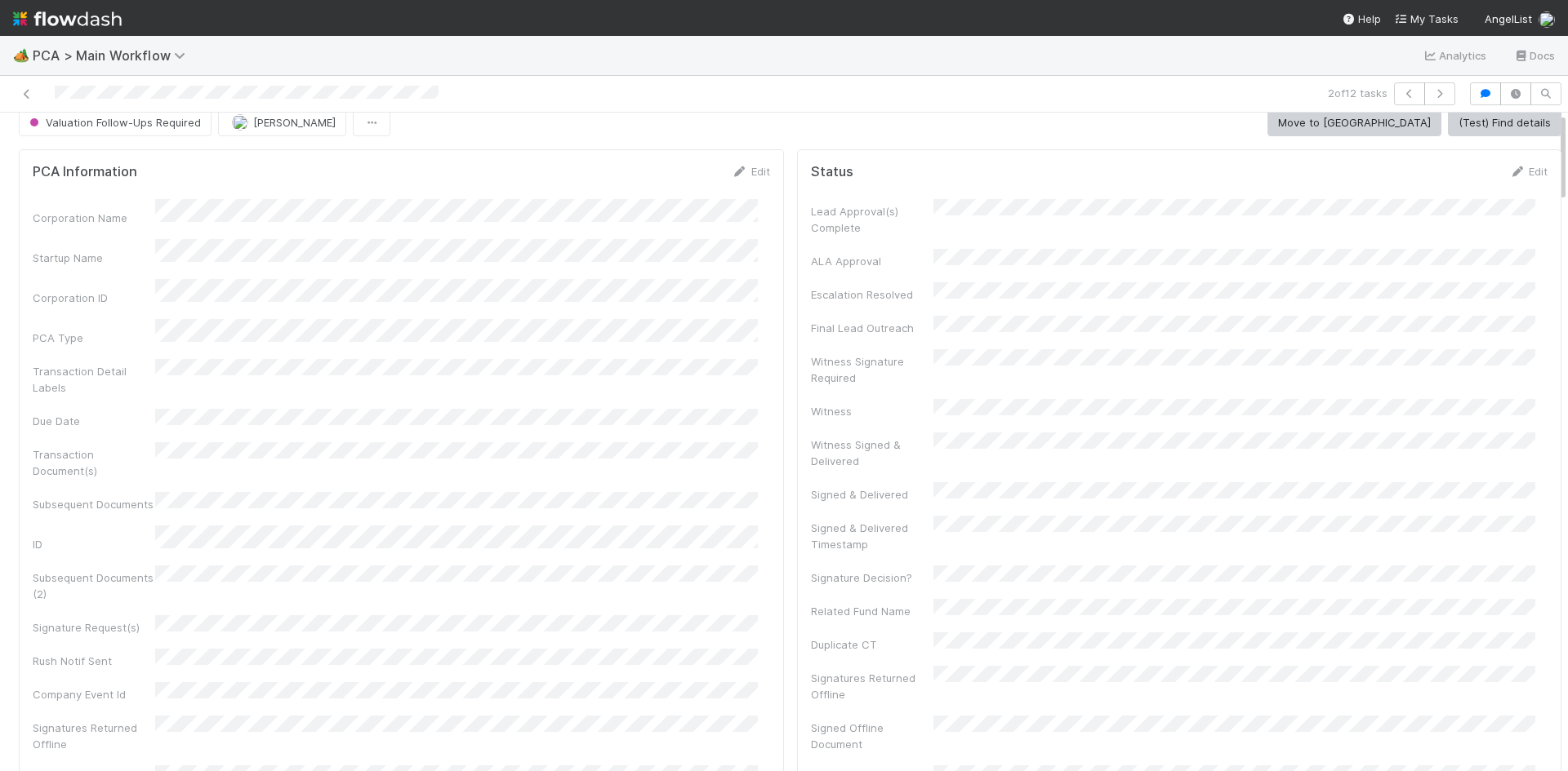
scroll to position [0, 0]
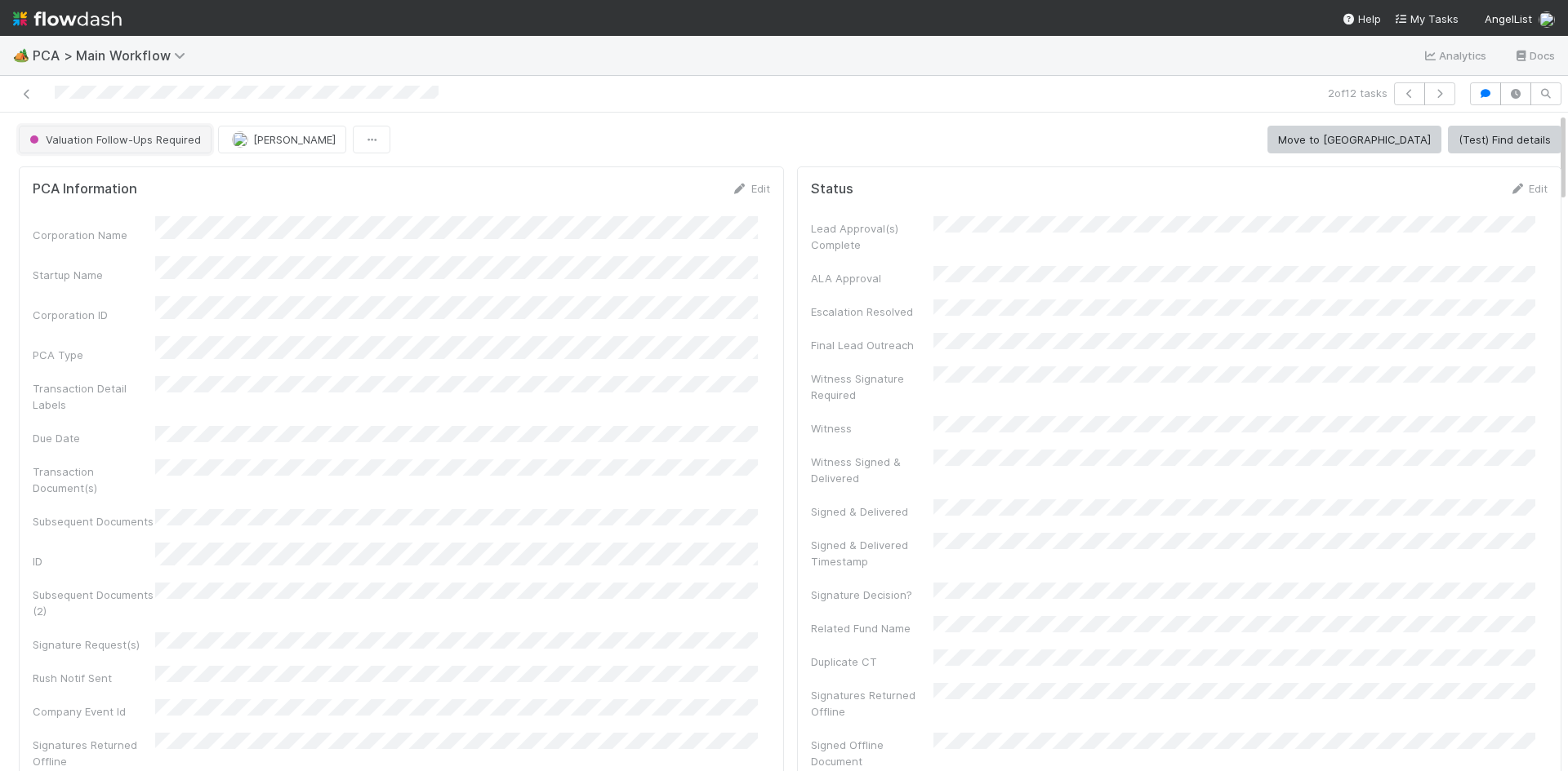
click at [96, 144] on span "Valuation Follow-Ups Required" at bounding box center [113, 139] width 175 height 13
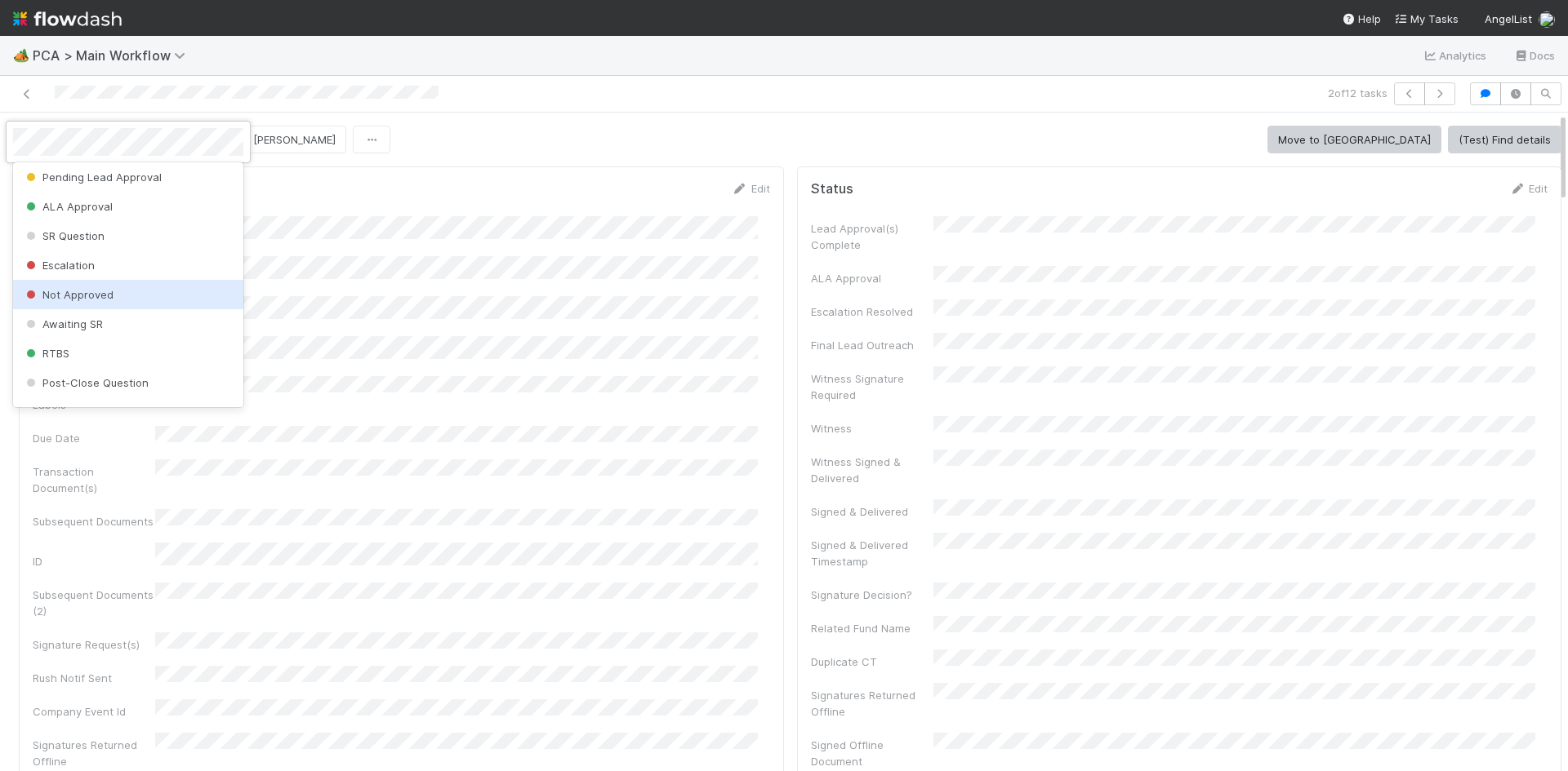
click at [773, 429] on div at bounding box center [784, 386] width 1568 height 771
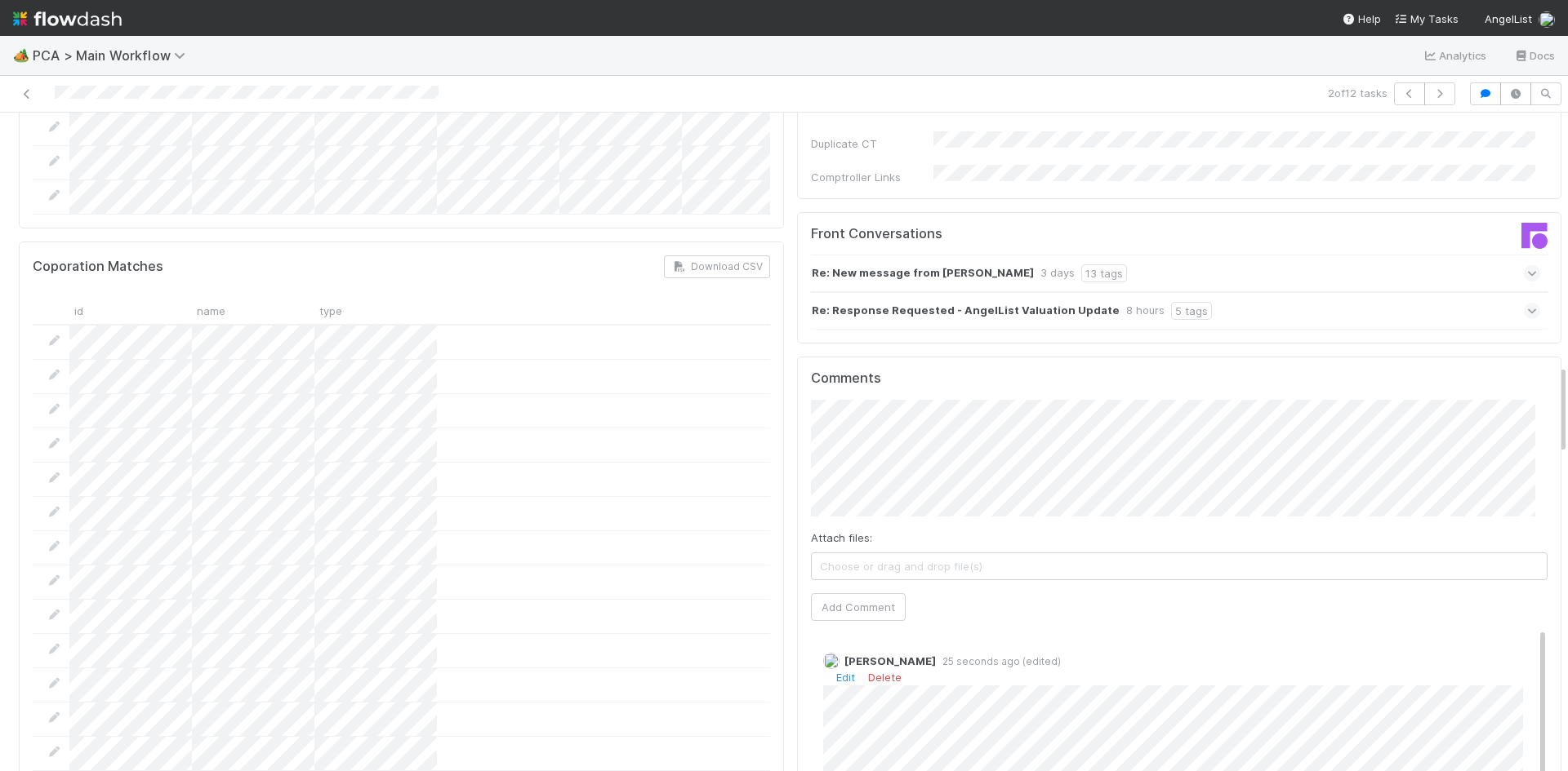
scroll to position [1877, 0]
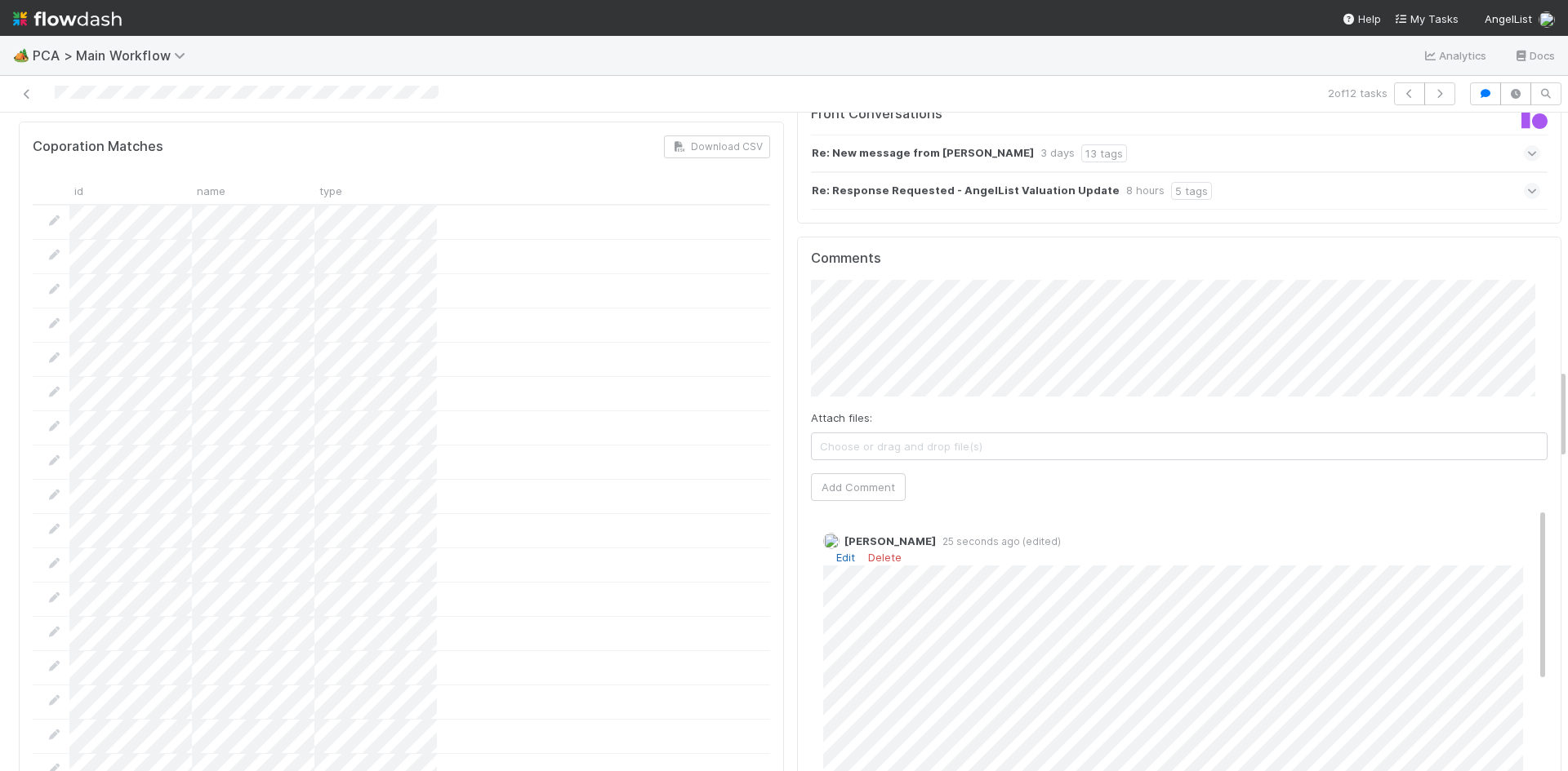
click at [837, 551] on link "Edit" at bounding box center [846, 557] width 19 height 13
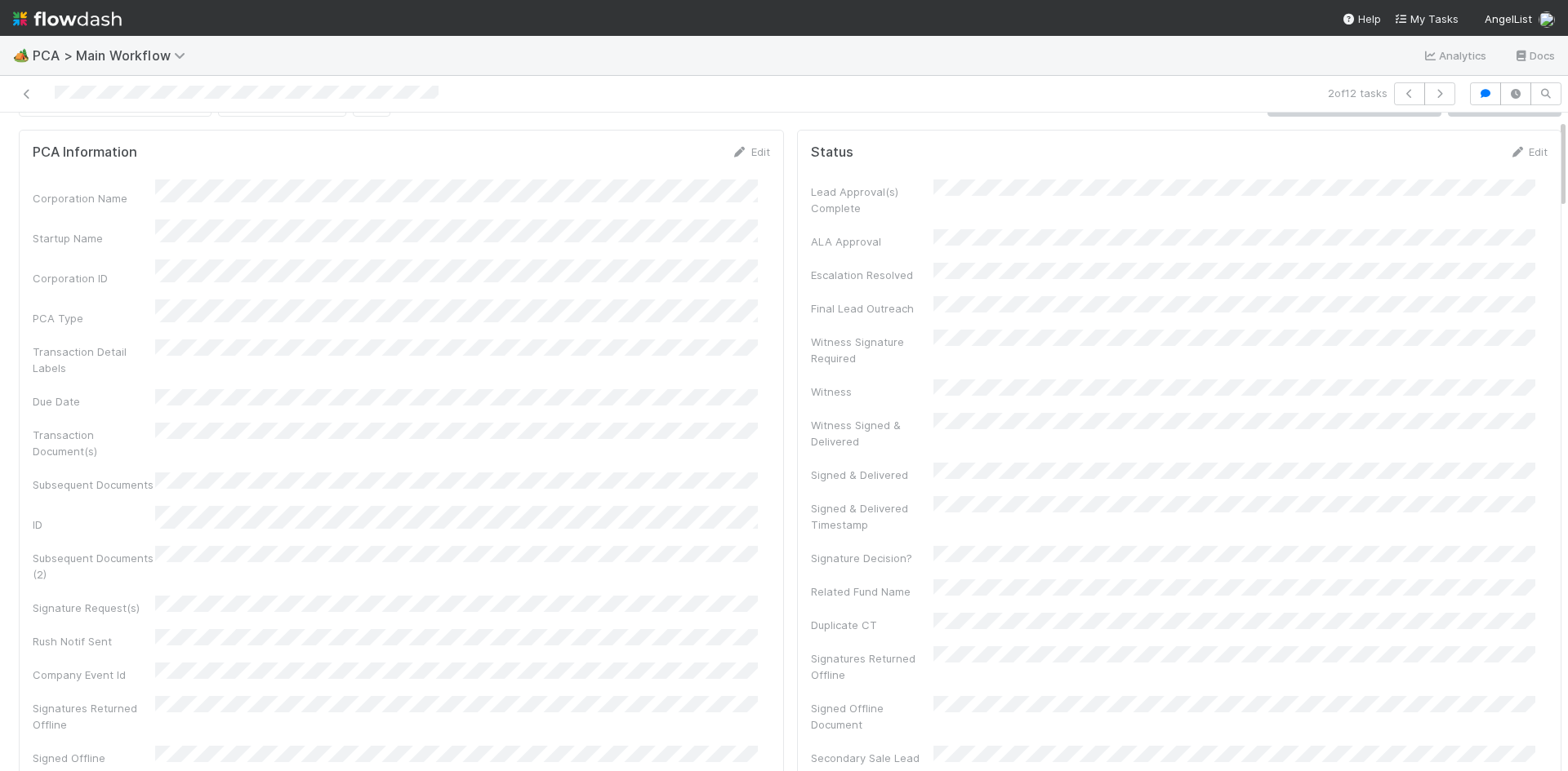
scroll to position [0, 0]
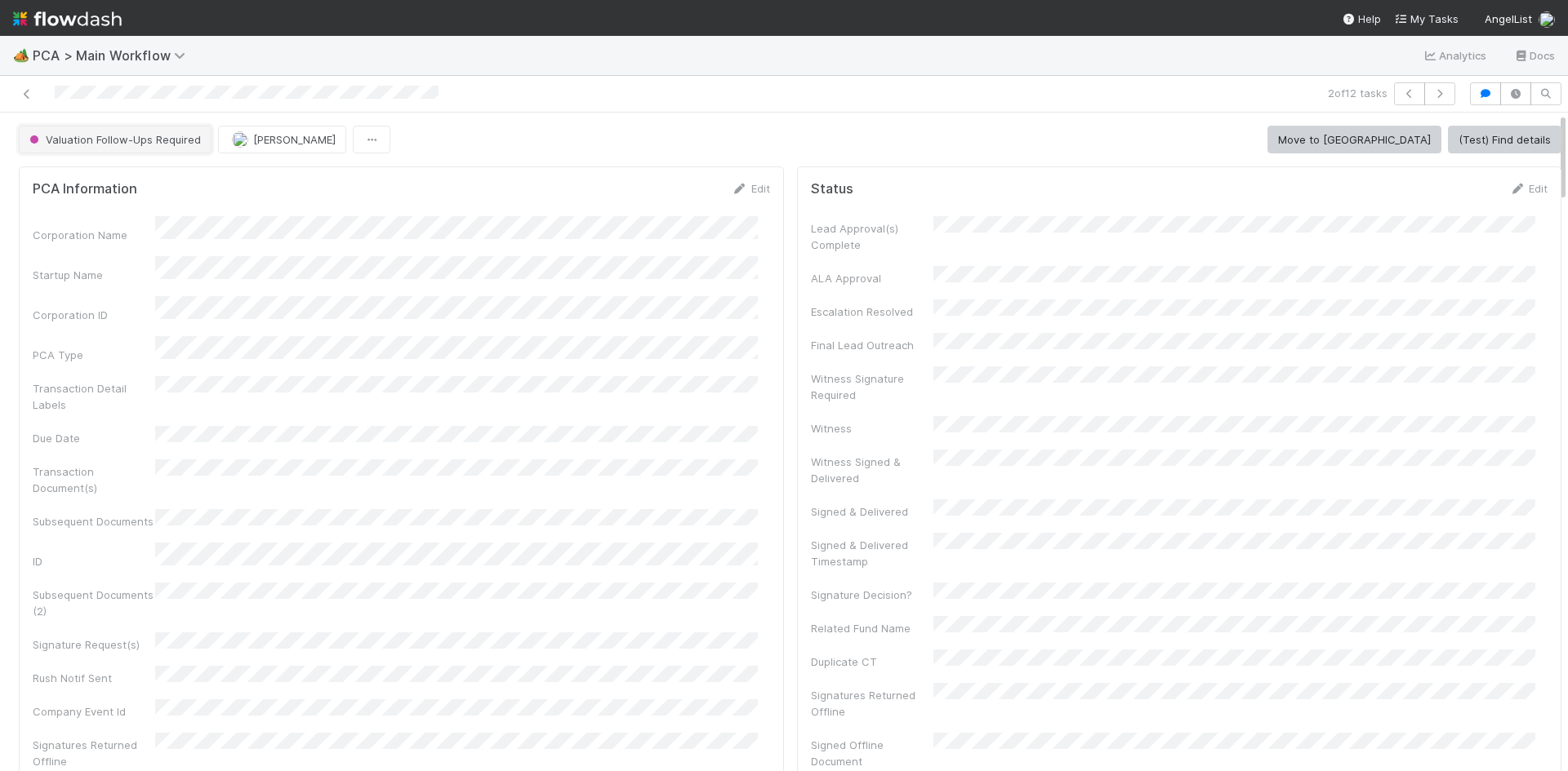
click at [114, 138] on span "Valuation Follow-Ups Required" at bounding box center [113, 139] width 175 height 13
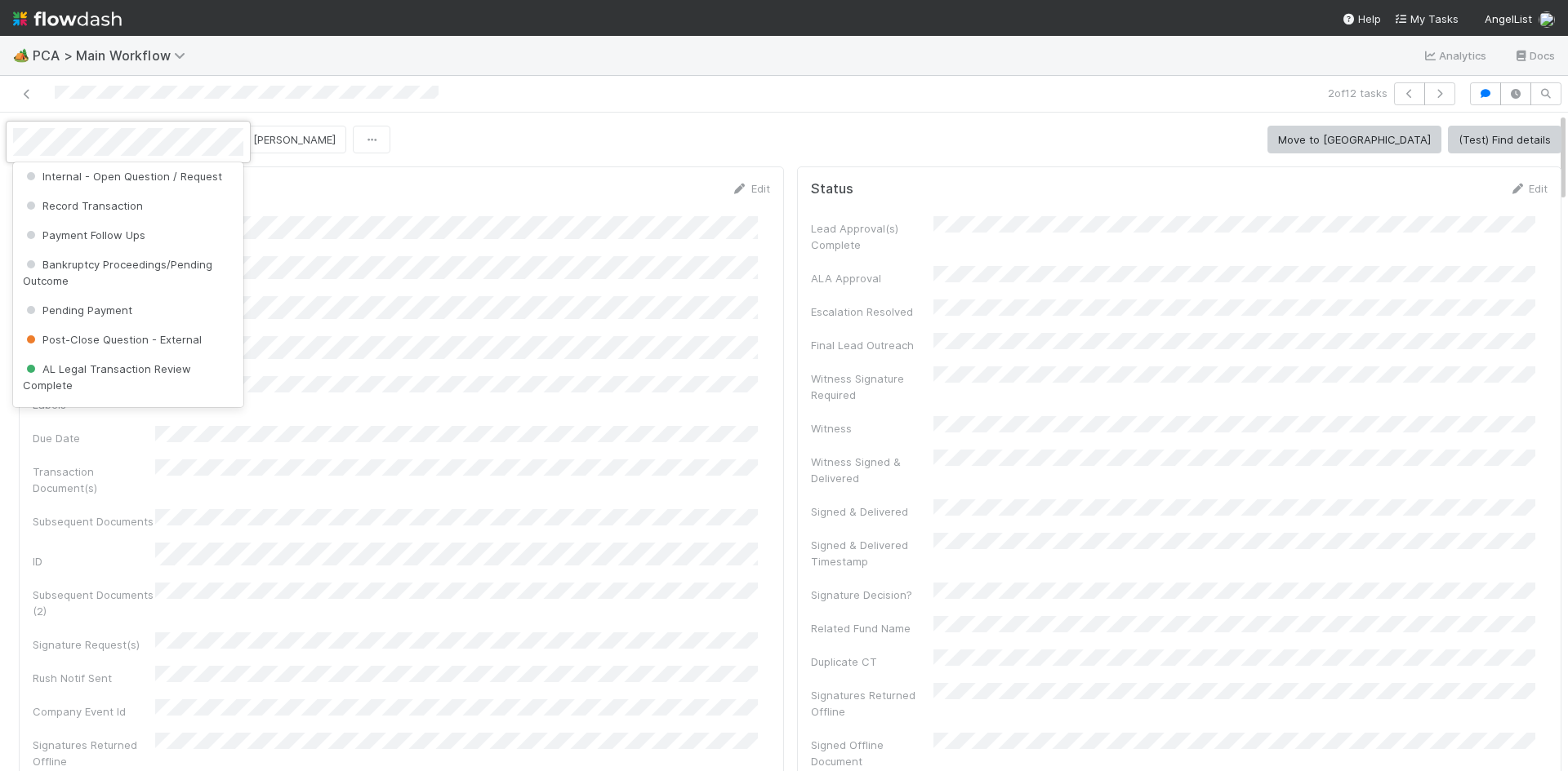
scroll to position [980, 0]
click at [160, 185] on div "Internal - Open Question / Request" at bounding box center [128, 171] width 231 height 30
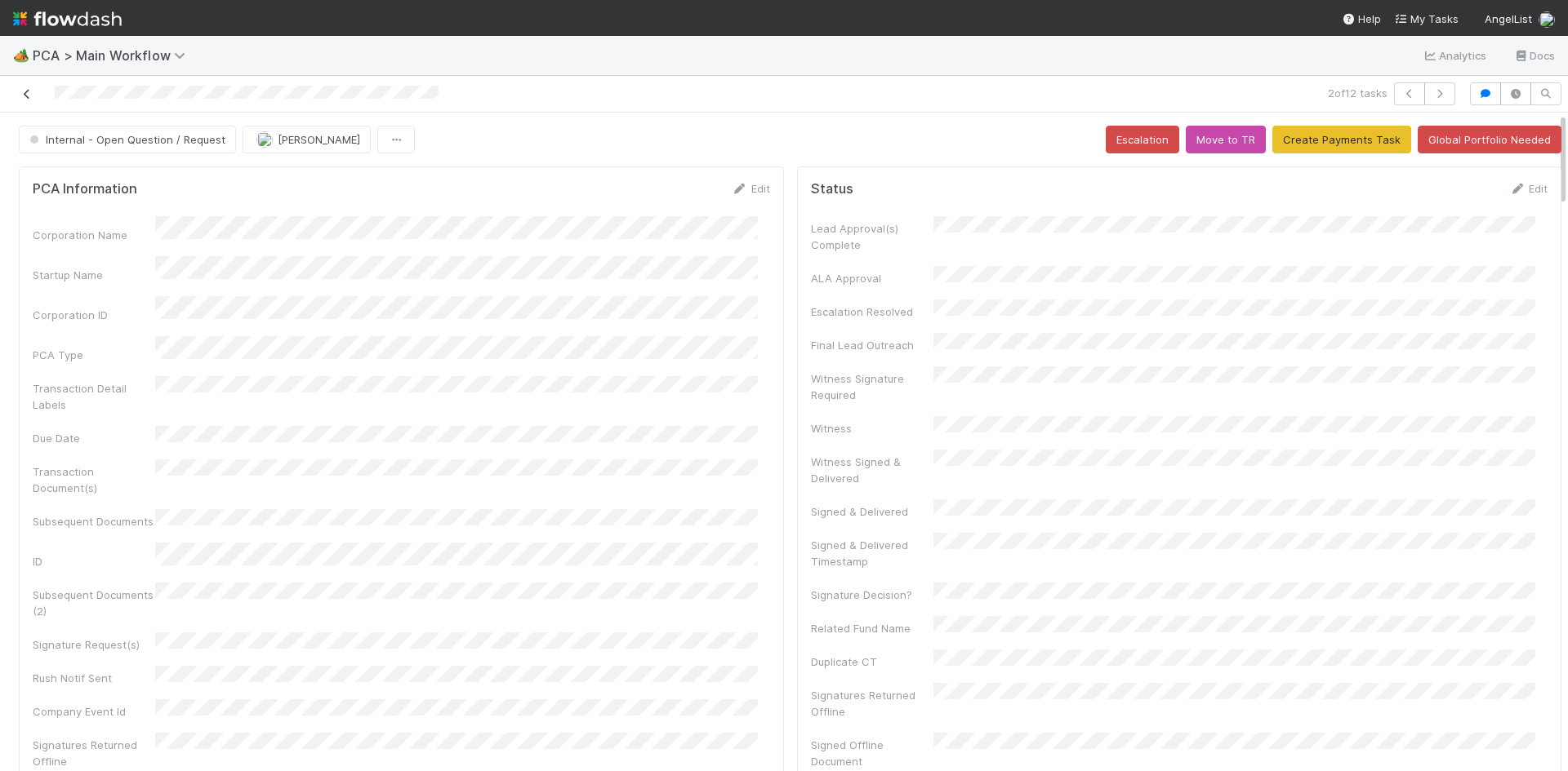
click at [27, 91] on icon at bounding box center [27, 94] width 17 height 10
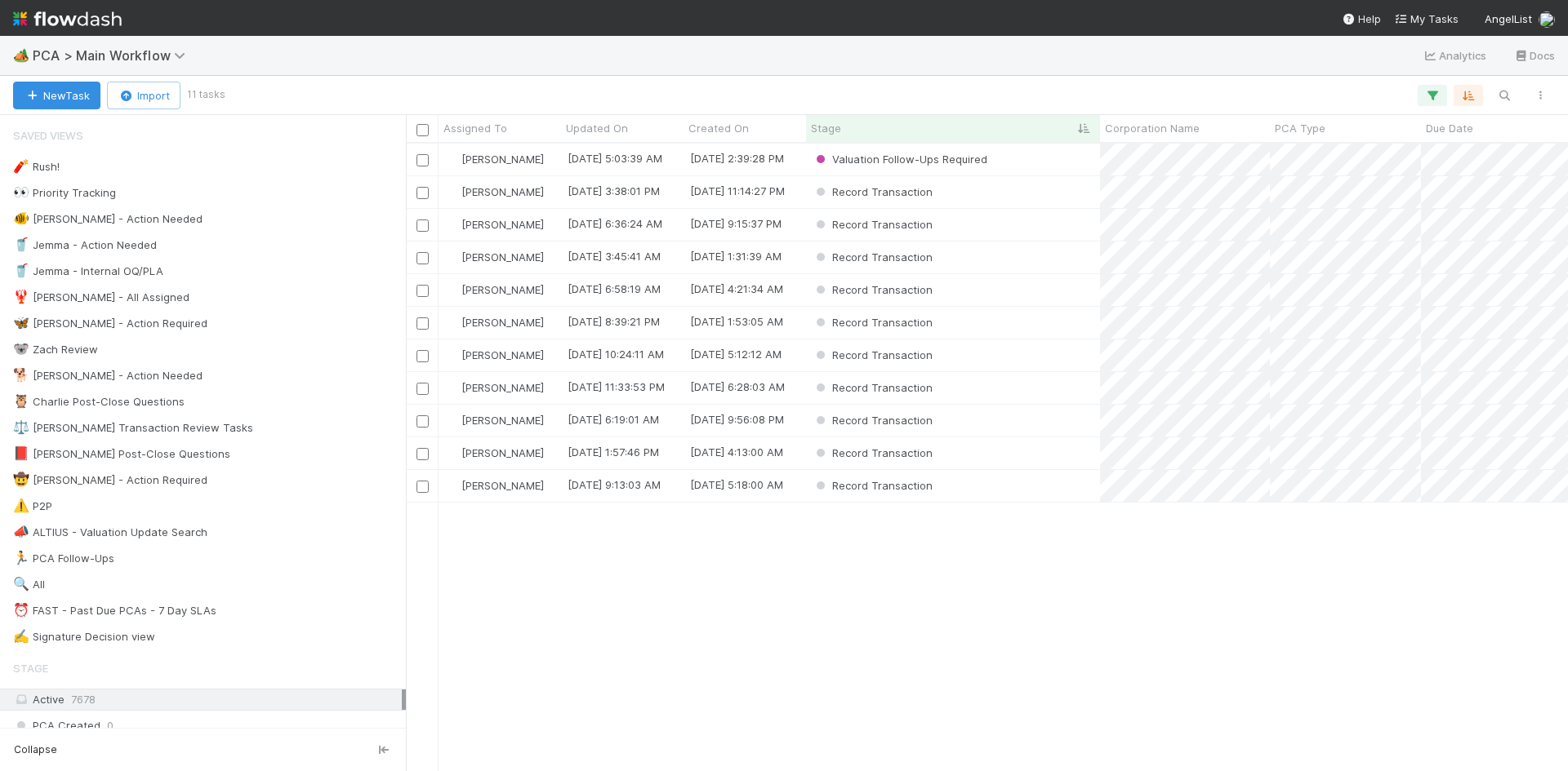
scroll to position [616, 1150]
click at [1048, 166] on div "Valuation Follow-Ups Required" at bounding box center [953, 160] width 294 height 32
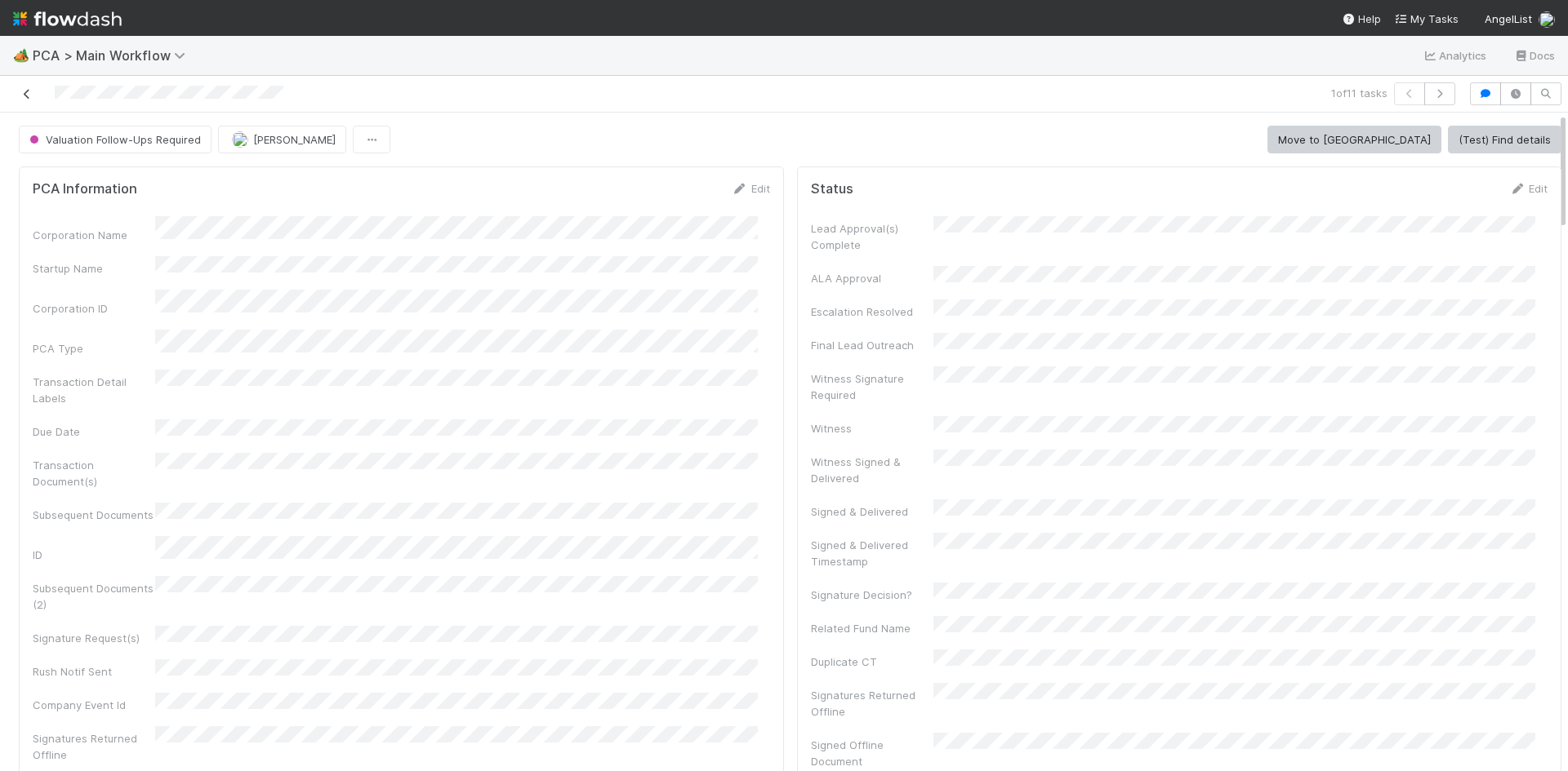
click at [29, 90] on icon at bounding box center [27, 94] width 17 height 10
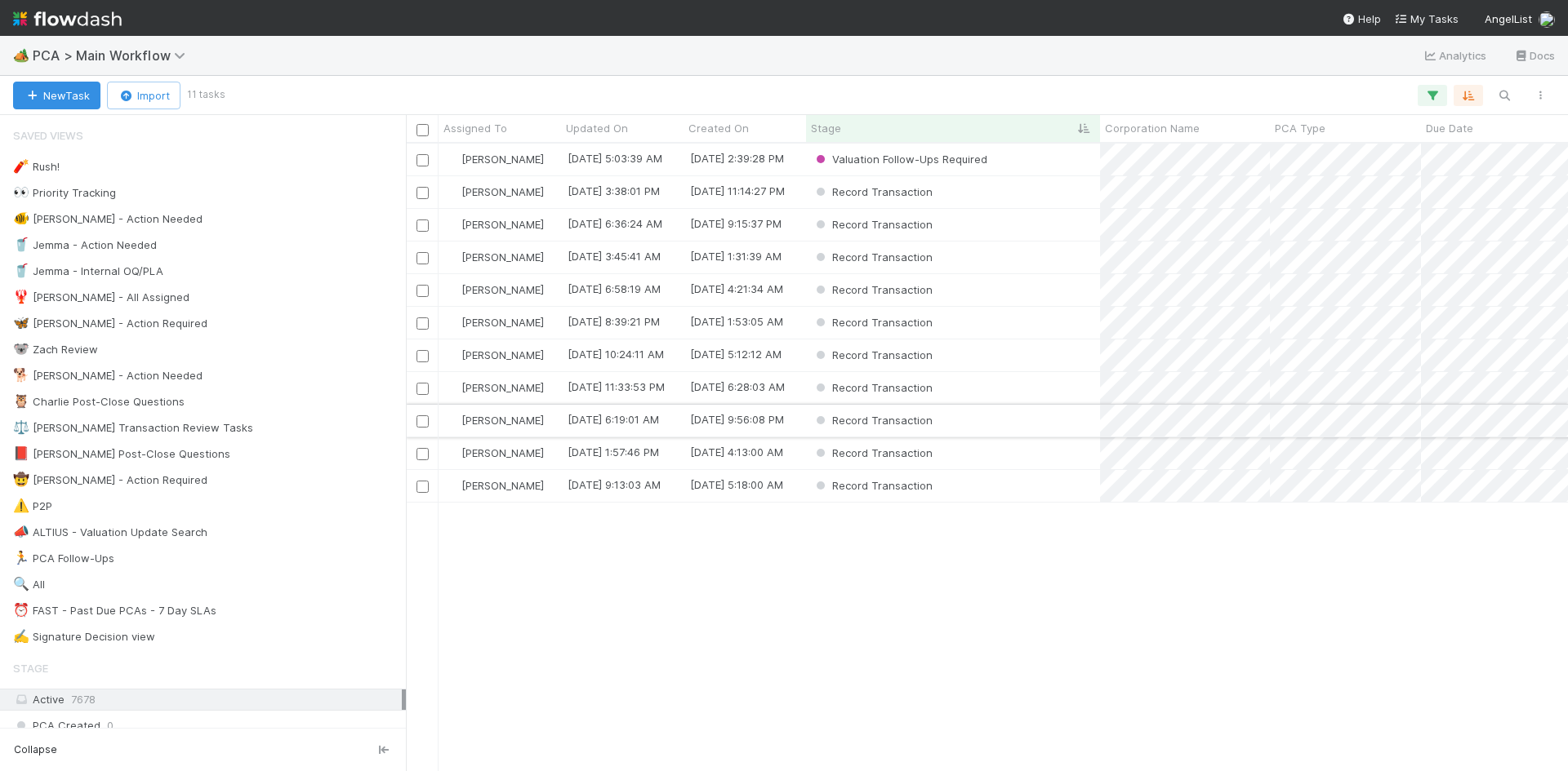
scroll to position [616, 1150]
click at [1001, 355] on div "Record Transaction" at bounding box center [953, 356] width 294 height 32
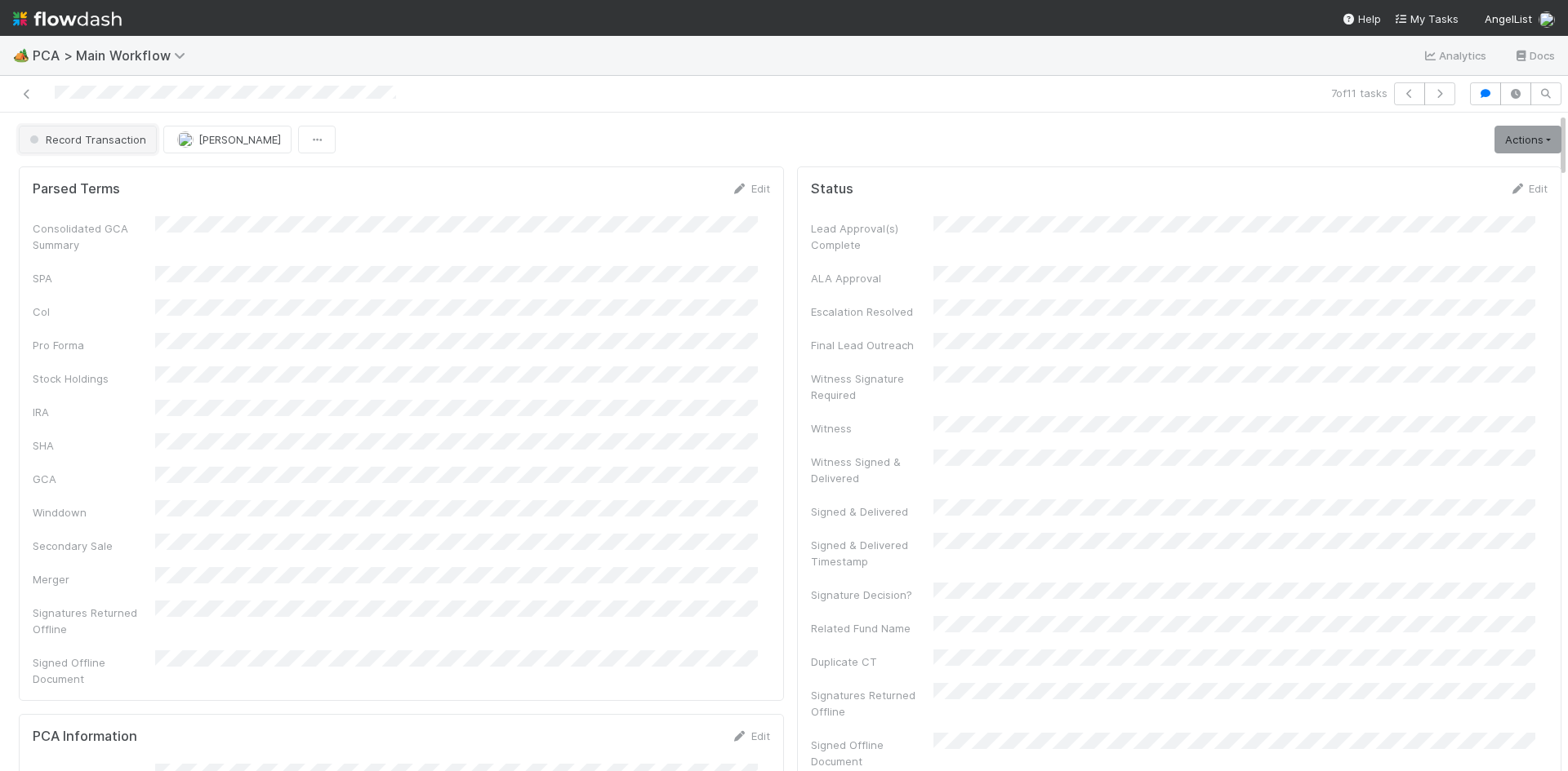
click at [73, 145] on span "Record Transaction" at bounding box center [86, 139] width 120 height 13
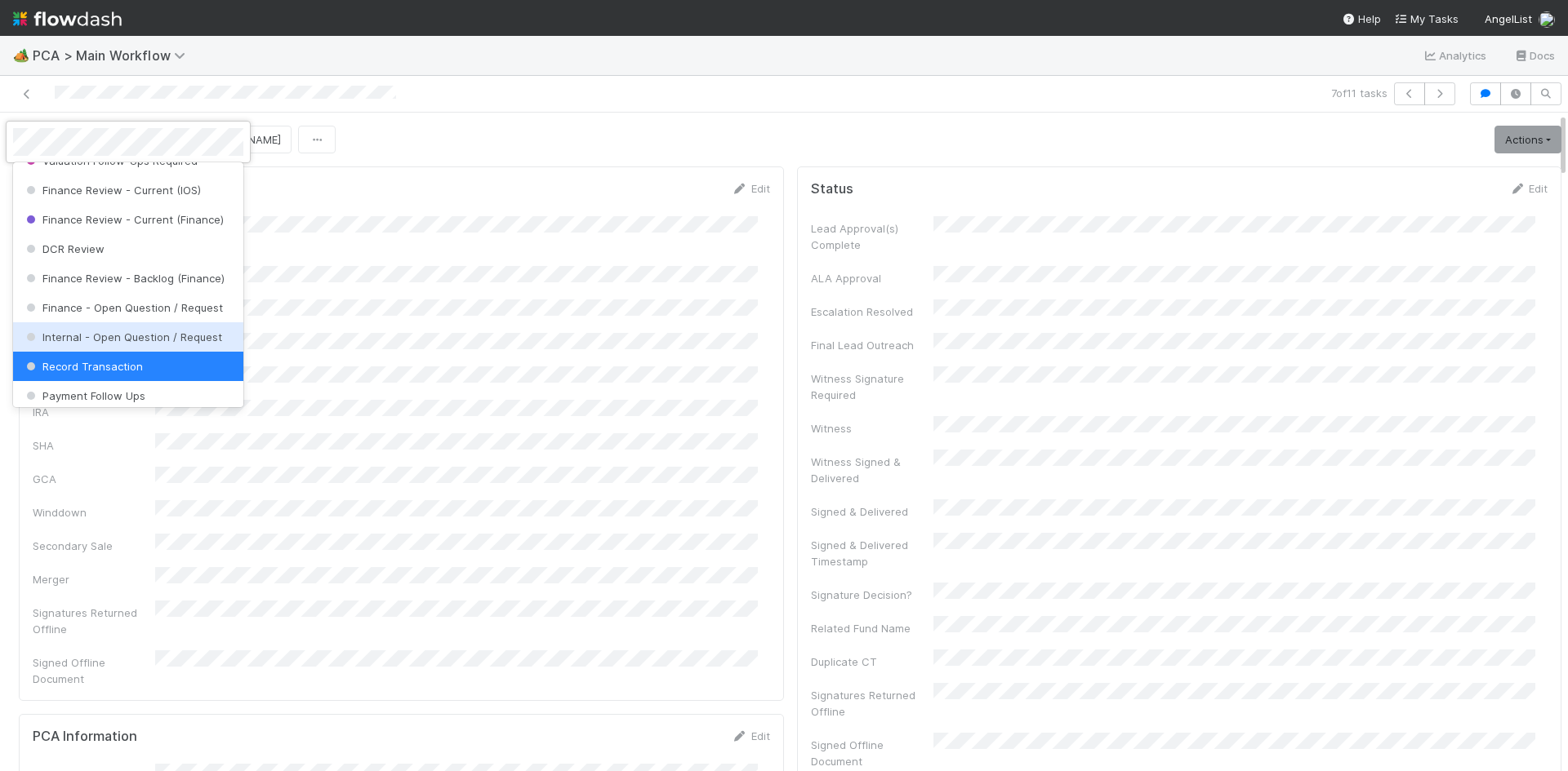
click at [119, 344] on span "Internal - Open Question / Request" at bounding box center [123, 337] width 199 height 13
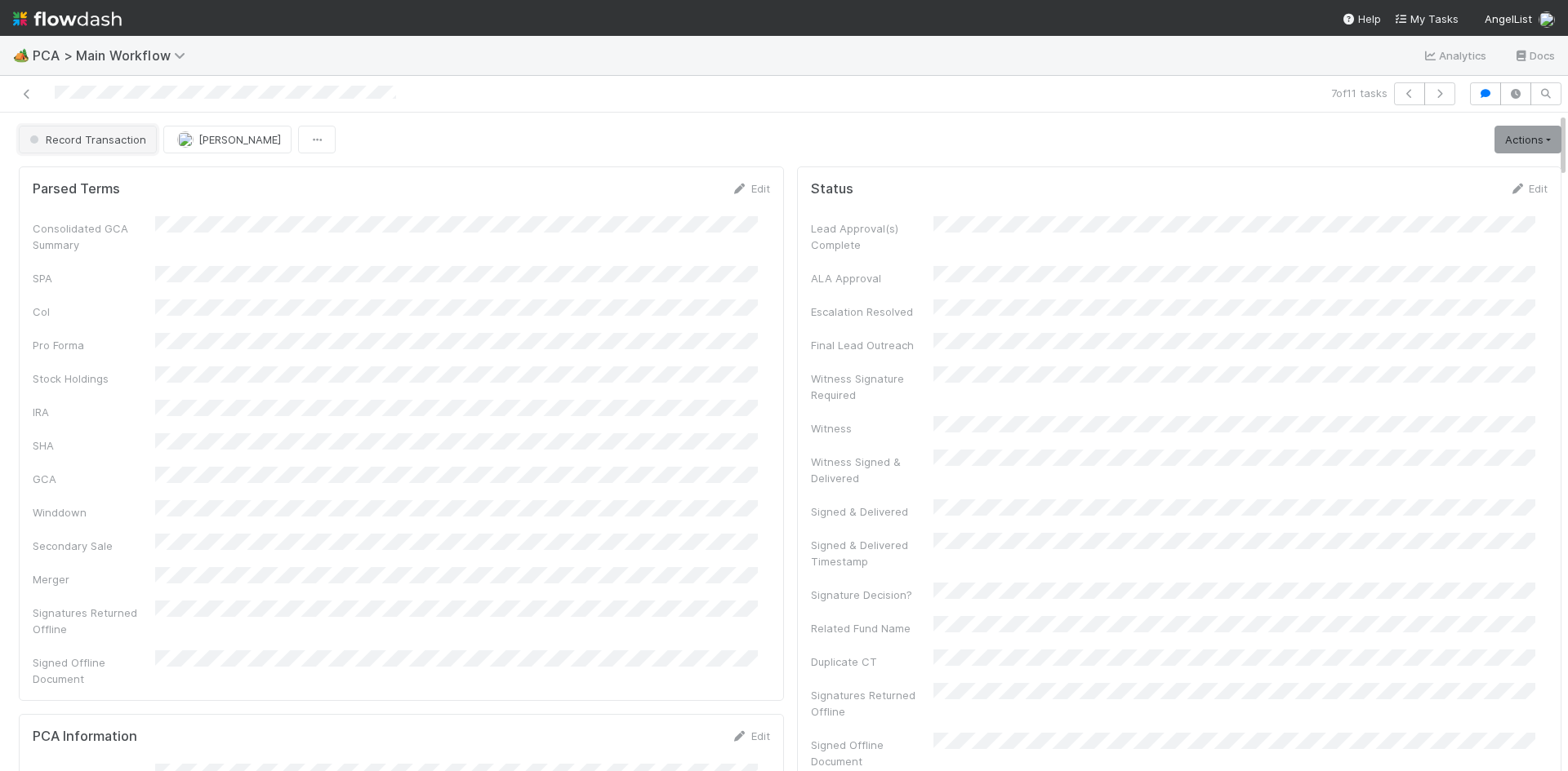
click at [113, 146] on button "Record Transaction" at bounding box center [87, 139] width 138 height 28
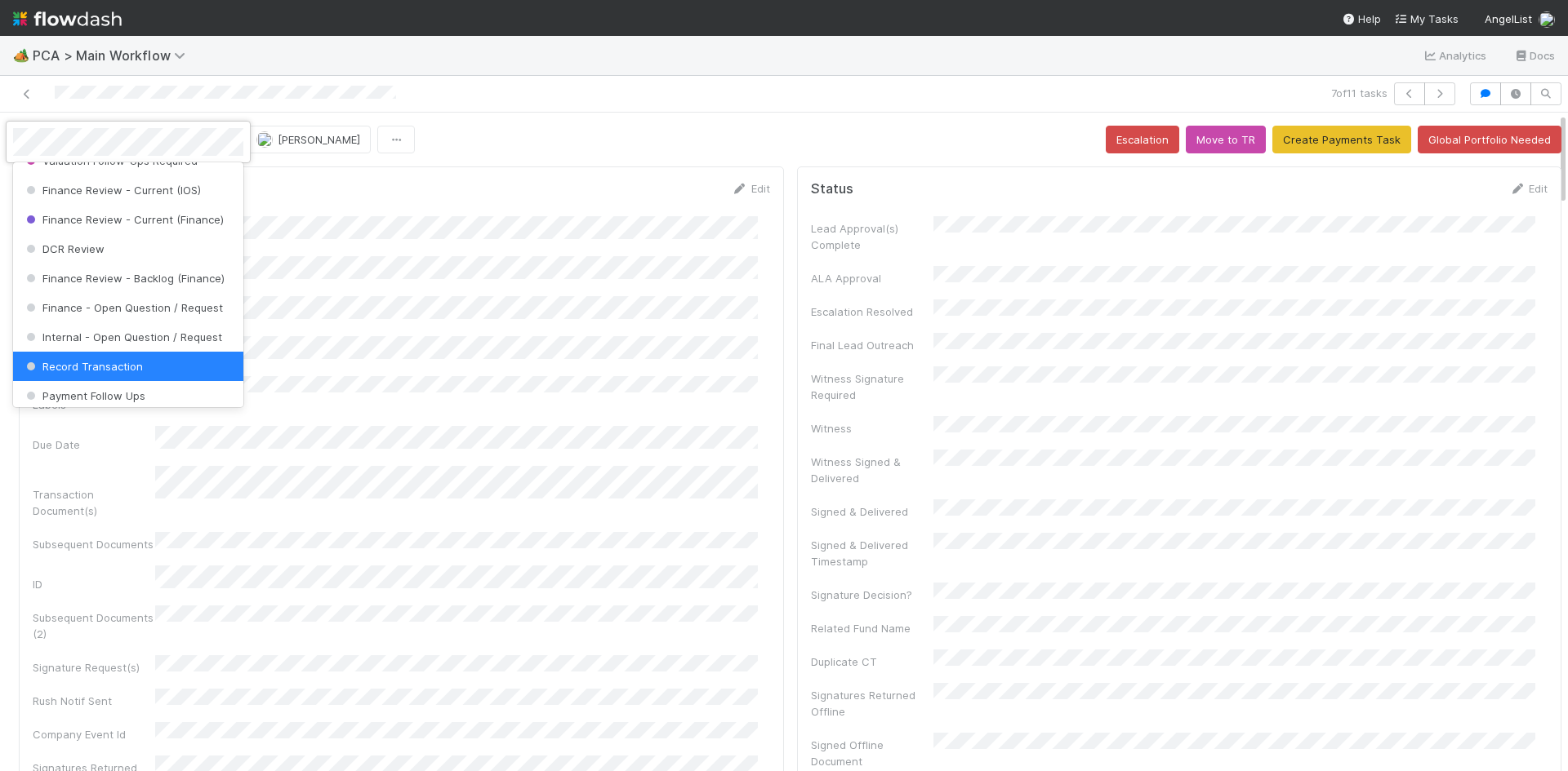
click at [111, 373] on div "Record Transaction" at bounding box center [128, 367] width 231 height 30
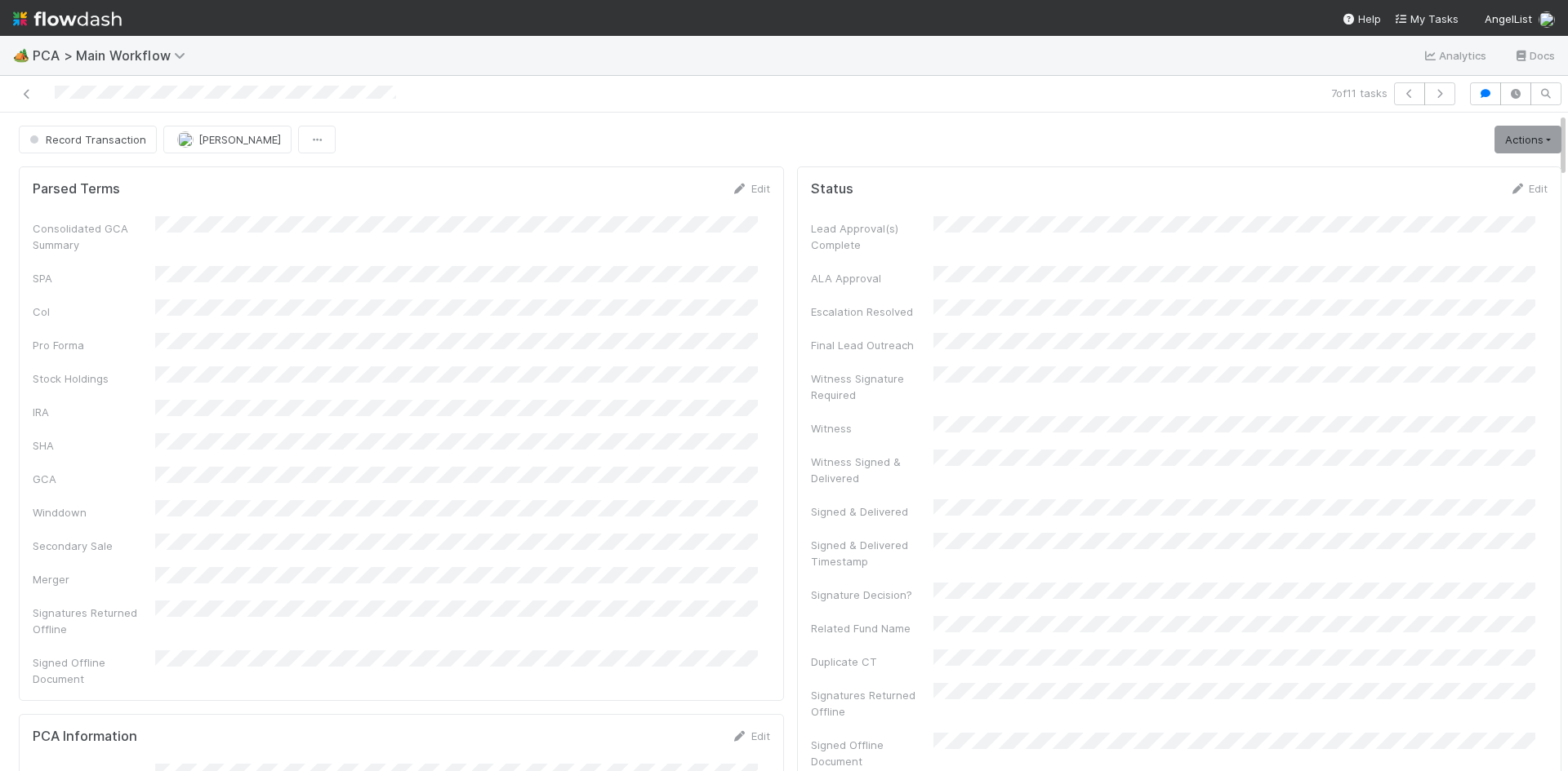
click at [540, 140] on div "Record Transaction Nathalie Gualito Actions Move to TR External Open Question /…" at bounding box center [790, 139] width 1543 height 28
click at [1499, 144] on link "Actions" at bounding box center [1528, 139] width 67 height 28
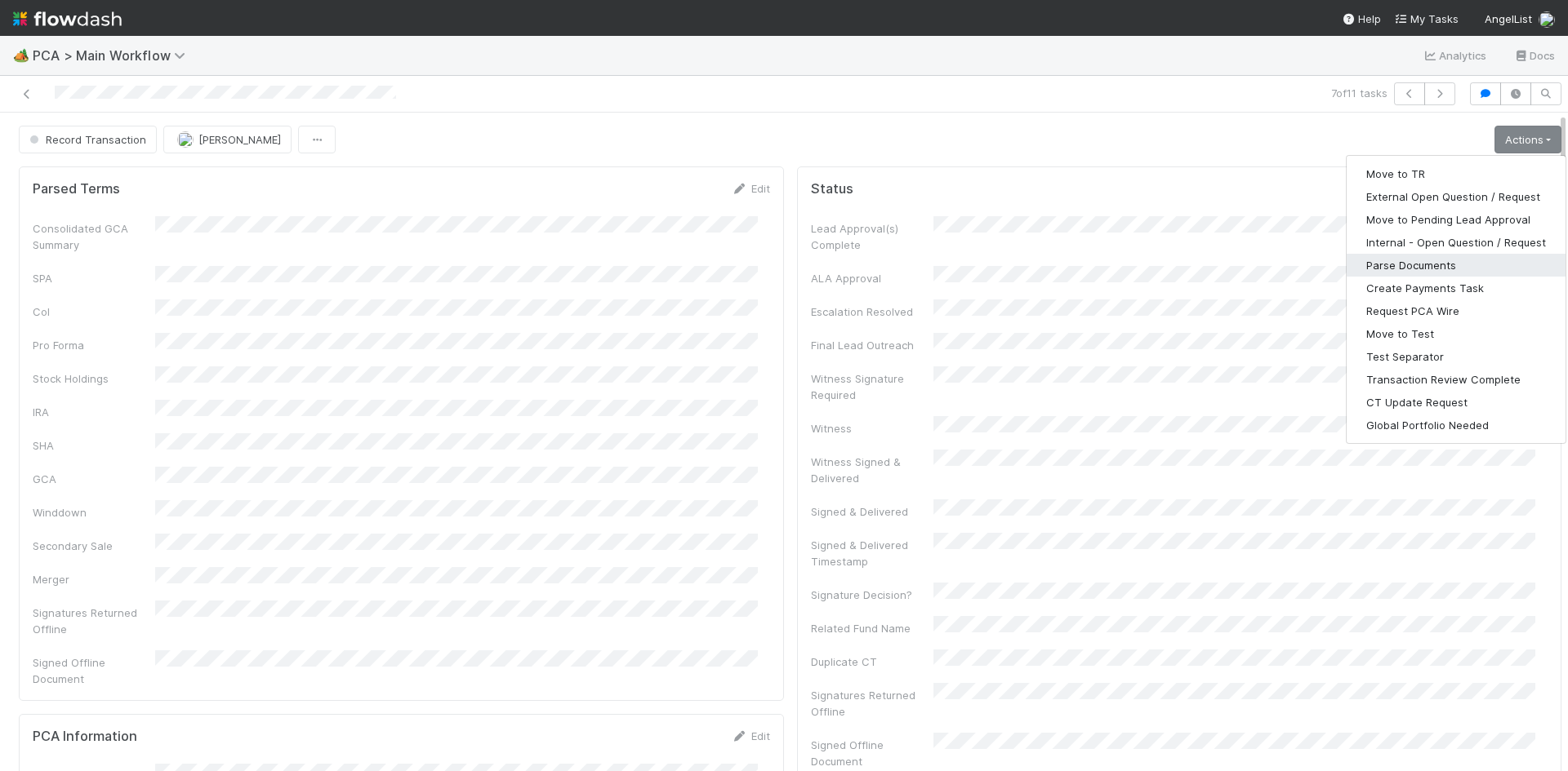
click at [1455, 260] on button "Parse Documents" at bounding box center [1456, 265] width 219 height 23
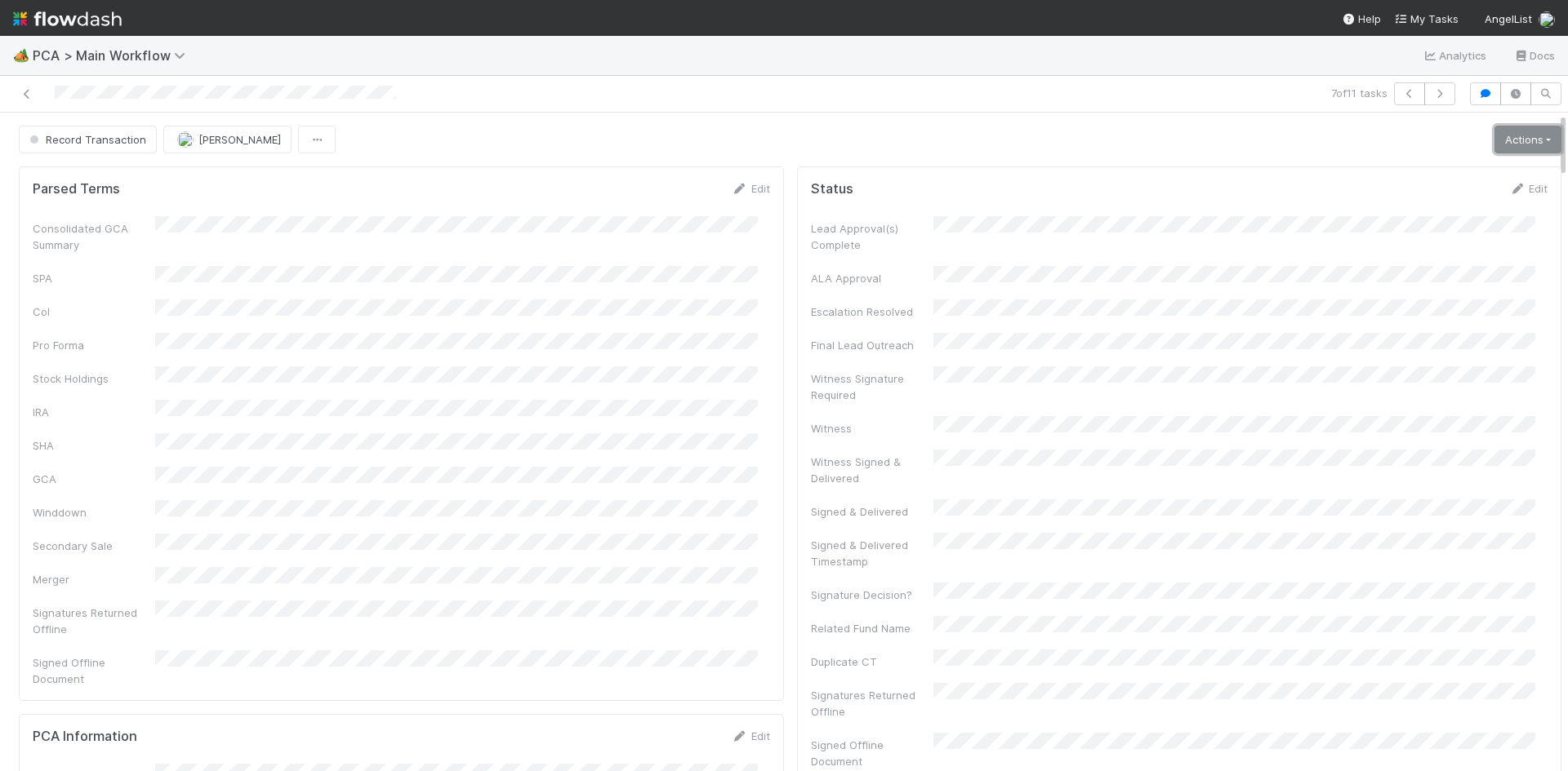
click at [1499, 141] on link "Actions" at bounding box center [1528, 139] width 67 height 28
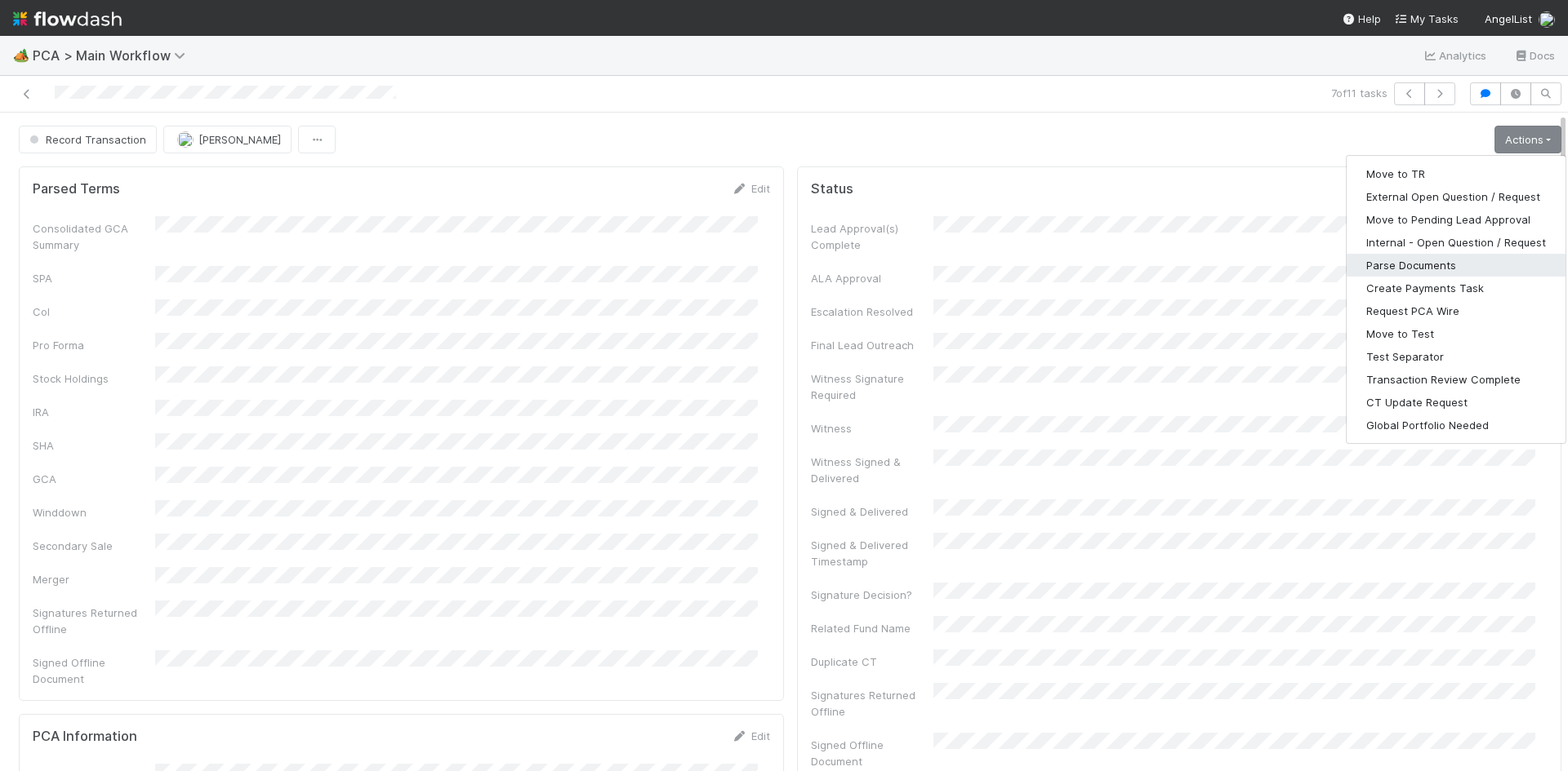
click at [1456, 262] on button "Parse Documents" at bounding box center [1456, 265] width 219 height 23
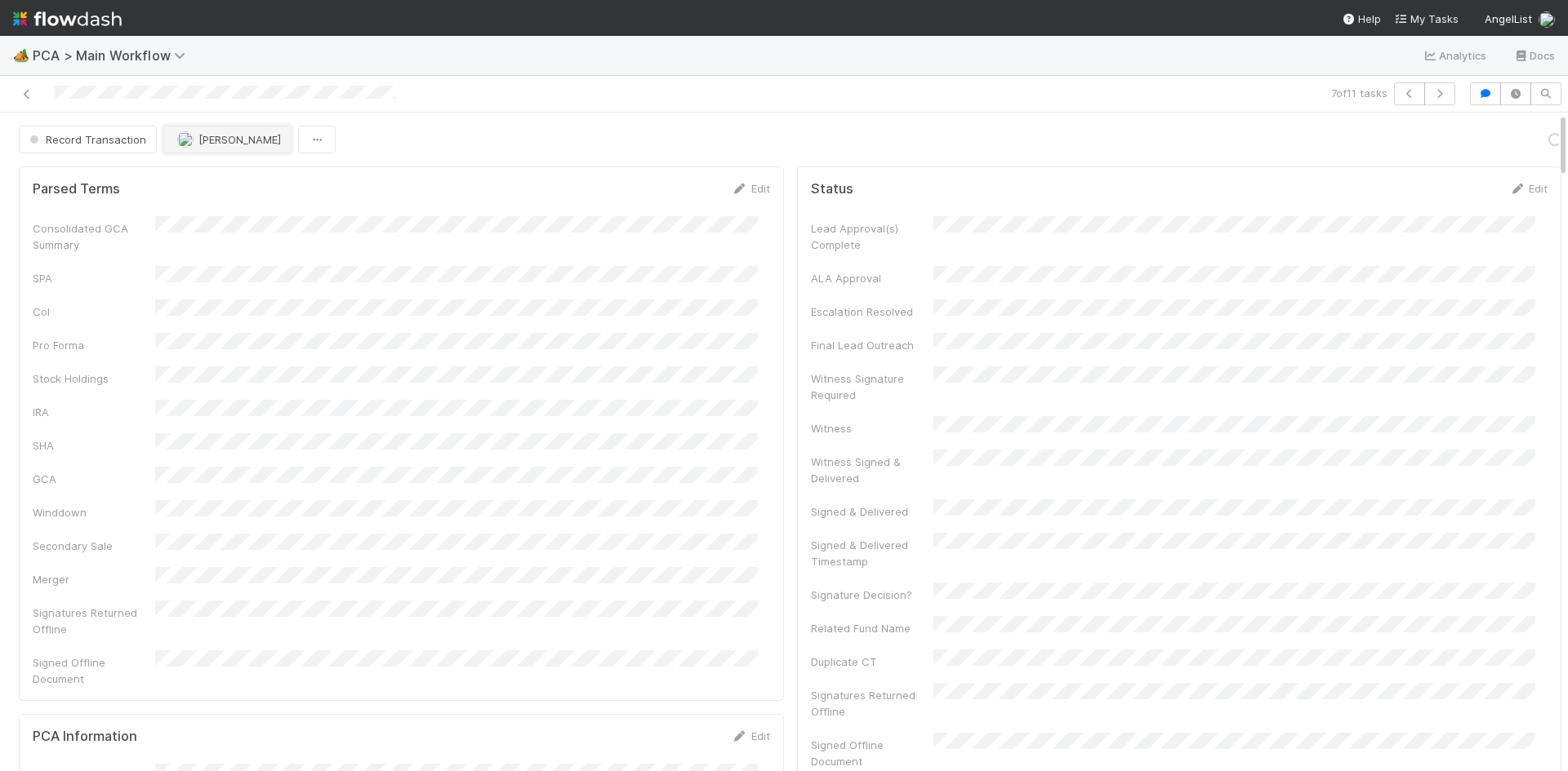
click at [246, 145] on span "Roselyn de Villa" at bounding box center [240, 139] width 83 height 13
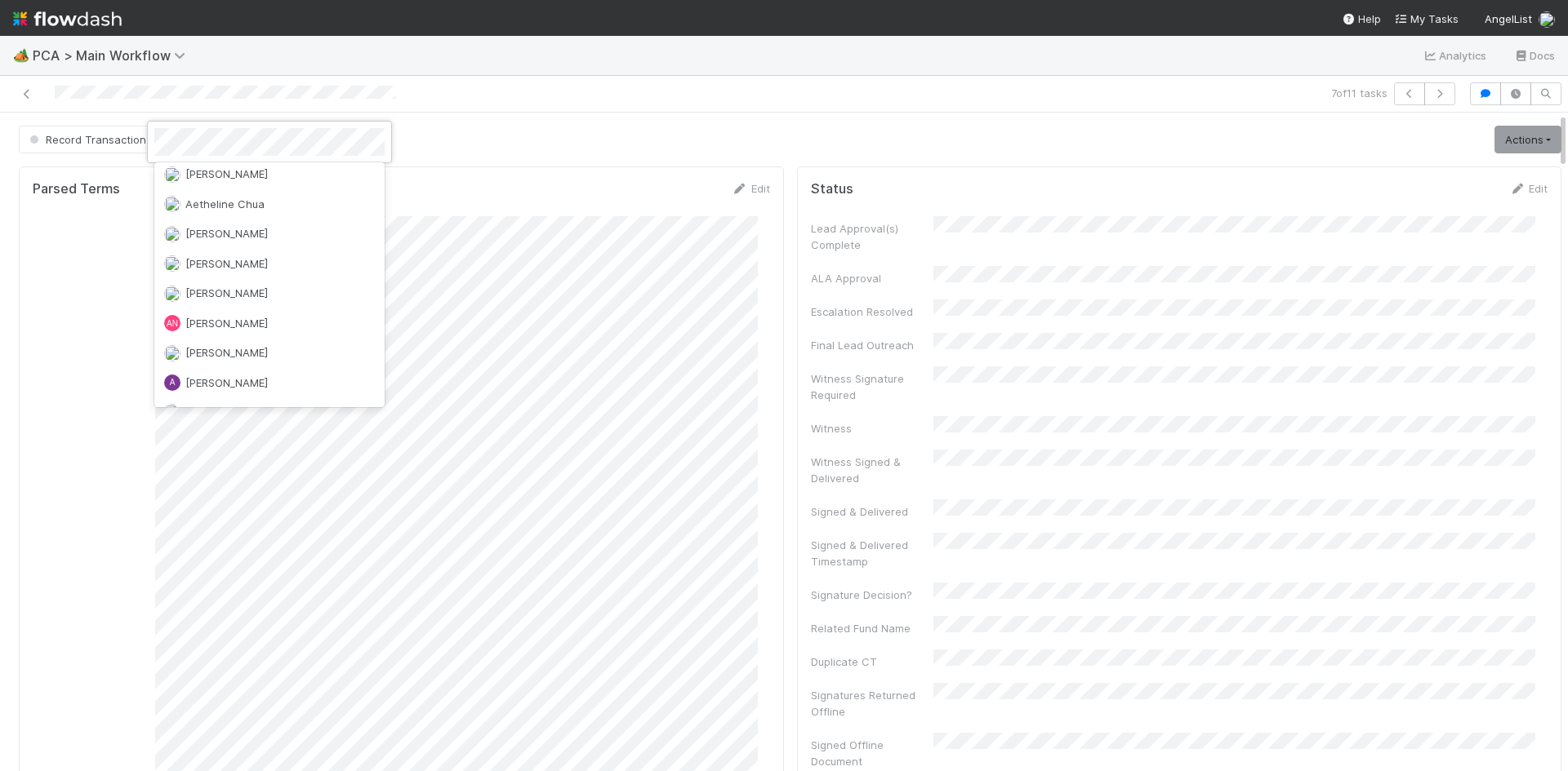
scroll to position [0, 0]
click at [316, 205] on div "Meg Castanare you" at bounding box center [270, 210] width 231 height 30
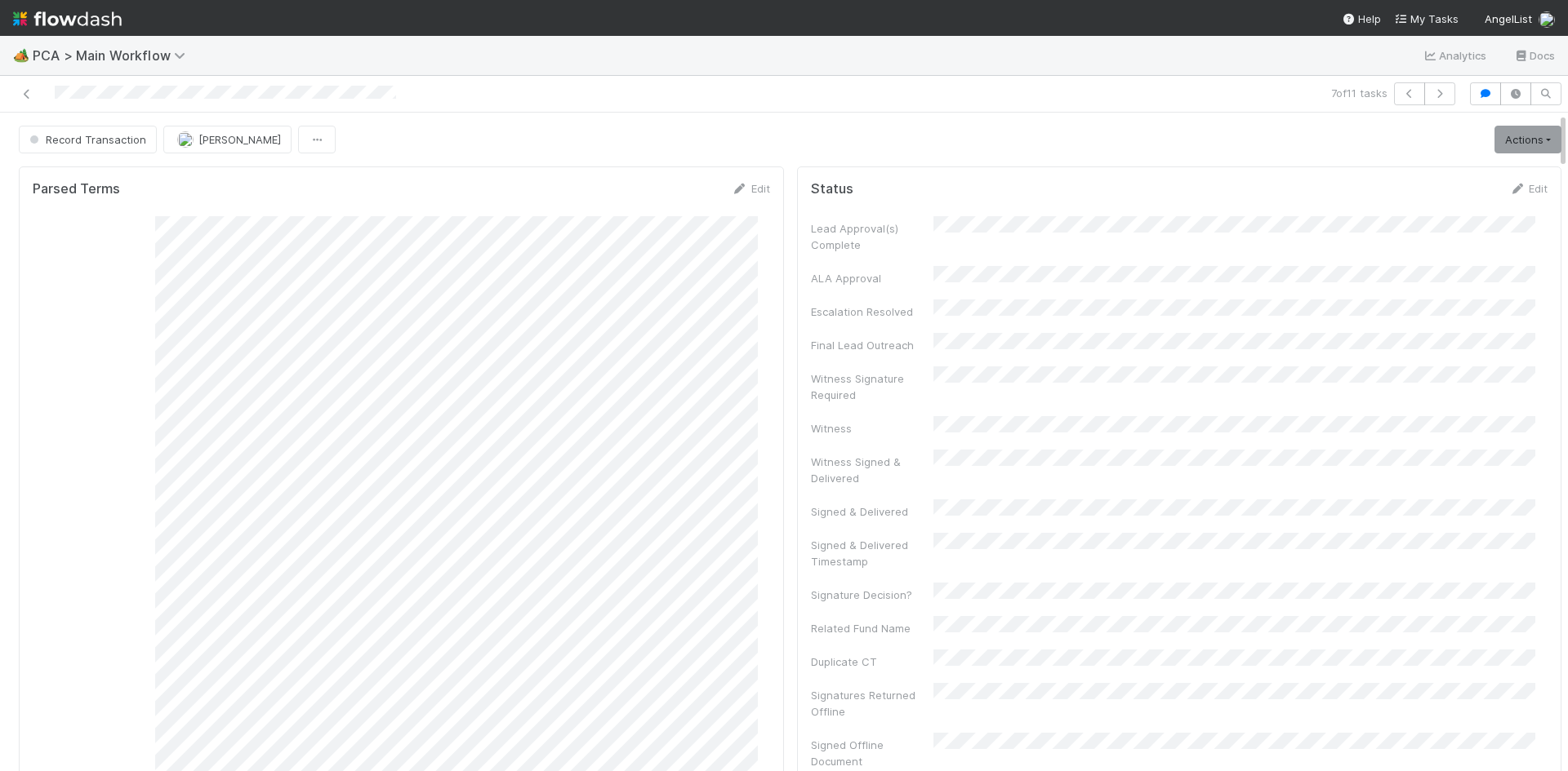
click at [28, 91] on icon at bounding box center [27, 94] width 17 height 10
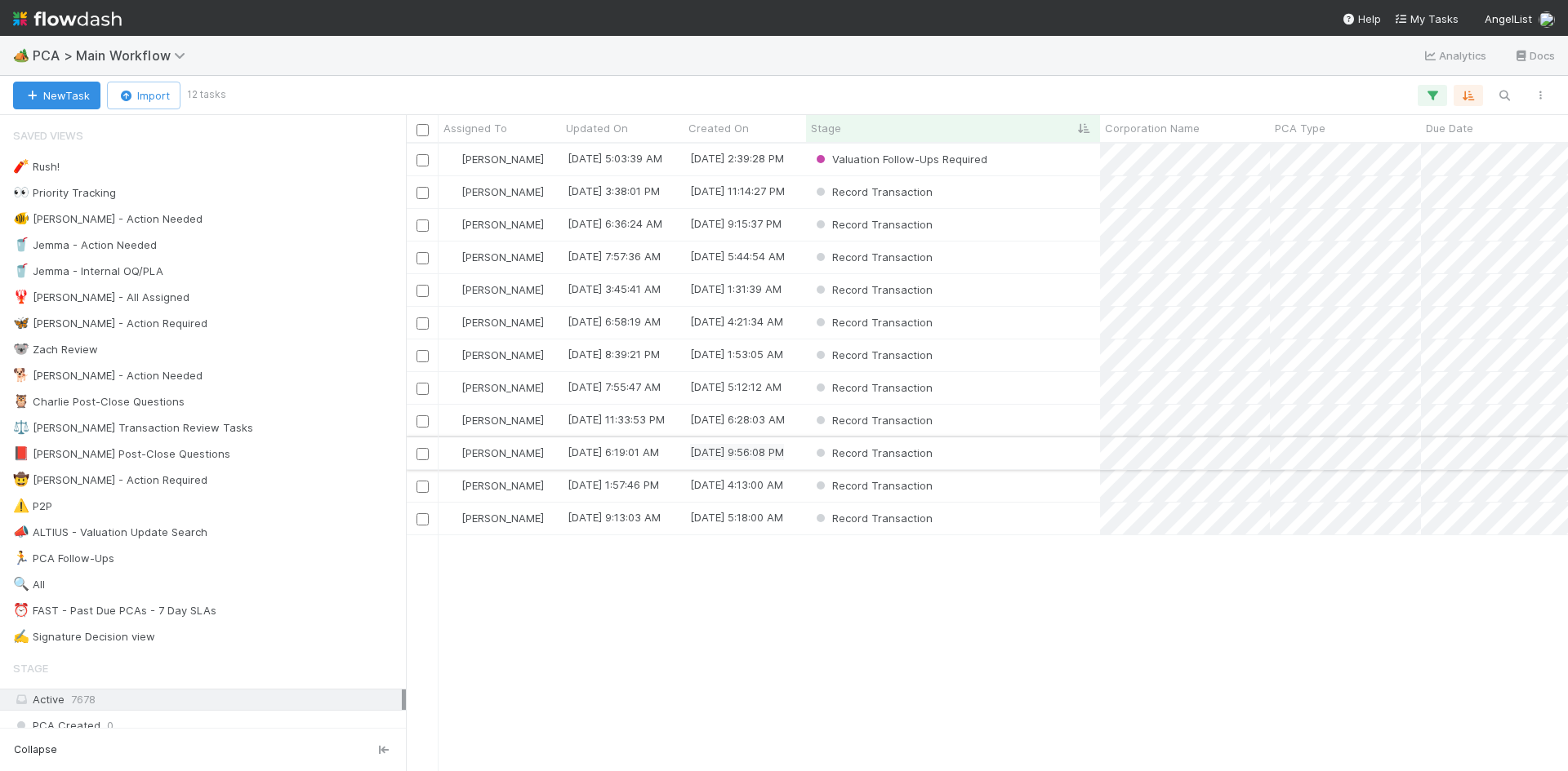
scroll to position [616, 1150]
click at [1020, 390] on div "Record Transaction" at bounding box center [953, 388] width 294 height 32
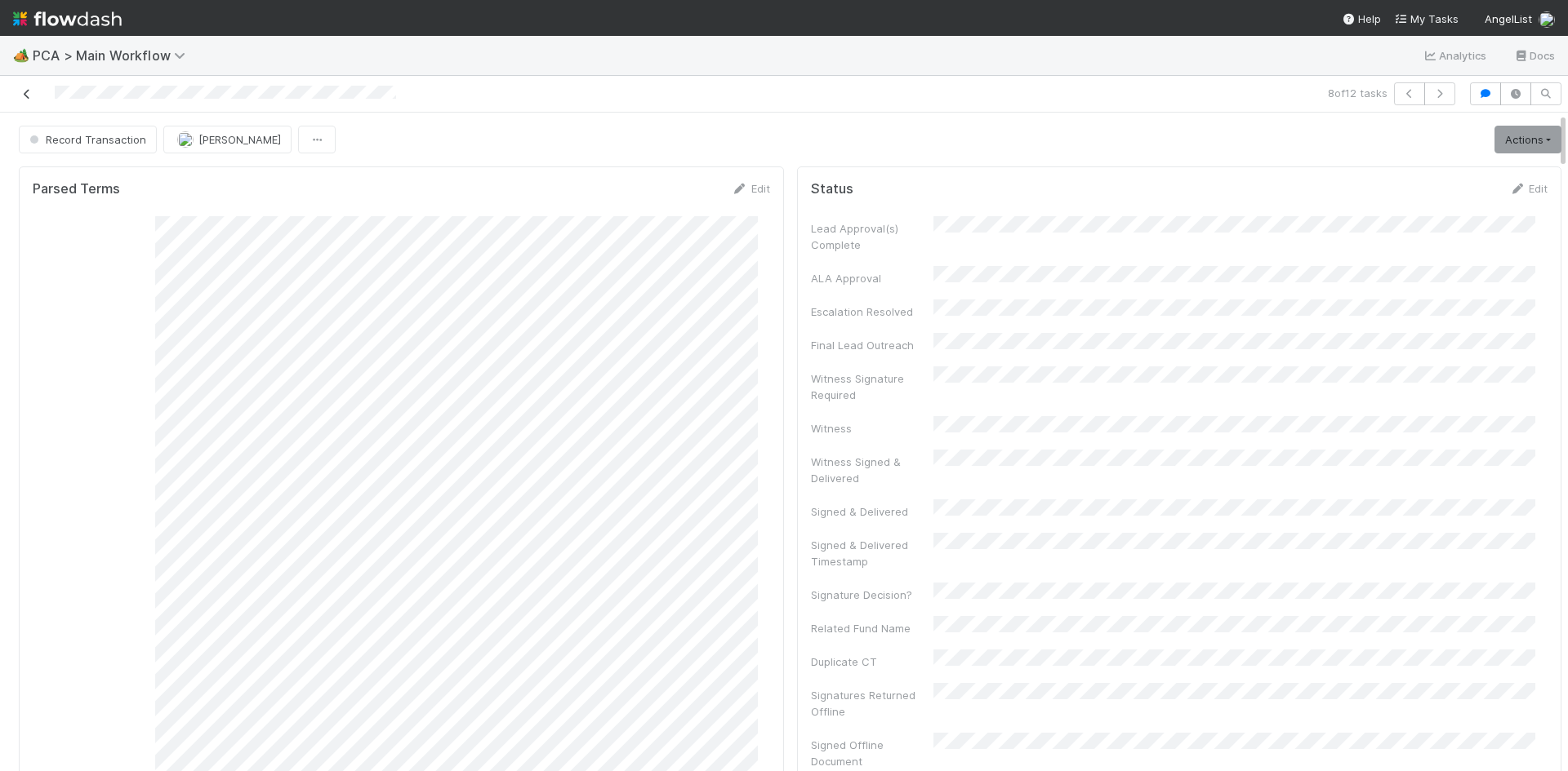
click at [24, 90] on icon at bounding box center [27, 94] width 17 height 10
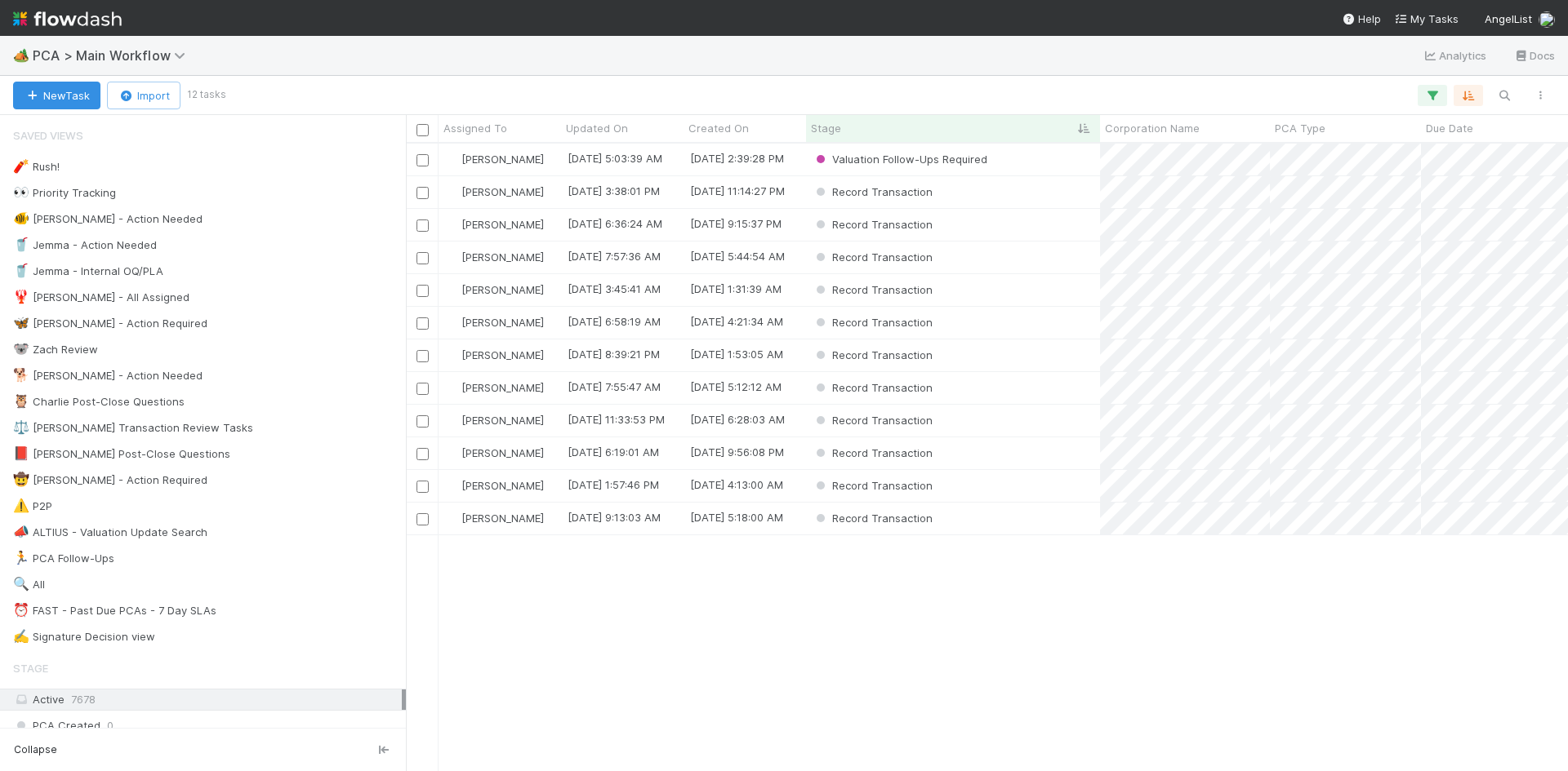
scroll to position [616, 1150]
click at [987, 515] on div "Record Transaction" at bounding box center [953, 518] width 294 height 32
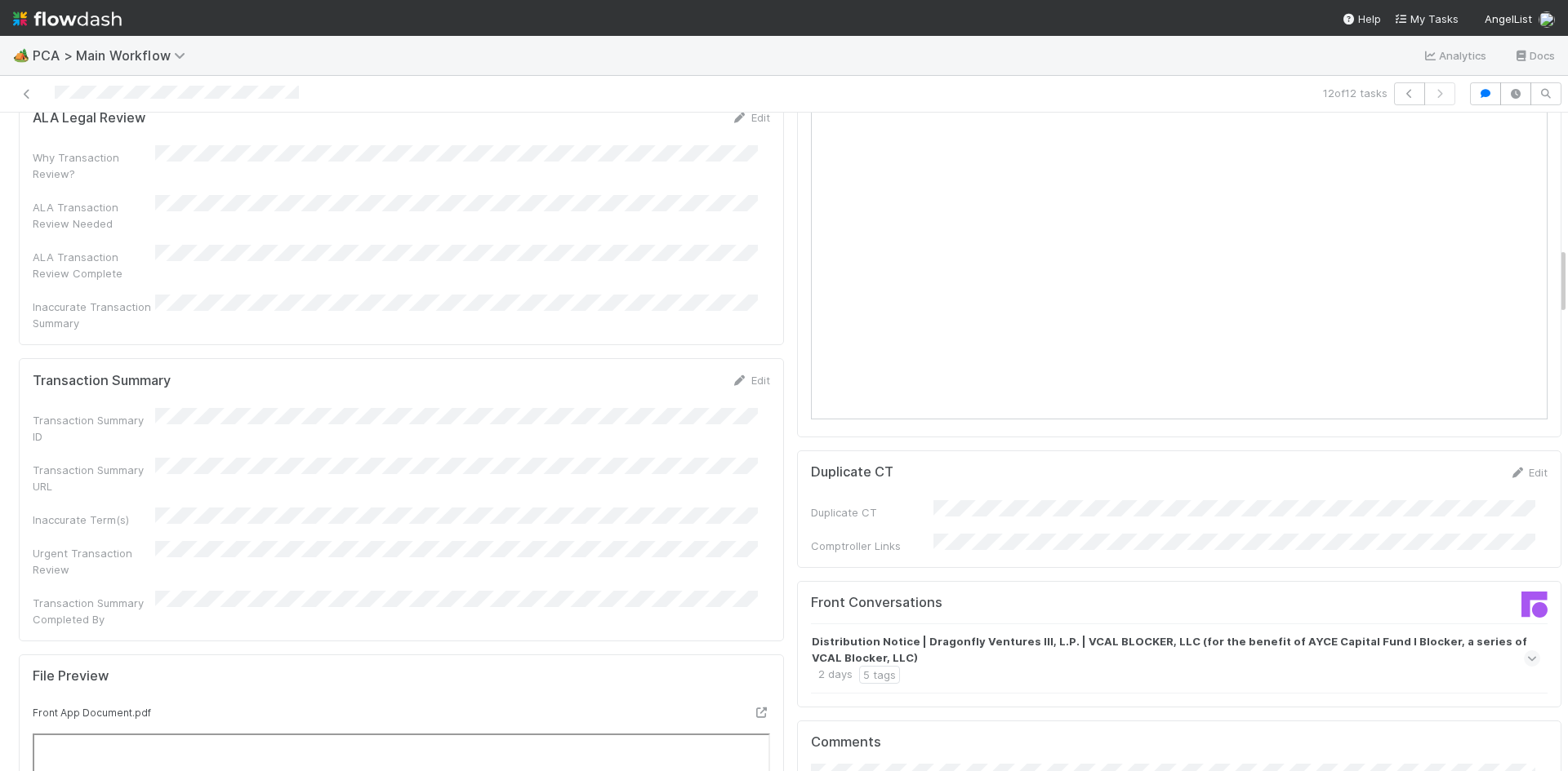
scroll to position [1306, 0]
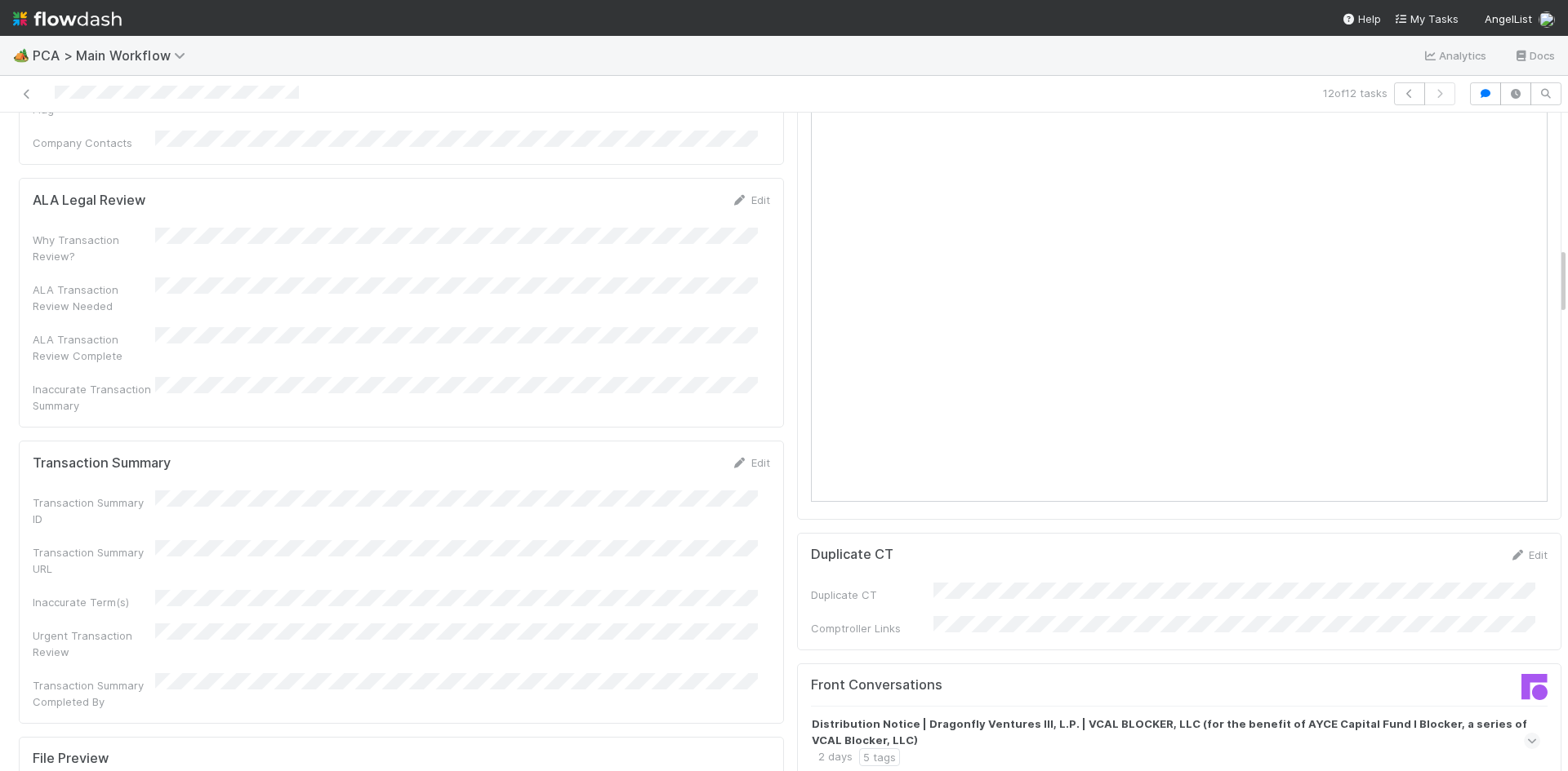
click at [1171, 716] on strong "Distribution Notice | Dragonfly Ventures III, L.P. | VCAL BLOCKER, LLC (for the…" at bounding box center [1174, 732] width 725 height 33
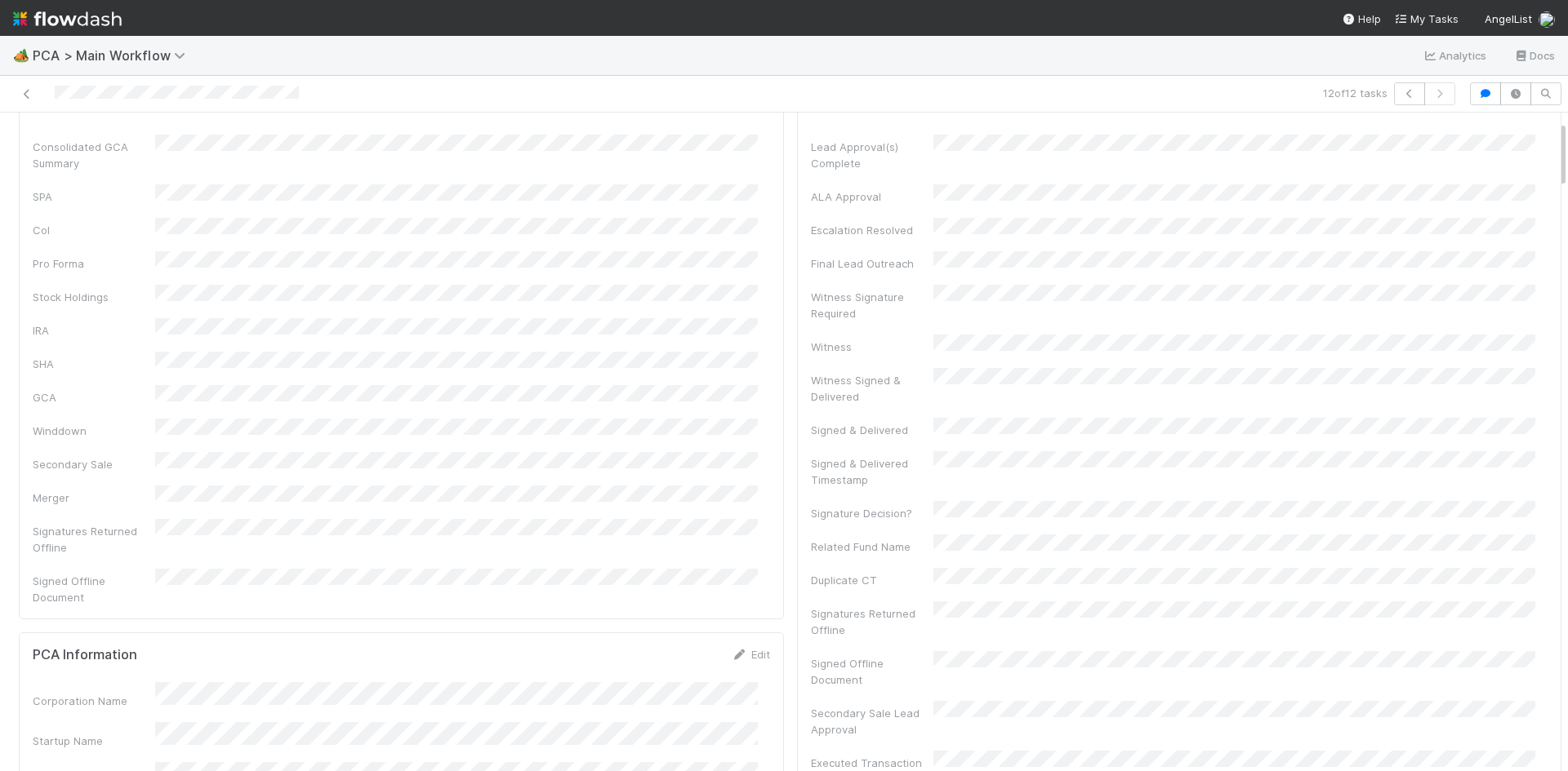
scroll to position [0, 0]
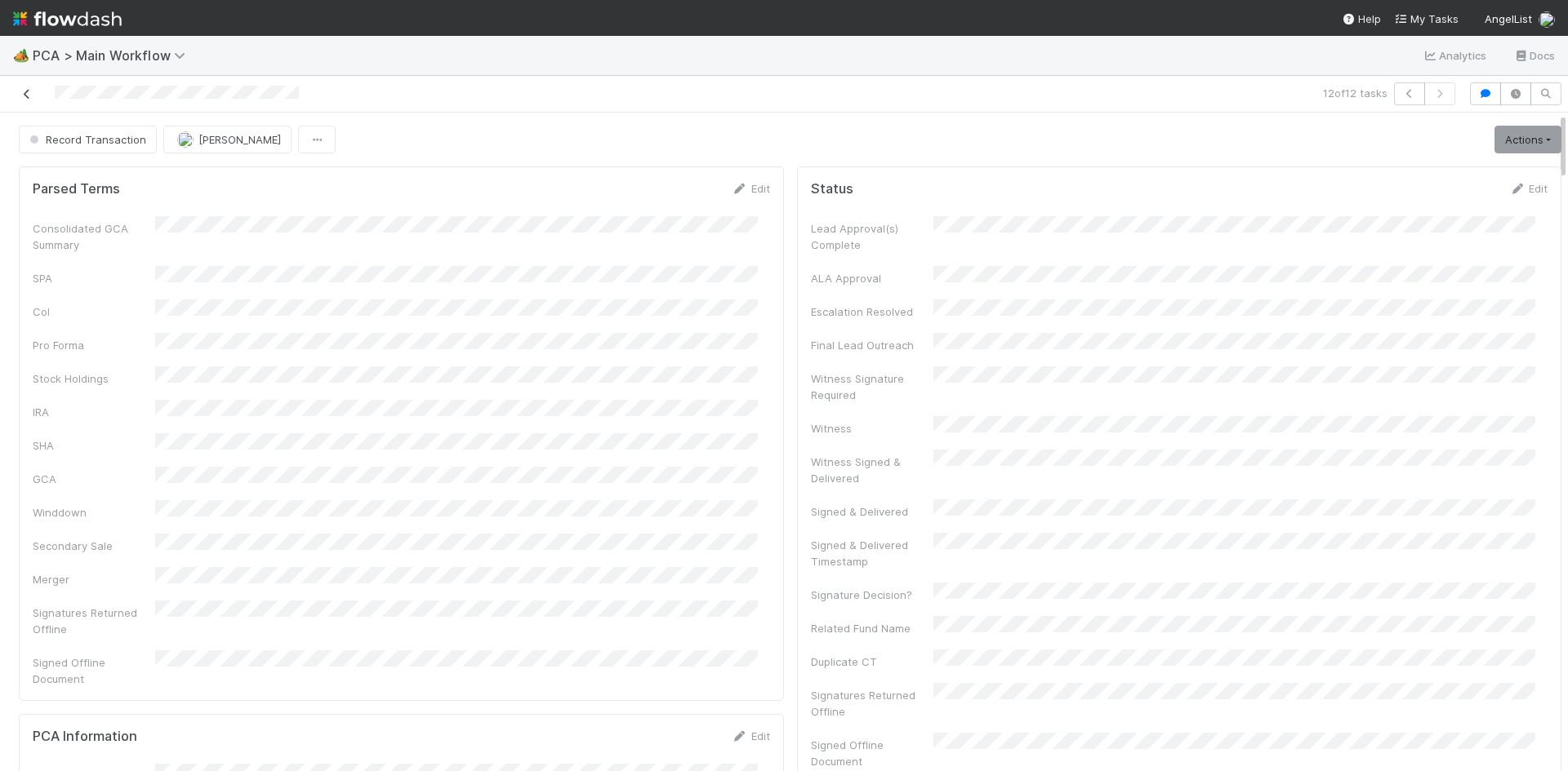
click at [30, 89] on icon at bounding box center [27, 94] width 17 height 10
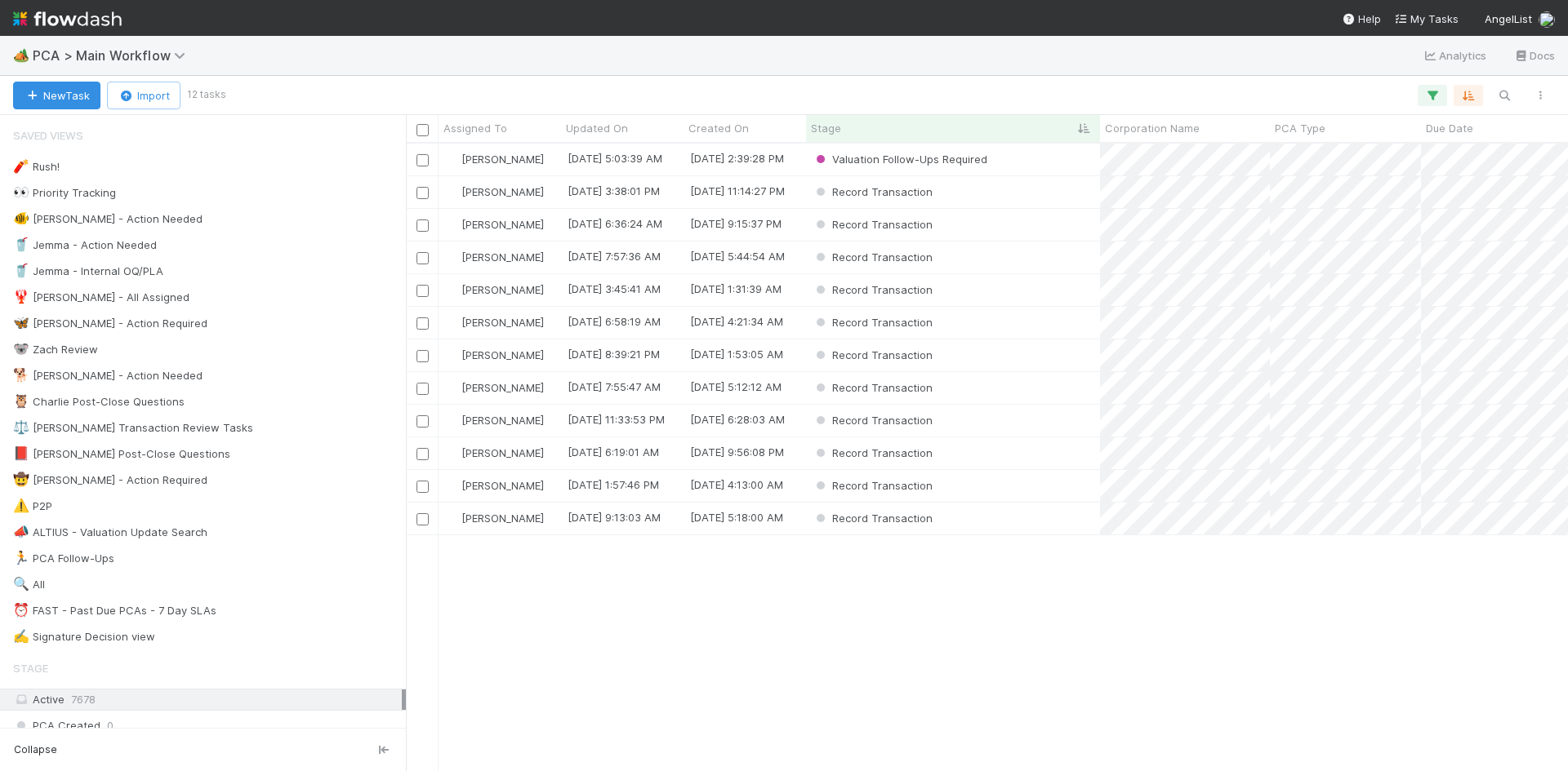
scroll to position [616, 1150]
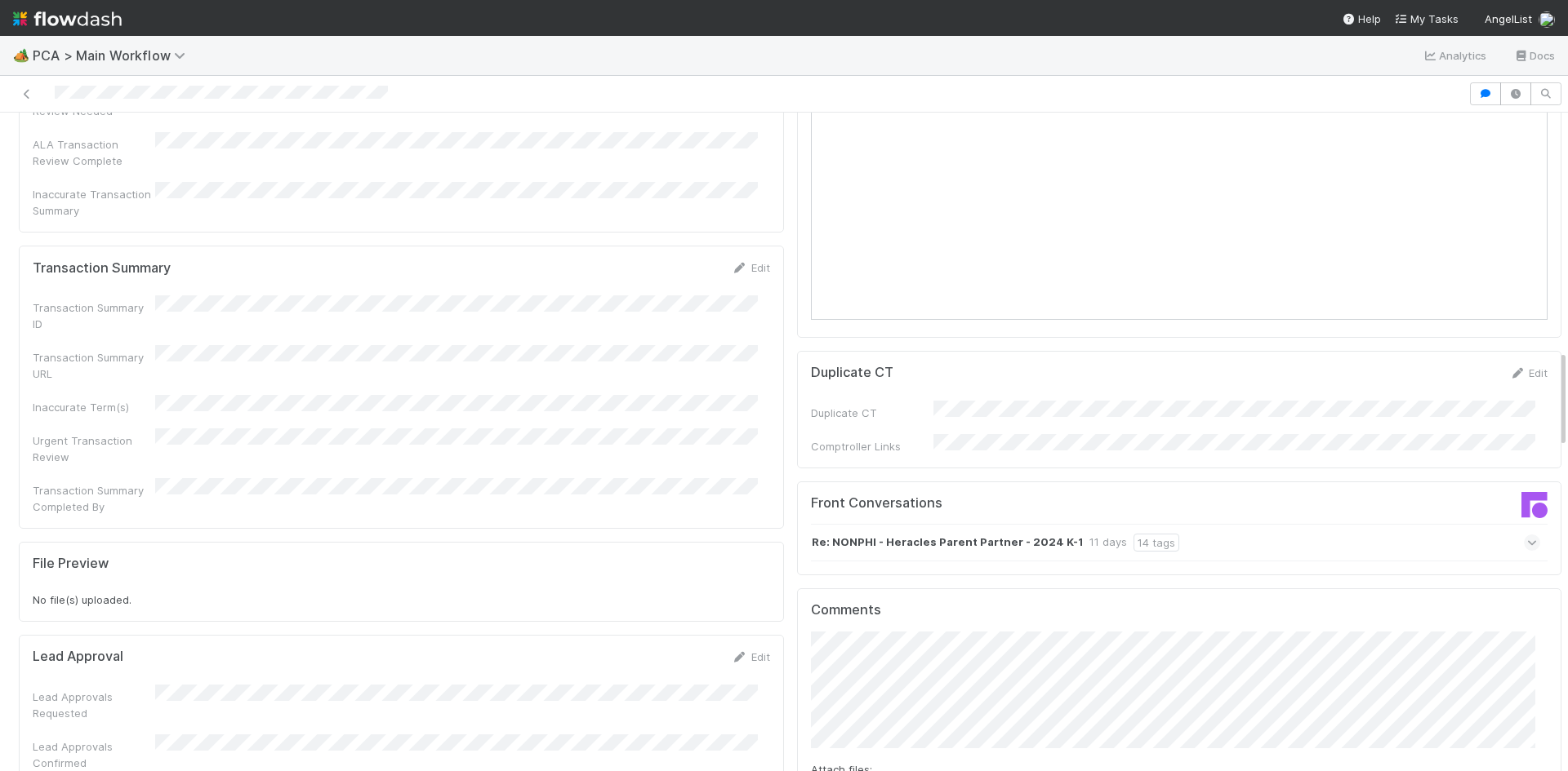
scroll to position [1714, 0]
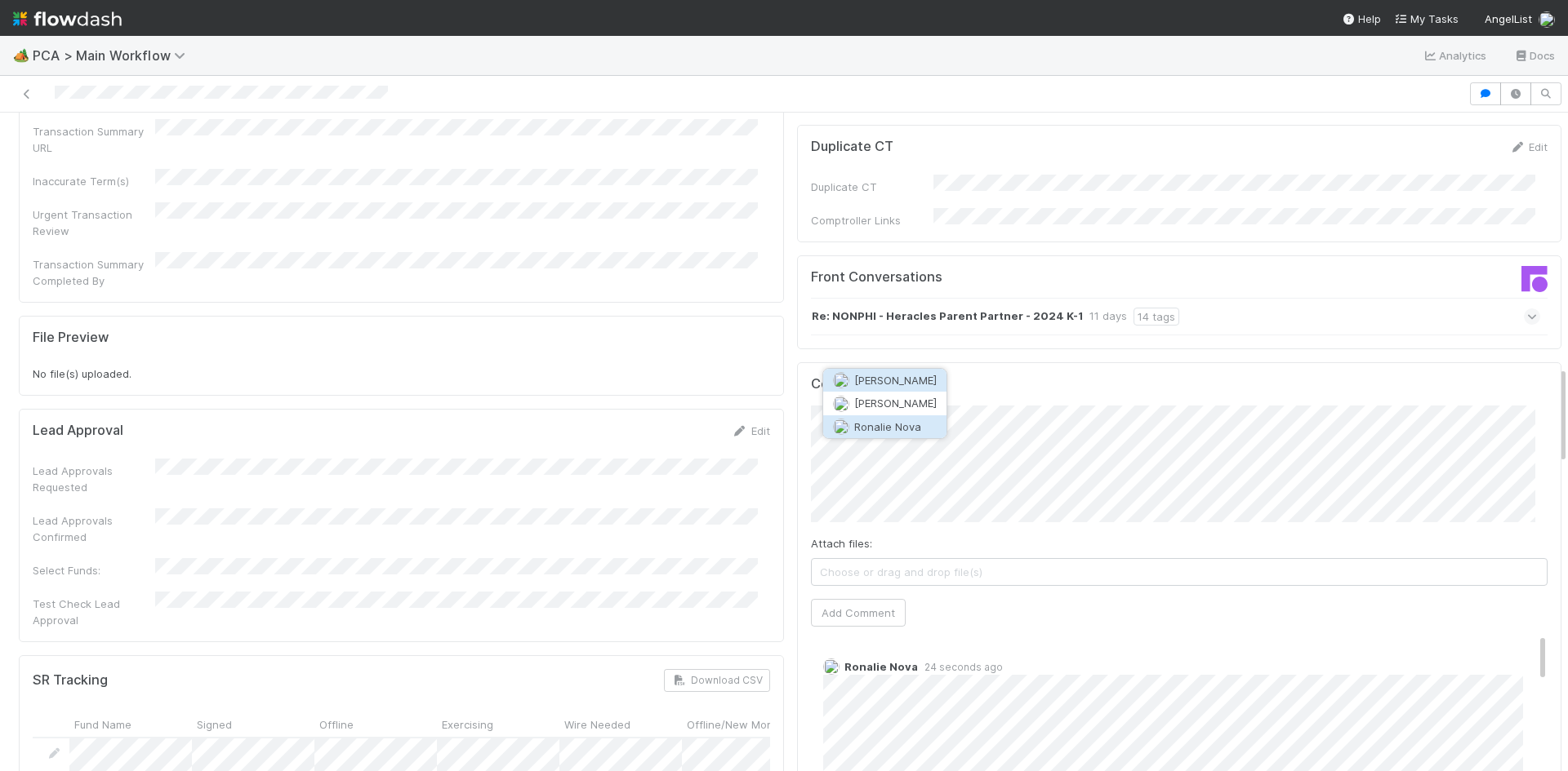
click at [919, 435] on button "Ronalie Nova" at bounding box center [885, 426] width 124 height 23
type input "https://comptroller.internal.angellist.com/v/corporations/6d7dfc573cca4034bcc09…"
click at [1144, 364] on button "Ok" at bounding box center [1140, 368] width 35 height 28
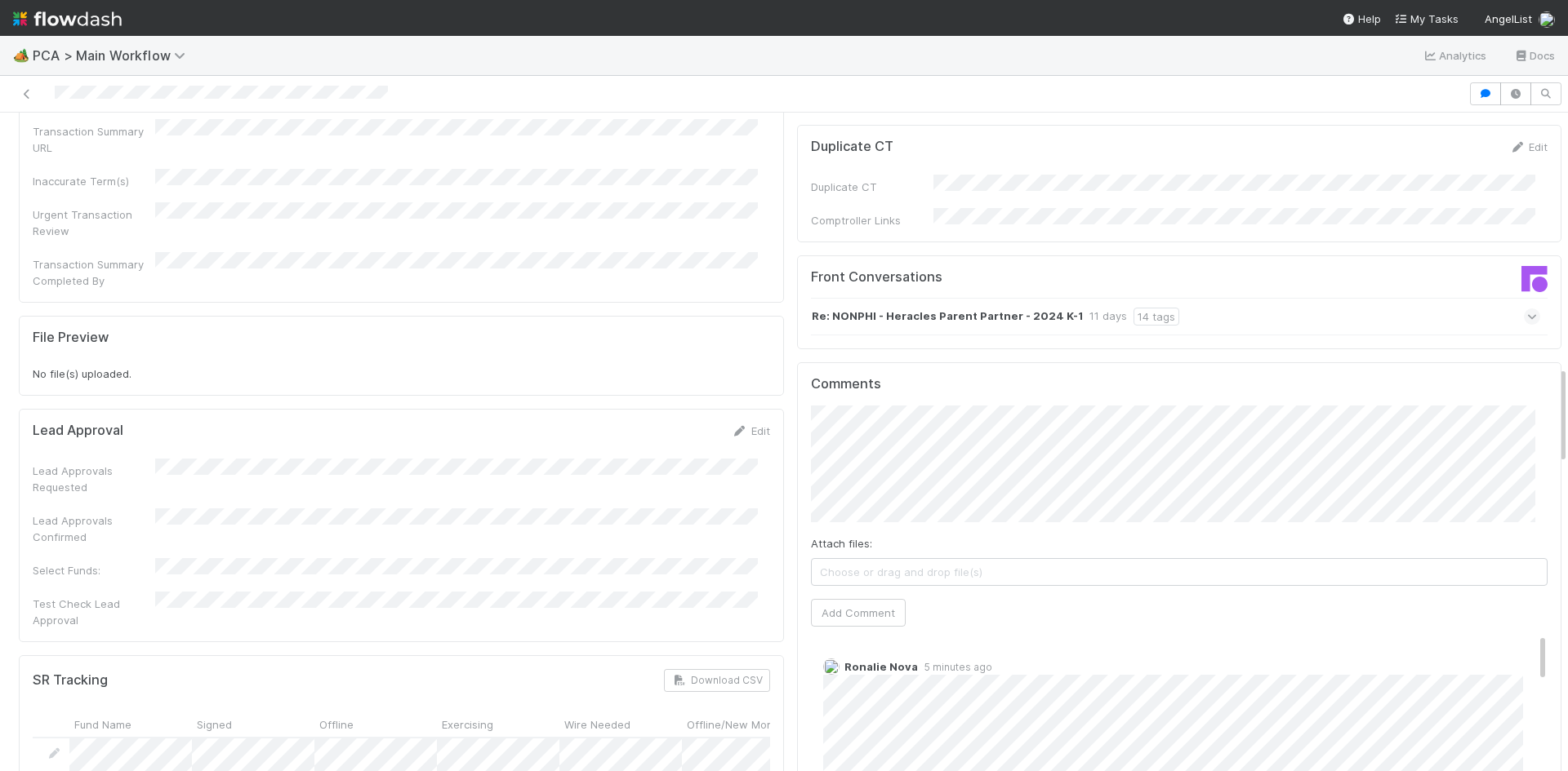
click at [846, 599] on button "Add Comment" at bounding box center [859, 613] width 95 height 28
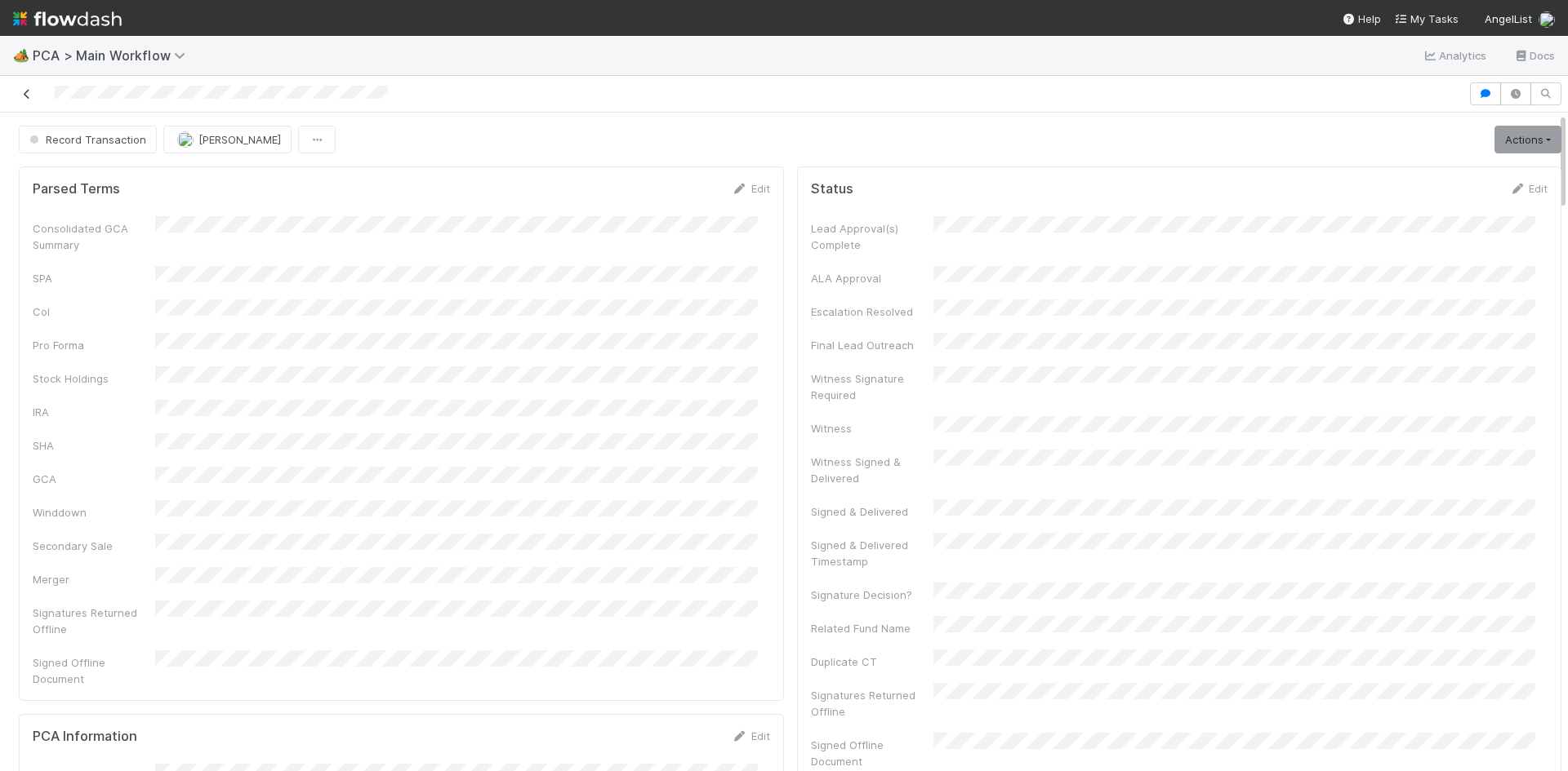
click at [28, 91] on icon at bounding box center [27, 94] width 17 height 10
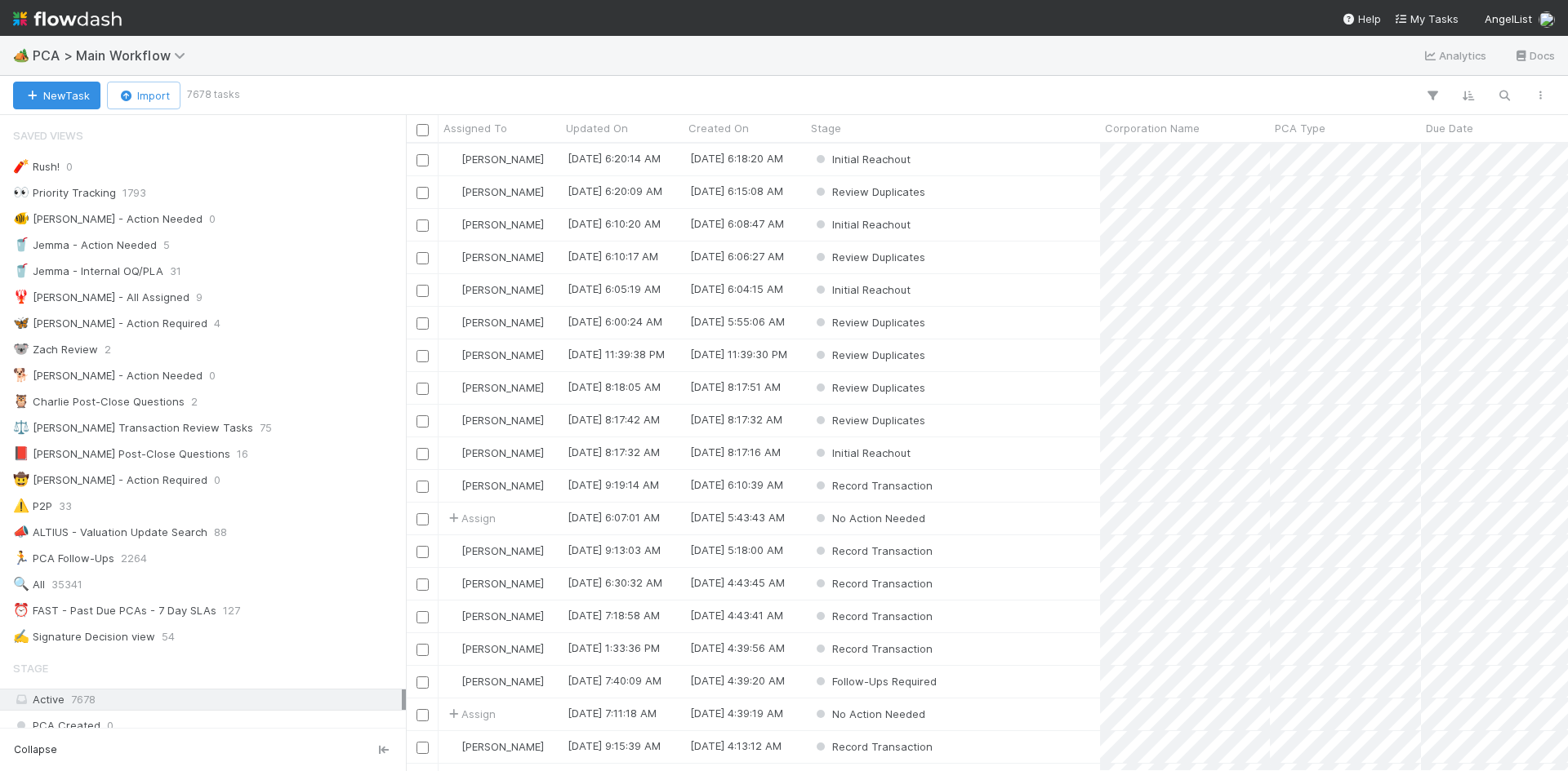
scroll to position [616, 1150]
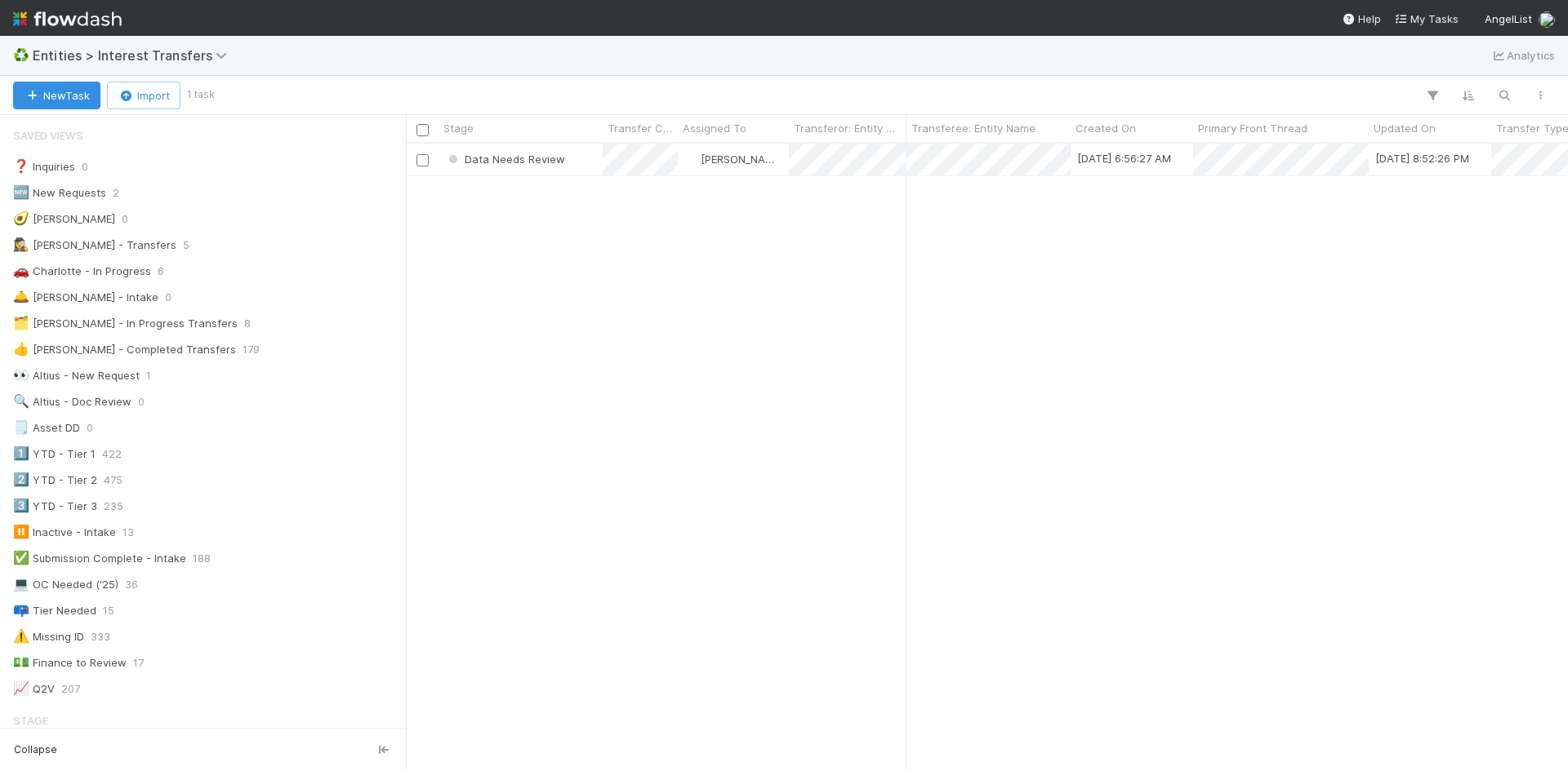
scroll to position [1800, 0]
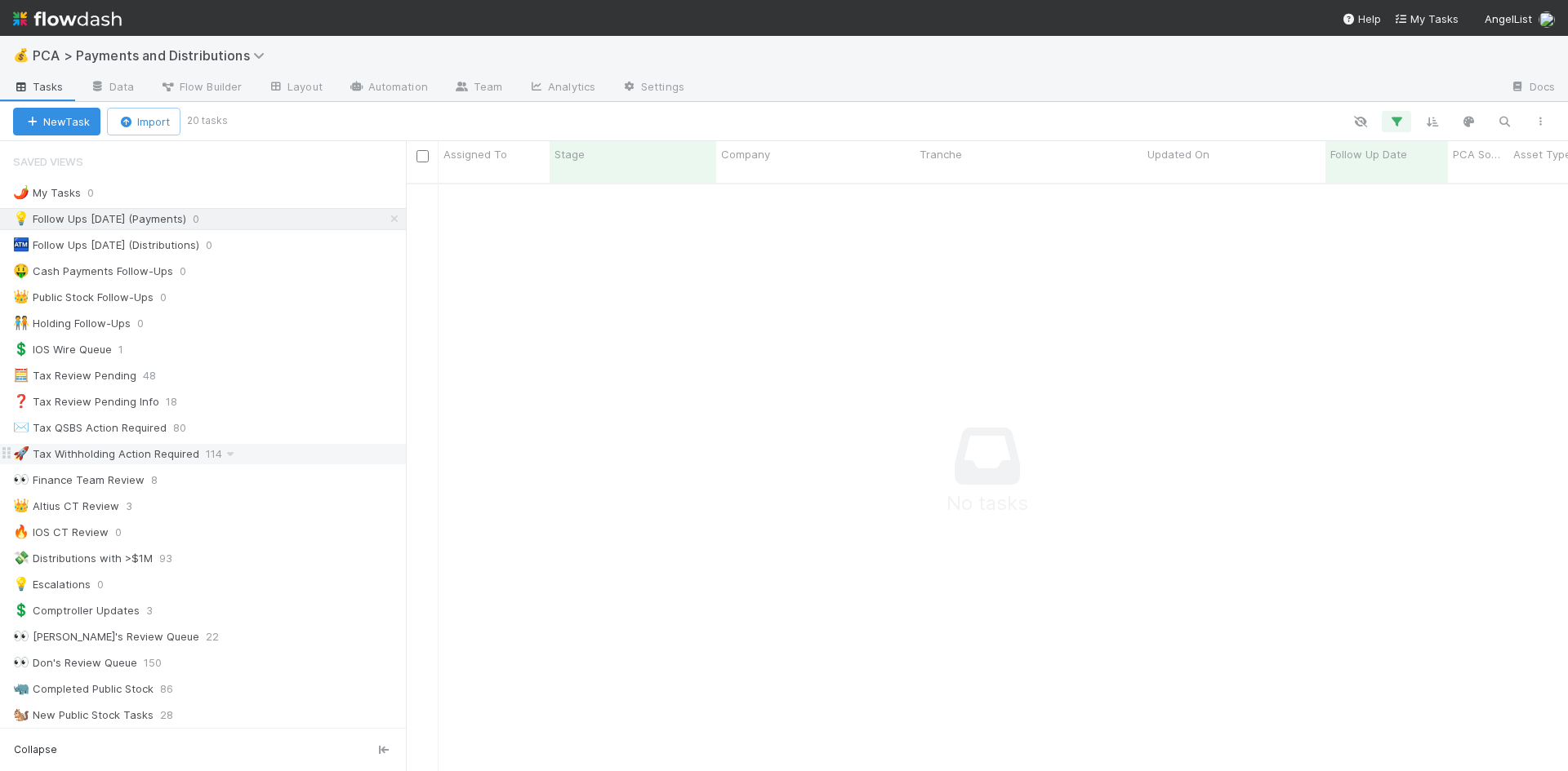
scroll to position [577, 1150]
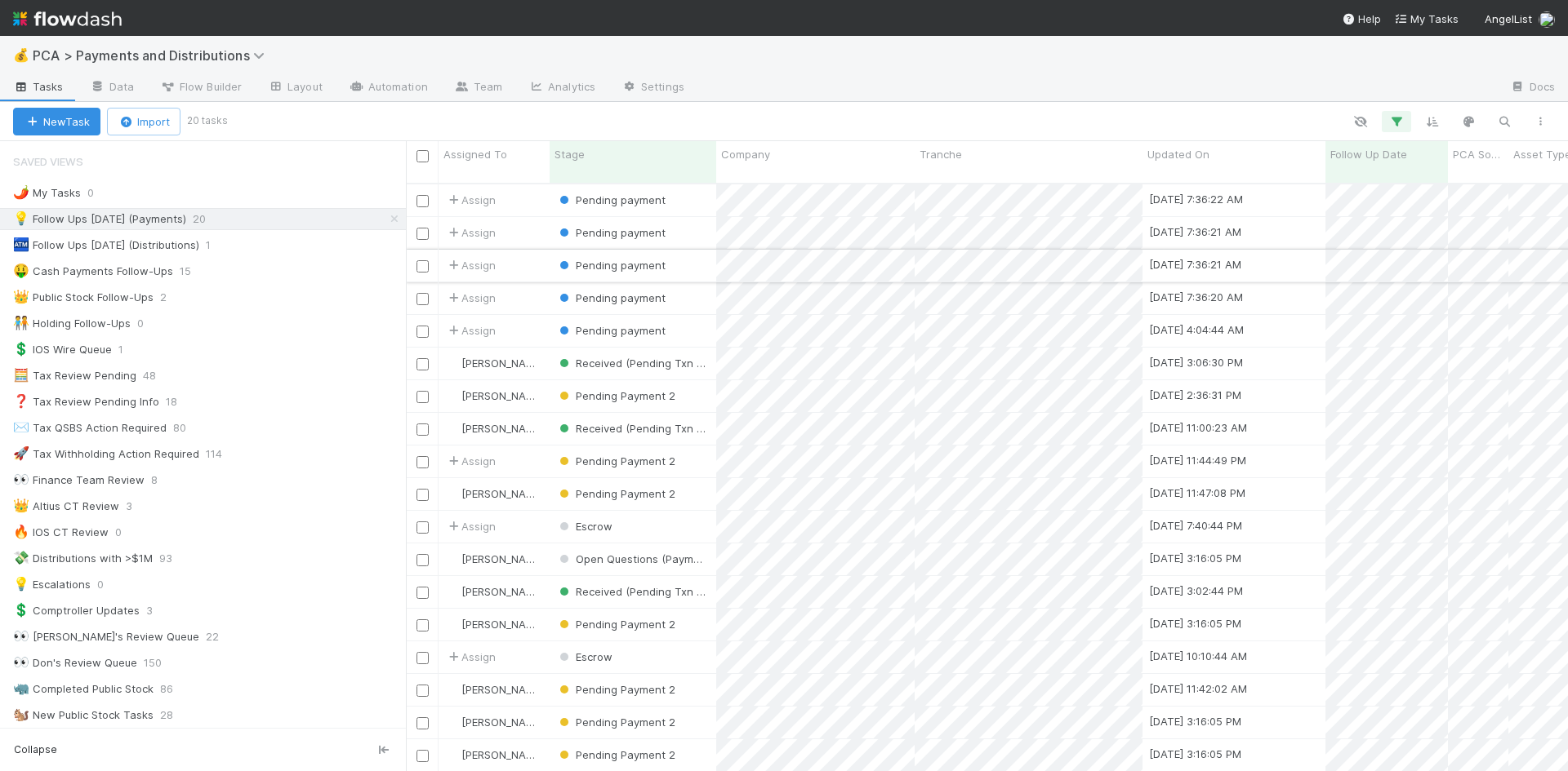
scroll to position [589, 1150]
click at [1386, 400] on div "1" at bounding box center [1389, 404] width 22 height 22
click at [1353, 218] on div at bounding box center [784, 386] width 1568 height 771
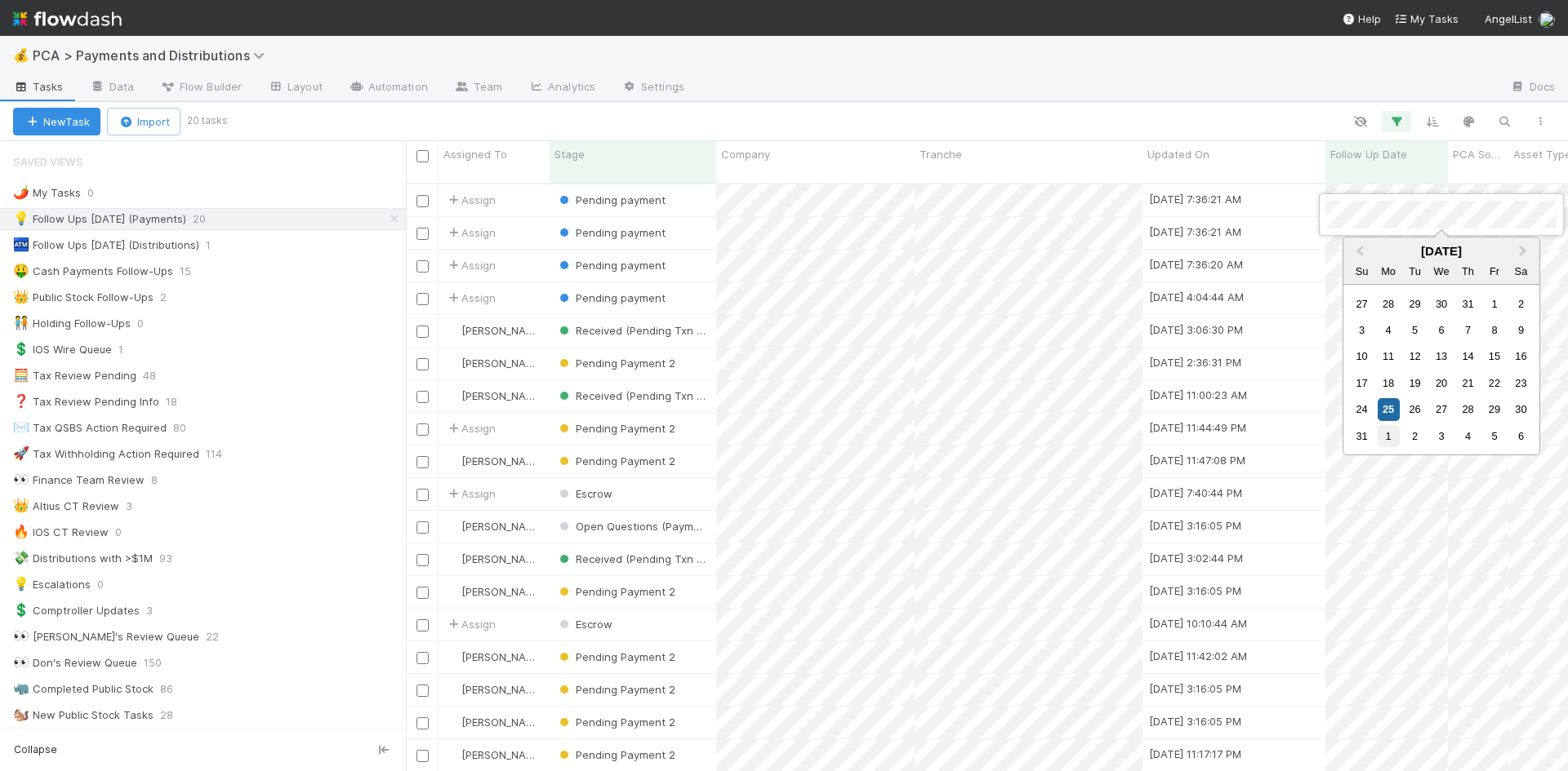
click at [1386, 434] on div "1" at bounding box center [1389, 437] width 22 height 22
click at [1179, 123] on div at bounding box center [784, 386] width 1568 height 771
click at [1385, 435] on div "1" at bounding box center [1389, 437] width 22 height 22
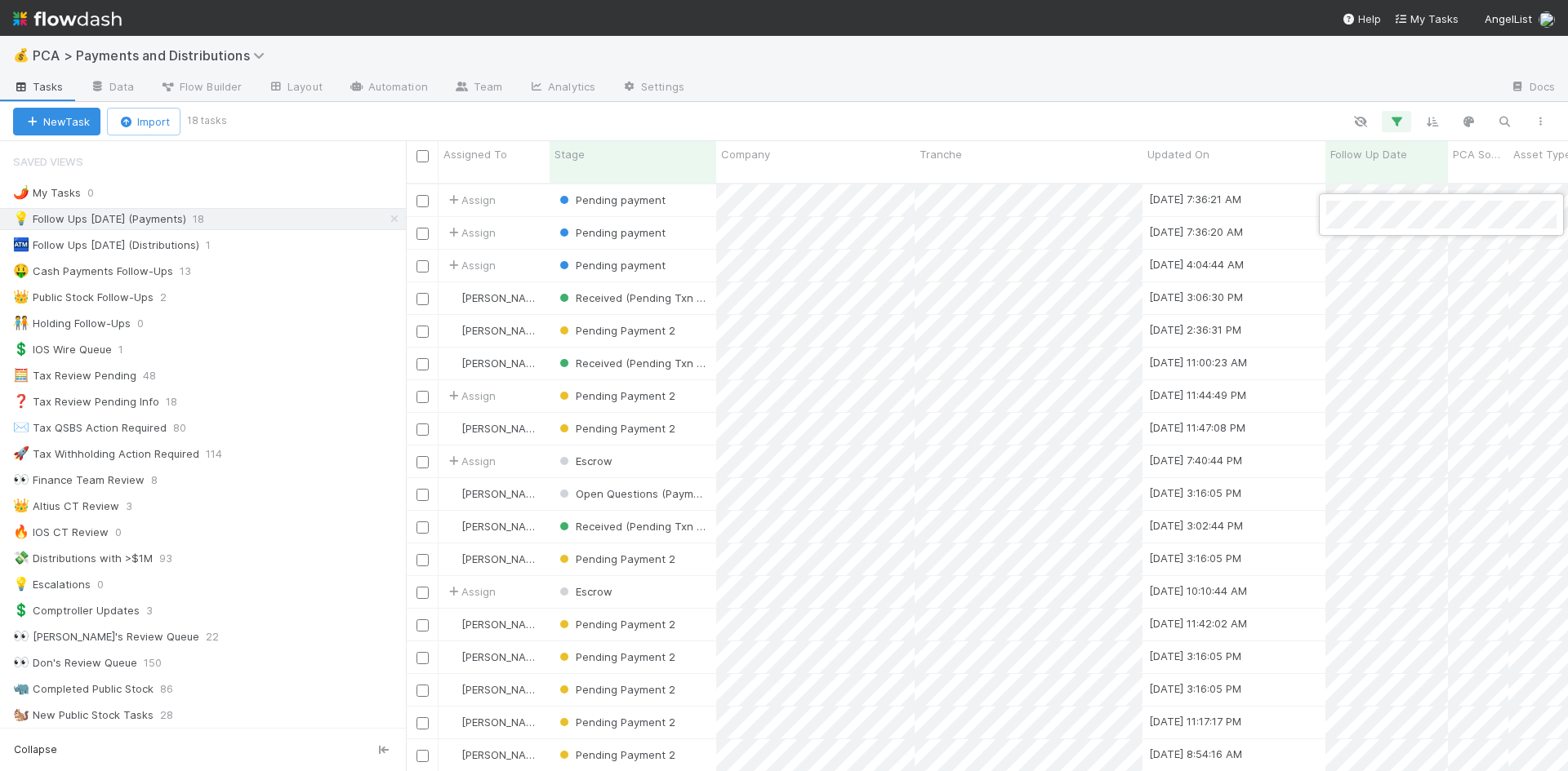
click at [1270, 111] on div at bounding box center [784, 386] width 1568 height 771
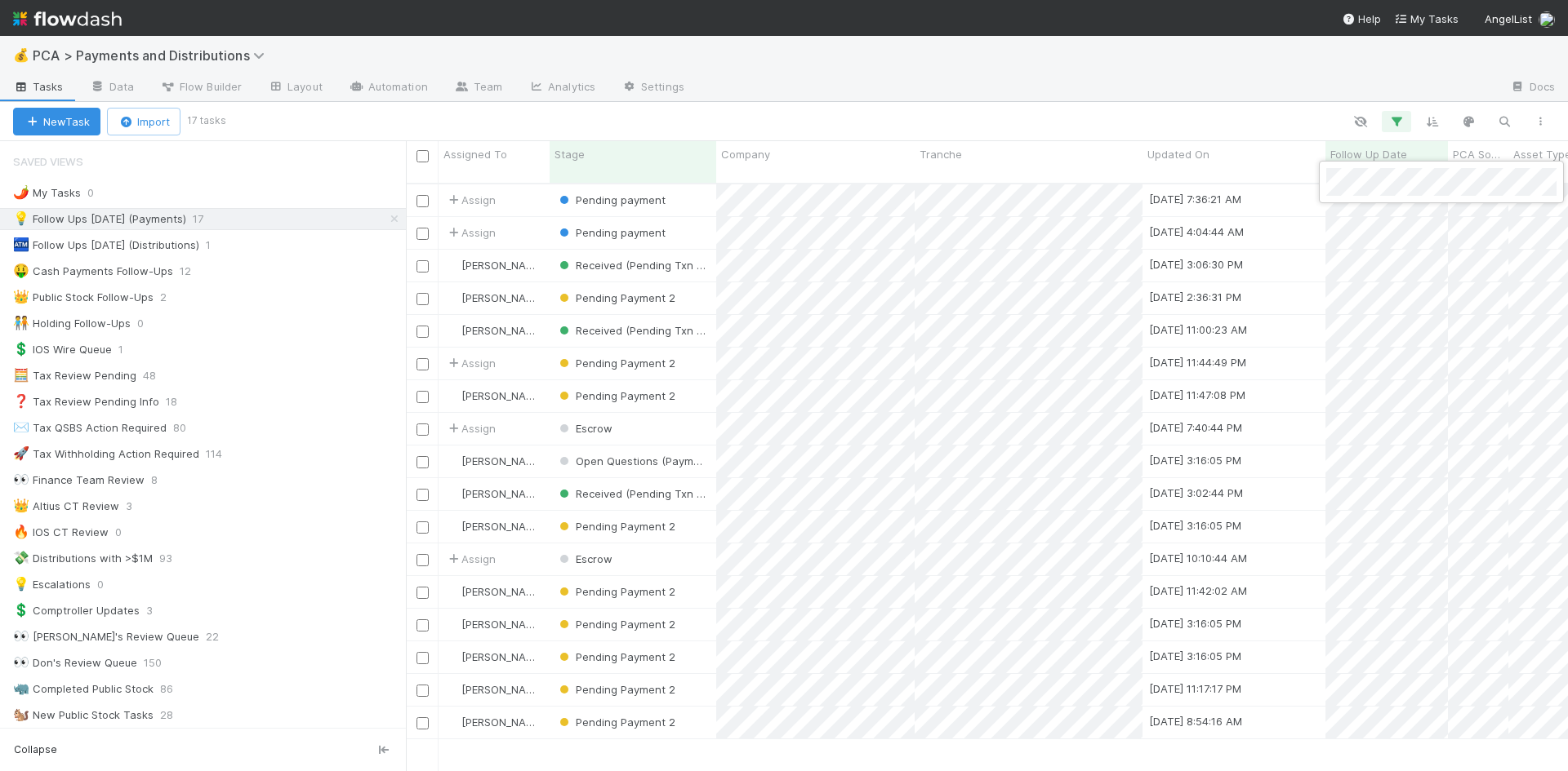
click at [1044, 81] on div at bounding box center [784, 386] width 1568 height 771
click at [1381, 405] on div "1" at bounding box center [1382, 407] width 22 height 22
click at [940, 91] on div at bounding box center [784, 386] width 1568 height 771
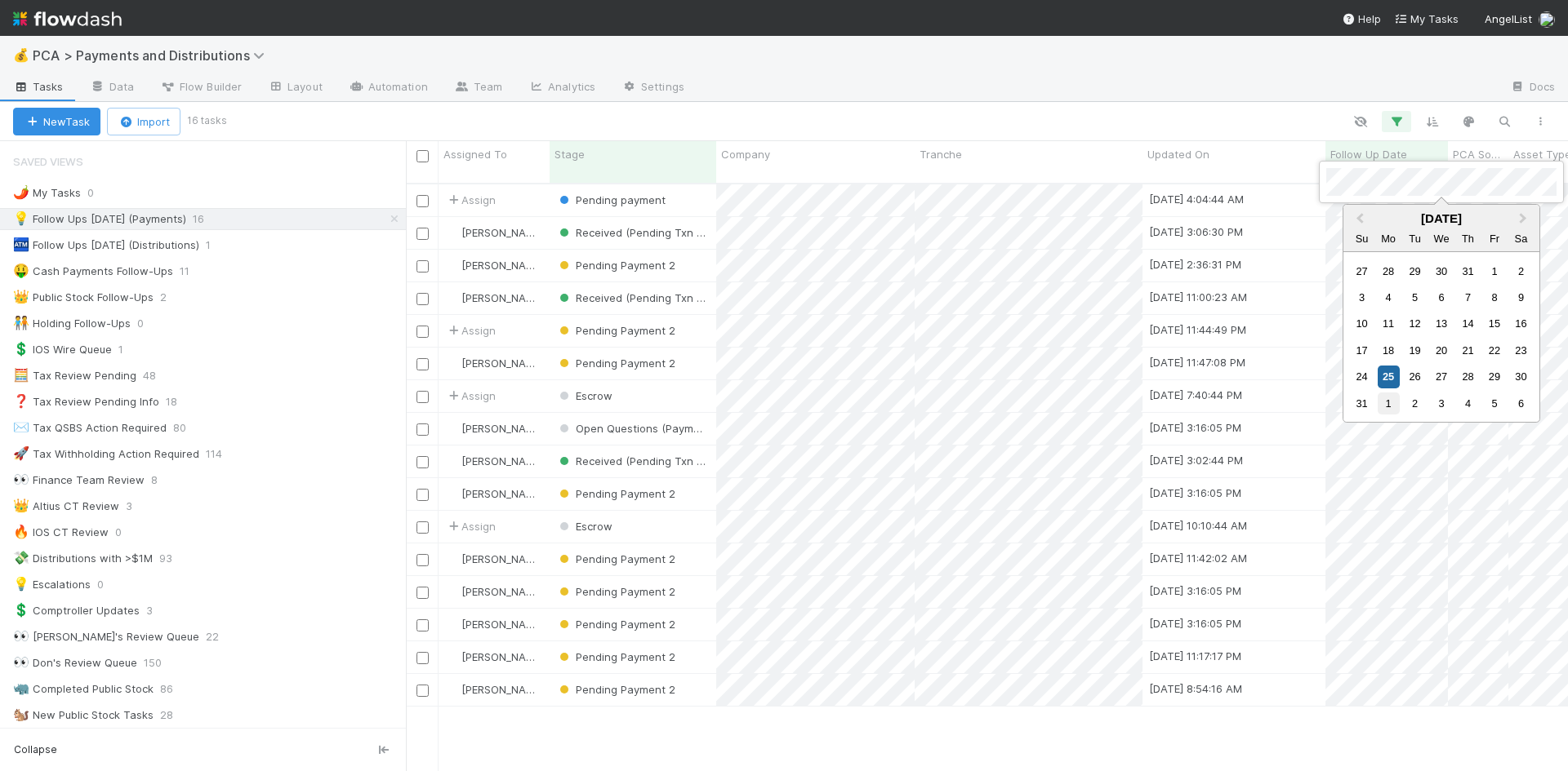
click at [1390, 399] on div "1" at bounding box center [1389, 404] width 22 height 22
click at [978, 95] on div at bounding box center [784, 386] width 1568 height 771
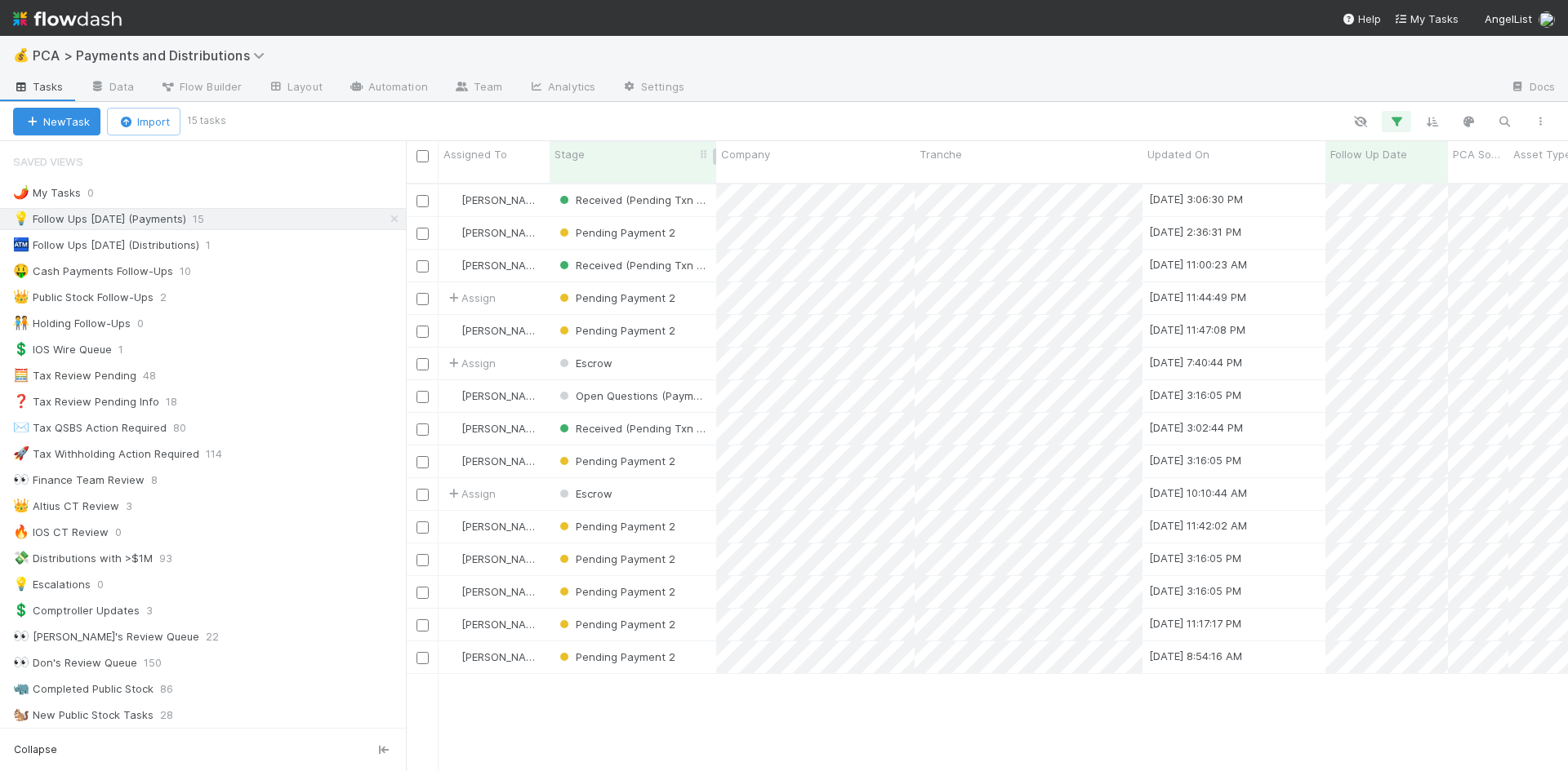
click at [601, 144] on div "Stage" at bounding box center [632, 162] width 166 height 42
click at [600, 151] on div "Stage" at bounding box center [634, 154] width 158 height 17
click at [606, 178] on div "Sort First → Last" at bounding box center [649, 185] width 186 height 24
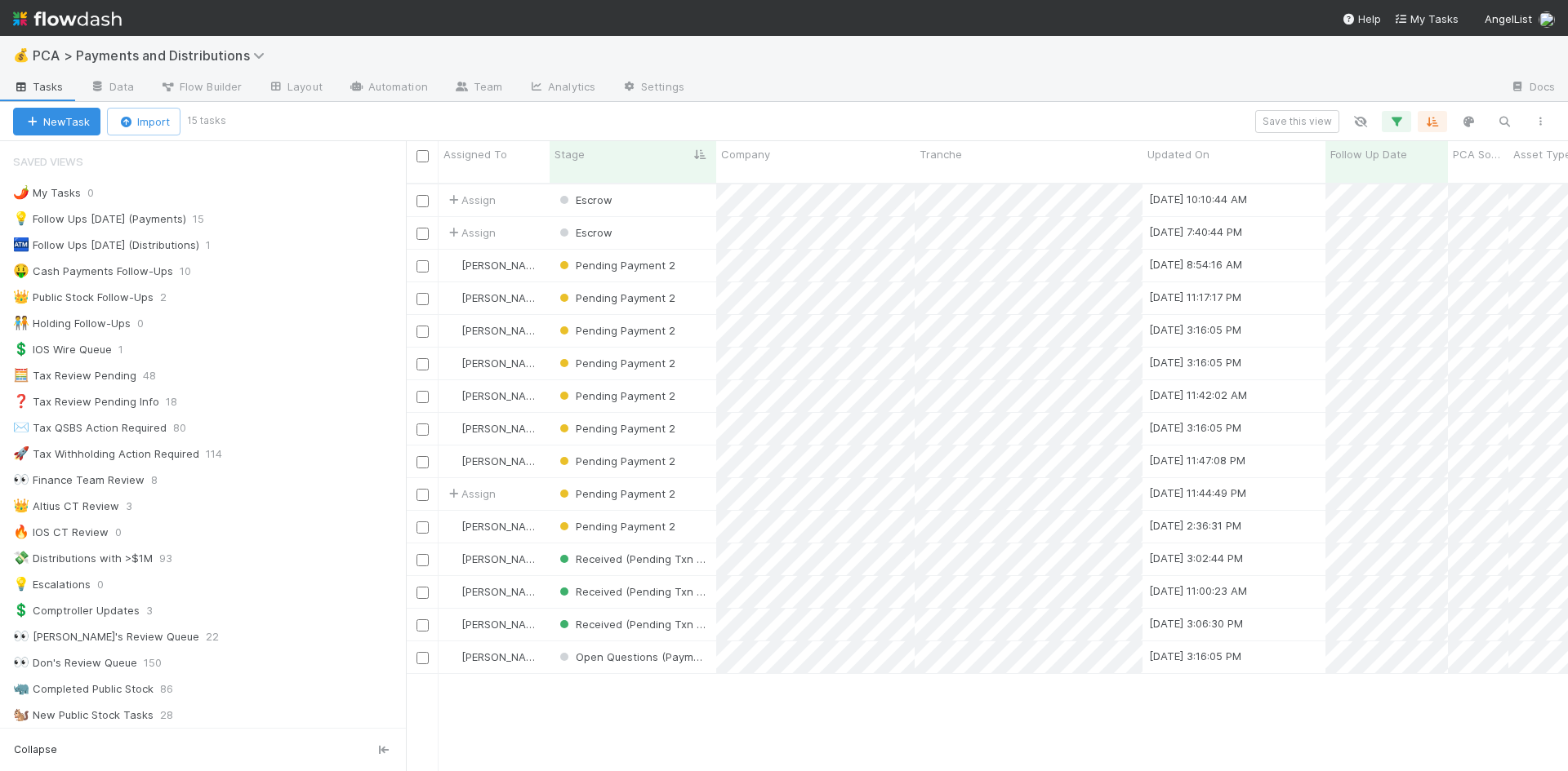
scroll to position [589, 1150]
